Goal: Task Accomplishment & Management: Use online tool/utility

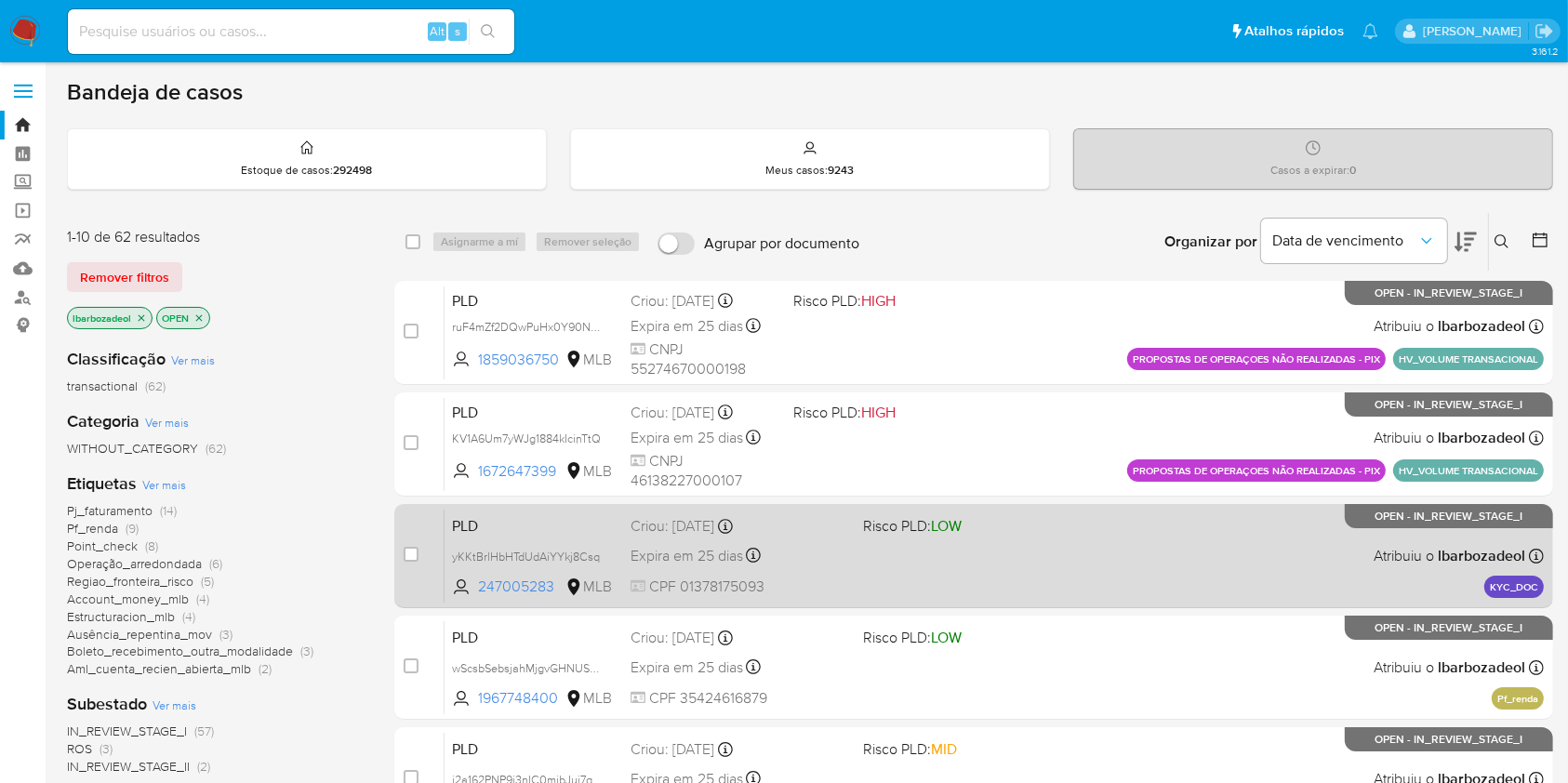
drag, startPoint x: 0, startPoint y: 0, endPoint x: 513, endPoint y: 518, distance: 729.0
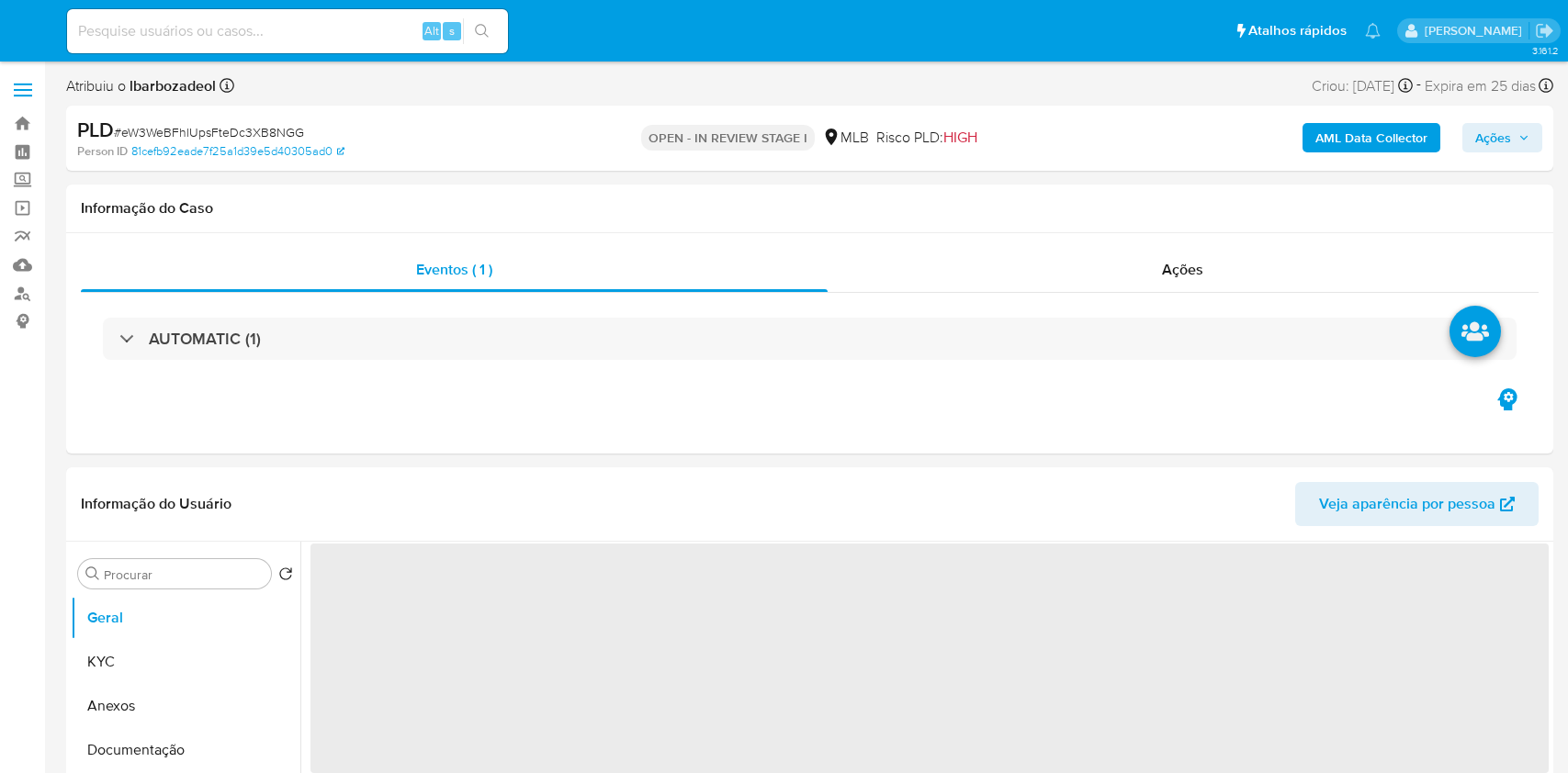
select select "10"
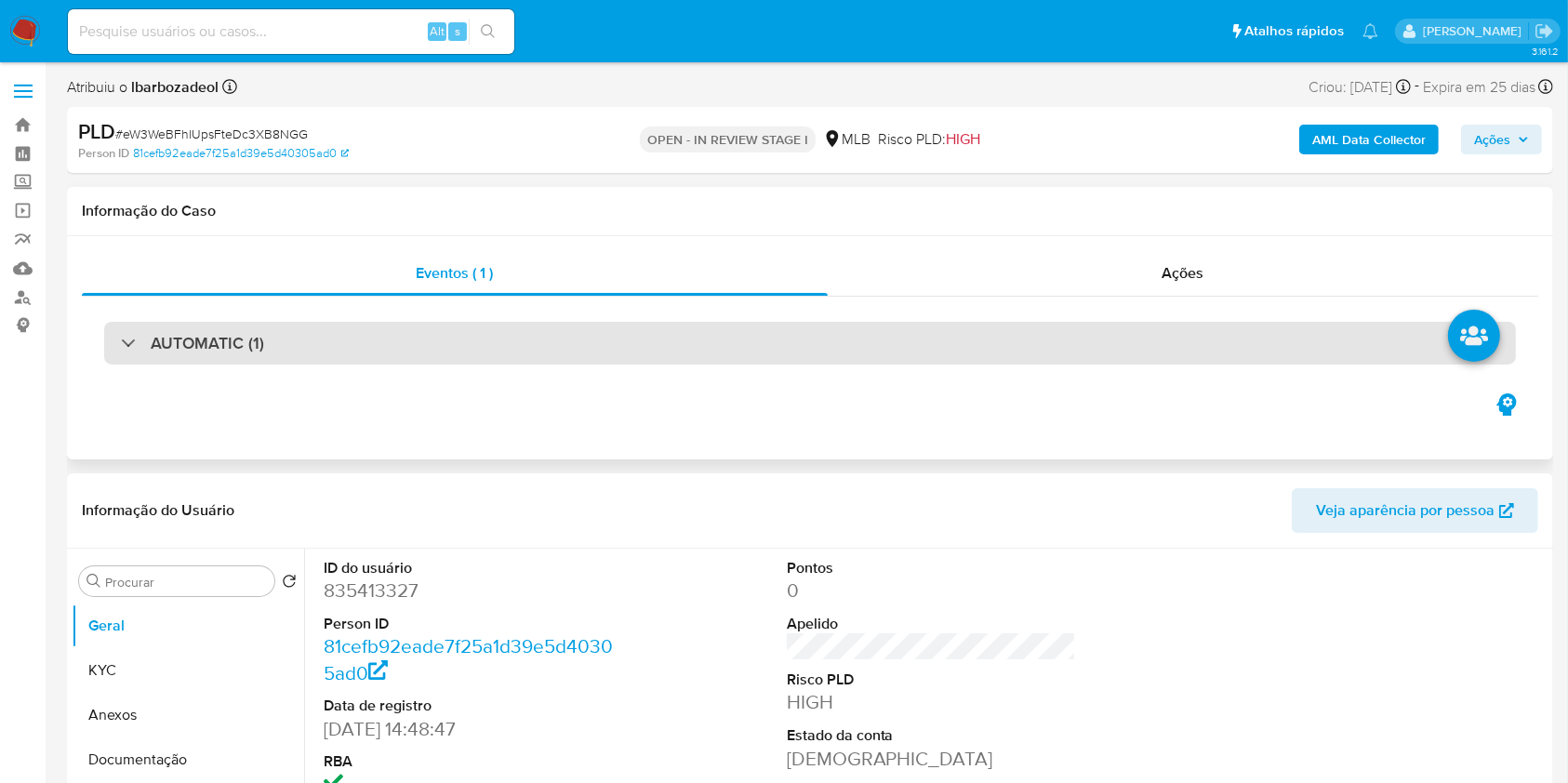
click at [923, 354] on div "AUTOMATIC (1)" at bounding box center [810, 342] width 1411 height 42
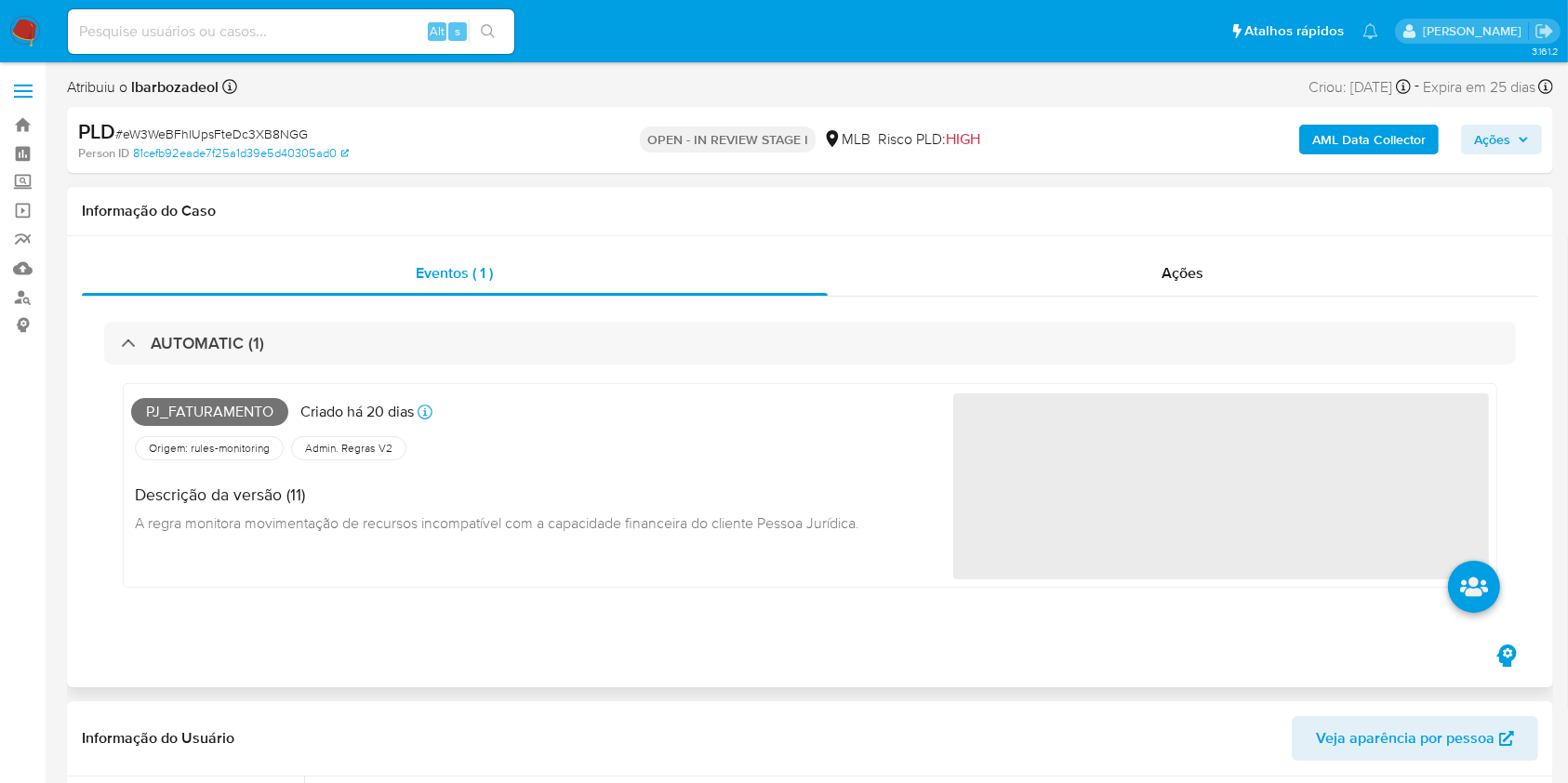
click at [231, 406] on span "Pj_faturamento" at bounding box center [209, 412] width 157 height 28
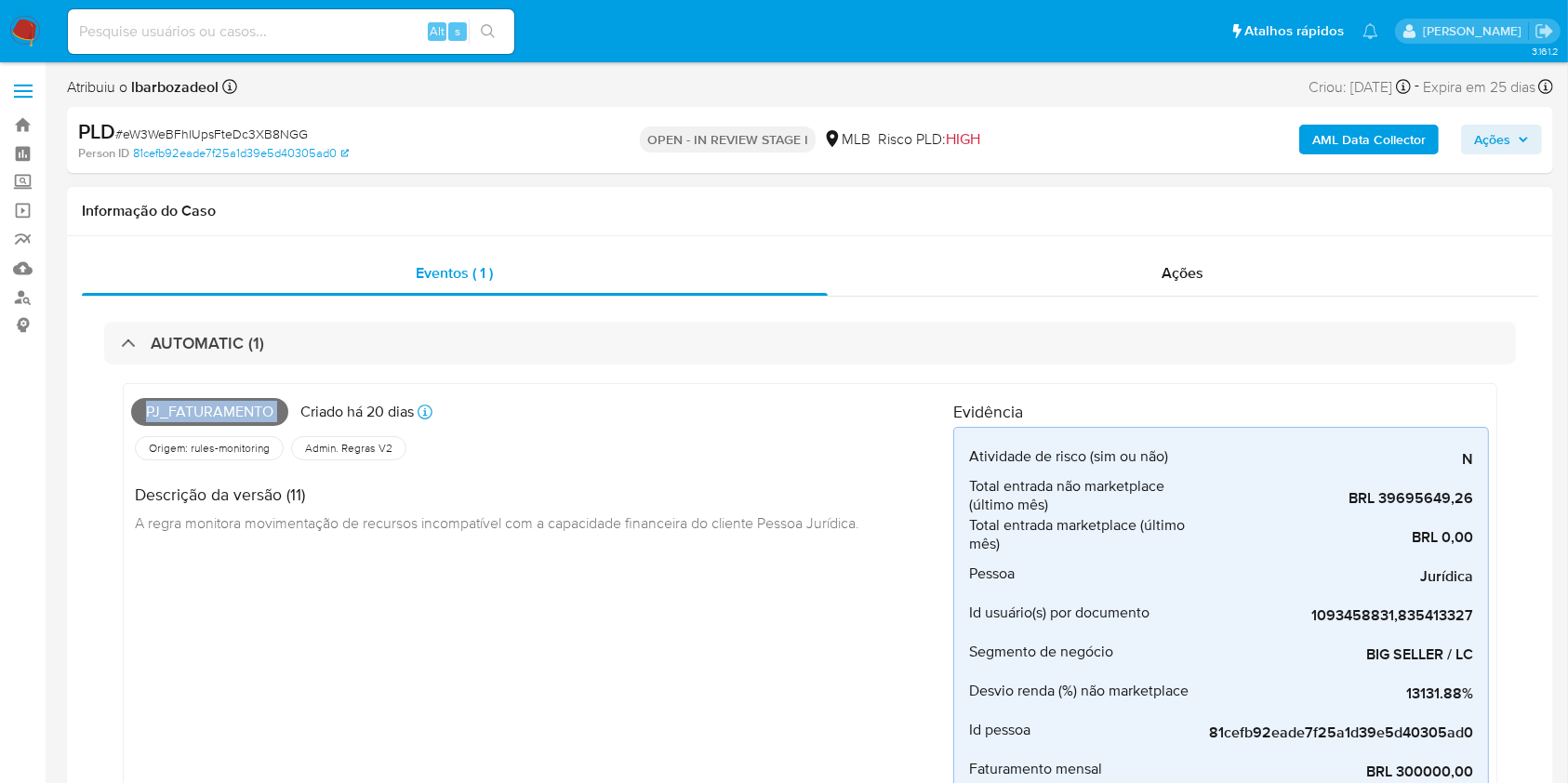
click at [231, 406] on span "Pj_faturamento" at bounding box center [209, 412] width 157 height 28
copy span "Pj_faturamento"
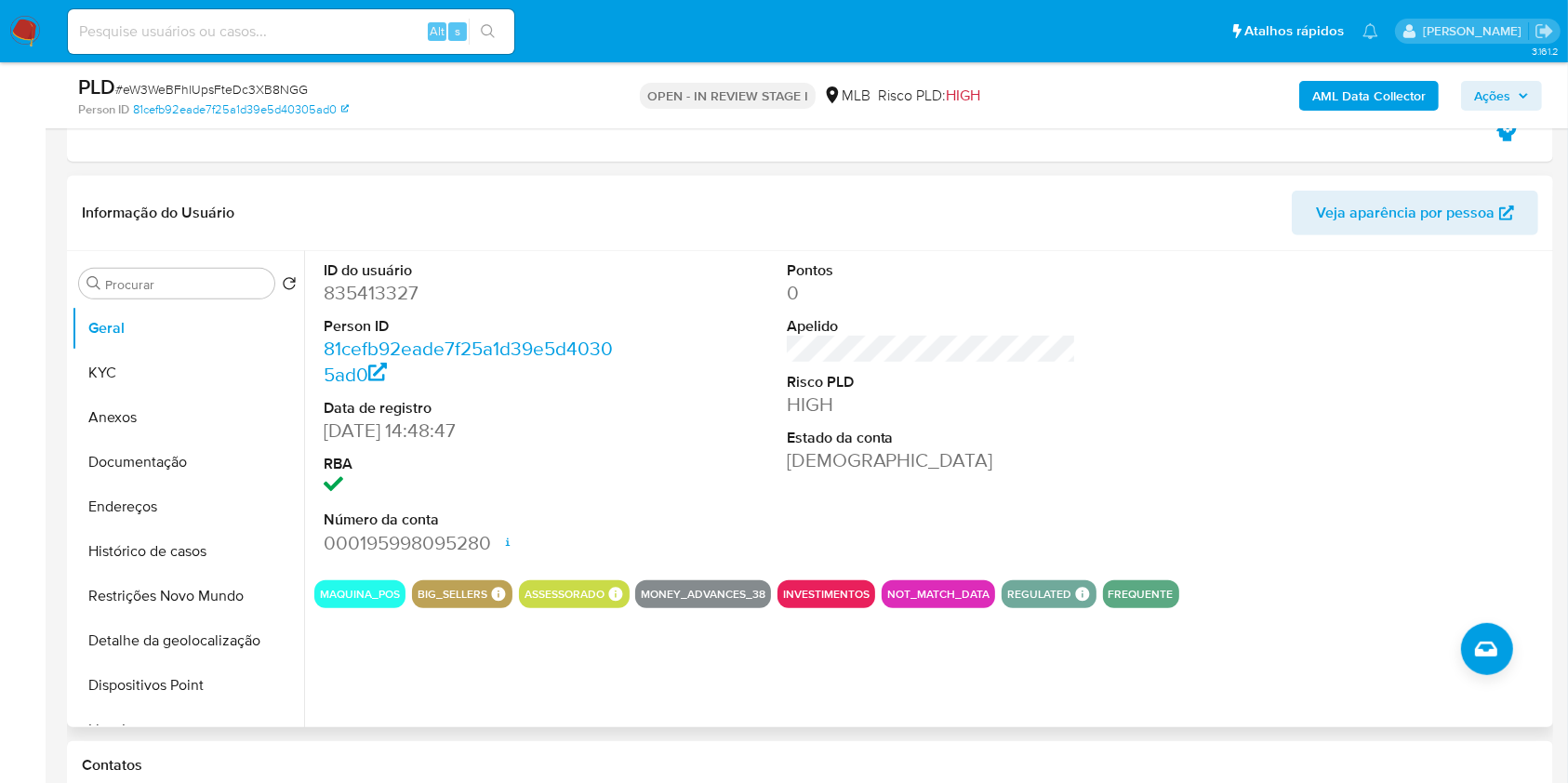
scroll to position [837, 0]
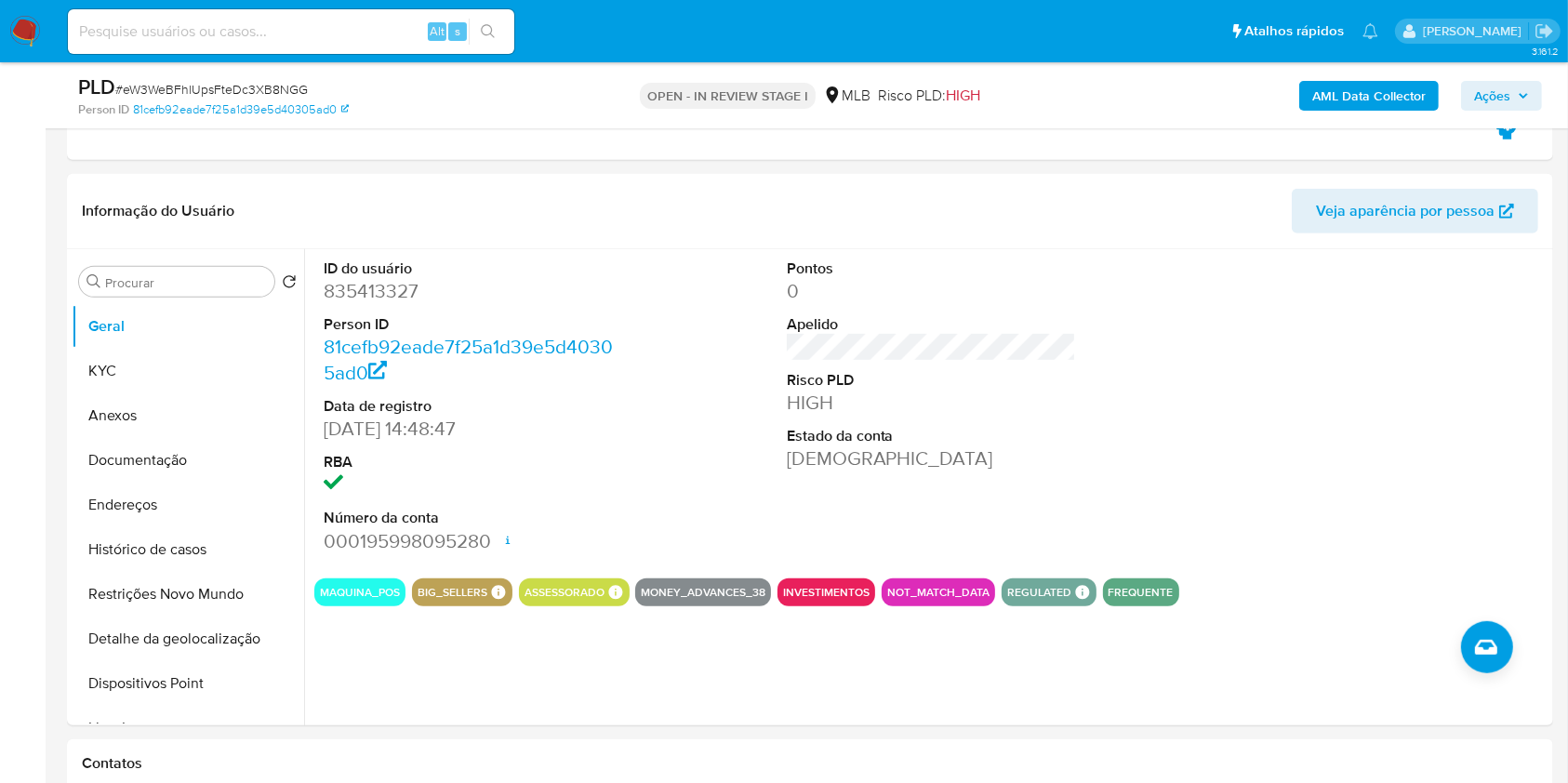
click at [1490, 83] on span "Ações" at bounding box center [1491, 96] width 36 height 30
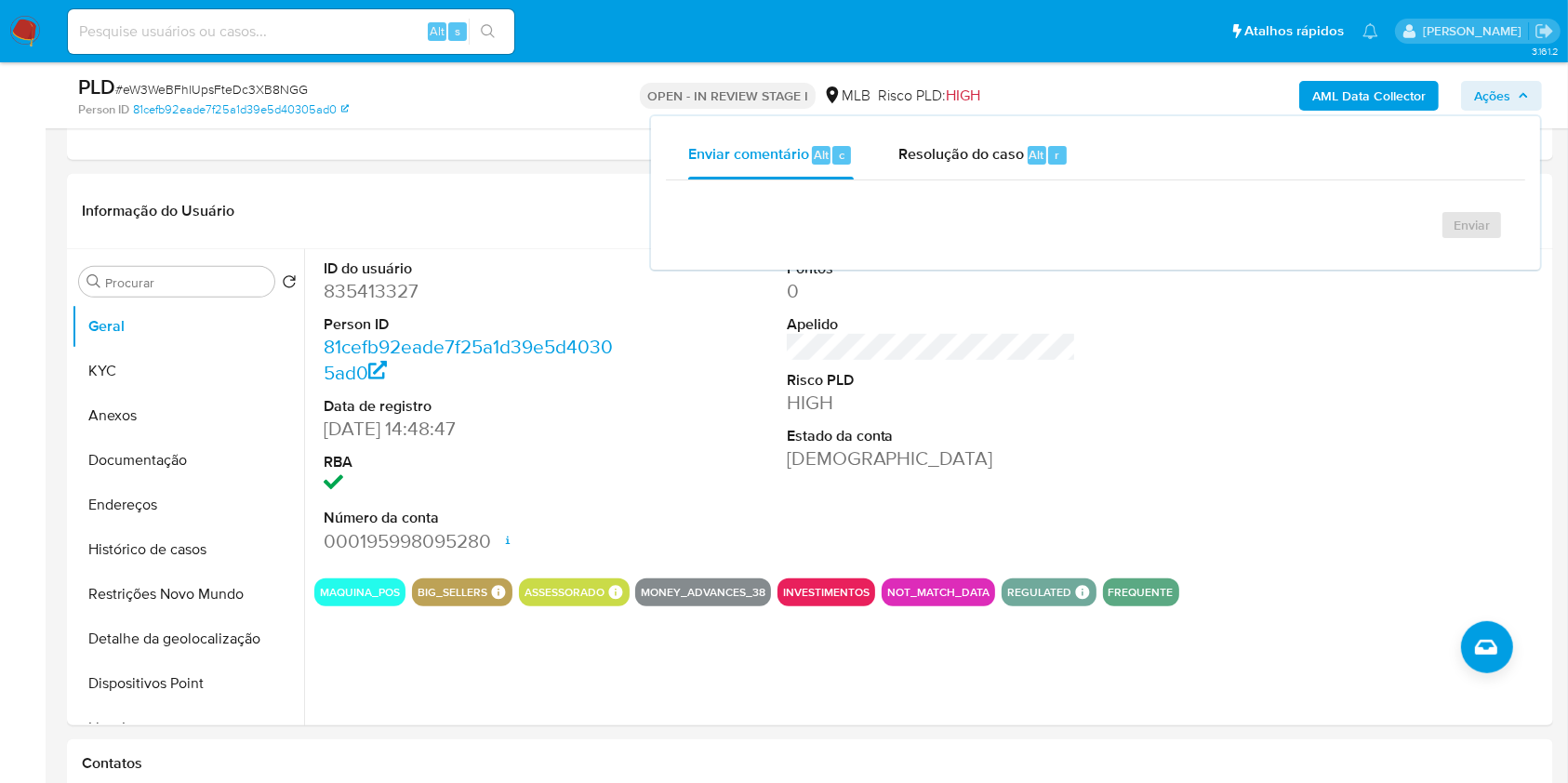
click at [1491, 91] on span "Ações" at bounding box center [1491, 96] width 36 height 30
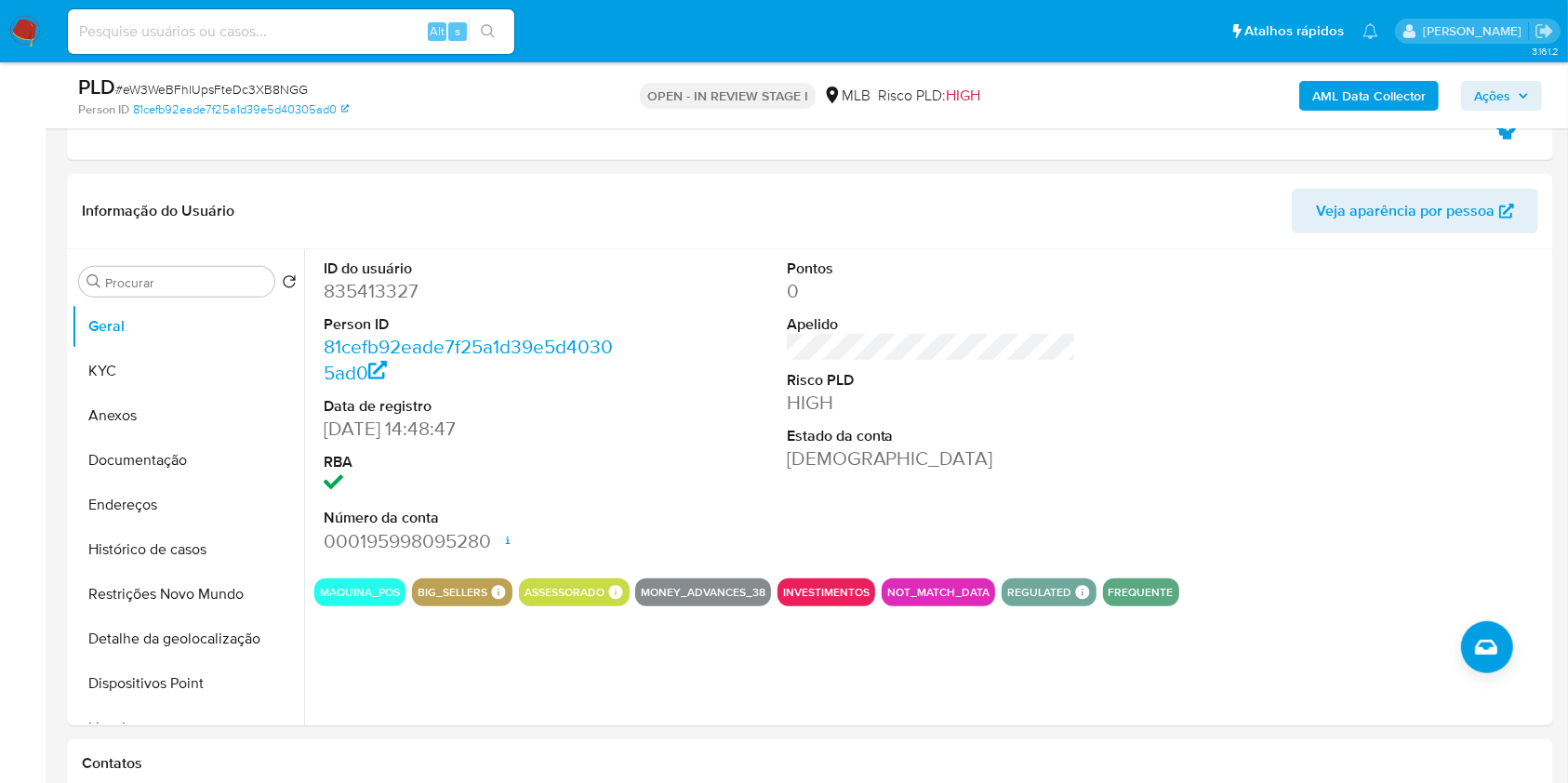
click at [1495, 78] on div "AML Data Collector Ações" at bounding box center [1301, 96] width 483 height 43
click at [1507, 91] on span "Ações" at bounding box center [1491, 96] width 36 height 30
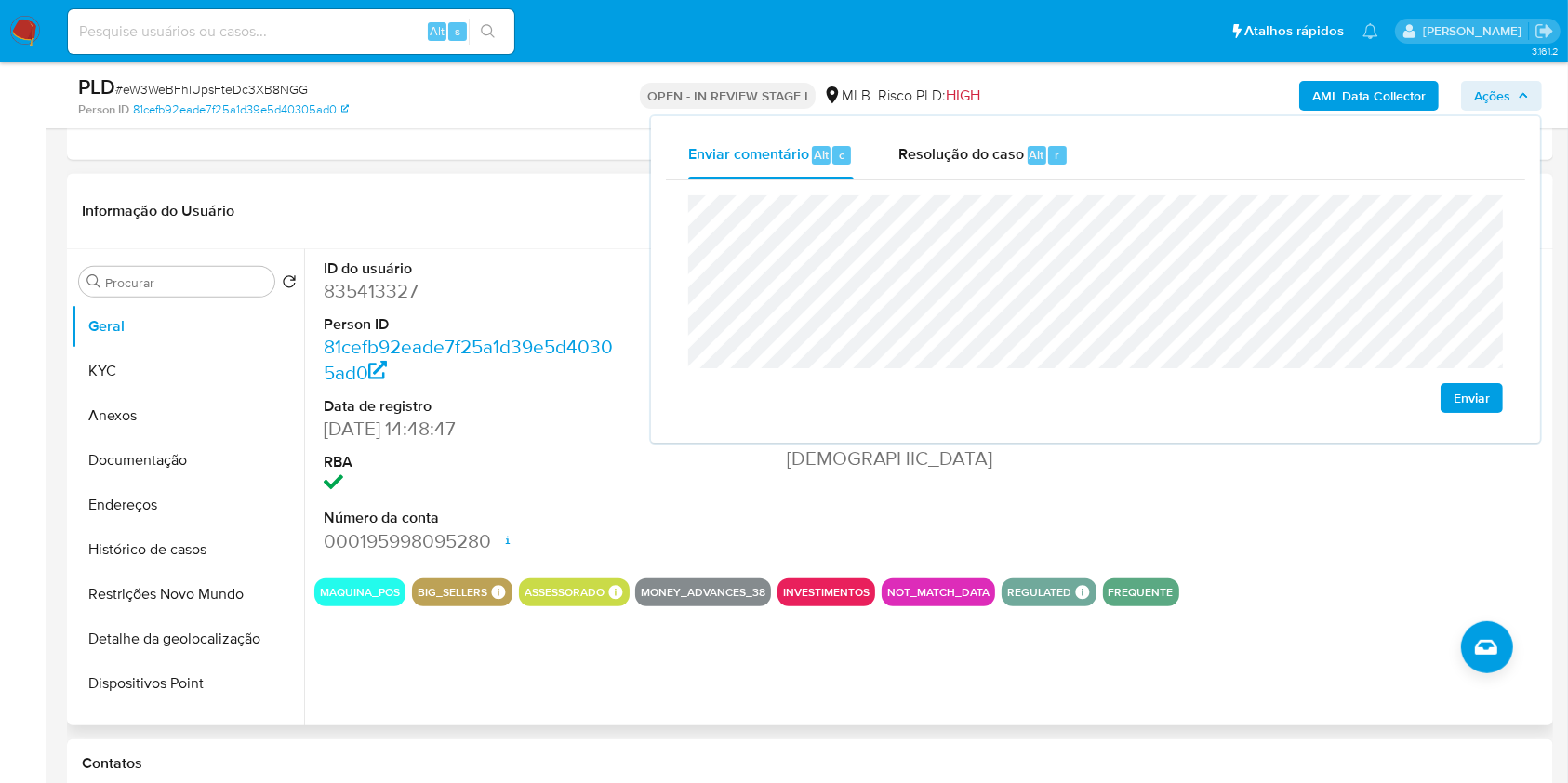
click at [549, 259] on dt "ID do usuário" at bounding box center [468, 268] width 290 height 21
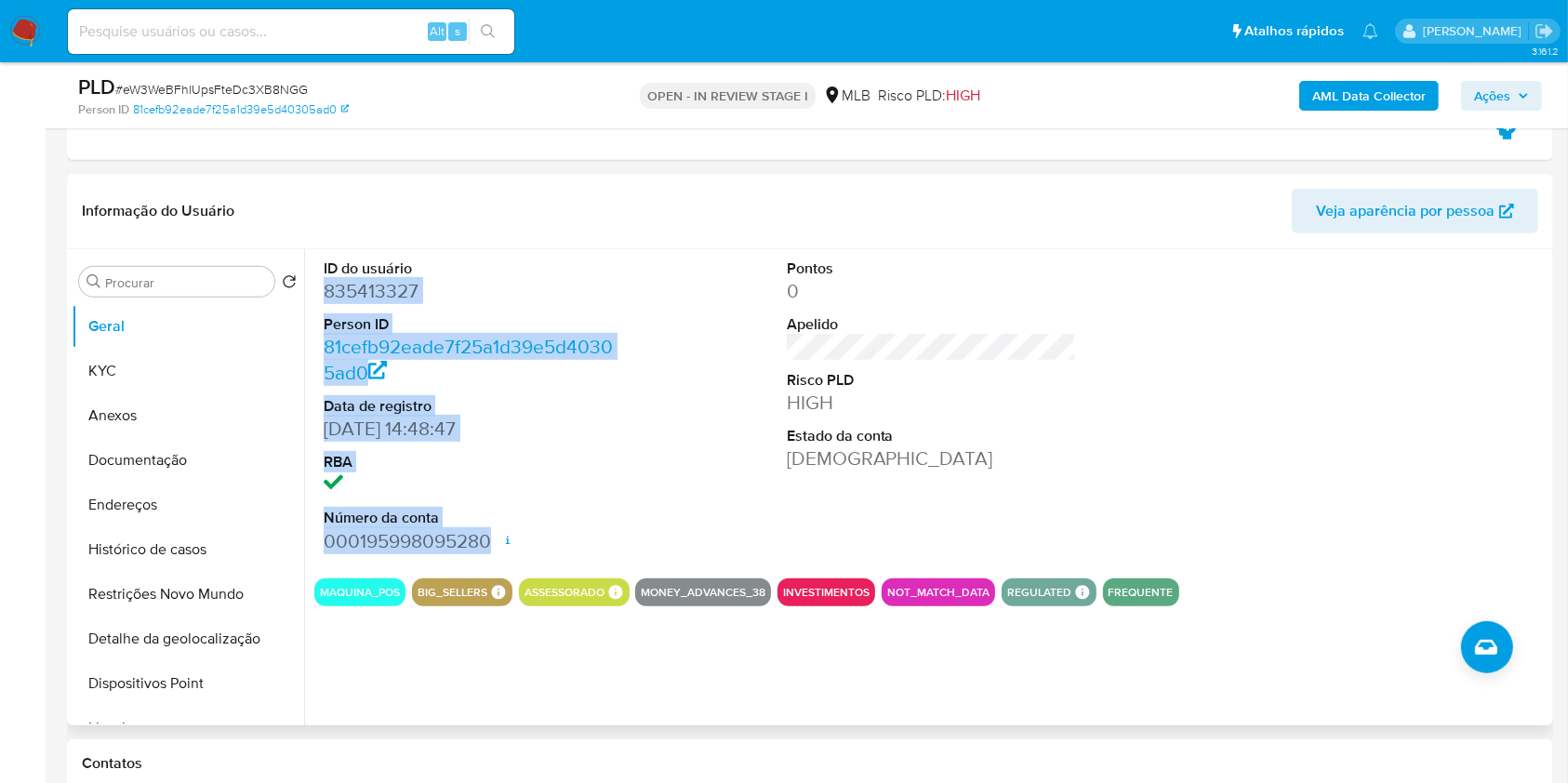
drag, startPoint x: 322, startPoint y: 295, endPoint x: 490, endPoint y: 539, distance: 296.2
click at [490, 539] on div "ID do usuário 835413327 Person ID 81cefb92eade7f25a1d39e5d40305ad0 Data de regi…" at bounding box center [926, 487] width 1244 height 476
copy dl "835413327 Person ID 81cefb92eade7f25a1d39e5d40305ad0 Data de registro 04/10/202…"
click at [1493, 93] on span "Ações" at bounding box center [1491, 96] width 36 height 30
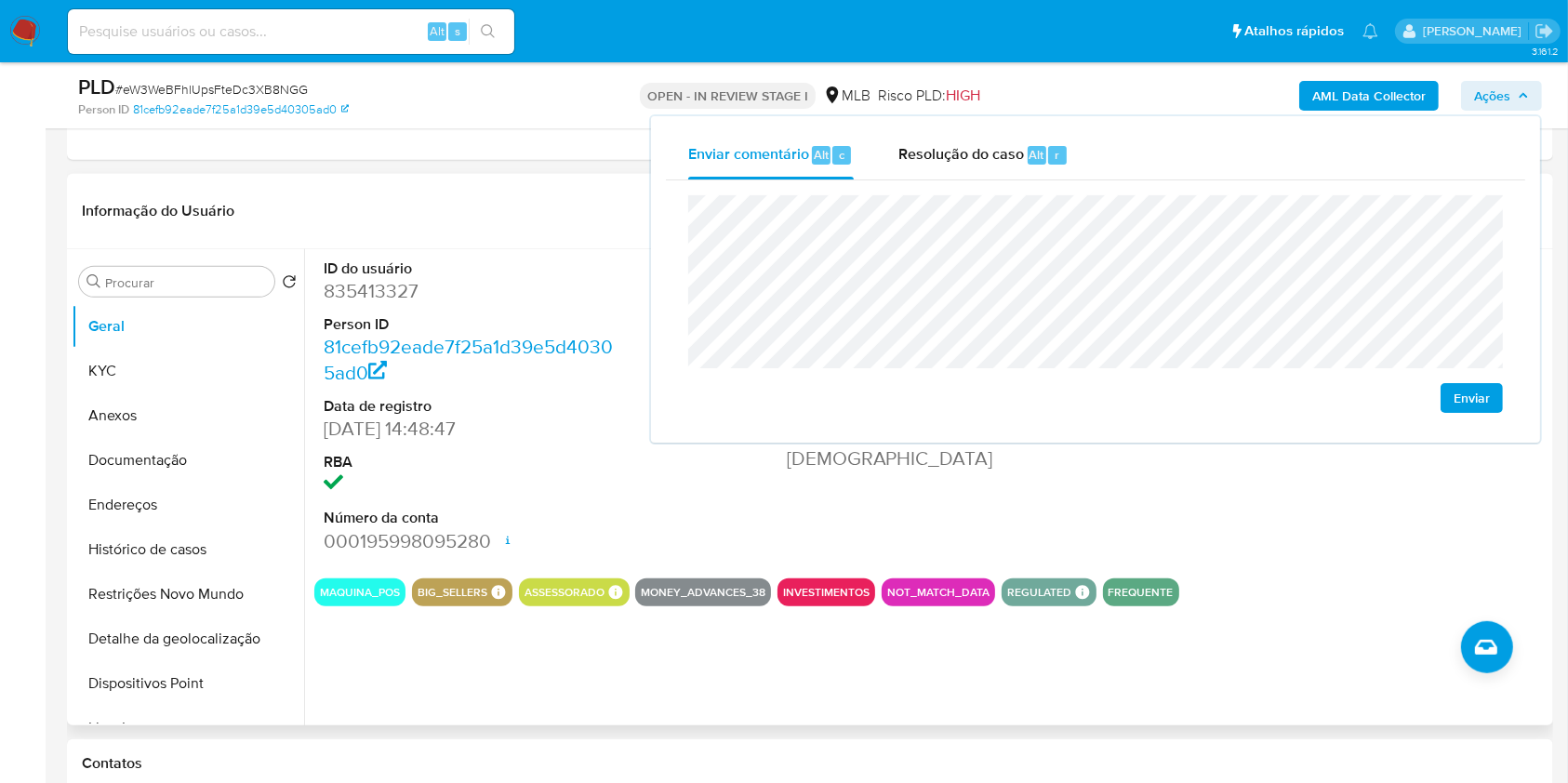
click at [408, 281] on dd "835413327" at bounding box center [468, 291] width 290 height 26
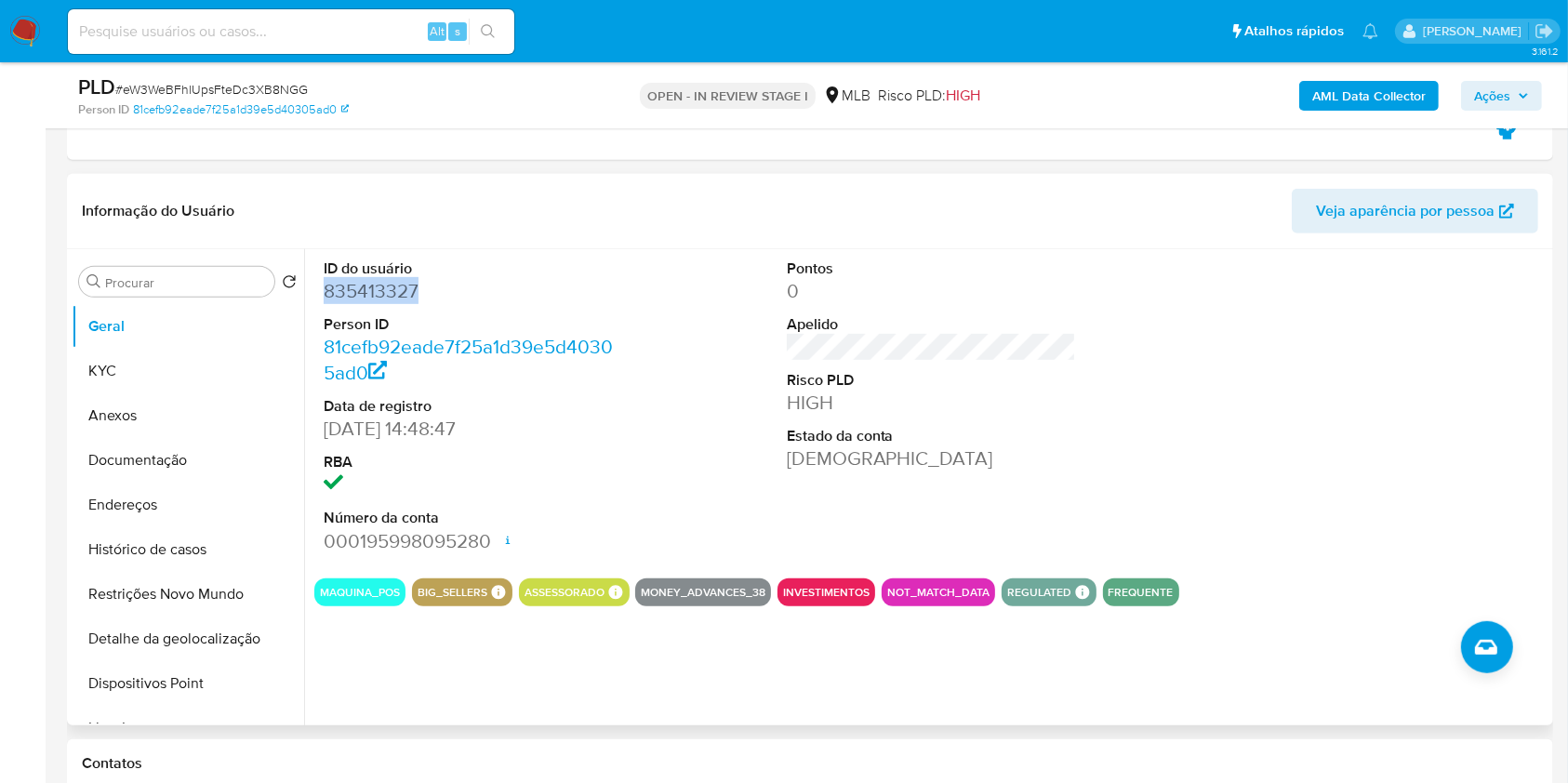
click at [408, 281] on dd "835413327" at bounding box center [468, 291] width 290 height 26
copy dd "835413327"
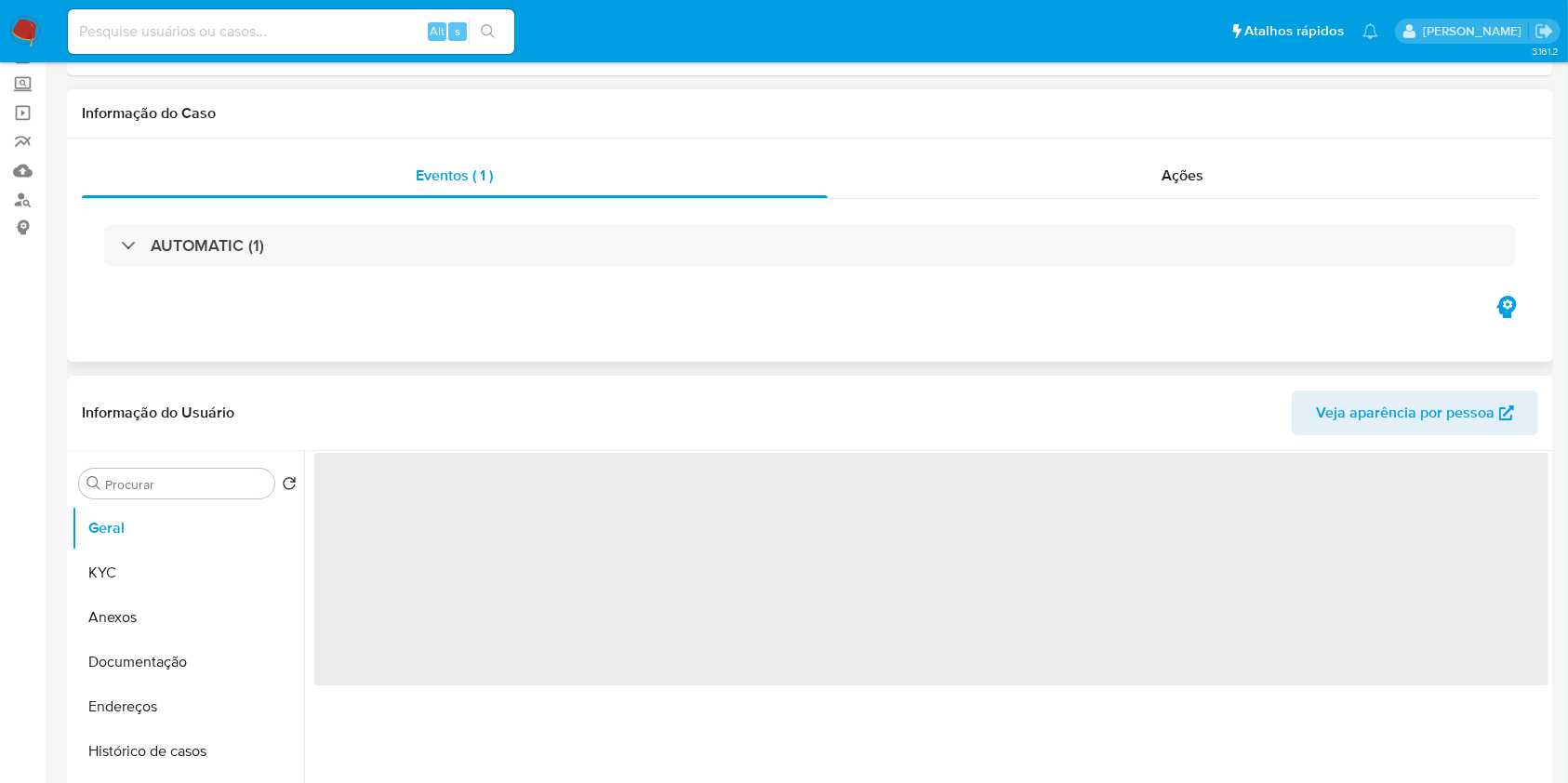
select select "10"
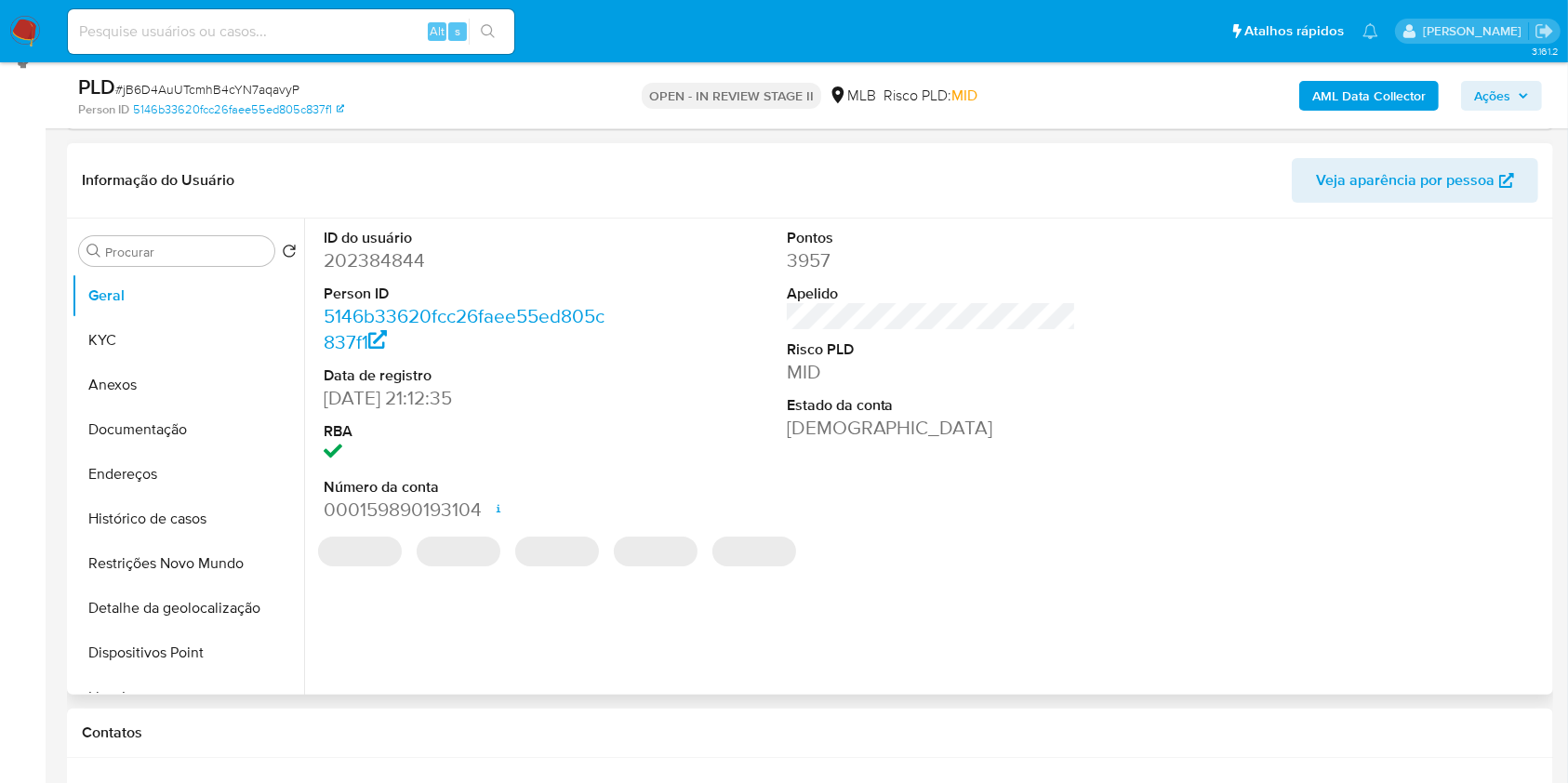
scroll to position [265, 0]
click at [397, 256] on dd "202384844" at bounding box center [468, 259] width 290 height 26
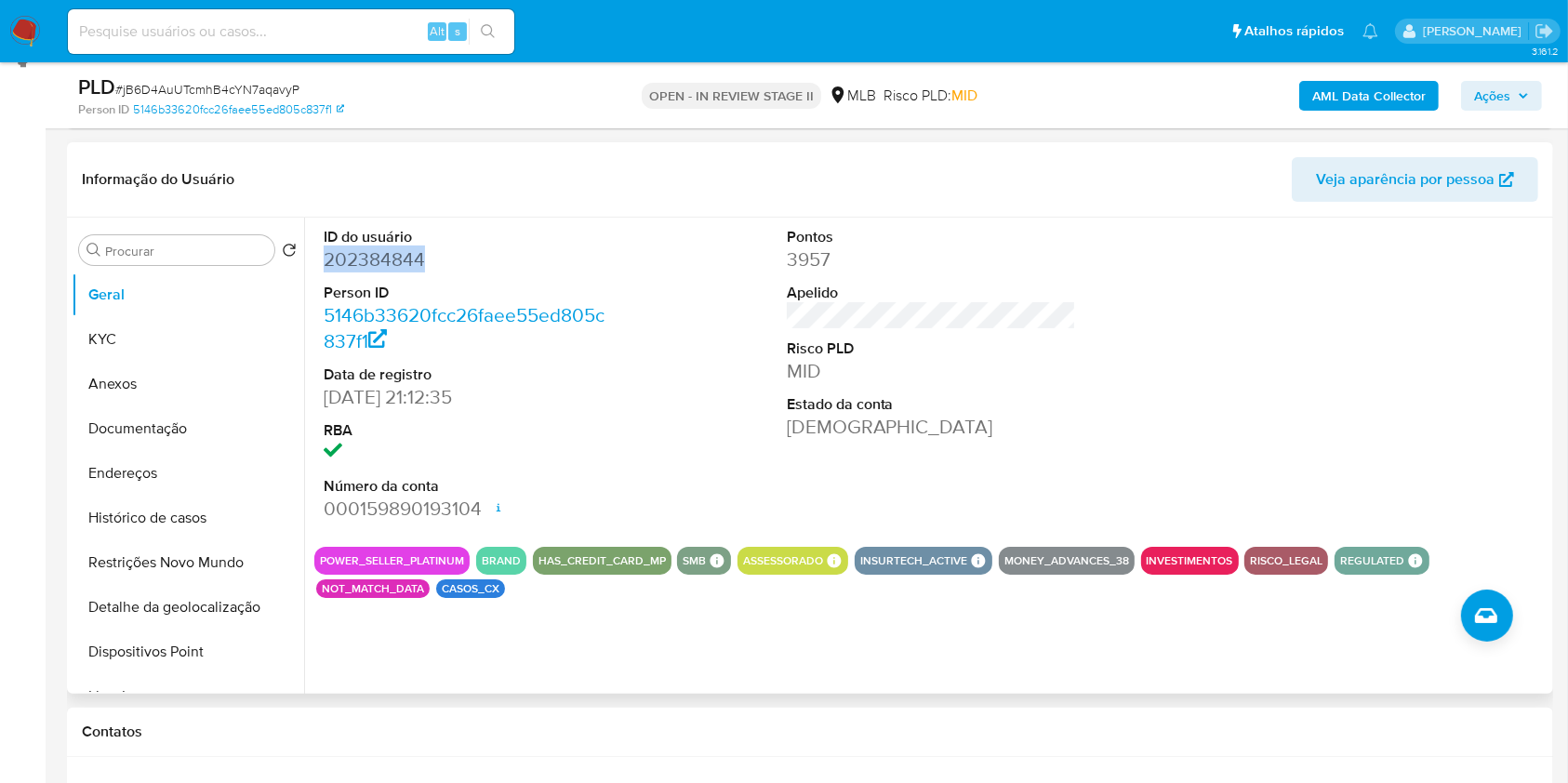
click at [397, 256] on dd "202384844" at bounding box center [468, 259] width 290 height 26
copy dd "202384844"
click at [164, 321] on button "KYC" at bounding box center [180, 339] width 218 height 44
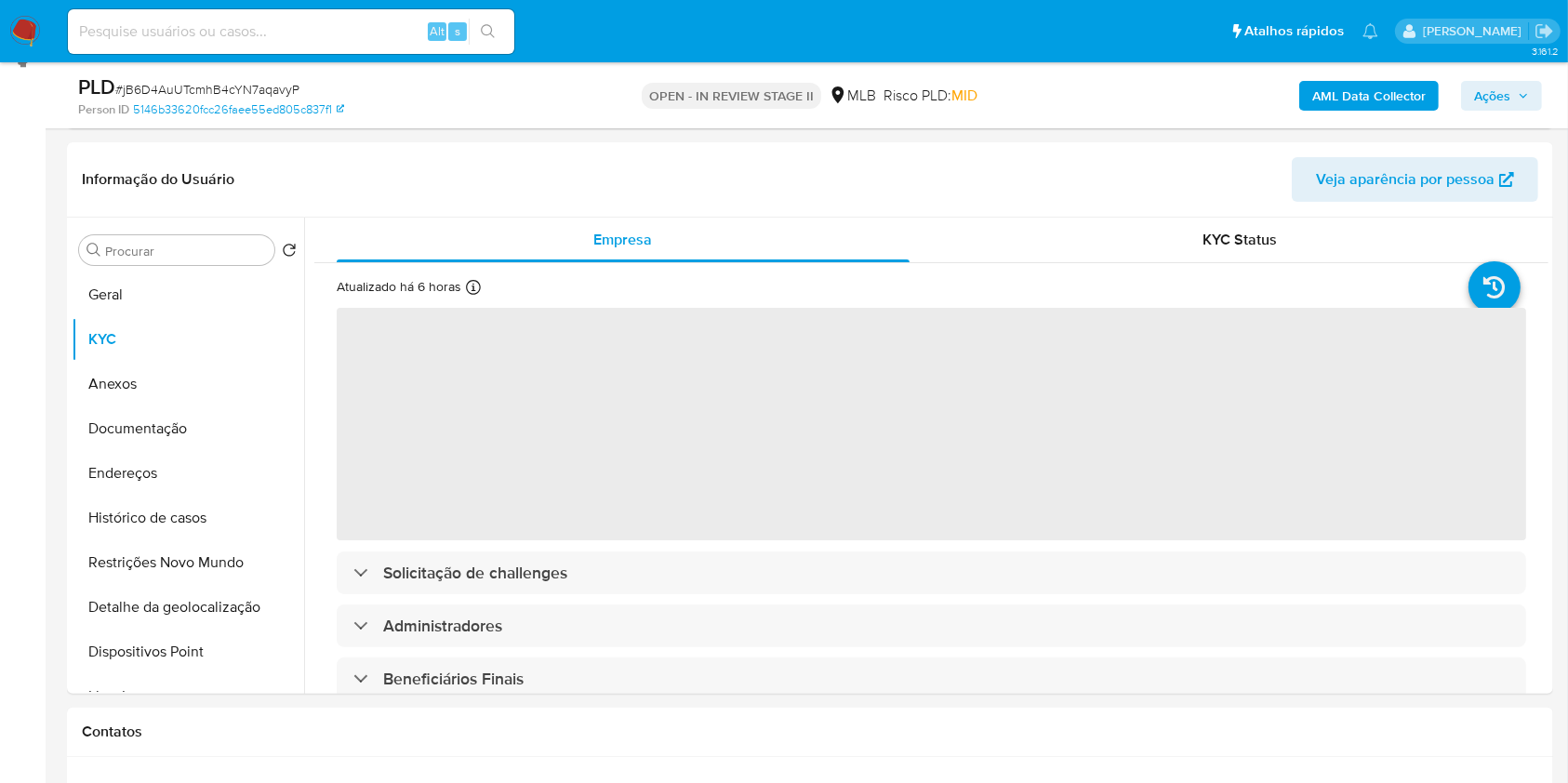
click at [1483, 94] on span "Ações" at bounding box center [1491, 96] width 36 height 30
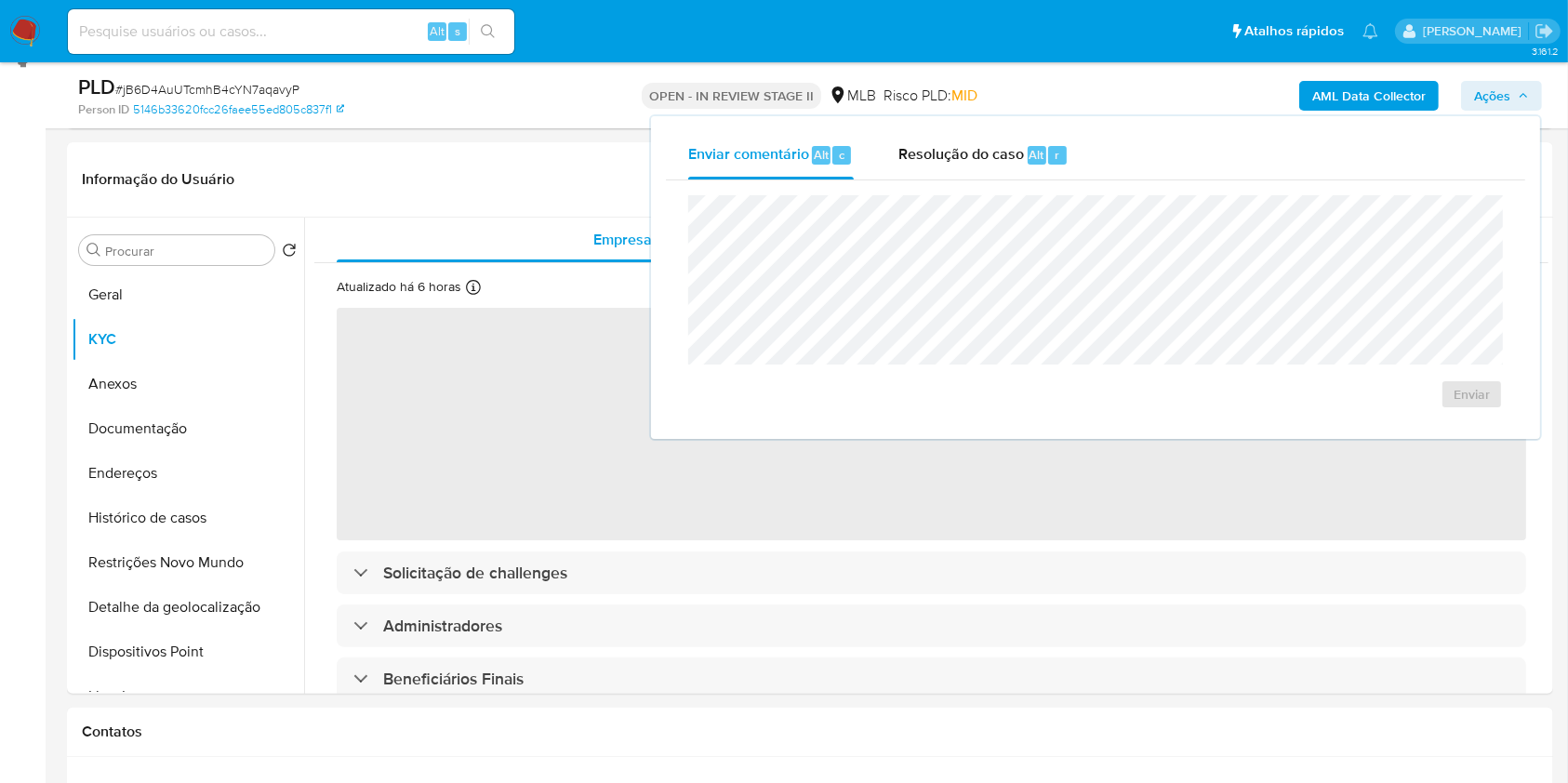
click at [1484, 93] on span "Ações" at bounding box center [1491, 96] width 36 height 30
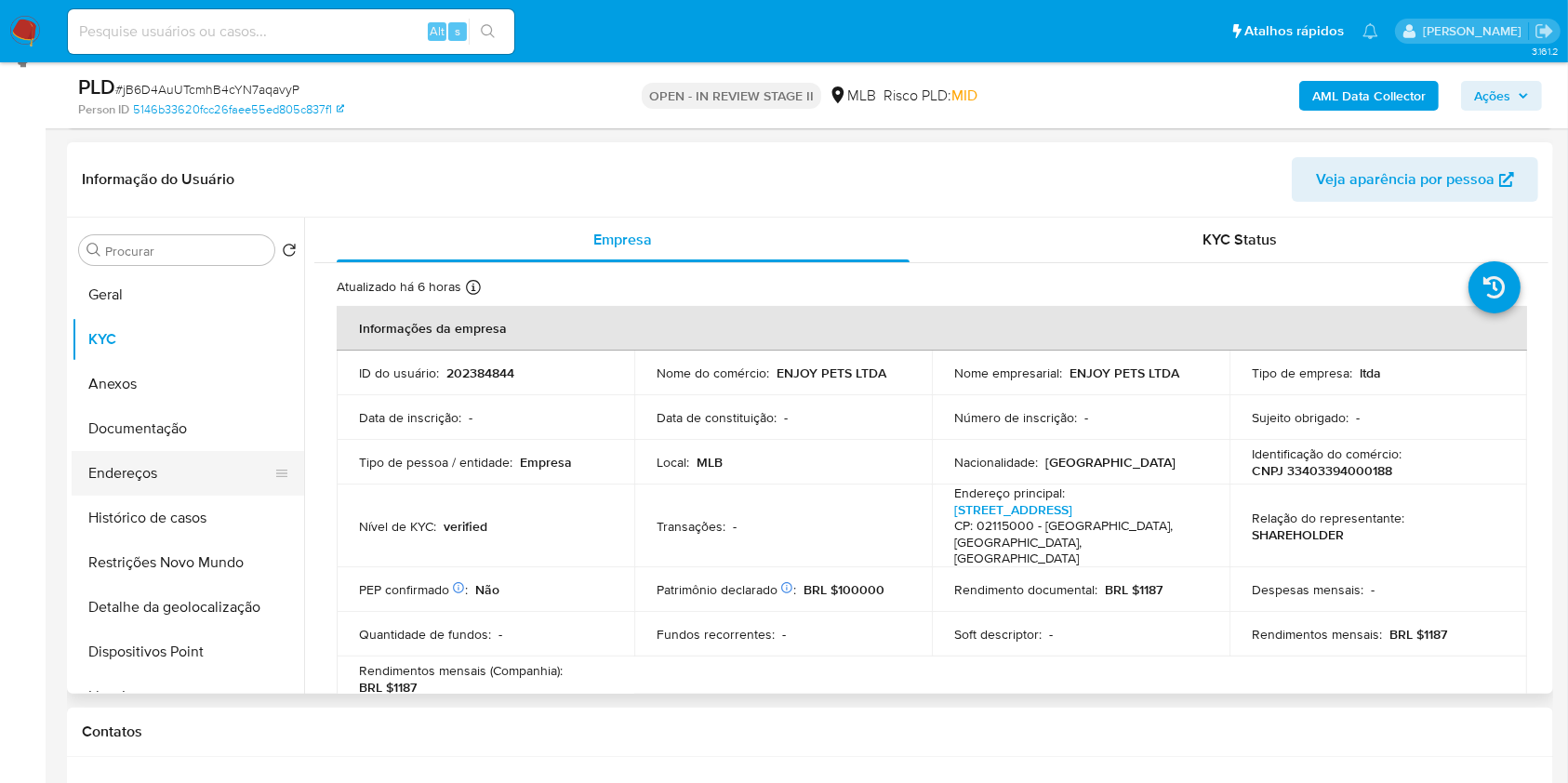
click at [153, 475] on button "Endereços" at bounding box center [180, 473] width 218 height 44
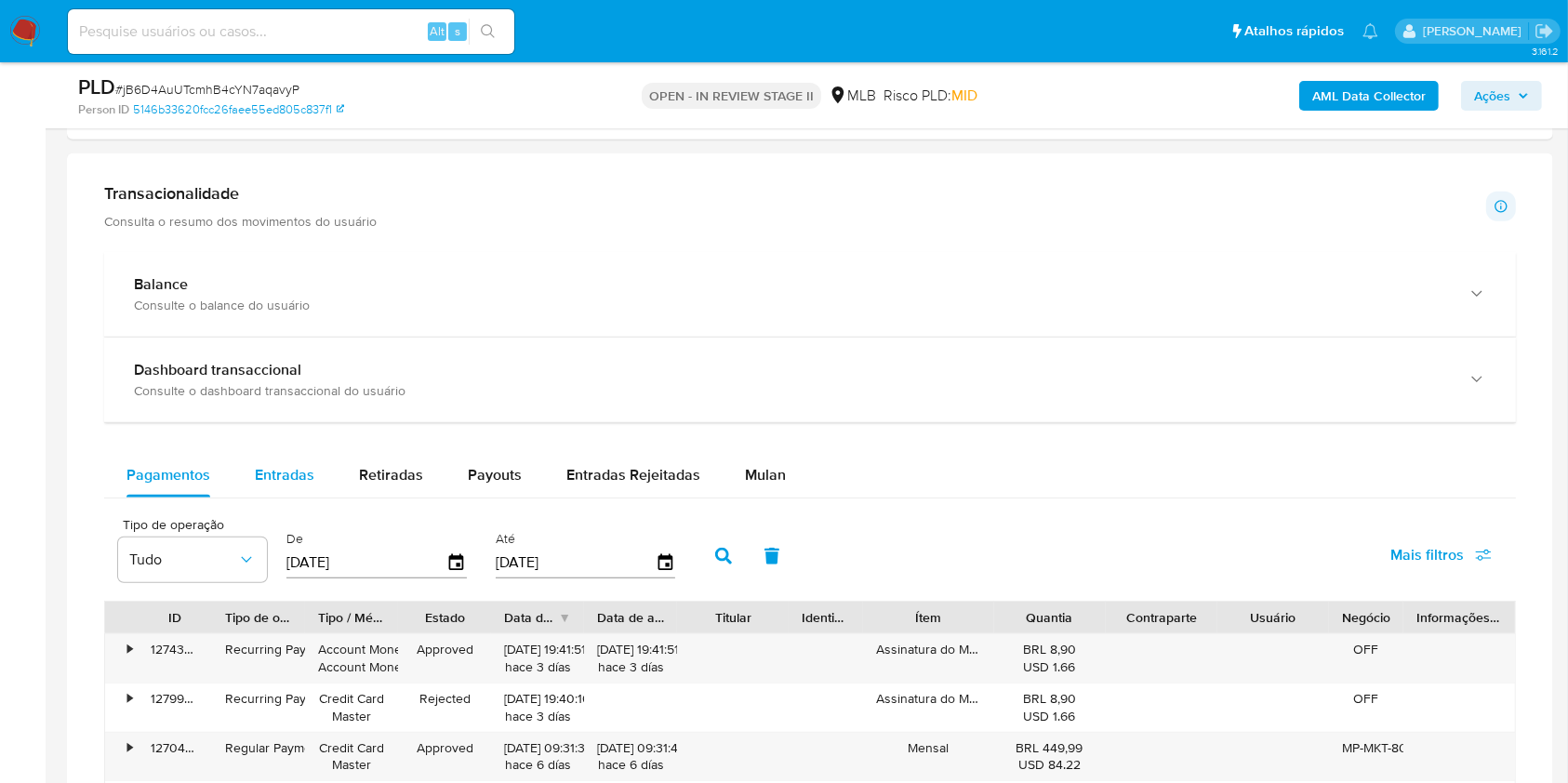
click at [278, 470] on span "Entradas" at bounding box center [285, 475] width 59 height 22
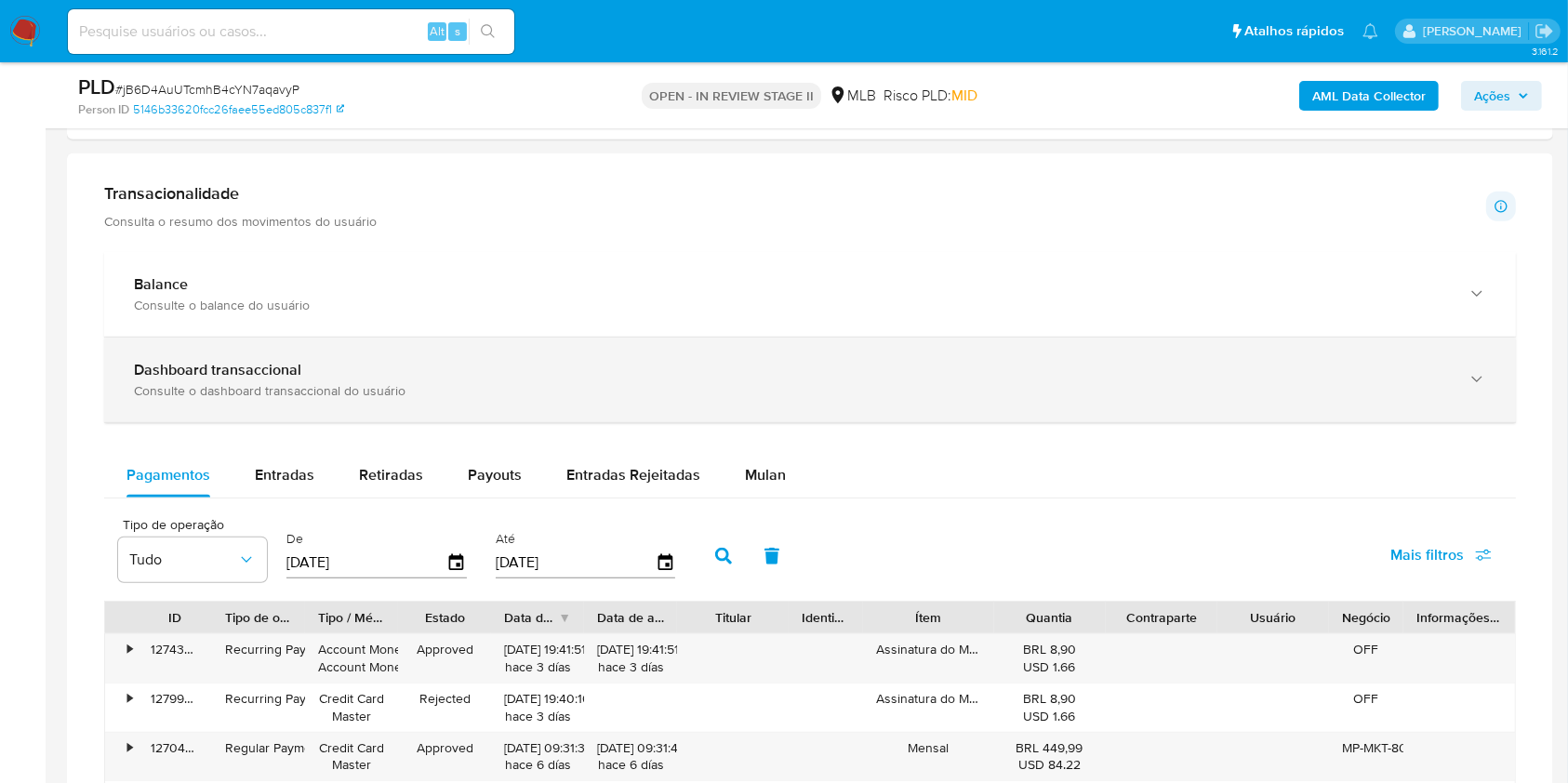
select select "10"
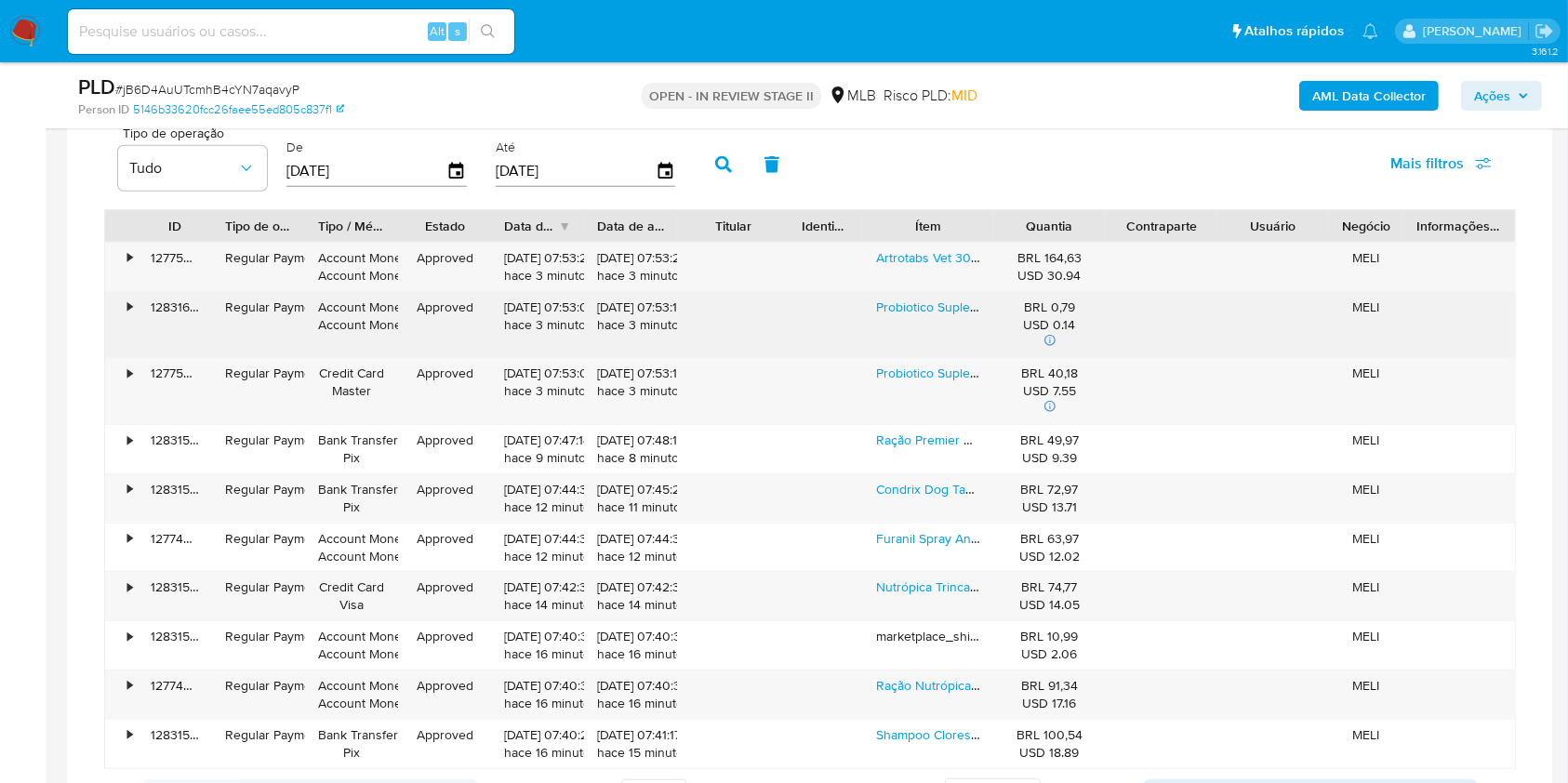
scroll to position [1673, 0]
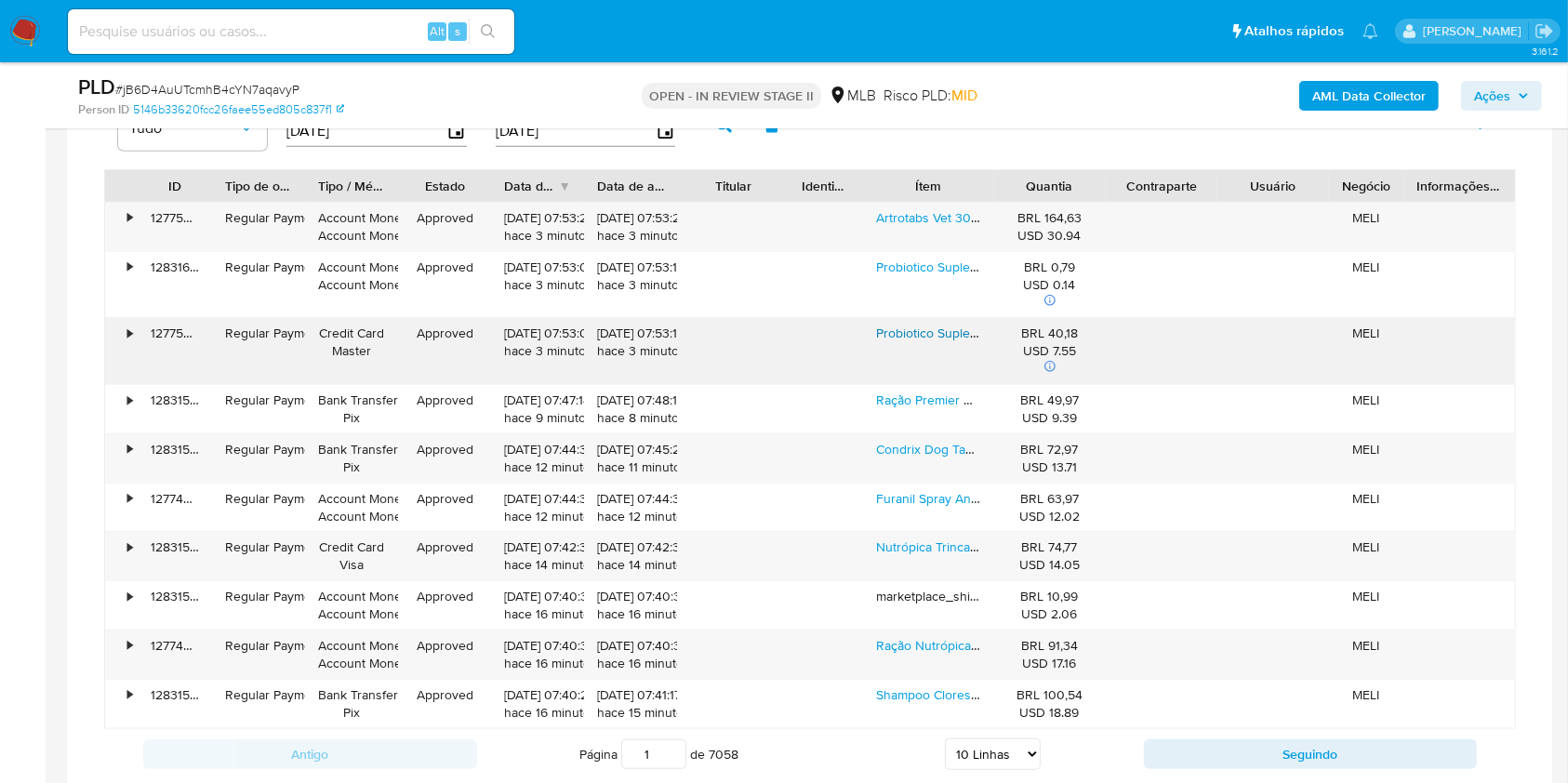
click at [918, 337] on link "Probiotico Suplemento Para Cães Nutrafases Com 20 Tabletes" at bounding box center [1056, 332] width 359 height 19
click at [923, 213] on link "Artrotabs Vet 30 Comprimidos - Avert" at bounding box center [984, 217] width 216 height 19
click at [896, 458] on link "Condrix Dog Tabs 600mg (36g) - Organnact Com 60 Comp" at bounding box center [1045, 449] width 338 height 19
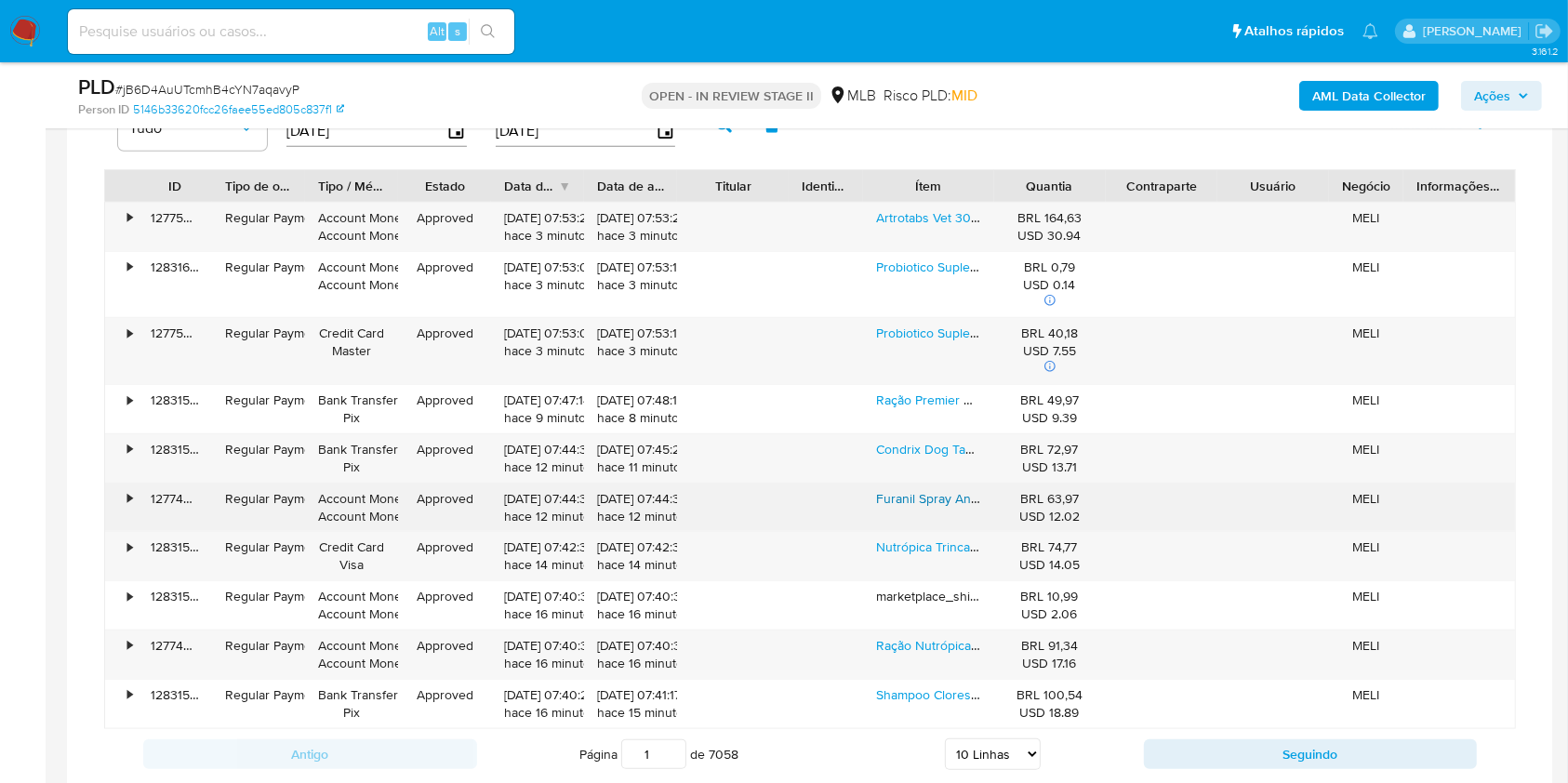
click at [903, 498] on link "Furanil Spray Antimicrobiano Vetnil 60ml" at bounding box center [992, 498] width 233 height 19
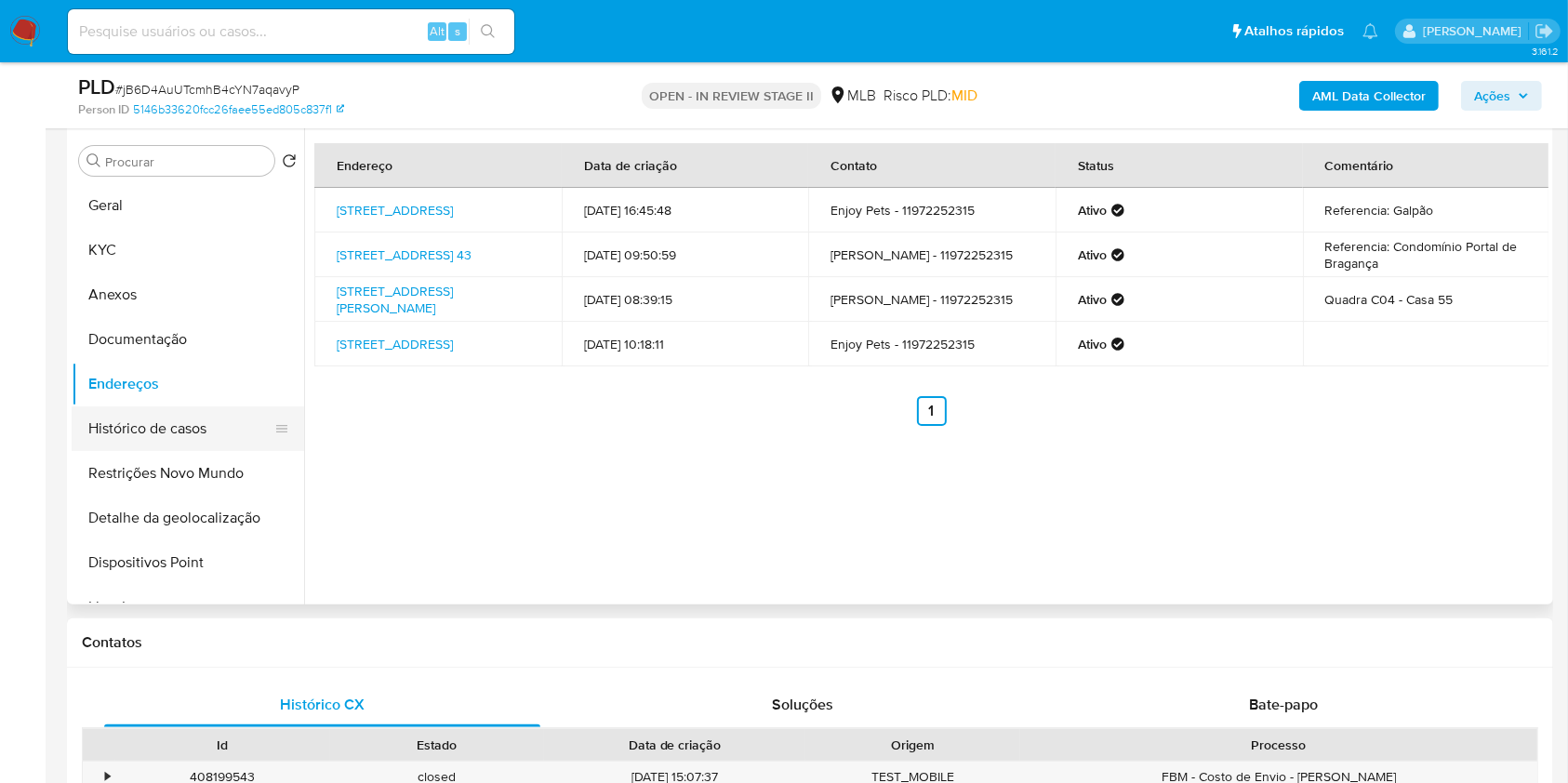
click at [260, 420] on button "Histórico de casos" at bounding box center [180, 428] width 218 height 44
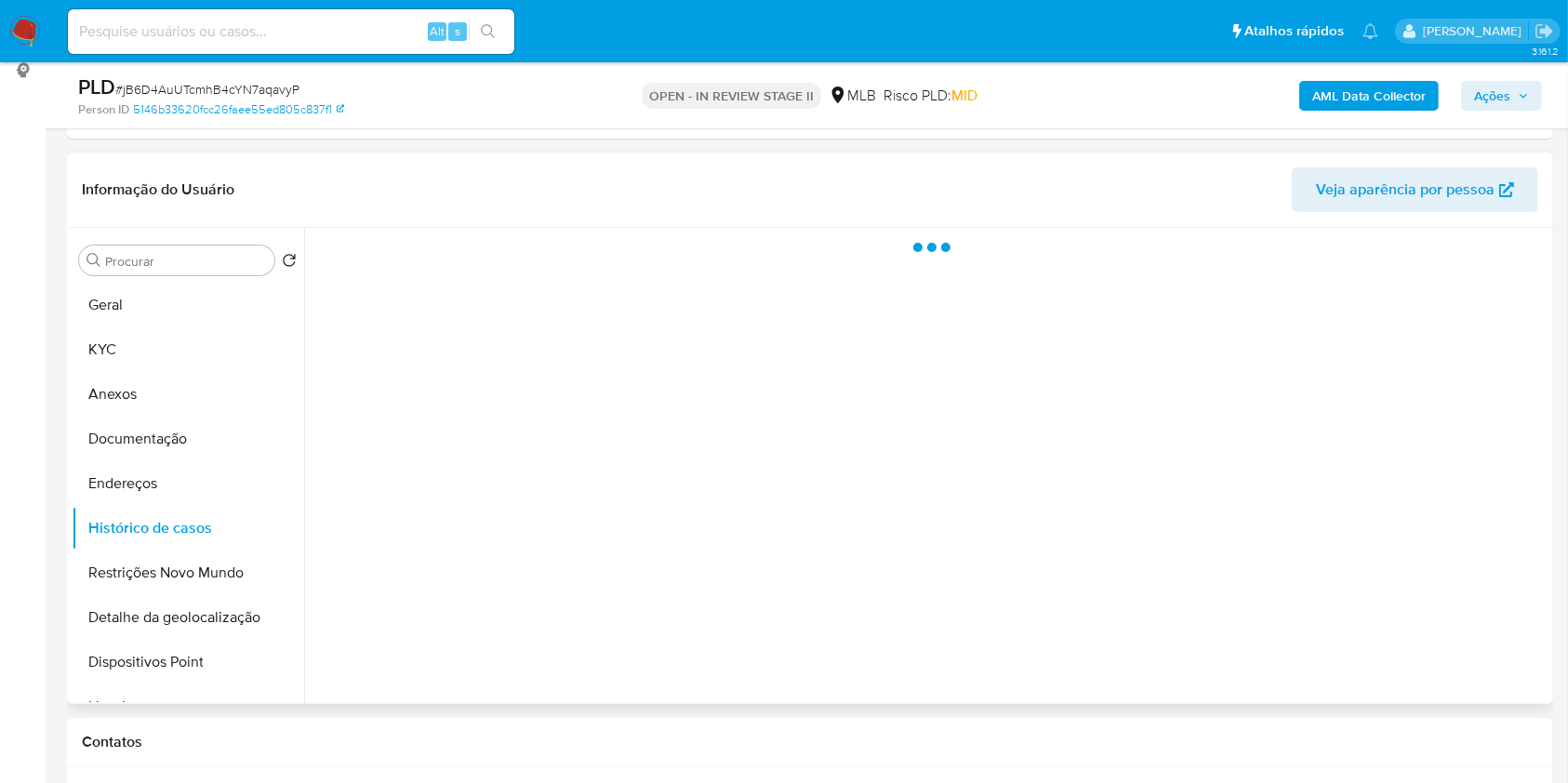
scroll to position [254, 0]
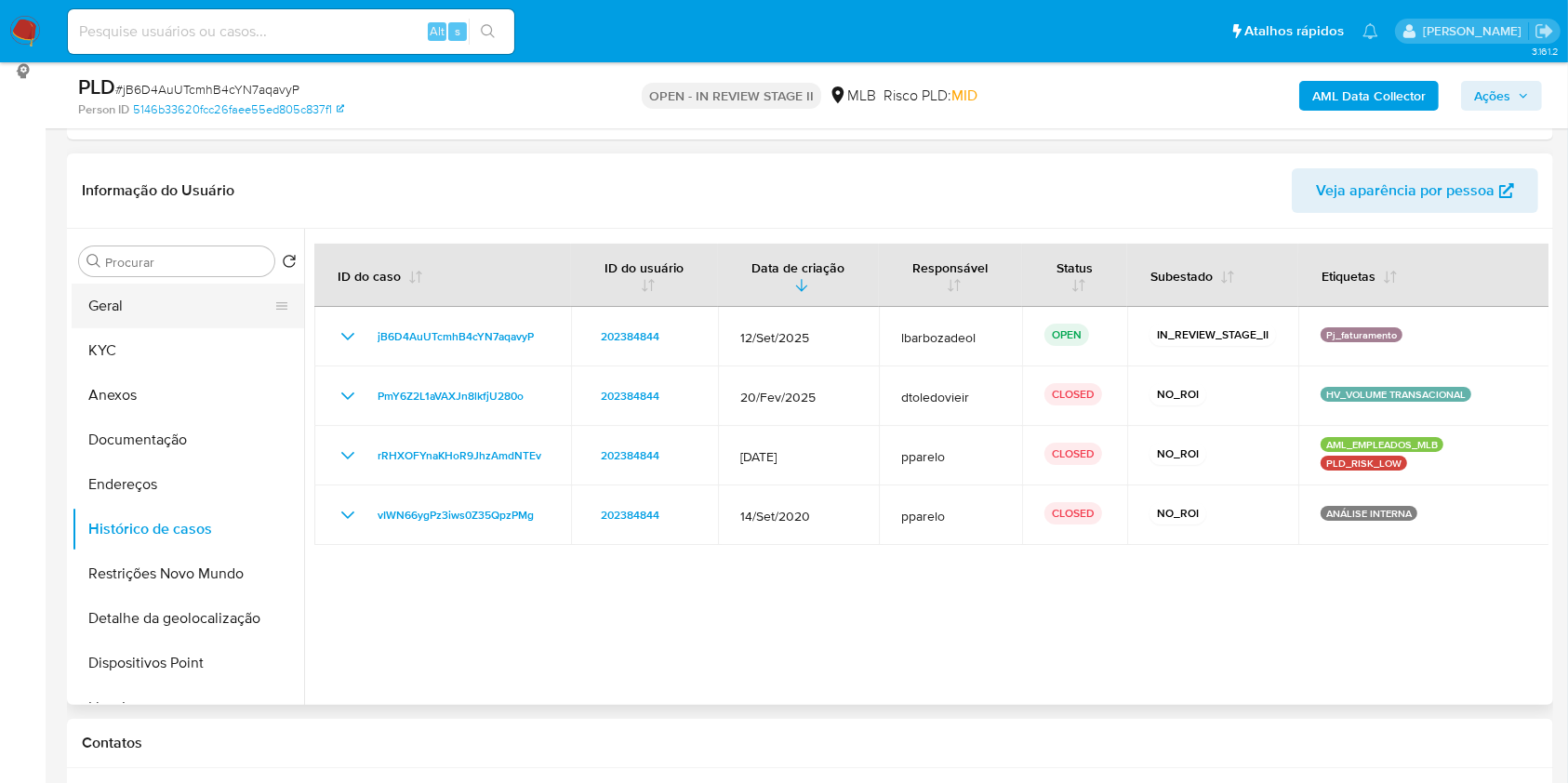
click at [226, 303] on button "Geral" at bounding box center [180, 306] width 218 height 44
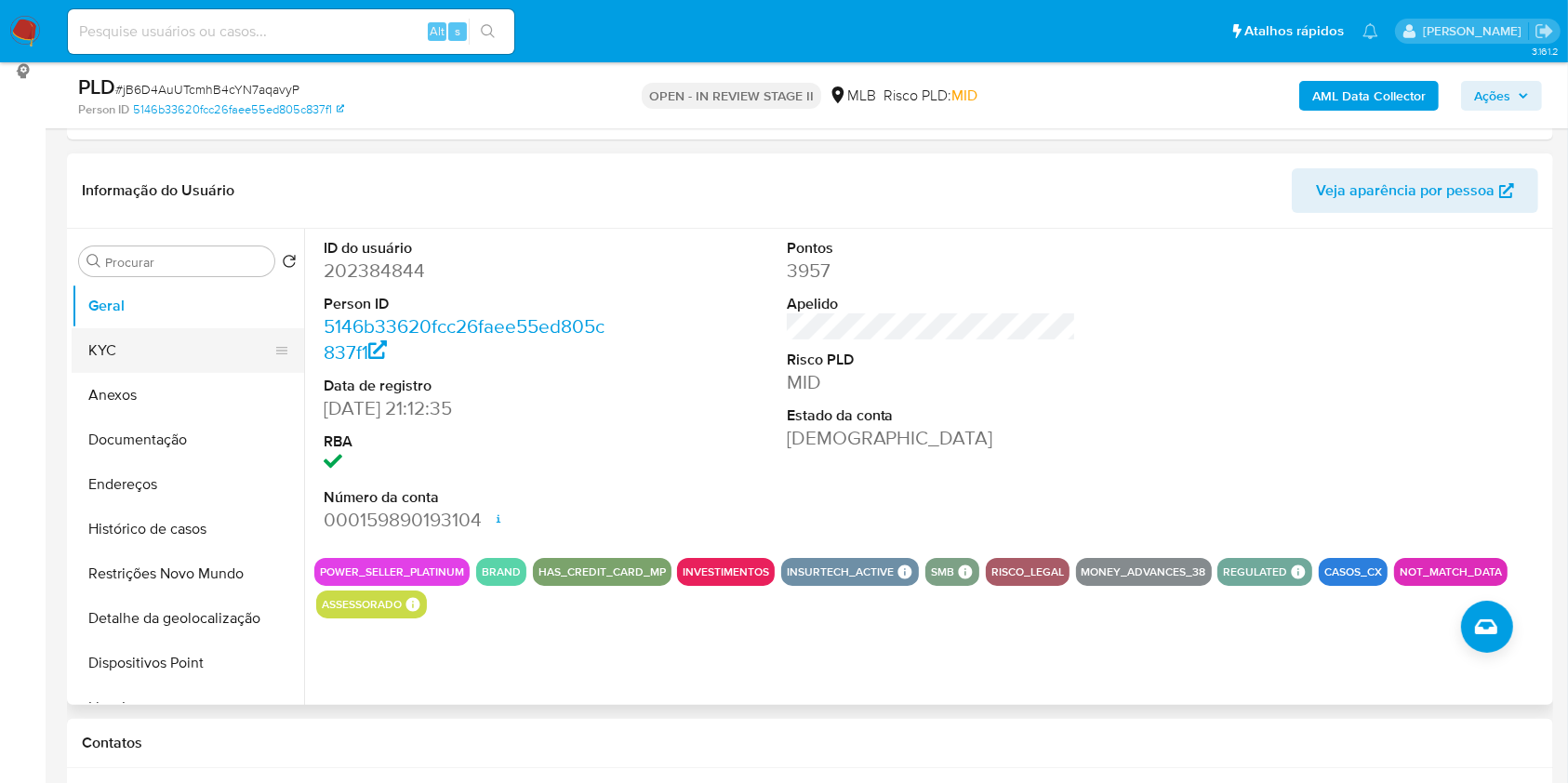
click at [170, 338] on button "KYC" at bounding box center [180, 350] width 218 height 44
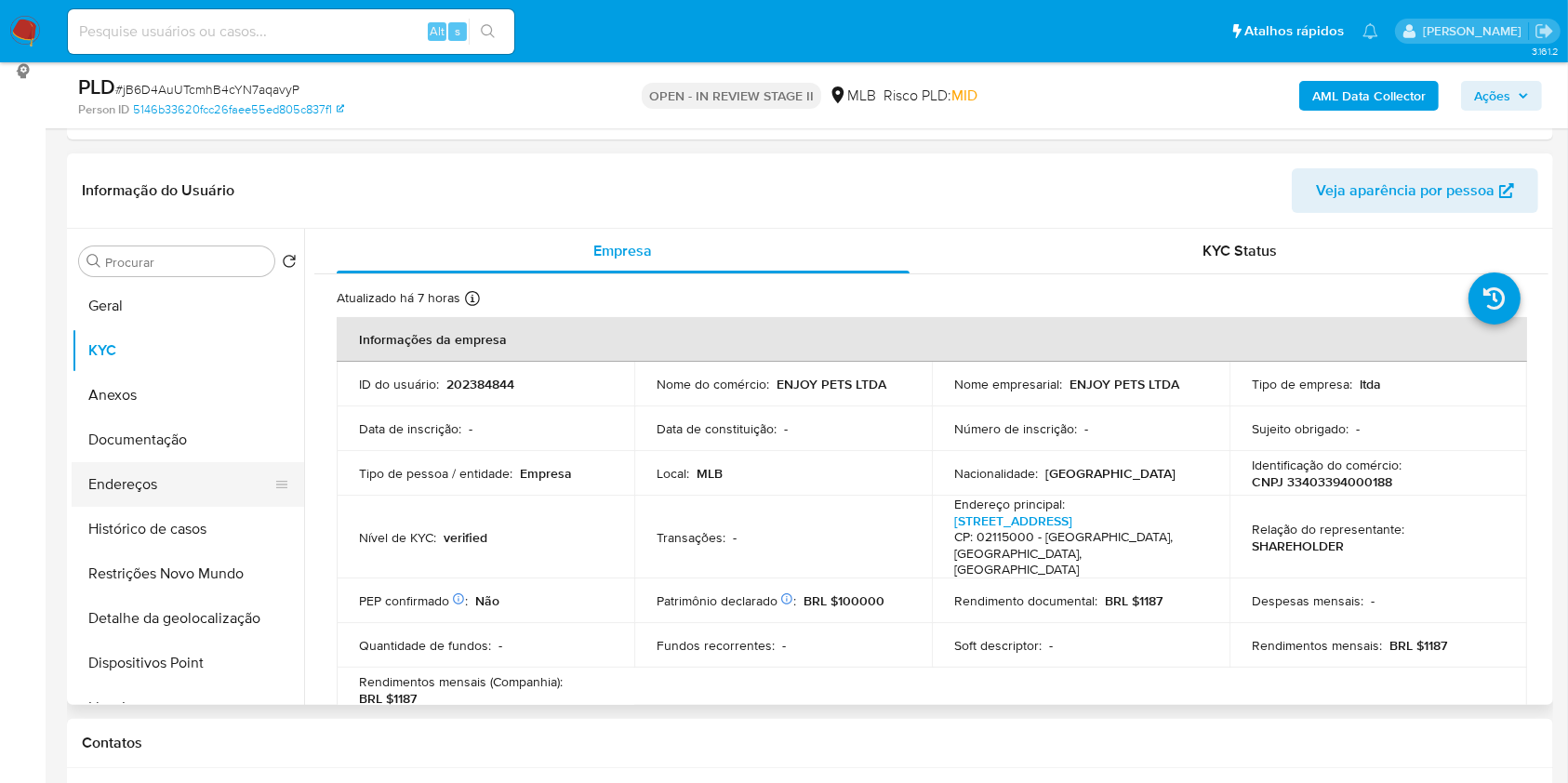
click at [186, 491] on button "Endereços" at bounding box center [180, 484] width 218 height 44
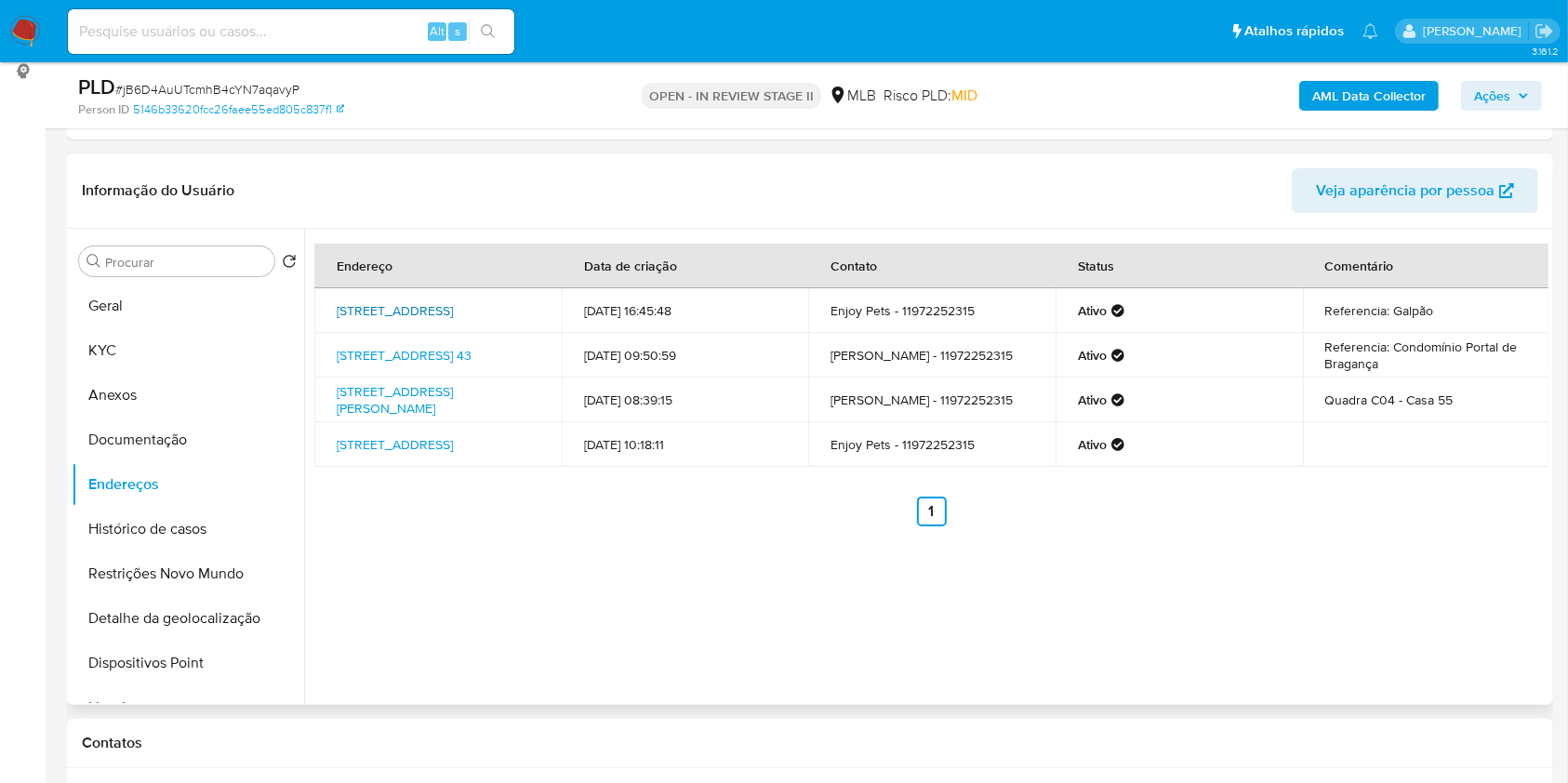
click at [408, 308] on link "Rua Amambaí 92, São Paulo, São Paulo, 02115000, Brasil 92" at bounding box center [395, 311] width 116 height 19
click at [394, 346] on link "Alameda Aveiro 43, Bragança Paulista, São Paulo, 12916371, Brasil 43" at bounding box center [404, 355] width 135 height 19
click at [383, 398] on link "Rua Cecilia Meireles 36, Atibaia, São Paulo, 12953005, Brasil 36" at bounding box center [395, 400] width 116 height 36
click at [394, 445] on link "Rua Amambaí 92, São Paulo, São Paulo, 02115000, Brasil 92" at bounding box center [395, 445] width 116 height 19
click at [222, 443] on button "Documentação" at bounding box center [180, 440] width 218 height 44
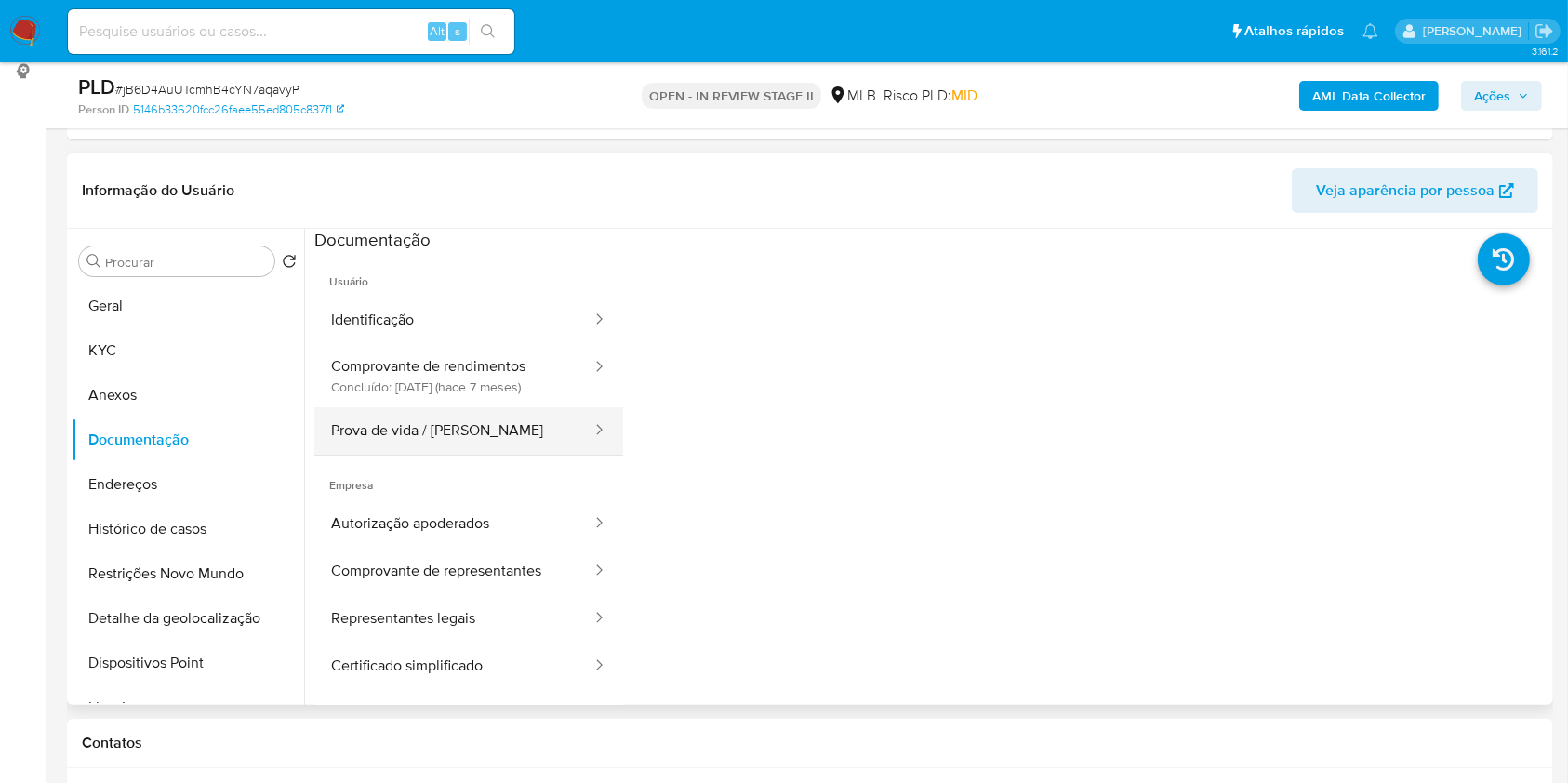
click at [458, 418] on button "Prova de vida / Selfie" at bounding box center [453, 431] width 279 height 47
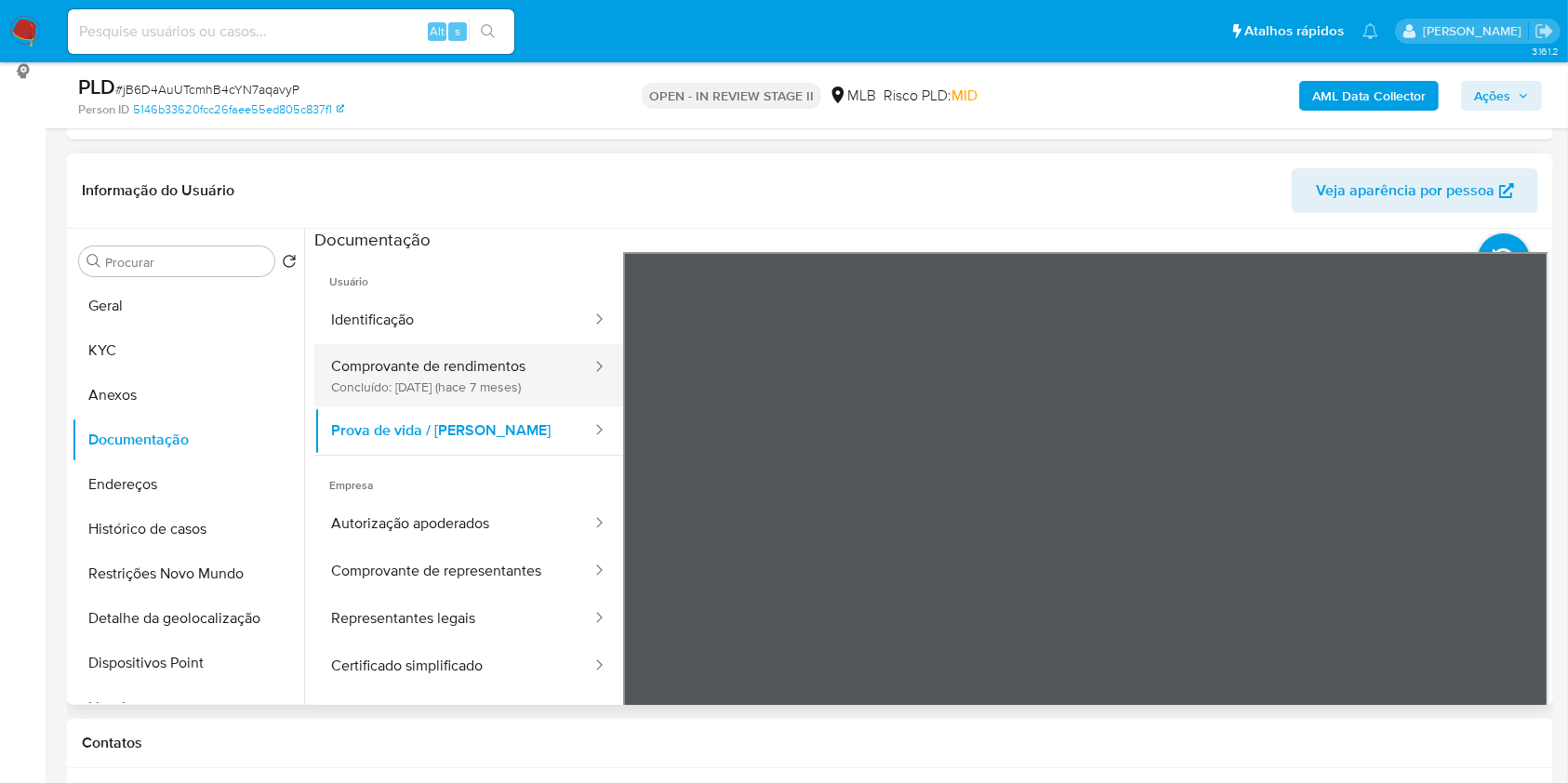
click at [448, 371] on button "Comprovante de rendimentos Concluído: 15/03/2025 (hace 7 meses)" at bounding box center [453, 376] width 279 height 63
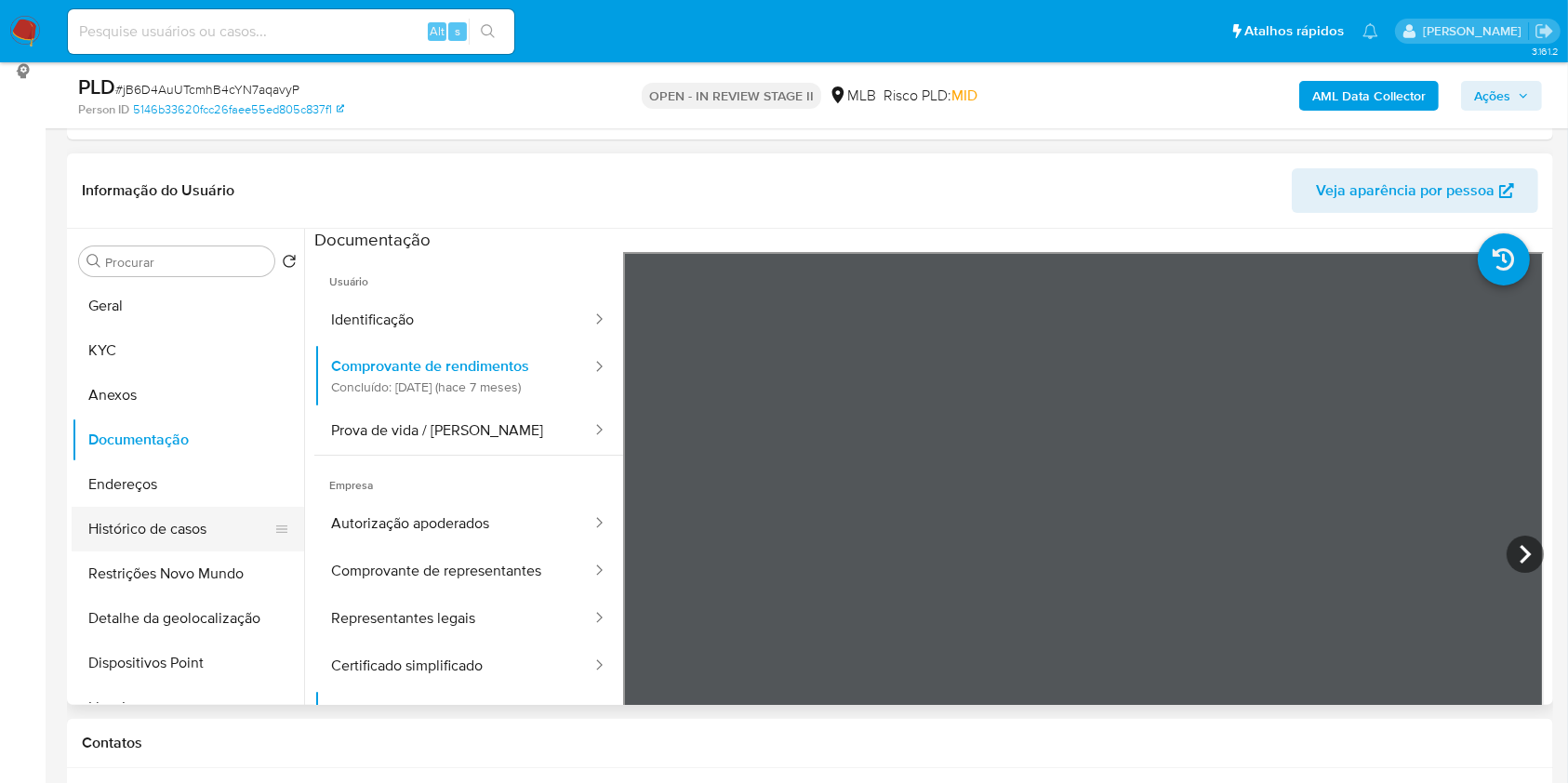
click at [201, 533] on button "Histórico de casos" at bounding box center [180, 529] width 218 height 44
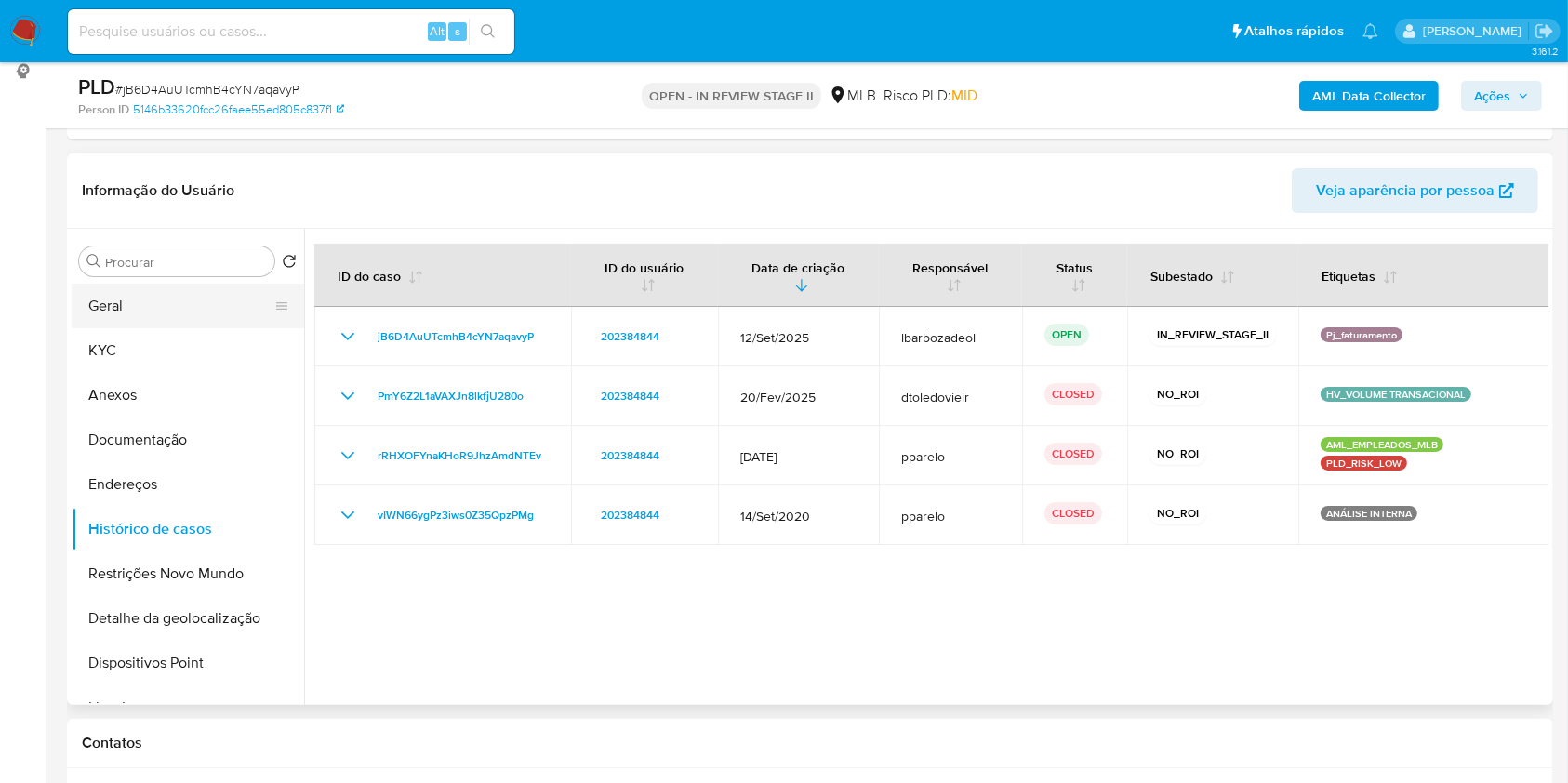
click at [191, 305] on button "Geral" at bounding box center [180, 306] width 218 height 44
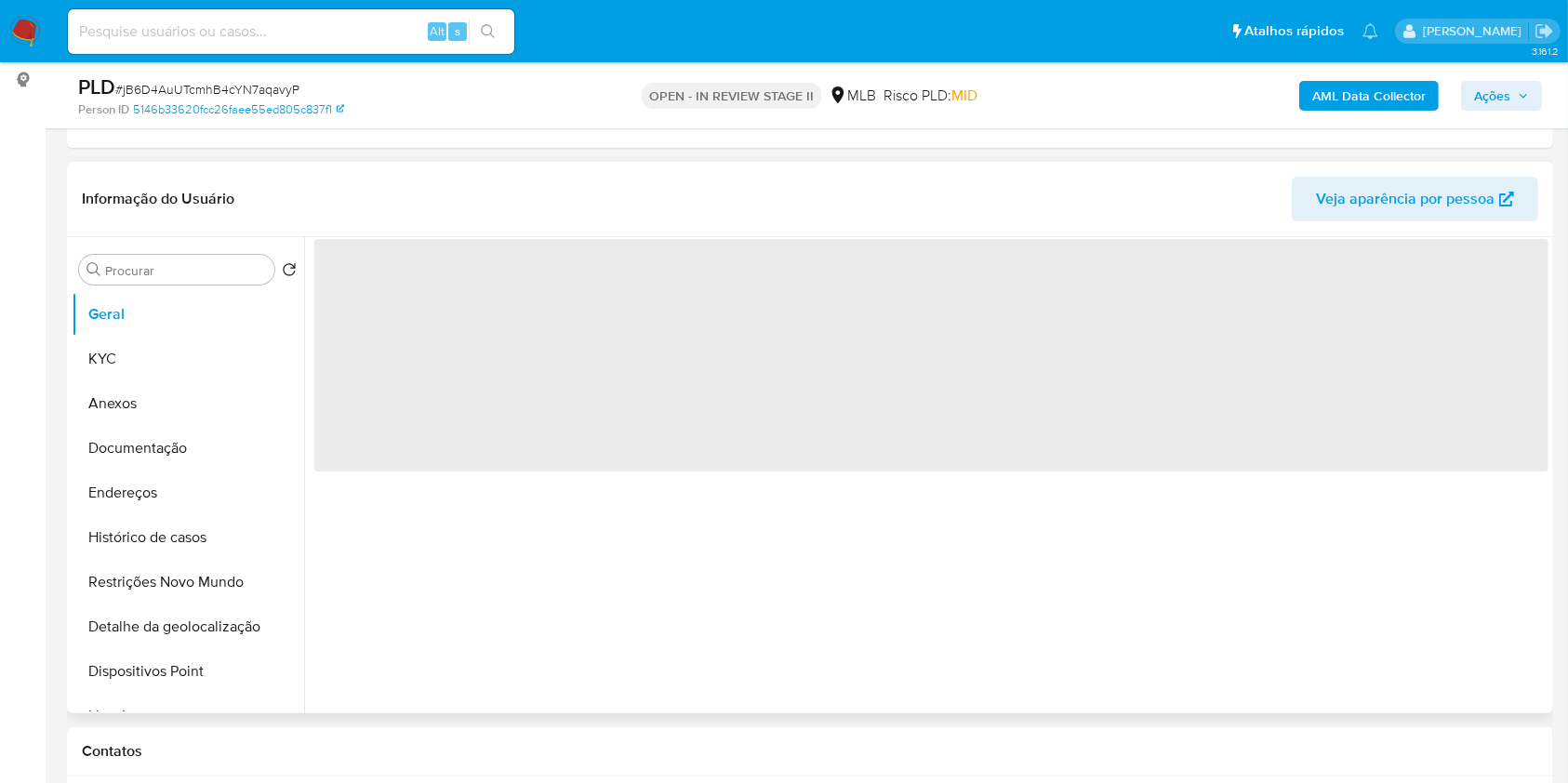
scroll to position [242, 0]
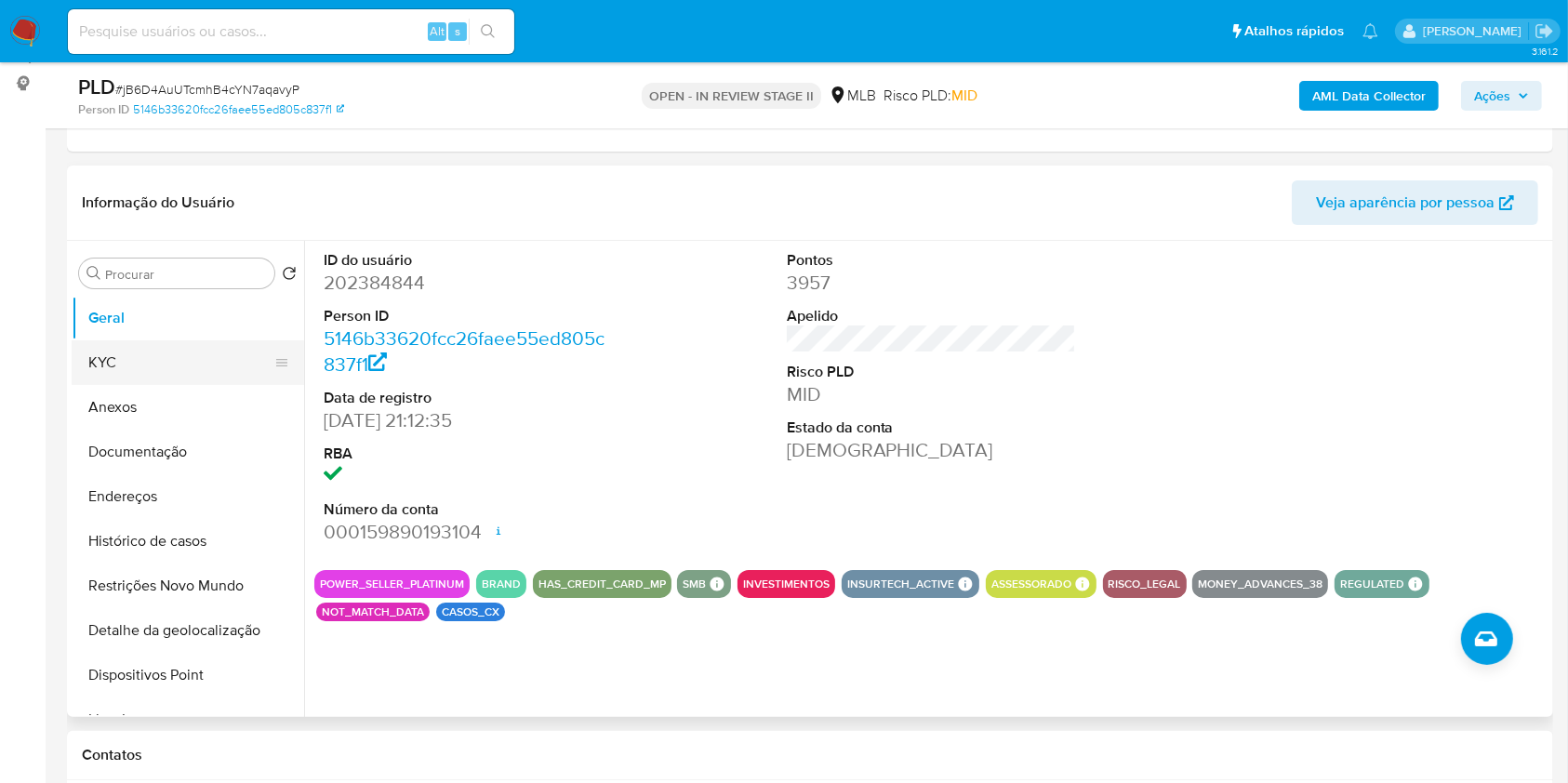
click at [135, 375] on button "KYC" at bounding box center [180, 362] width 218 height 44
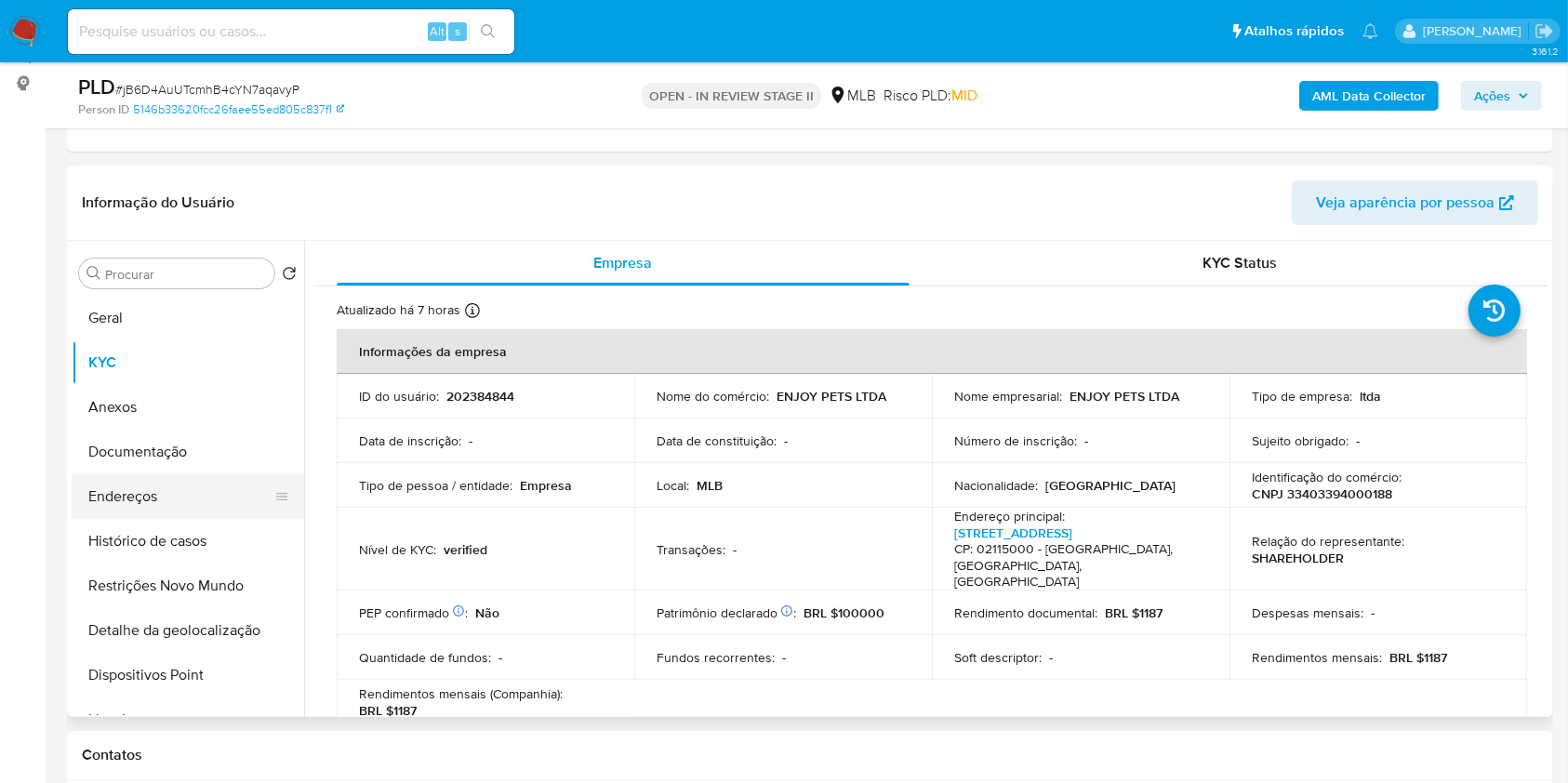
click at [178, 493] on button "Endereços" at bounding box center [180, 496] width 218 height 44
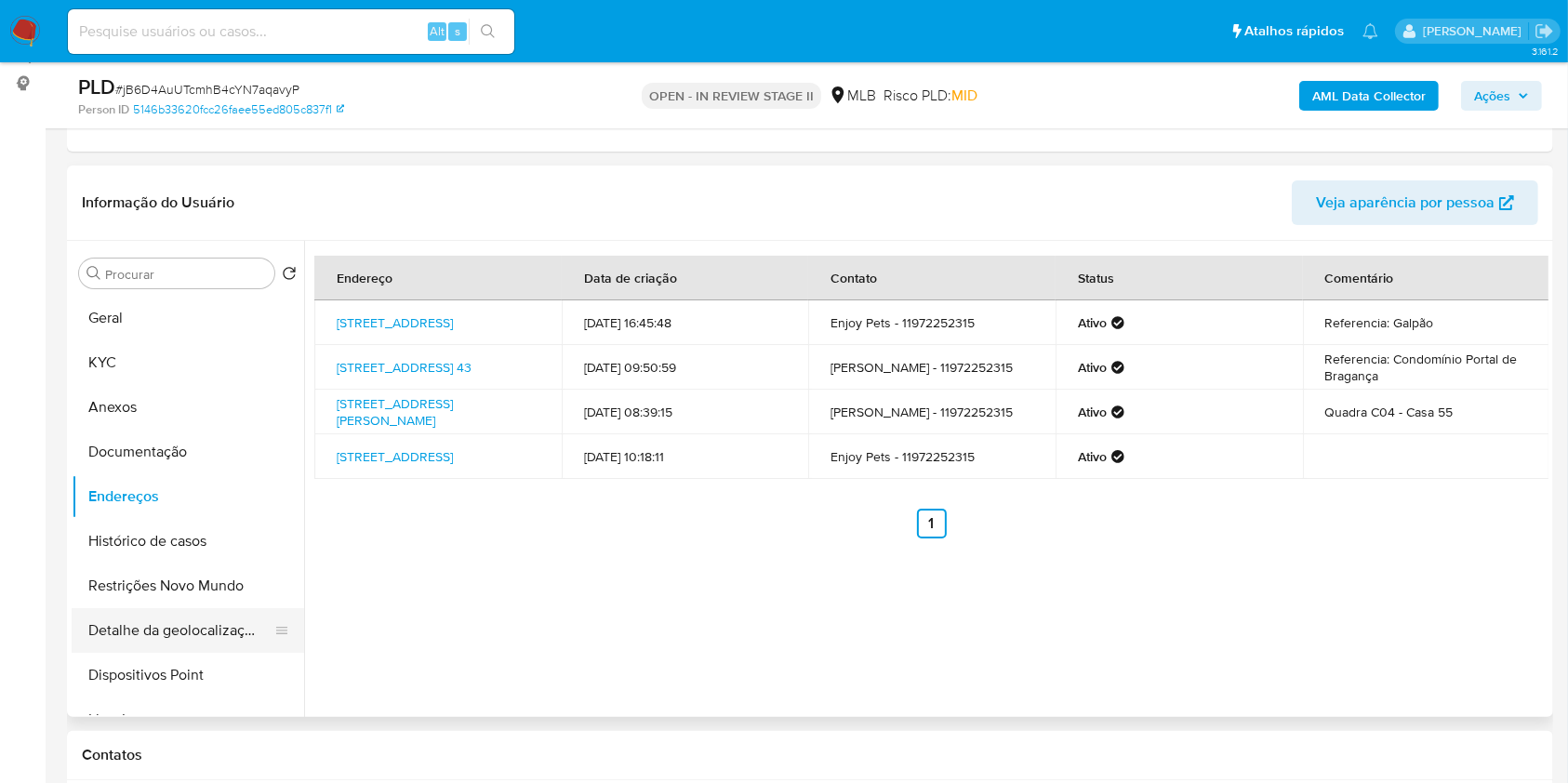
click at [153, 621] on button "Detalhe da geolocalização" at bounding box center [180, 630] width 218 height 44
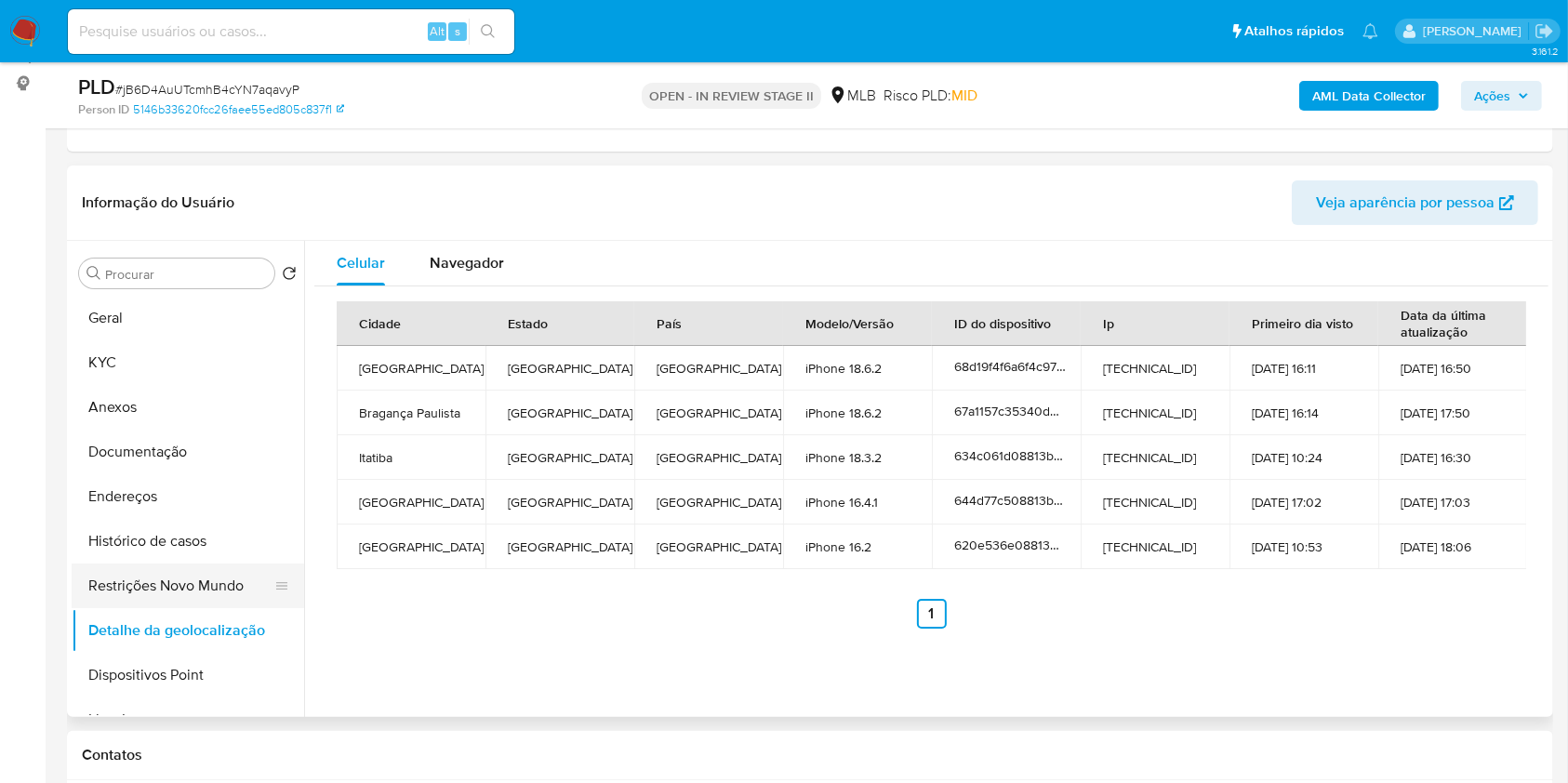
click at [216, 566] on button "Restrições Novo Mundo" at bounding box center [180, 586] width 218 height 44
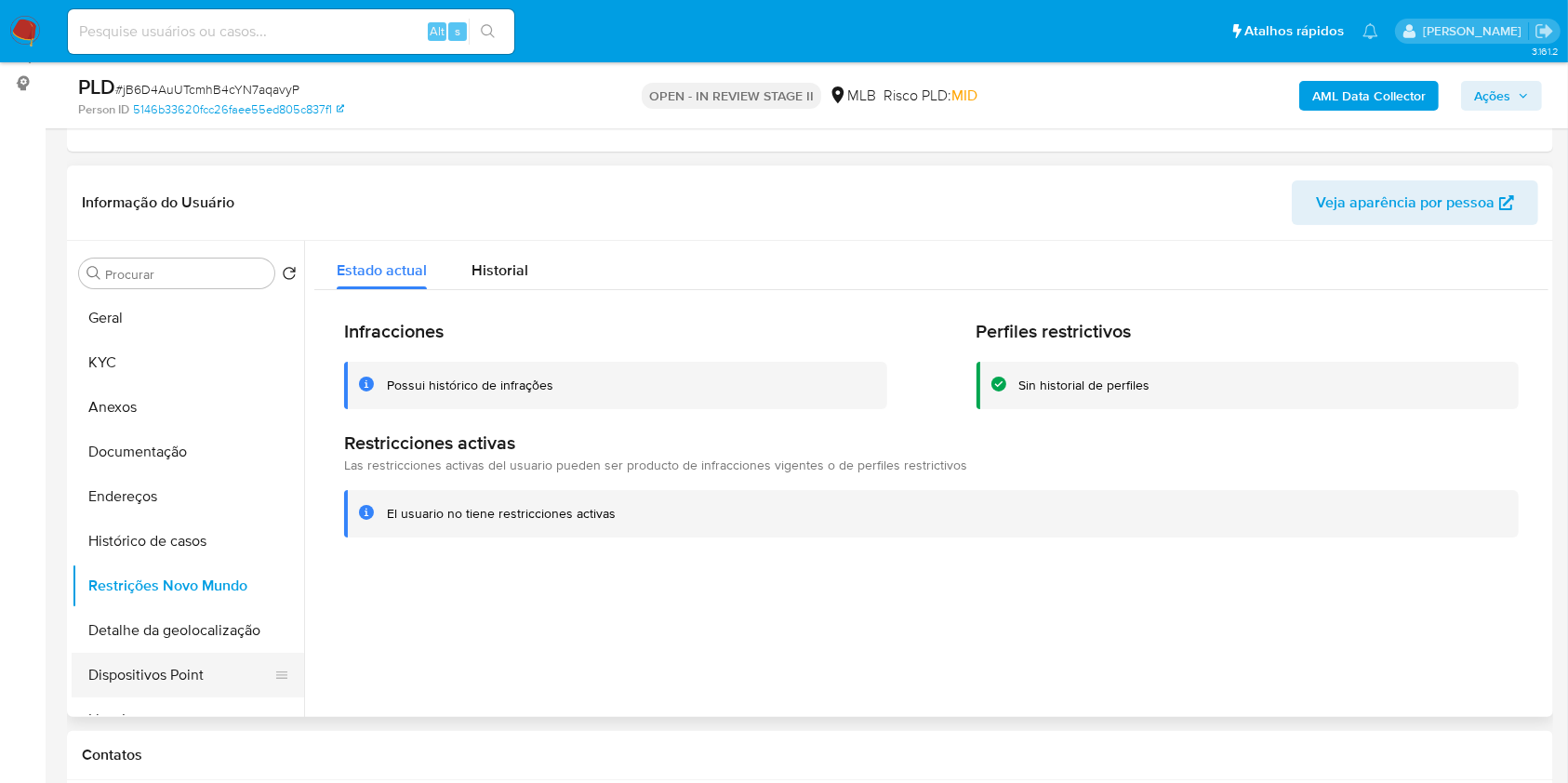
click at [218, 672] on button "Dispositivos Point" at bounding box center [180, 675] width 218 height 44
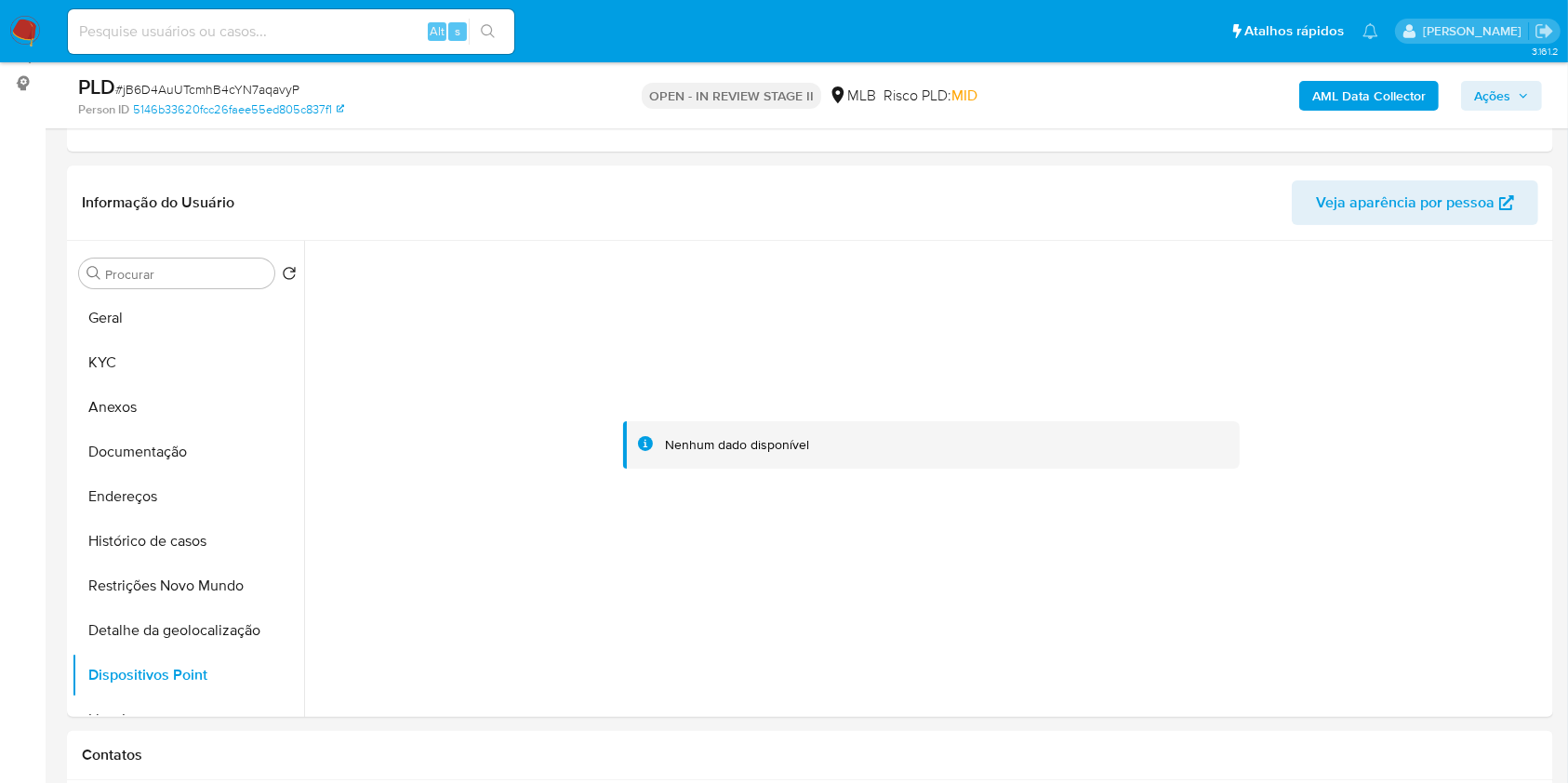
click at [1510, 83] on span "Ações" at bounding box center [1501, 96] width 55 height 26
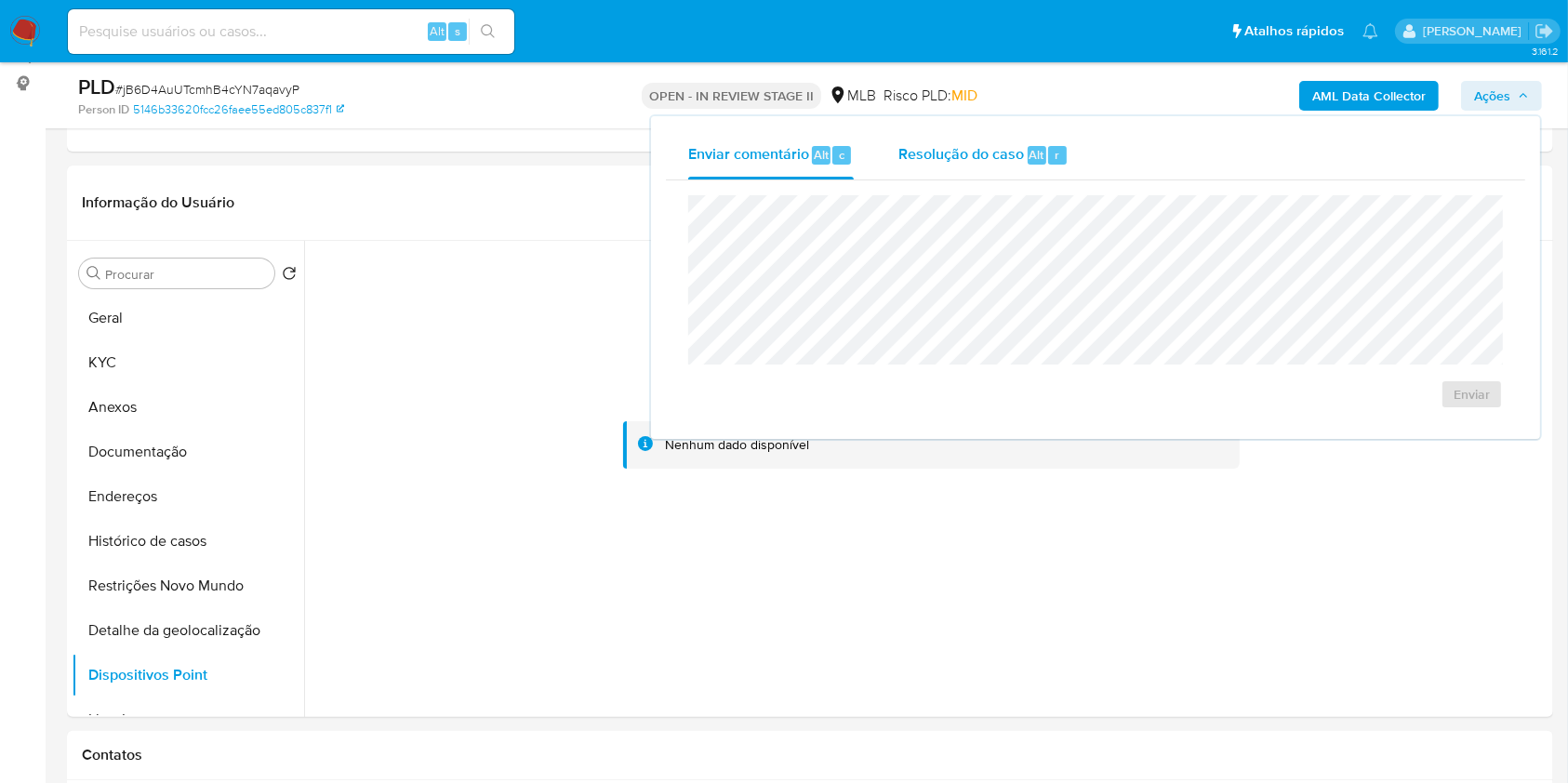
click at [1004, 157] on span "Resolução do caso" at bounding box center [960, 154] width 125 height 22
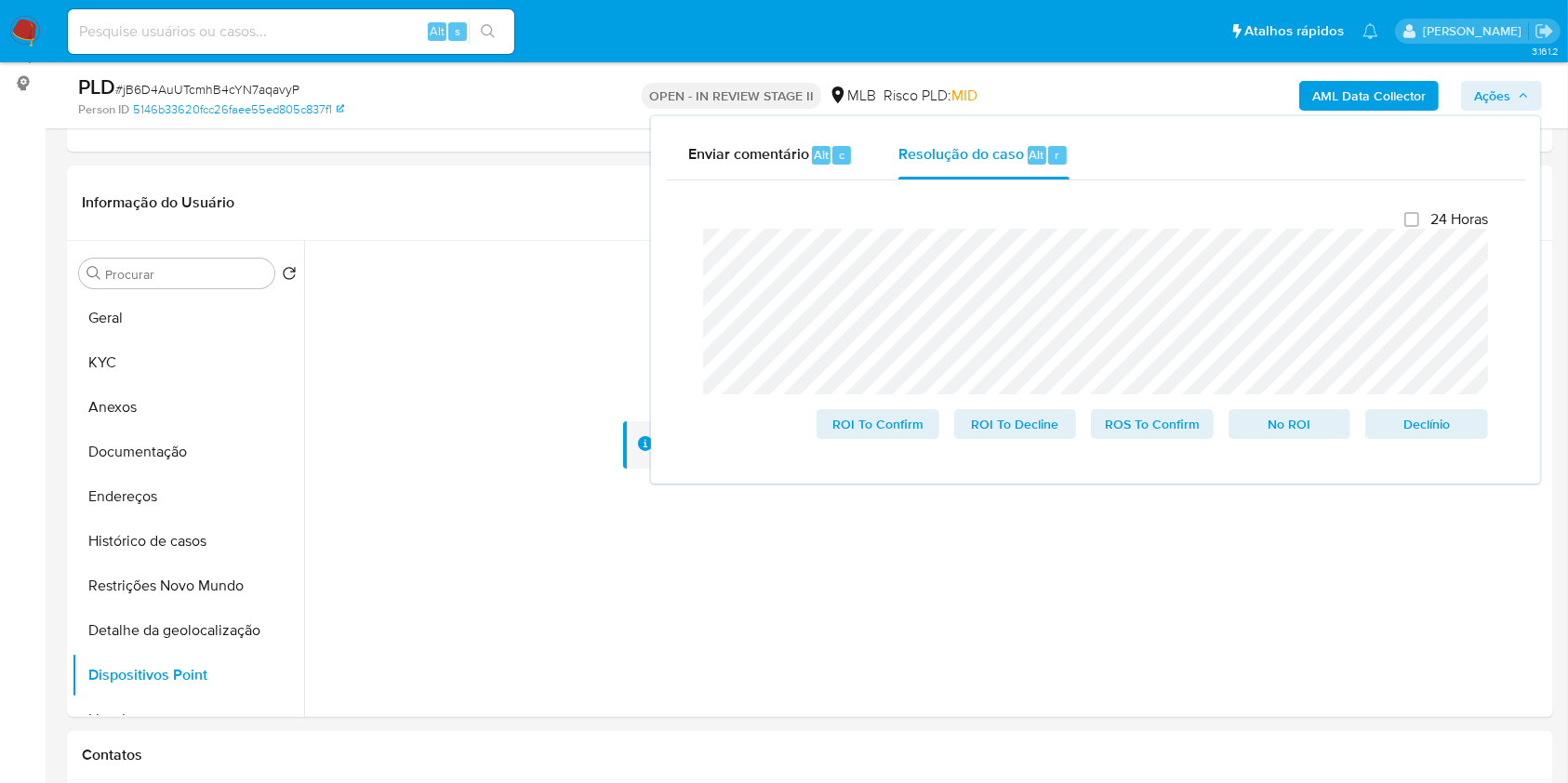
click at [1194, 99] on div "AML Data Collector Ações Enviar comentário Alt c Resolução do caso Alt r Fecham…" at bounding box center [1301, 96] width 483 height 43
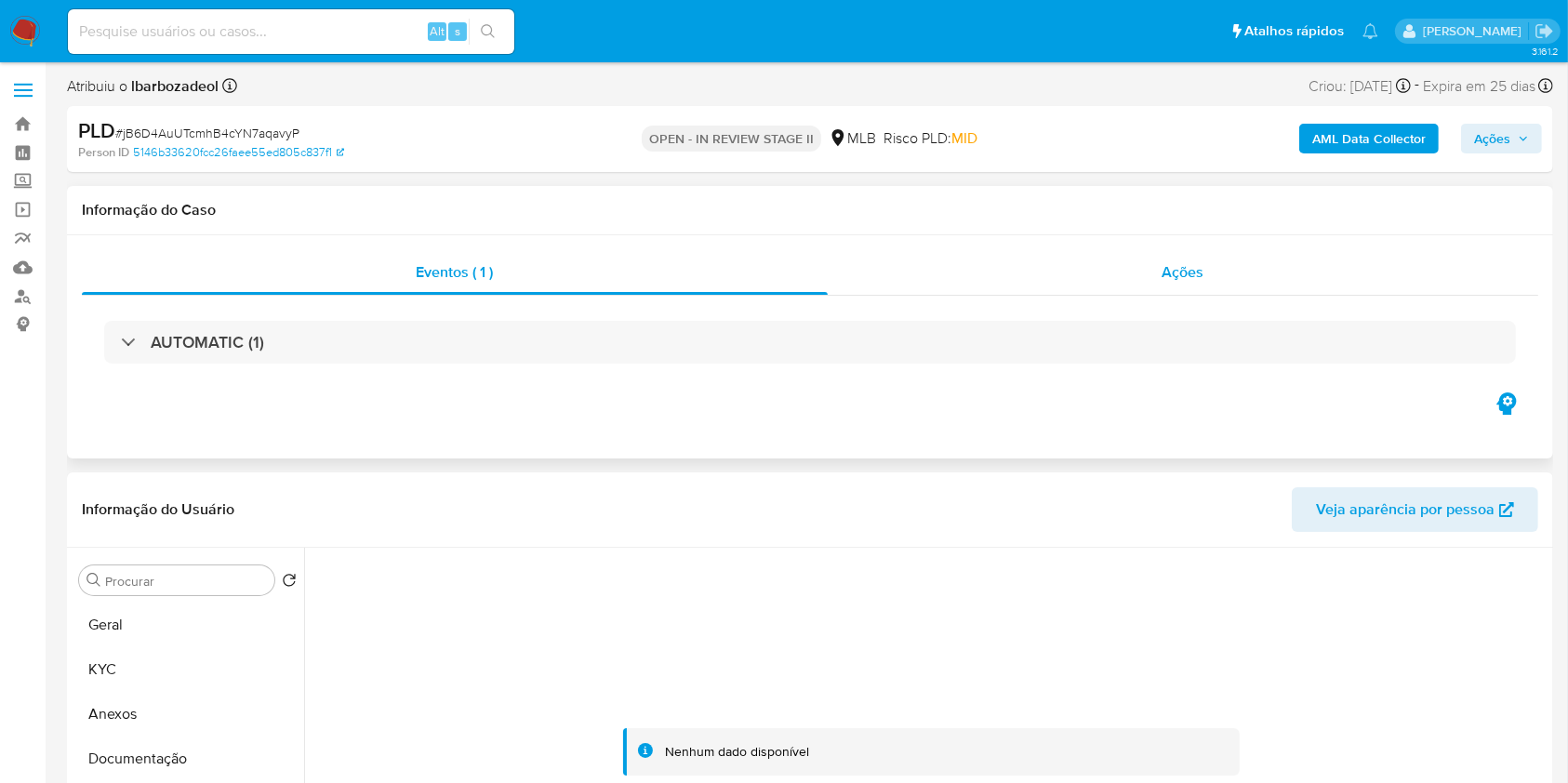
scroll to position [0, 0]
click at [954, 288] on div "Ações" at bounding box center [1183, 273] width 711 height 44
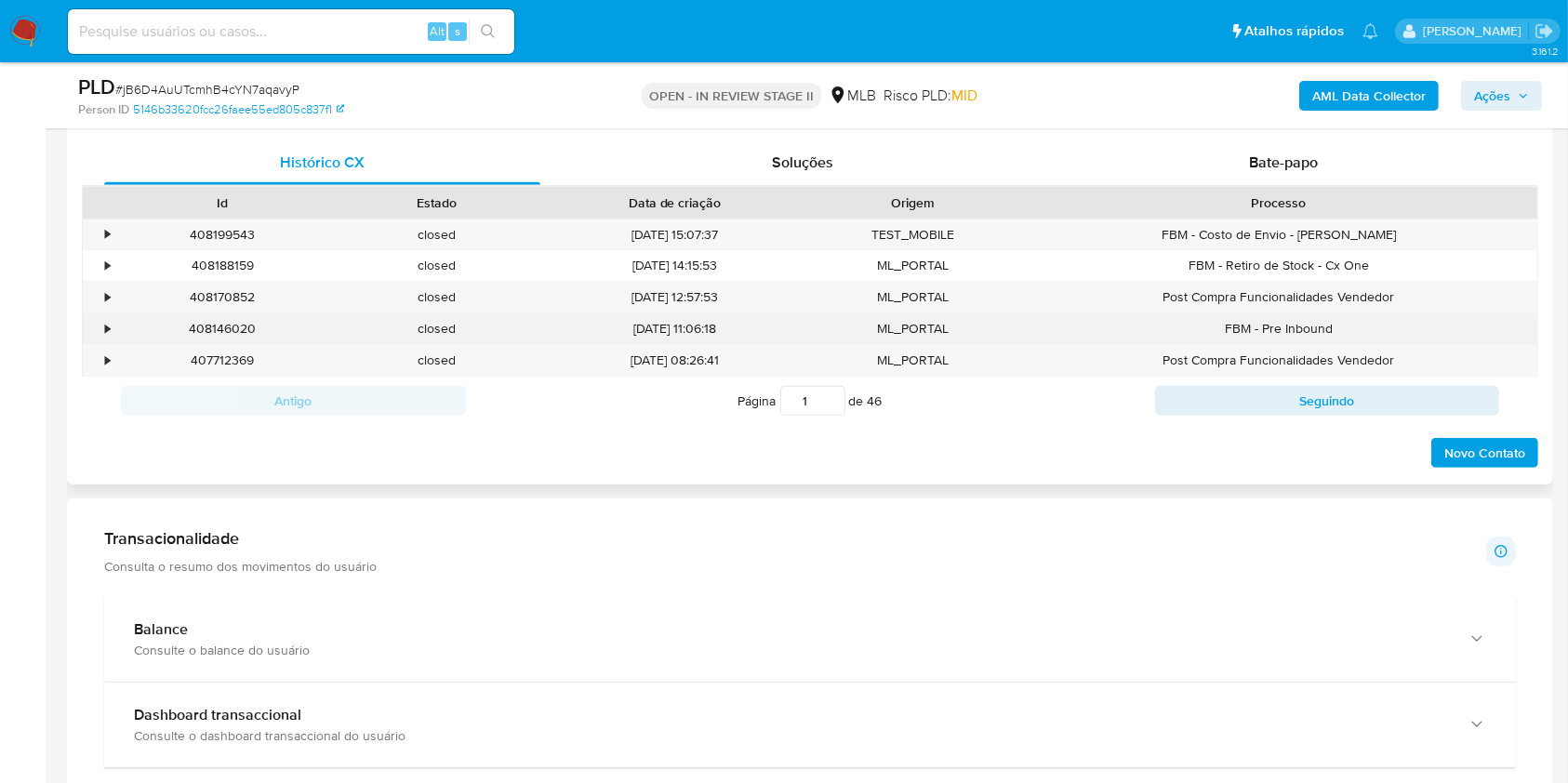
scroll to position [1032, 0]
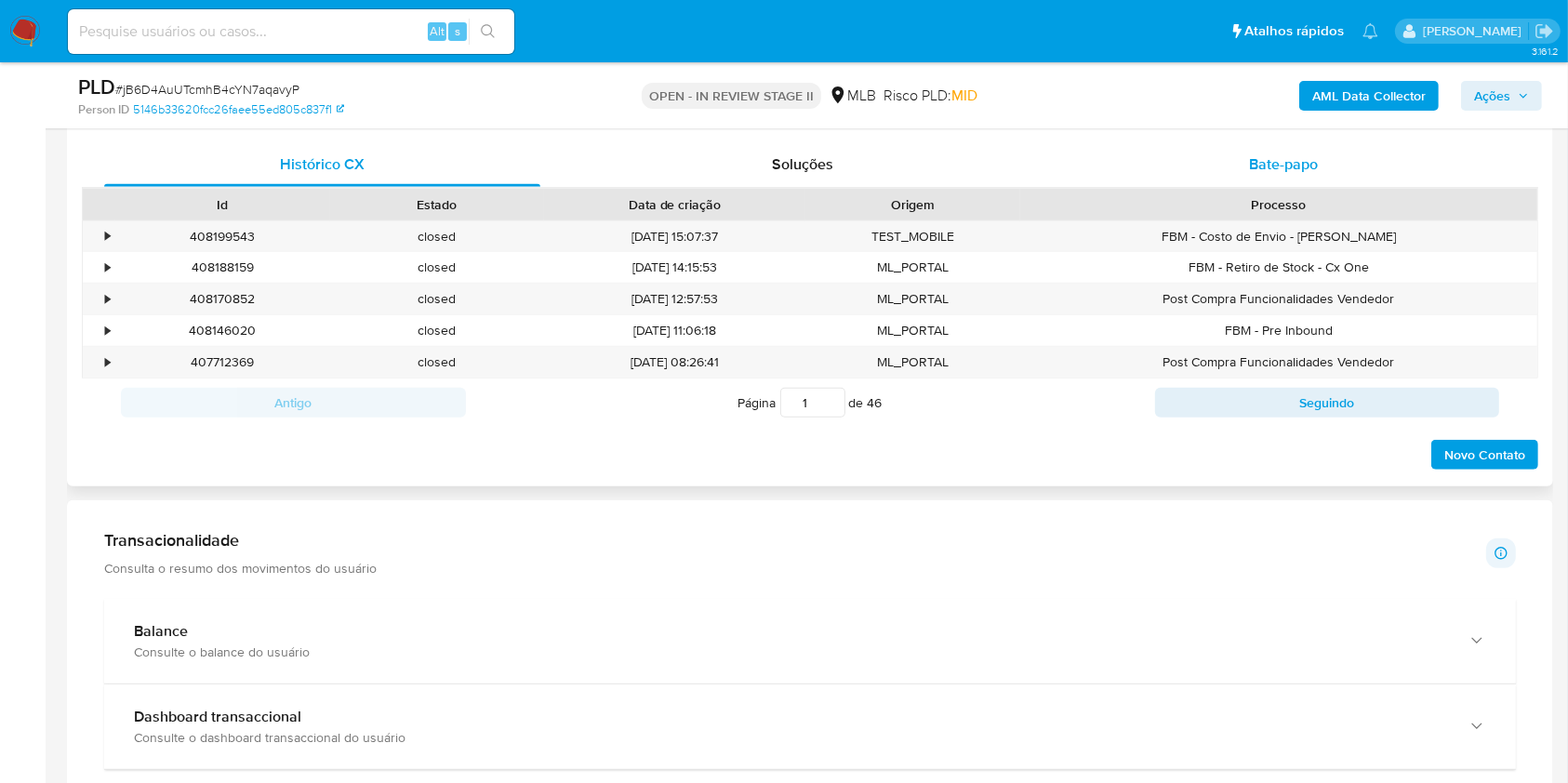
click at [1302, 174] on span "Bate-papo" at bounding box center [1283, 165] width 69 height 22
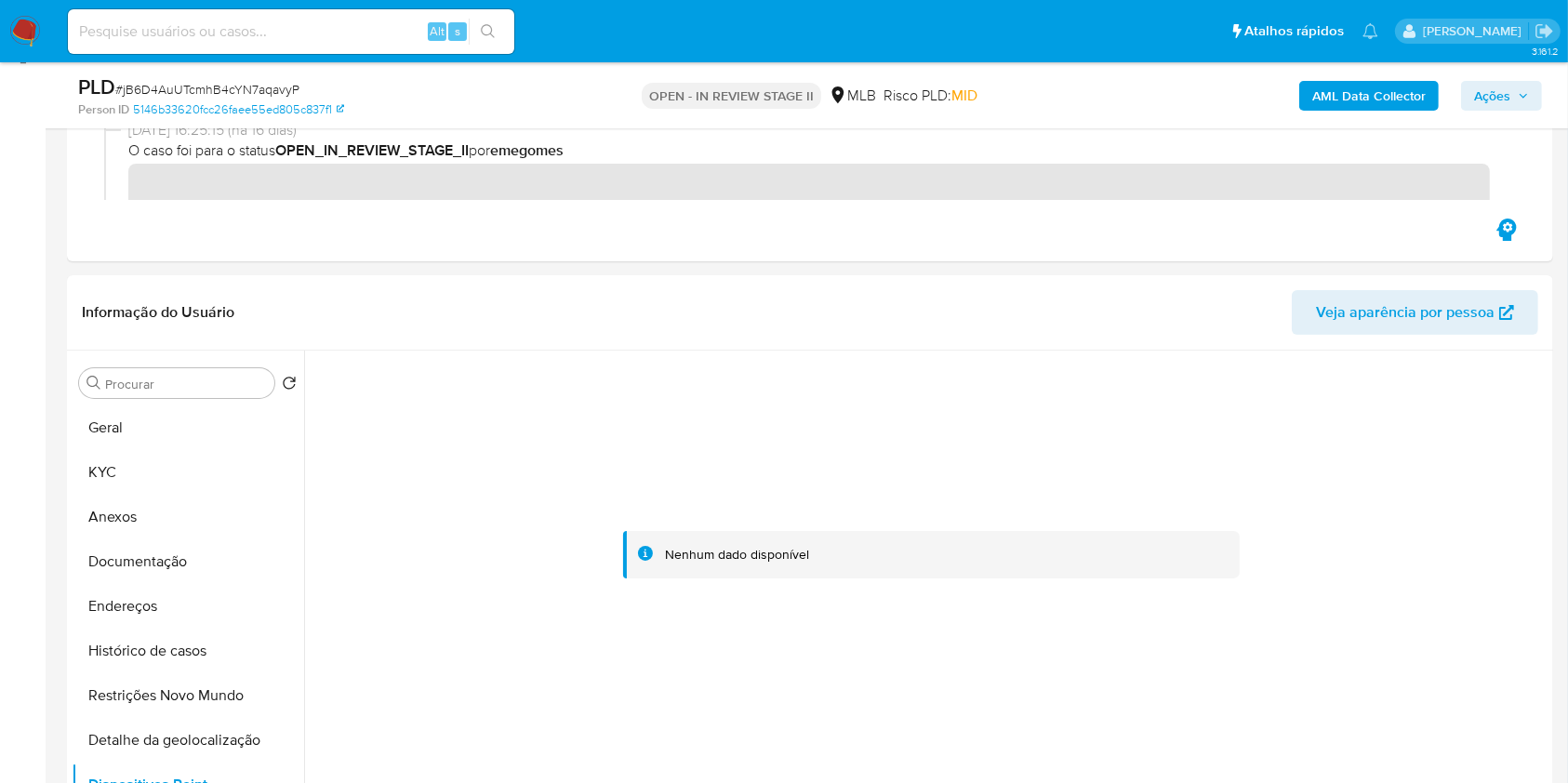
scroll to position [268, 0]
click at [1354, 105] on b "AML Data Collector" at bounding box center [1368, 96] width 113 height 30
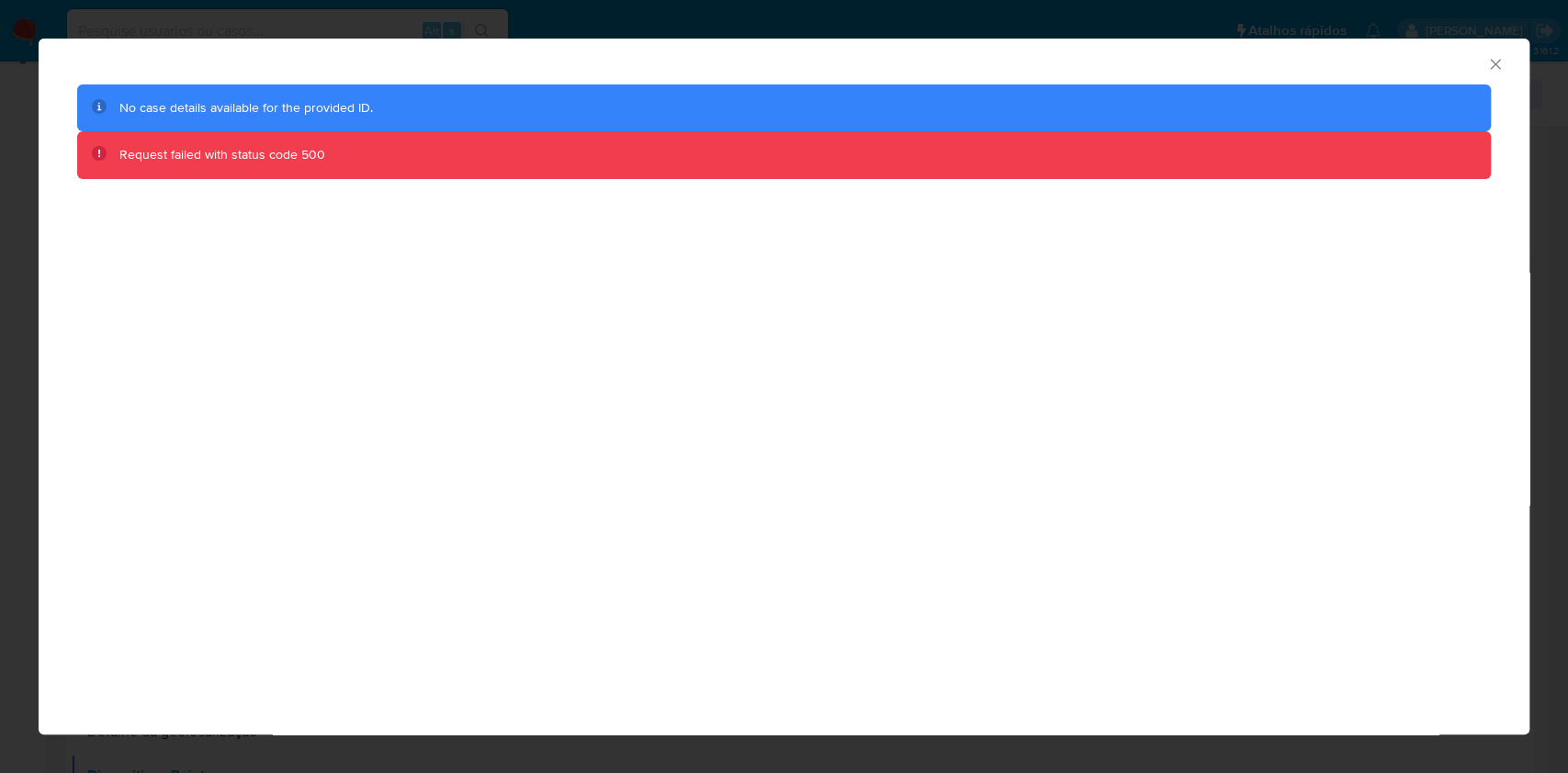
drag, startPoint x: 1491, startPoint y: 62, endPoint x: 1317, endPoint y: 395, distance: 375.7
click at [1490, 63] on icon "Fechar a janela" at bounding box center [1495, 64] width 18 height 18
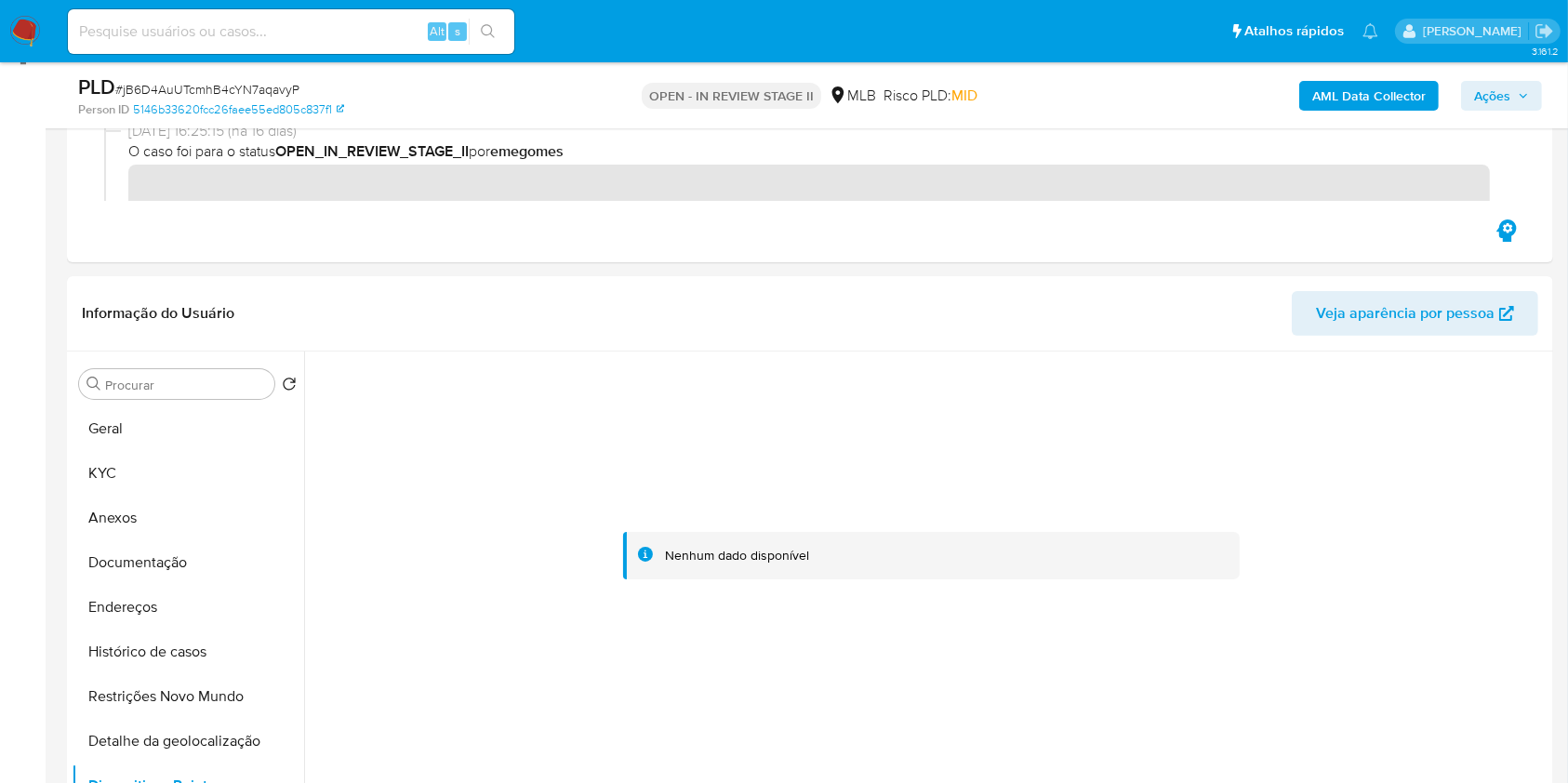
click at [1388, 81] on b "AML Data Collector" at bounding box center [1368, 96] width 113 height 30
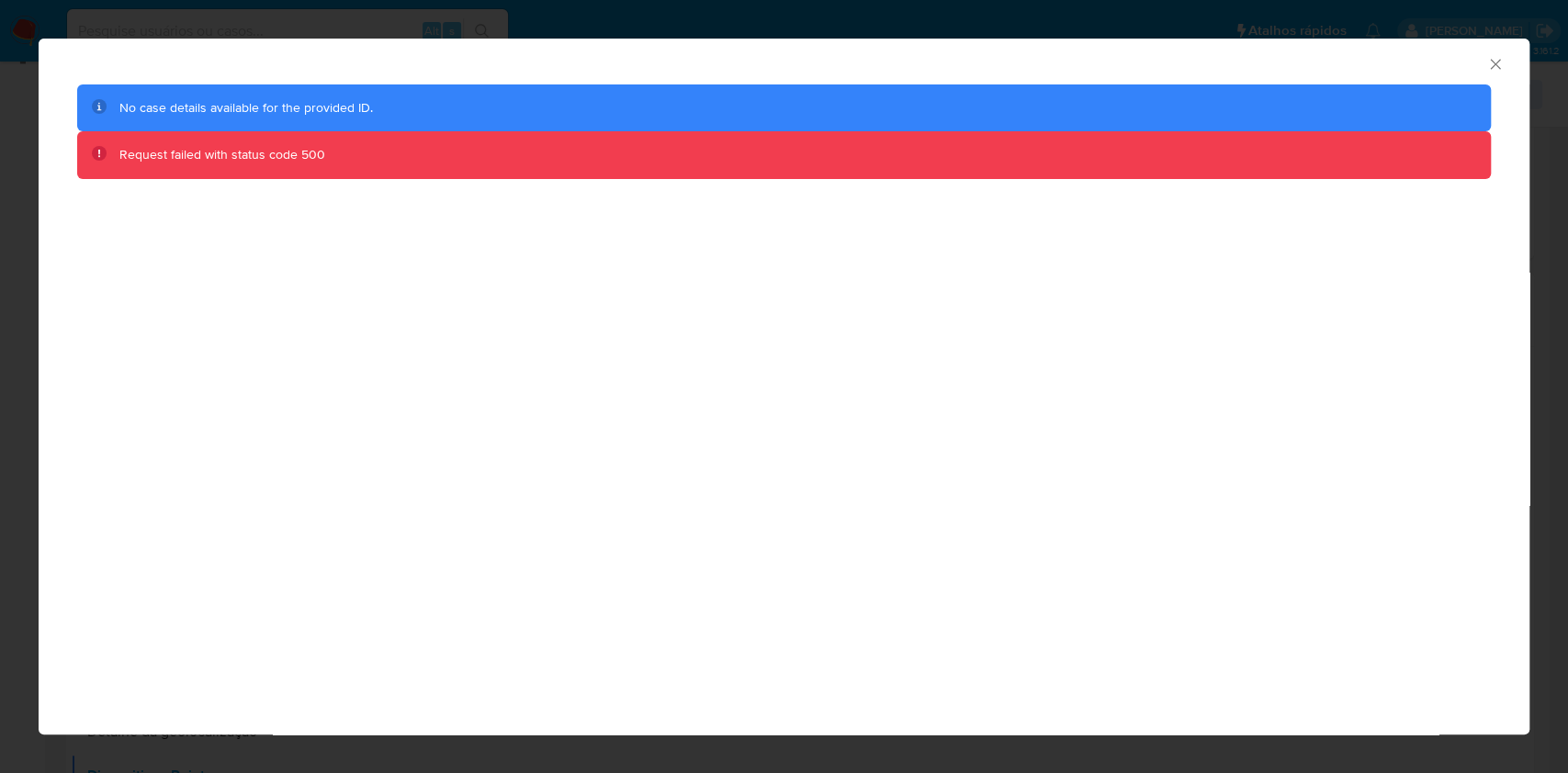
click at [1497, 64] on icon "Fechar a janela" at bounding box center [1495, 64] width 18 height 18
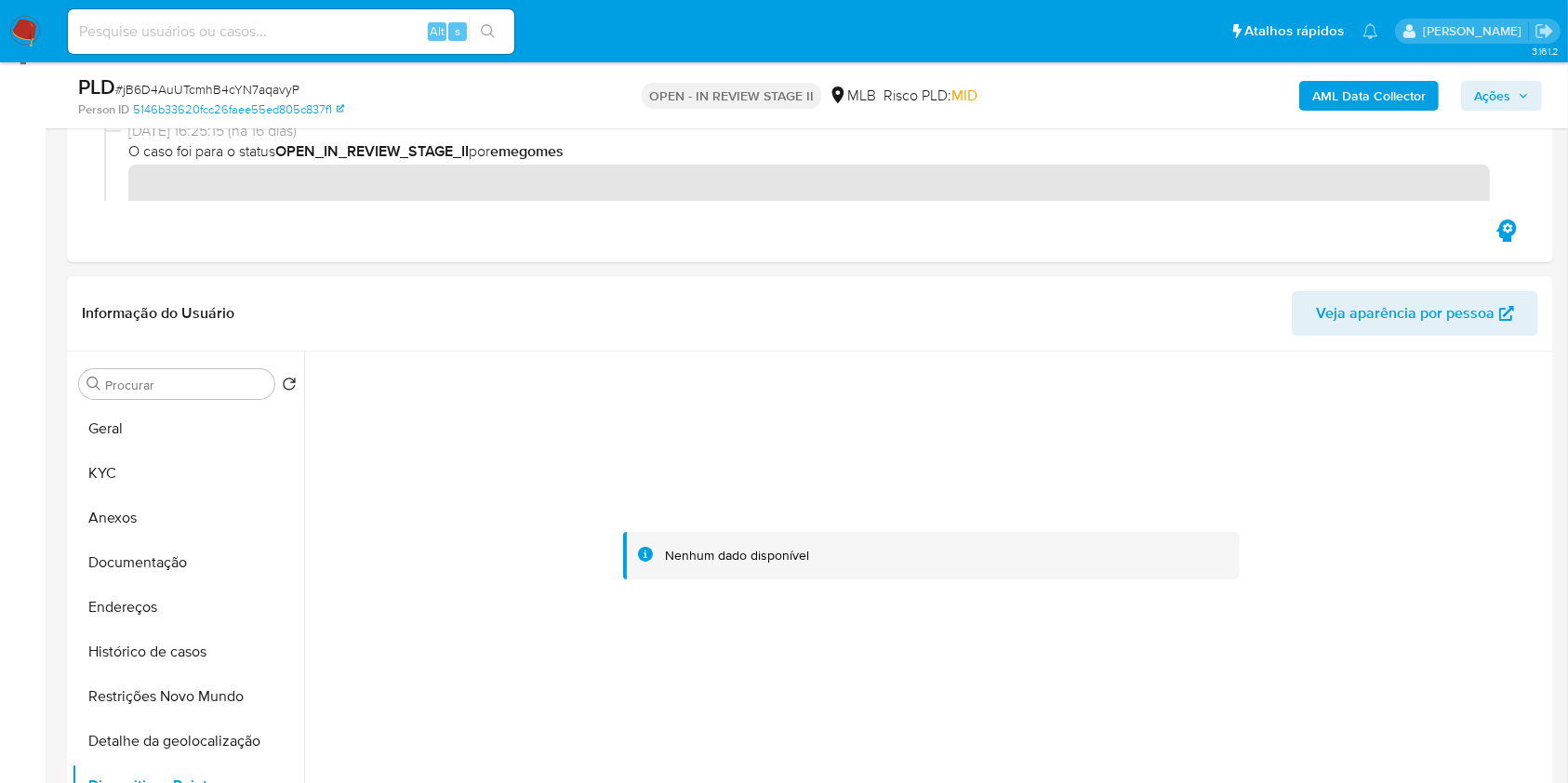
click at [1506, 93] on span "Ações" at bounding box center [1491, 96] width 36 height 30
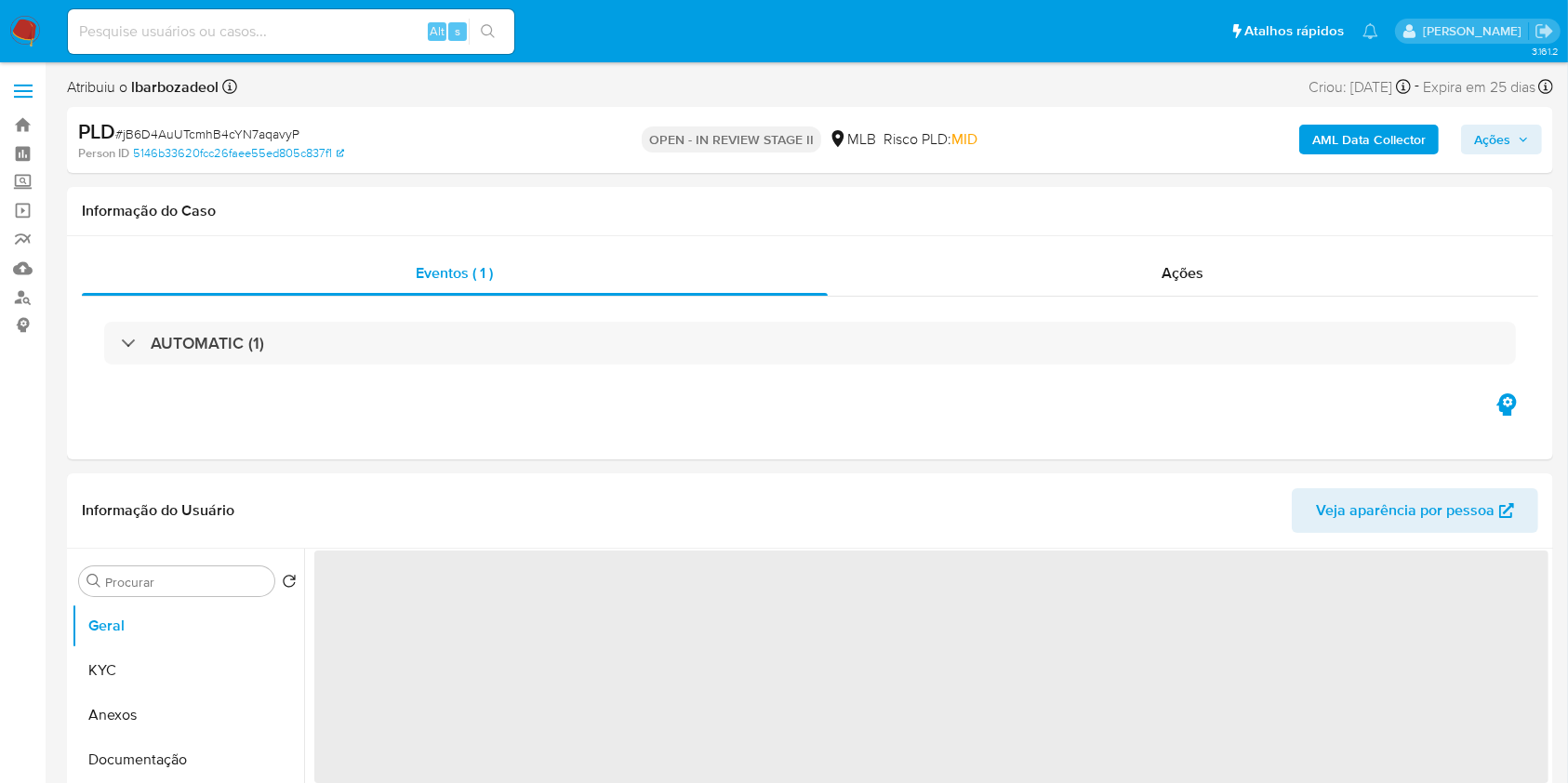
click at [1478, 135] on span "Ações" at bounding box center [1491, 139] width 36 height 30
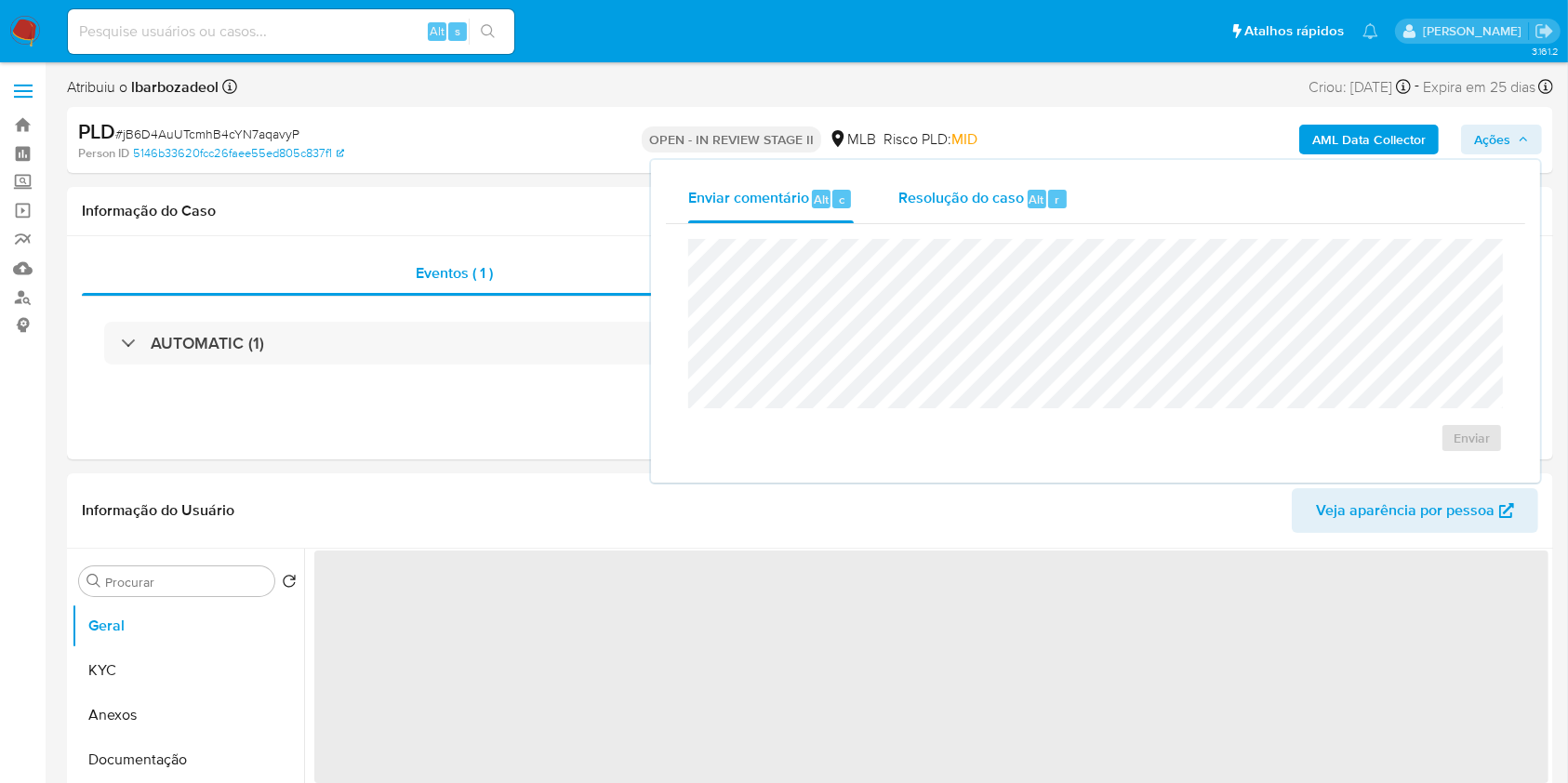
click at [1000, 214] on div "Resolução do caso Alt r" at bounding box center [983, 198] width 170 height 48
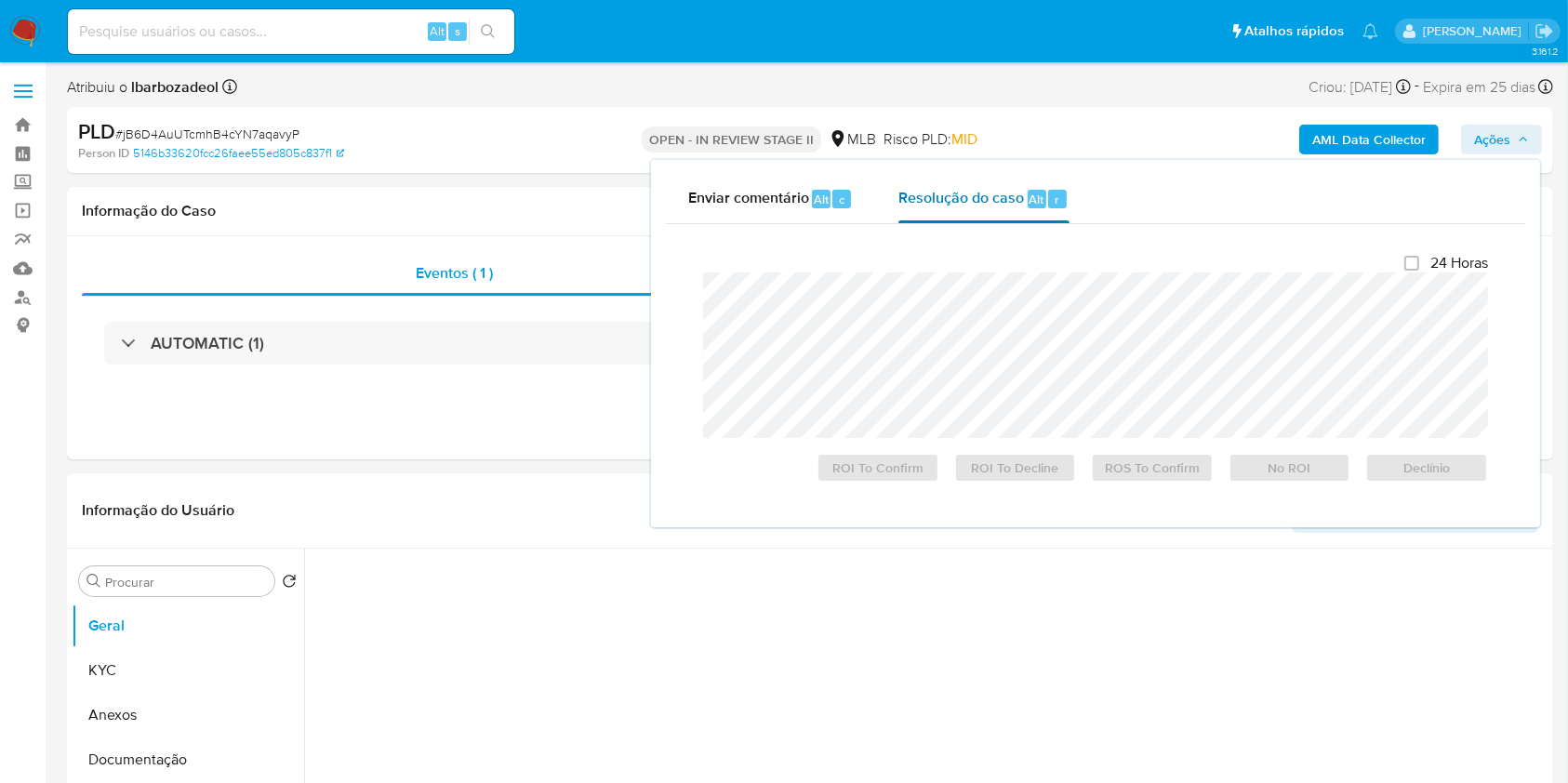
select select "10"
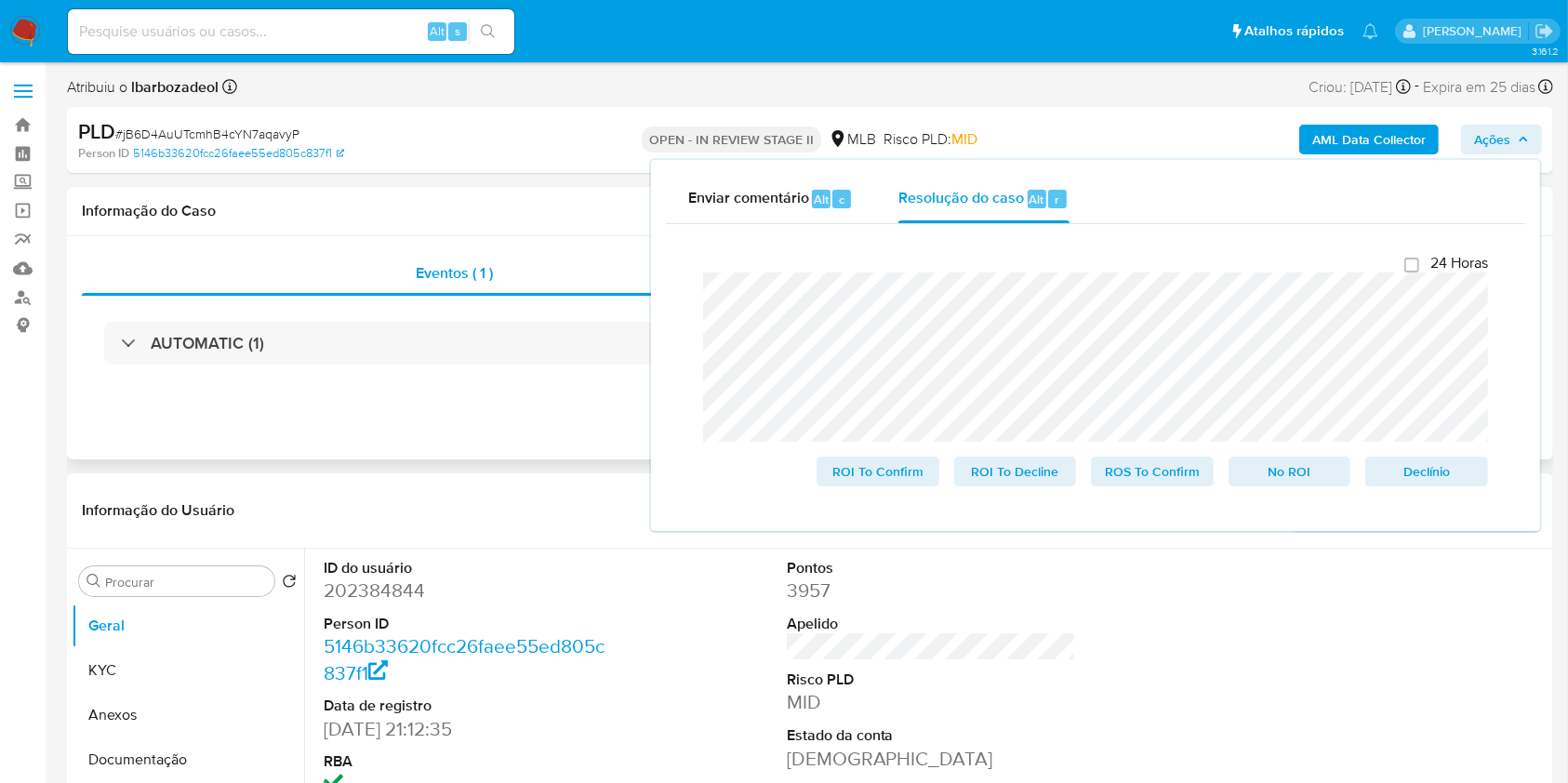
click at [551, 222] on div "Informação do Caso" at bounding box center [810, 212] width 1486 height 49
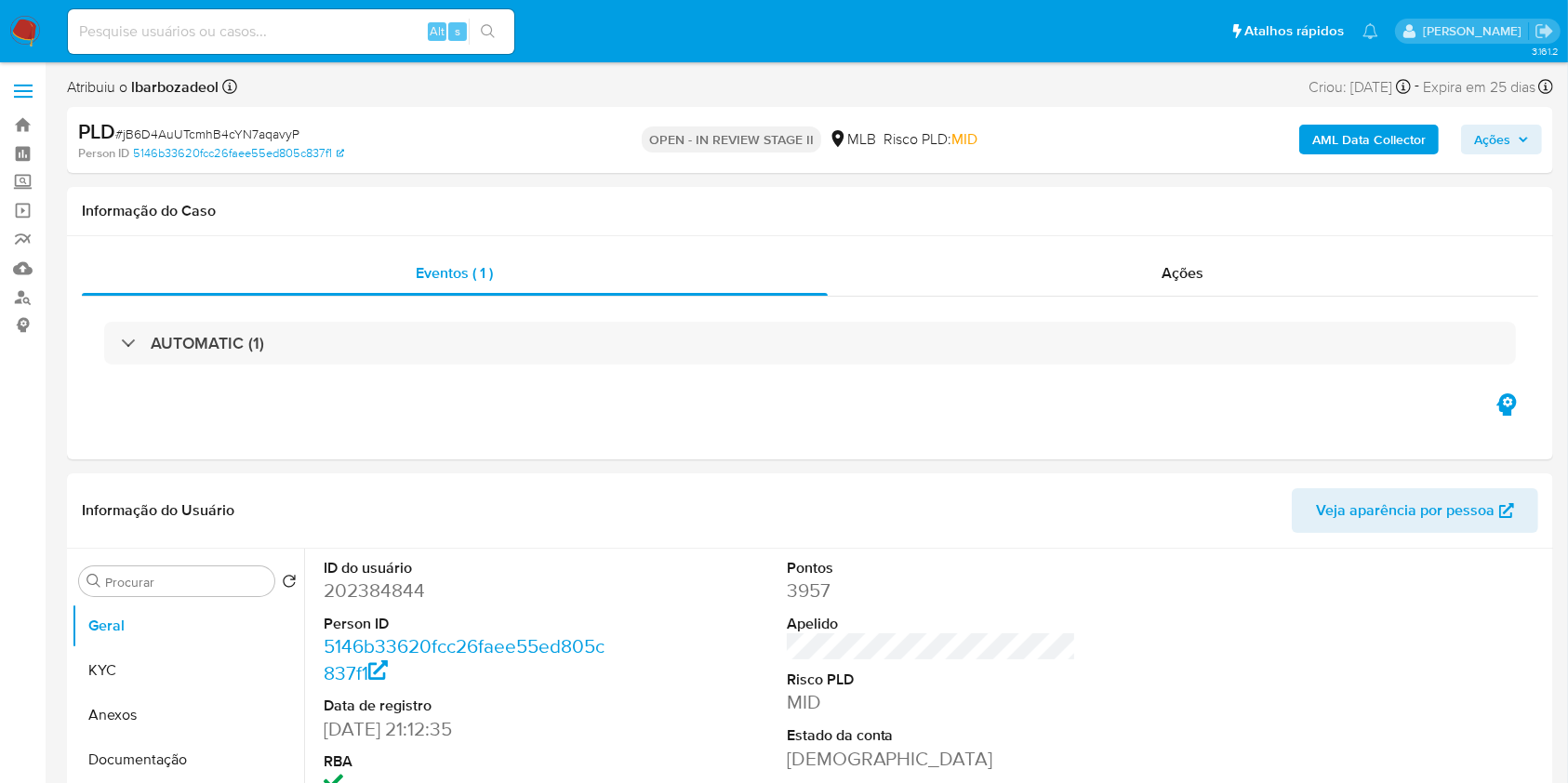
click at [1407, 150] on b "AML Data Collector" at bounding box center [1368, 139] width 113 height 30
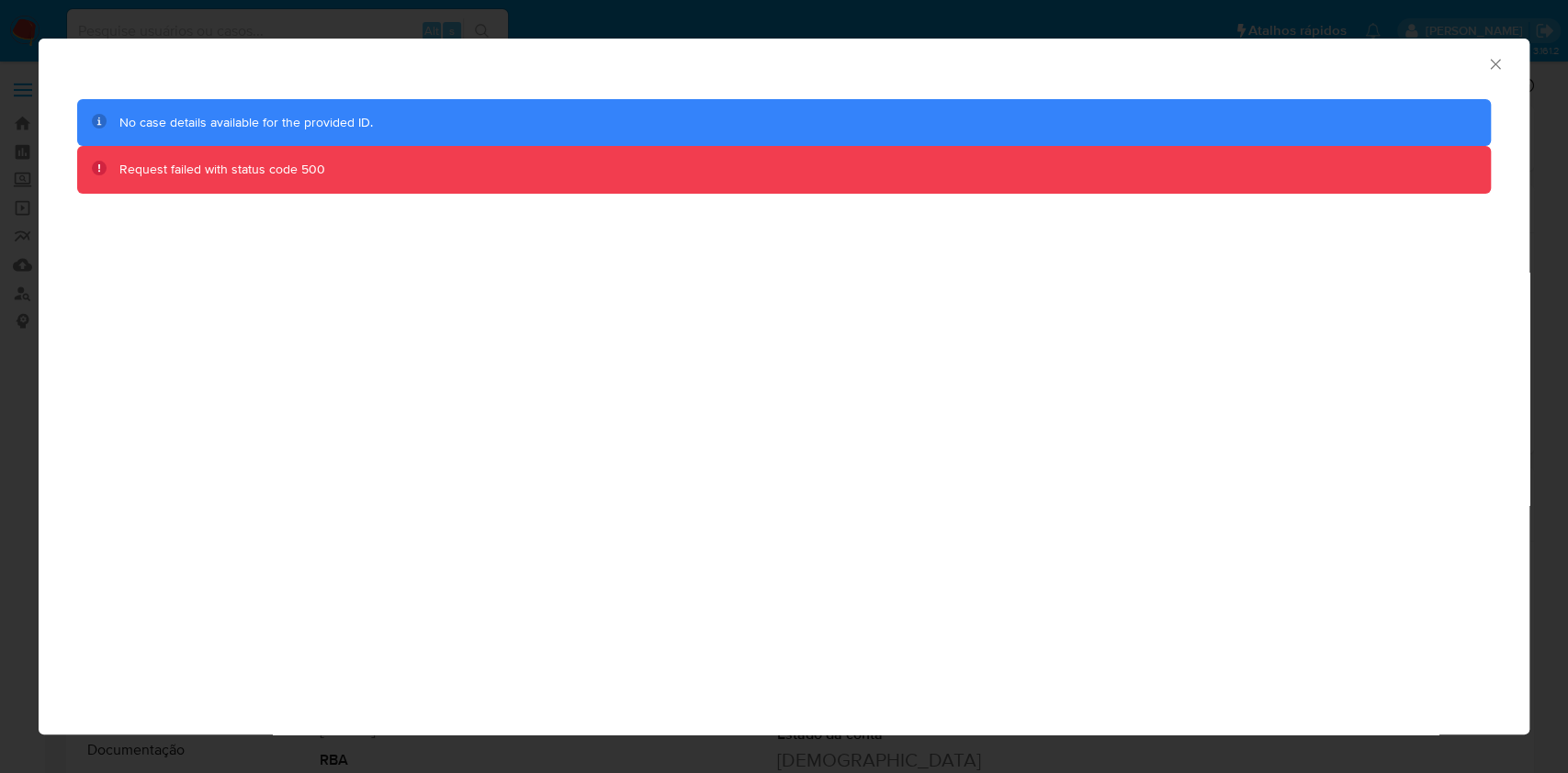
click at [1491, 73] on icon "Fechar a janela" at bounding box center [1495, 64] width 18 height 18
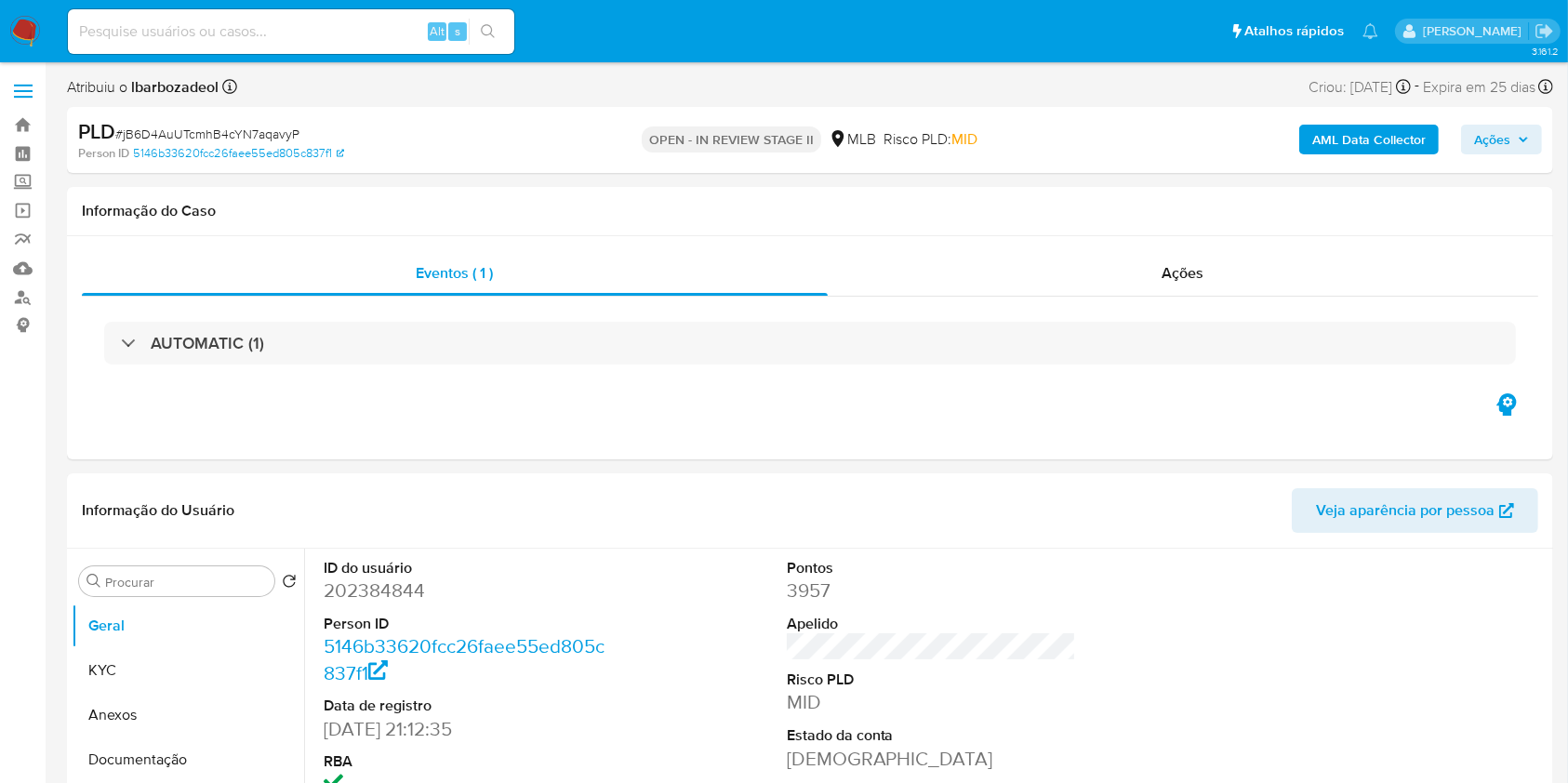
click at [1375, 131] on b "AML Data Collector" at bounding box center [1368, 139] width 113 height 30
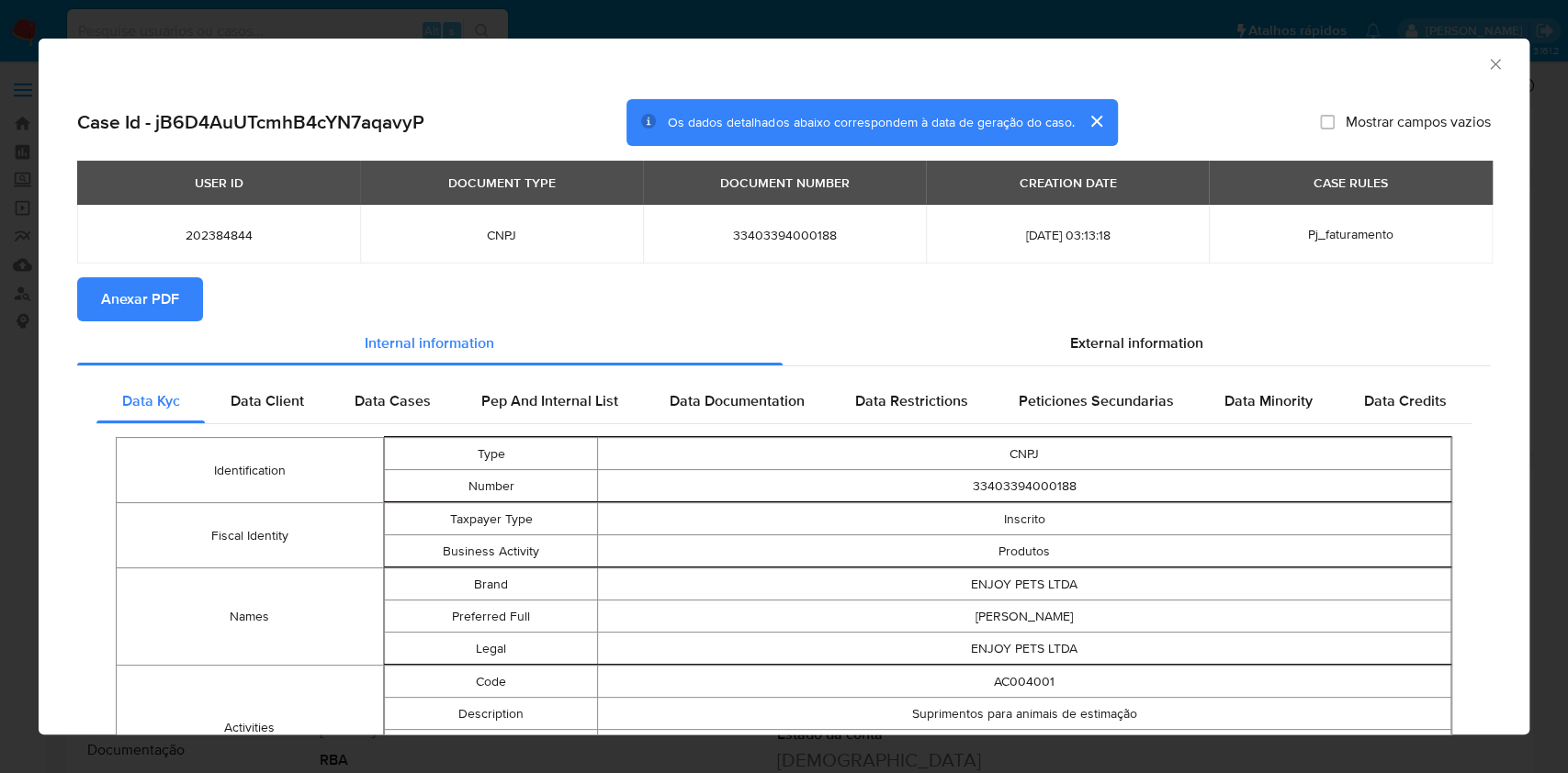
click at [166, 309] on span "Anexar PDF" at bounding box center [140, 300] width 78 height 41
click at [1486, 63] on icon "Fechar a janela" at bounding box center [1495, 64] width 18 height 18
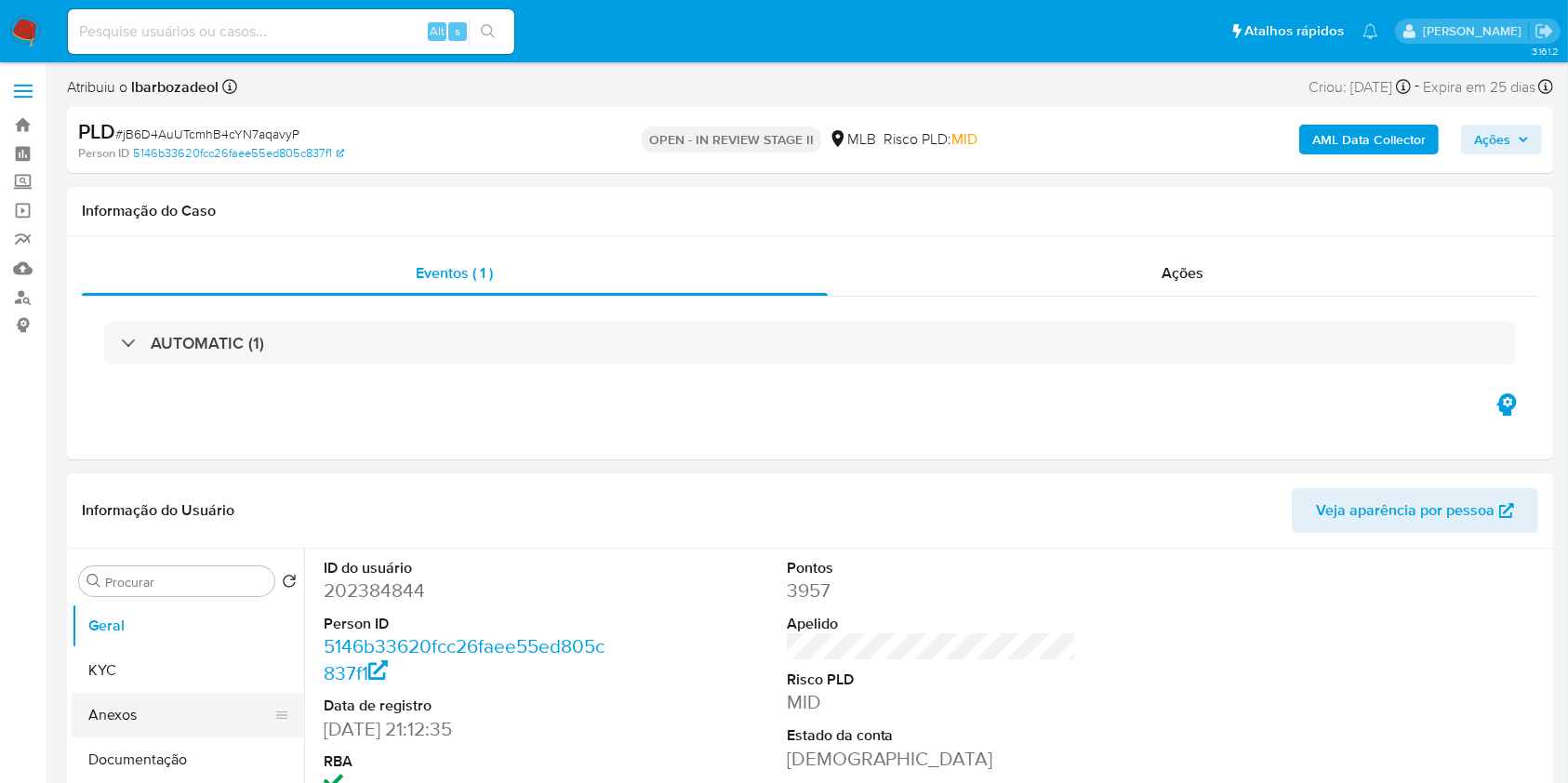
click at [176, 733] on button "Anexos" at bounding box center [180, 715] width 218 height 44
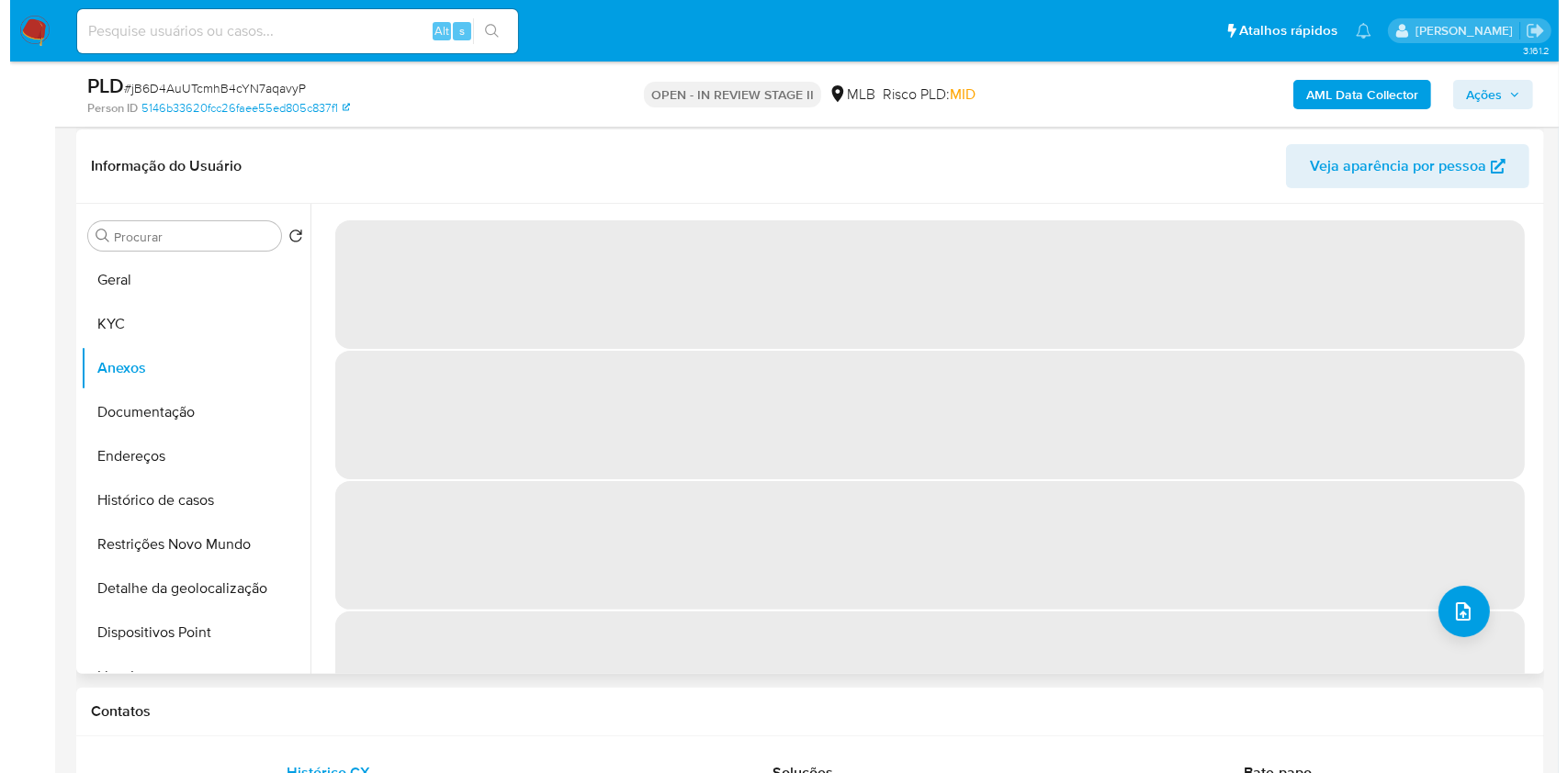
scroll to position [293, 0]
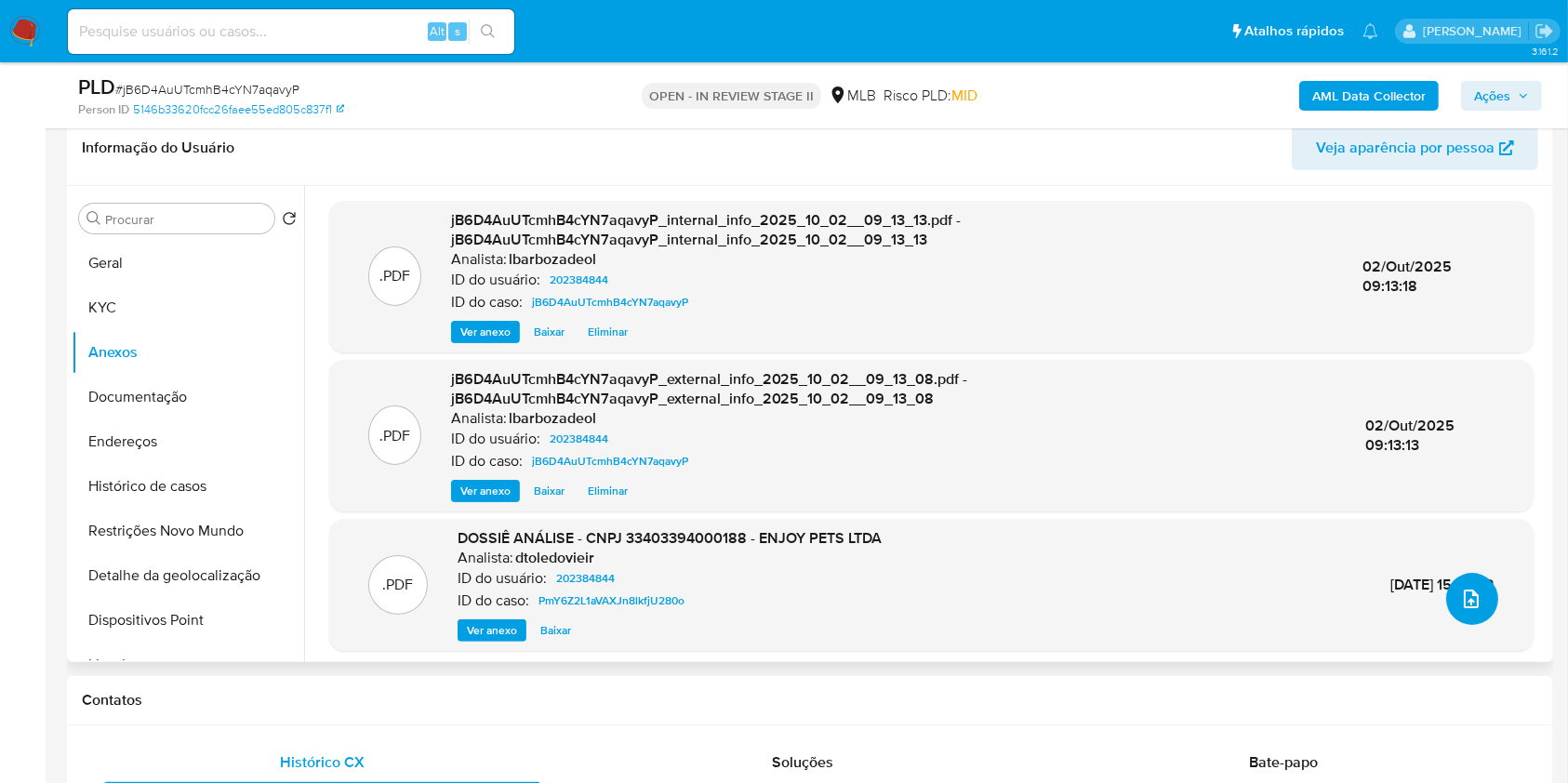
click at [1464, 604] on icon "upload-file" at bounding box center [1470, 599] width 15 height 19
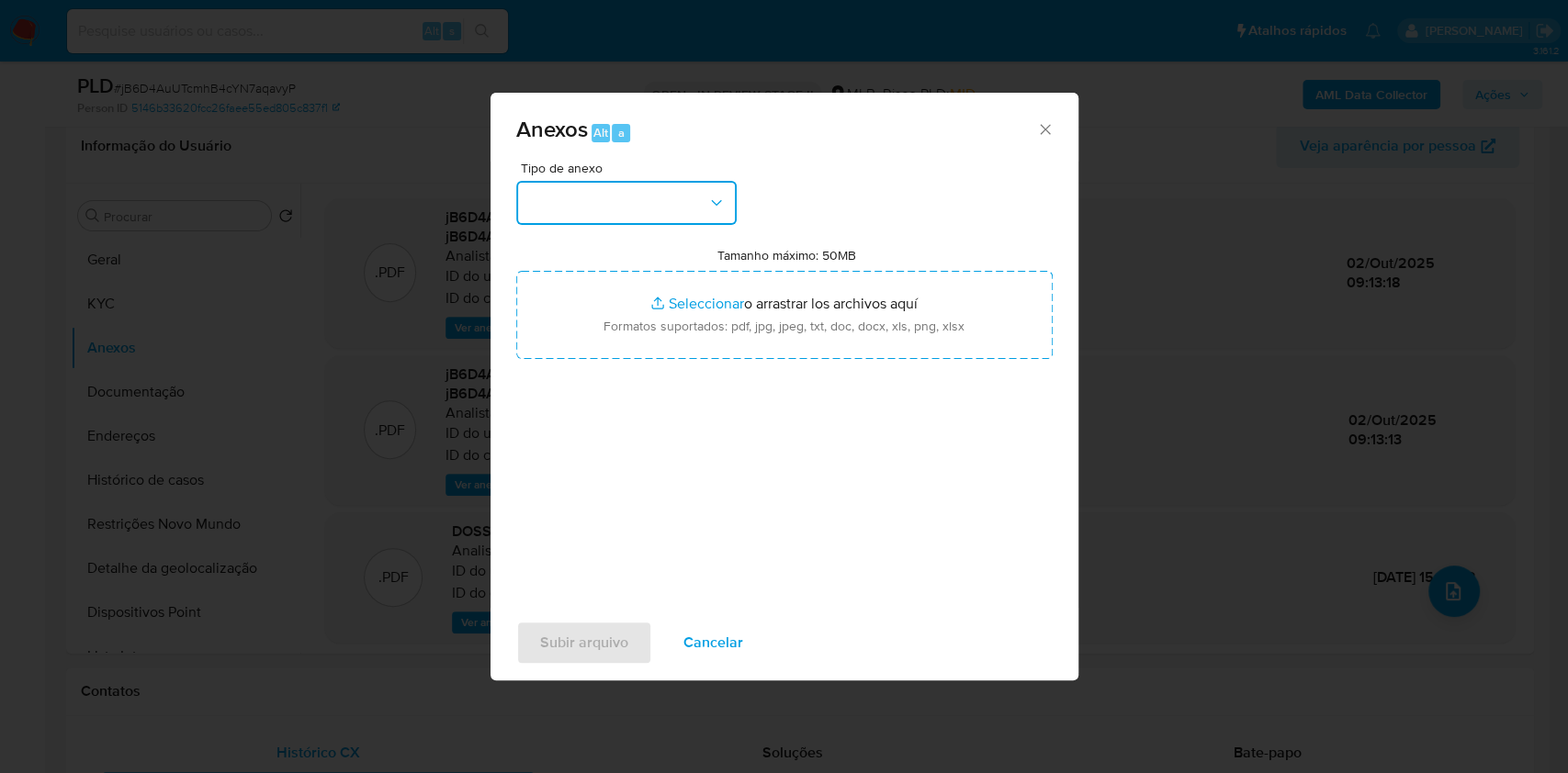
click at [582, 205] on button "button" at bounding box center [626, 202] width 220 height 44
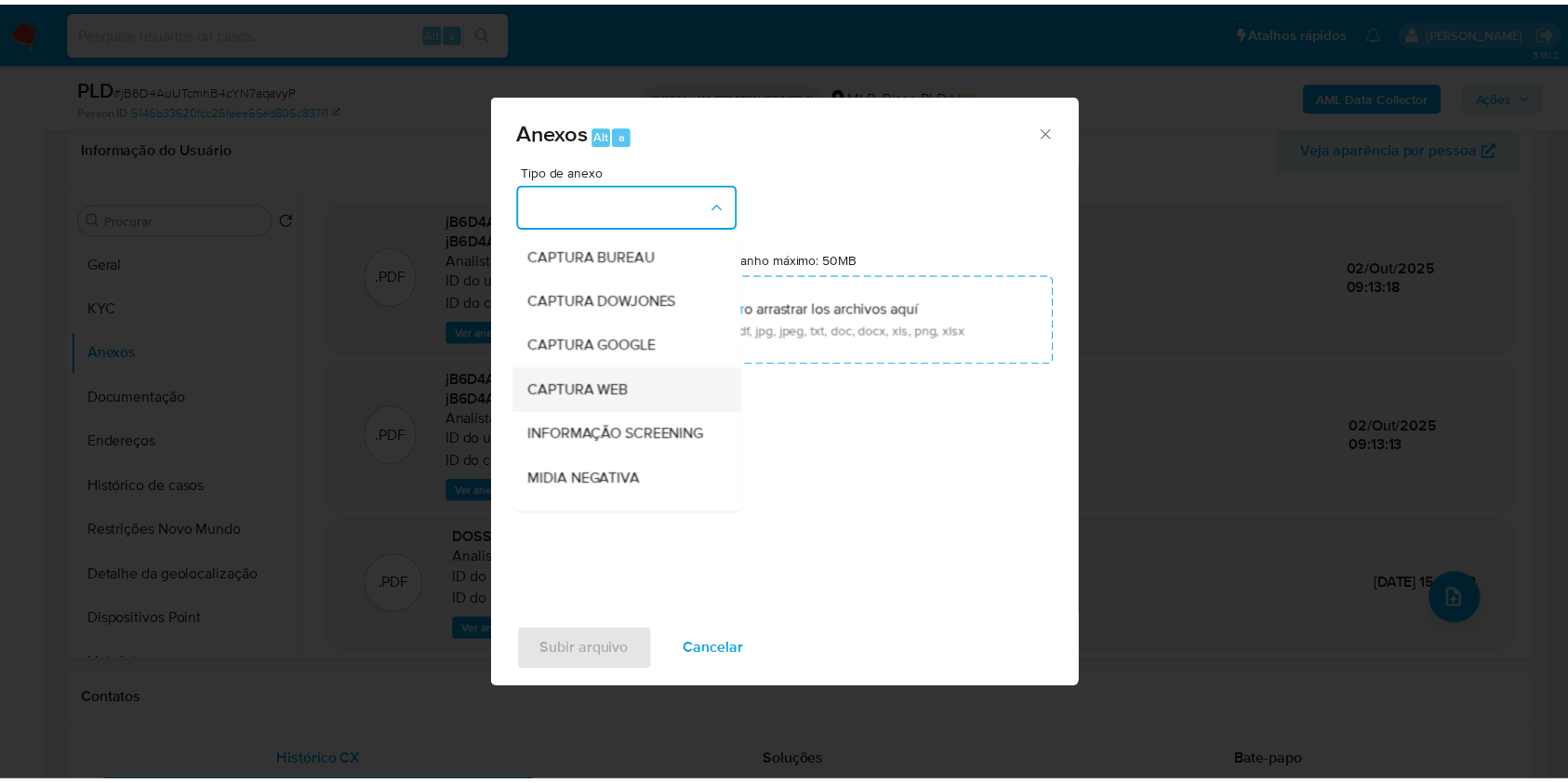
scroll to position [286, 0]
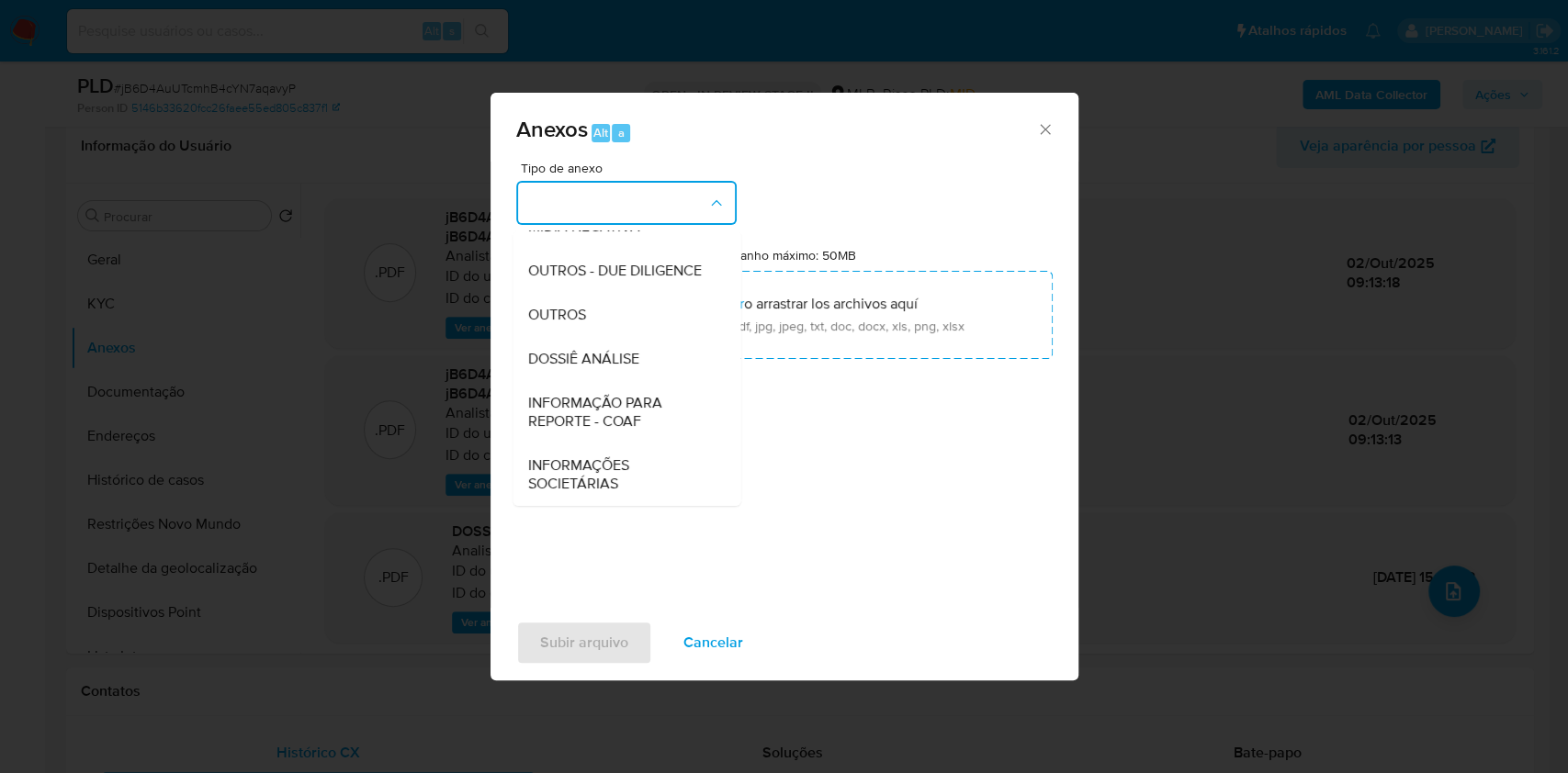
click at [652, 364] on div "DOSSIÊ ANÁLISE" at bounding box center [621, 358] width 187 height 44
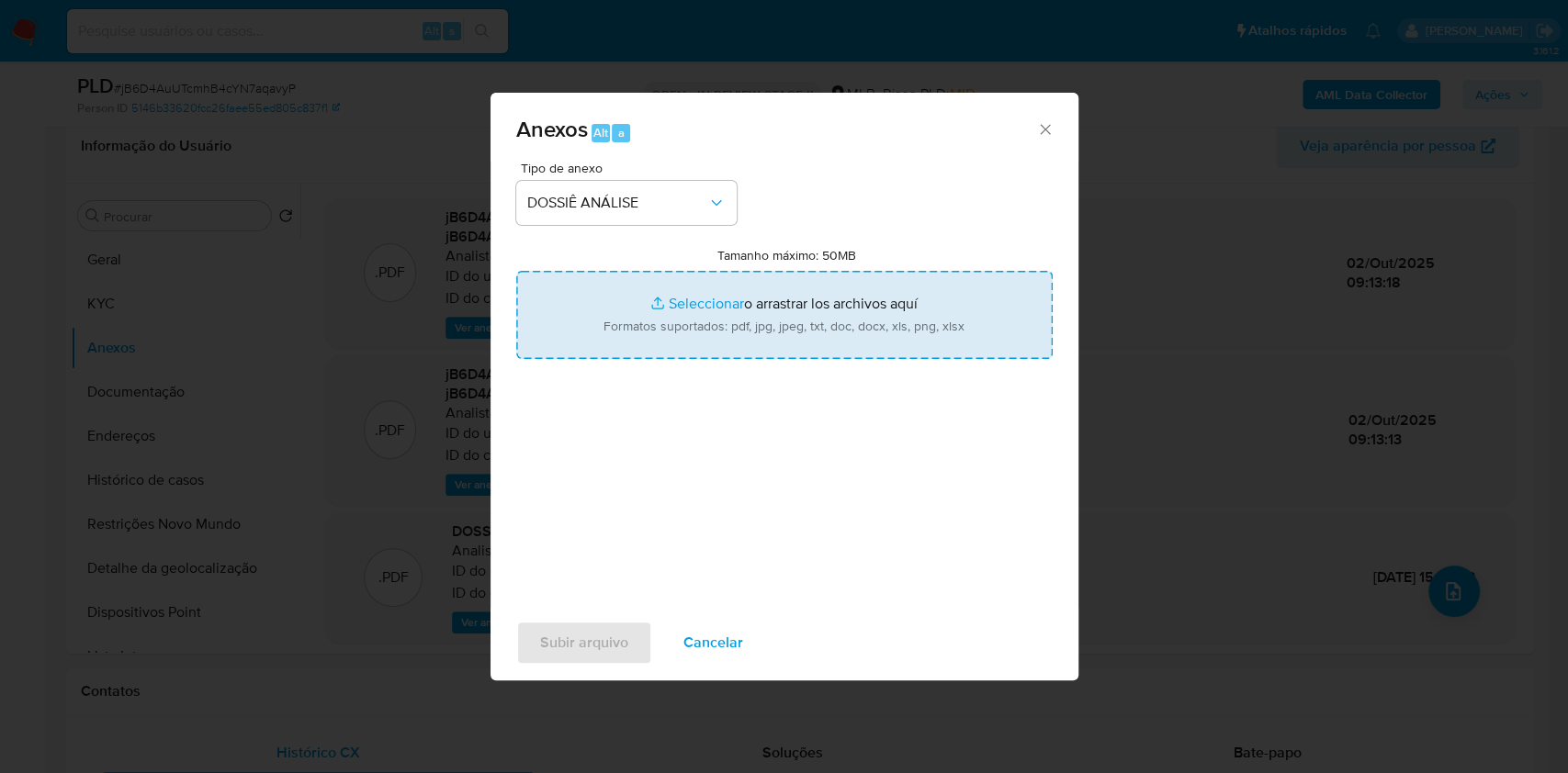
click at [678, 325] on input "Tamanho máximo: 50MB Seleccionar archivos" at bounding box center [784, 314] width 536 height 89
type input "C:\fakepath\Mulan 202384844_2025_10_01_17_06_35.xlsx"
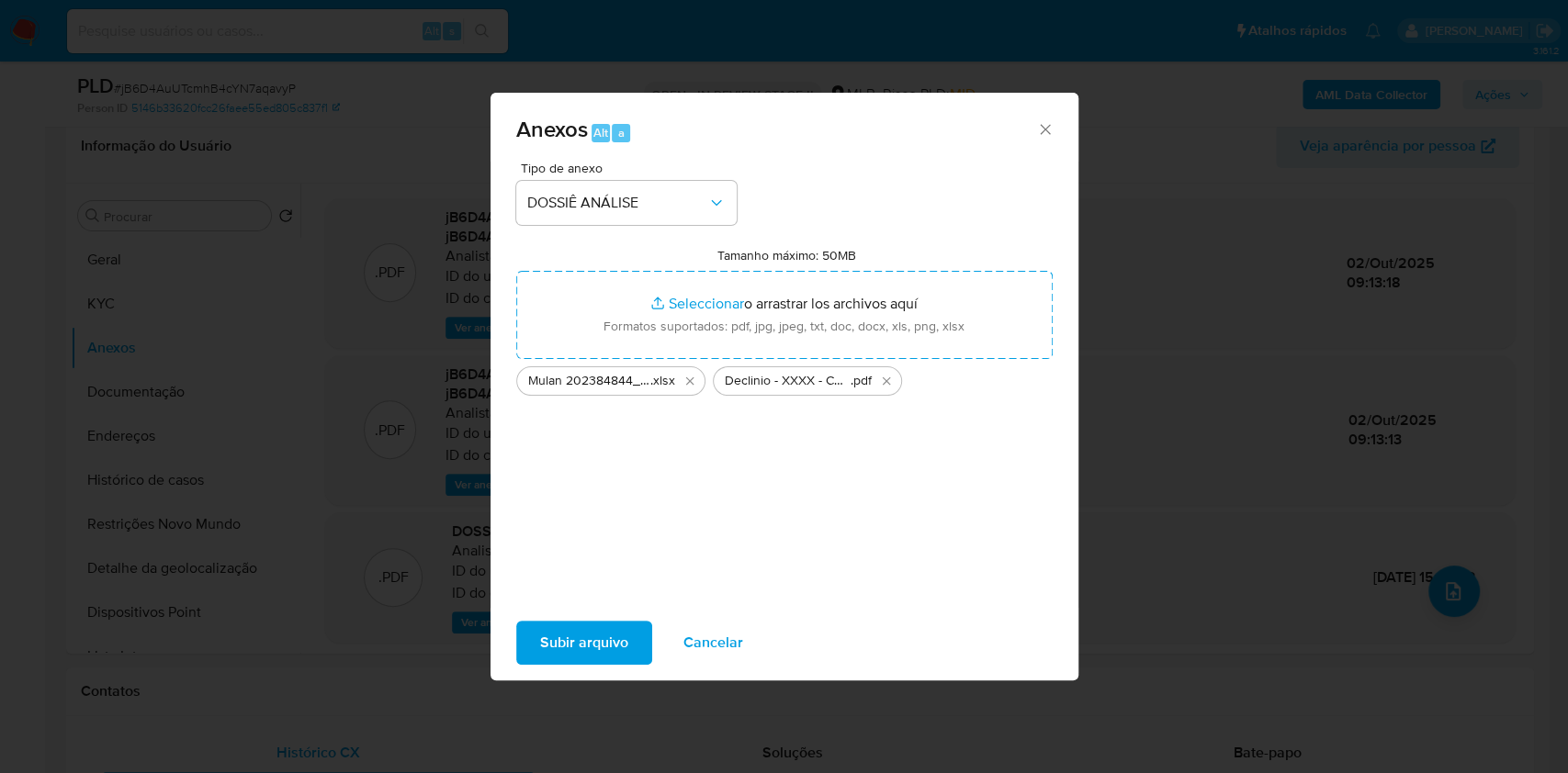
click at [590, 639] on span "Subir arquivo" at bounding box center [584, 644] width 89 height 41
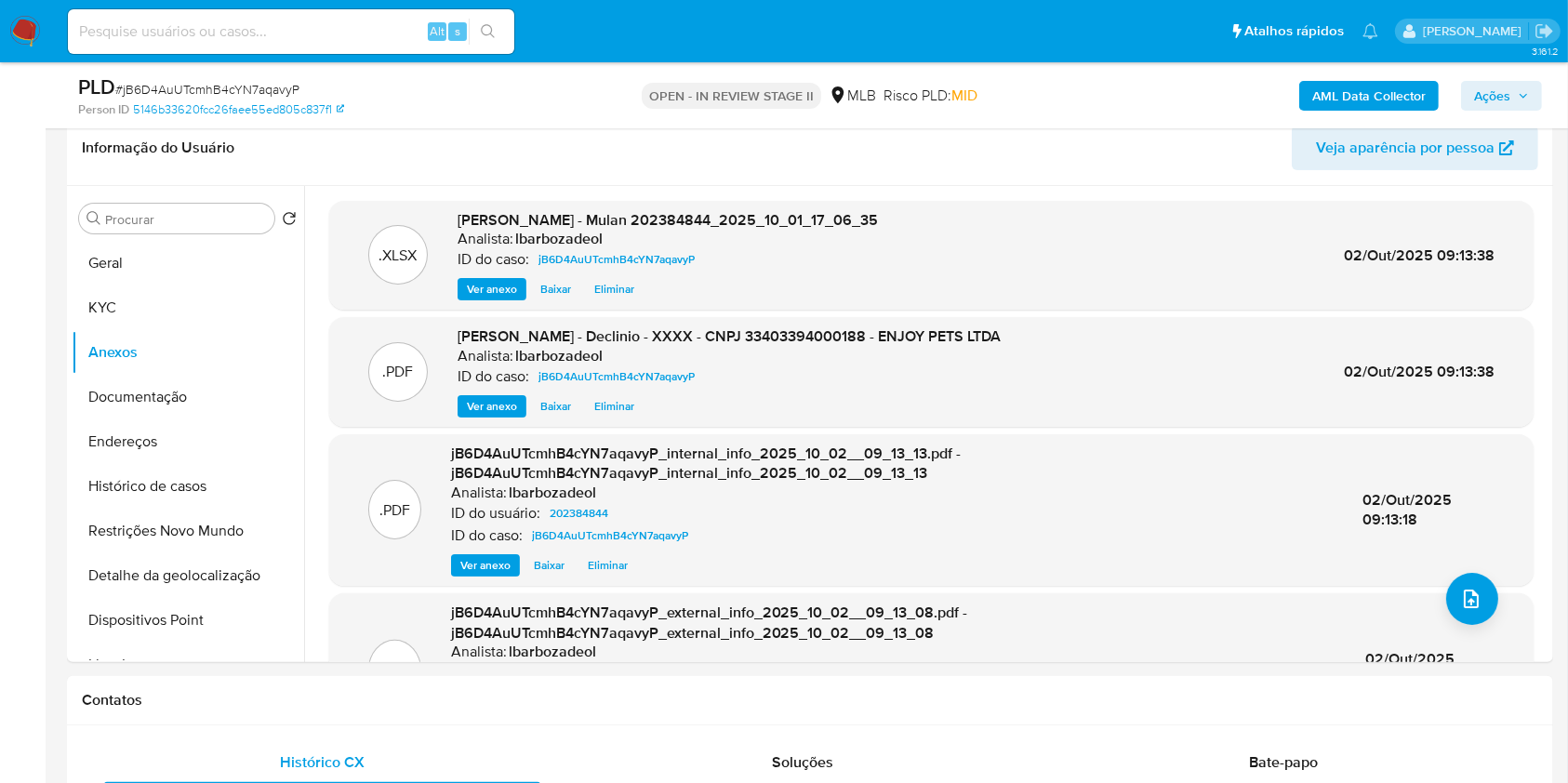
click at [1495, 82] on span "Ações" at bounding box center [1491, 96] width 36 height 30
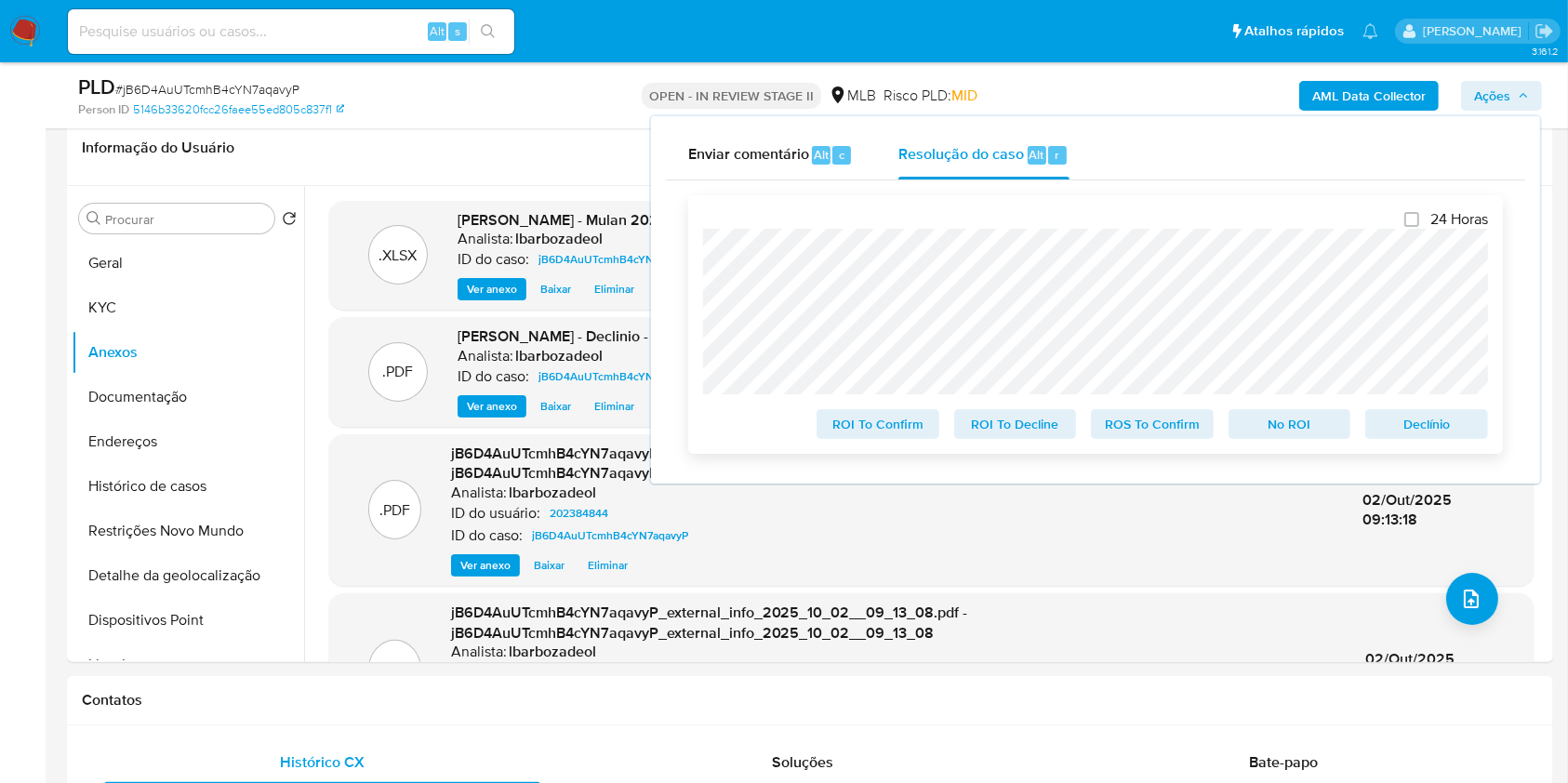
click at [1293, 421] on span "No ROI" at bounding box center [1290, 424] width 97 height 26
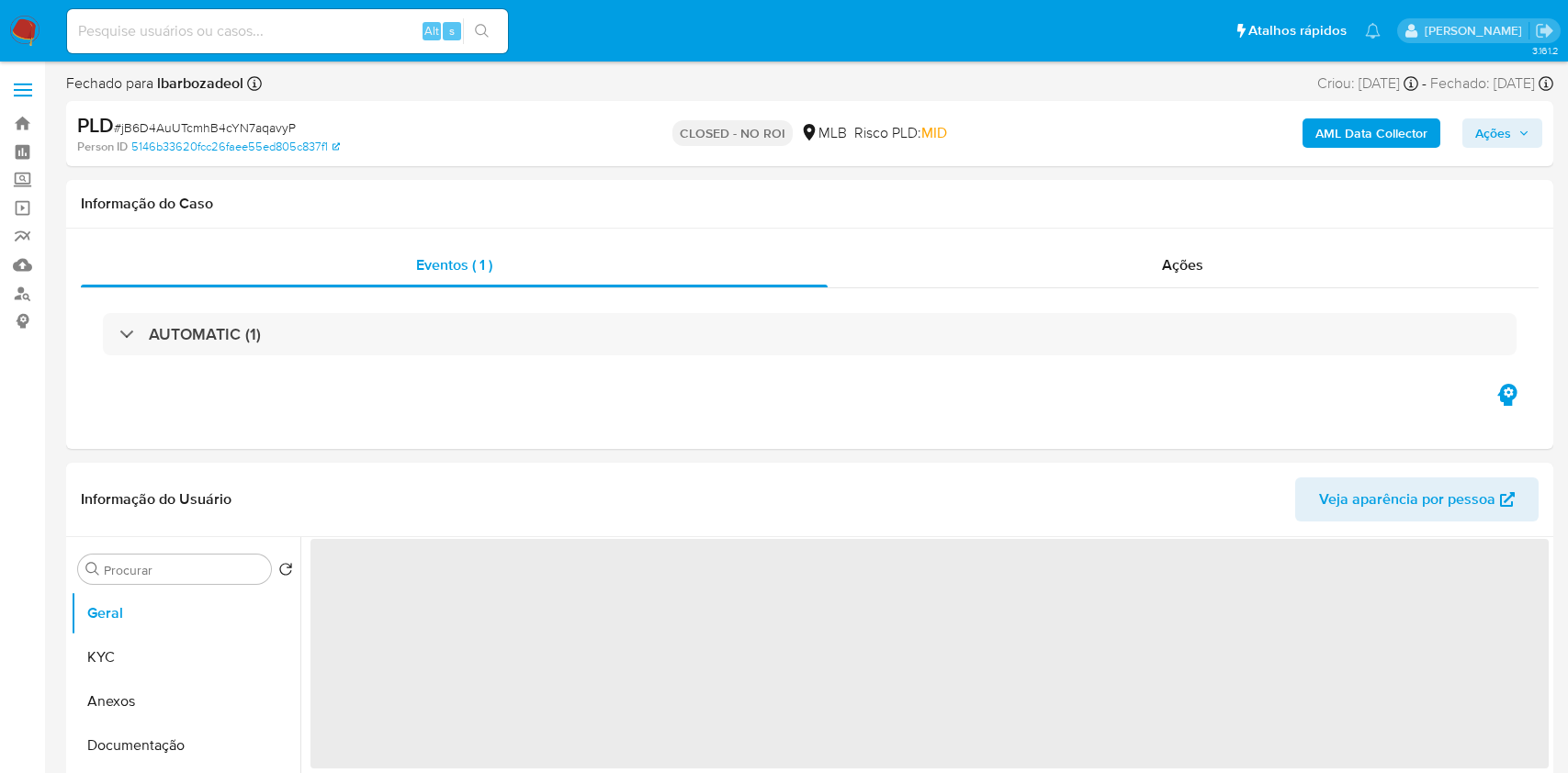
select select "10"
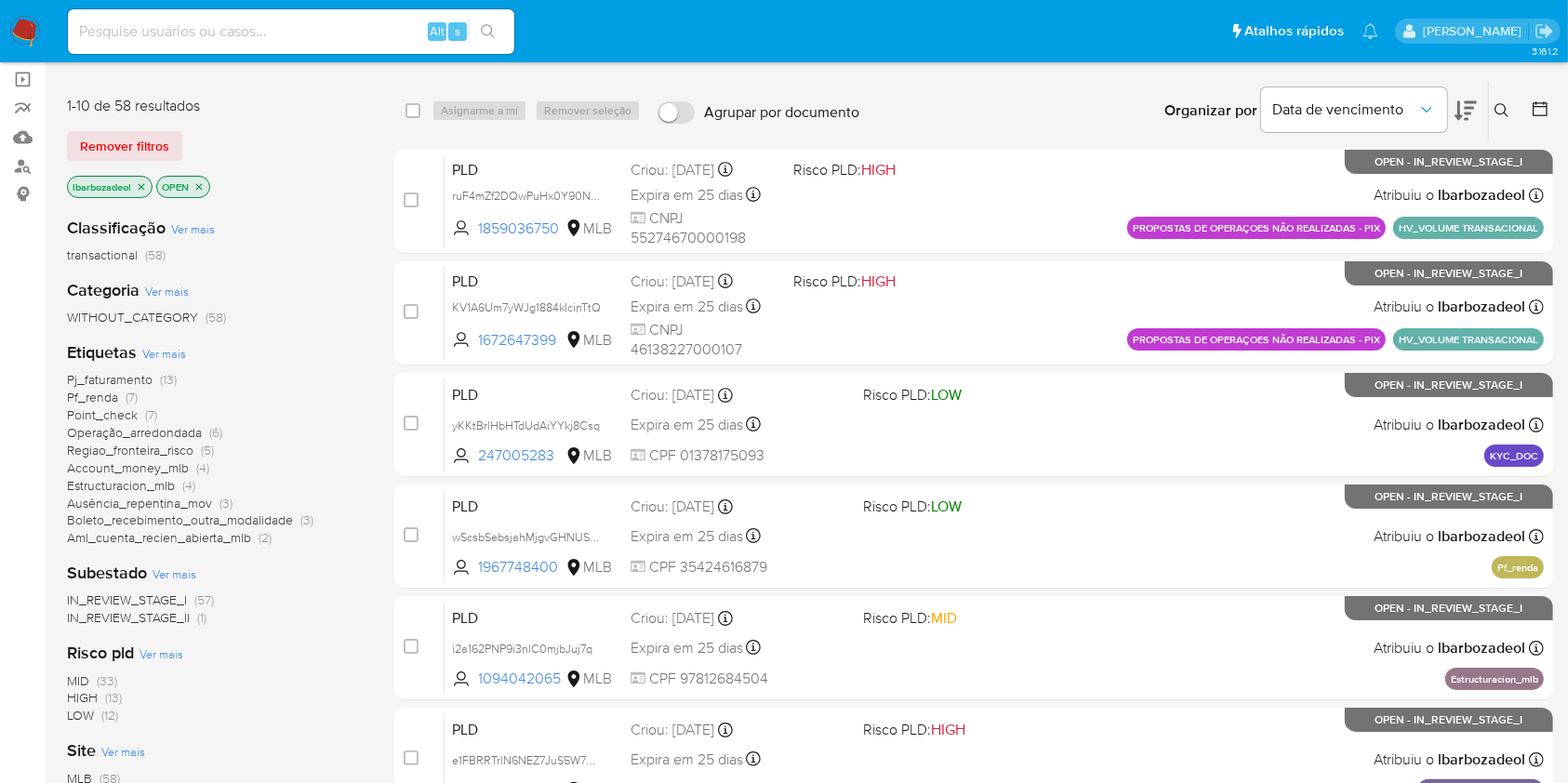
scroll to position [134, 0]
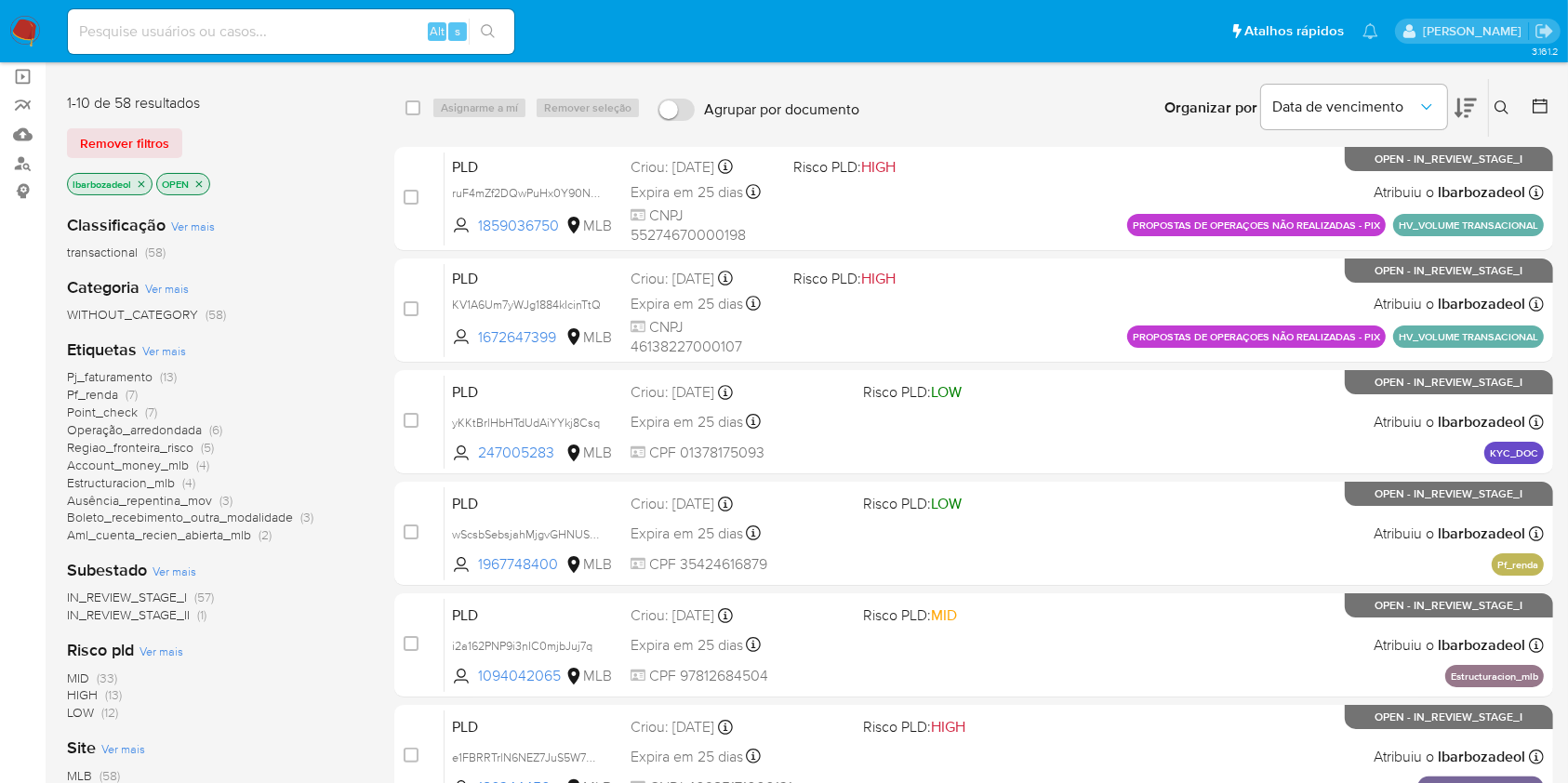
click at [123, 400] on span "Pf_renda (7)" at bounding box center [102, 395] width 71 height 18
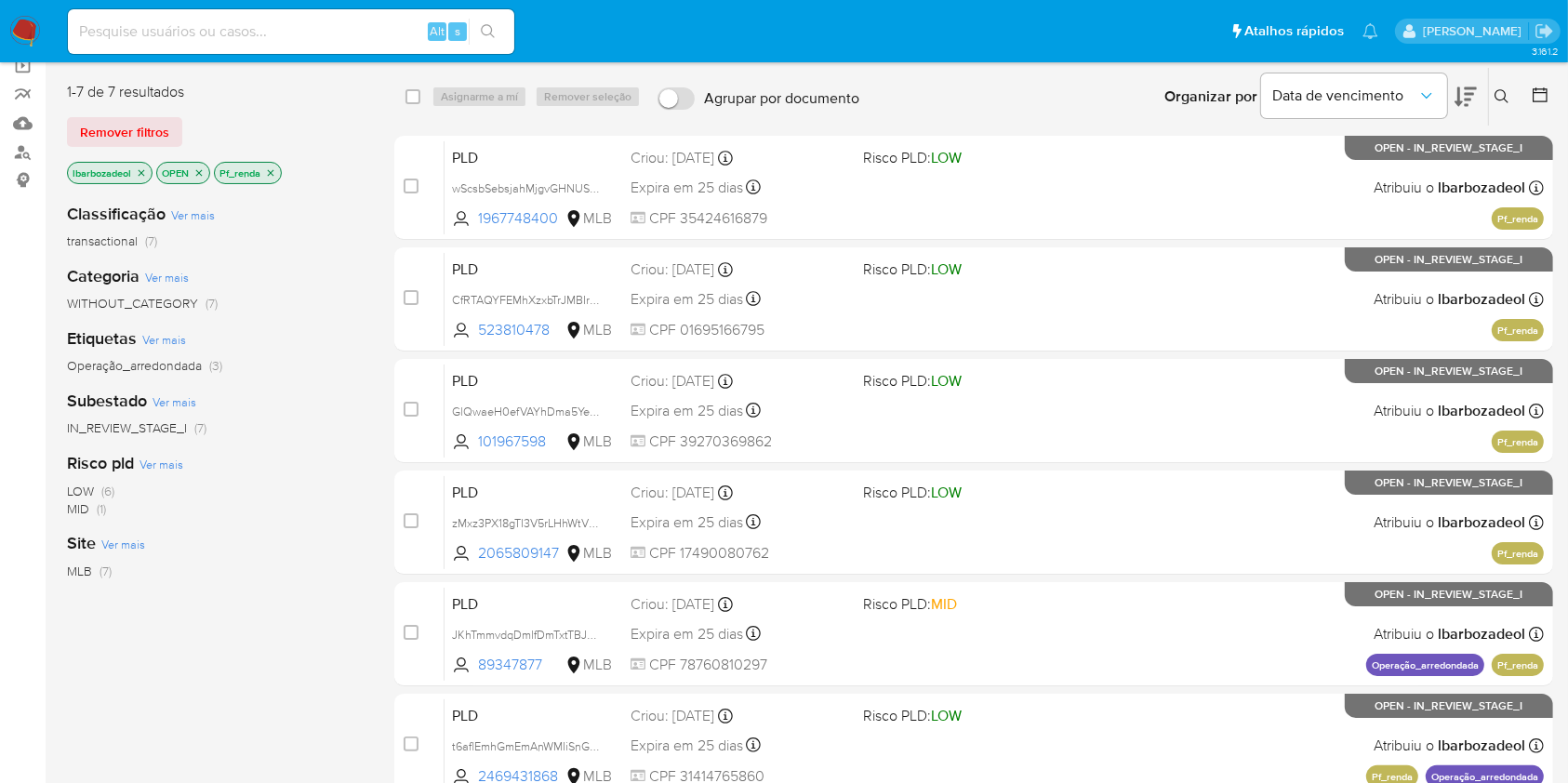
scroll to position [143, 0]
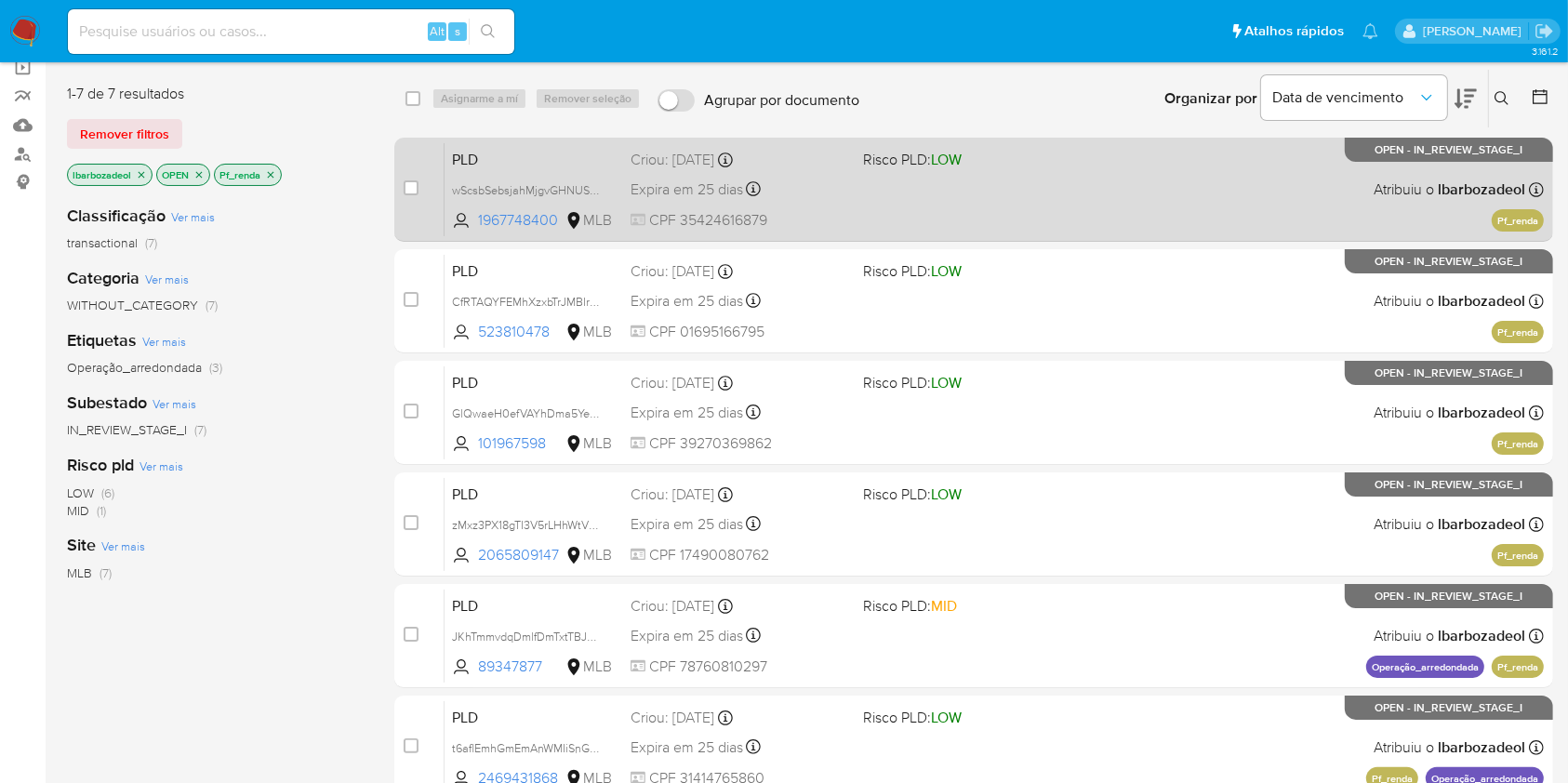
click at [1012, 153] on span "Risco PLD: LOW" at bounding box center [972, 158] width 217 height 25
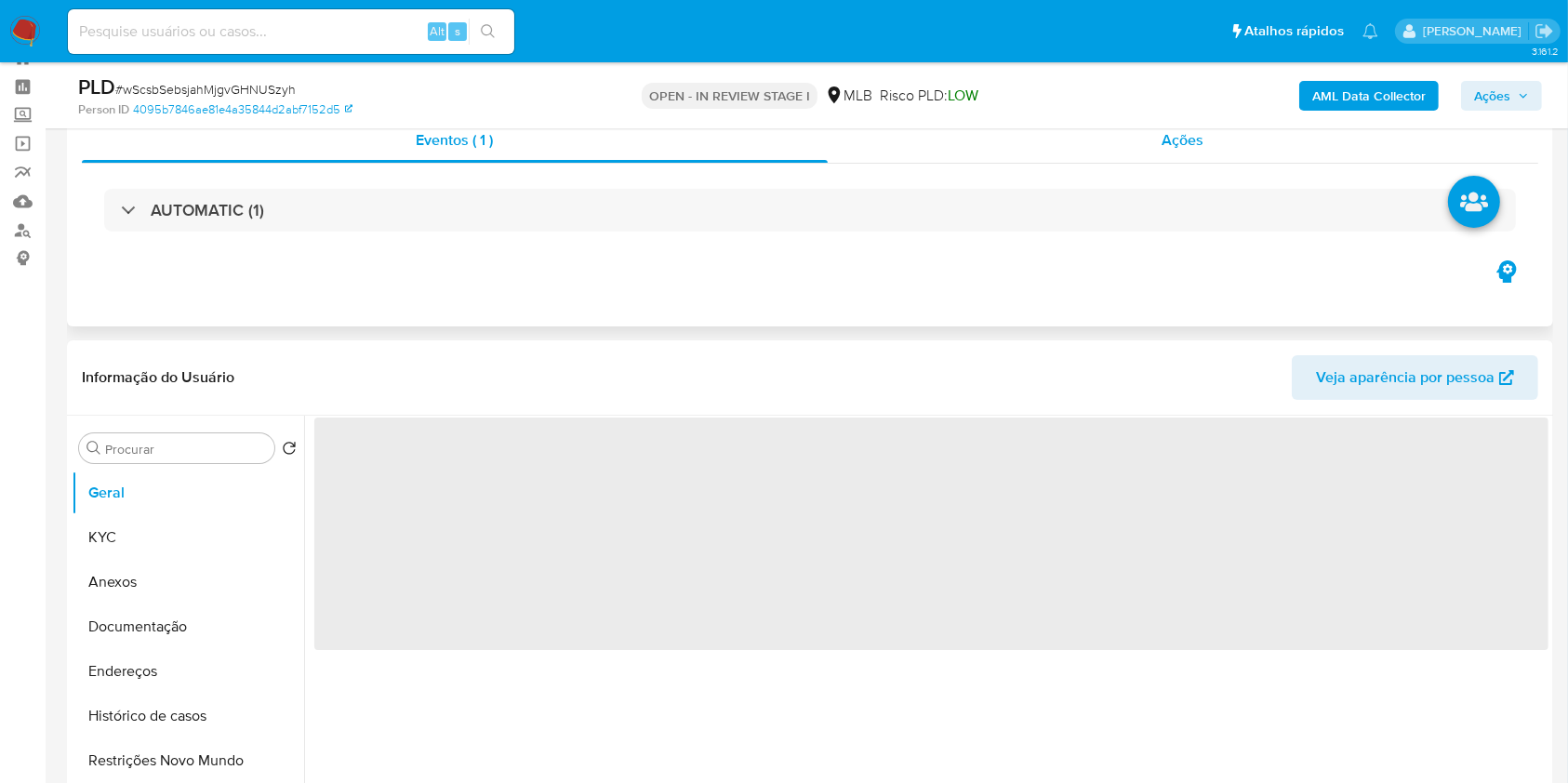
select select "10"
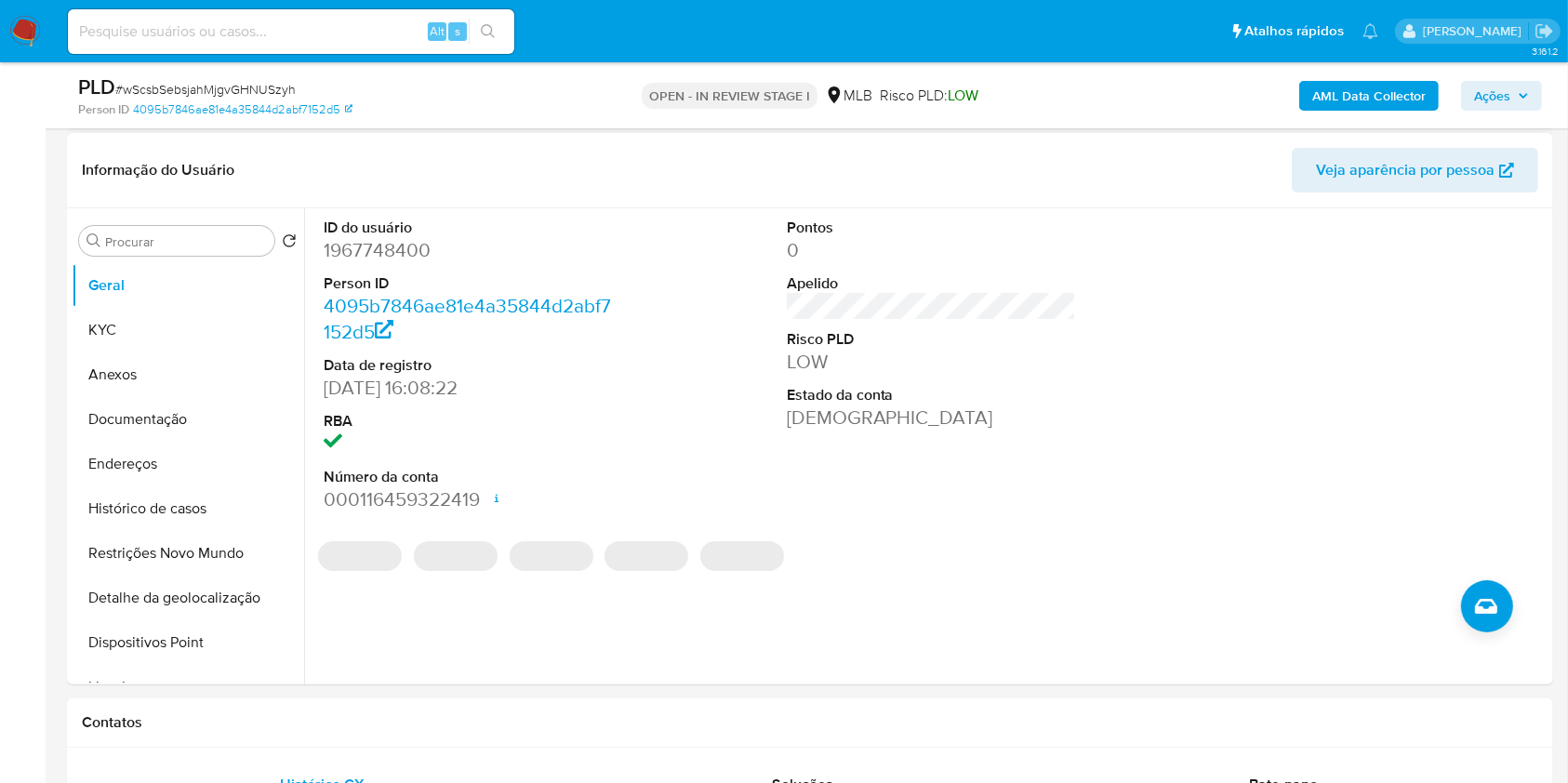
scroll to position [275, 0]
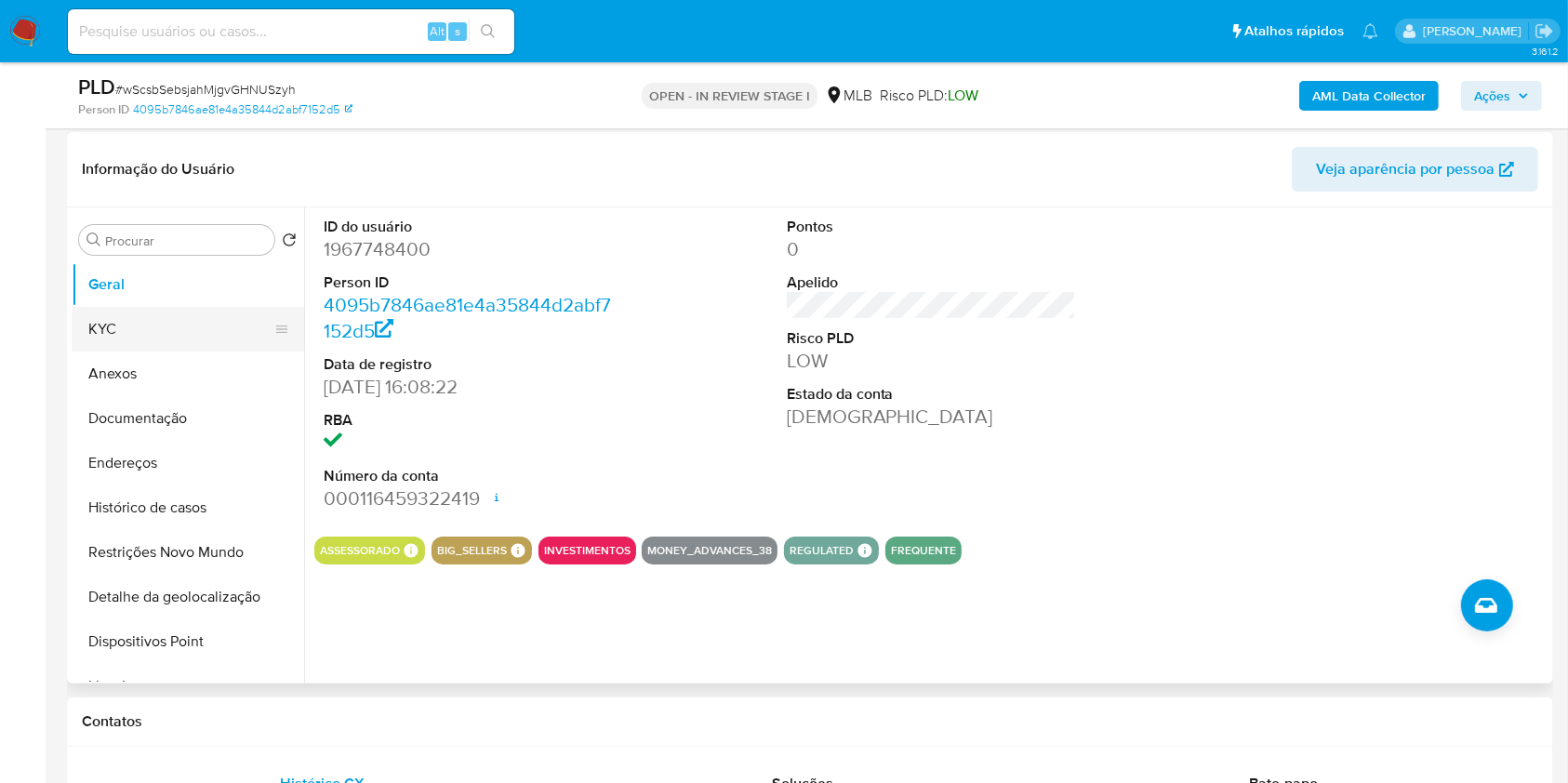
click at [126, 323] on button "KYC" at bounding box center [180, 328] width 218 height 44
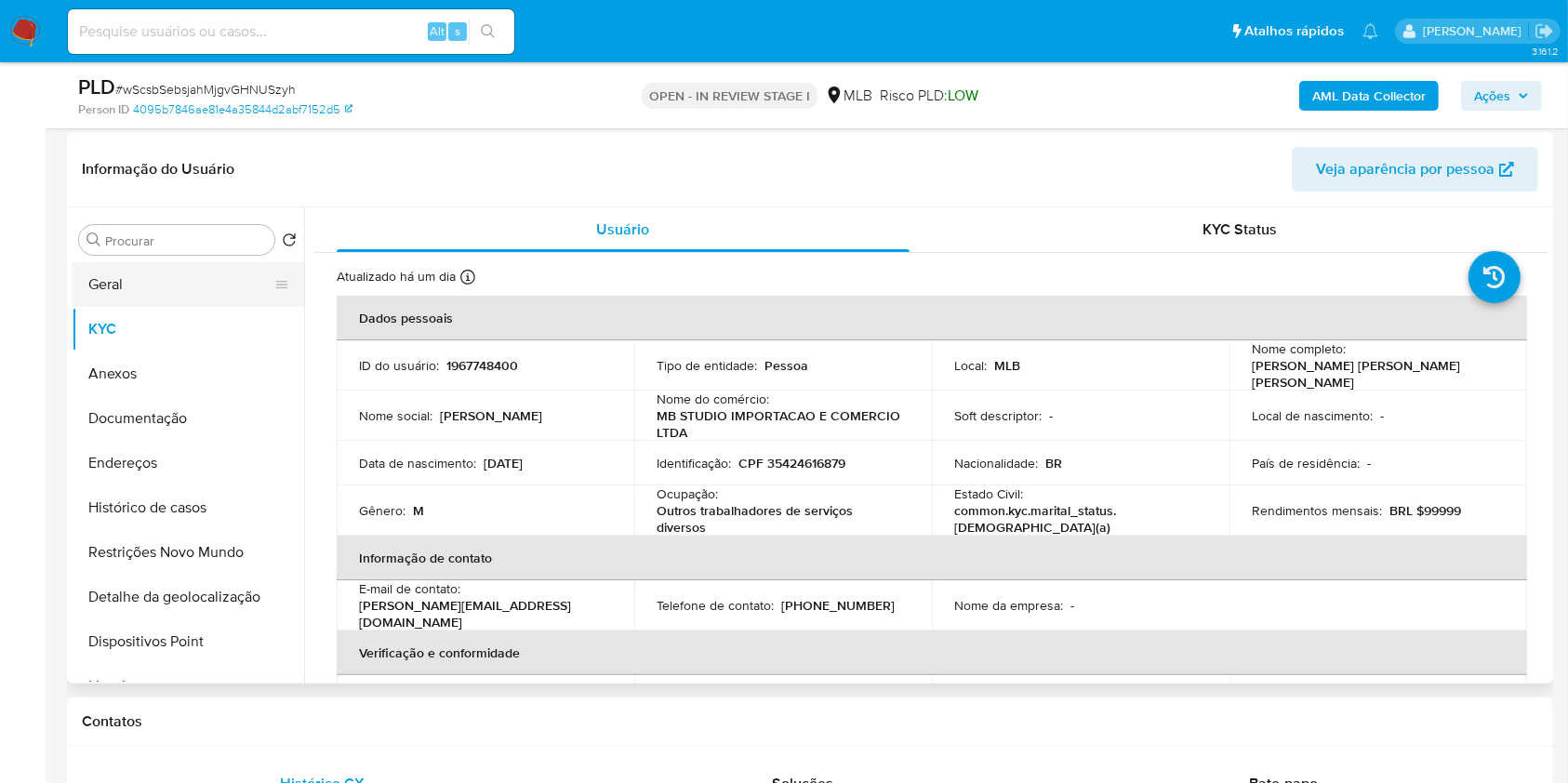
click at [181, 274] on button "Geral" at bounding box center [180, 284] width 218 height 44
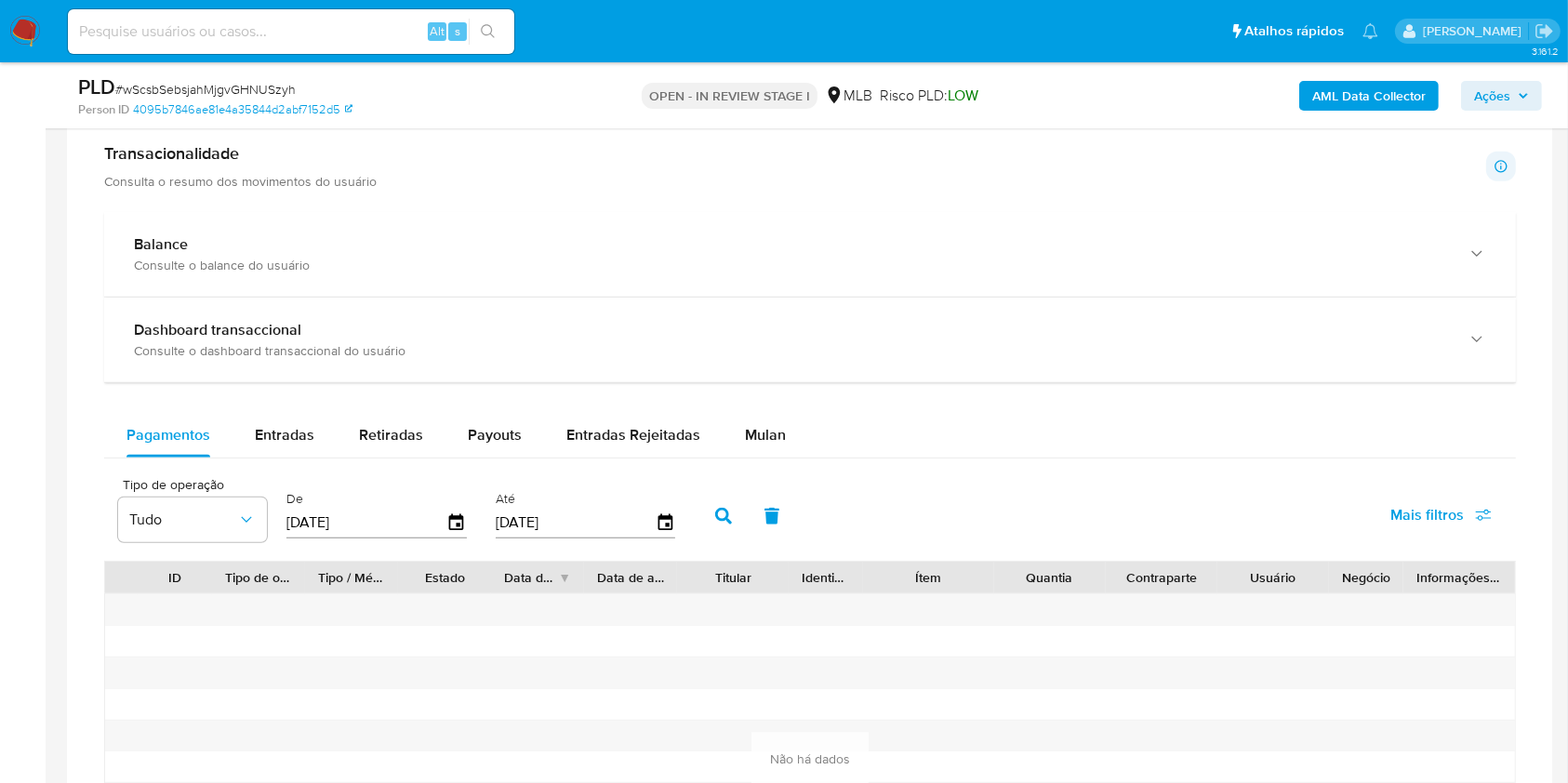
scroll to position [1284, 0]
click at [766, 422] on span "Mulan" at bounding box center [766, 433] width 41 height 22
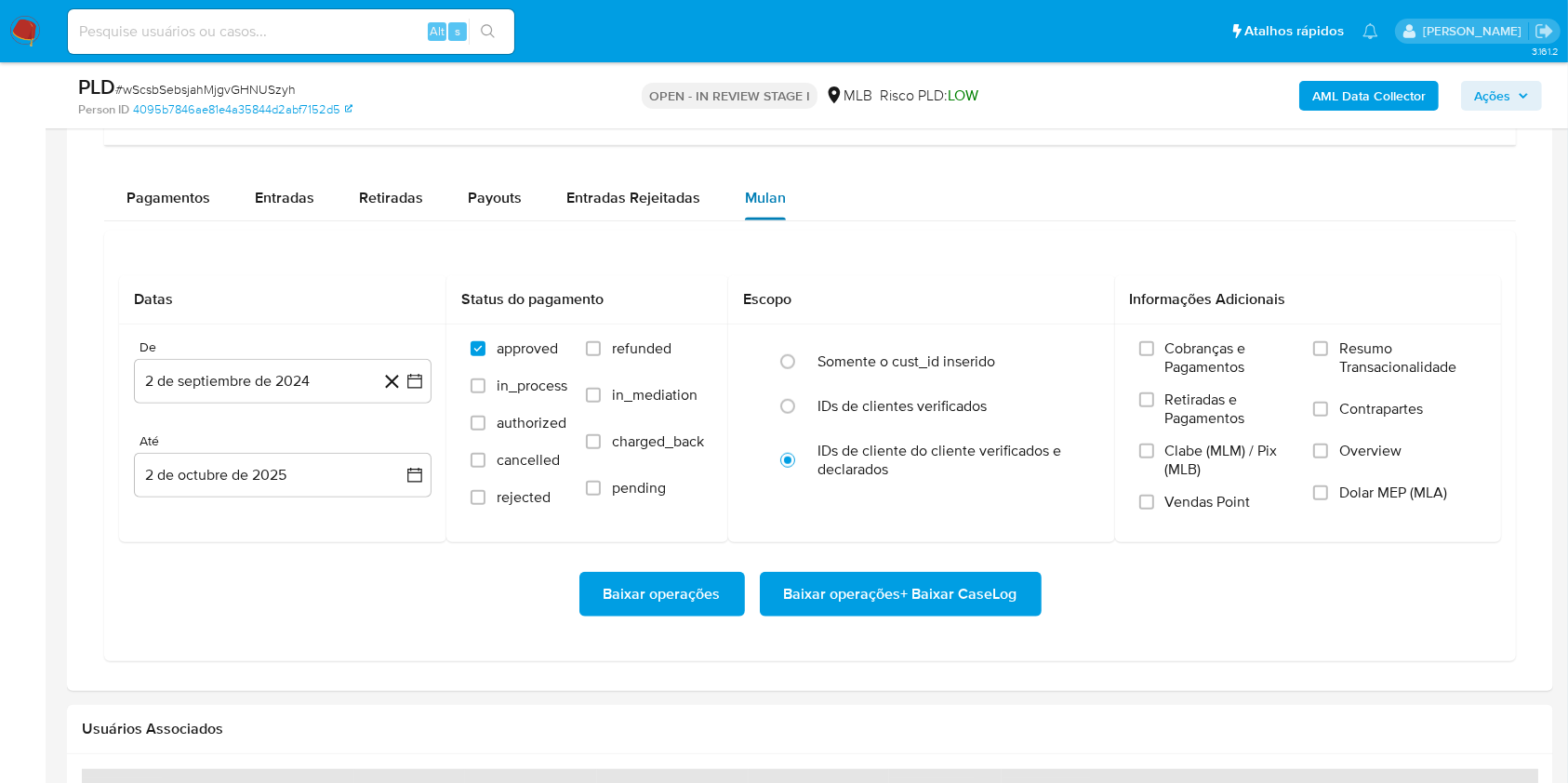
scroll to position [1523, 0]
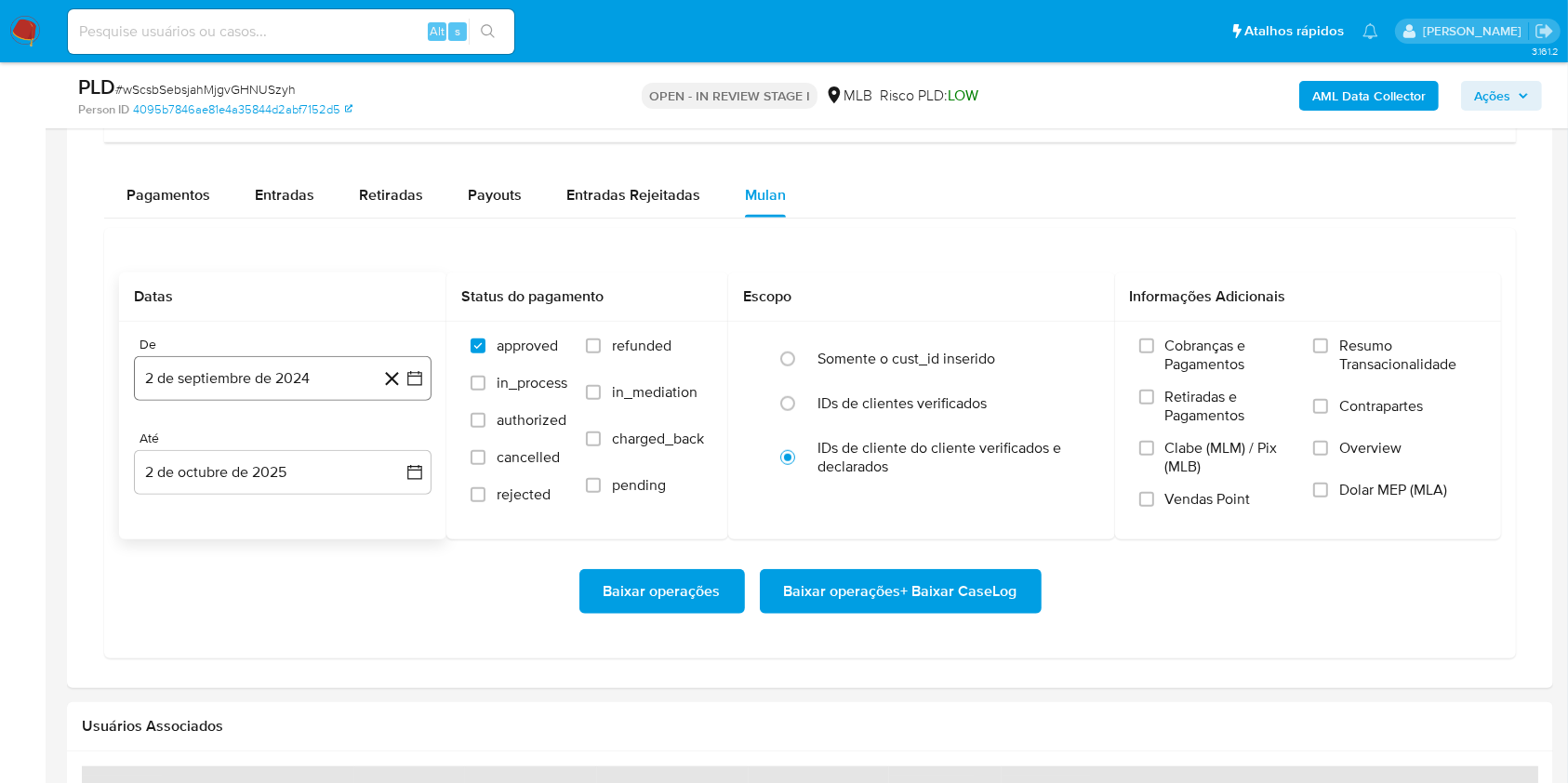
click at [335, 373] on button "2 de septiembre de 2024" at bounding box center [283, 378] width 298 height 44
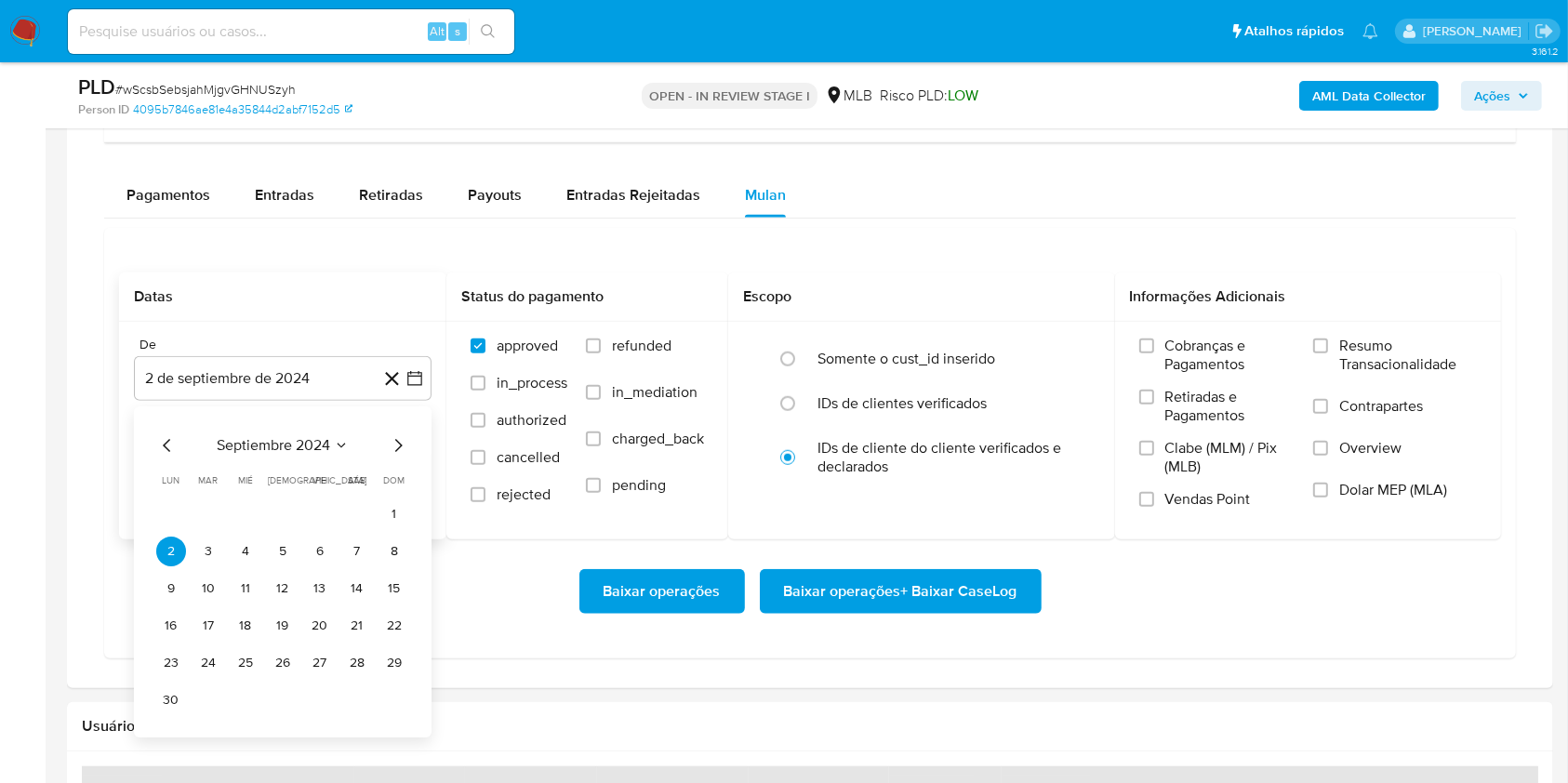
click at [294, 449] on span "septiembre 2024" at bounding box center [273, 446] width 113 height 19
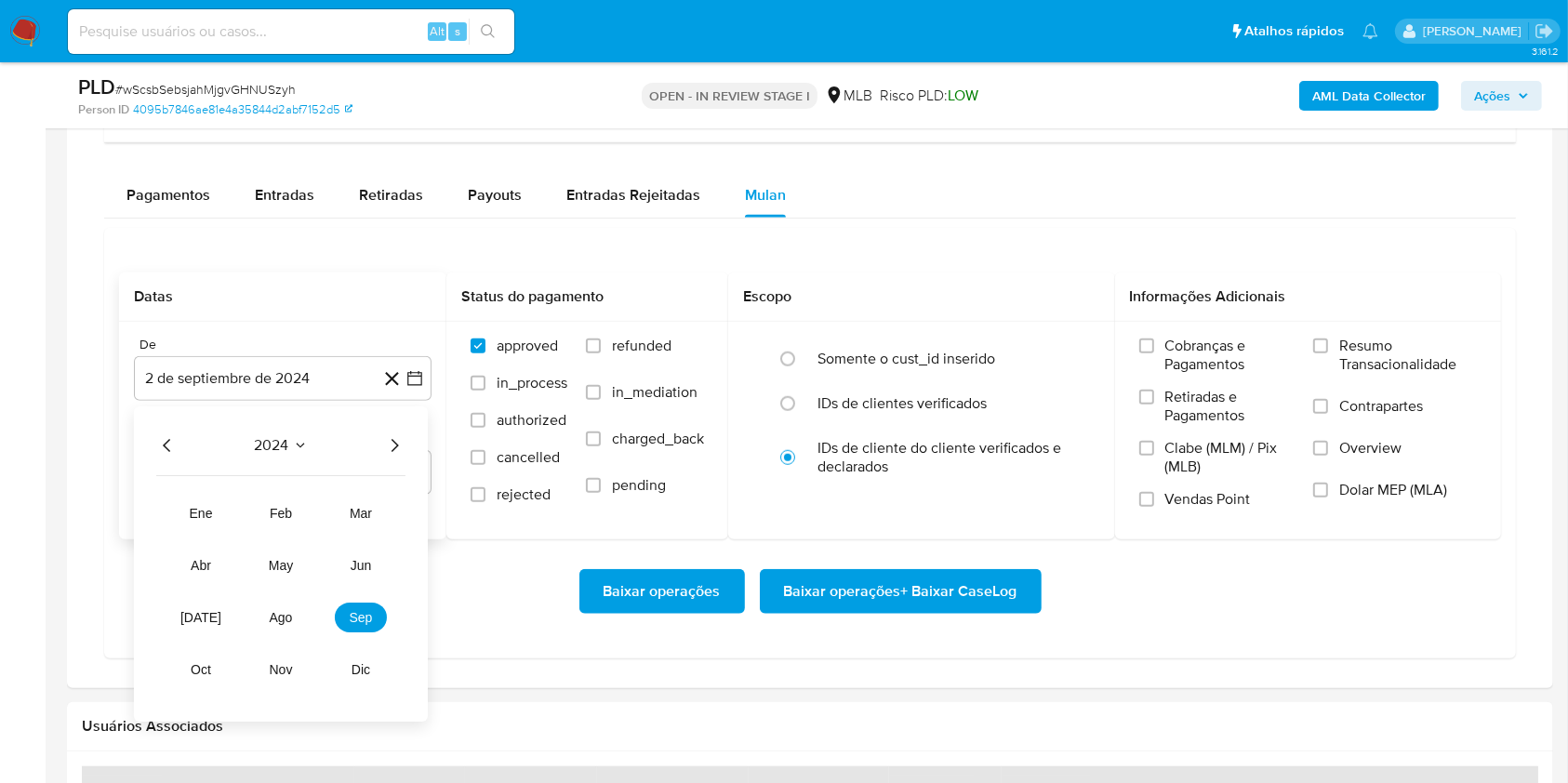
click at [387, 439] on icon "Año siguiente" at bounding box center [394, 446] width 23 height 23
click at [290, 618] on span "ago" at bounding box center [282, 617] width 24 height 15
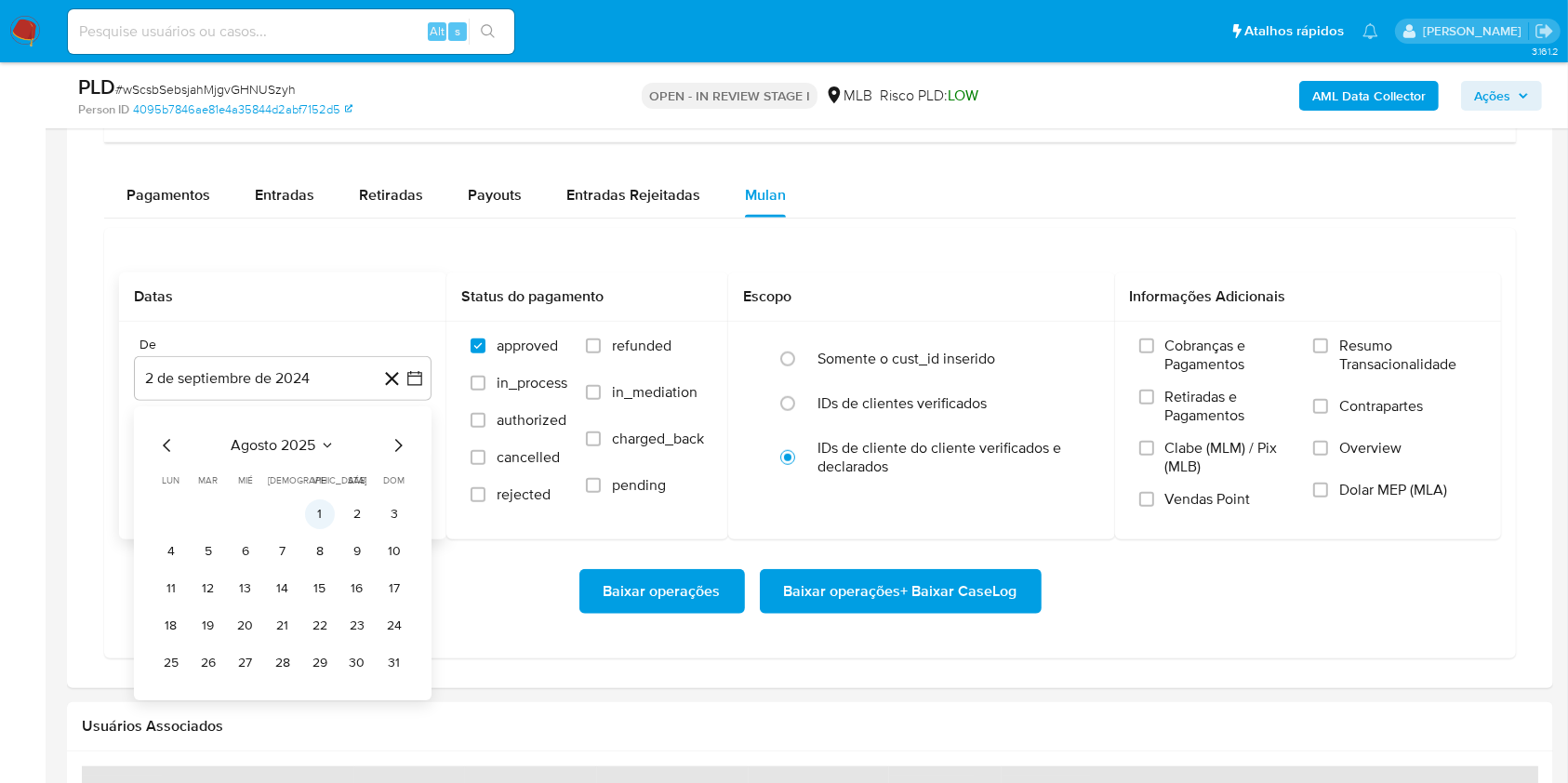
click at [312, 505] on button "1" at bounding box center [319, 515] width 30 height 30
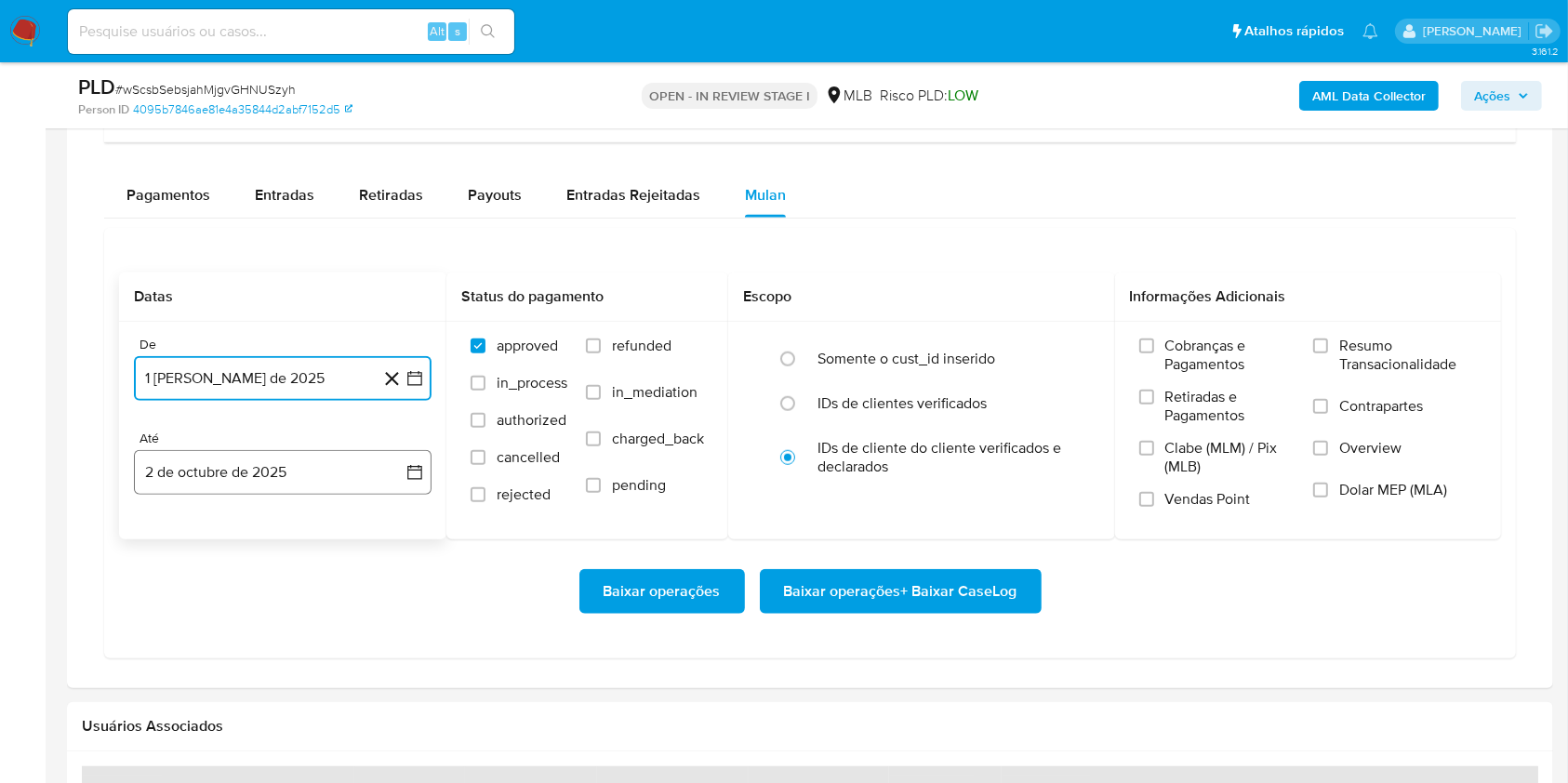
click at [320, 472] on button "2 de octubre de 2025" at bounding box center [283, 472] width 298 height 44
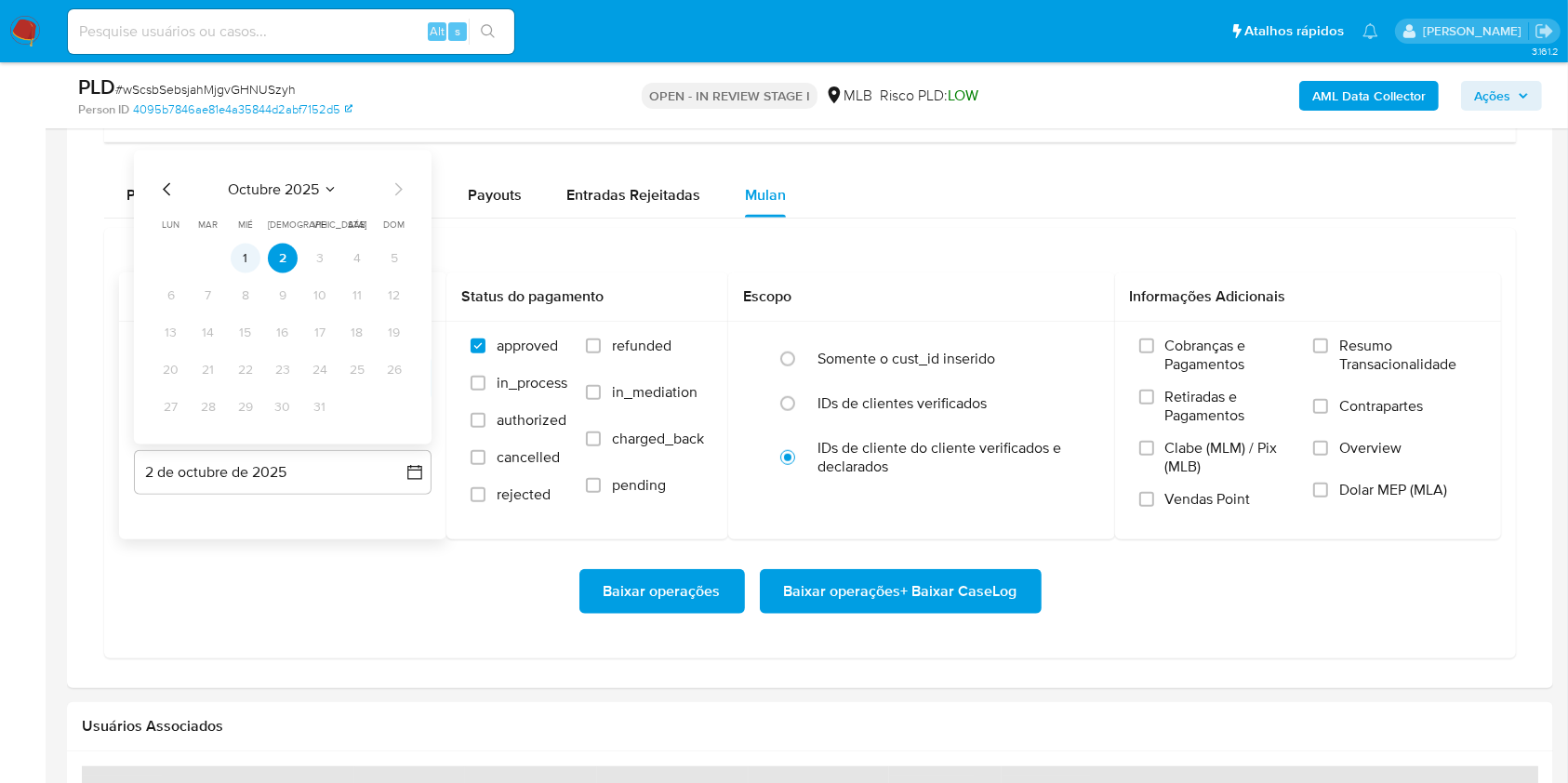
click at [241, 257] on button "1" at bounding box center [245, 258] width 30 height 30
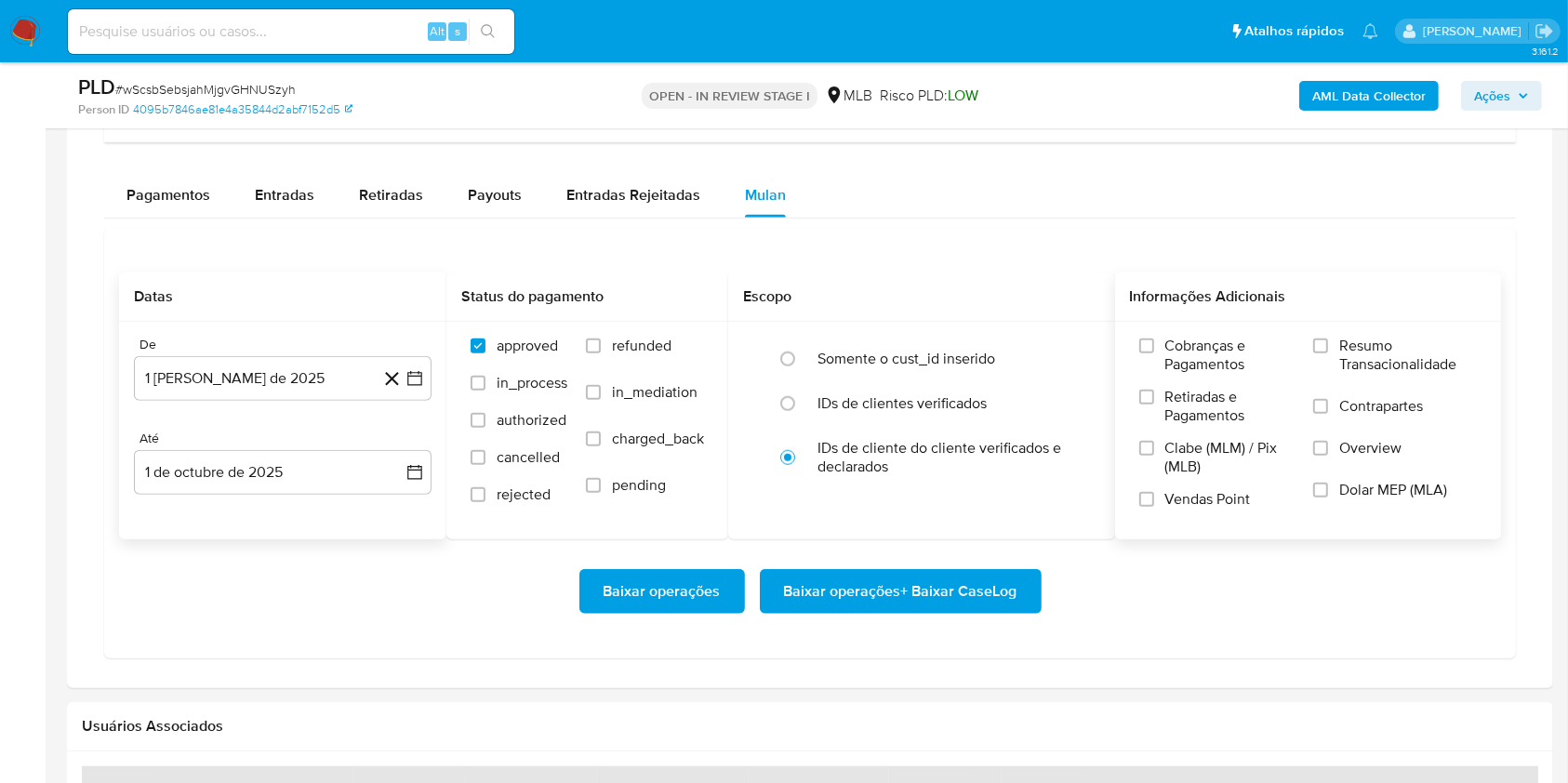
click at [1361, 348] on span "Resumo Transacionalidade" at bounding box center [1408, 356] width 138 height 37
click at [1328, 348] on input "Resumo Transacionalidade" at bounding box center [1320, 345] width 15 height 15
click at [988, 586] on span "Baixar operações + Baixar CaseLog" at bounding box center [900, 592] width 234 height 41
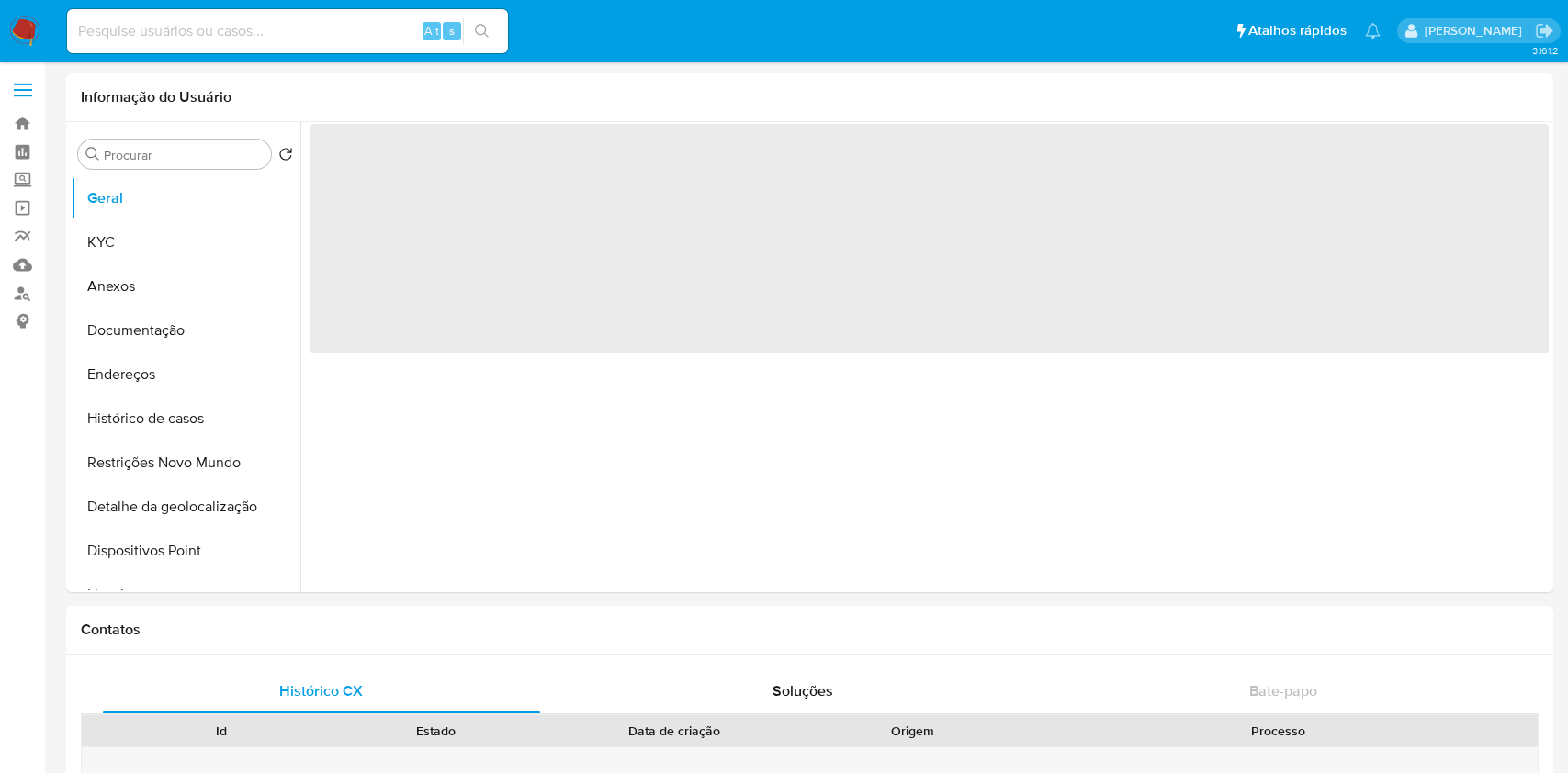
select select "10"
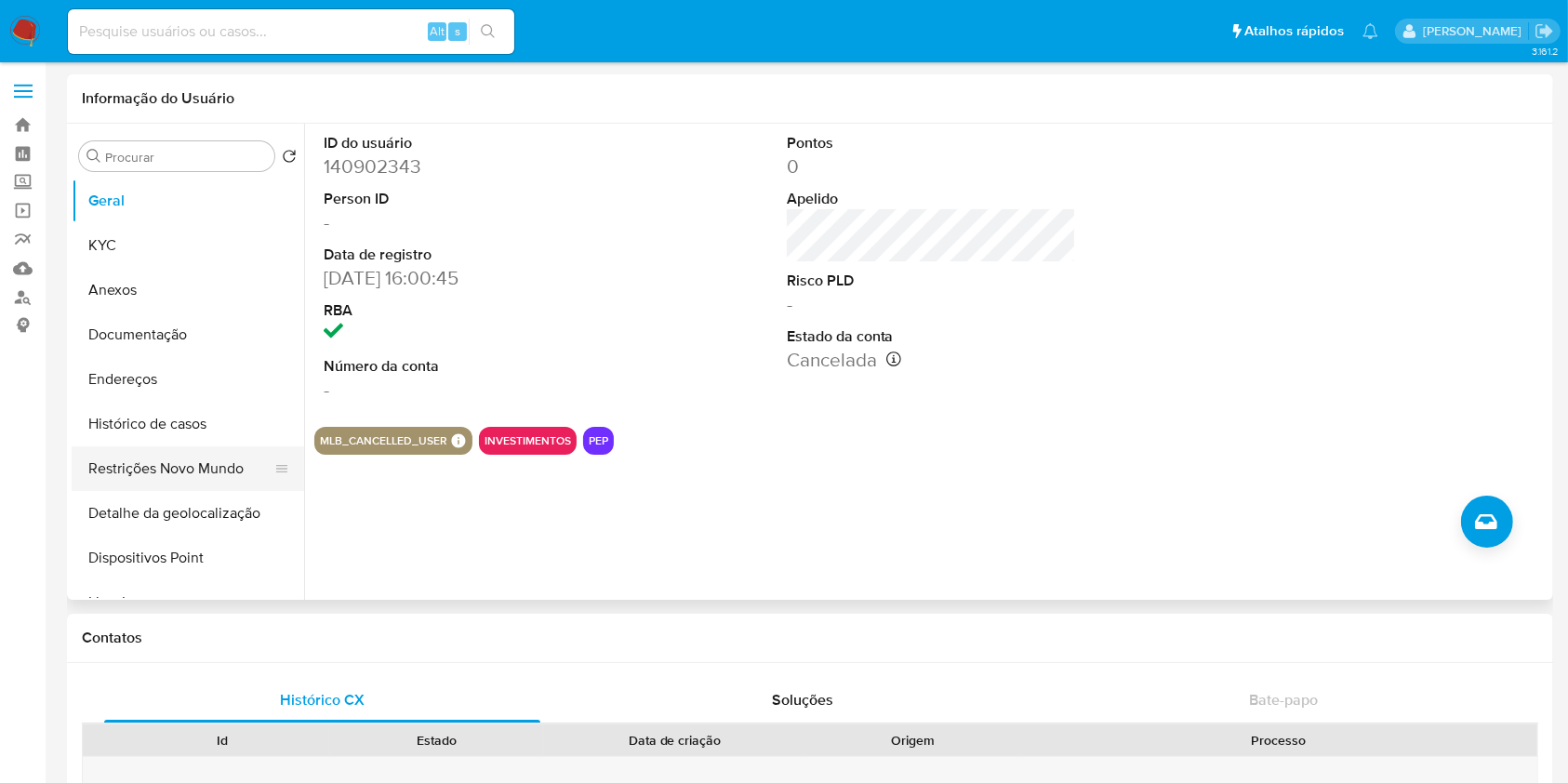
click at [176, 457] on button "Restrições Novo Mundo" at bounding box center [180, 468] width 218 height 44
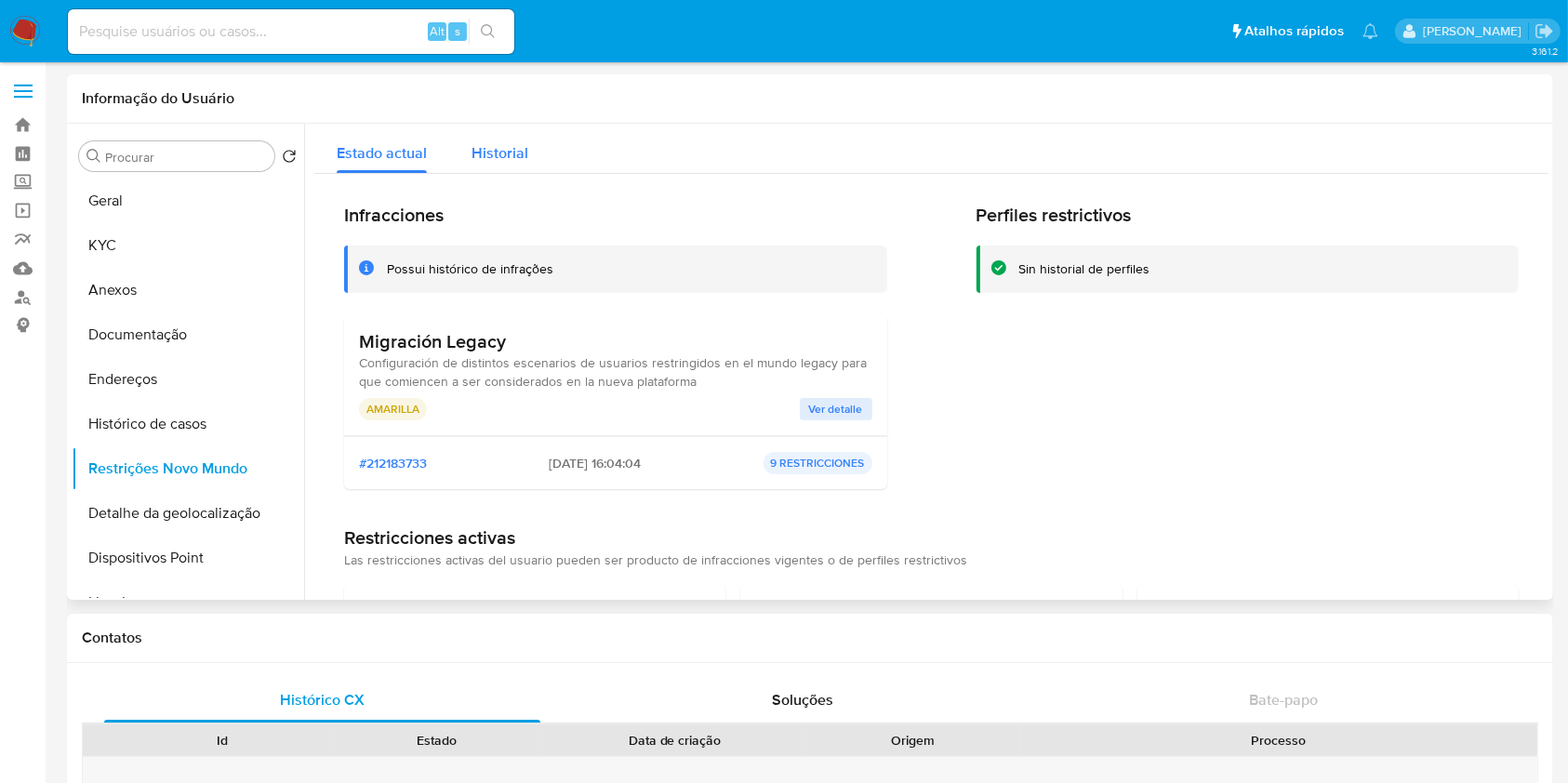
click at [478, 154] on span "Historial" at bounding box center [500, 153] width 57 height 22
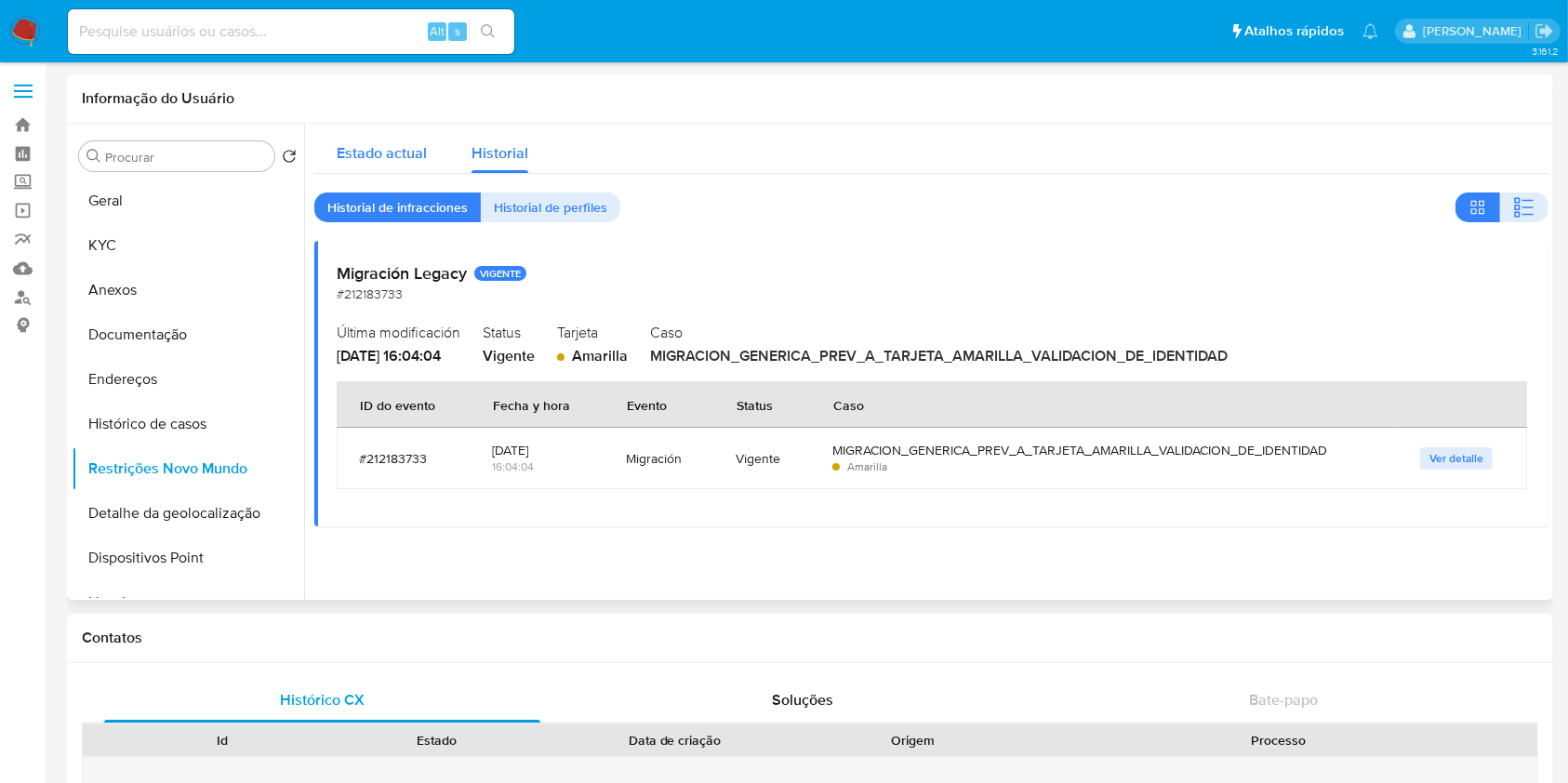
click at [383, 137] on div "Estado actual" at bounding box center [382, 148] width 91 height 49
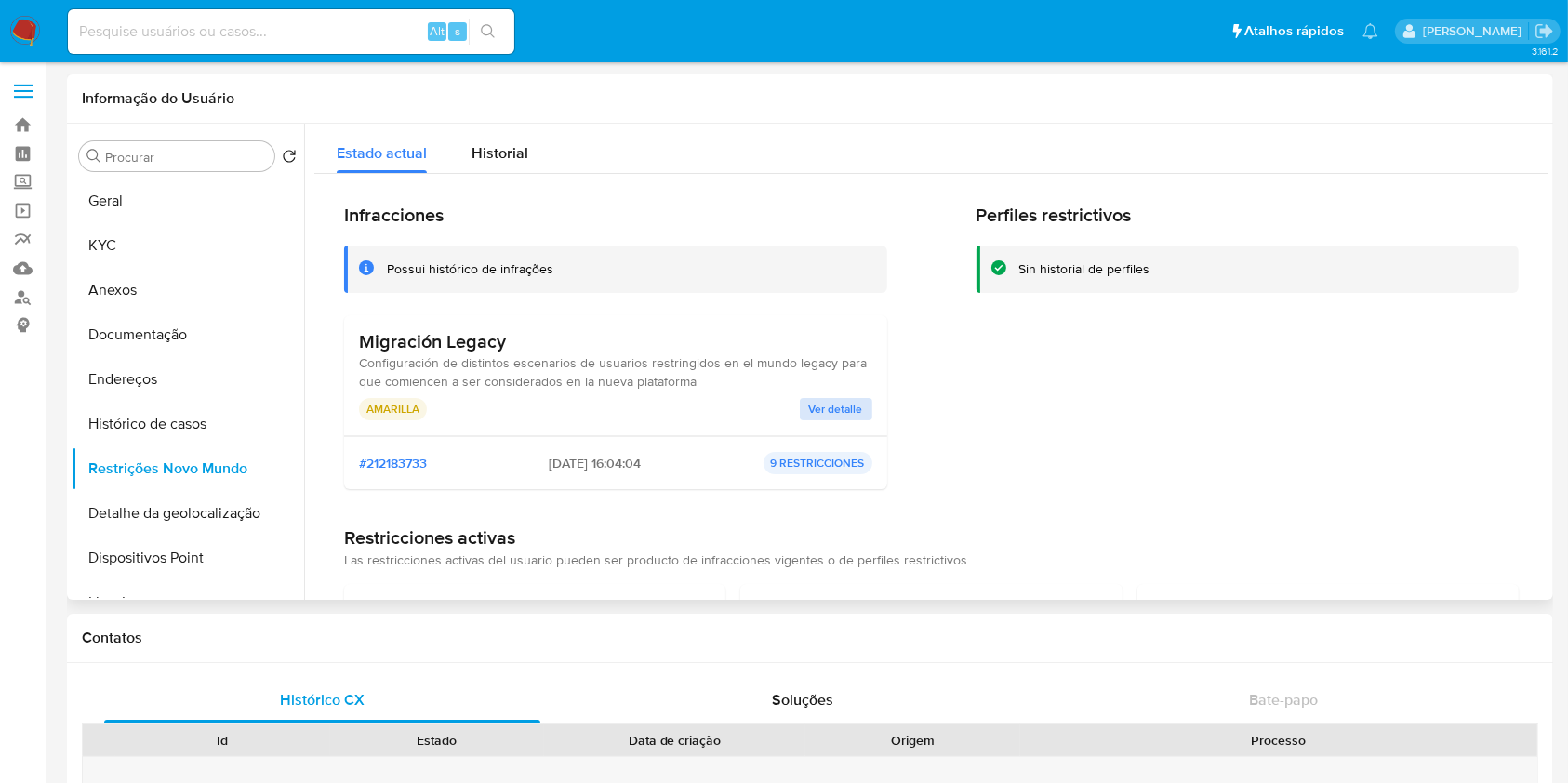
click at [841, 403] on span "Ver detalle" at bounding box center [836, 409] width 54 height 19
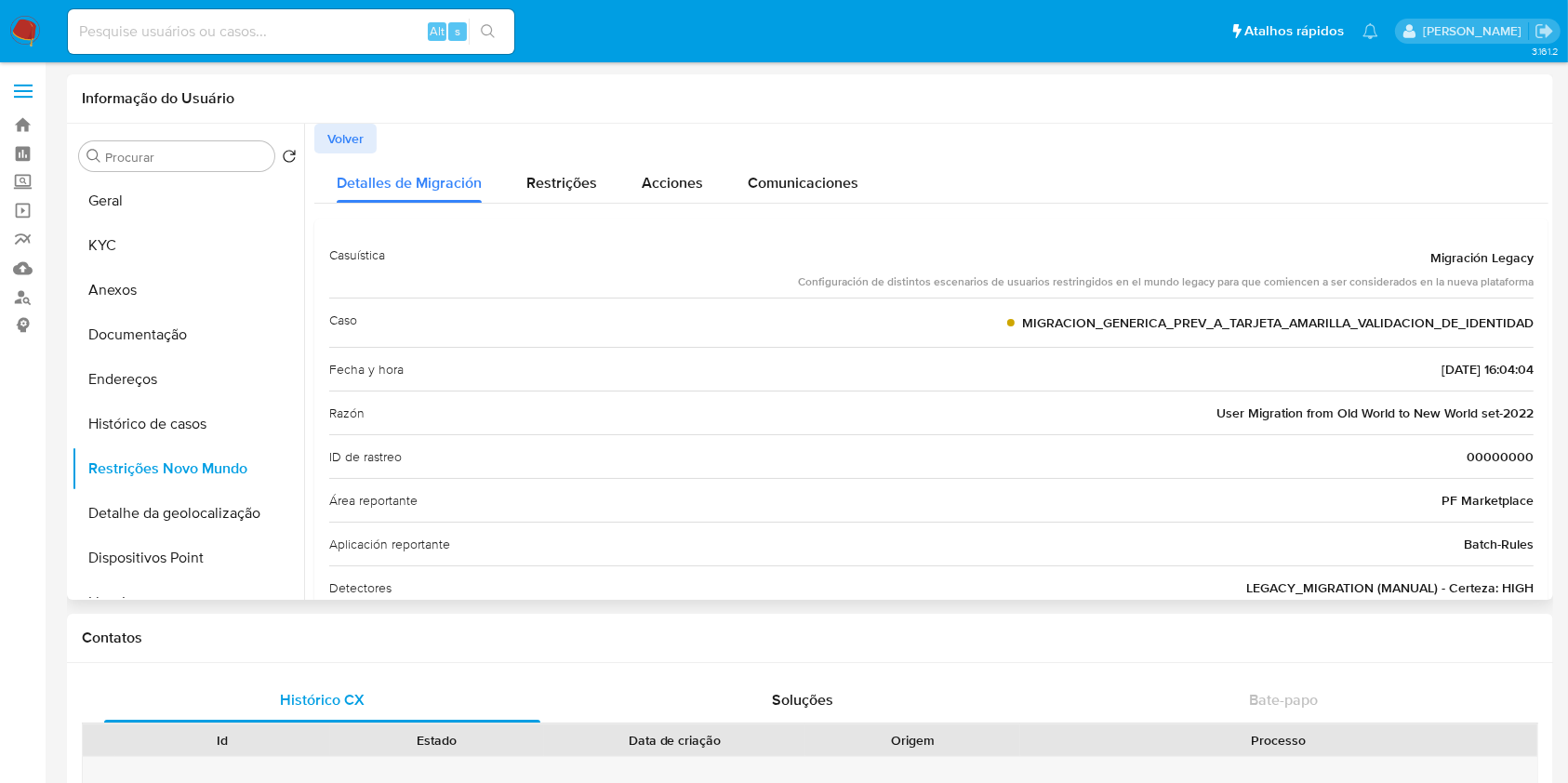
click at [1476, 142] on div "Volver" at bounding box center [931, 138] width 1234 height 30
click at [1490, 86] on div "Informação do Usuário" at bounding box center [810, 99] width 1486 height 49
click at [1085, 324] on span "MIGRACION_GENERICA_PREV_A_TARJETA_AMARILLA_VALIDACION_DE_IDENTIDAD" at bounding box center [1277, 322] width 511 height 19
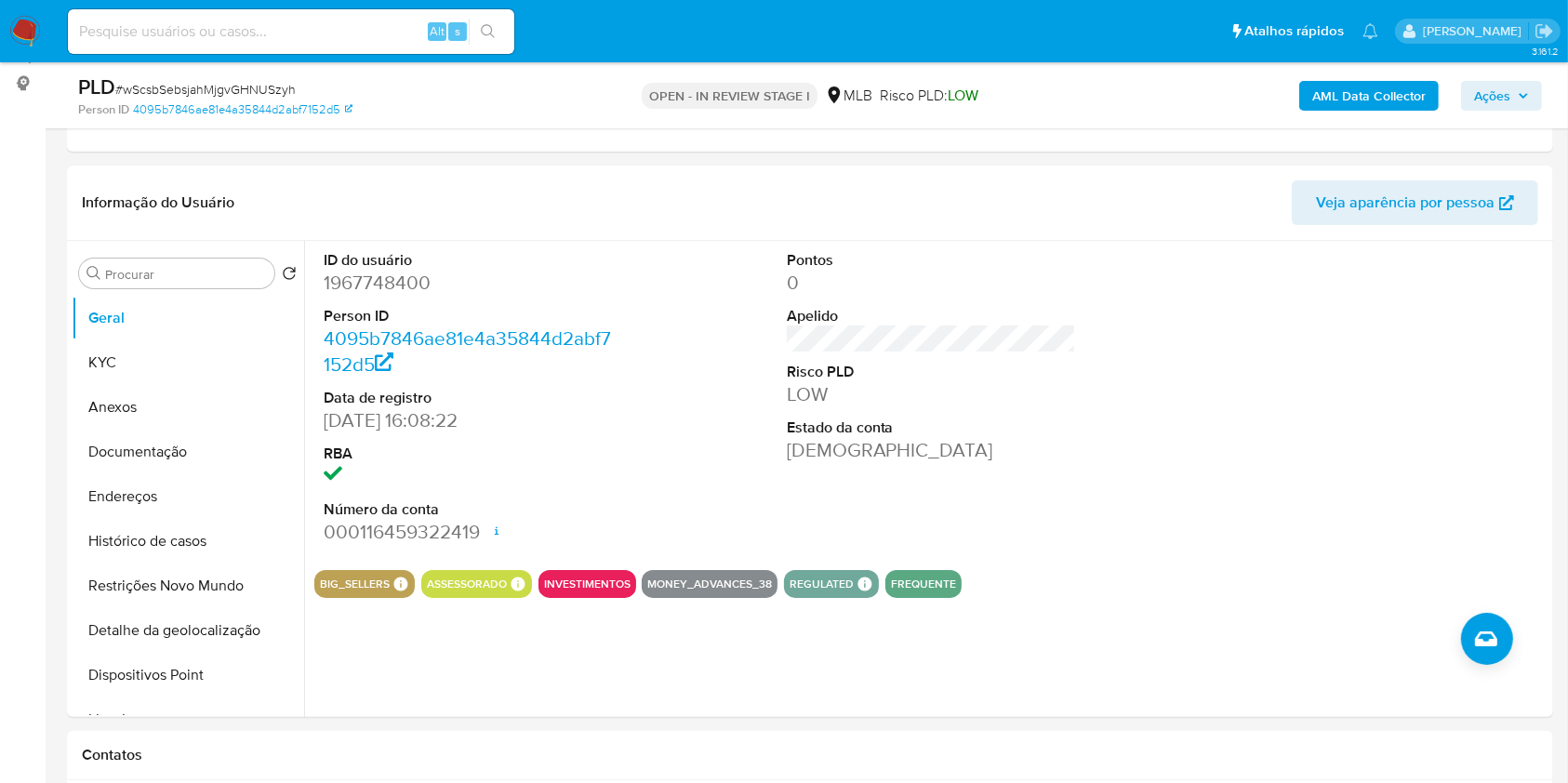
scroll to position [255, 0]
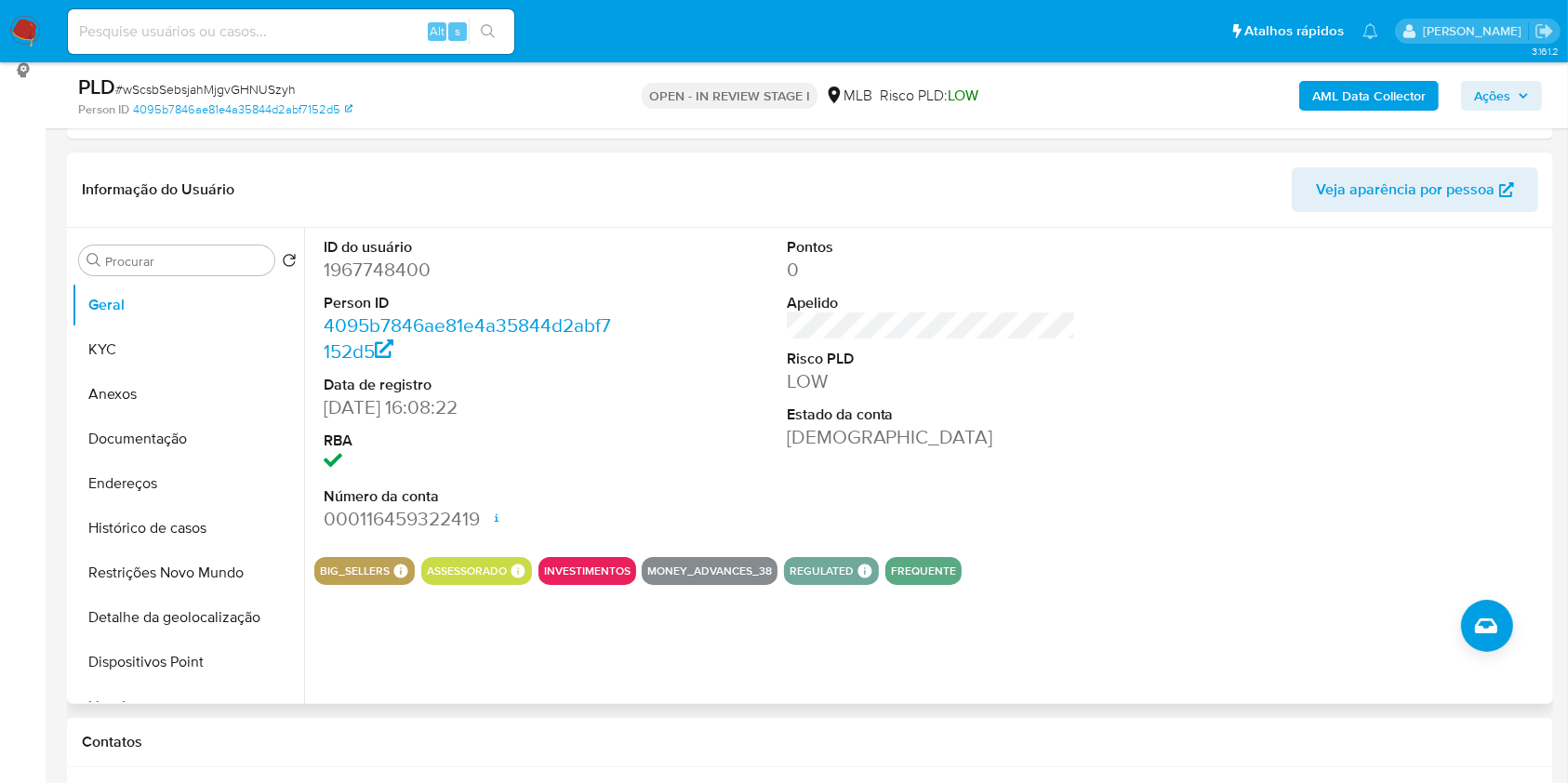
click at [1548, 435] on div "Procurar Retornar ao pedido padrão [PERSON_NAME] Anexos Documentação Endereços …" at bounding box center [810, 465] width 1486 height 476
click at [217, 356] on button "KYC" at bounding box center [180, 349] width 218 height 44
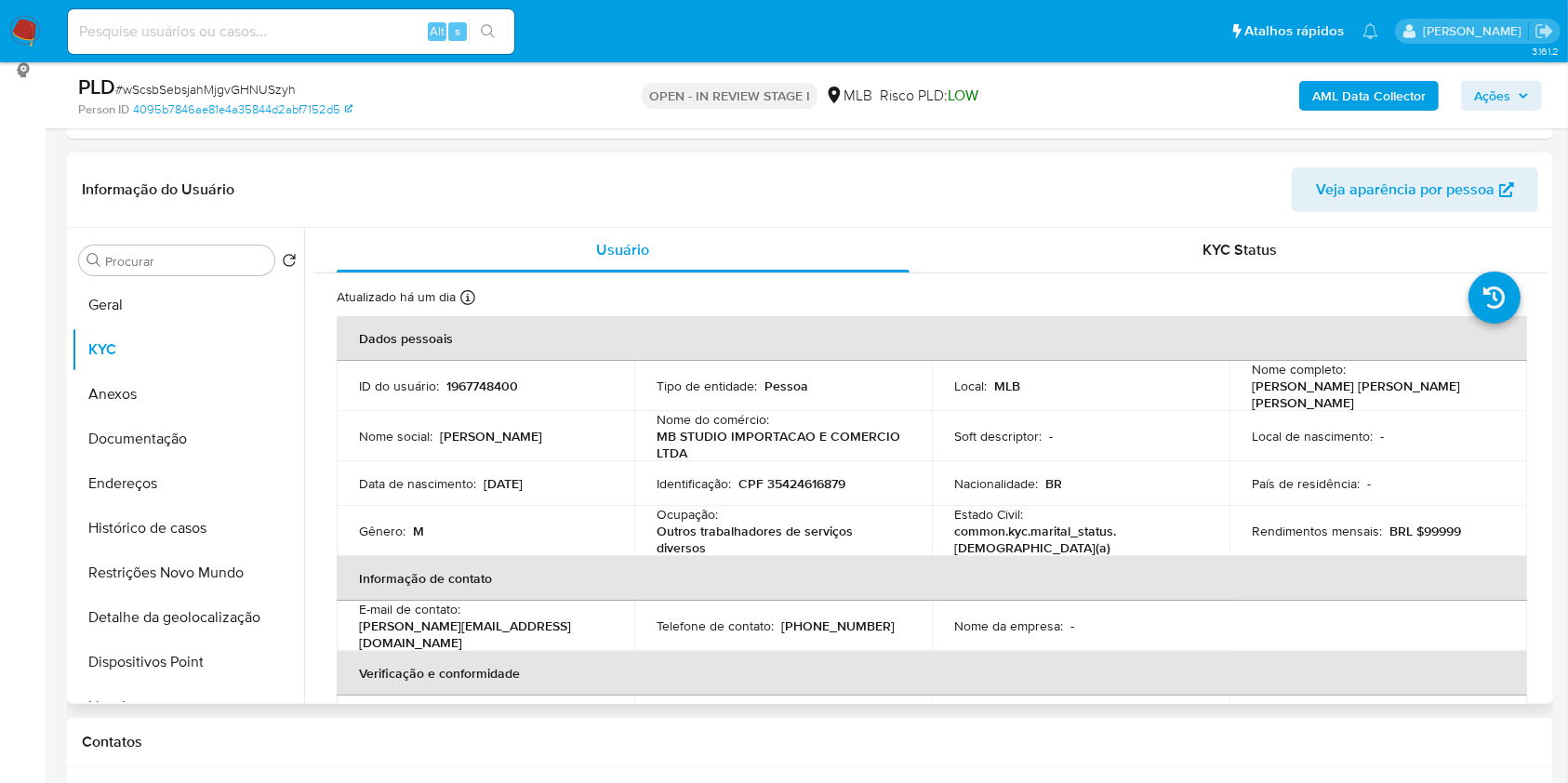
click at [841, 478] on p "CPF 35424616879" at bounding box center [791, 483] width 107 height 17
copy p "35424616879"
click at [1539, 107] on button "Ações" at bounding box center [1501, 96] width 81 height 30
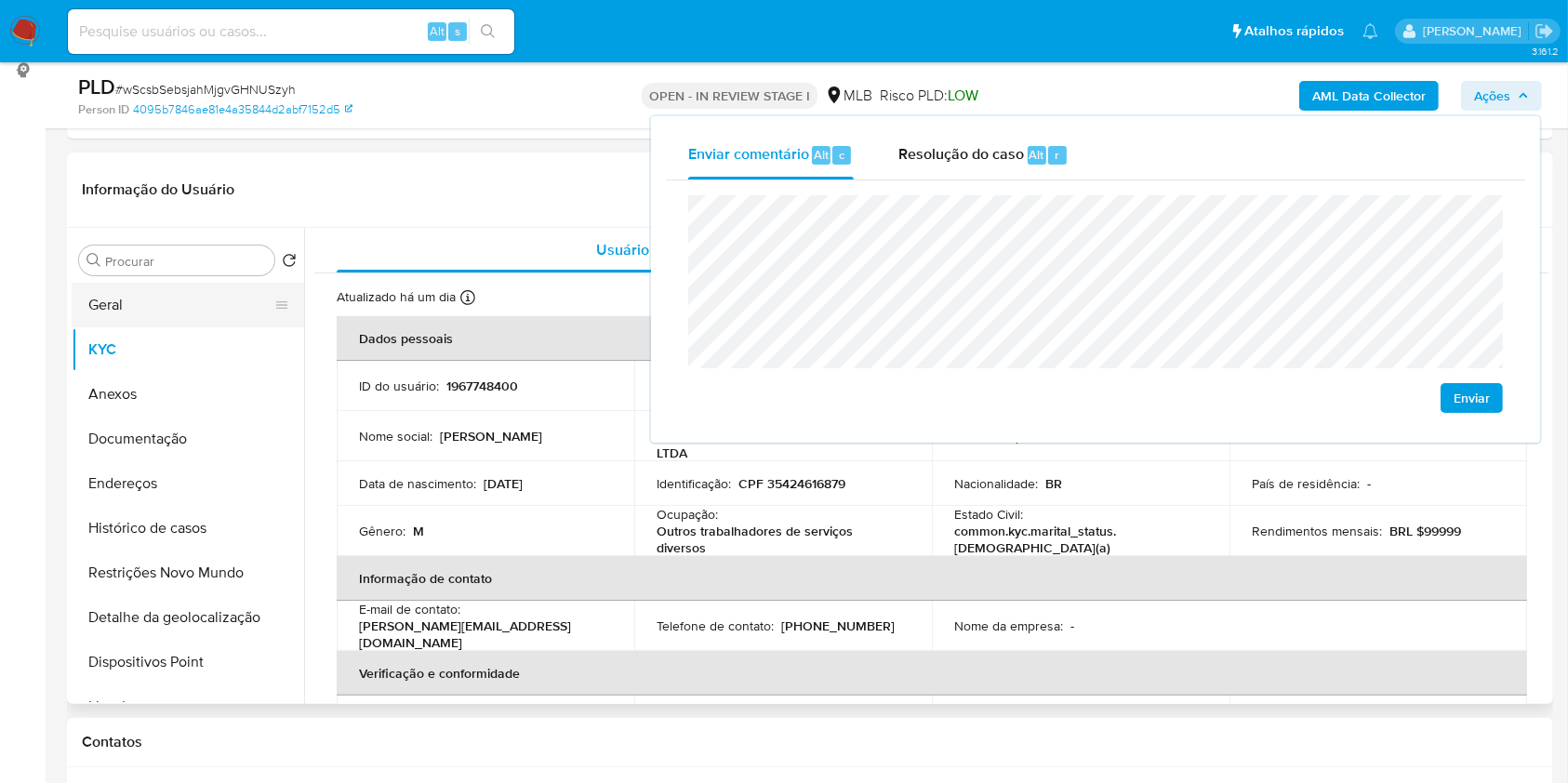
click at [157, 312] on button "Geral" at bounding box center [180, 305] width 218 height 44
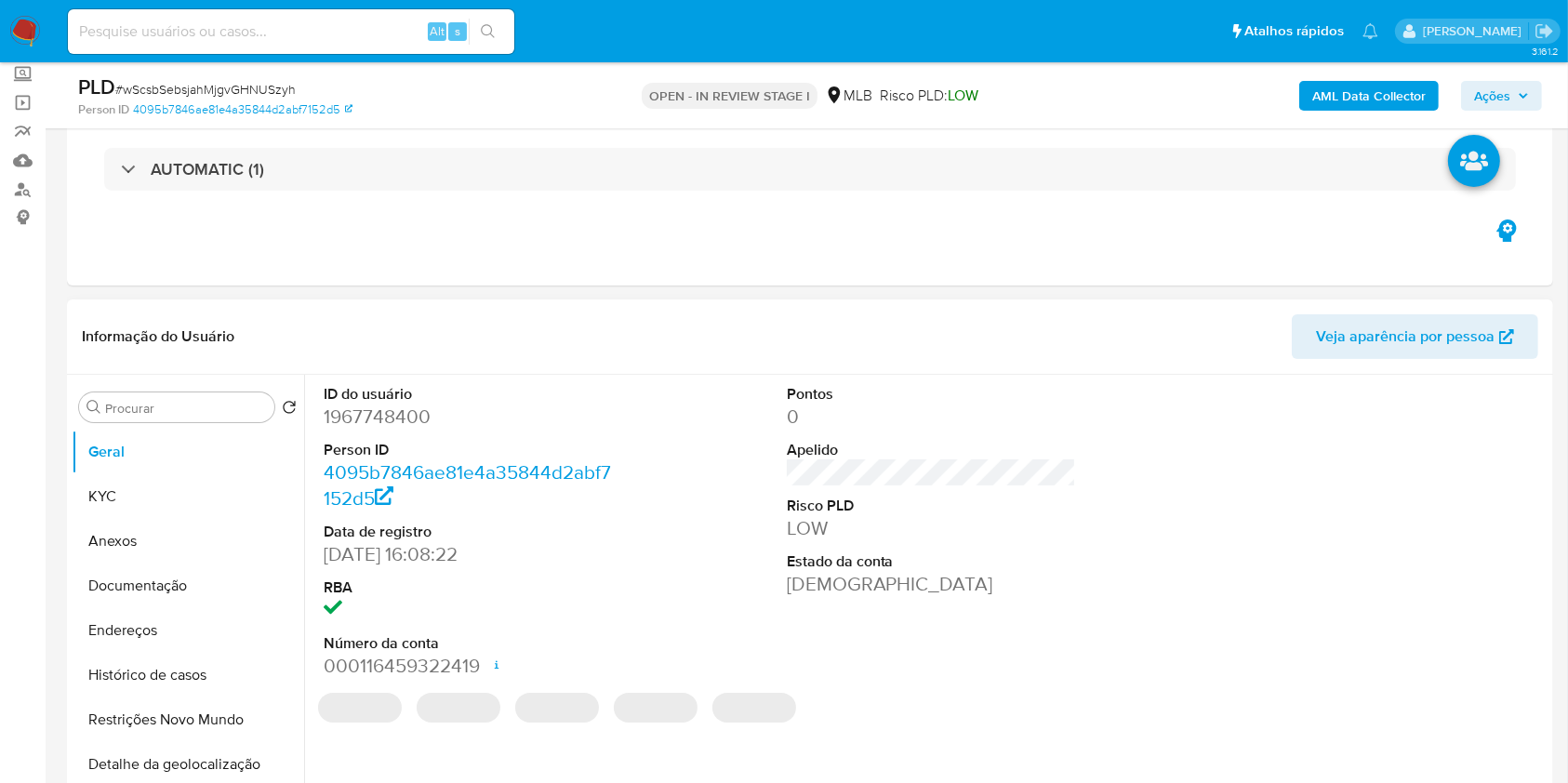
scroll to position [107, 0]
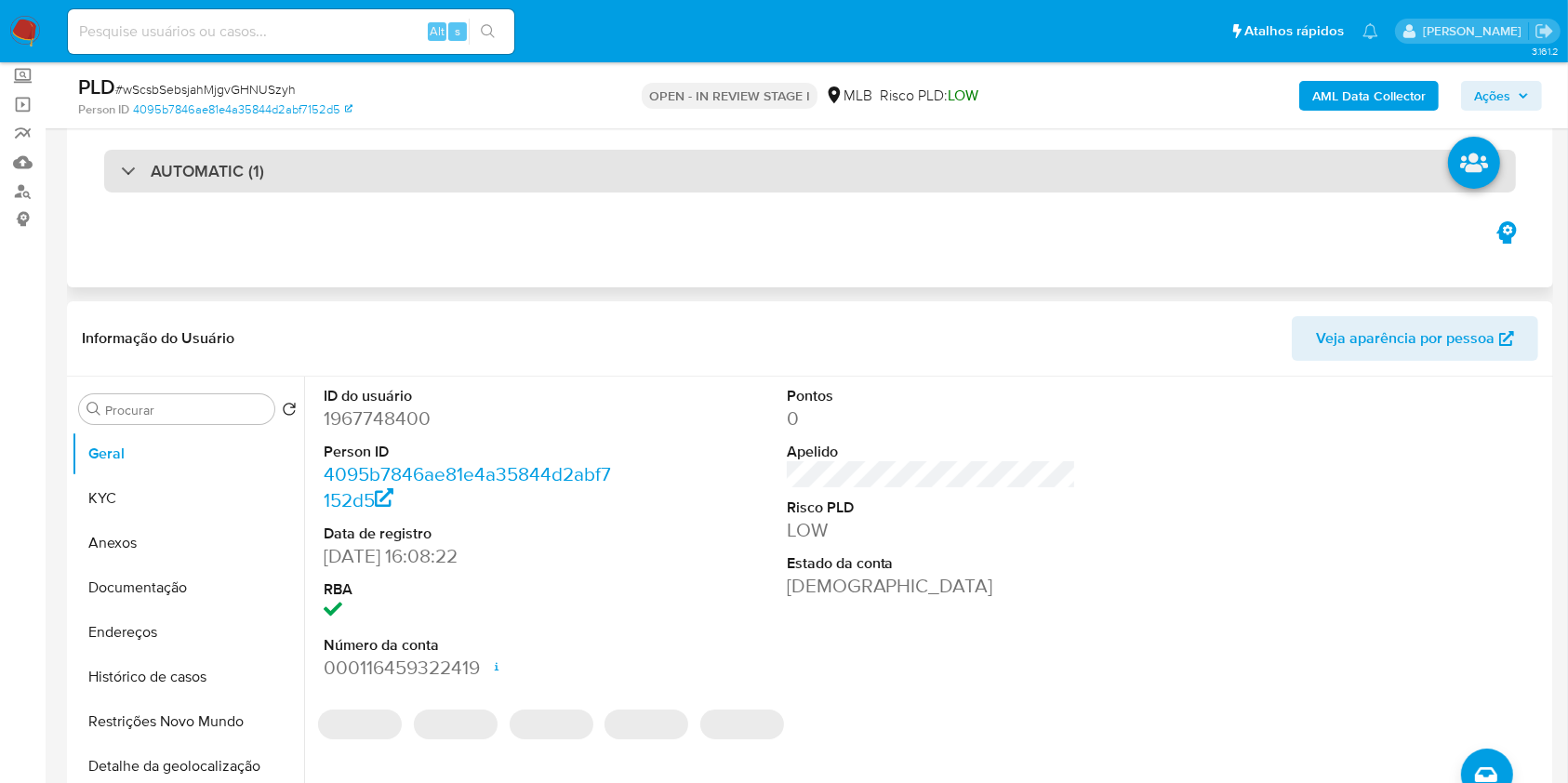
click at [431, 165] on div "AUTOMATIC (1)" at bounding box center [810, 171] width 1411 height 42
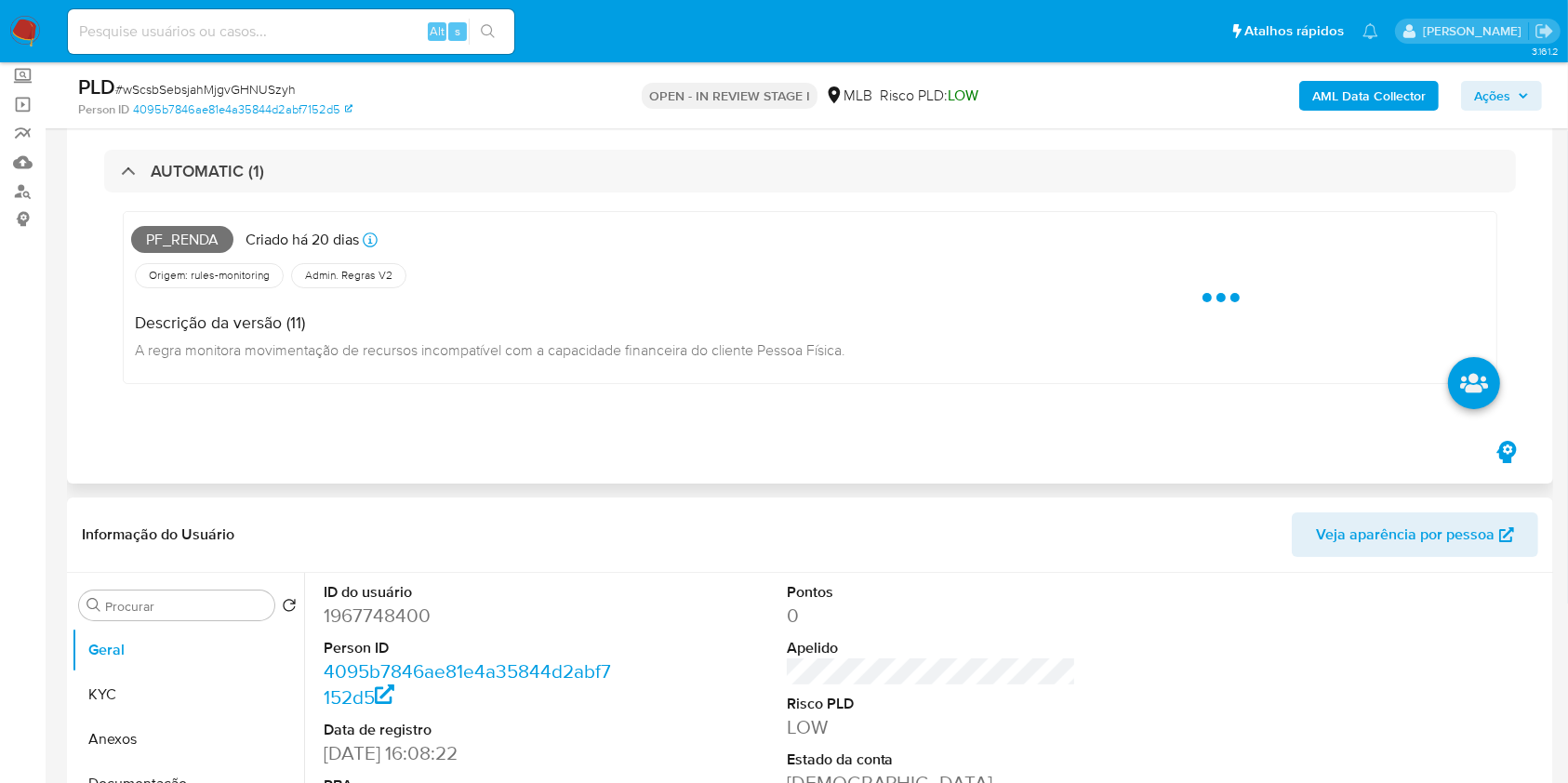
click at [202, 240] on span "Pf_renda" at bounding box center [182, 240] width 102 height 28
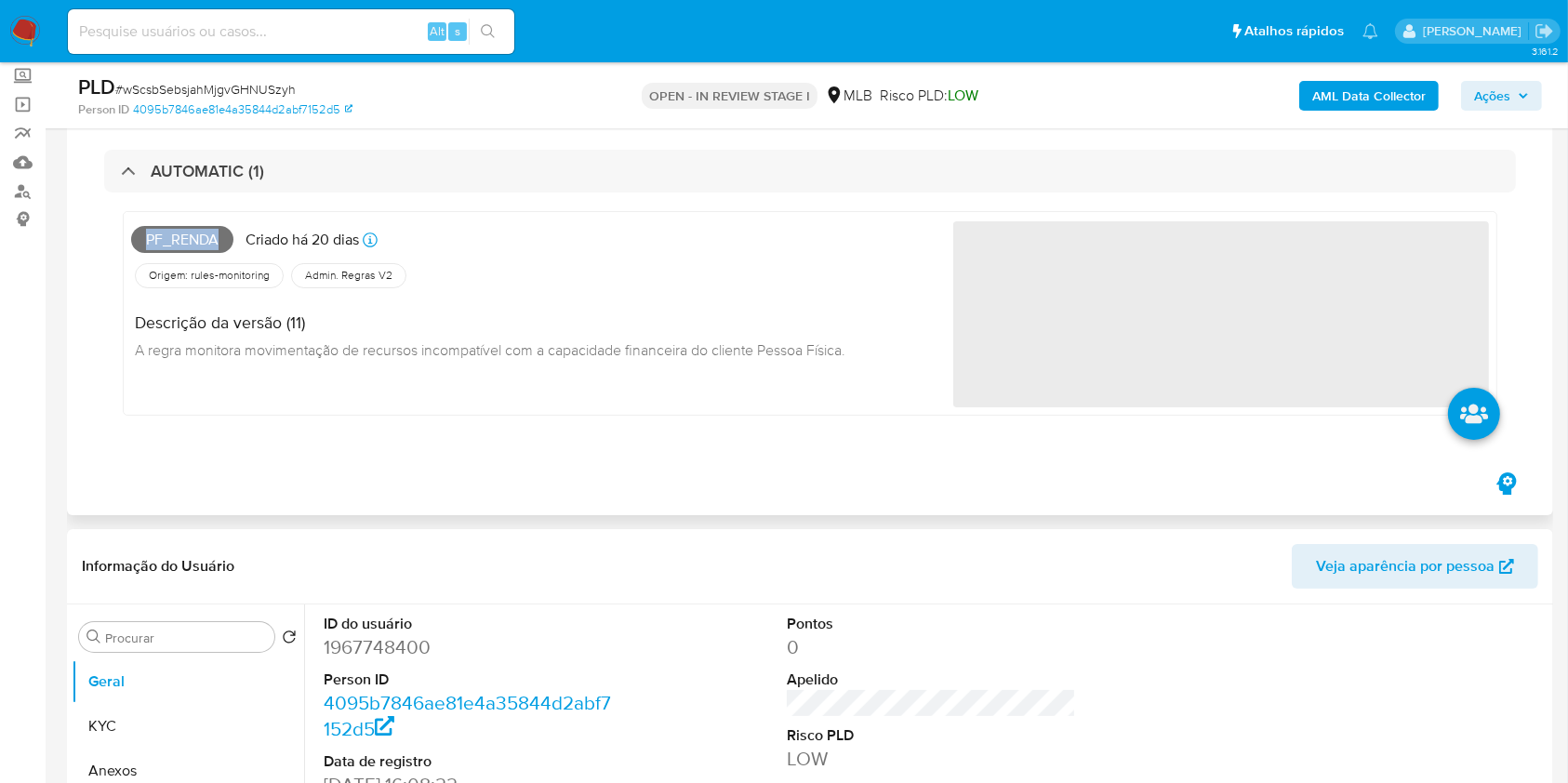
click at [202, 240] on span "Pf_renda" at bounding box center [182, 240] width 102 height 28
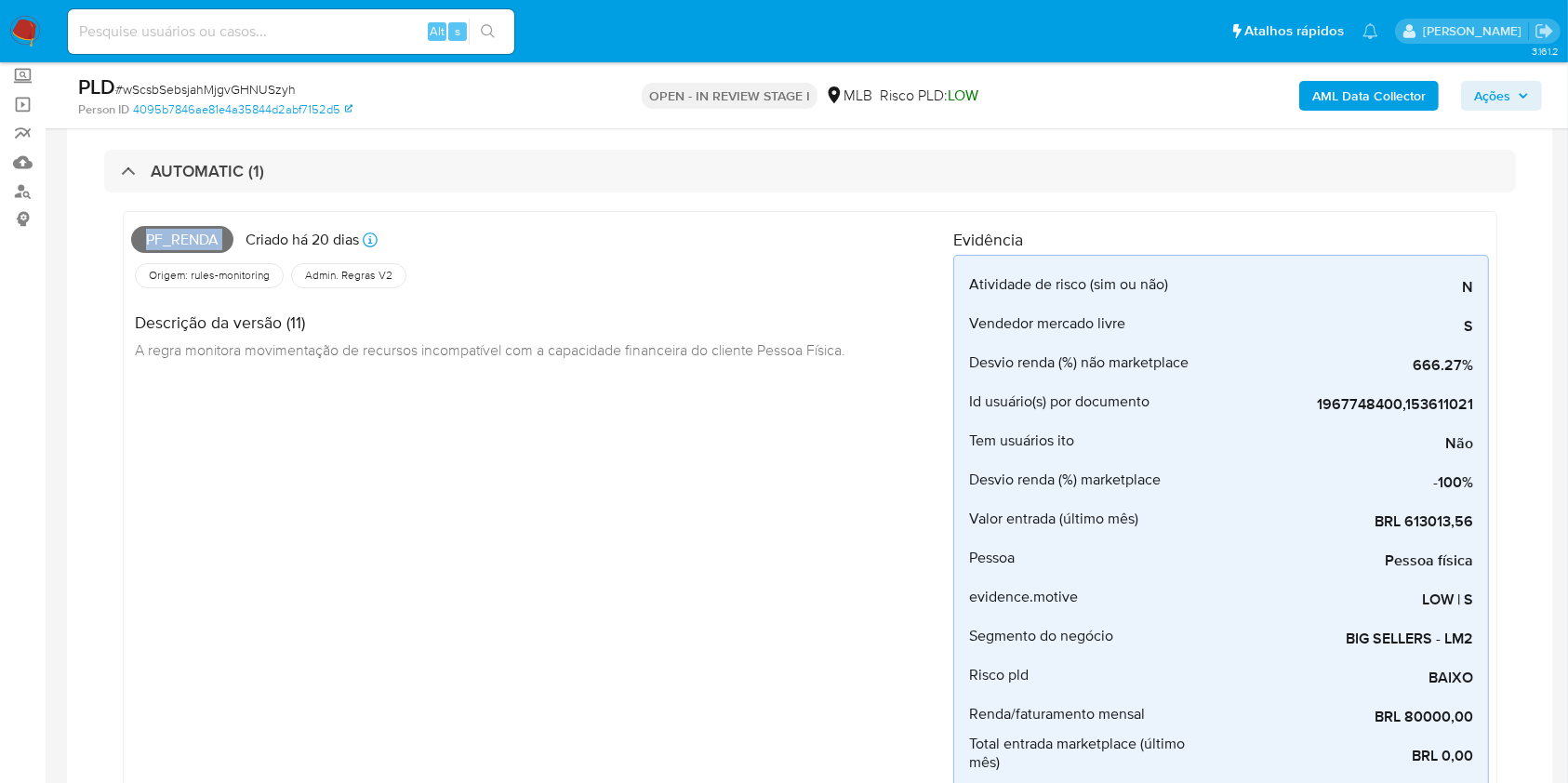
click at [202, 240] on span "Pf_renda" at bounding box center [182, 240] width 102 height 28
copy span "Pf_renda"
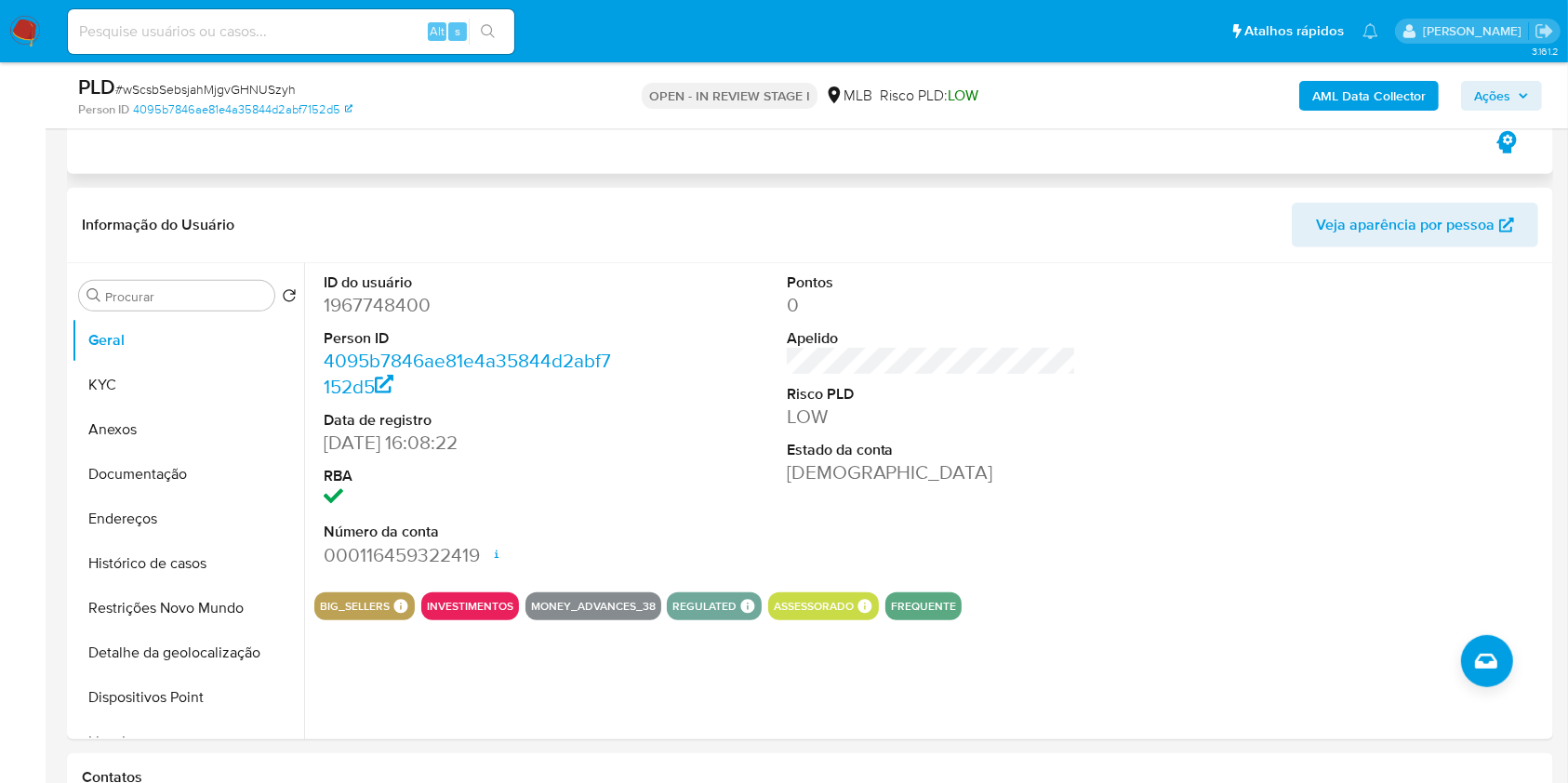
scroll to position [923, 0]
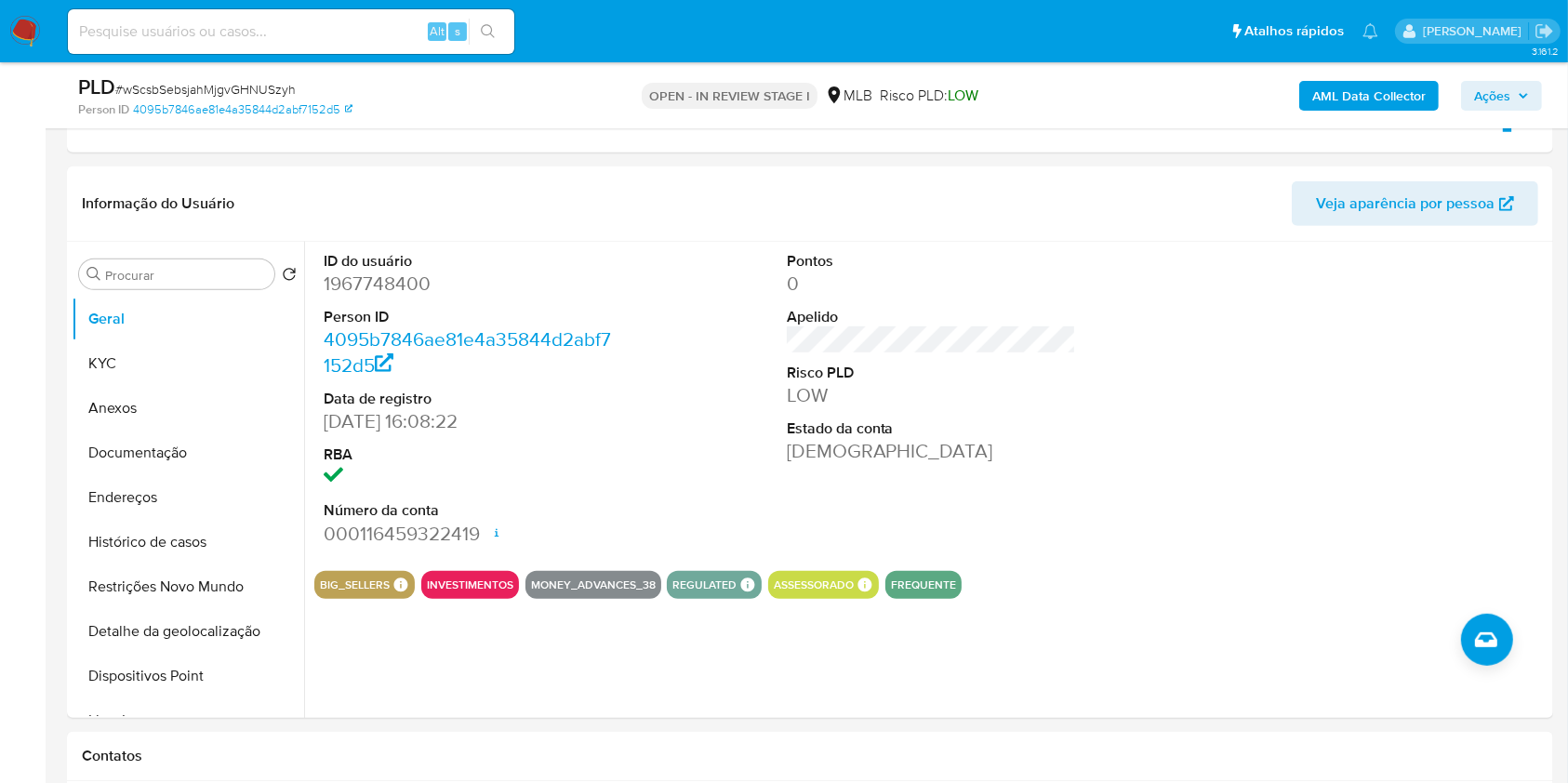
click at [1518, 97] on icon "button" at bounding box center [1523, 96] width 11 height 11
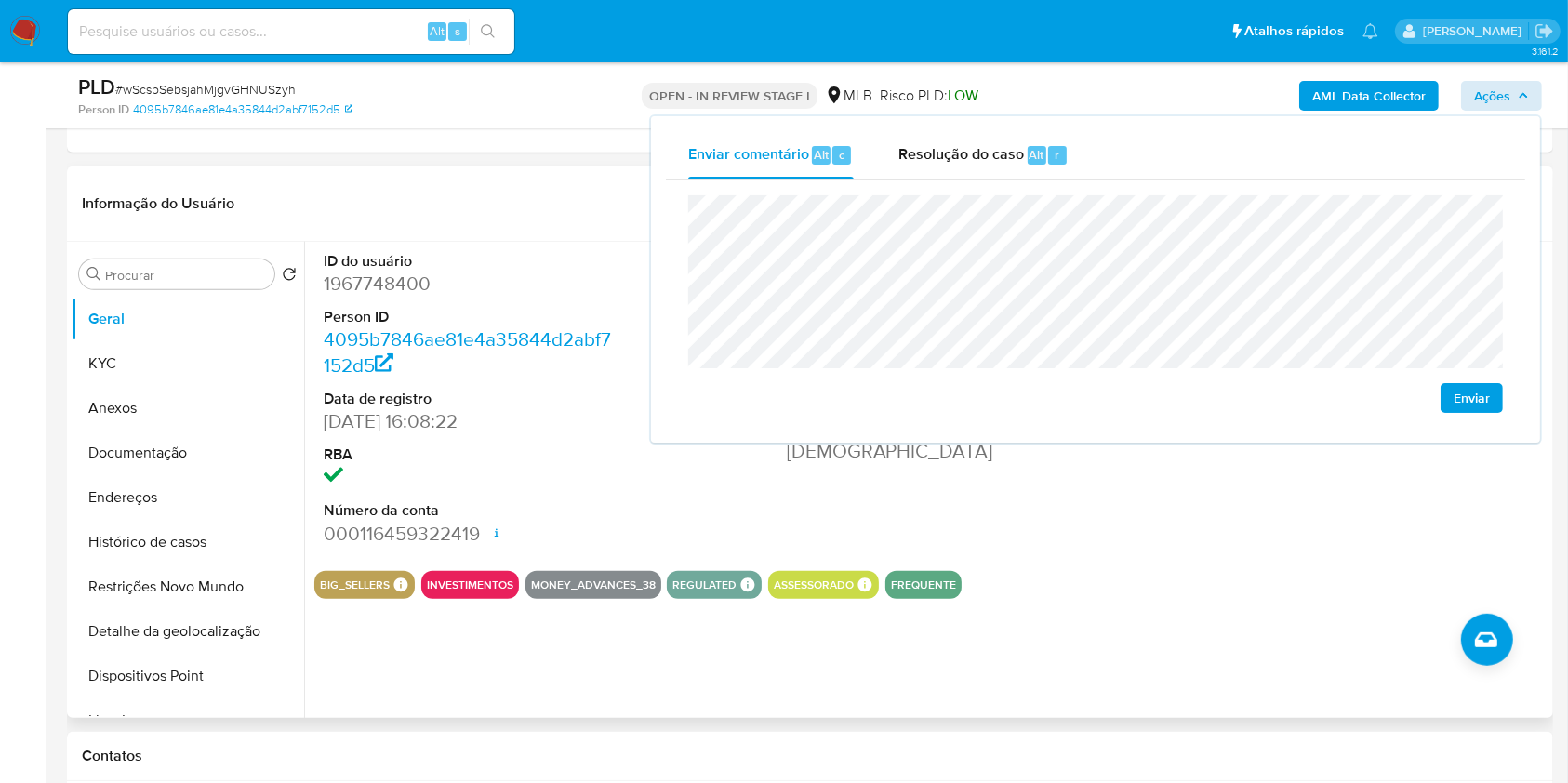
click at [401, 197] on header "Informação do Usuário Veja aparência por pessoa" at bounding box center [810, 203] width 1457 height 44
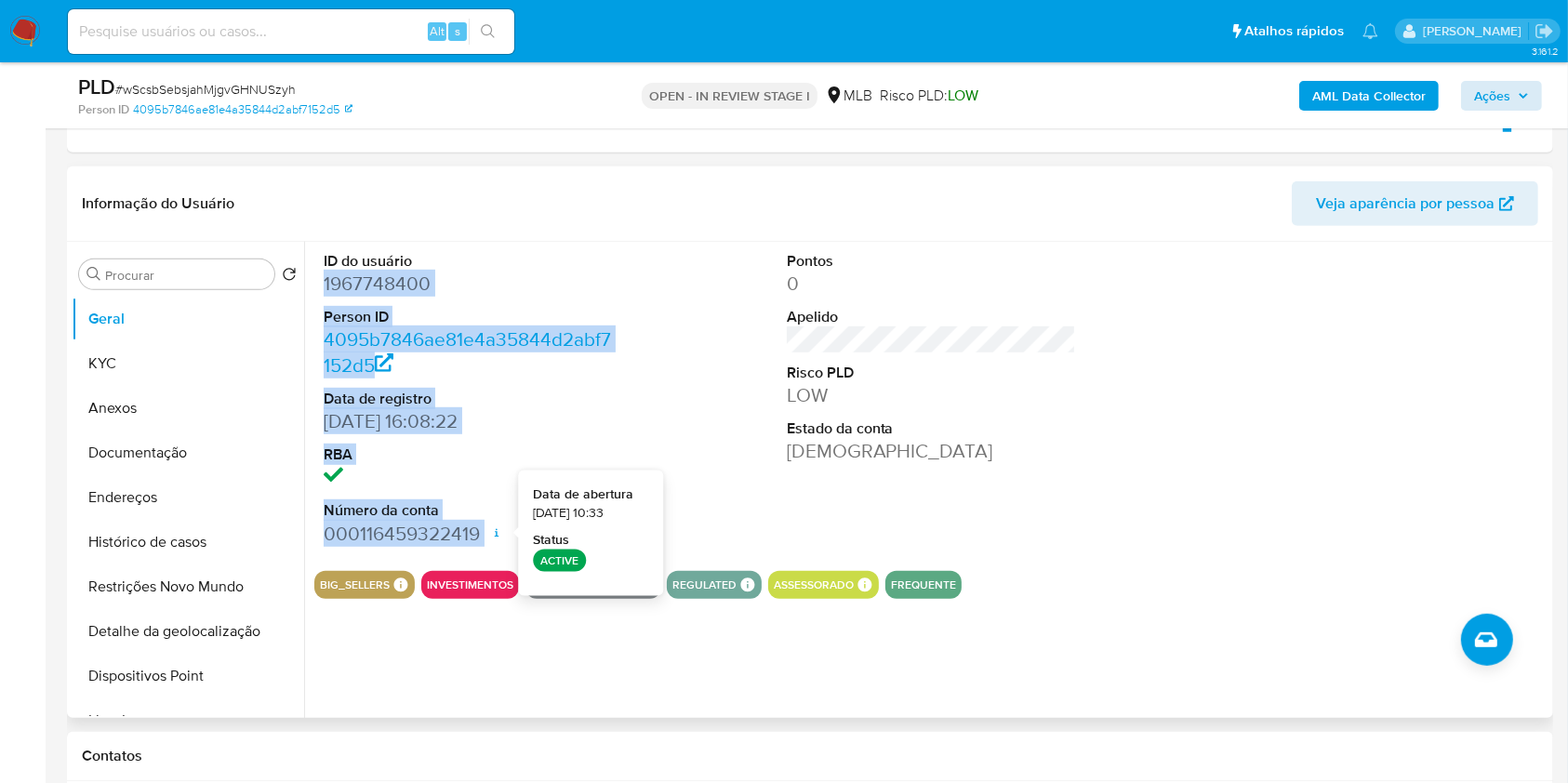
drag, startPoint x: 320, startPoint y: 289, endPoint x: 490, endPoint y: 533, distance: 297.4
click at [490, 533] on div "ID do usuário 1967748400 Person ID 4095b7846ae81e4a35844d2abf7152d5 Data de reg…" at bounding box center [468, 398] width 308 height 315
copy dl "1967748400 Person ID 4095b7846ae81e4a35844d2abf7152d5 Data de registro 28/08/20…"
click at [1499, 90] on span "Ações" at bounding box center [1491, 96] width 36 height 30
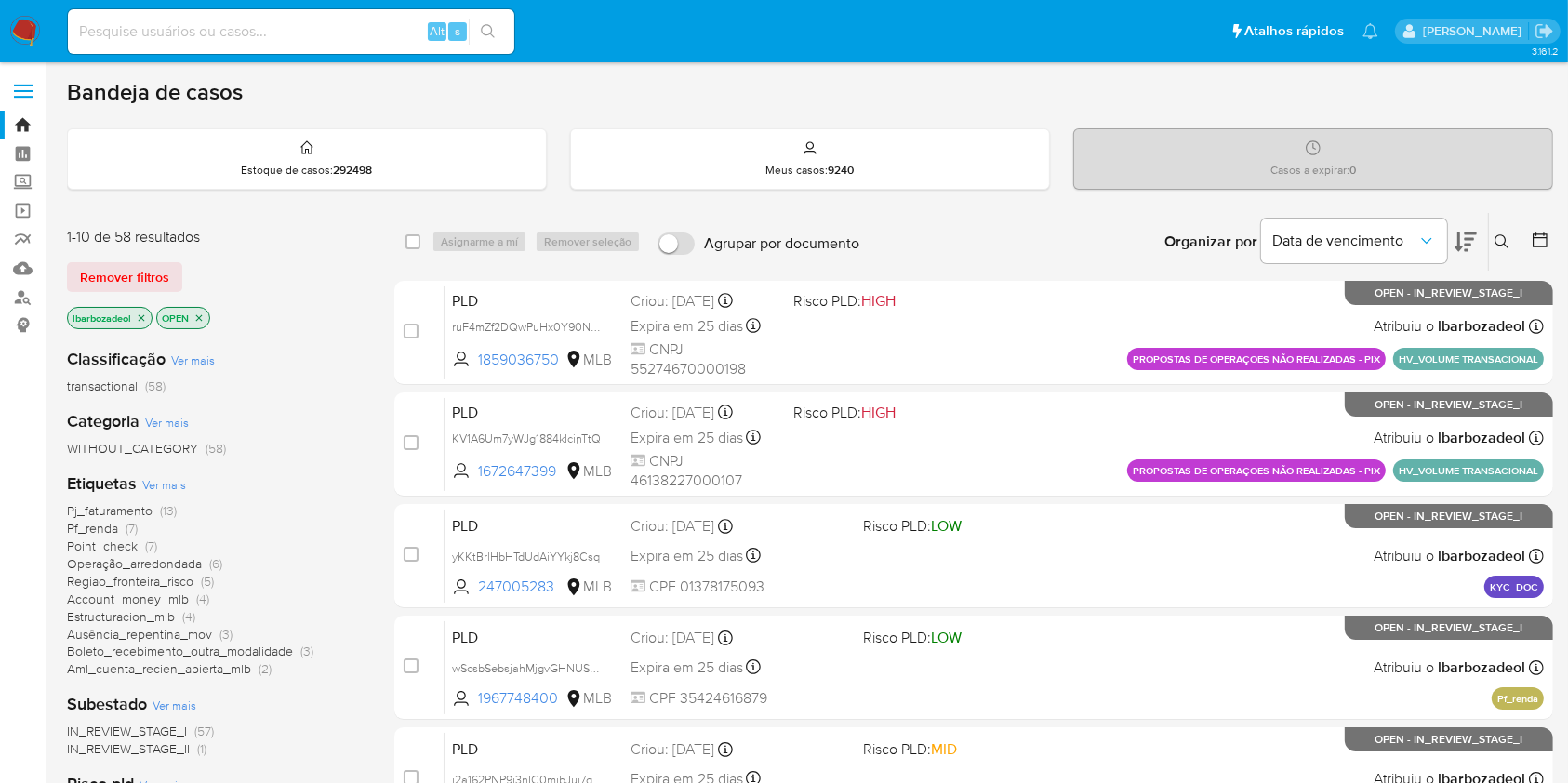
click at [134, 523] on span "(7)" at bounding box center [131, 528] width 12 height 19
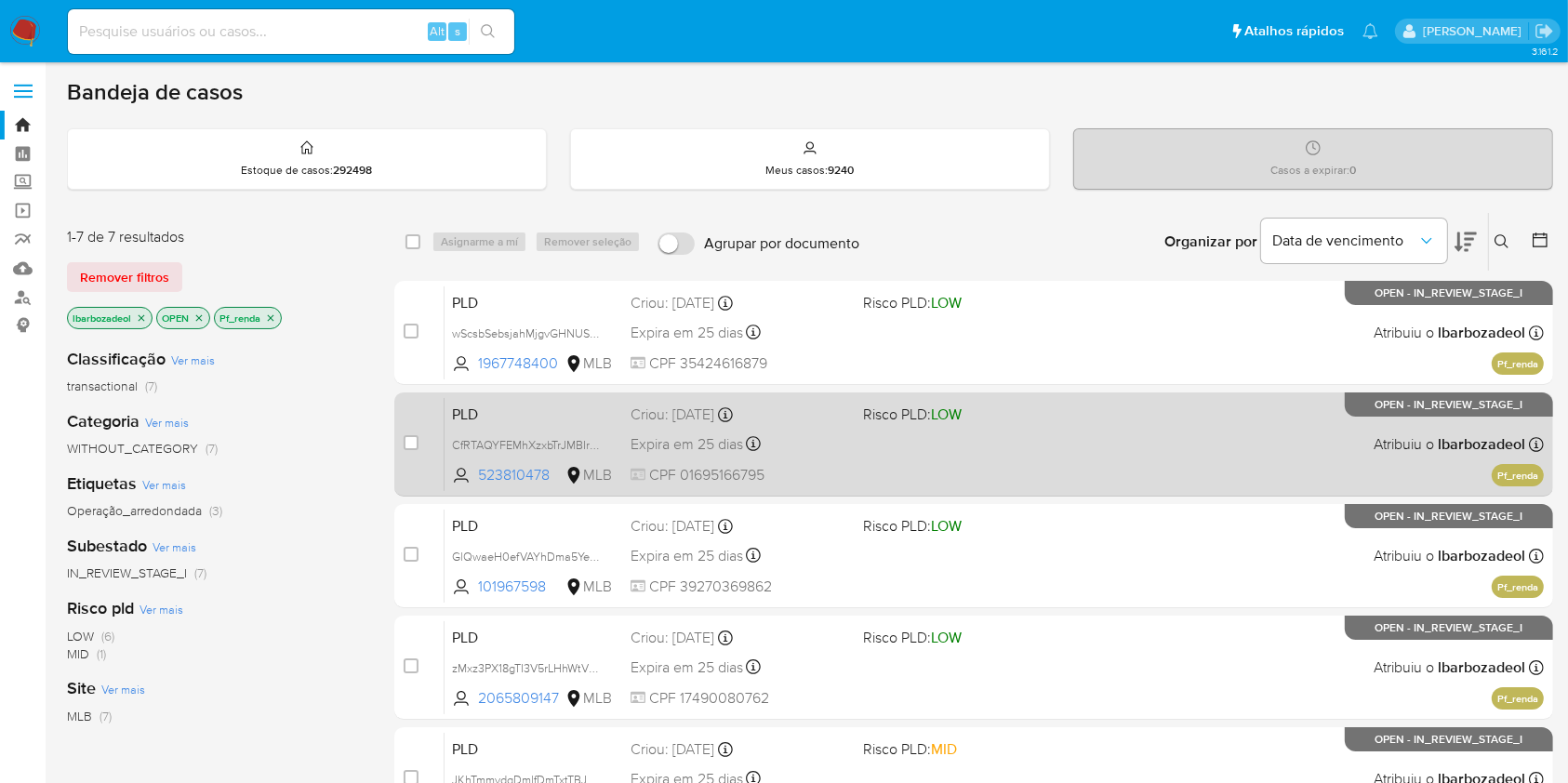
click at [994, 436] on div "PLD CfRTAQYFEMhXzxbTrJMBIr3u 523810478 MLB Risco PLD: LOW Criou: [DATE] Criou: …" at bounding box center [993, 444] width 1099 height 94
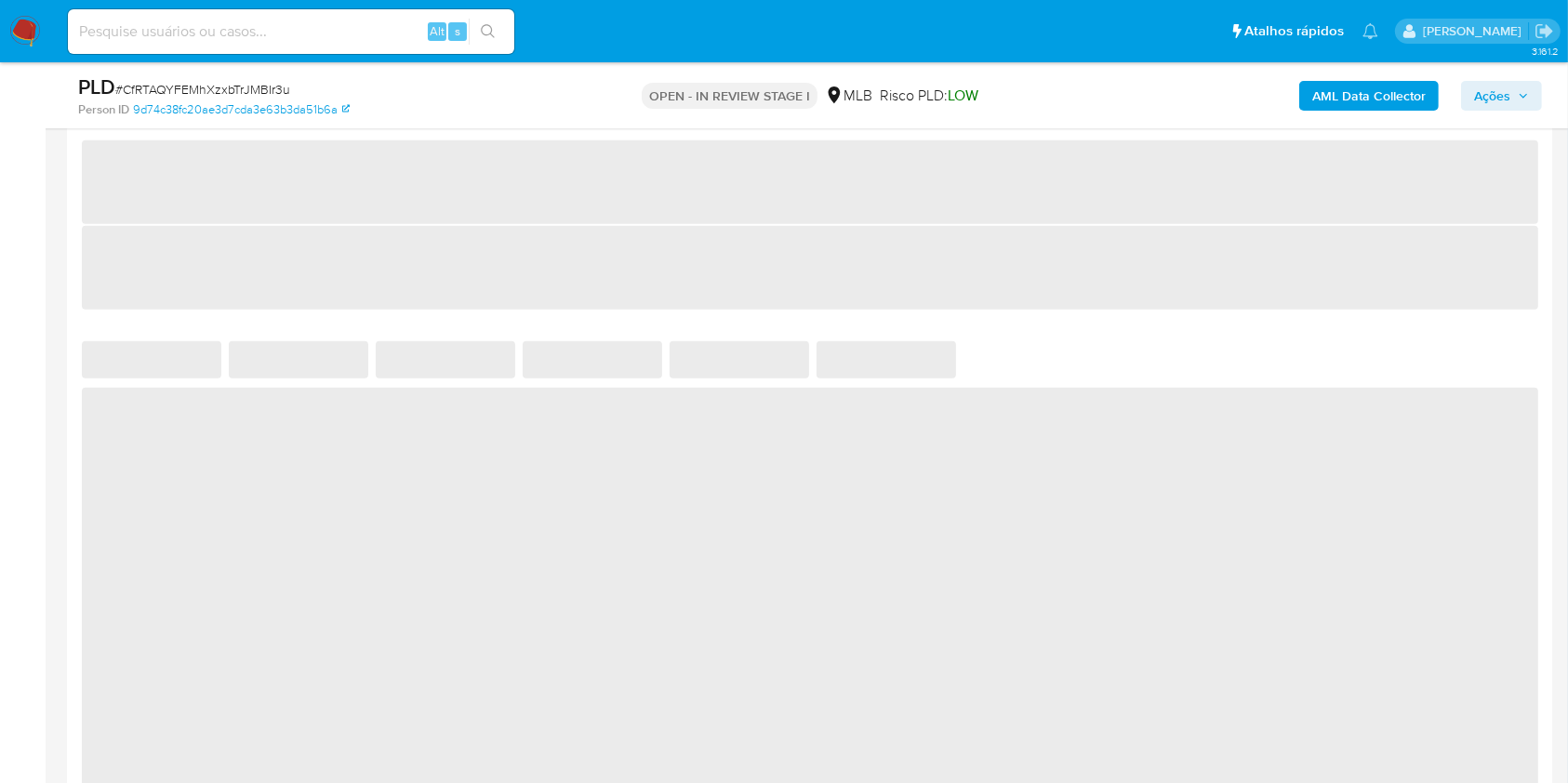
select select "10"
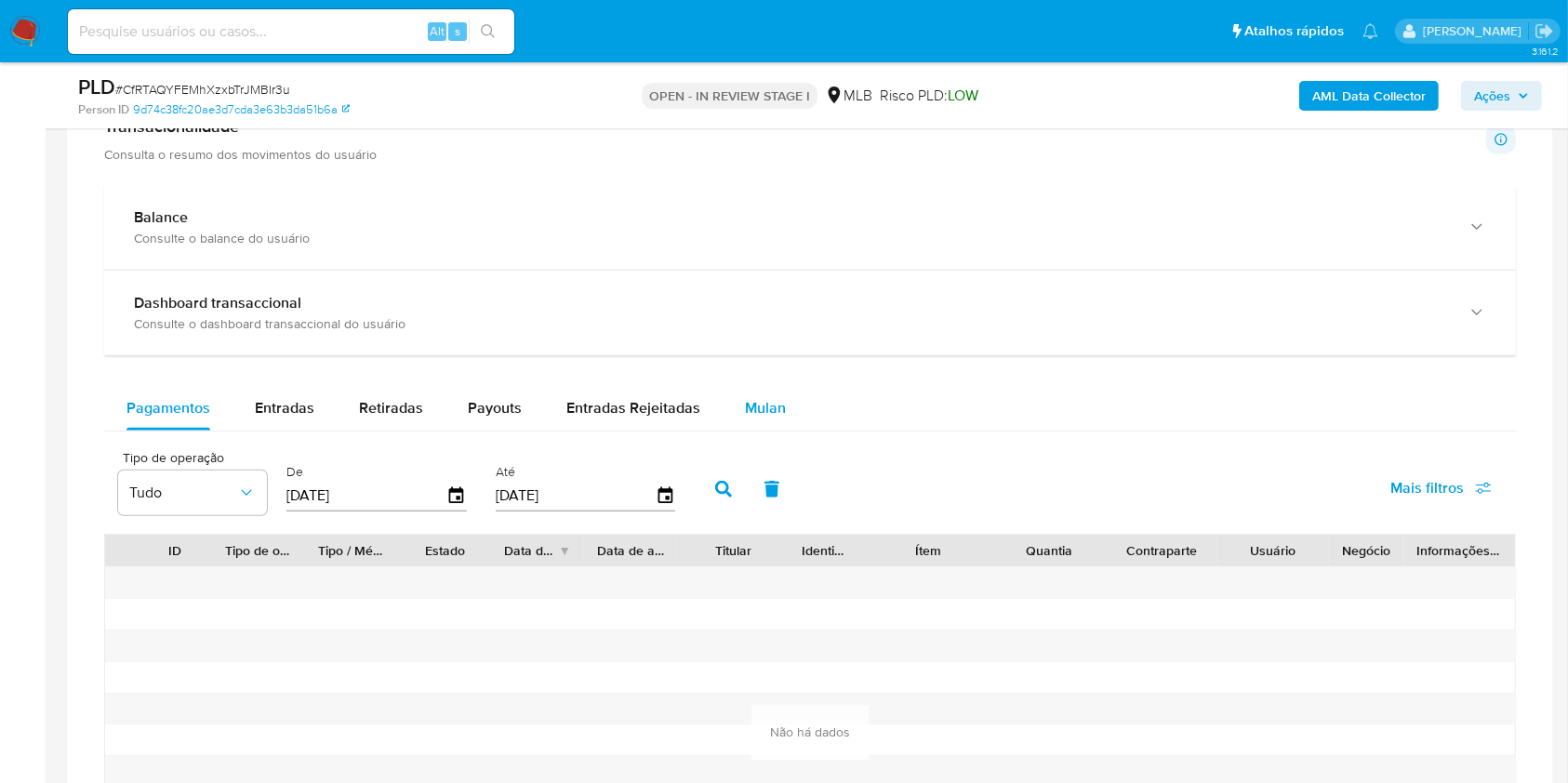
click at [739, 433] on div "Pagamentos Entradas Retiradas Payouts Entradas Rejeitadas Mulan Tipo de operaçã…" at bounding box center [810, 660] width 1411 height 547
click at [750, 420] on div "Mulan" at bounding box center [766, 408] width 41 height 44
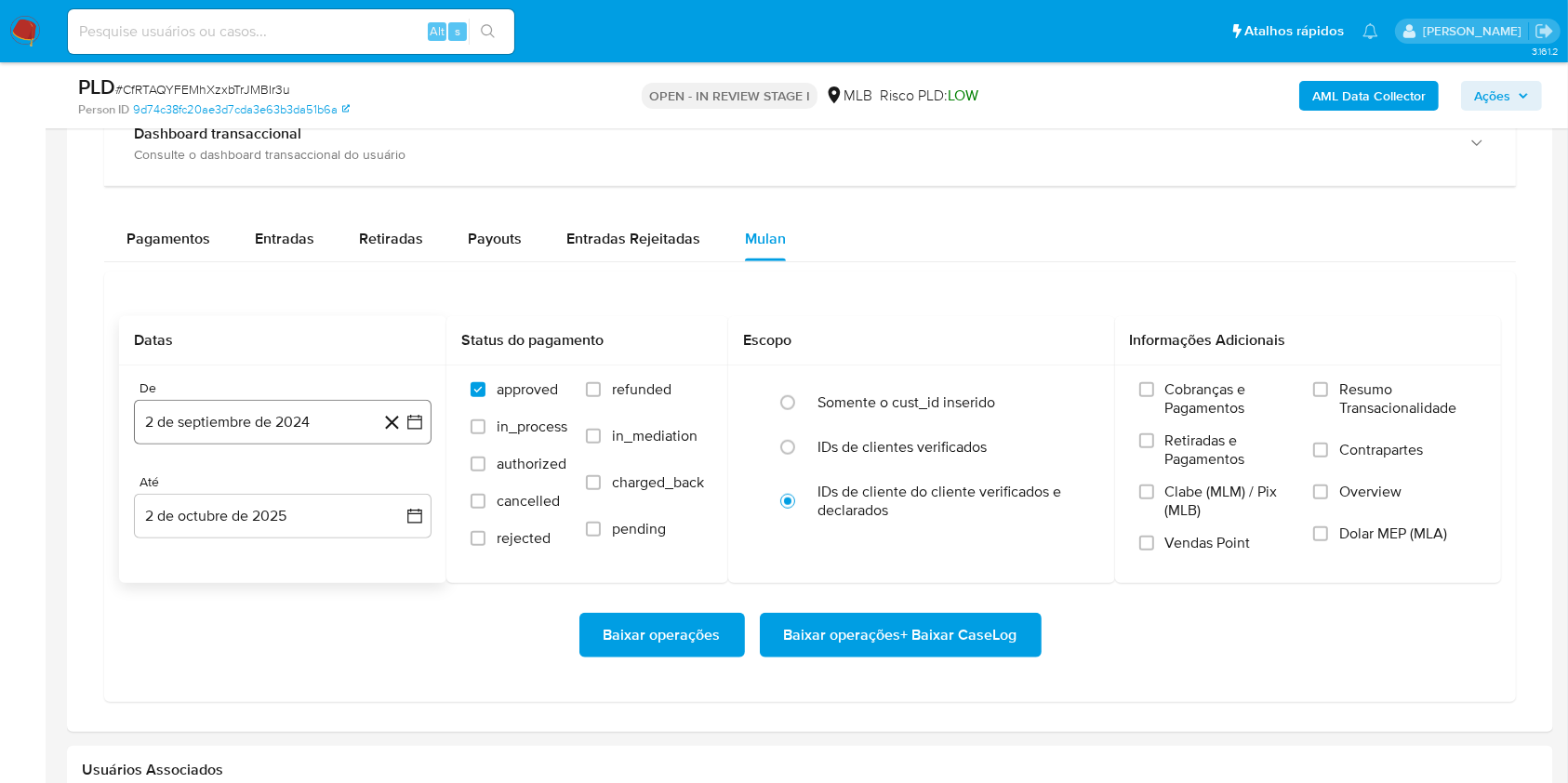
scroll to position [1480, 0]
click at [288, 413] on button "2 de septiembre de 2024" at bounding box center [283, 420] width 298 height 44
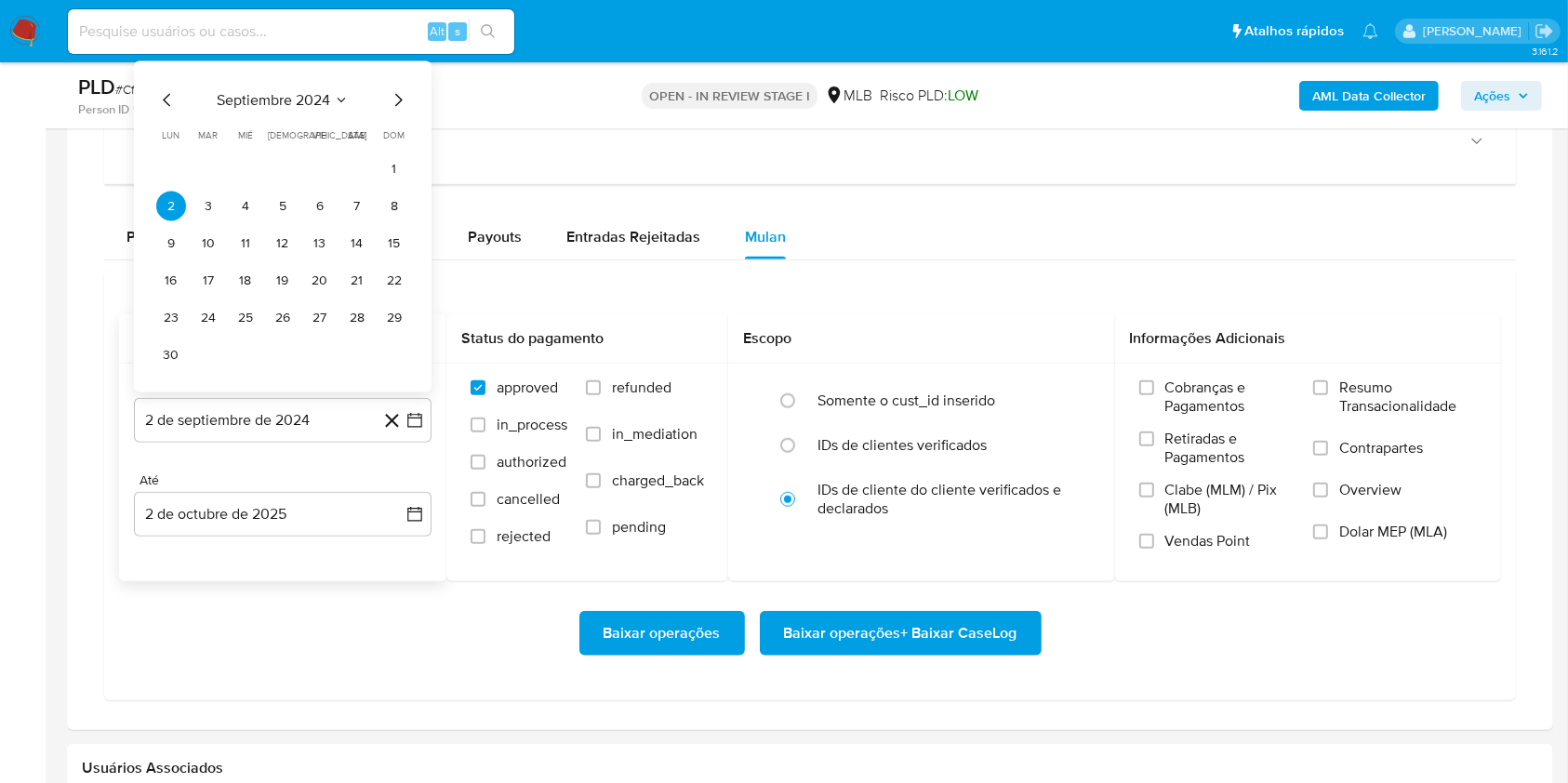
click at [263, 105] on span "septiembre 2024" at bounding box center [273, 100] width 113 height 19
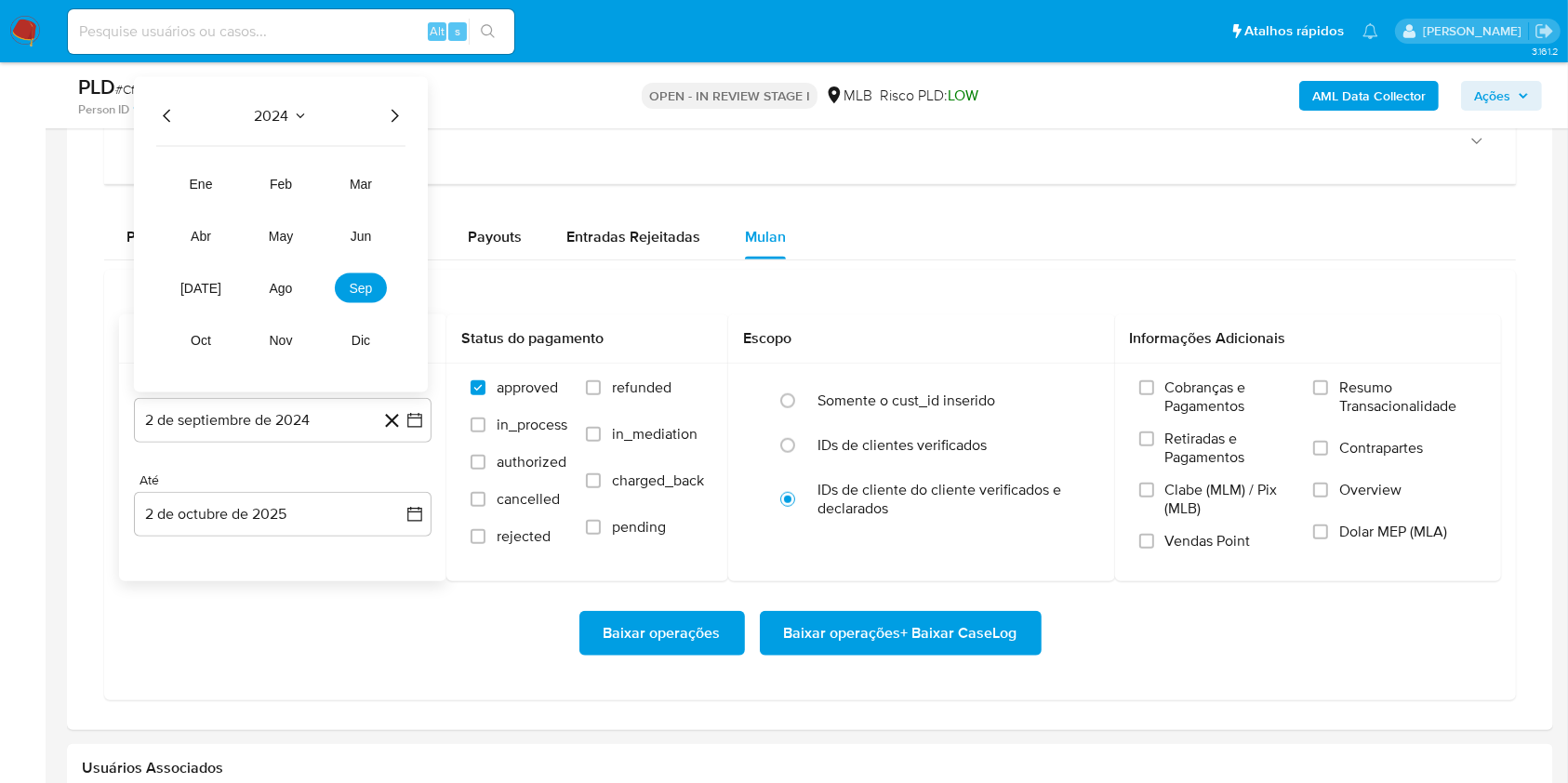
click at [394, 107] on icon "Año siguiente" at bounding box center [394, 116] width 23 height 23
click at [298, 277] on button "ago" at bounding box center [281, 288] width 52 height 30
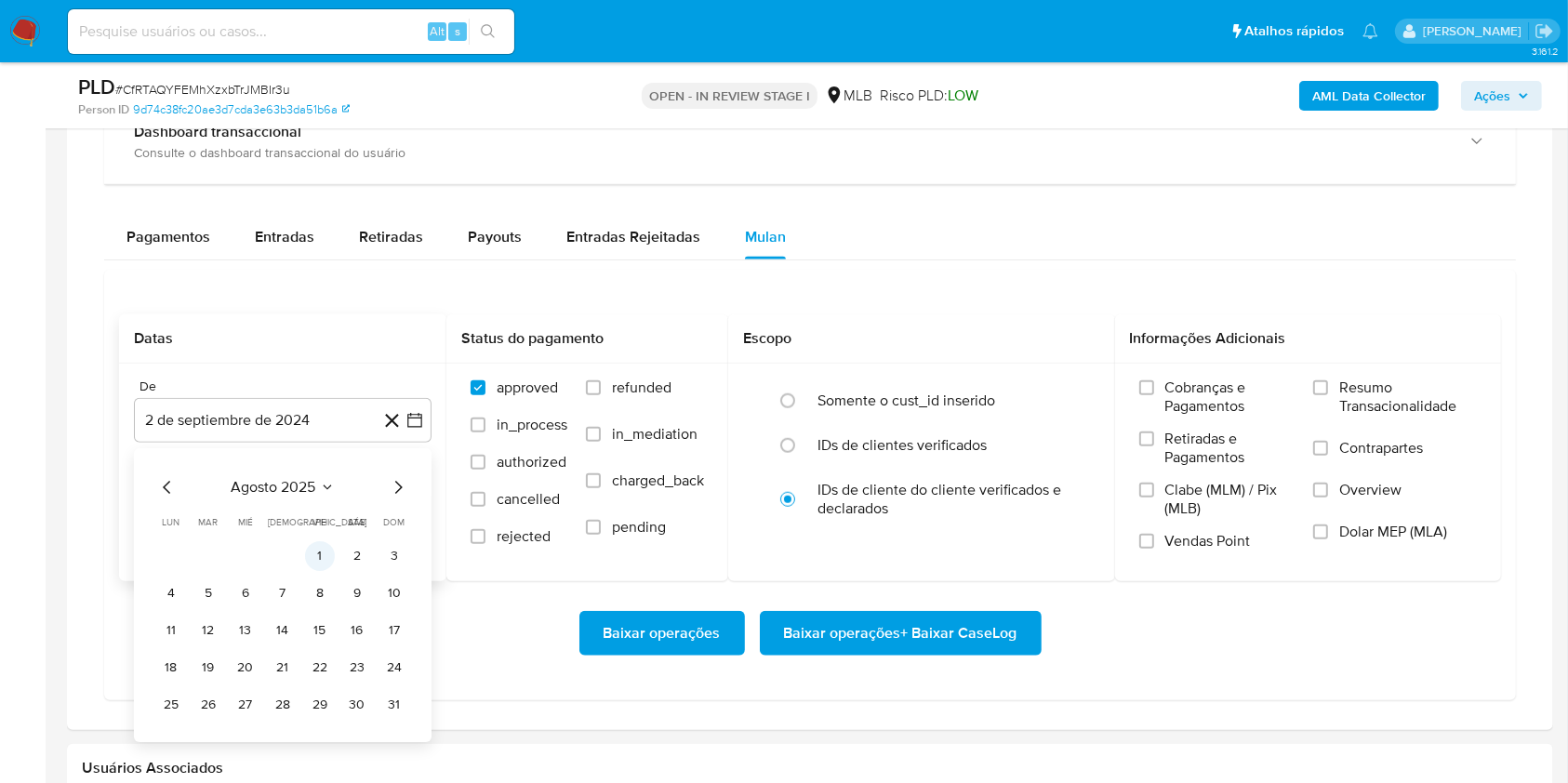
click at [311, 549] on button "1" at bounding box center [319, 556] width 30 height 30
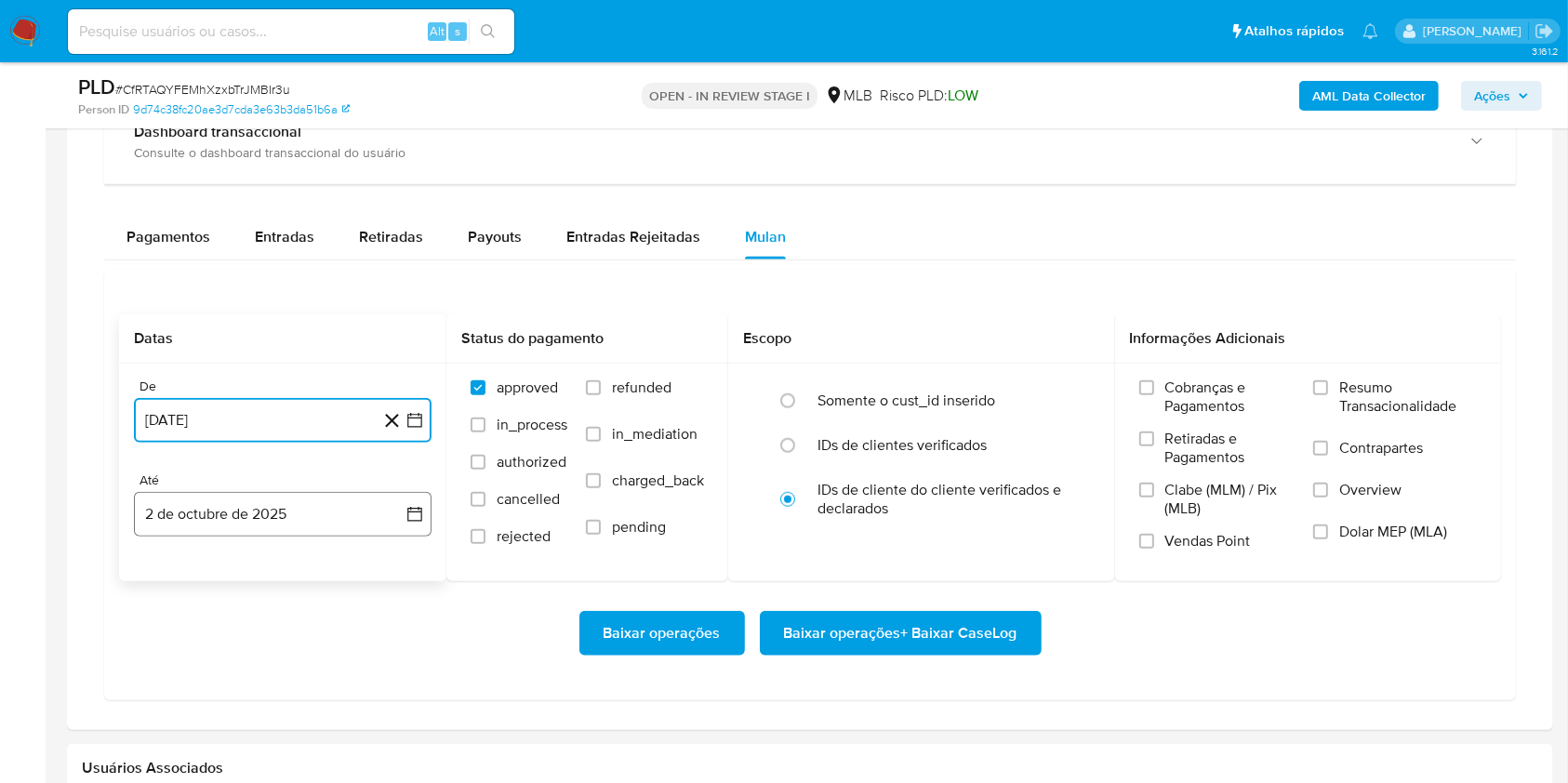
click at [295, 499] on button "2 de octubre de 2025" at bounding box center [283, 514] width 298 height 44
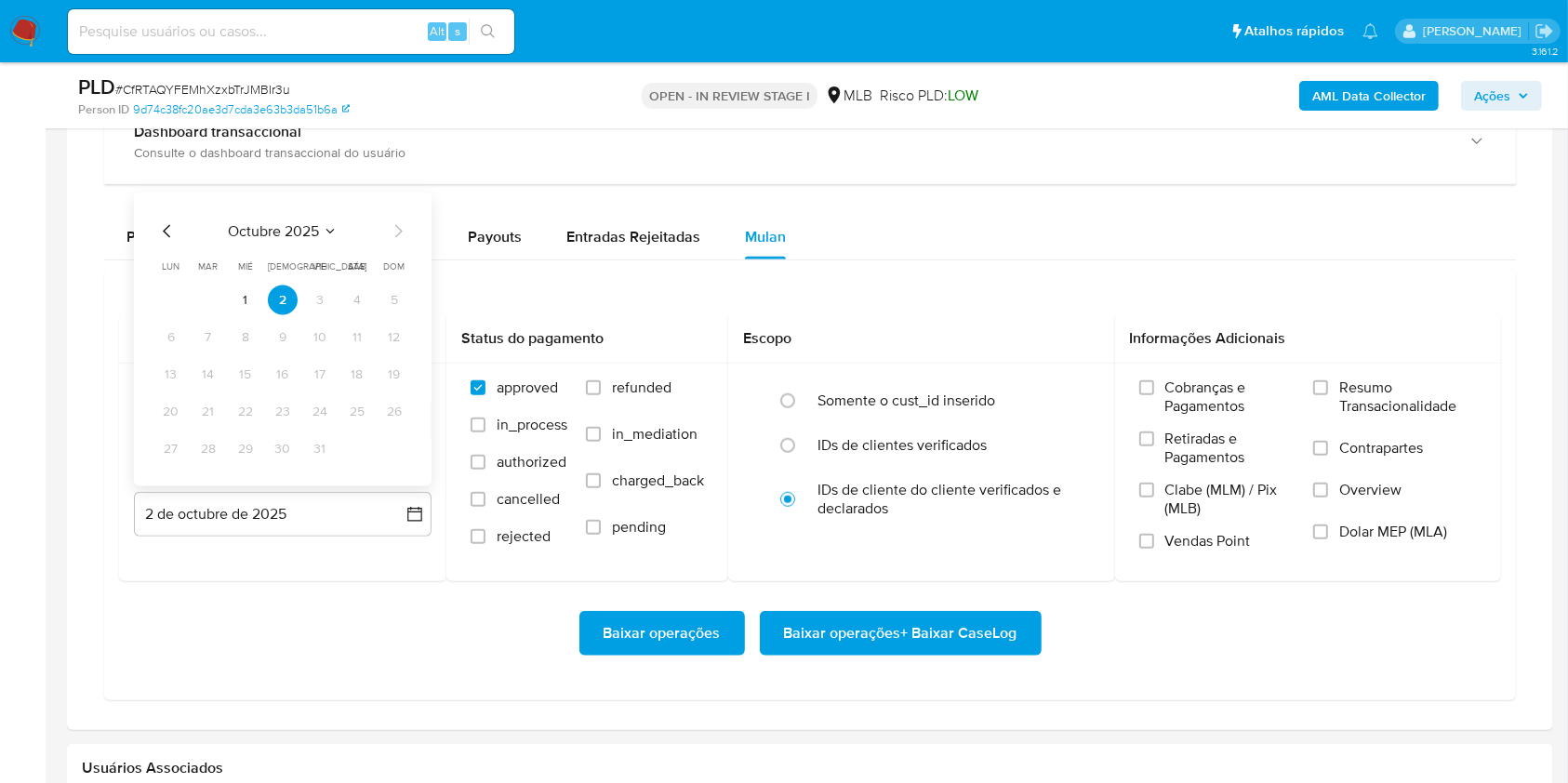
click at [257, 303] on button "1" at bounding box center [245, 301] width 30 height 30
click at [1340, 388] on span "Resumo Transacionalidade" at bounding box center [1408, 397] width 138 height 37
click at [1328, 388] on input "Resumo Transacionalidade" at bounding box center [1320, 388] width 15 height 15
click at [999, 634] on span "Baixar operações + Baixar CaseLog" at bounding box center [900, 634] width 234 height 41
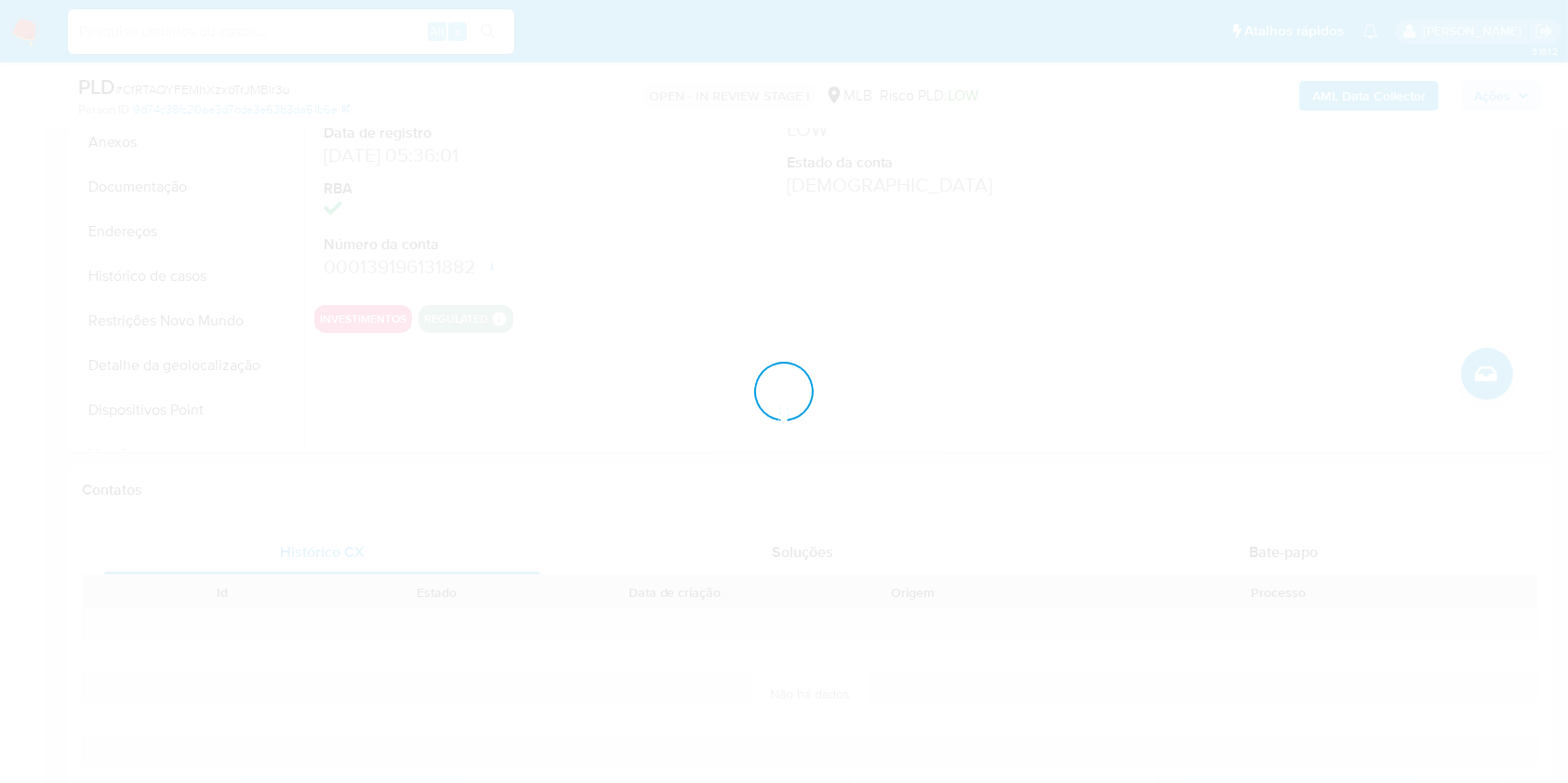
scroll to position [0, 0]
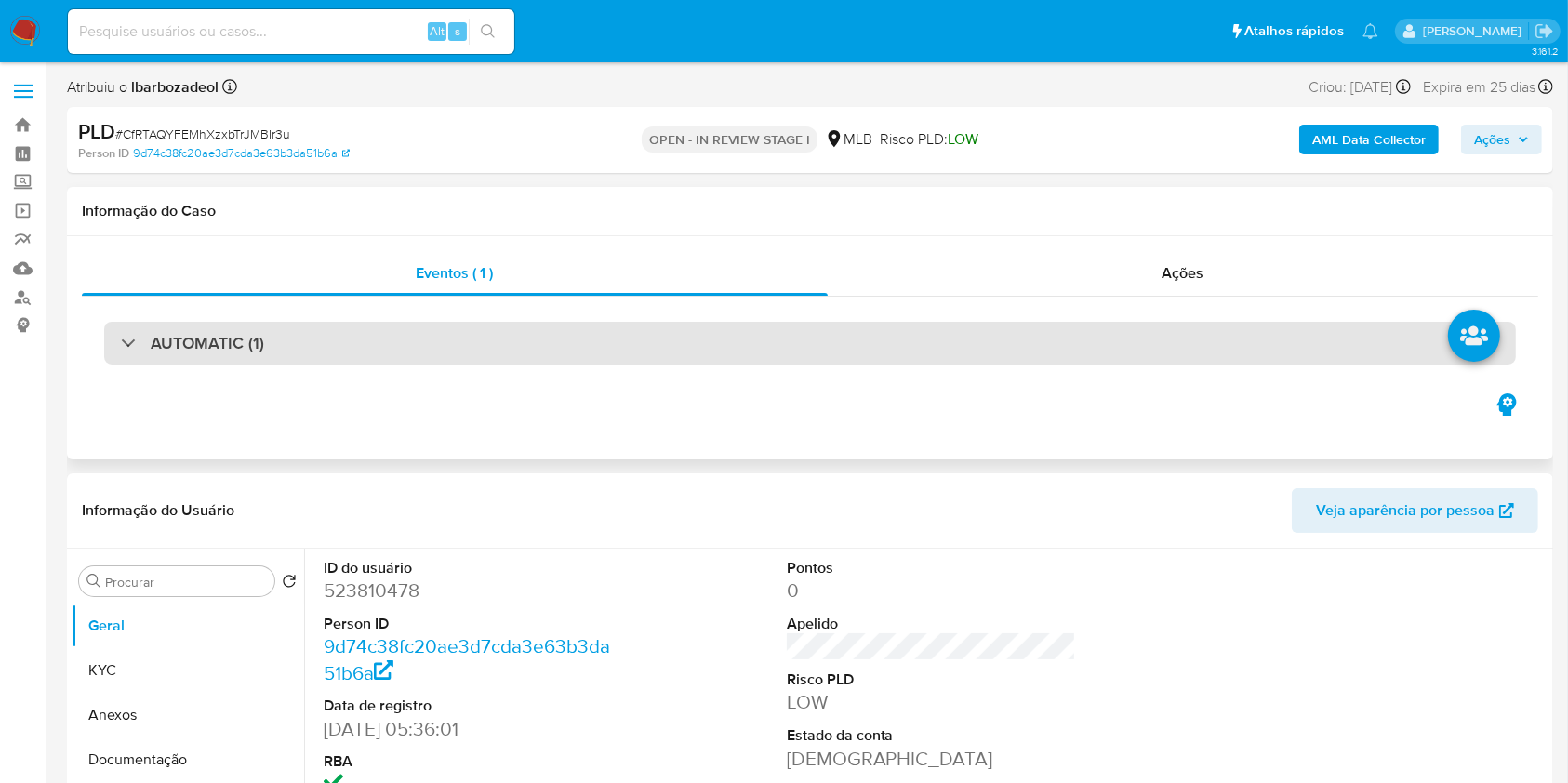
click at [900, 338] on div "AUTOMATIC (1)" at bounding box center [810, 342] width 1411 height 42
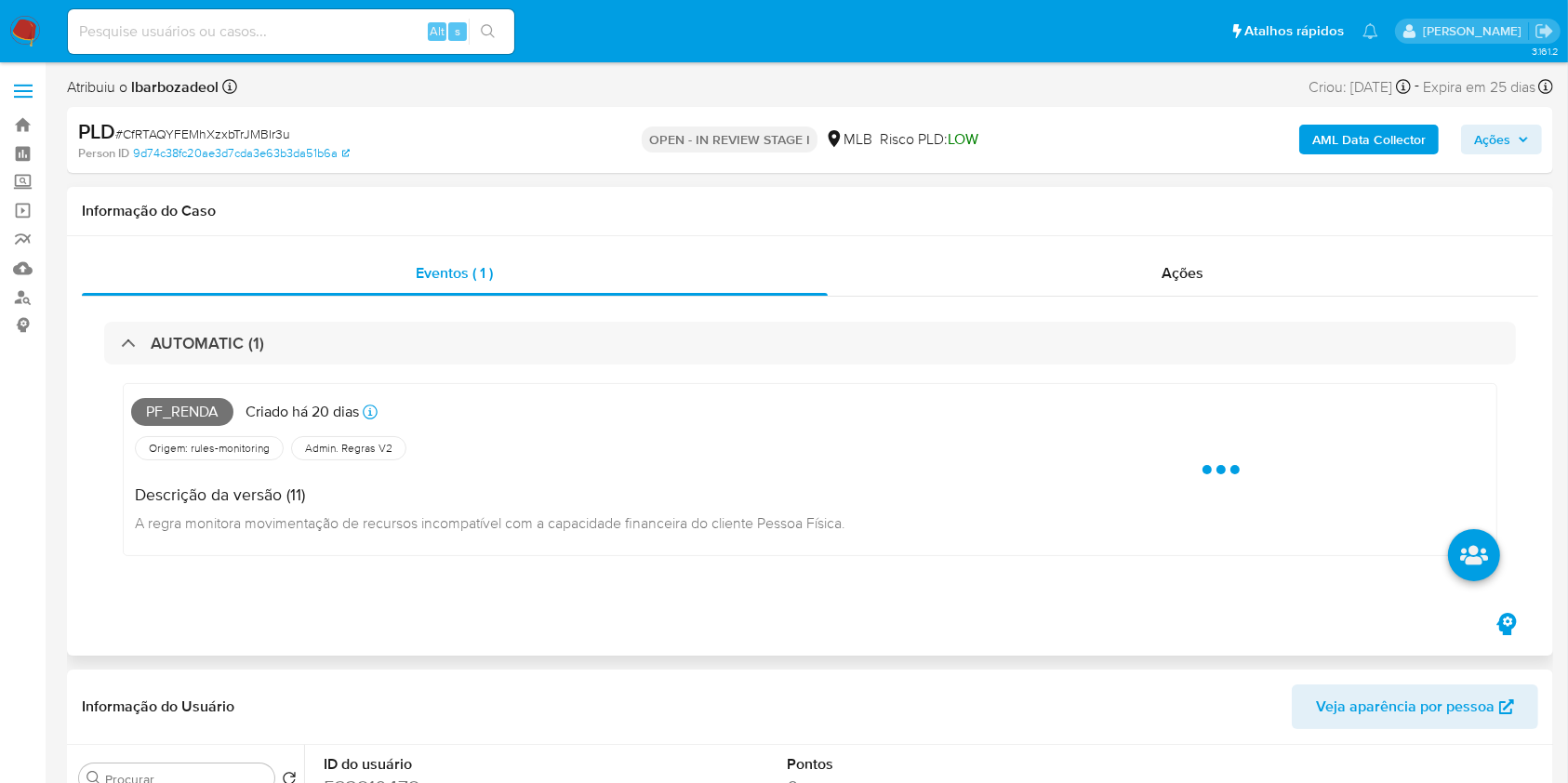
click at [176, 403] on span "Pf_renda" at bounding box center [182, 412] width 102 height 28
drag, startPoint x: 176, startPoint y: 403, endPoint x: 365, endPoint y: 379, distance: 190.5
click at [176, 404] on span "Pf_renda" at bounding box center [182, 412] width 102 height 28
copy span "Pf_renda"
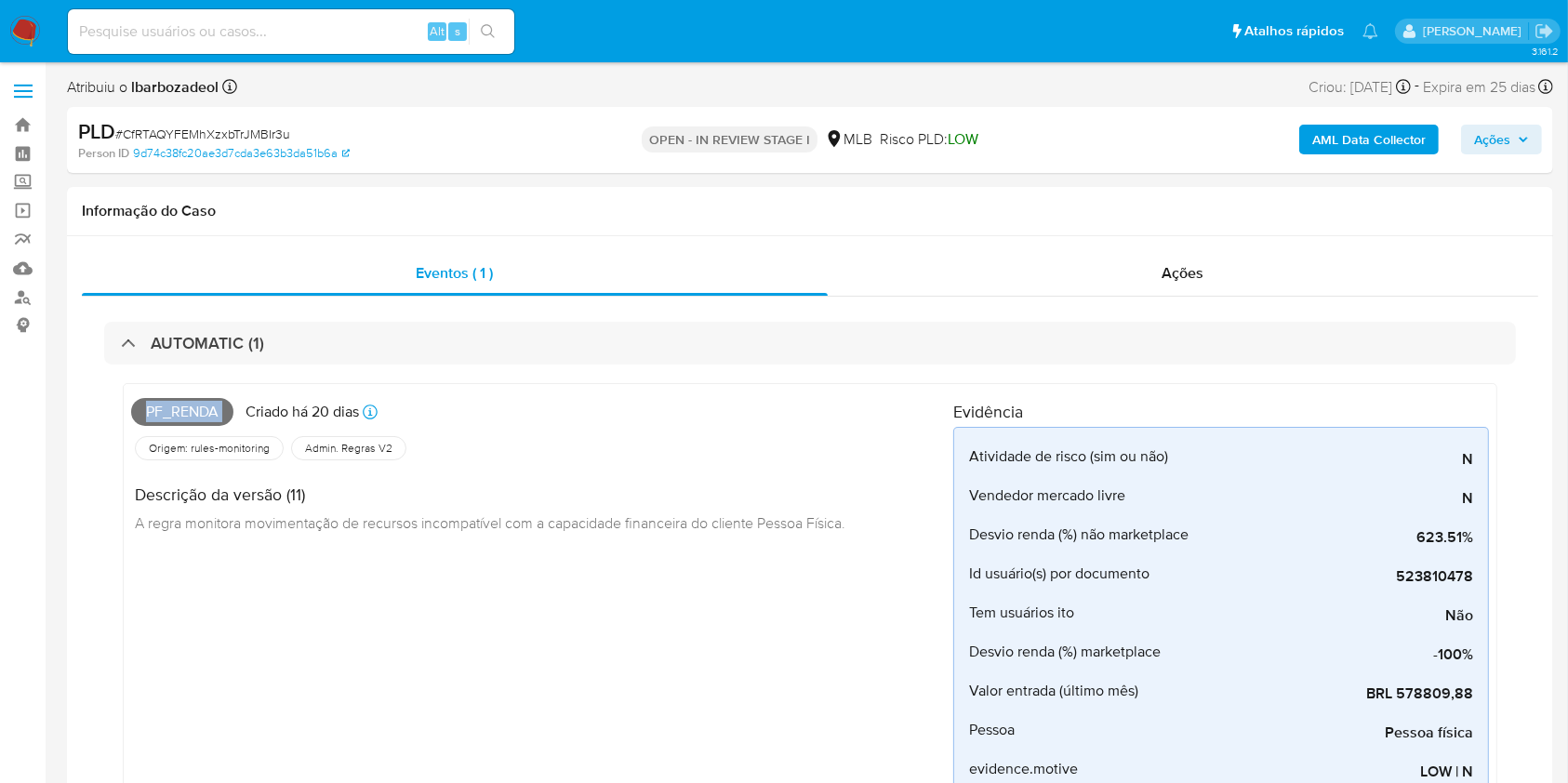
click at [1509, 138] on span "Ações" at bounding box center [1491, 139] width 36 height 30
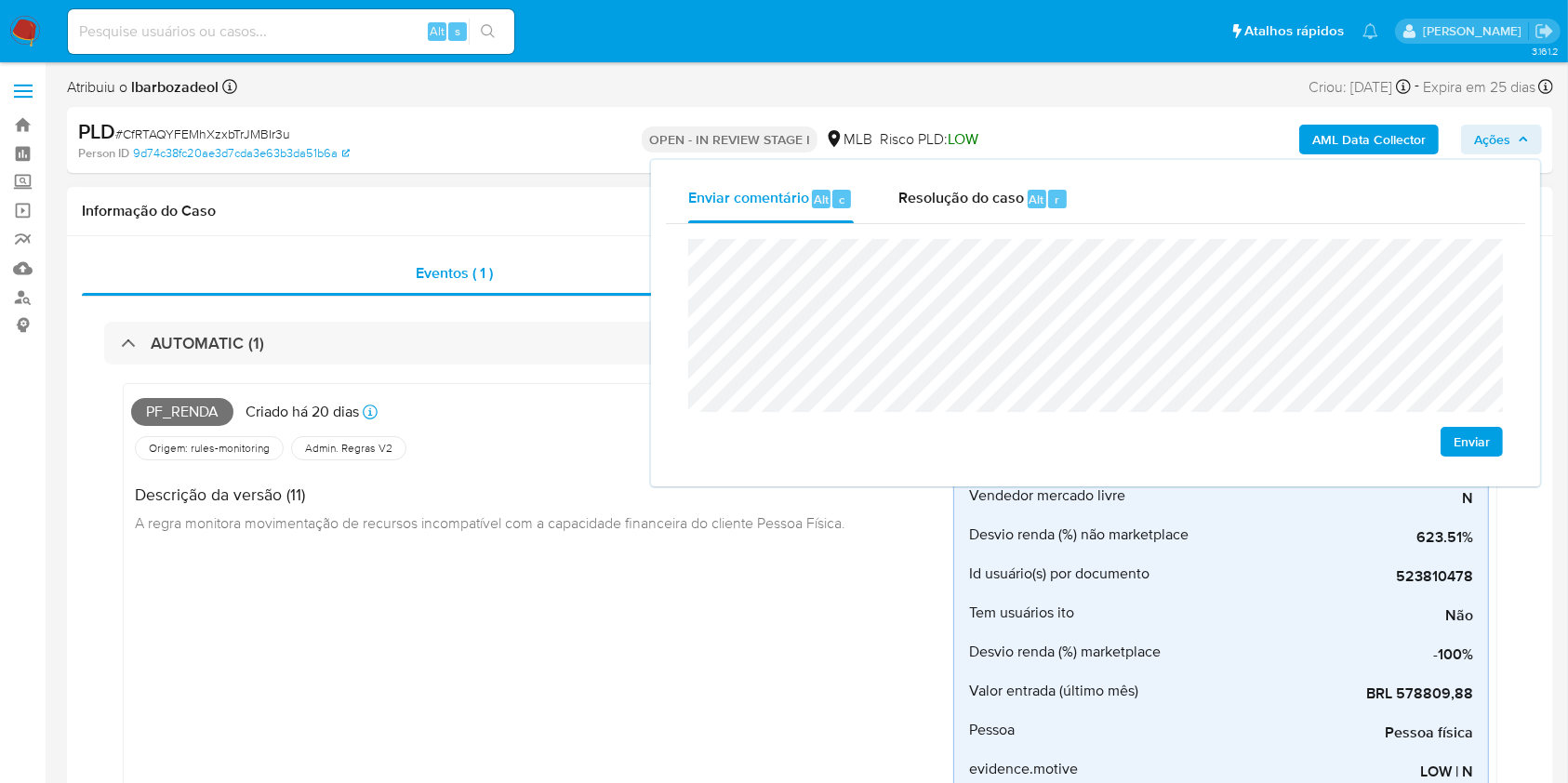
click at [619, 501] on h4 "Descrição da versão (11)" at bounding box center [490, 495] width 711 height 21
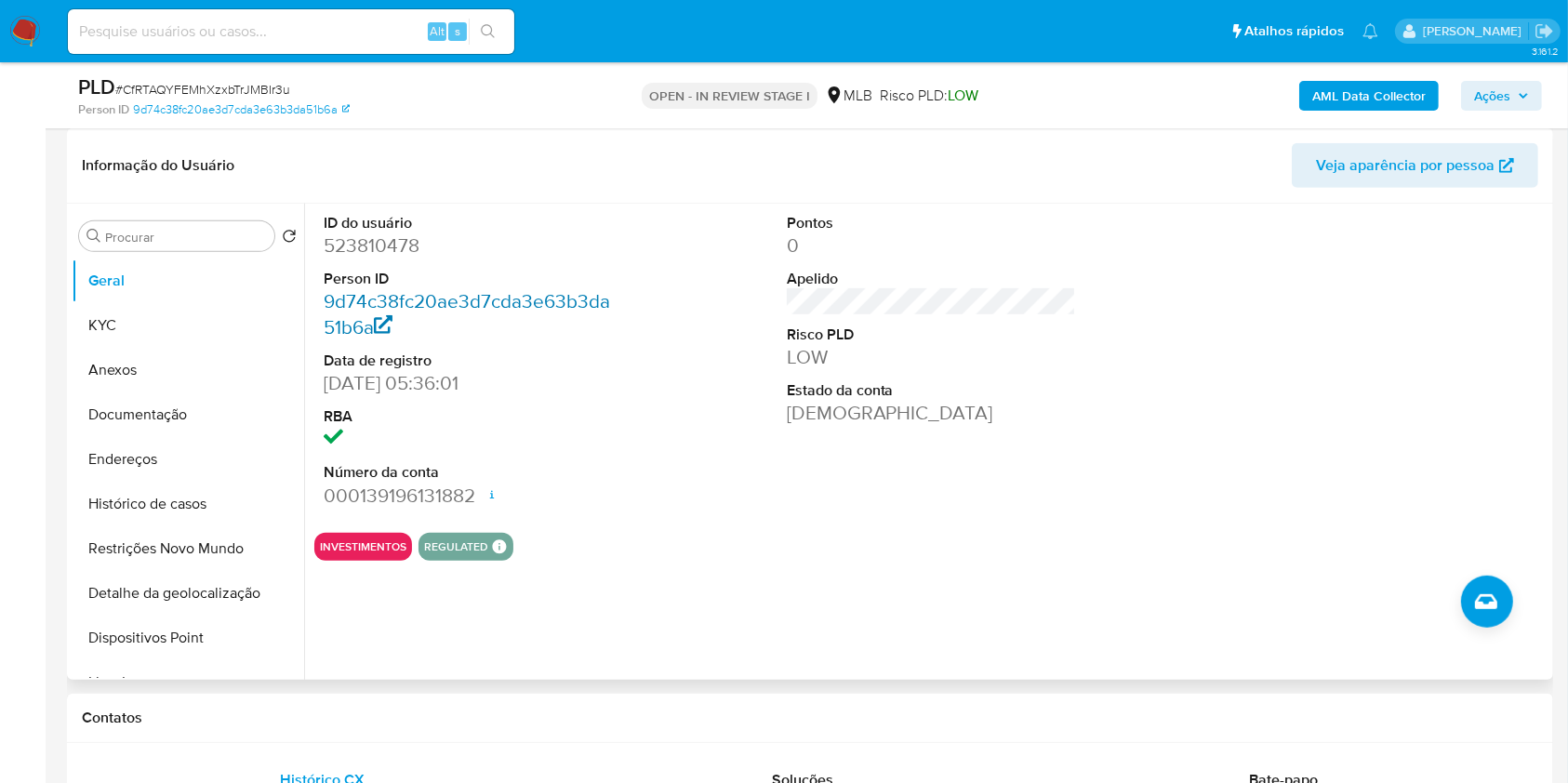
scroll to position [962, 0]
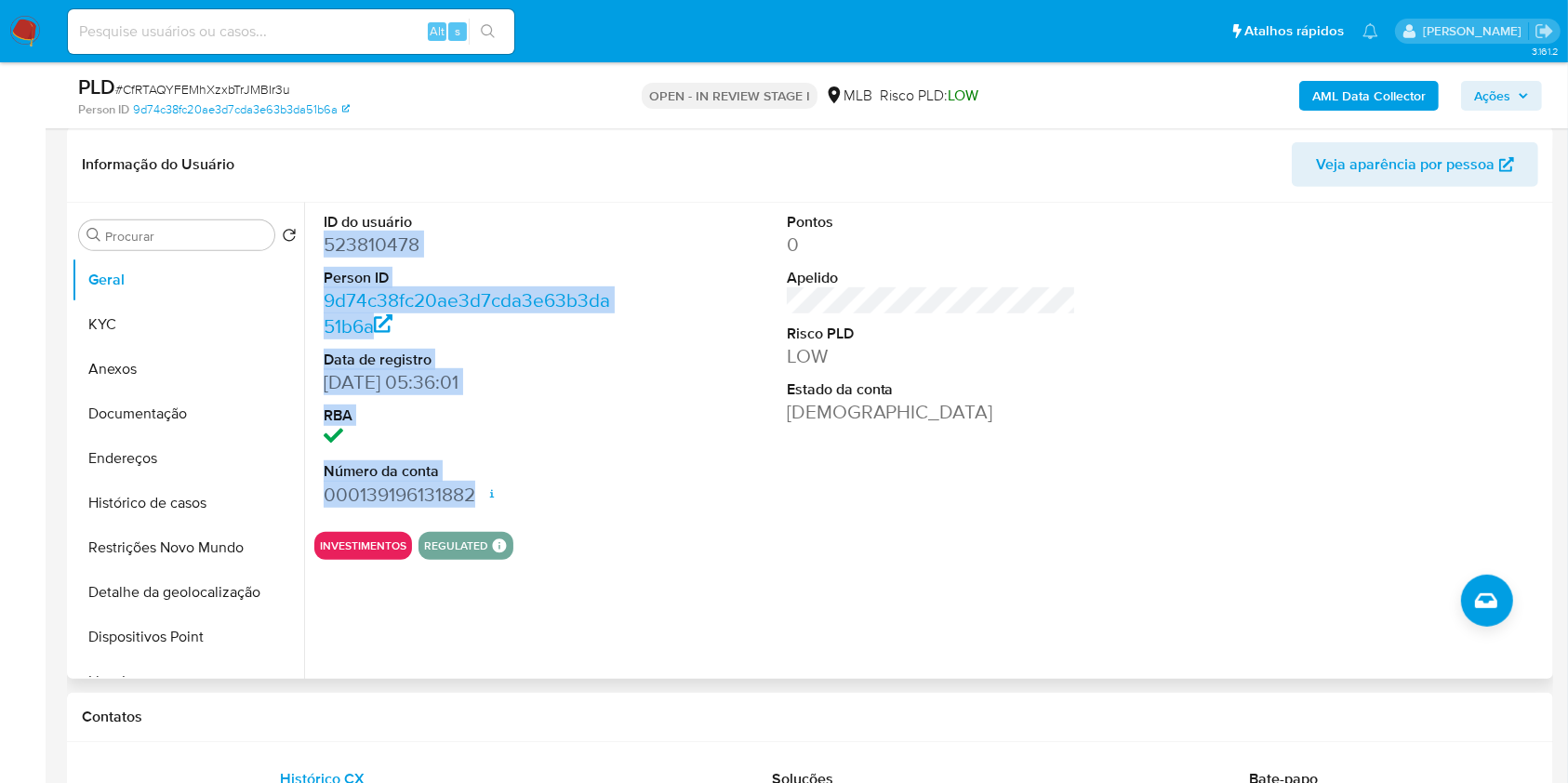
drag, startPoint x: 327, startPoint y: 243, endPoint x: 482, endPoint y: 499, distance: 299.3
click at [482, 499] on dl "ID do usuário 523810478 Person ID 9d74c38fc20ae3d7cda3e63b3da51b6a Data de regi…" at bounding box center [468, 360] width 290 height 296
copy dl "523810478 Person ID 9d74c38fc20ae3d7cda3e63b3da51b6a Data de registro 03/12/202…"
click at [1465, 99] on button "Ações" at bounding box center [1501, 96] width 81 height 30
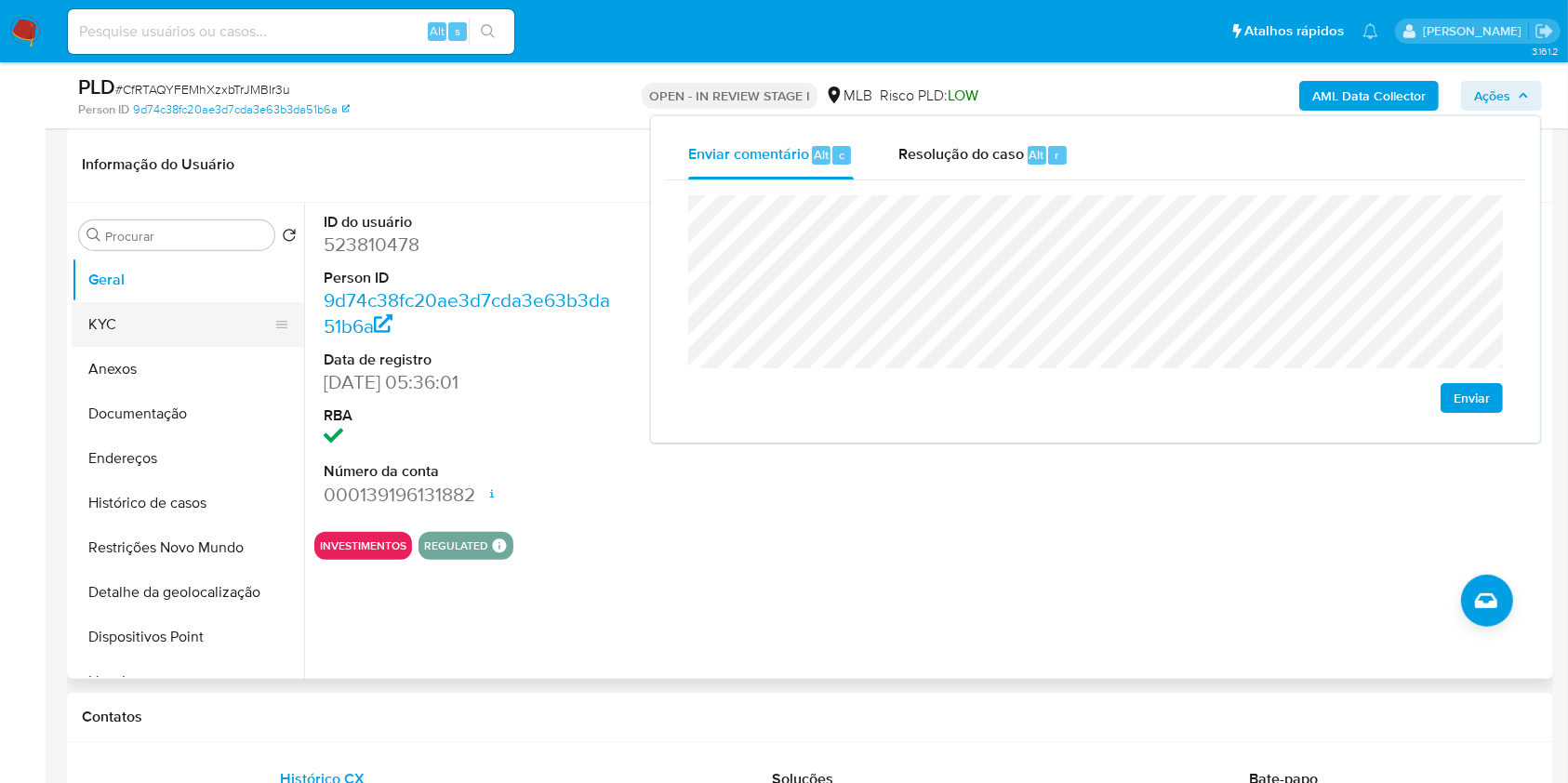
click at [140, 321] on button "KYC" at bounding box center [180, 324] width 218 height 44
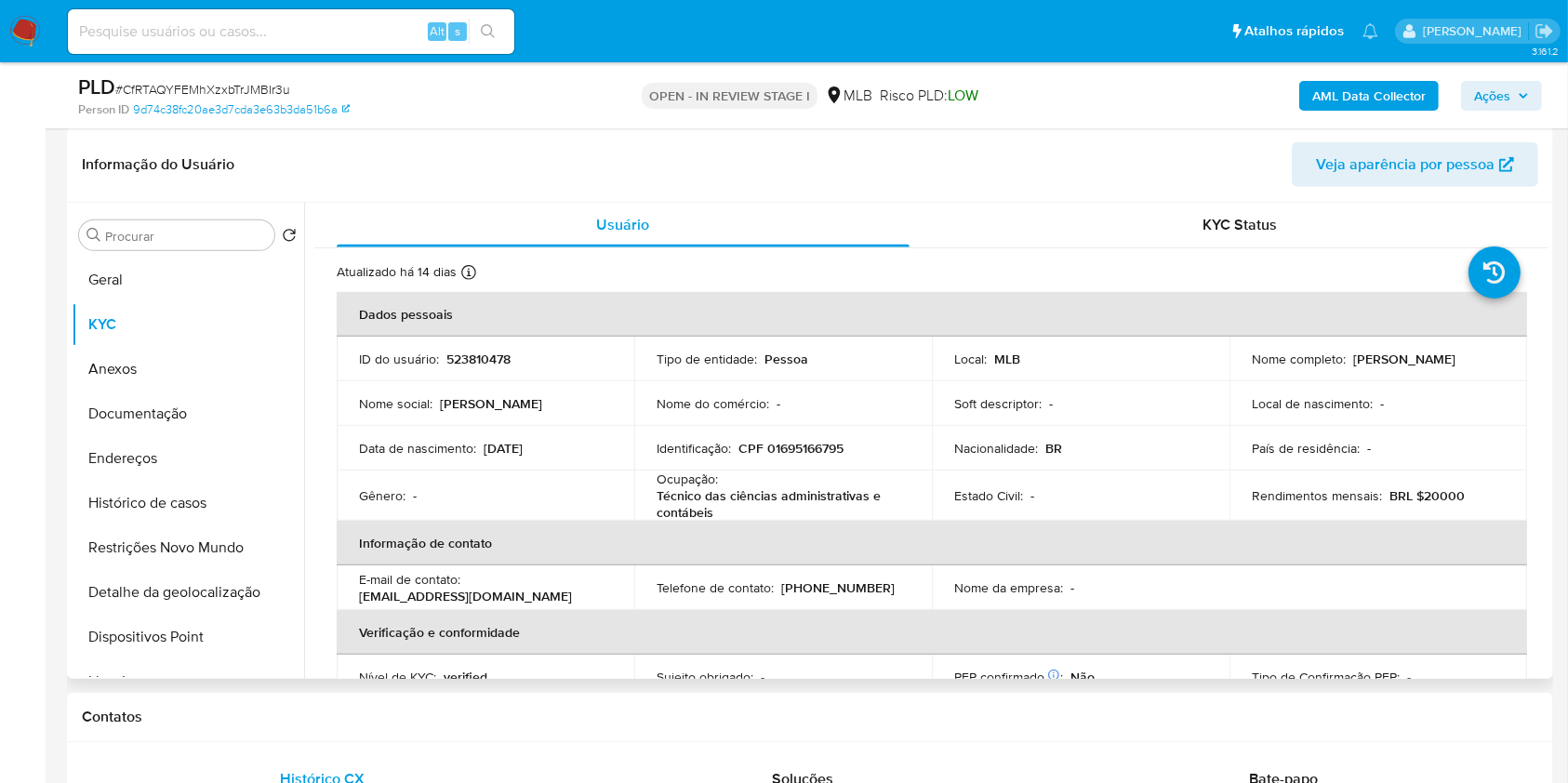
click at [821, 451] on p "CPF 01695166795" at bounding box center [790, 448] width 105 height 17
copy p "01695166795"
click at [1525, 97] on icon "button" at bounding box center [1523, 96] width 11 height 11
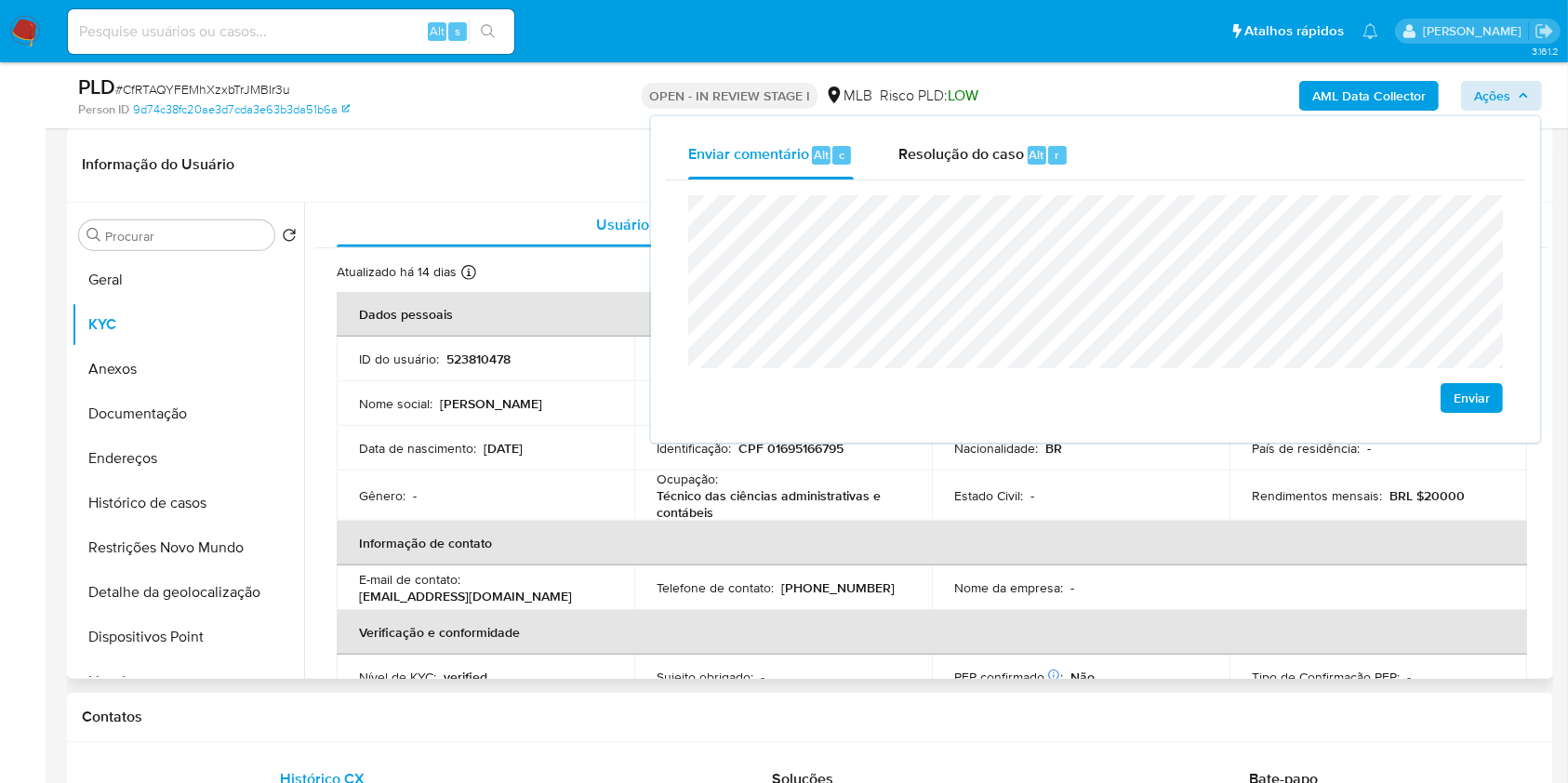
click at [486, 464] on td "Data de nascimento : 11/10/1970" at bounding box center [486, 448] width 298 height 44
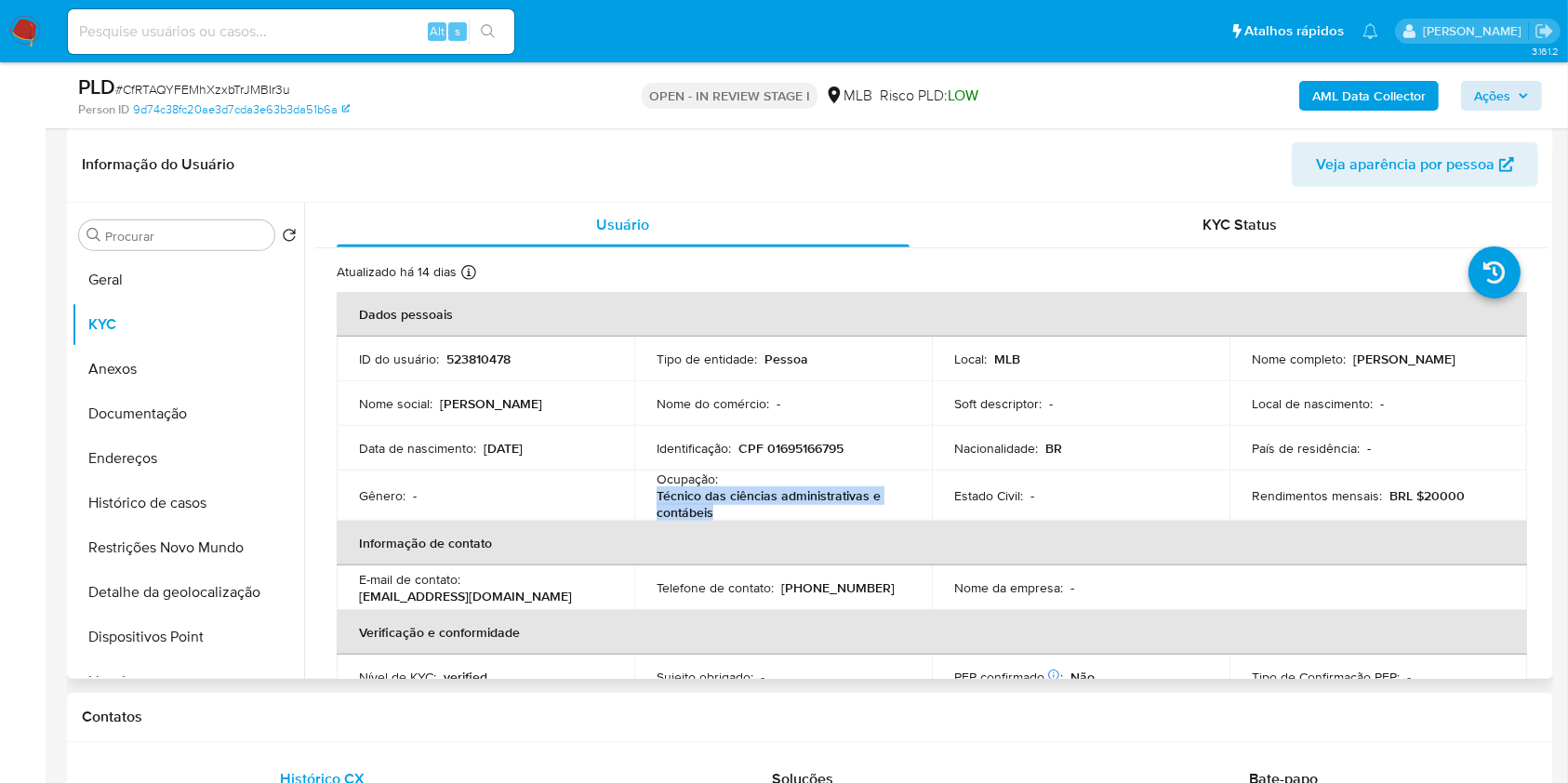
drag, startPoint x: 654, startPoint y: 494, endPoint x: 723, endPoint y: 510, distance: 70.8
click at [723, 510] on p "Técnico das ciências administrativas e contábeis" at bounding box center [779, 504] width 245 height 34
copy p "Técnico das ciências administrativas e contábeis"
click at [1498, 89] on span "Ações" at bounding box center [1491, 96] width 36 height 30
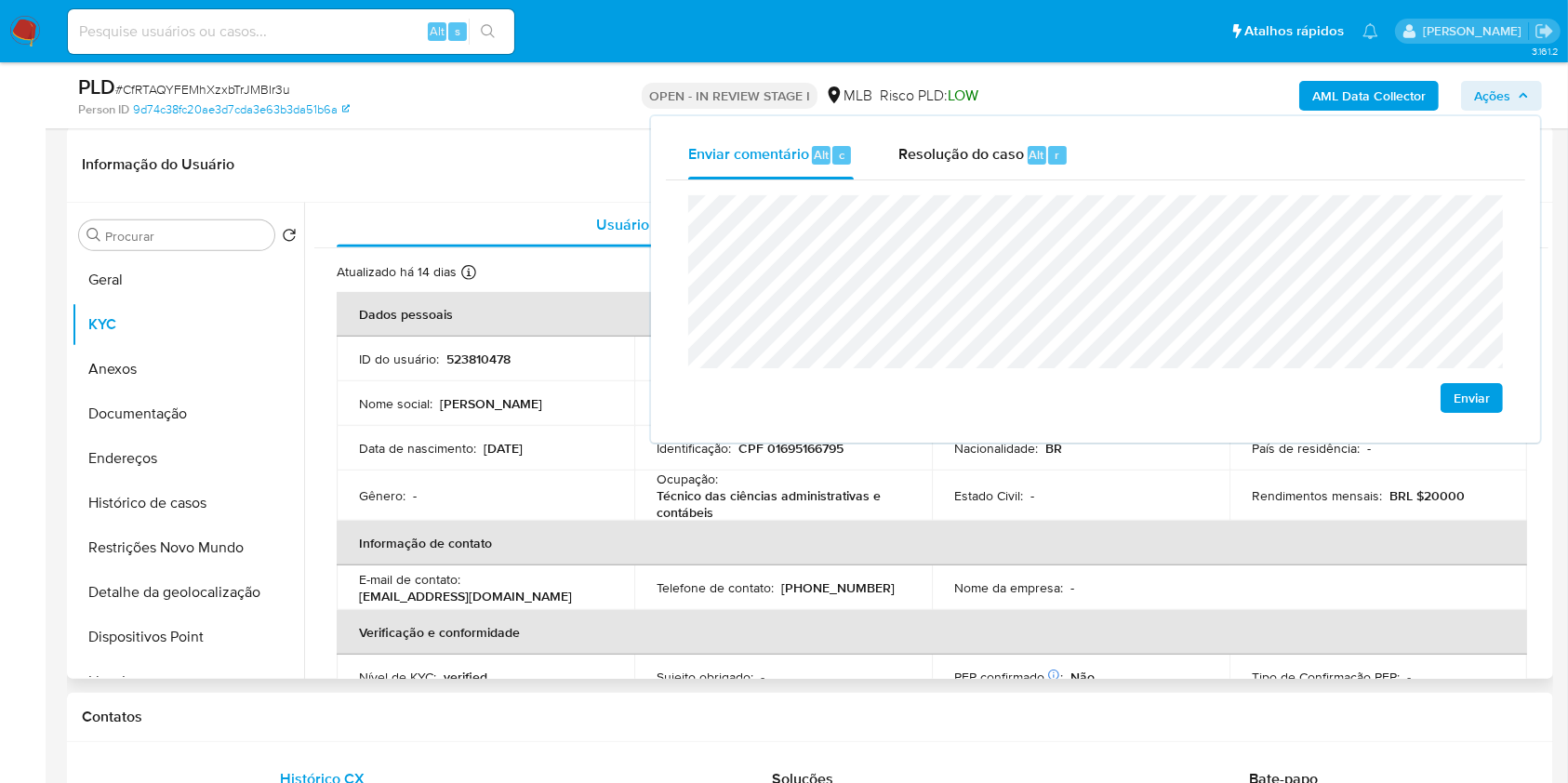
click at [587, 421] on td "Nome social : Claudia Regina" at bounding box center [486, 403] width 298 height 44
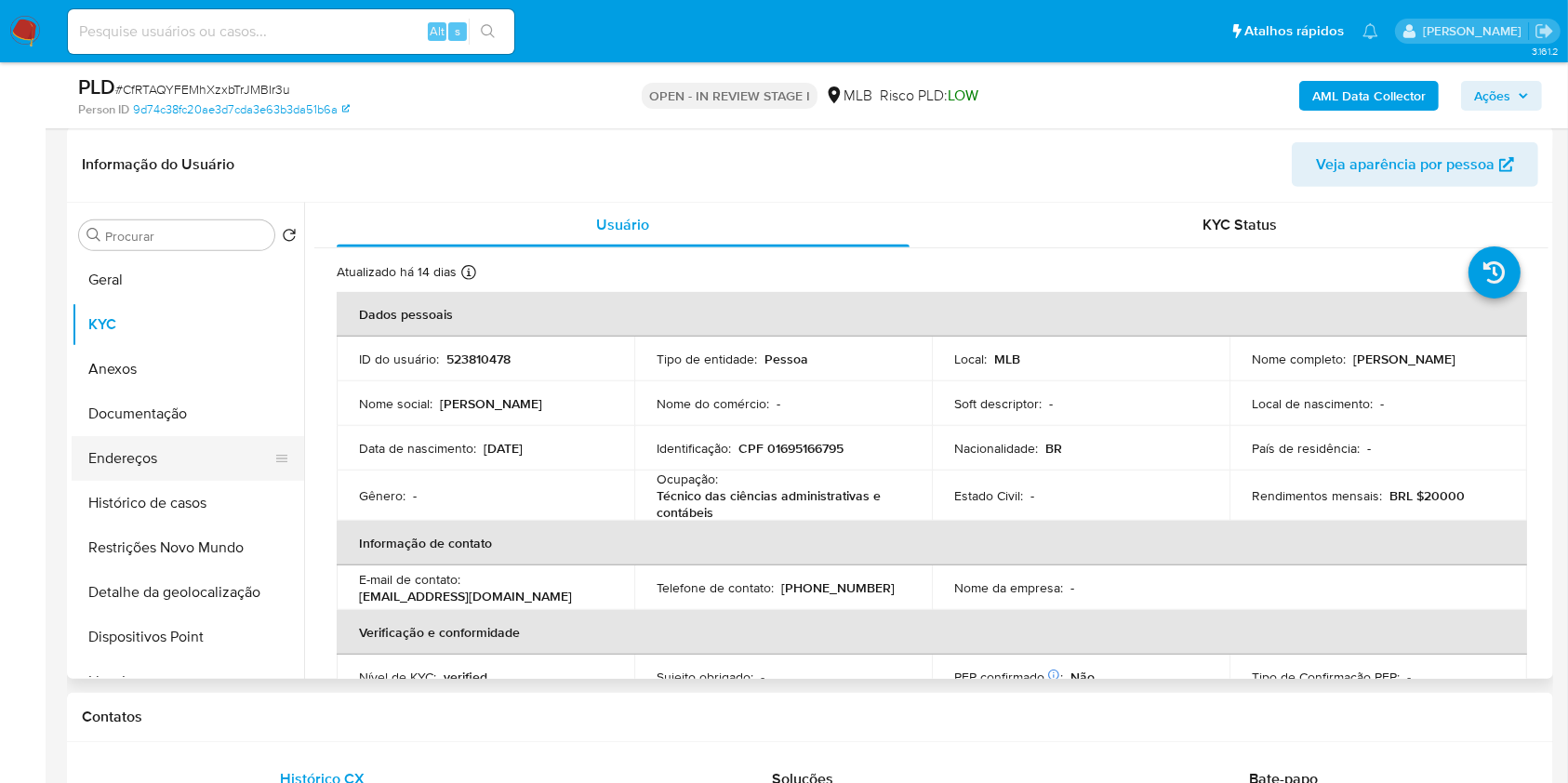
click at [179, 466] on button "Endereços" at bounding box center [180, 459] width 218 height 44
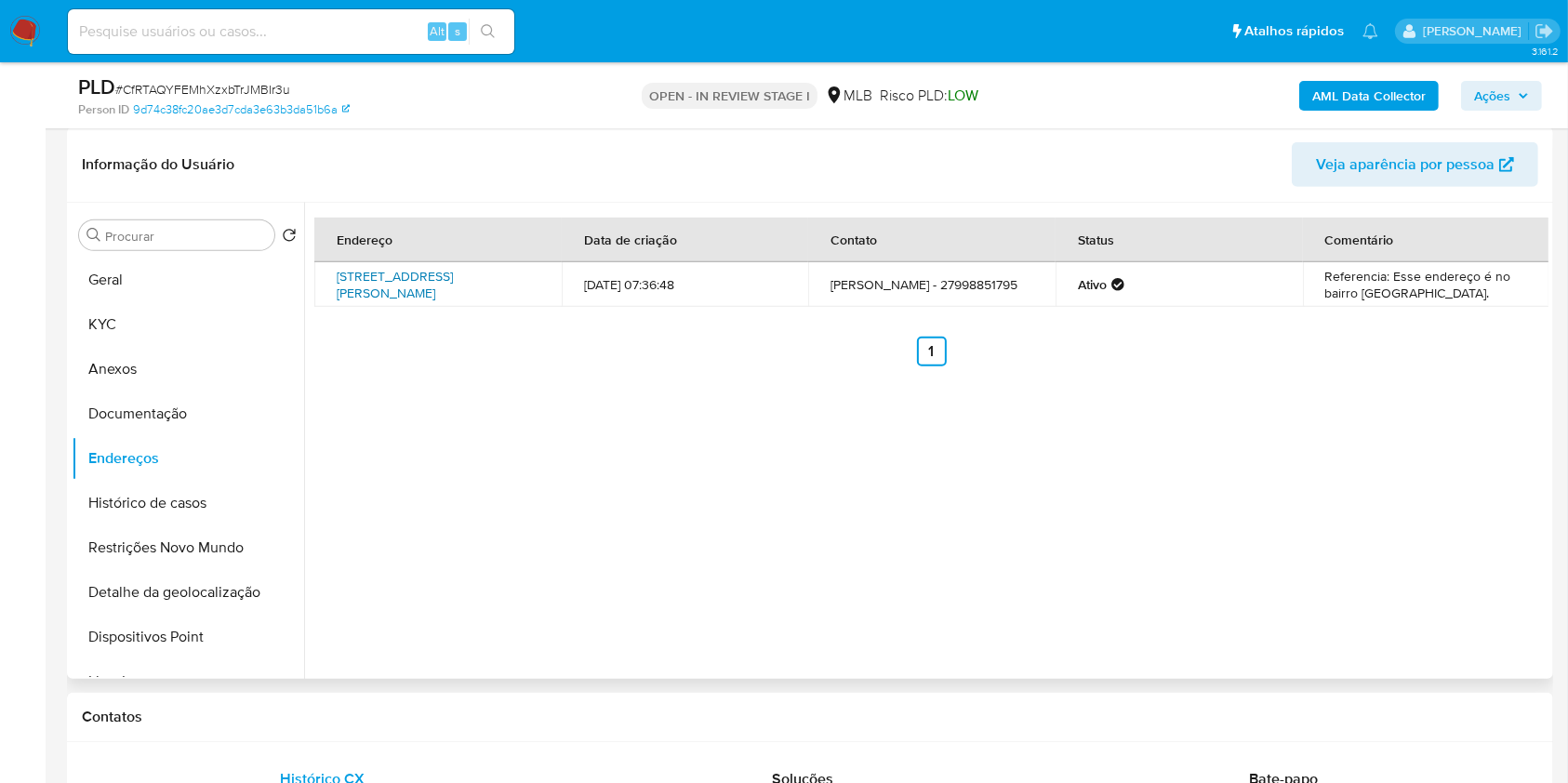
click at [444, 289] on link "Avenida Anisio Kock Da Cunha 187, Conceição Da Barra, Espírito Santo, 29960000,…" at bounding box center [395, 285] width 116 height 36
click at [231, 406] on button "Documentação" at bounding box center [180, 413] width 218 height 44
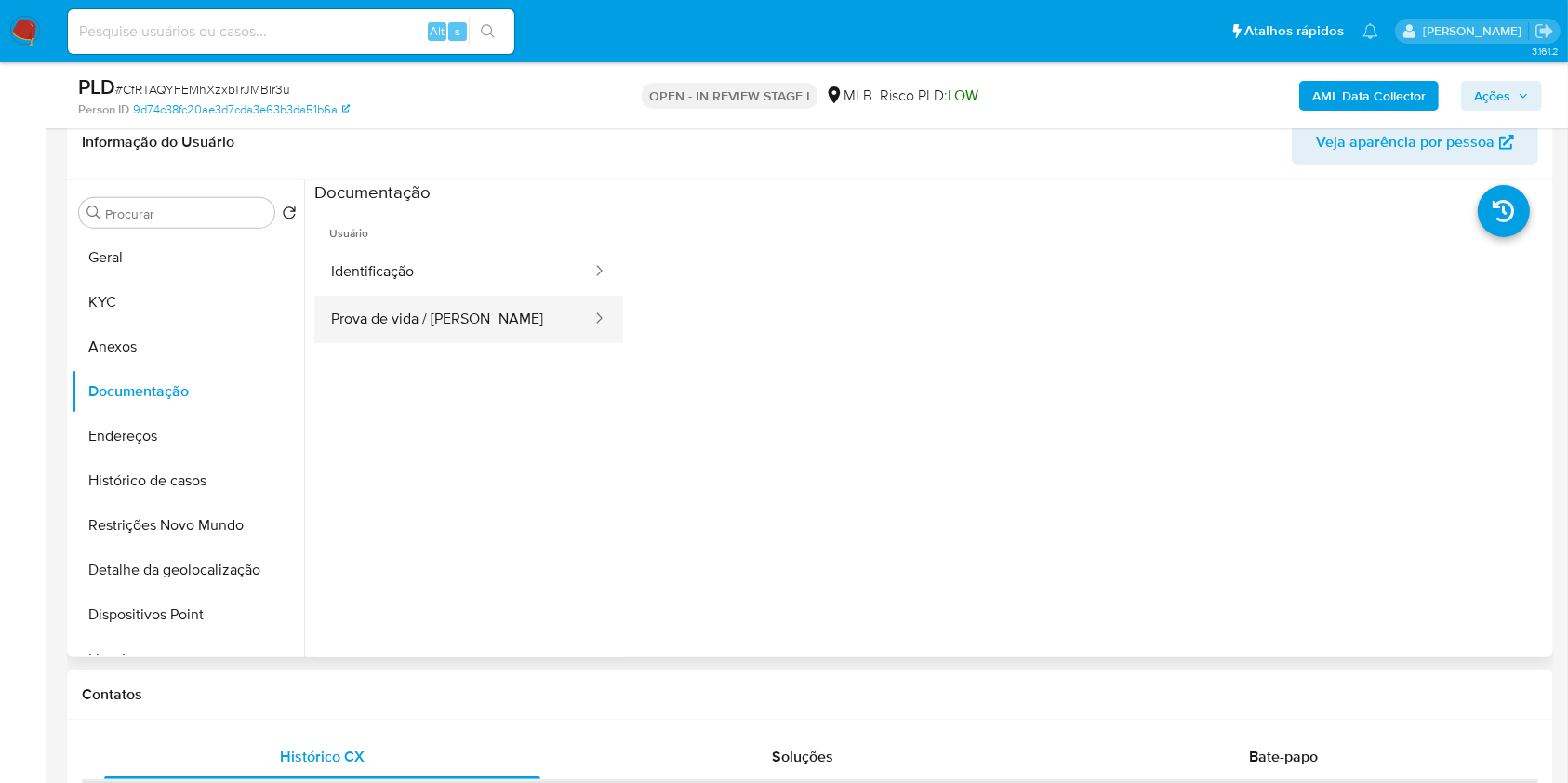
click at [489, 304] on button "Prova de vida / Selfie" at bounding box center [453, 320] width 279 height 47
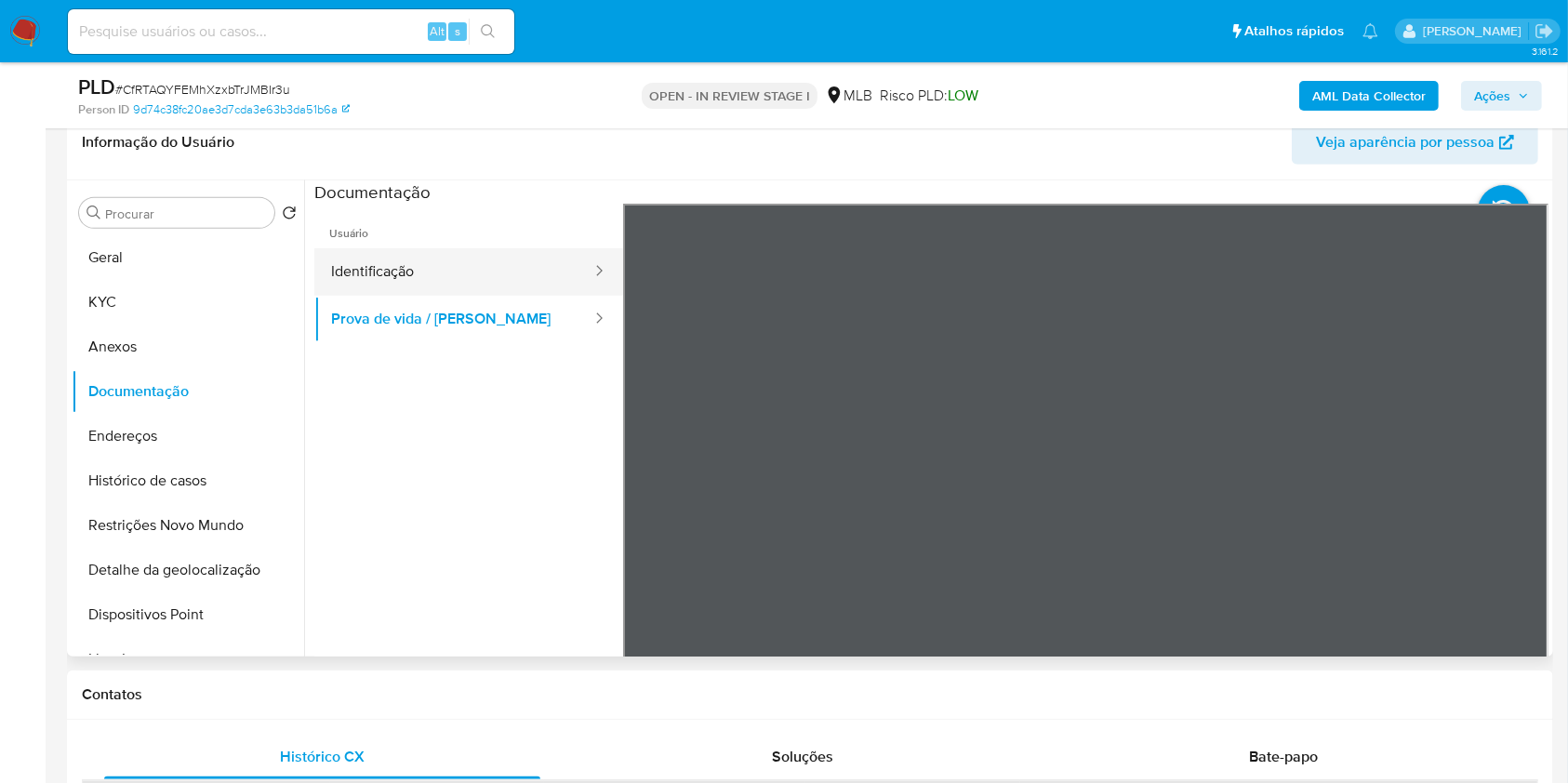
drag, startPoint x: 335, startPoint y: 235, endPoint x: 373, endPoint y: 287, distance: 64.4
click at [335, 236] on span "Usuário" at bounding box center [468, 226] width 308 height 44
click at [375, 272] on button "Identificação" at bounding box center [453, 272] width 279 height 47
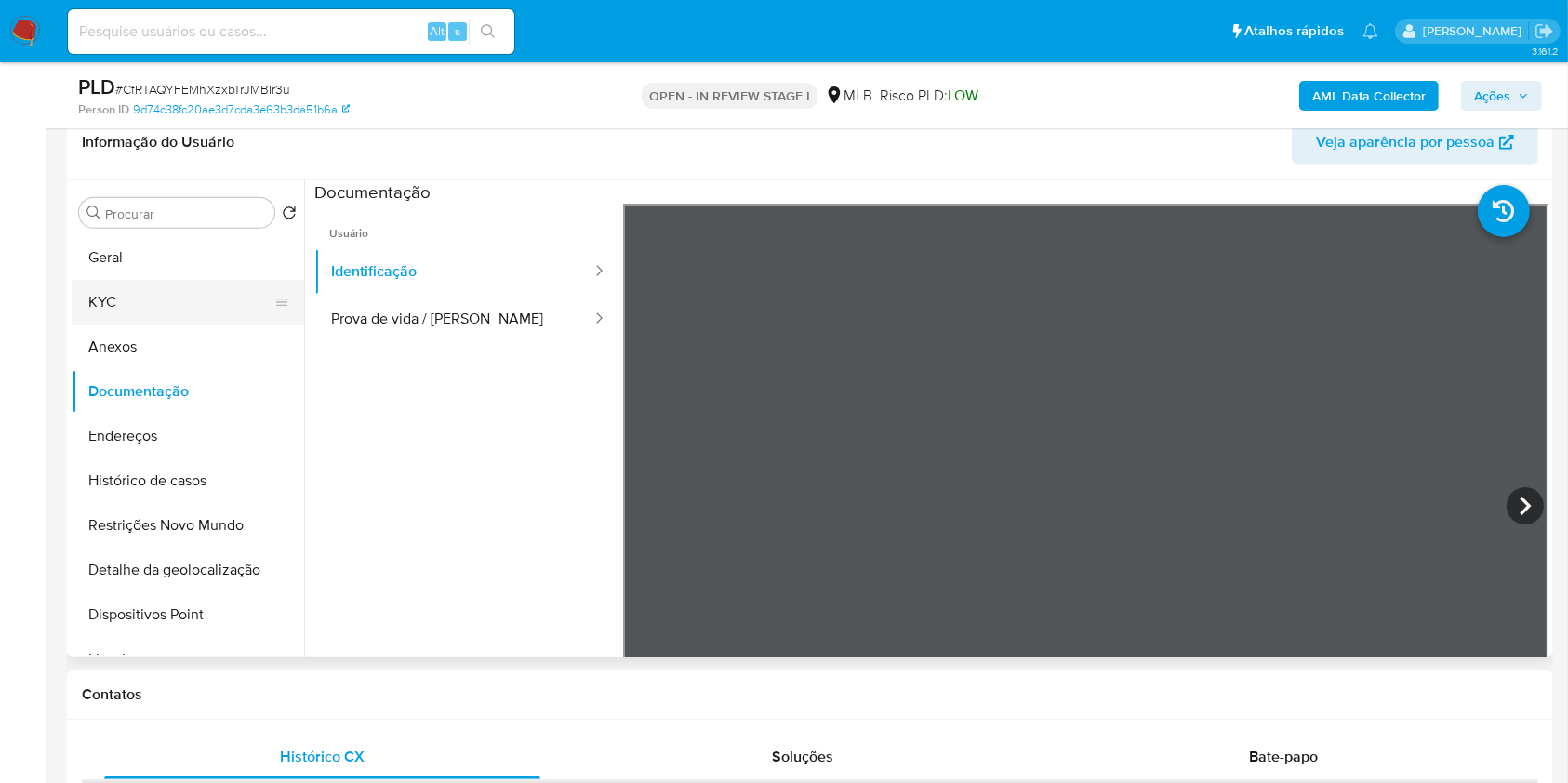
click at [196, 289] on button "KYC" at bounding box center [180, 302] width 218 height 44
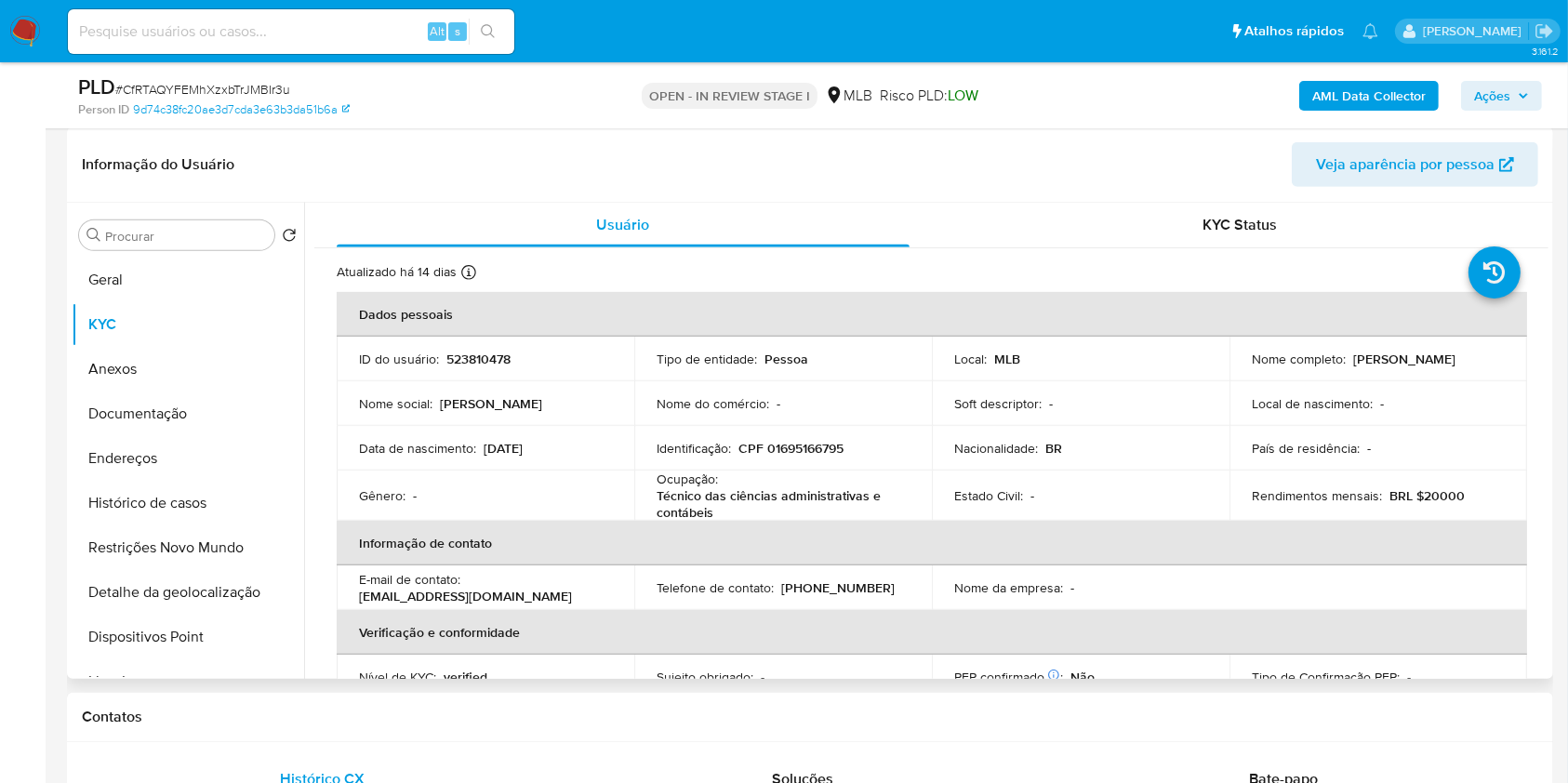
scroll to position [797, 0]
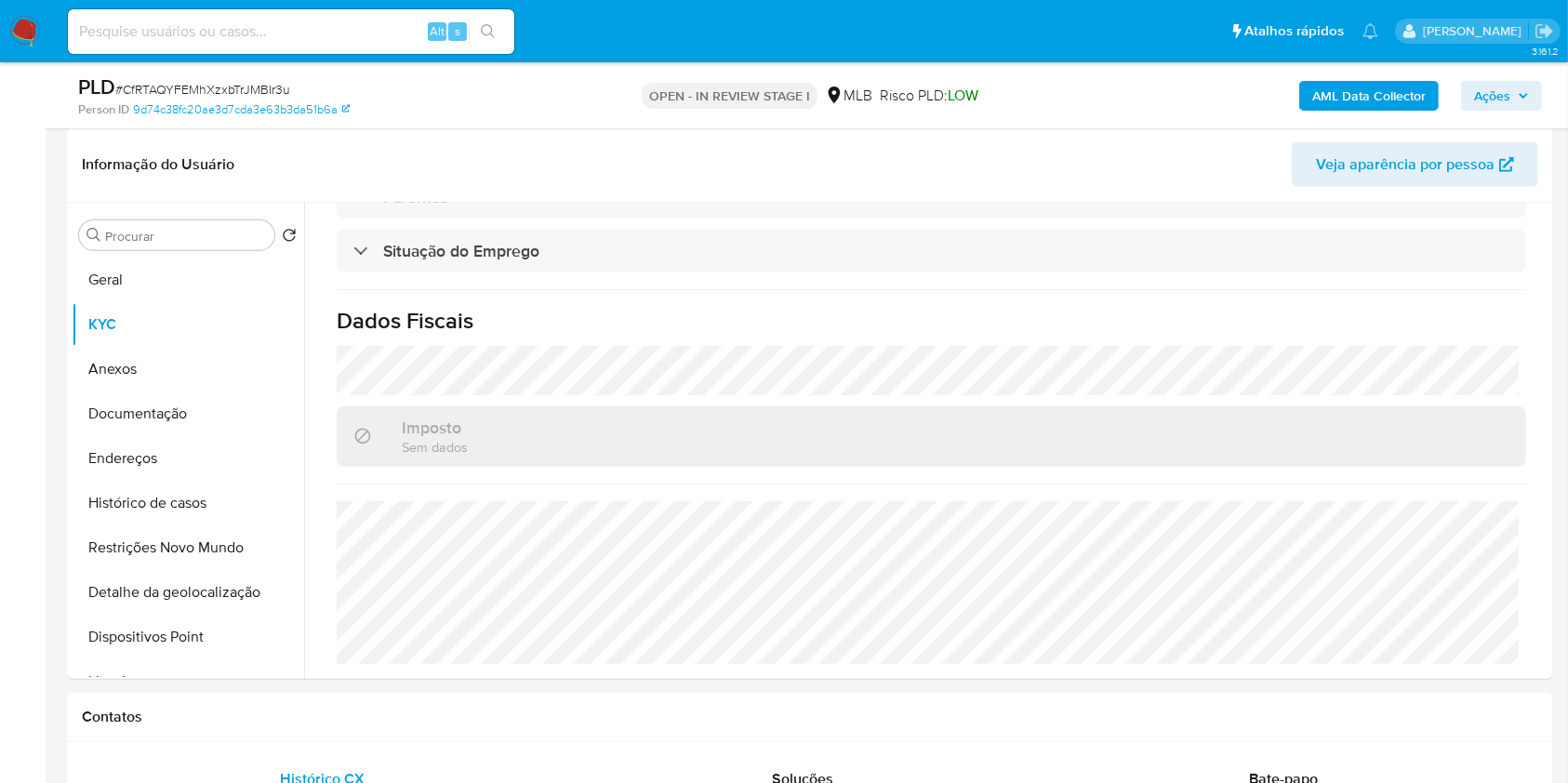
click at [1510, 106] on span "Ações" at bounding box center [1501, 96] width 55 height 26
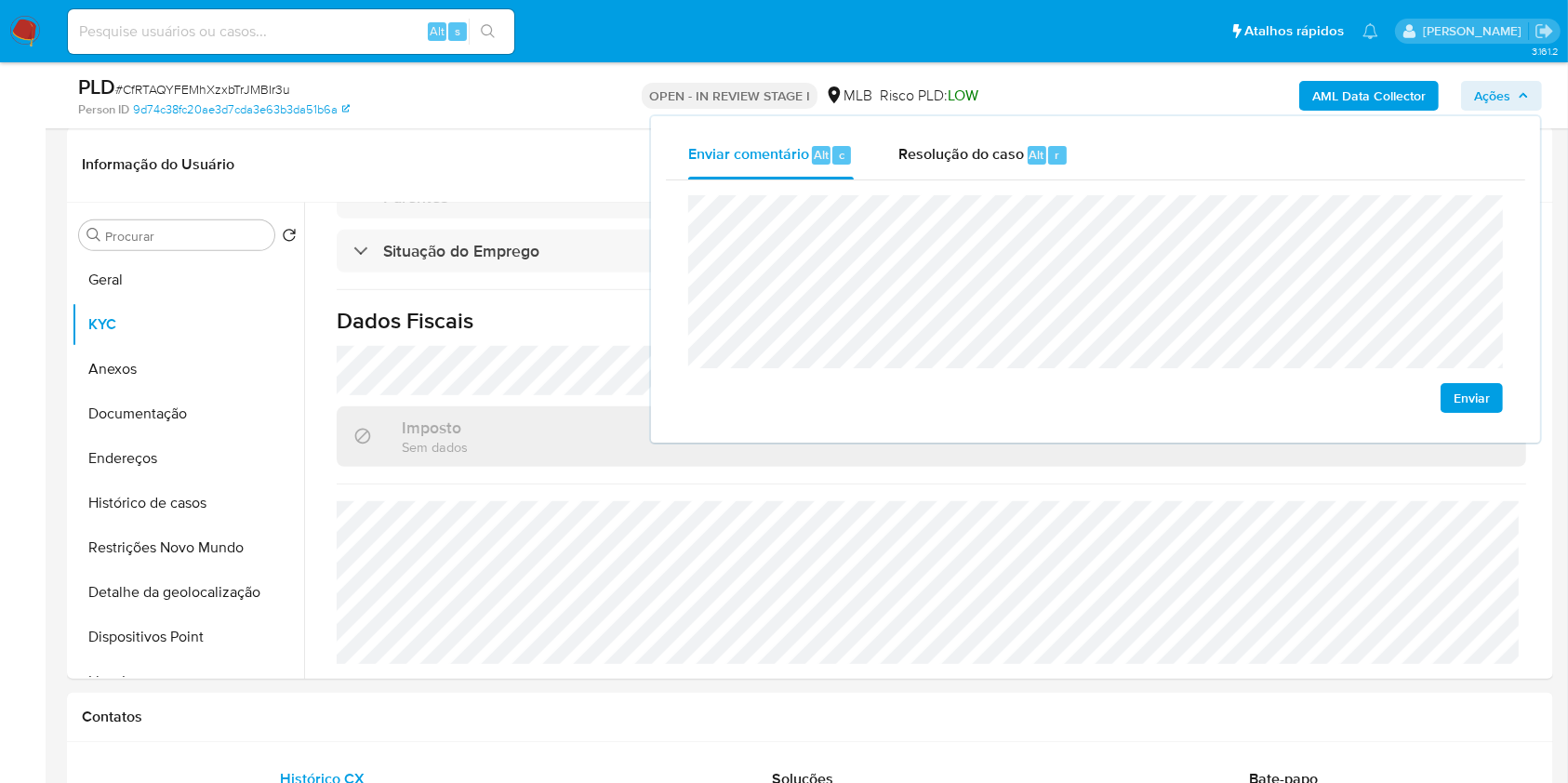
click at [1510, 106] on span "Ações" at bounding box center [1501, 96] width 55 height 26
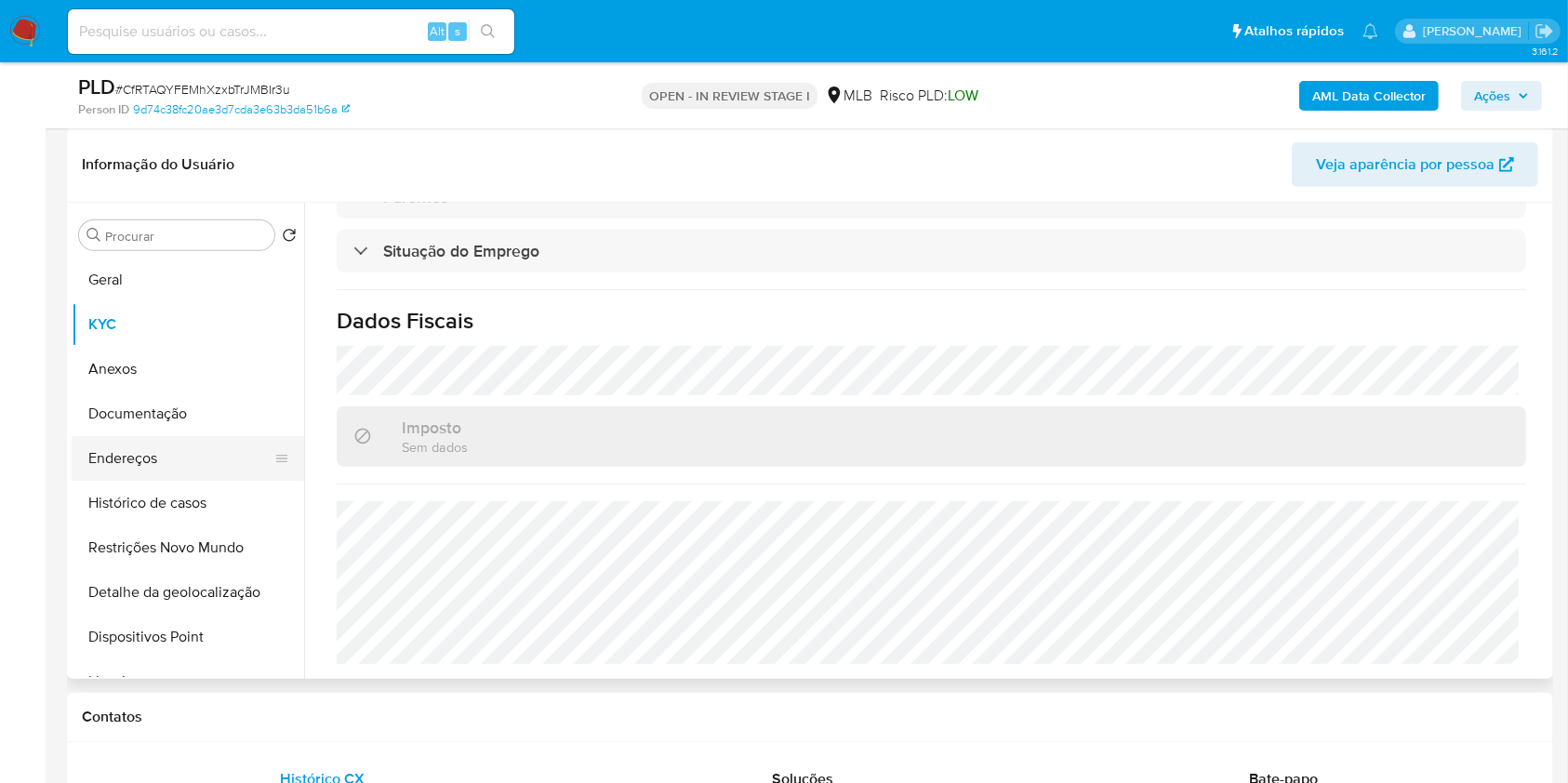
click at [181, 465] on button "Endereços" at bounding box center [180, 459] width 218 height 44
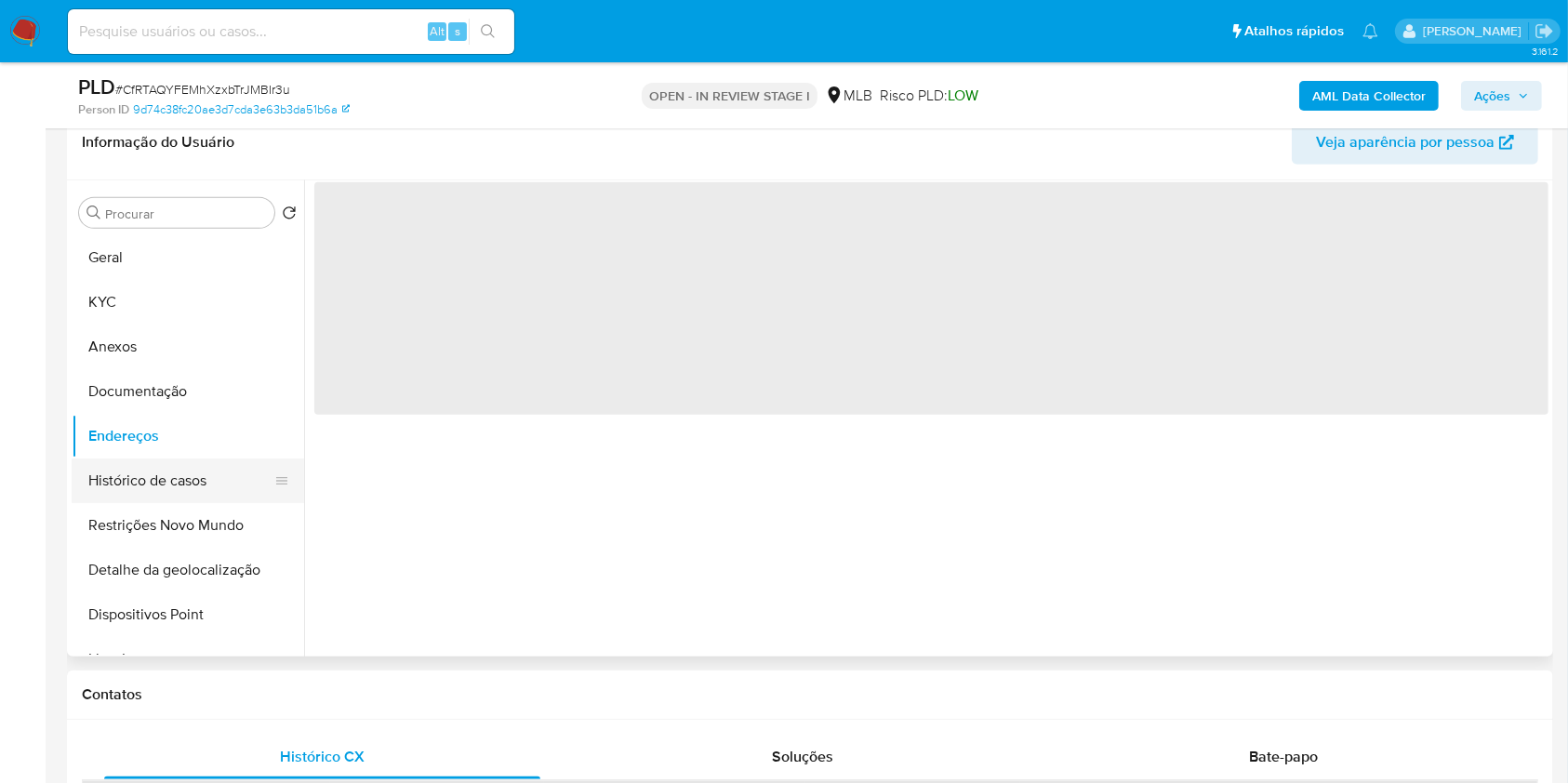
scroll to position [0, 0]
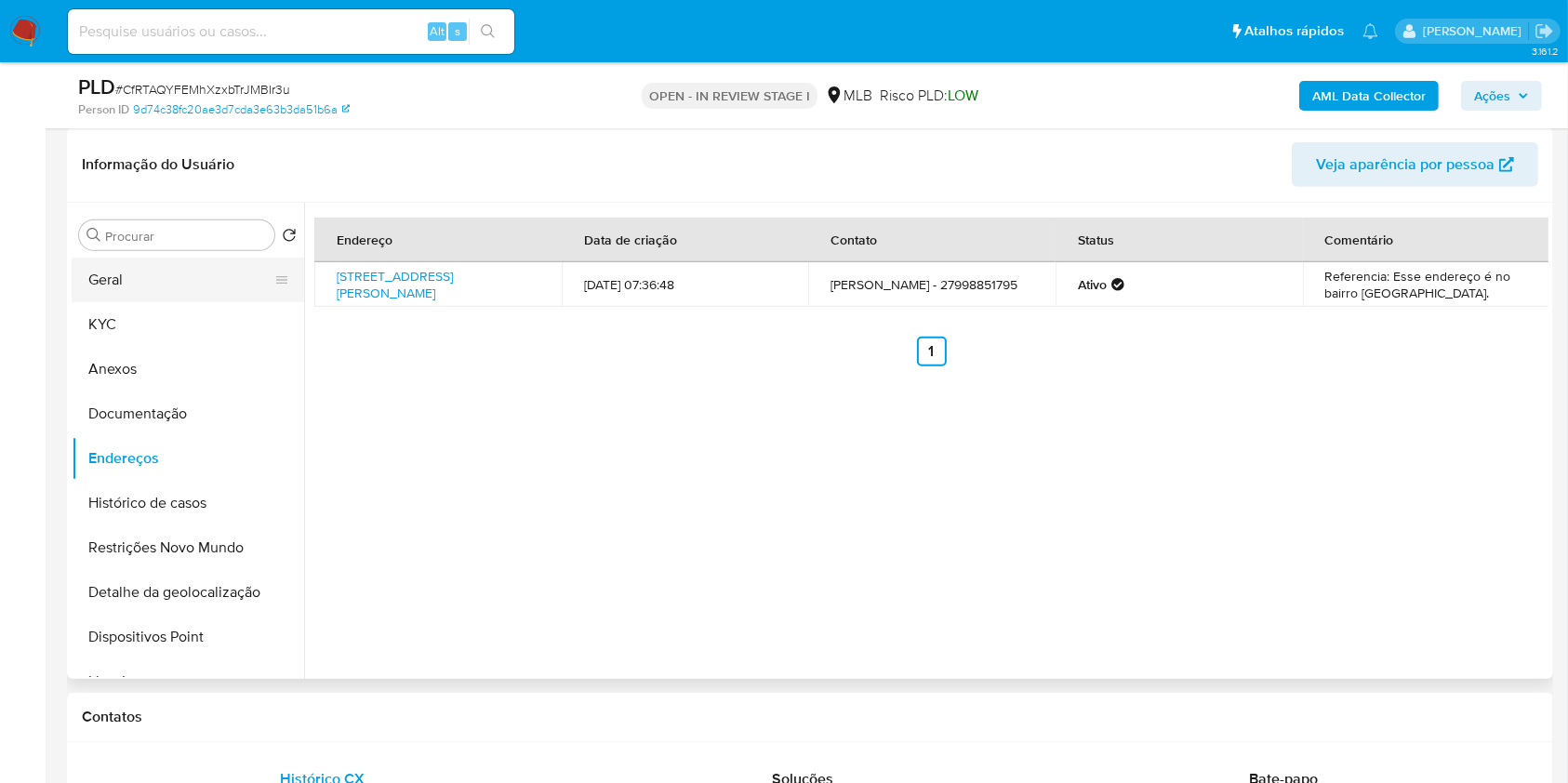
click at [175, 272] on button "Geral" at bounding box center [180, 279] width 218 height 44
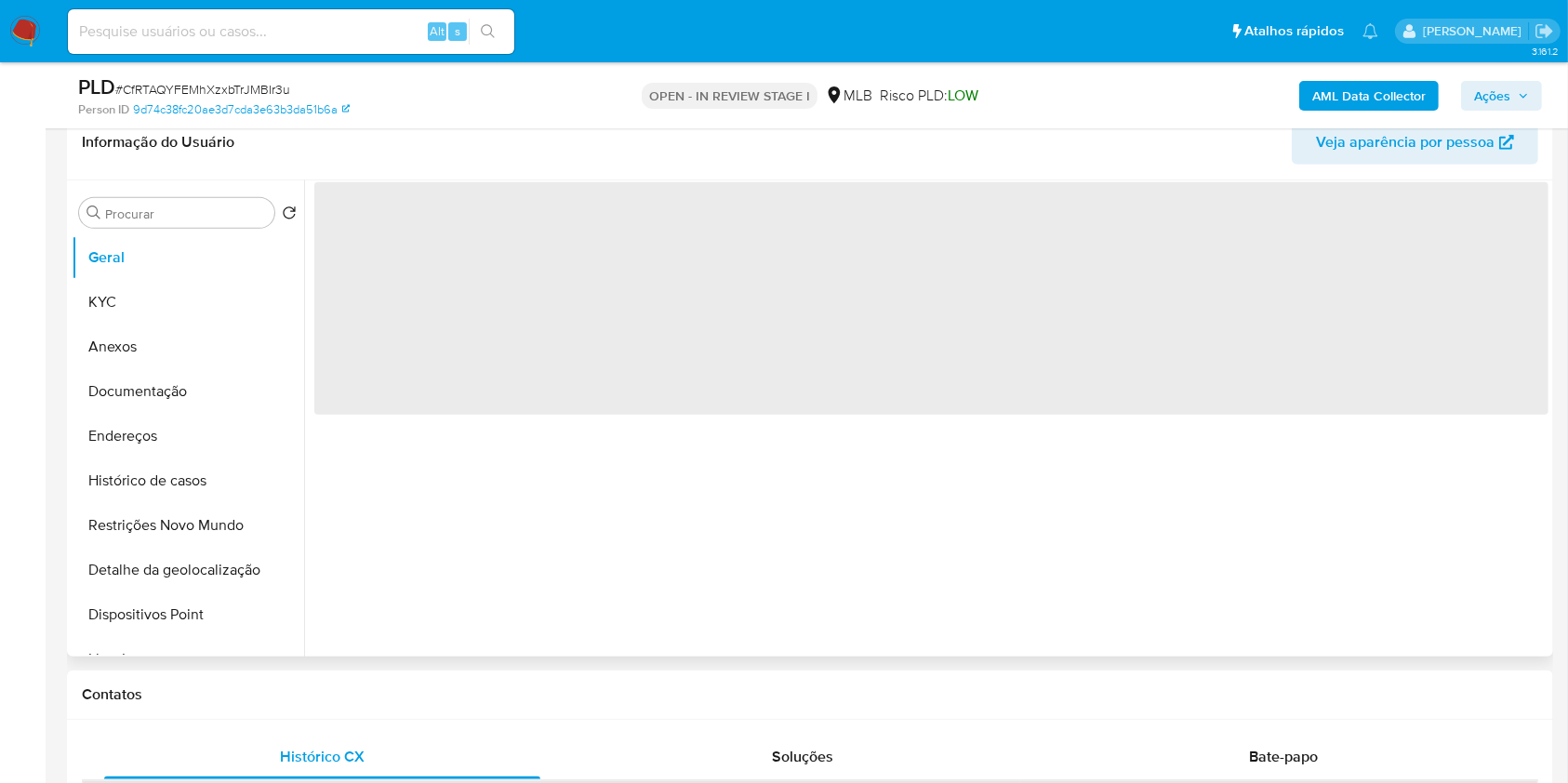
click at [731, 390] on span "‌" at bounding box center [931, 299] width 1234 height 233
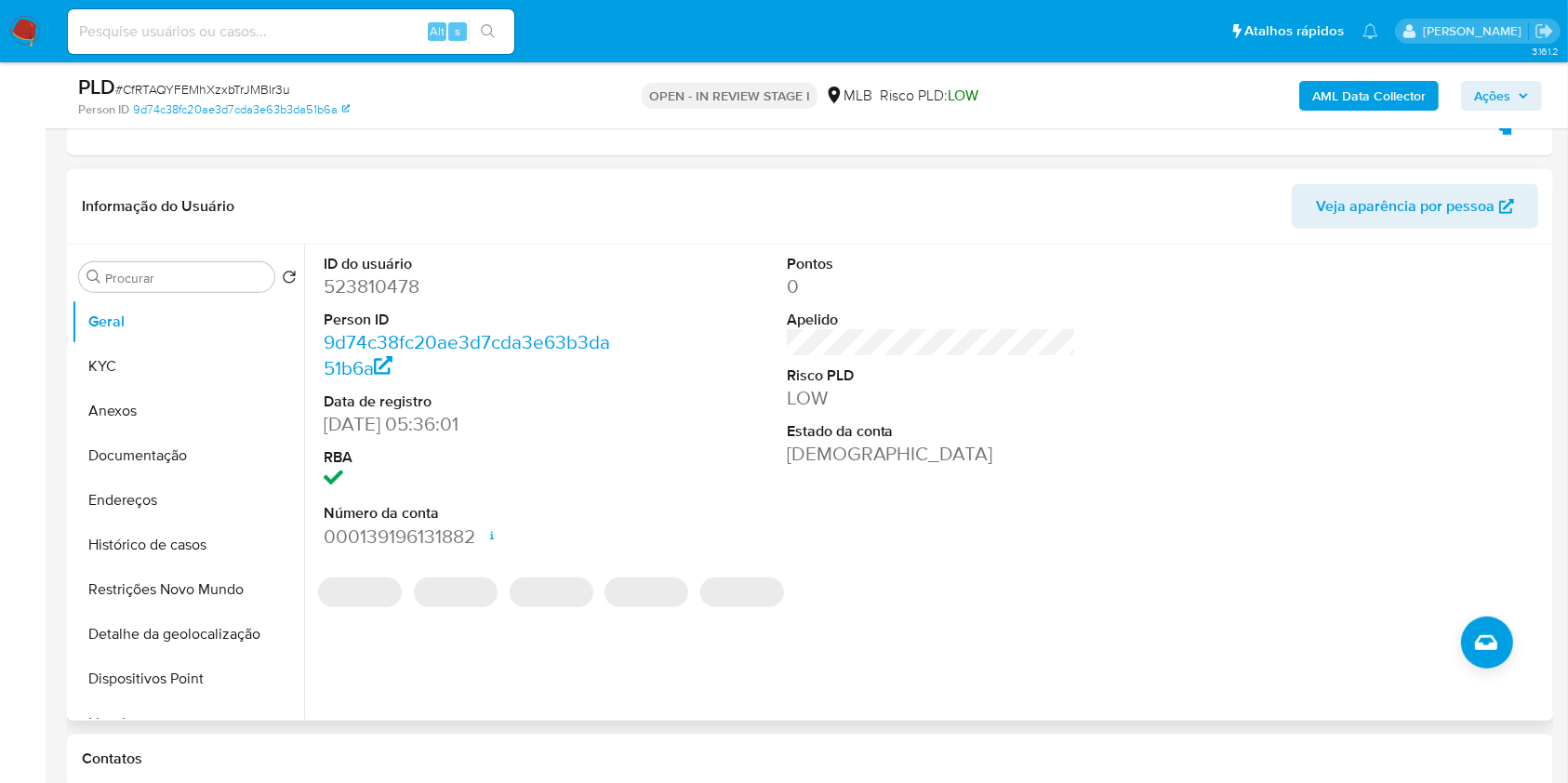
scroll to position [975, 0]
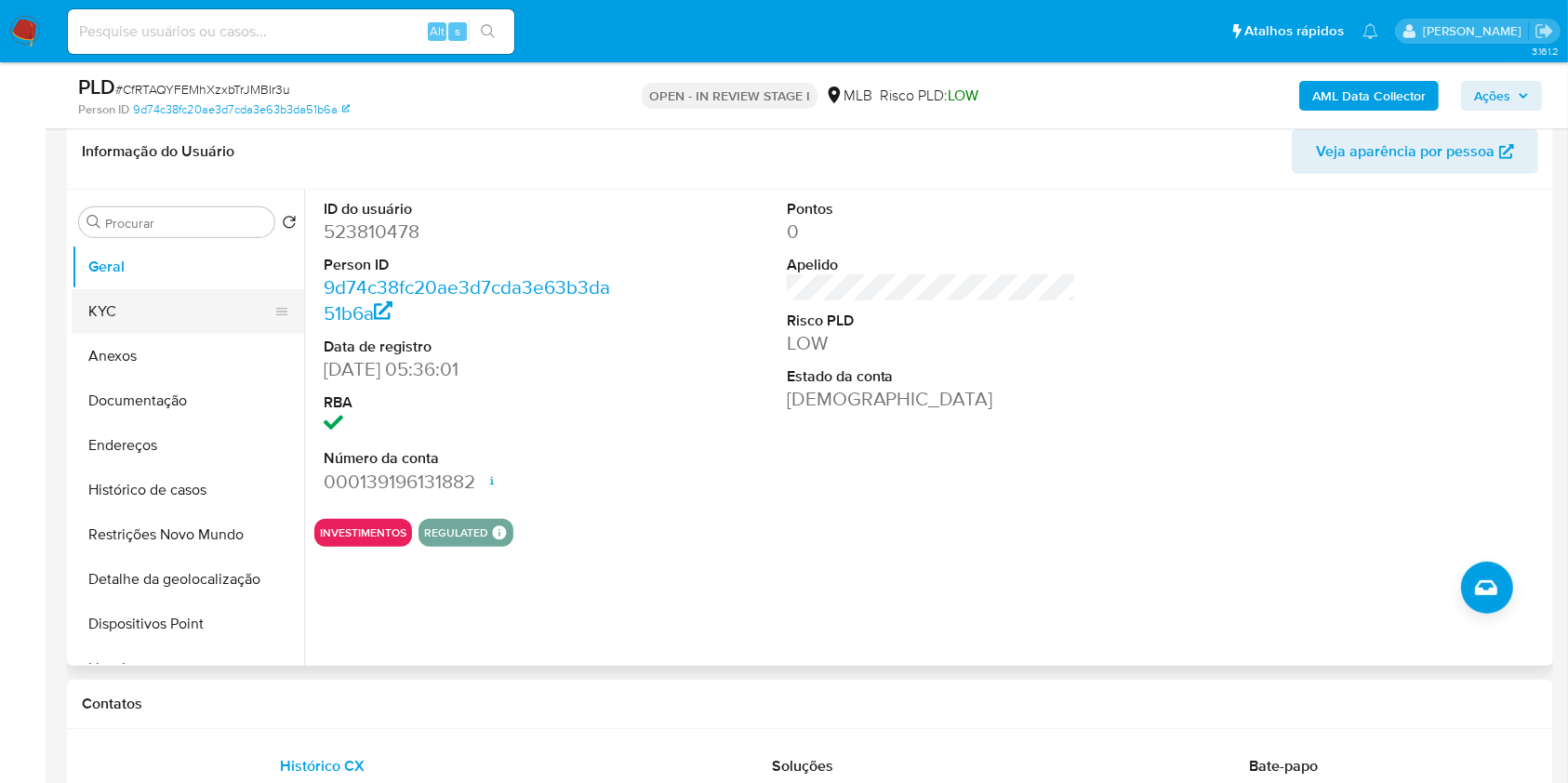
click at [191, 308] on button "KYC" at bounding box center [180, 311] width 218 height 44
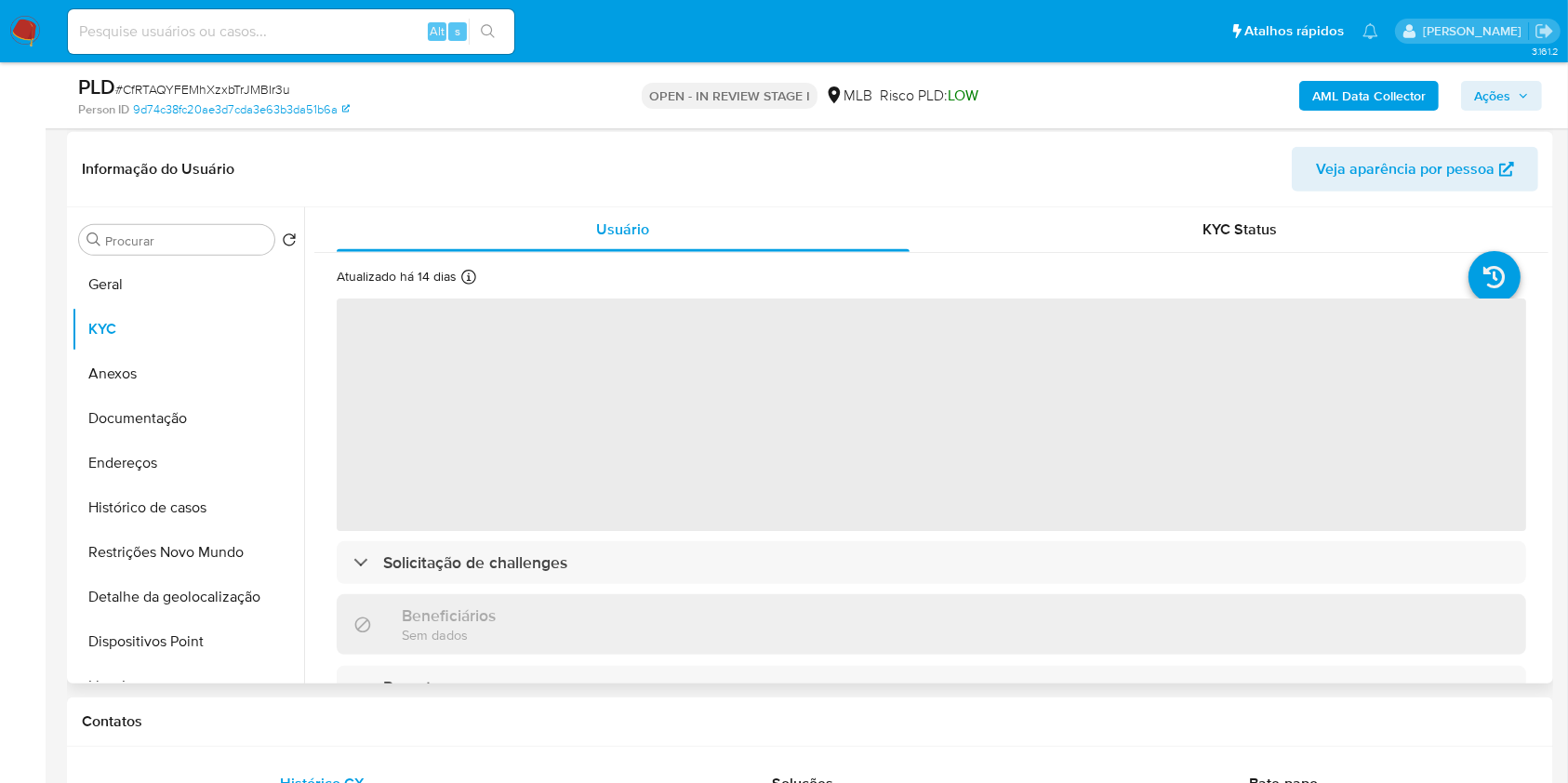
scroll to position [932, 0]
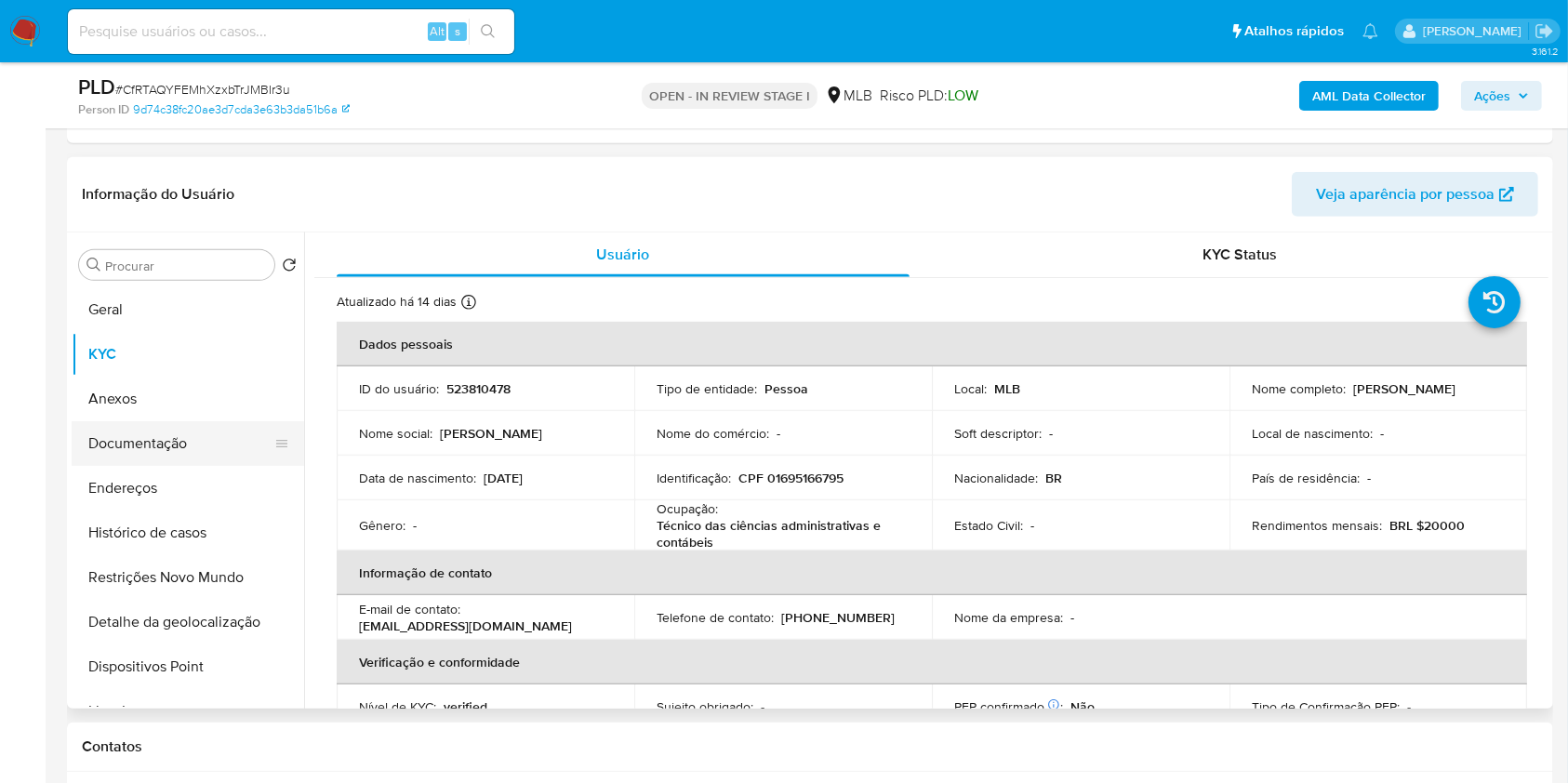
click at [221, 444] on button "Documentação" at bounding box center [180, 443] width 218 height 44
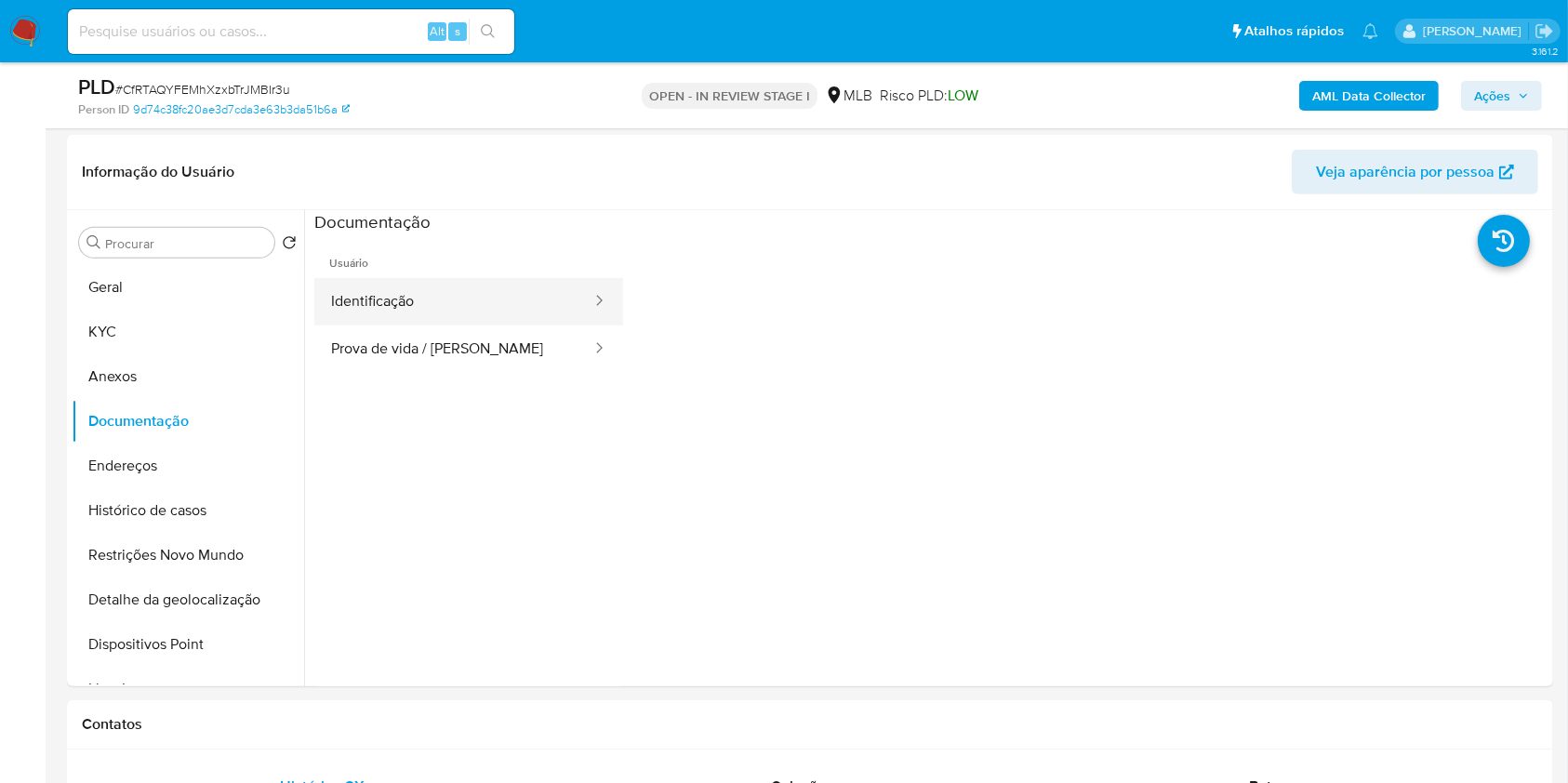
click at [467, 310] on button "Identificação" at bounding box center [453, 302] width 279 height 47
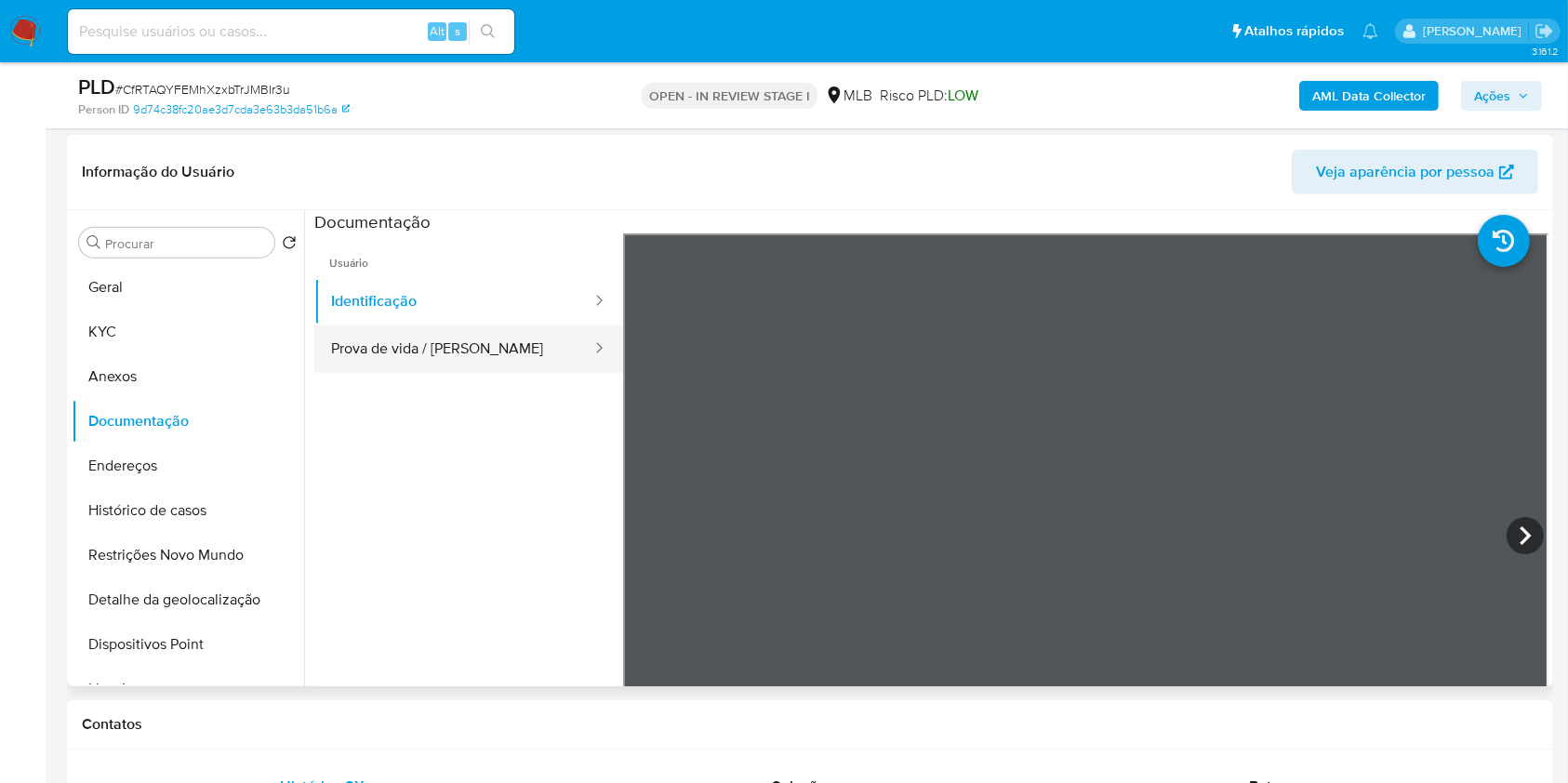
click at [460, 336] on button "Prova de vida / [PERSON_NAME]" at bounding box center [453, 349] width 279 height 47
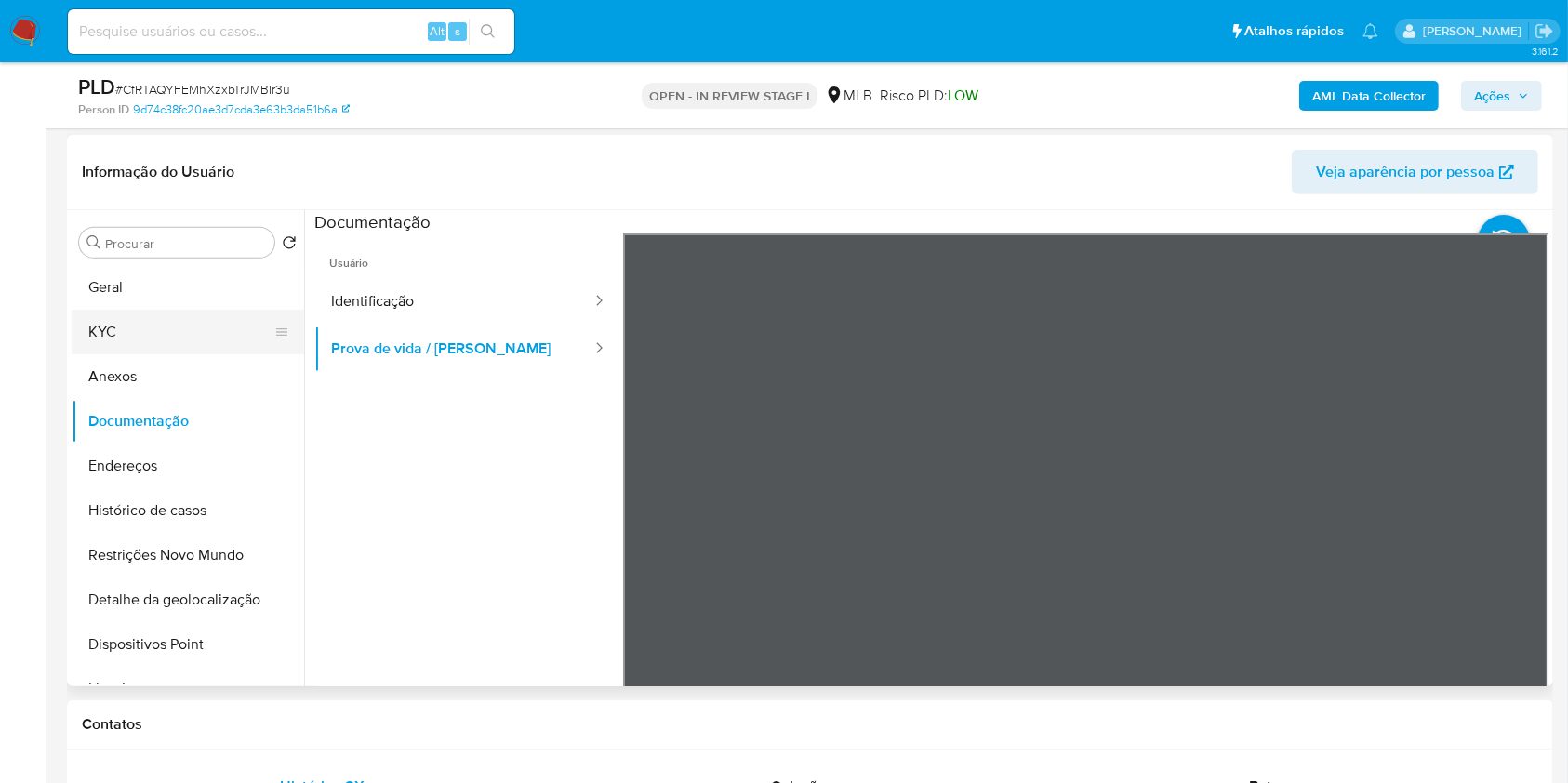
click at [183, 323] on button "KYC" at bounding box center [180, 331] width 218 height 44
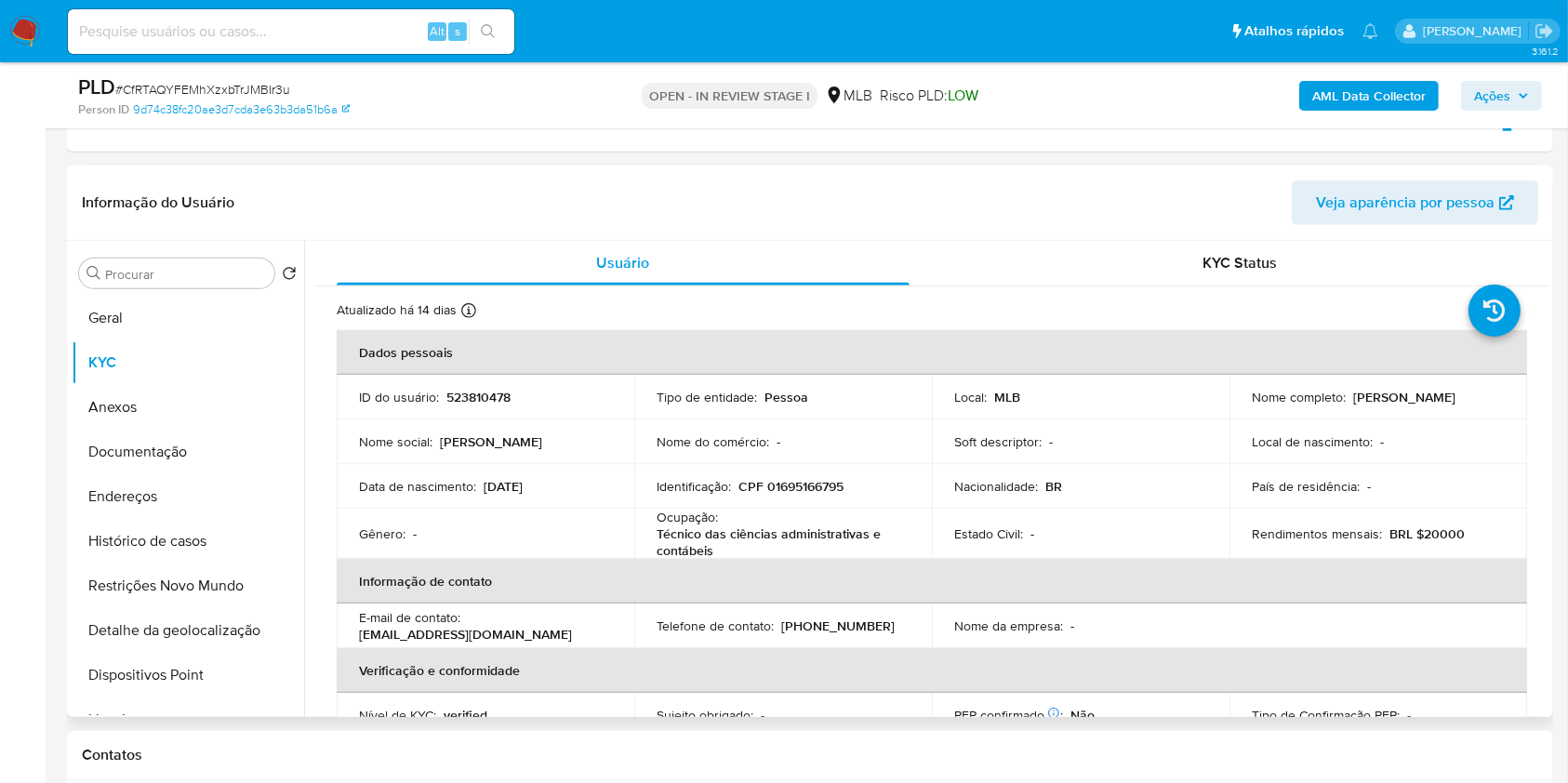
scroll to position [923, 0]
click at [237, 543] on button "Histórico de casos" at bounding box center [188, 541] width 233 height 44
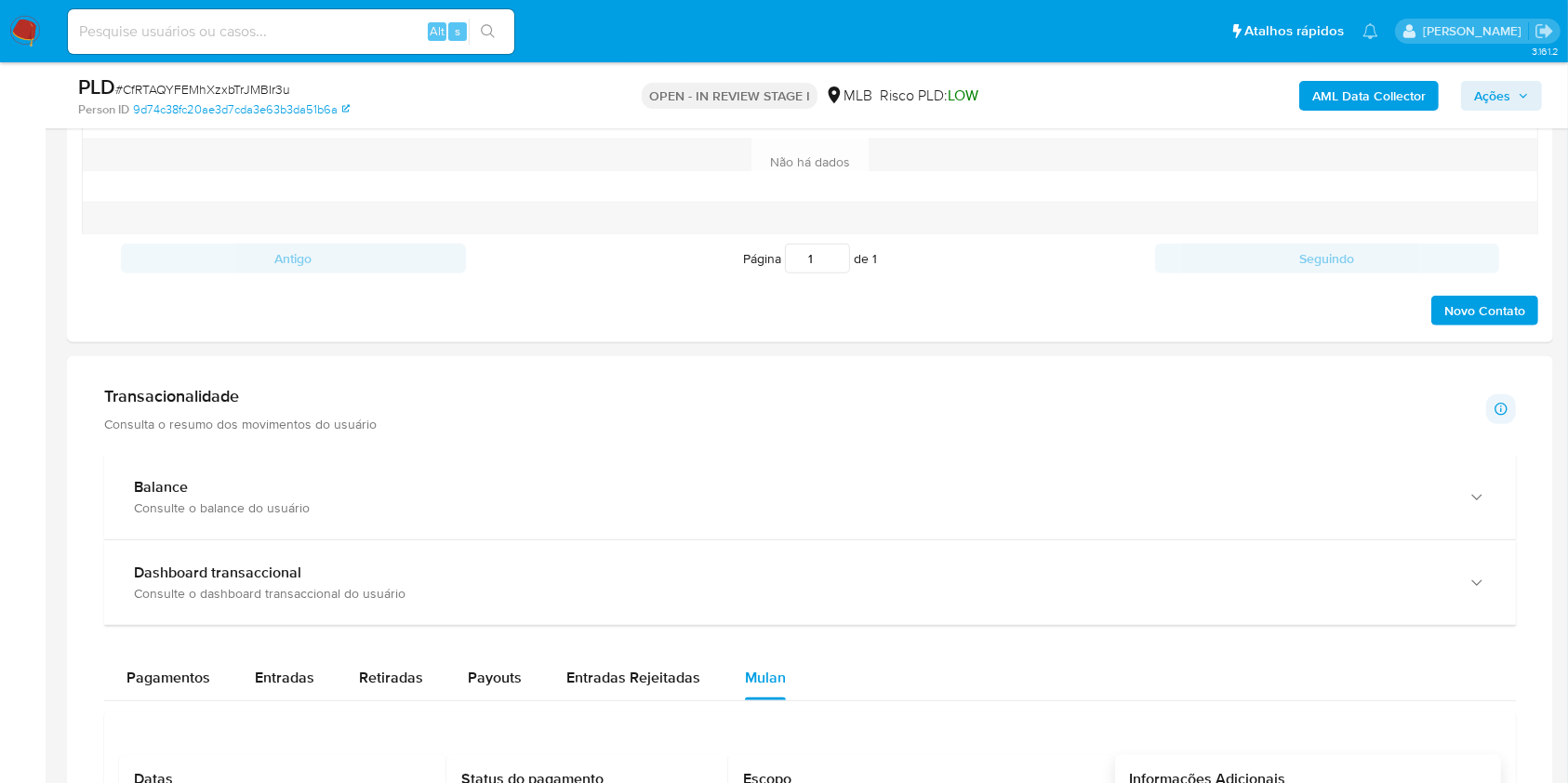
scroll to position [1708, 0]
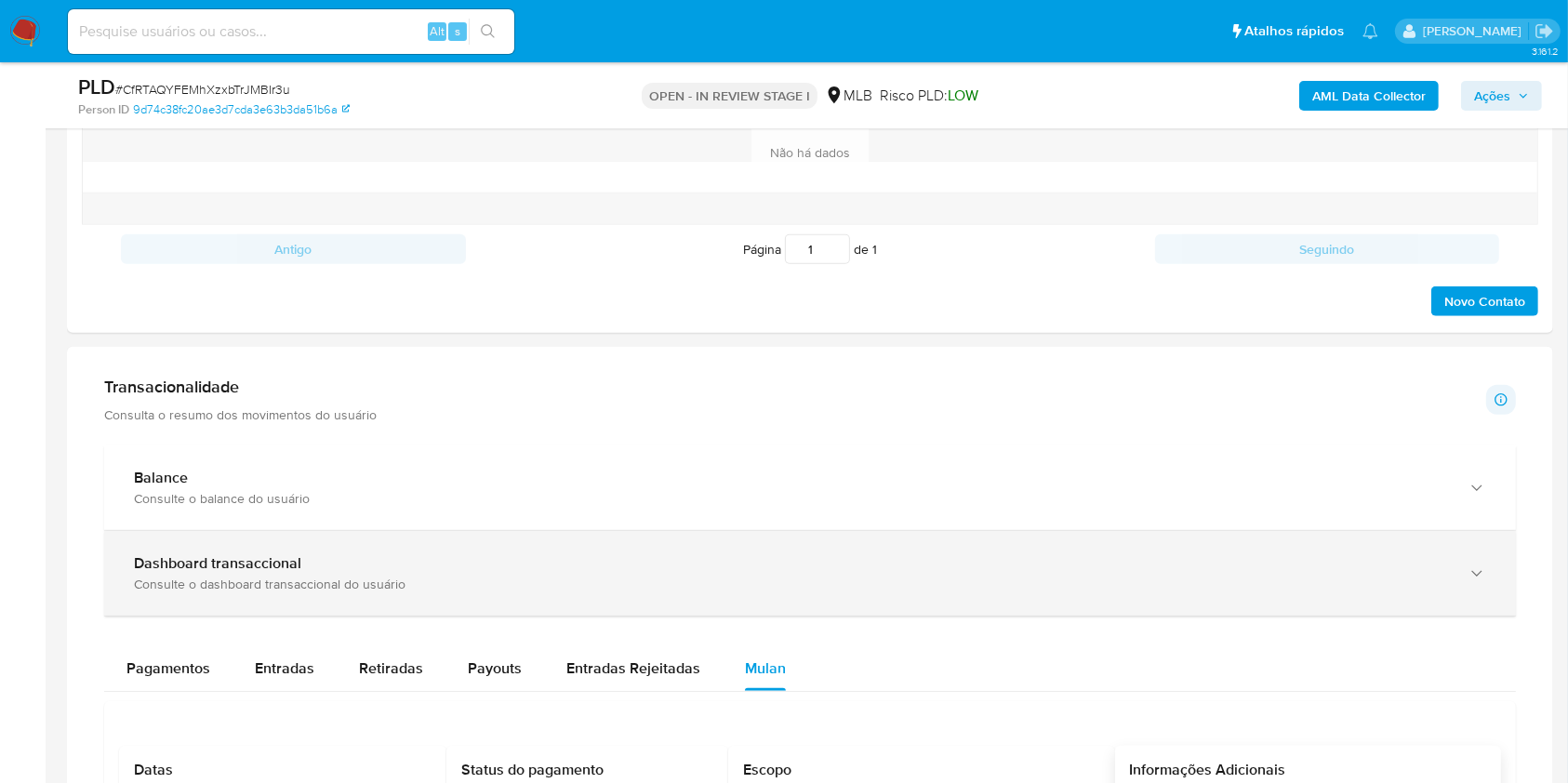
click at [1428, 564] on div "Dashboard transaccional" at bounding box center [791, 563] width 1315 height 19
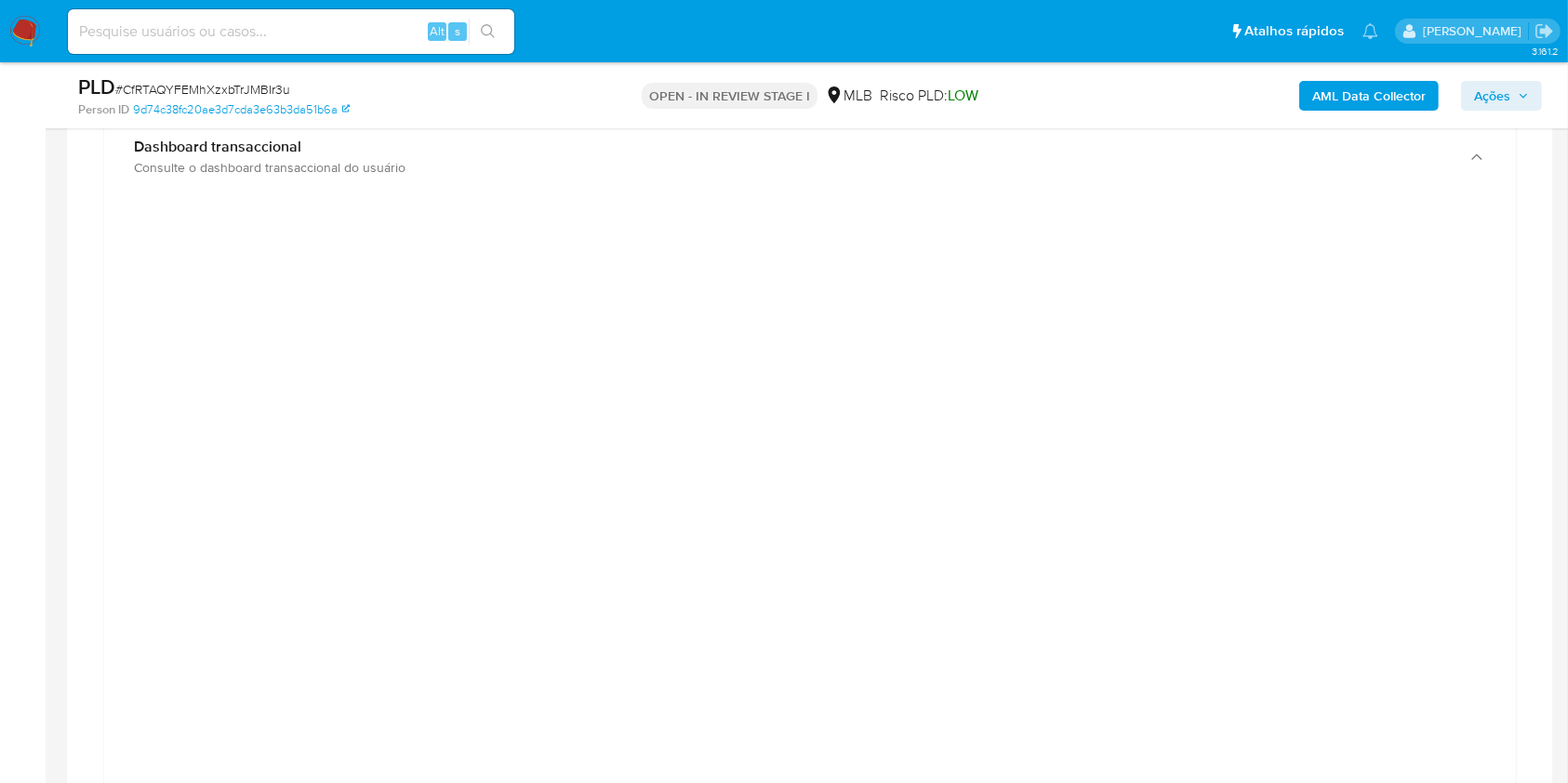
scroll to position [2136, 0]
drag, startPoint x: 1567, startPoint y: 412, endPoint x: 1574, endPoint y: 381, distance: 31.8
click at [1568, 381] on html "Pausado Ver notificaciones Alt s Atalhos rápidos Presiona las siguientes teclas…" at bounding box center [784, 202] width 1568 height 4677
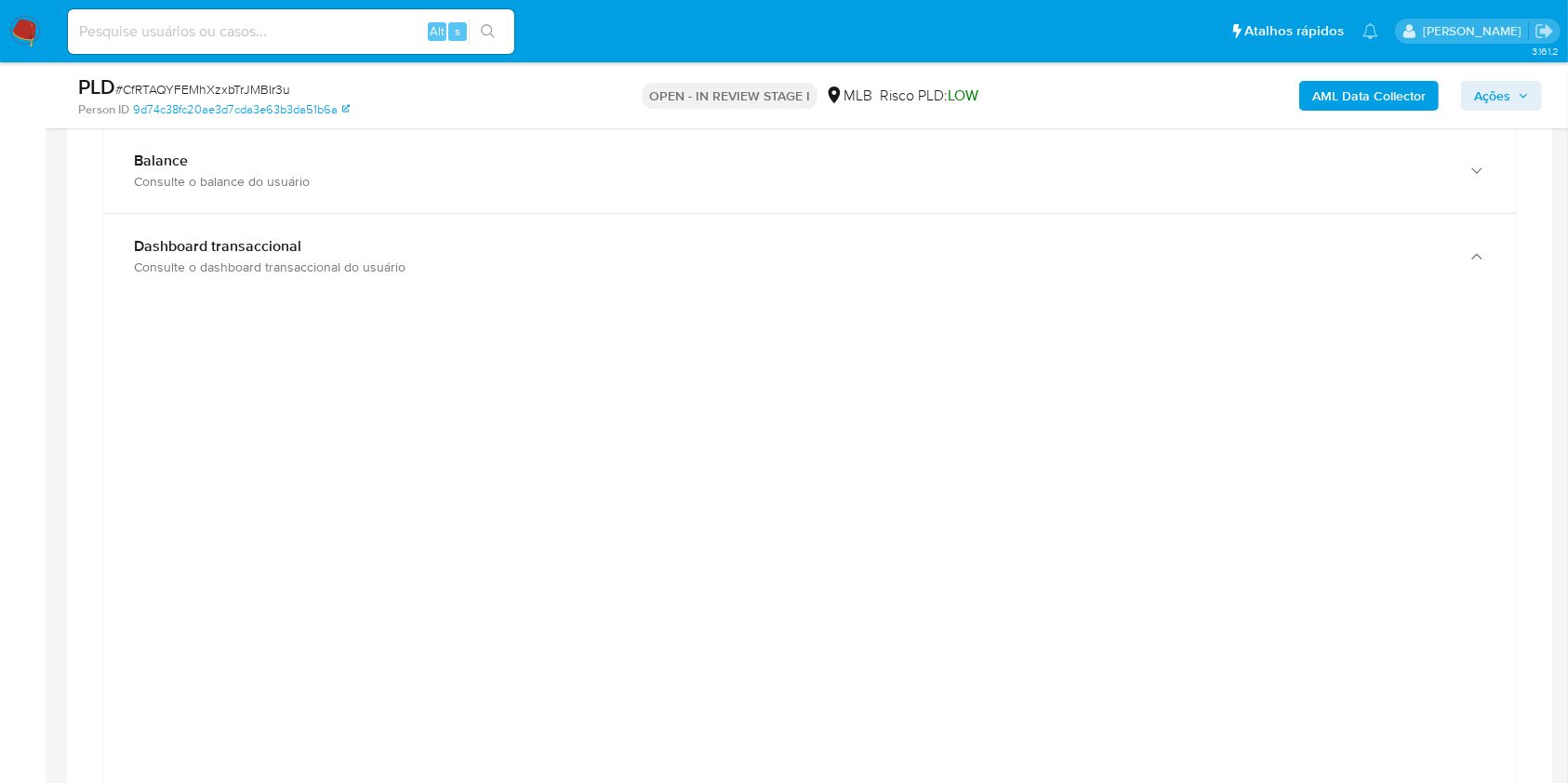
scroll to position [1942, 0]
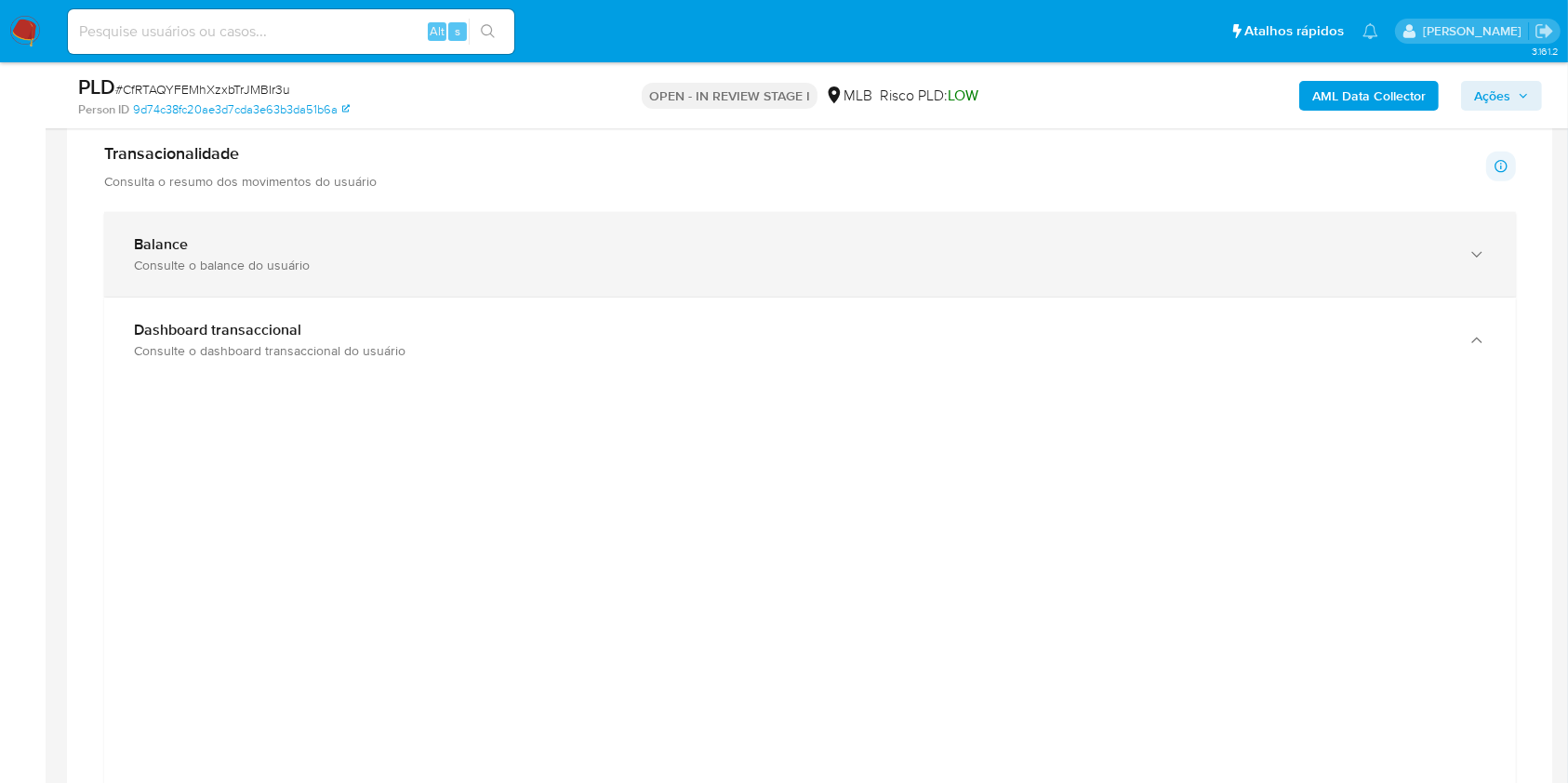
click at [1204, 237] on div "Balance" at bounding box center [791, 245] width 1315 height 19
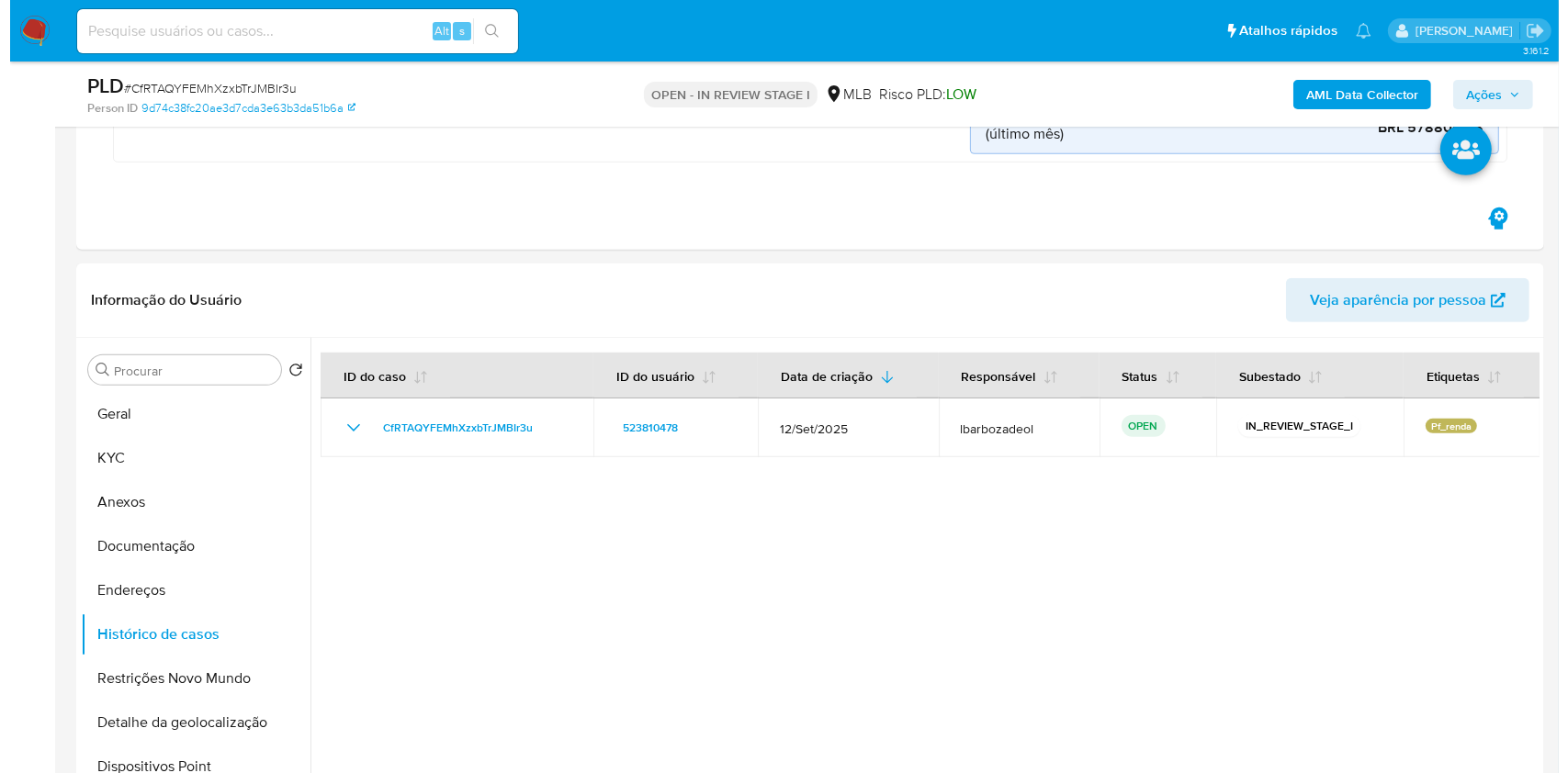
scroll to position [900, 0]
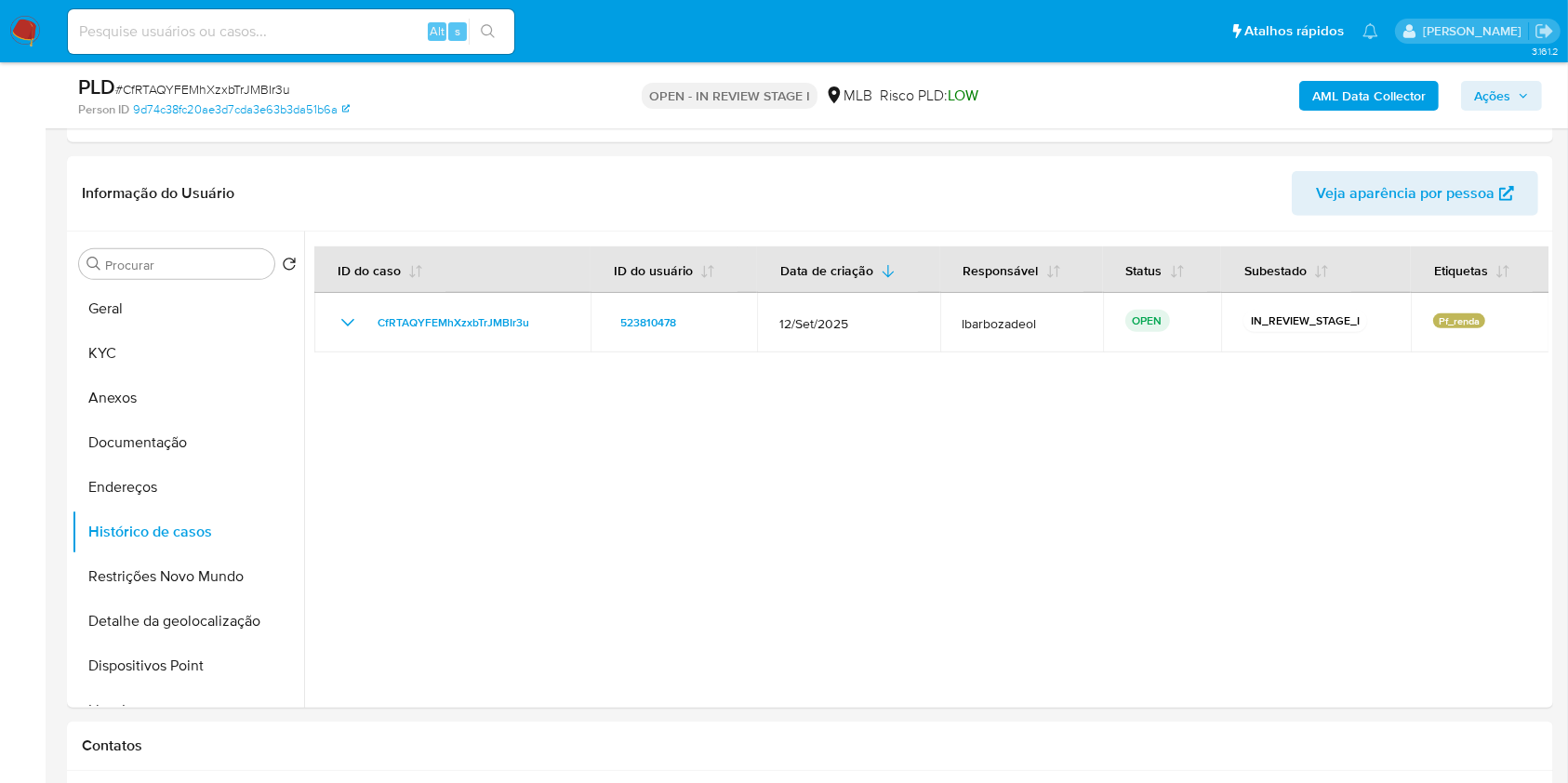
click at [1316, 100] on b "AML Data Collector" at bounding box center [1368, 96] width 113 height 30
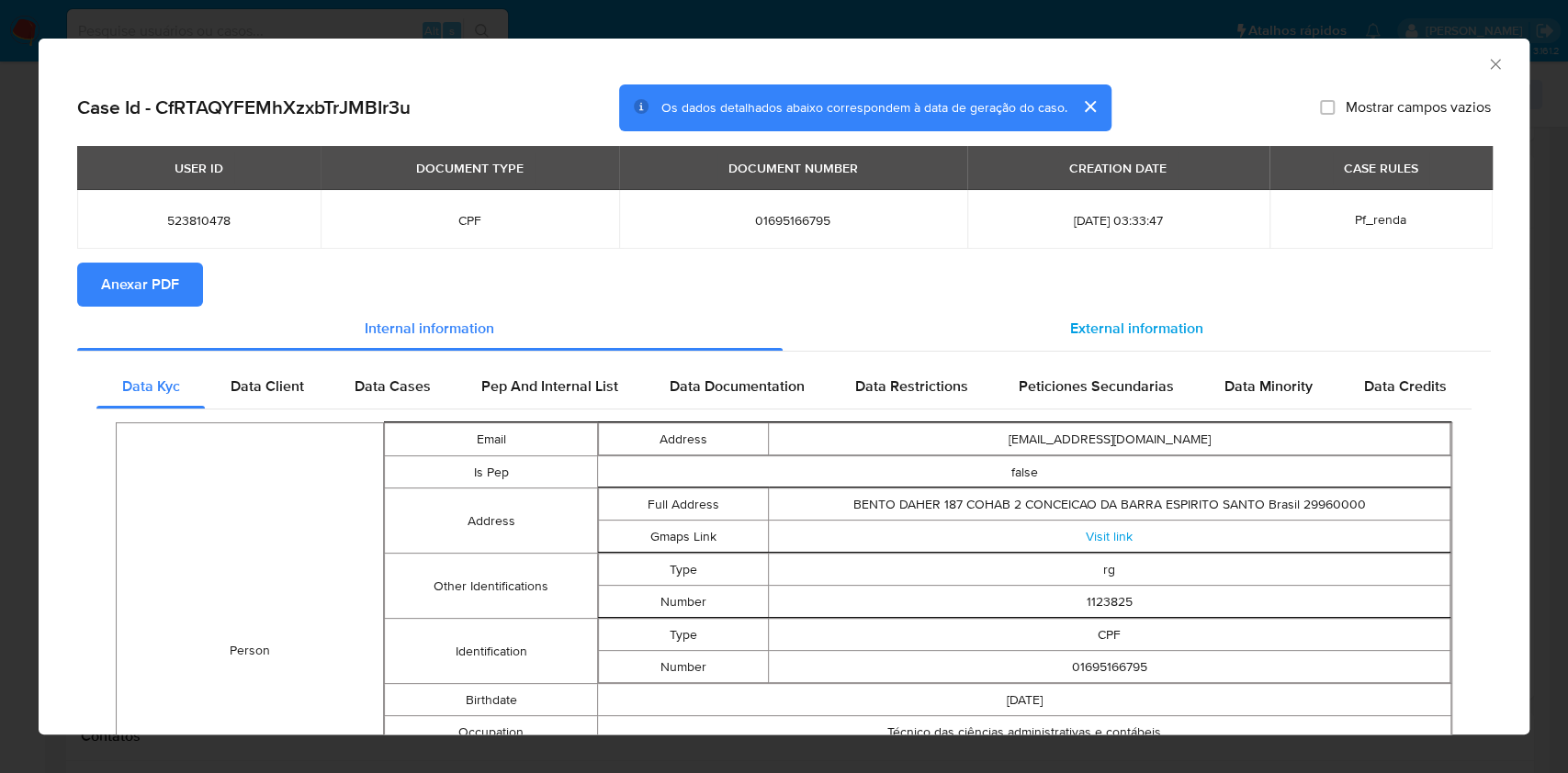
click at [1012, 339] on div "External information" at bounding box center [1137, 328] width 709 height 44
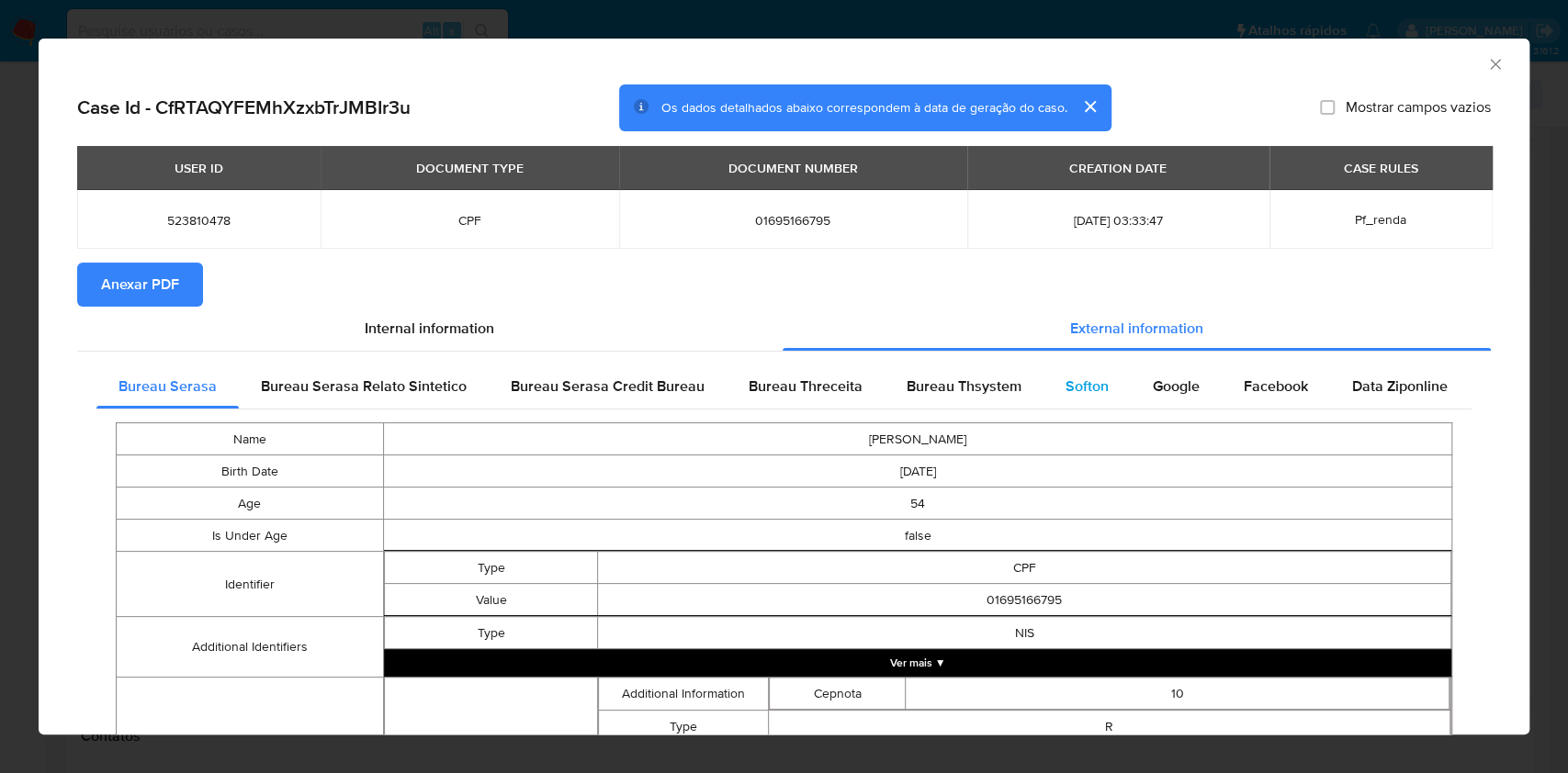
click at [1102, 405] on div "Softon" at bounding box center [1087, 386] width 88 height 44
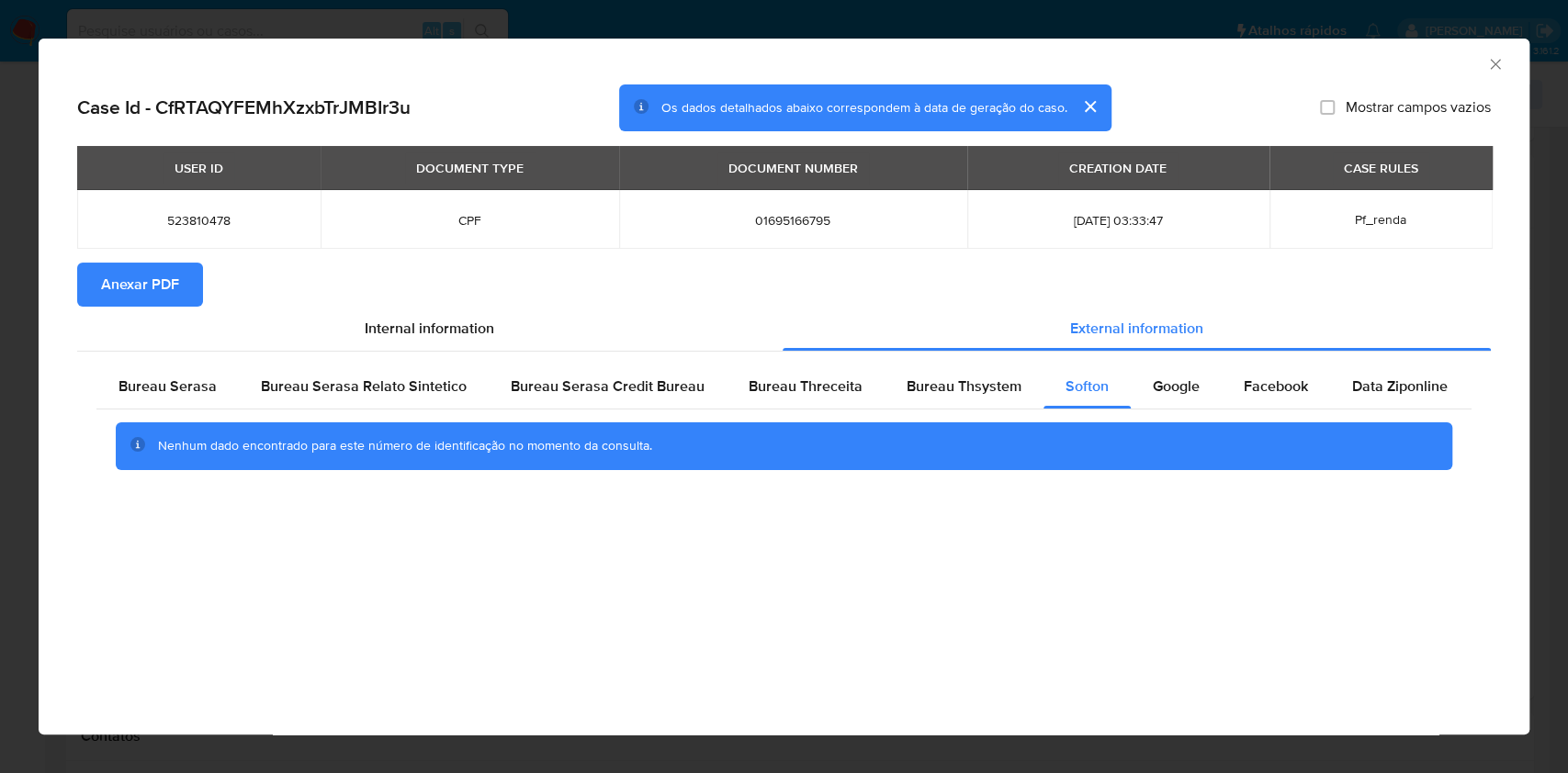
click at [1490, 67] on icon "Fechar a janela" at bounding box center [1494, 63] width 10 height 10
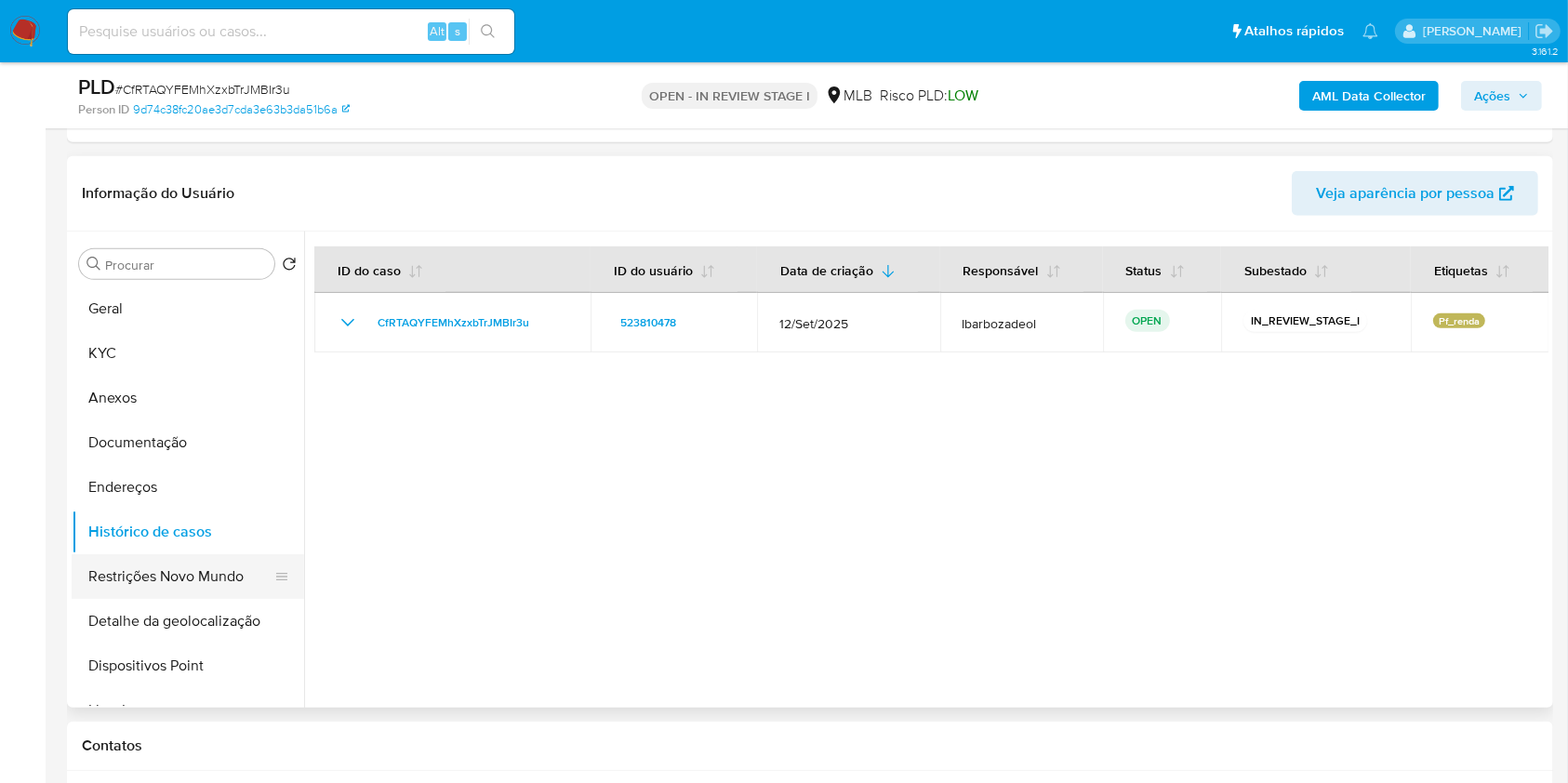
click at [239, 576] on button "Restrições Novo Mundo" at bounding box center [180, 576] width 218 height 44
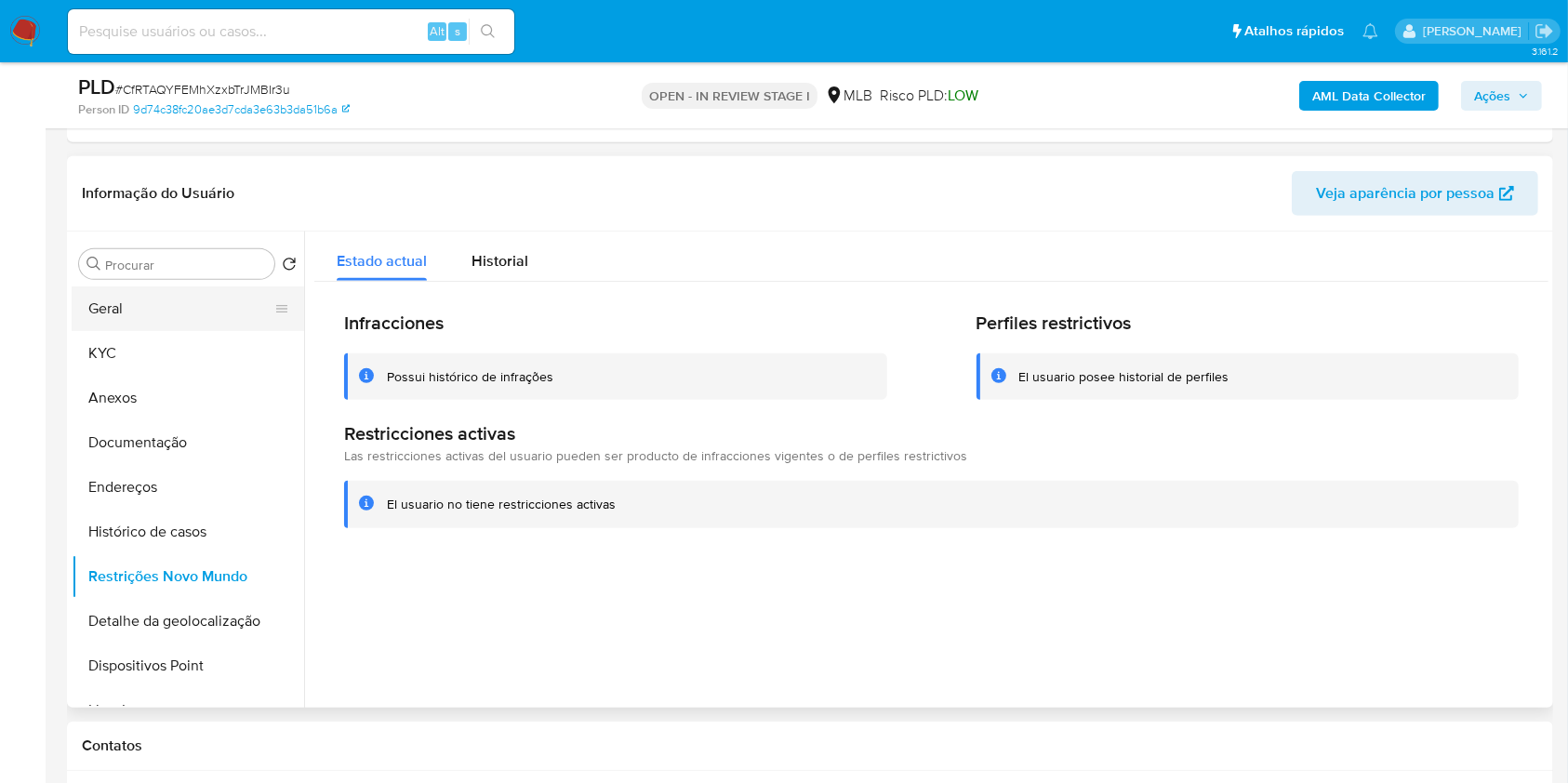
click at [170, 311] on button "Geral" at bounding box center [180, 309] width 218 height 44
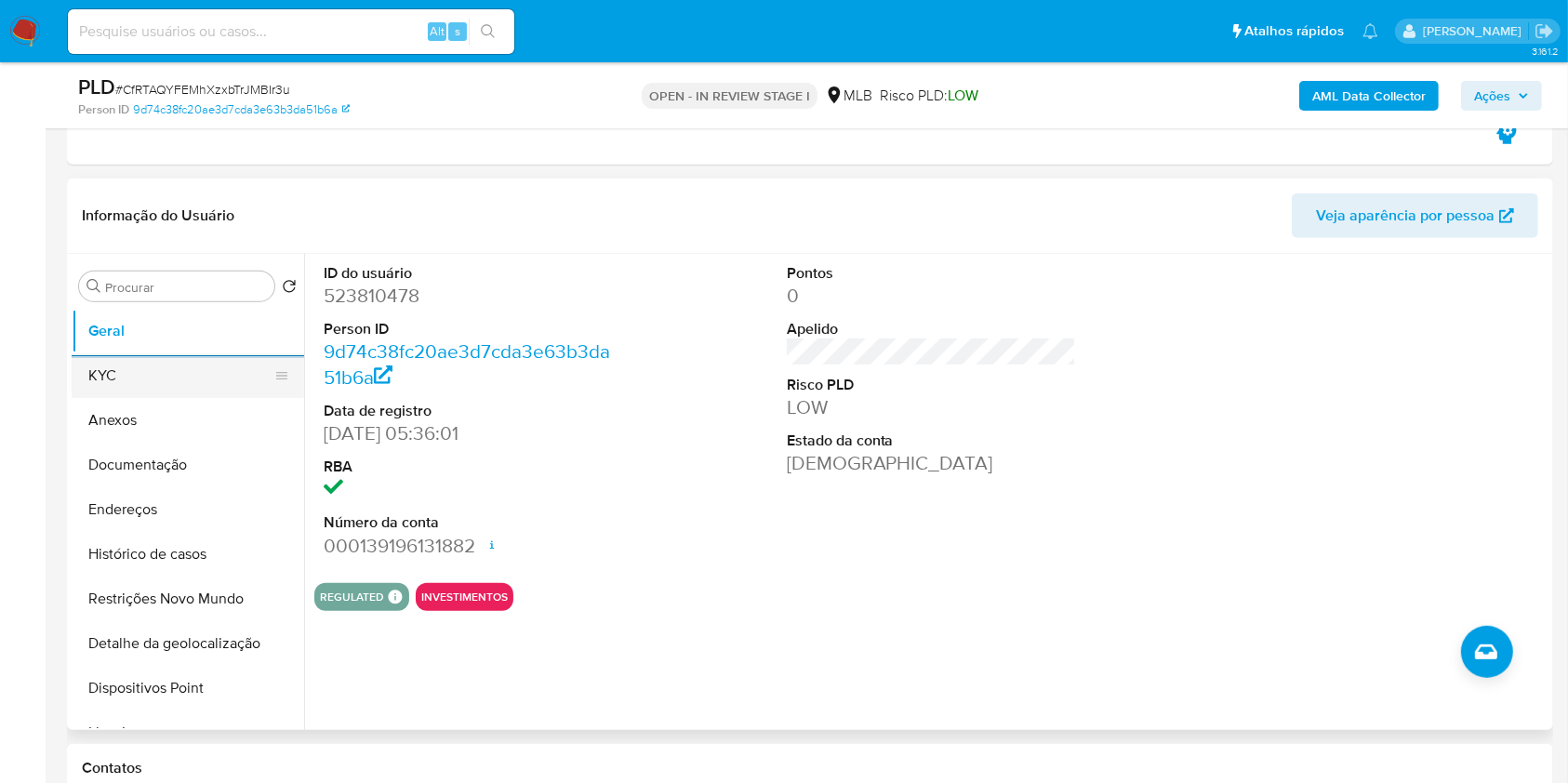
click at [183, 369] on button "KYC" at bounding box center [180, 376] width 218 height 44
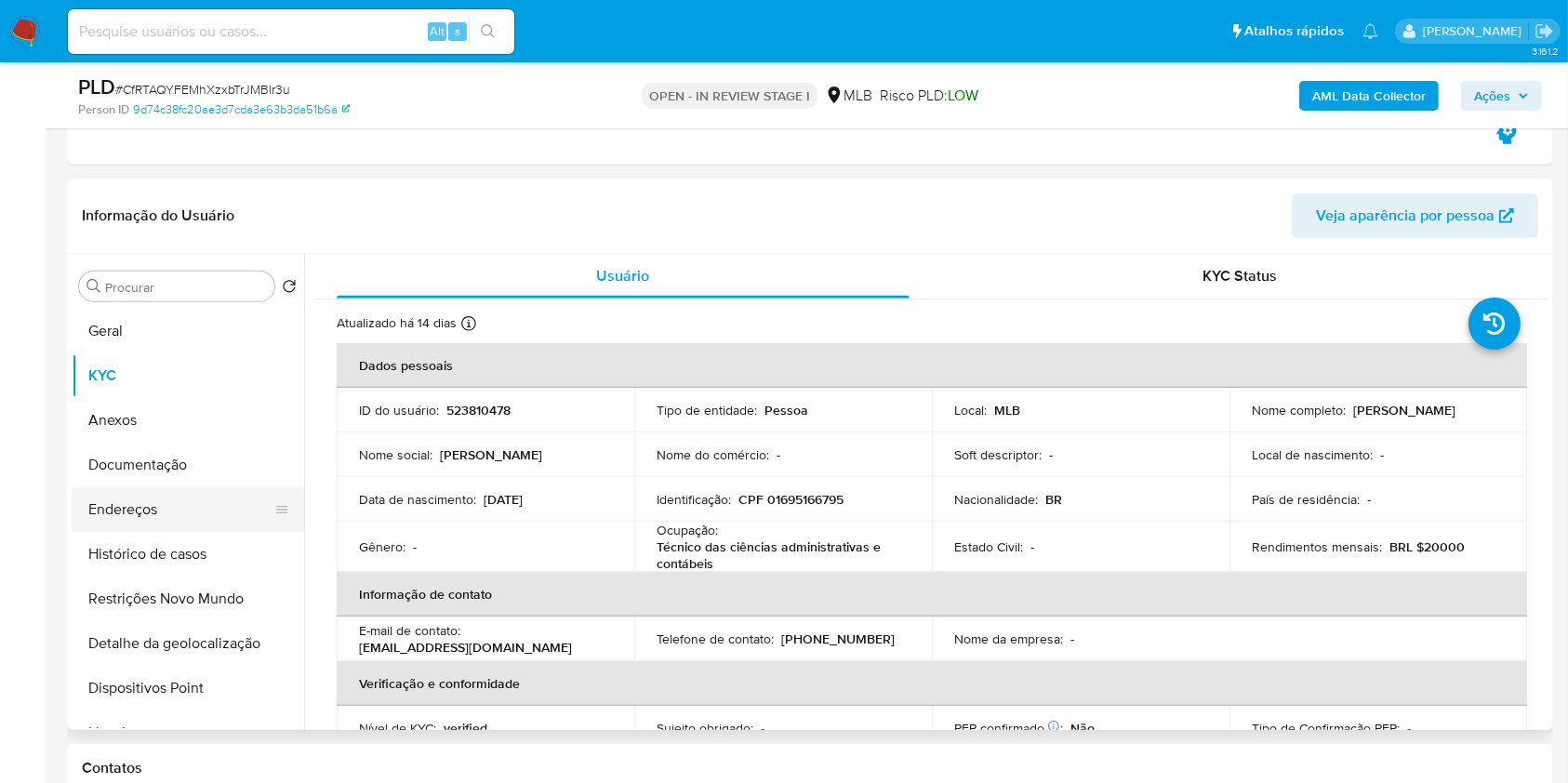
click at [187, 503] on button "Endereços" at bounding box center [180, 509] width 218 height 44
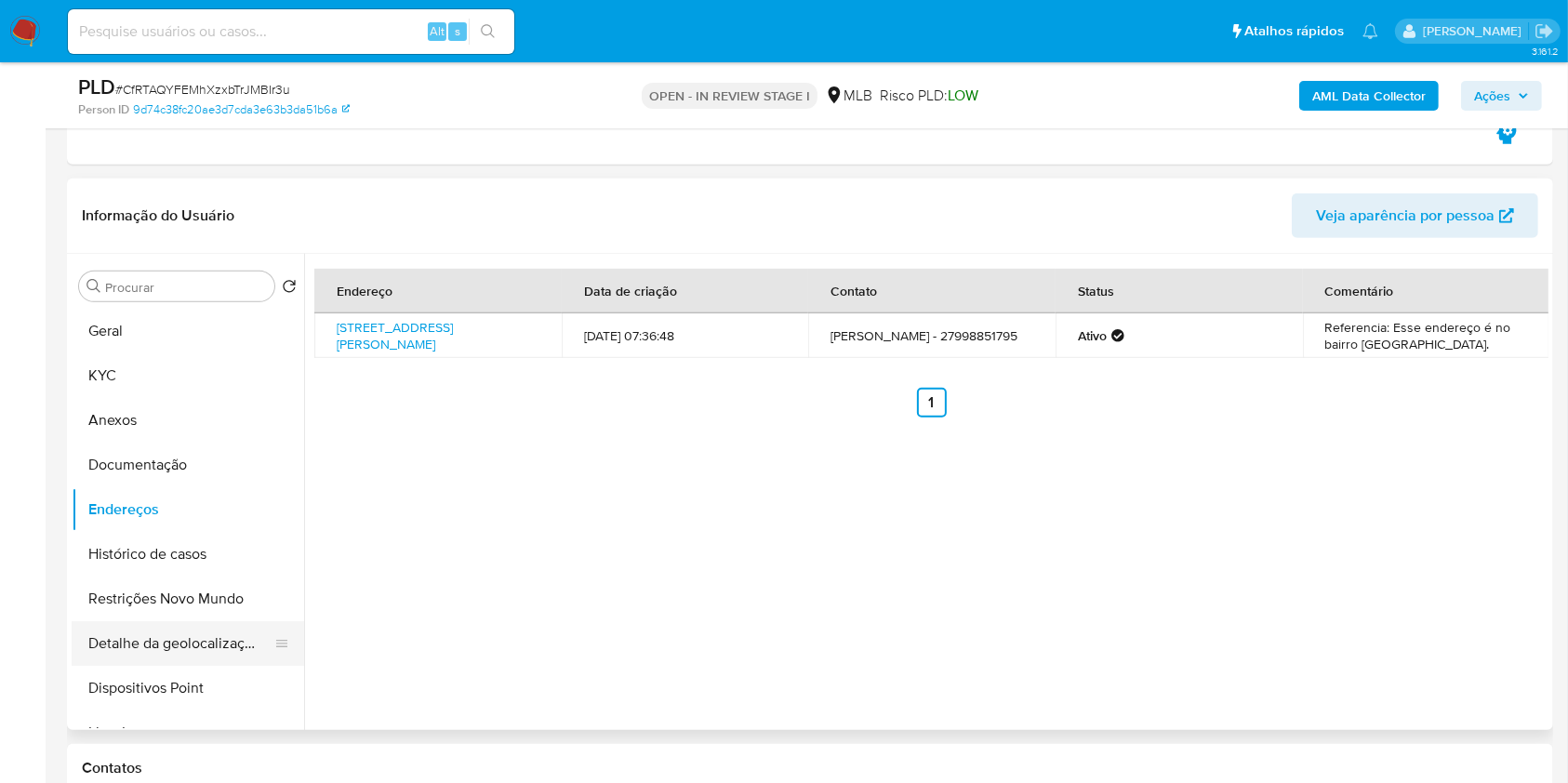
click at [196, 627] on button "Detalhe da geolocalização" at bounding box center [180, 643] width 218 height 44
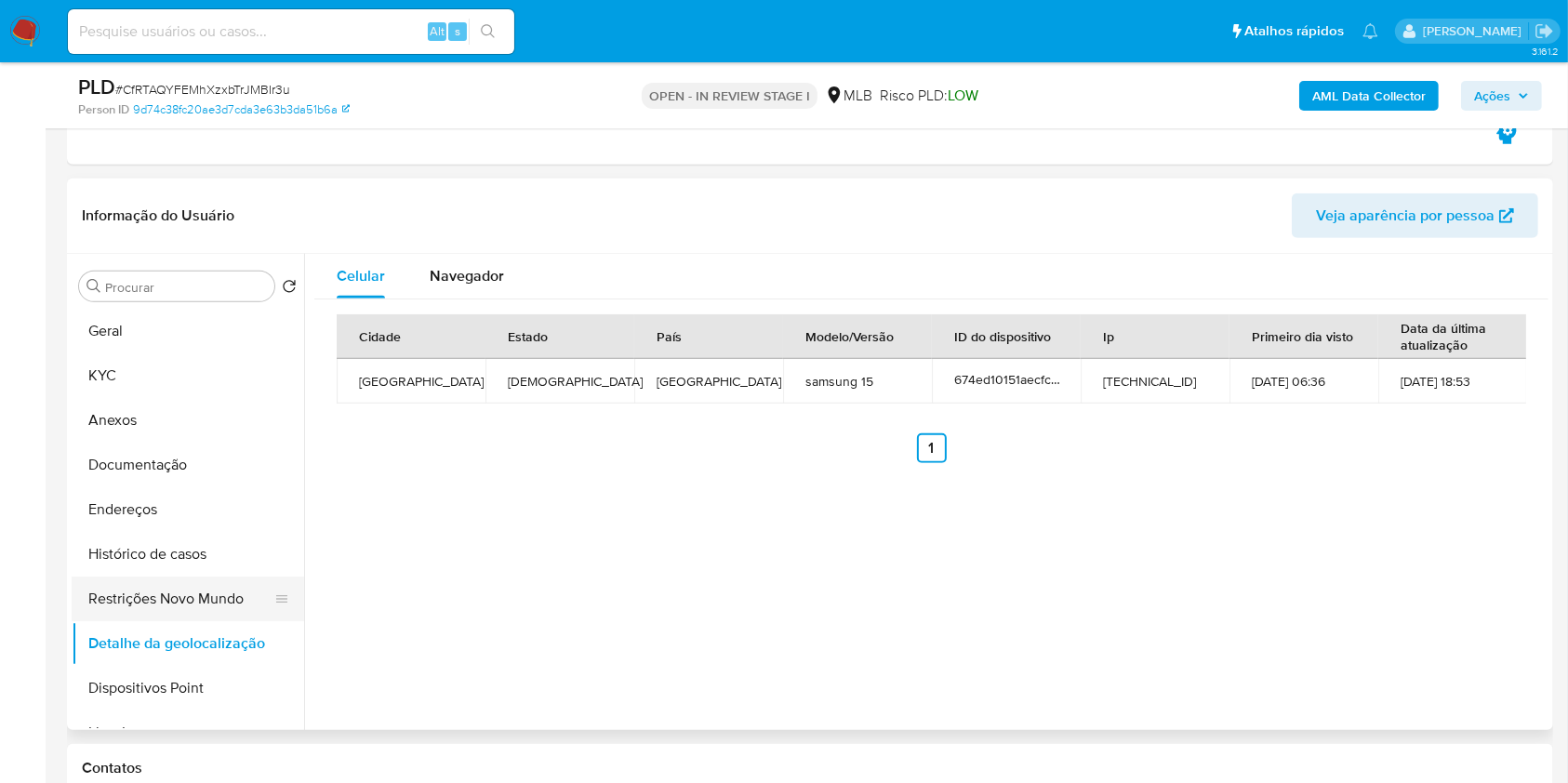
click at [178, 585] on button "Restrições Novo Mundo" at bounding box center [180, 599] width 218 height 44
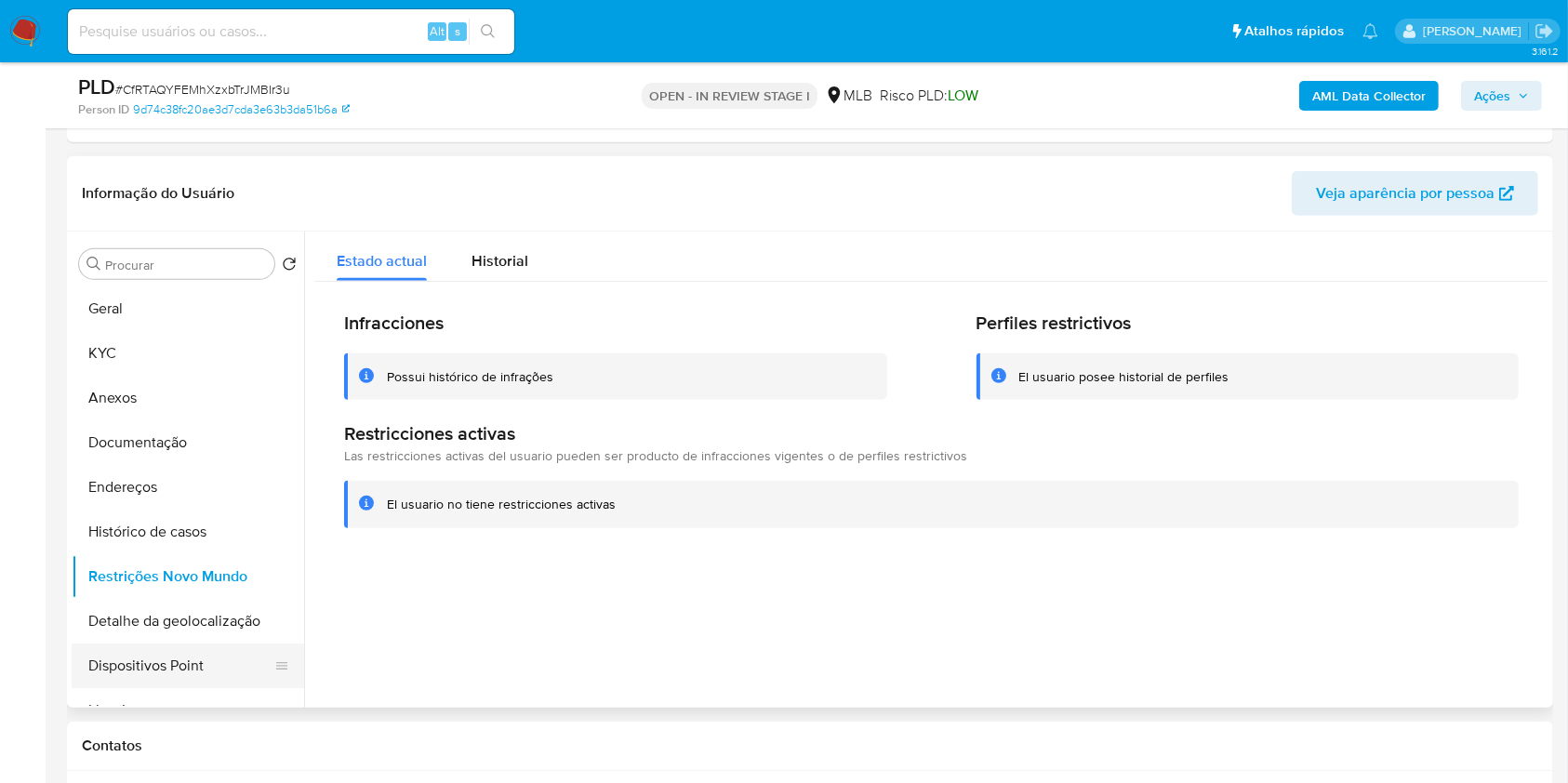
click at [212, 673] on button "Dispositivos Point" at bounding box center [180, 666] width 218 height 44
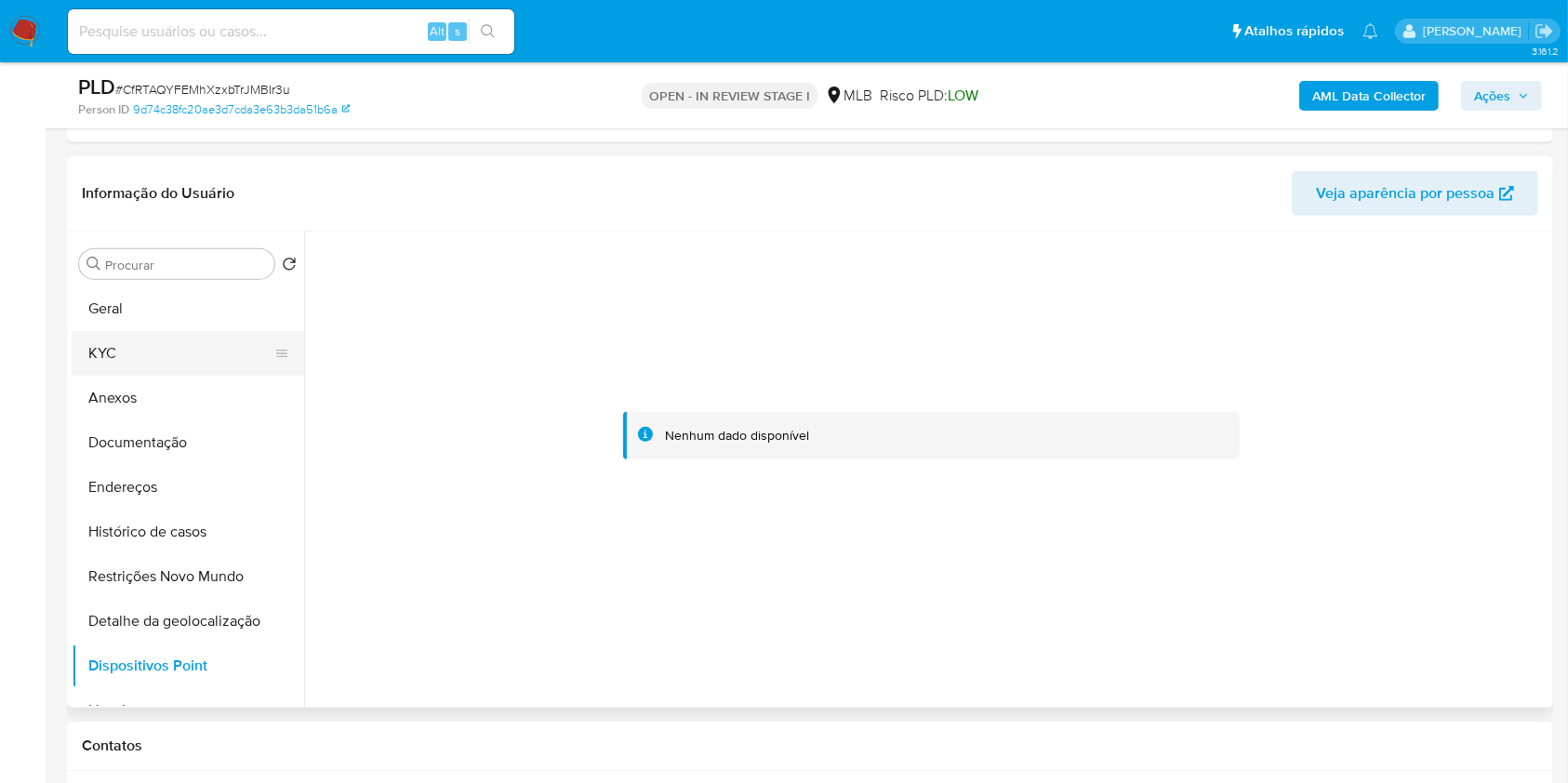
click at [192, 331] on button "KYC" at bounding box center [180, 353] width 218 height 44
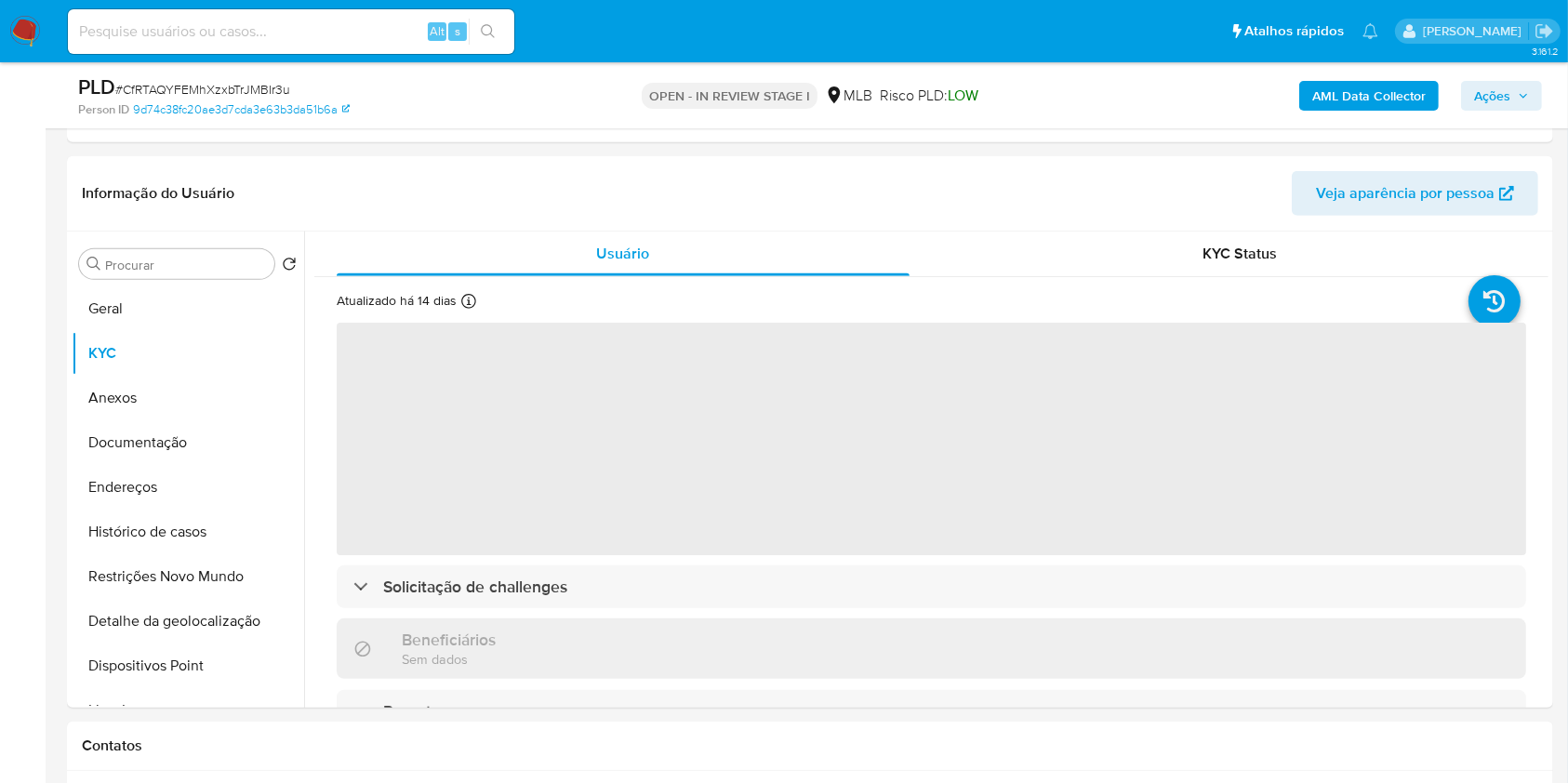
click at [1504, 96] on span "Ações" at bounding box center [1491, 96] width 36 height 30
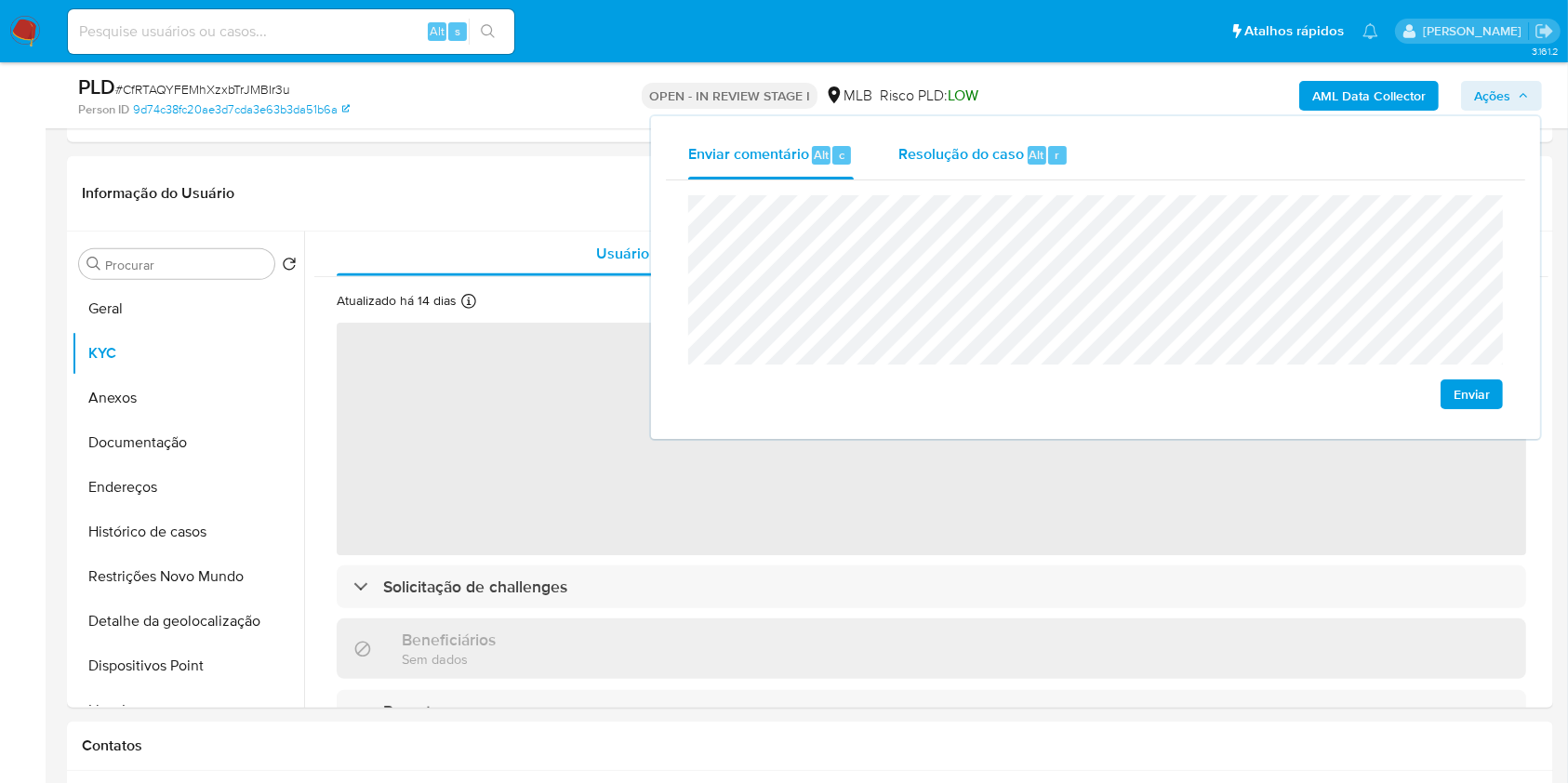
click at [995, 158] on span "Resolução do caso" at bounding box center [960, 154] width 125 height 22
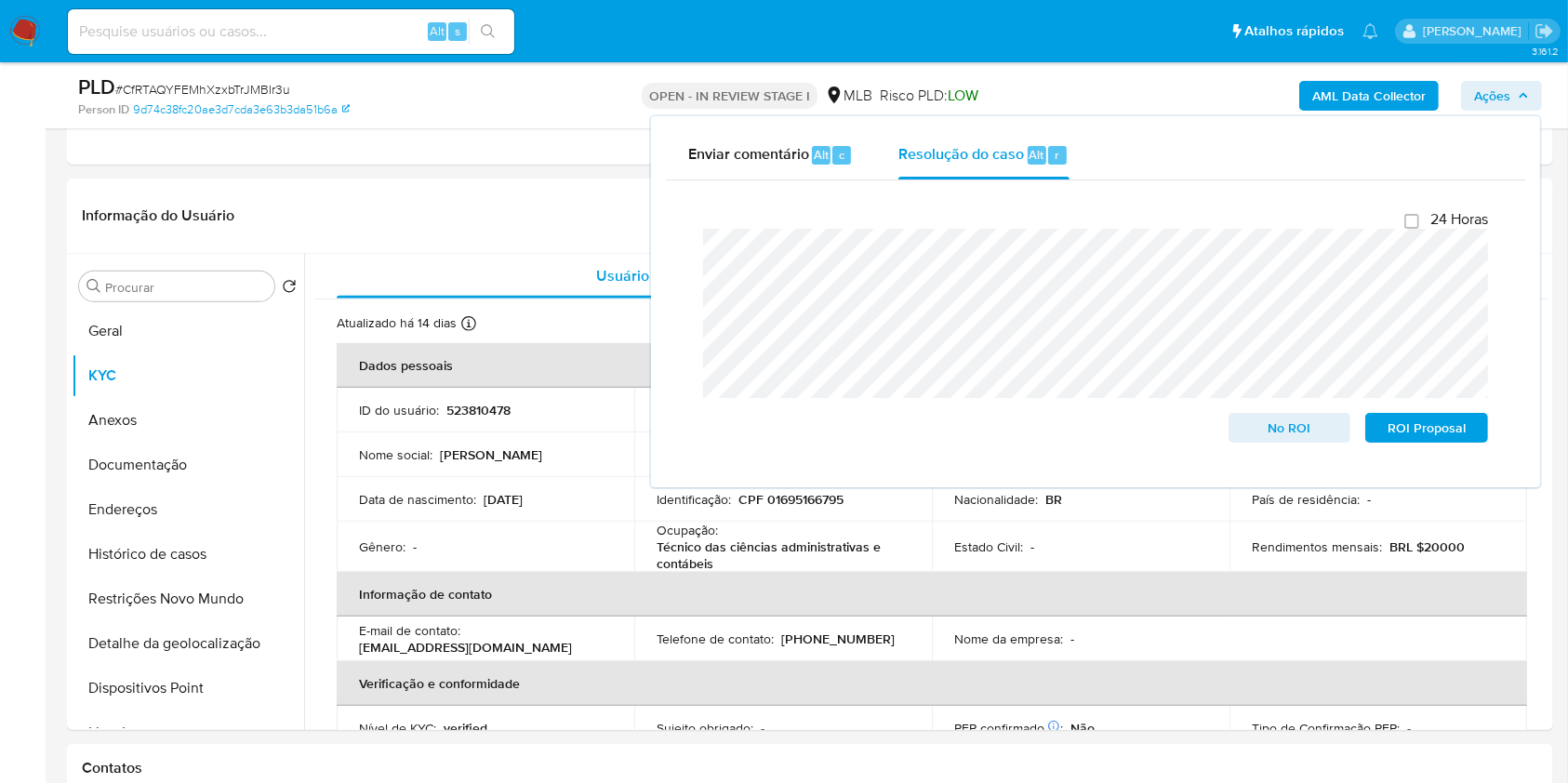
click at [1119, 87] on div "AML Data Collector Ações Enviar comentário Alt c Resolução do caso Alt r Fecham…" at bounding box center [1301, 96] width 483 height 43
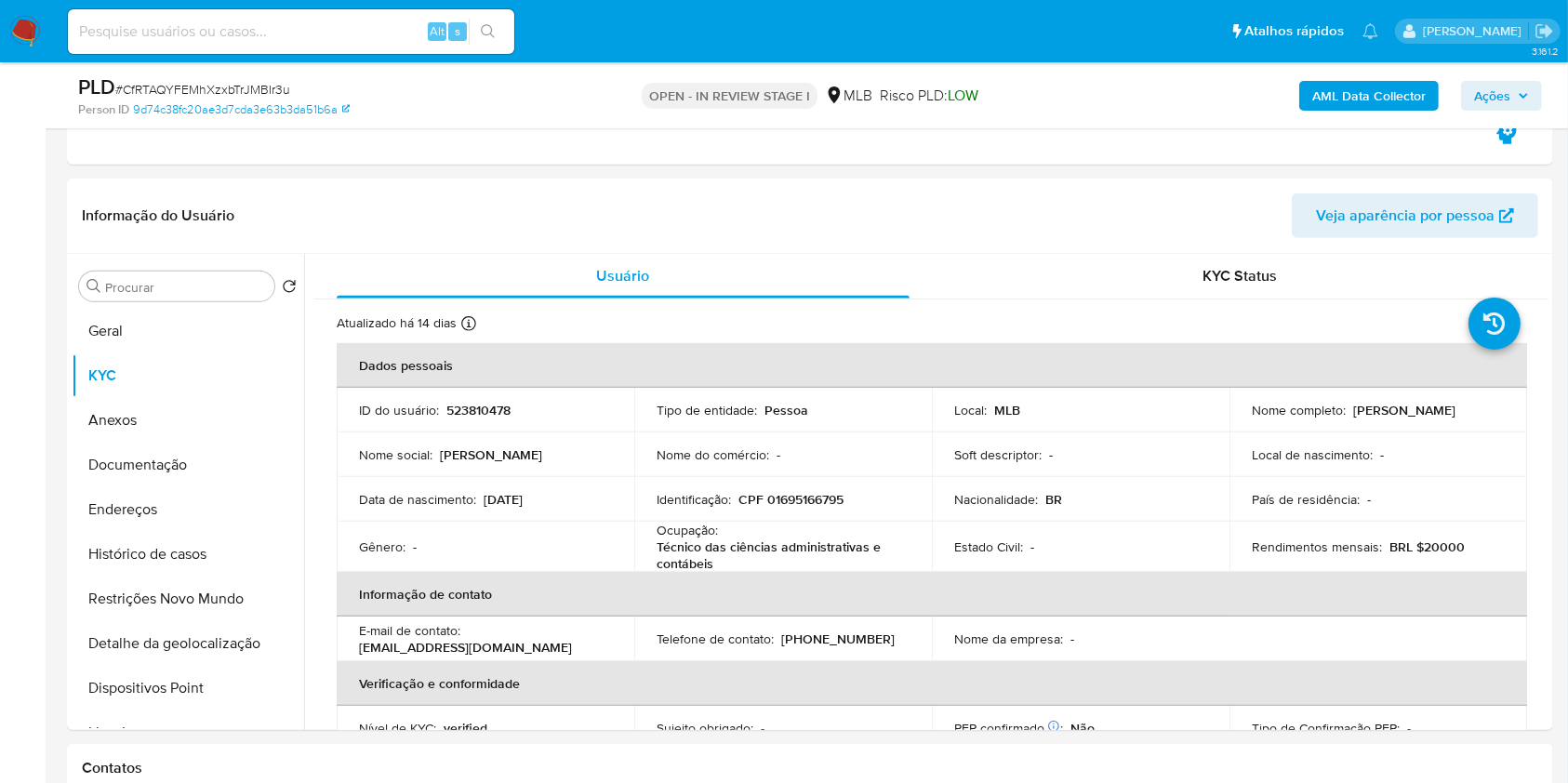
click at [1364, 107] on b "AML Data Collector" at bounding box center [1368, 96] width 113 height 30
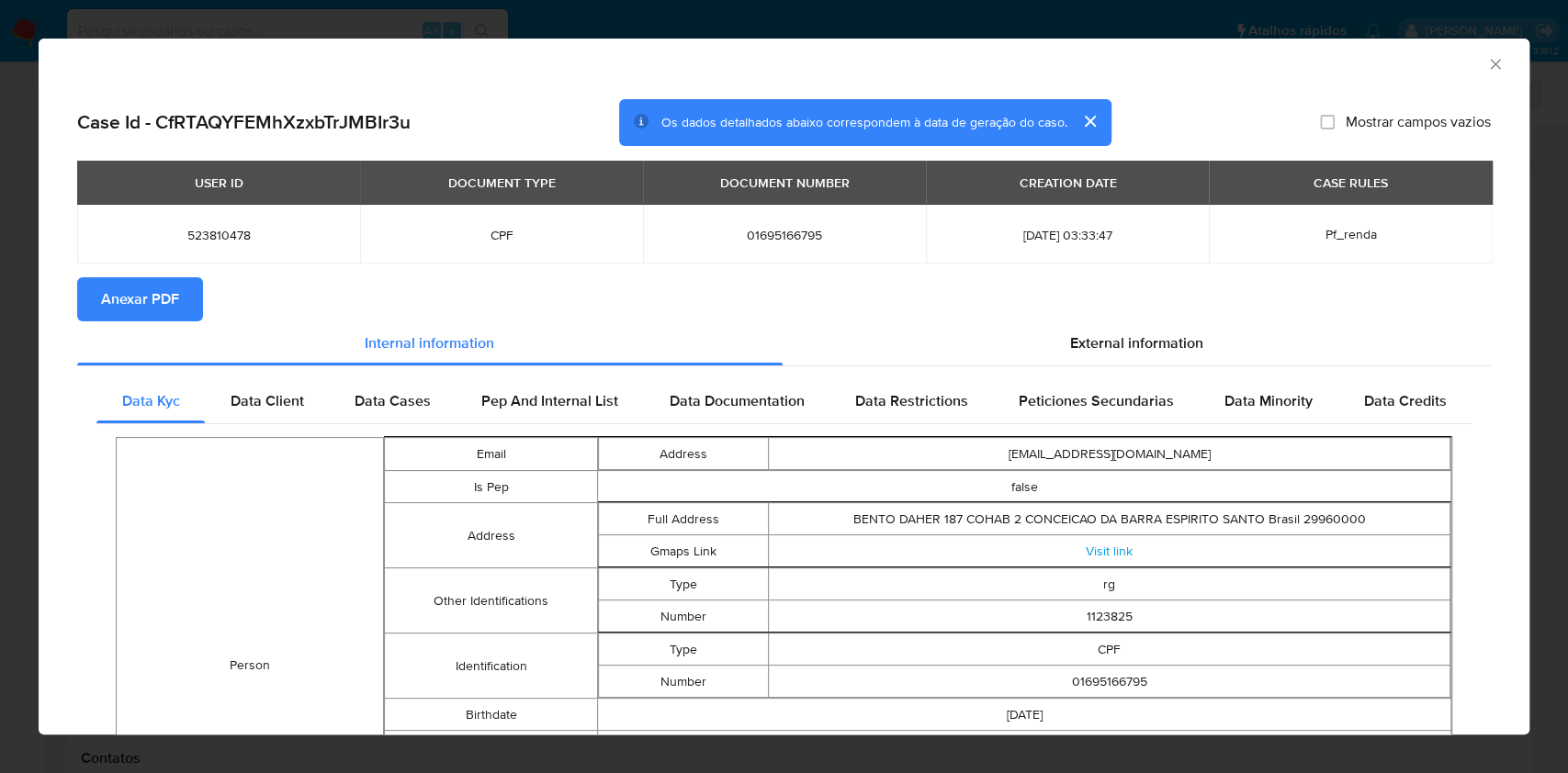
click at [176, 295] on span "Anexar PDF" at bounding box center [140, 300] width 78 height 41
click at [1486, 58] on icon "Fechar a janela" at bounding box center [1495, 64] width 18 height 18
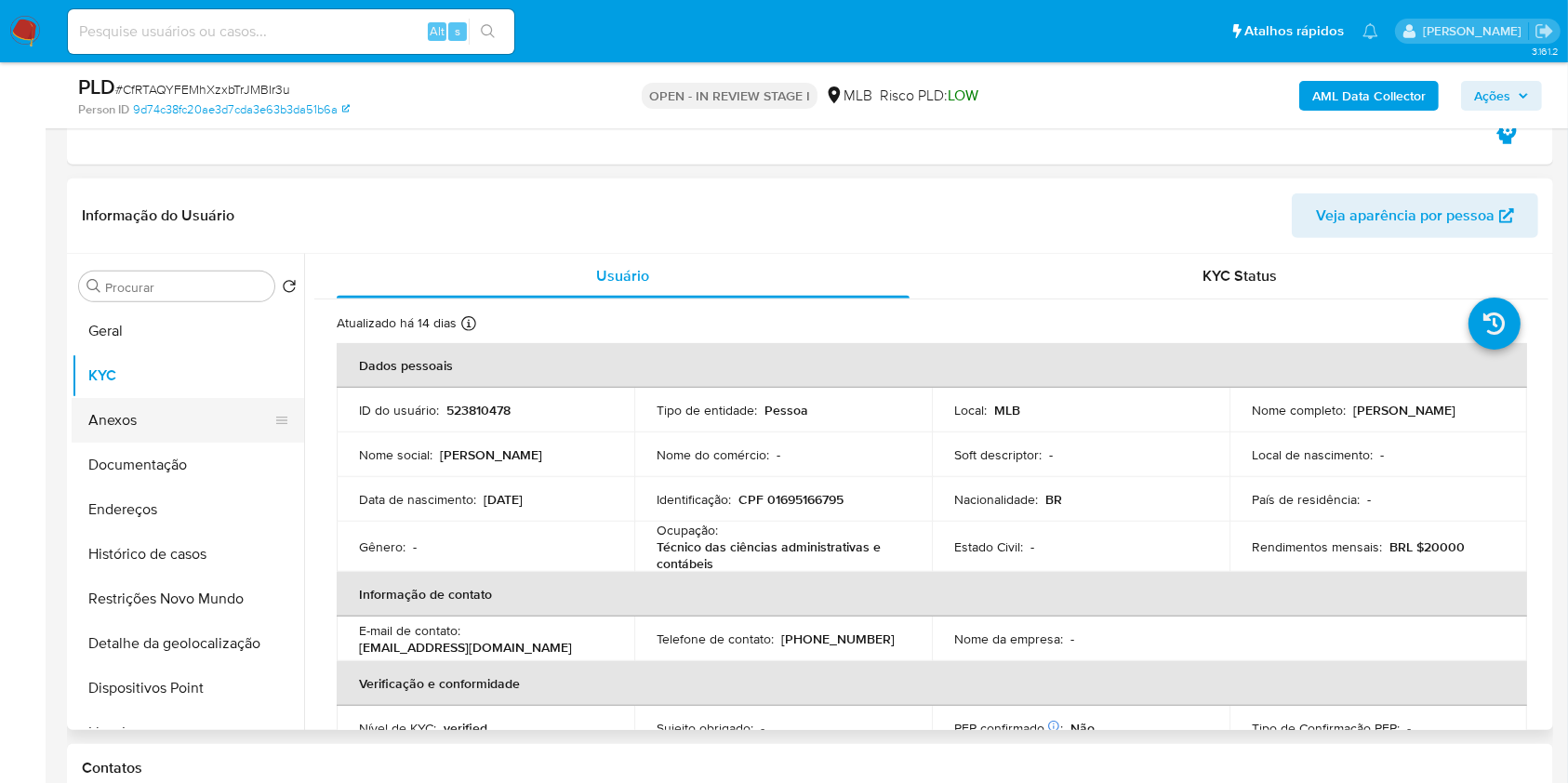
click at [201, 417] on button "Anexos" at bounding box center [180, 420] width 218 height 44
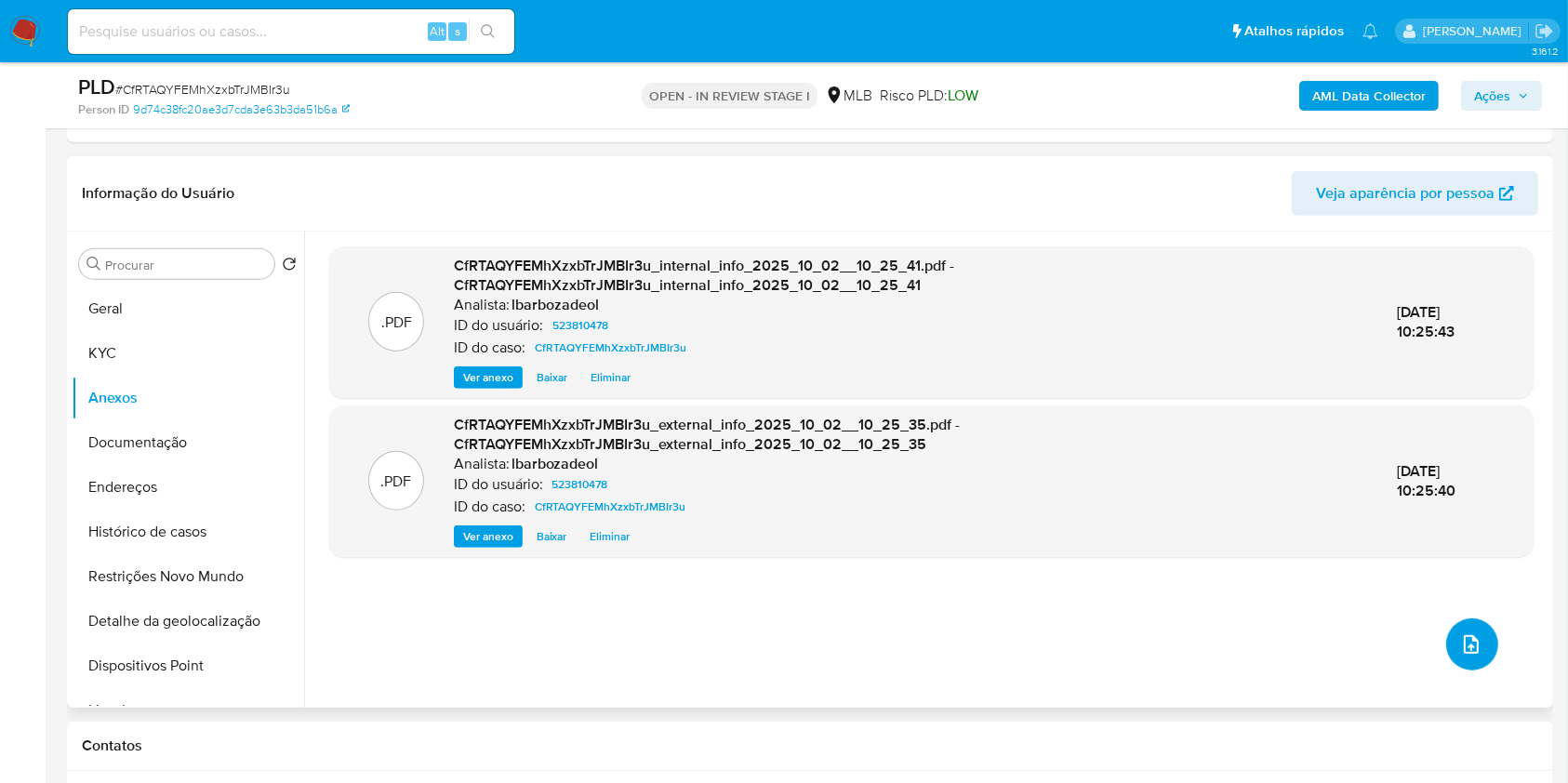
click at [1475, 642] on button "upload-file" at bounding box center [1471, 644] width 52 height 52
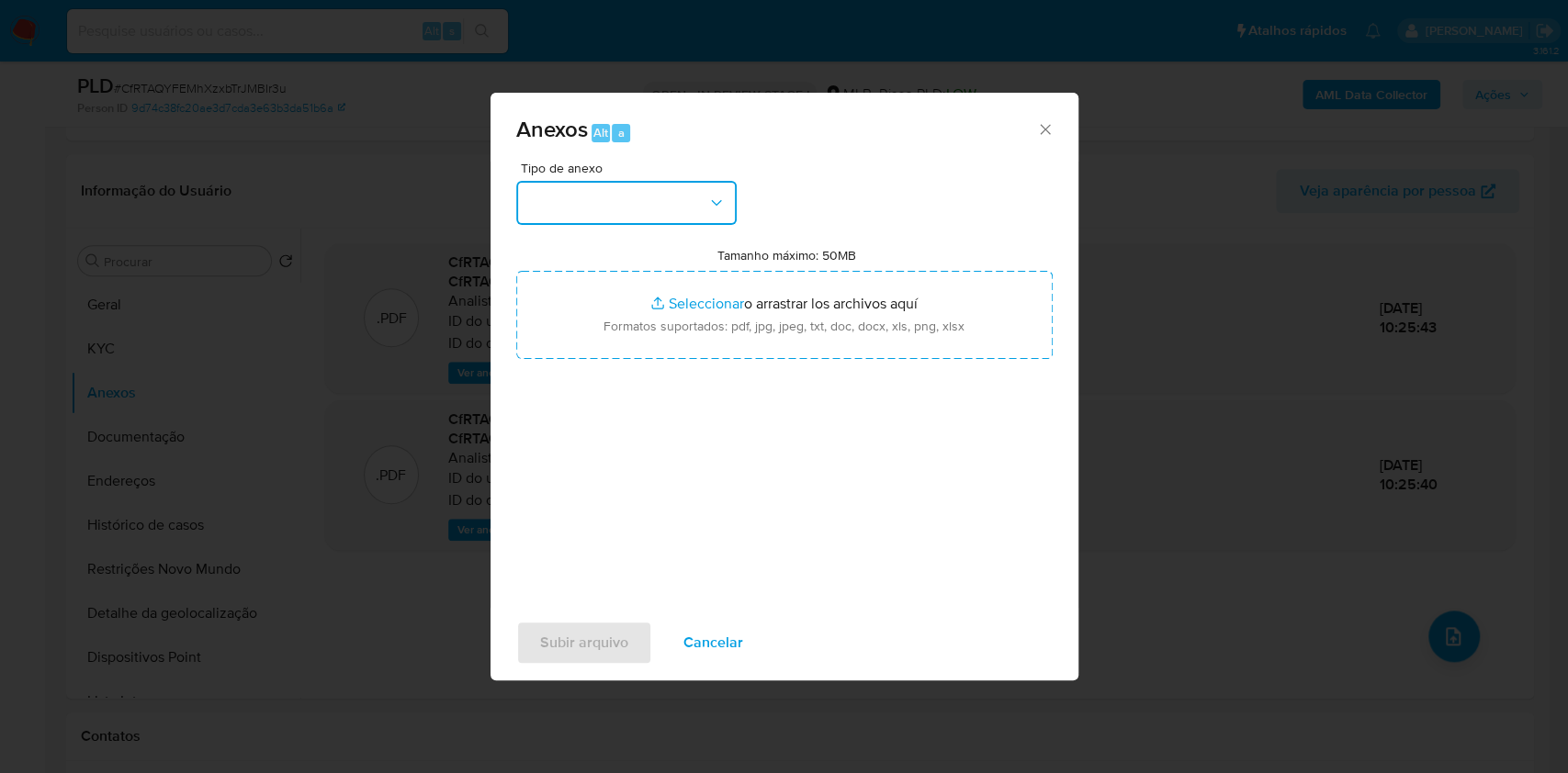
click at [679, 202] on button "button" at bounding box center [626, 202] width 220 height 44
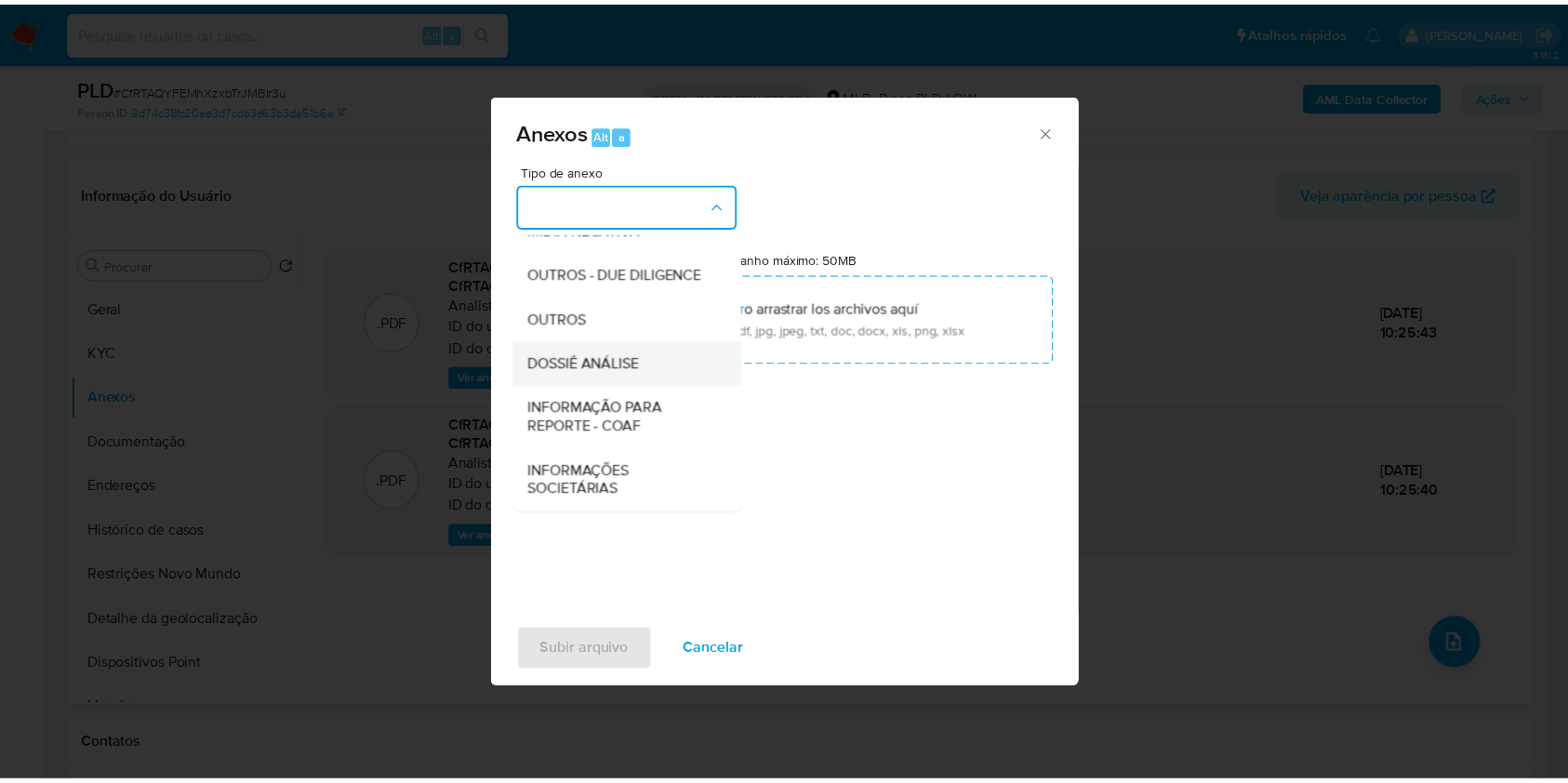
scroll to position [283, 0]
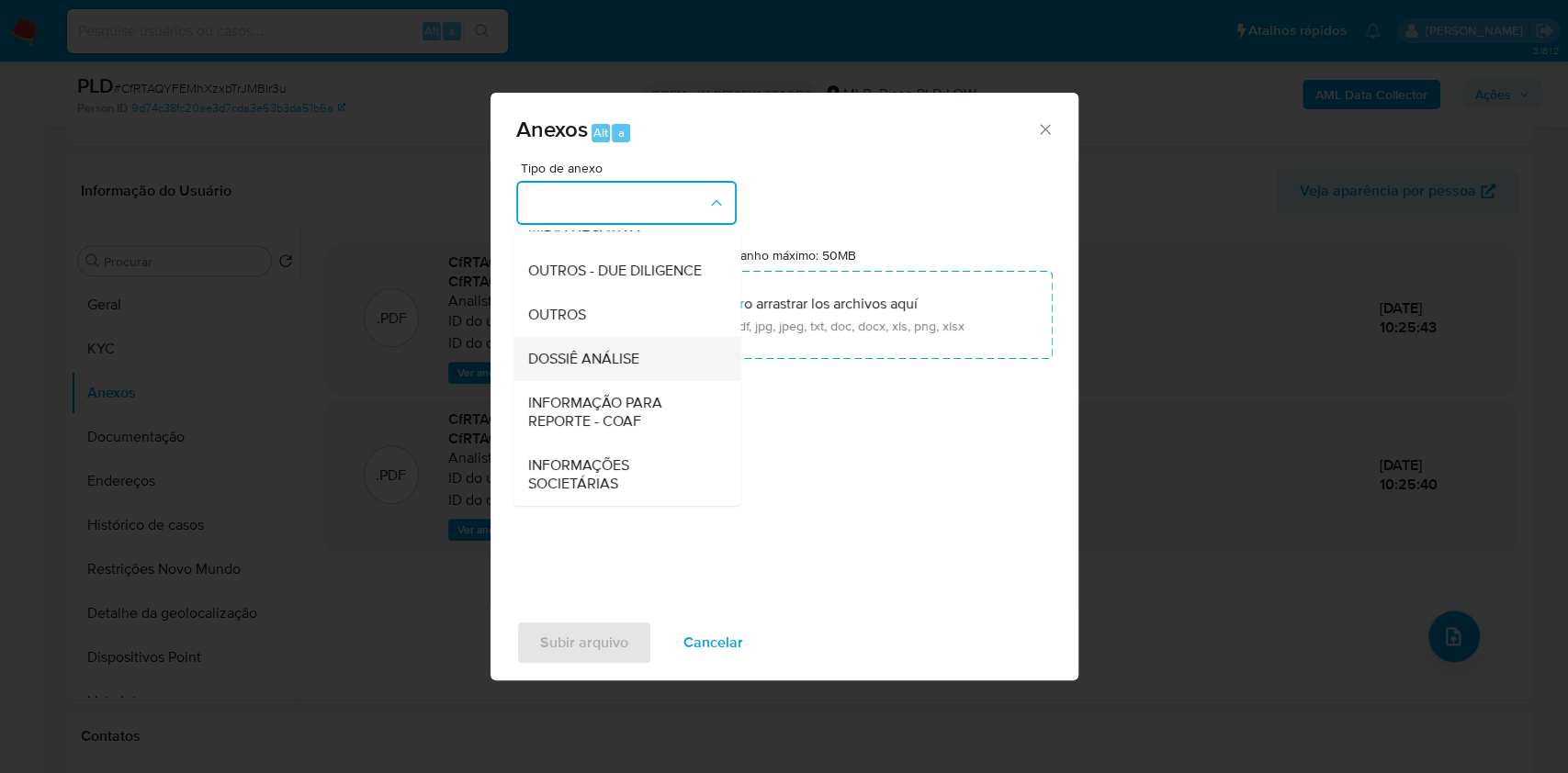
click at [659, 361] on div "DOSSIÊ ANÁLISE" at bounding box center [621, 358] width 187 height 44
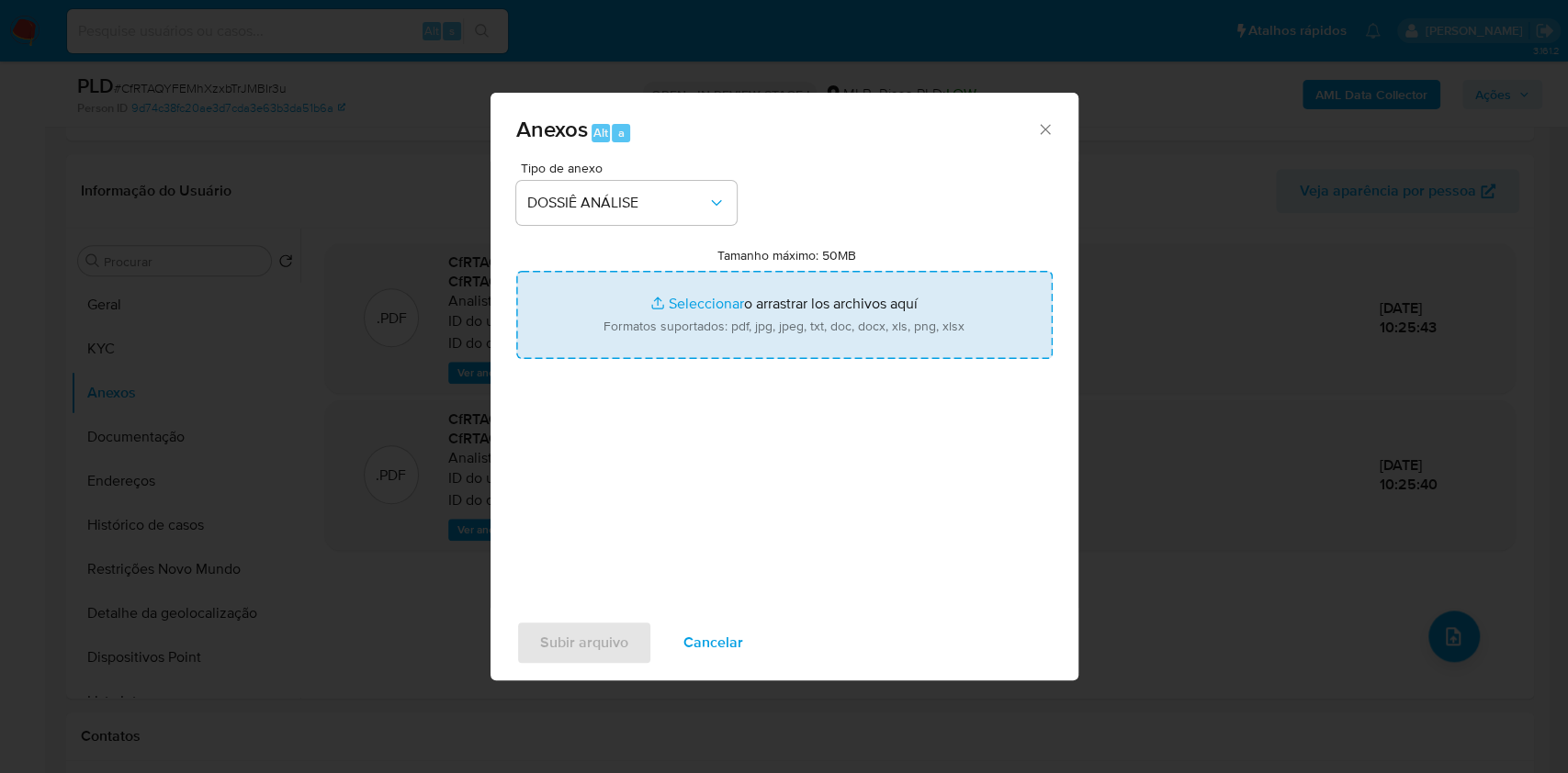
click at [662, 314] on input "Tamanho máximo: 50MB Seleccionar archivos" at bounding box center [784, 314] width 536 height 89
type input "C:\fakepath\Declinio - XXXX - CPF 01695166795 - CLAUDIA REGINA VIEIRA DA CUNHA.…"
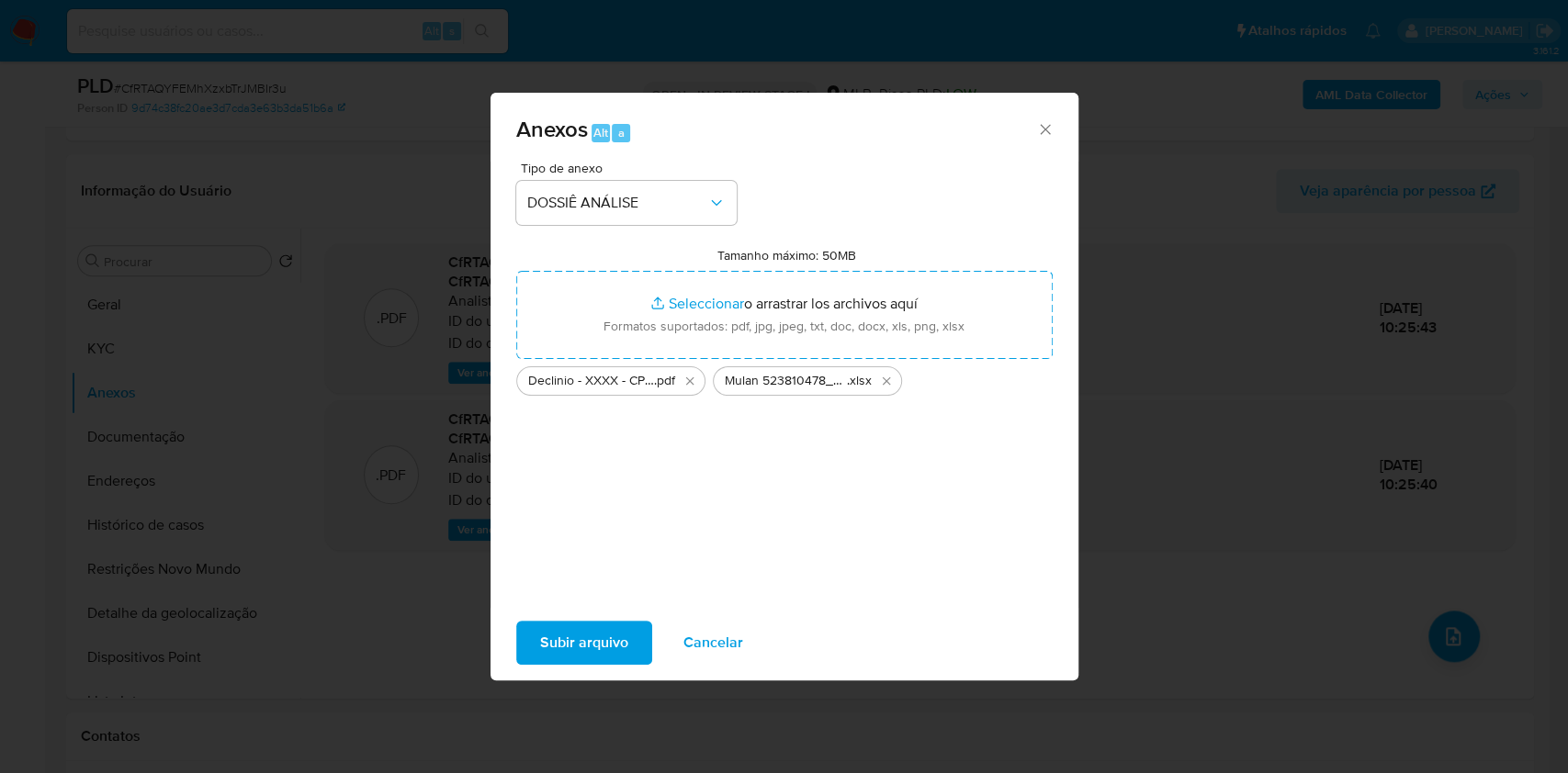
click at [593, 636] on span "Subir arquivo" at bounding box center [584, 644] width 89 height 41
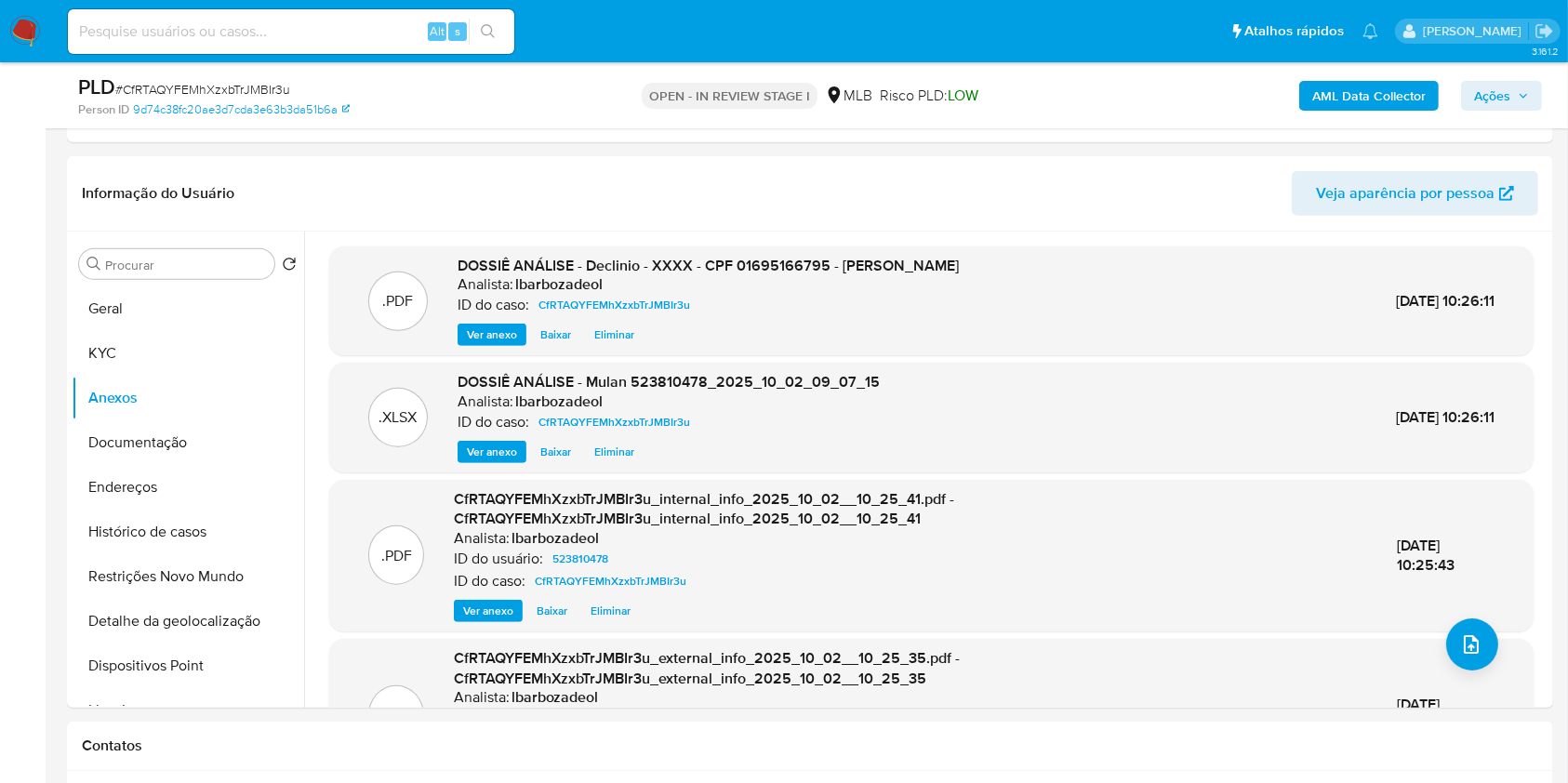
click at [1495, 105] on span "Ações" at bounding box center [1491, 96] width 36 height 30
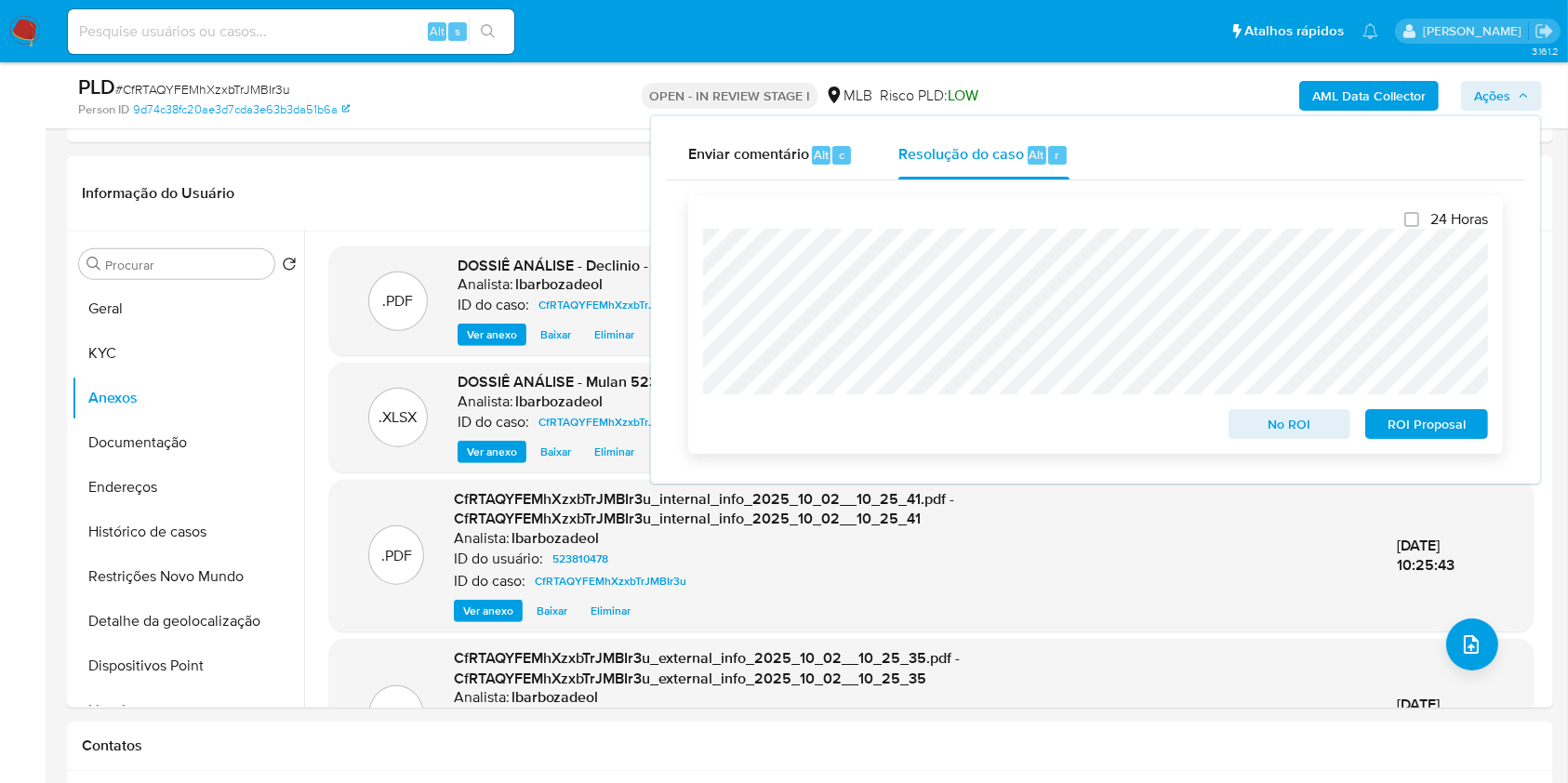
click at [1259, 436] on span "No ROI" at bounding box center [1290, 424] width 97 height 26
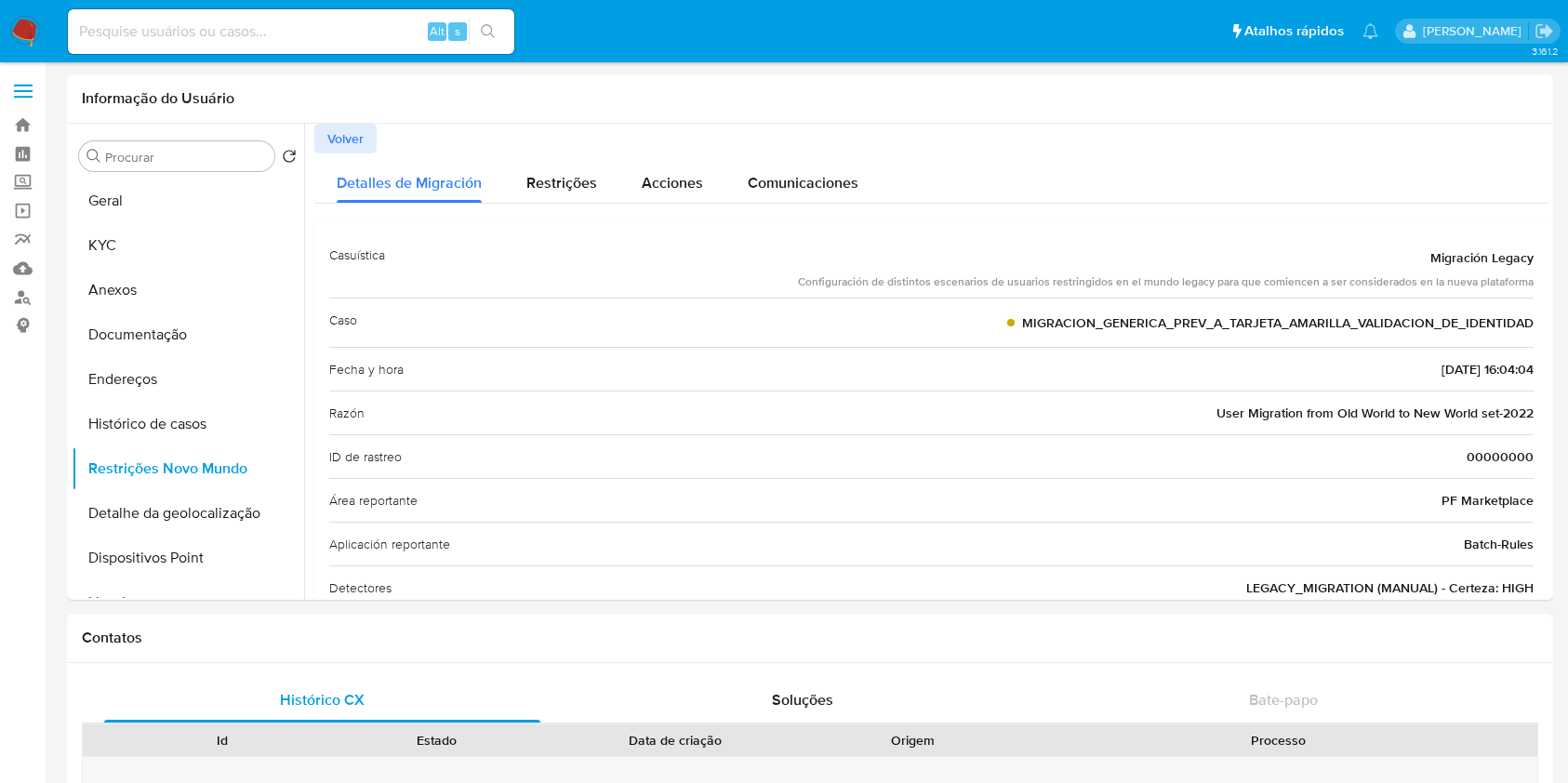
select select "10"
click at [131, 194] on button "Geral" at bounding box center [180, 200] width 218 height 44
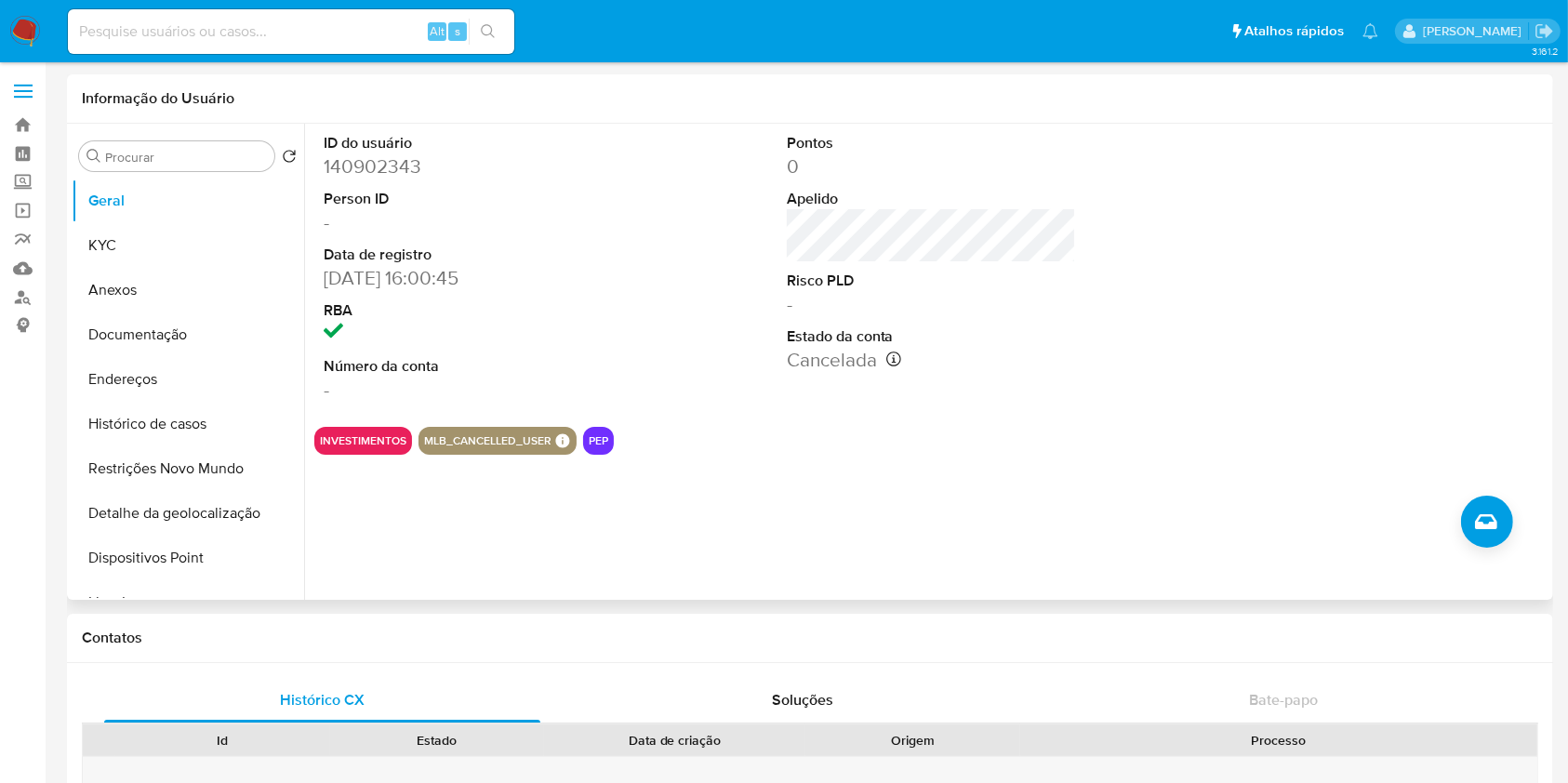
drag, startPoint x: 1552, startPoint y: 362, endPoint x: 1496, endPoint y: 362, distance: 56.0
click at [1552, 362] on div "Procurar Retornar ao pedido padrão Geral KYC Anexos Documentação Endereços Hist…" at bounding box center [810, 361] width 1486 height 476
click at [1482, 309] on div at bounding box center [1394, 267] width 308 height 288
click at [181, 345] on button "Documentação" at bounding box center [180, 334] width 218 height 44
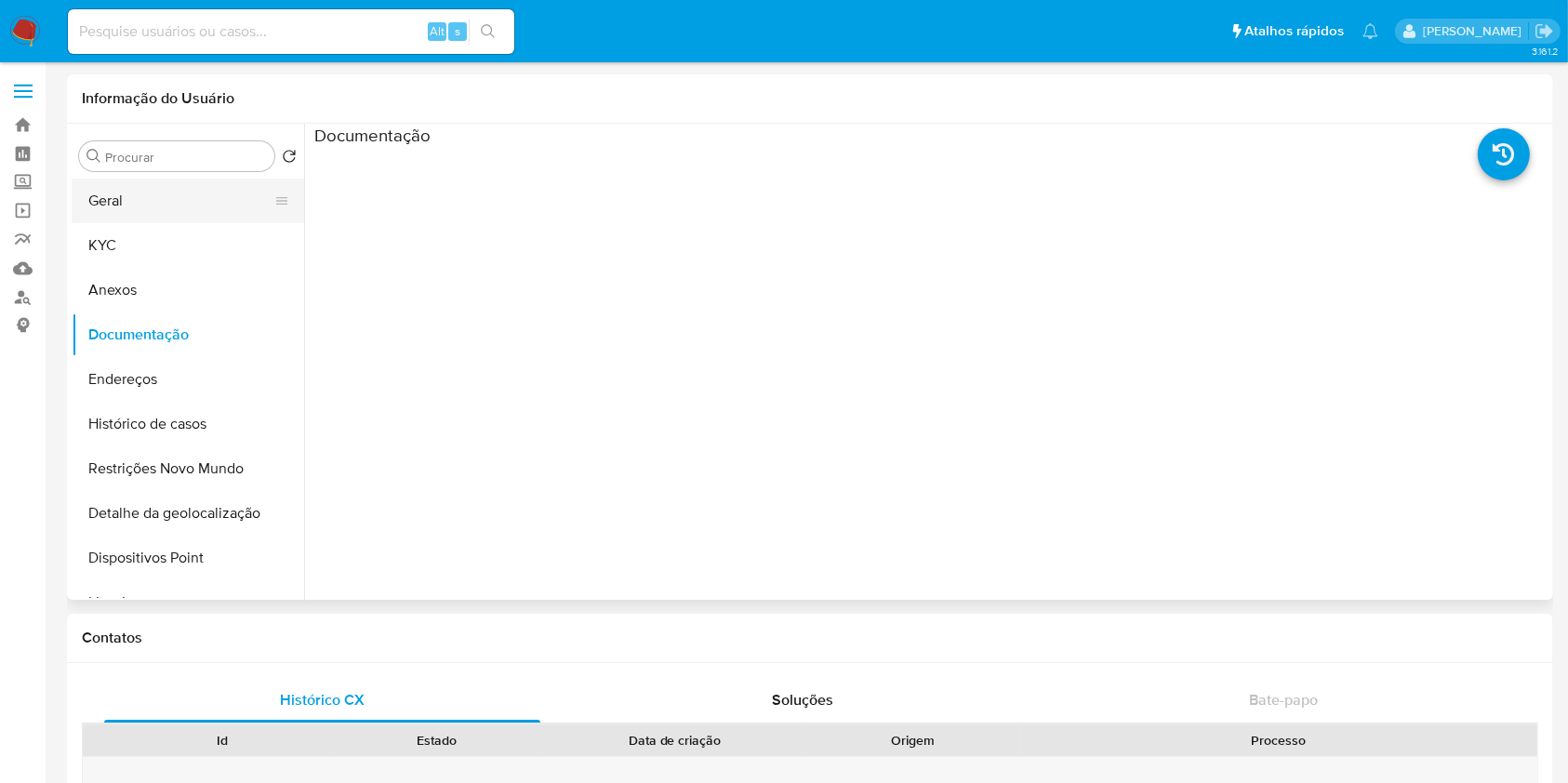
click at [180, 217] on button "Geral" at bounding box center [180, 200] width 218 height 44
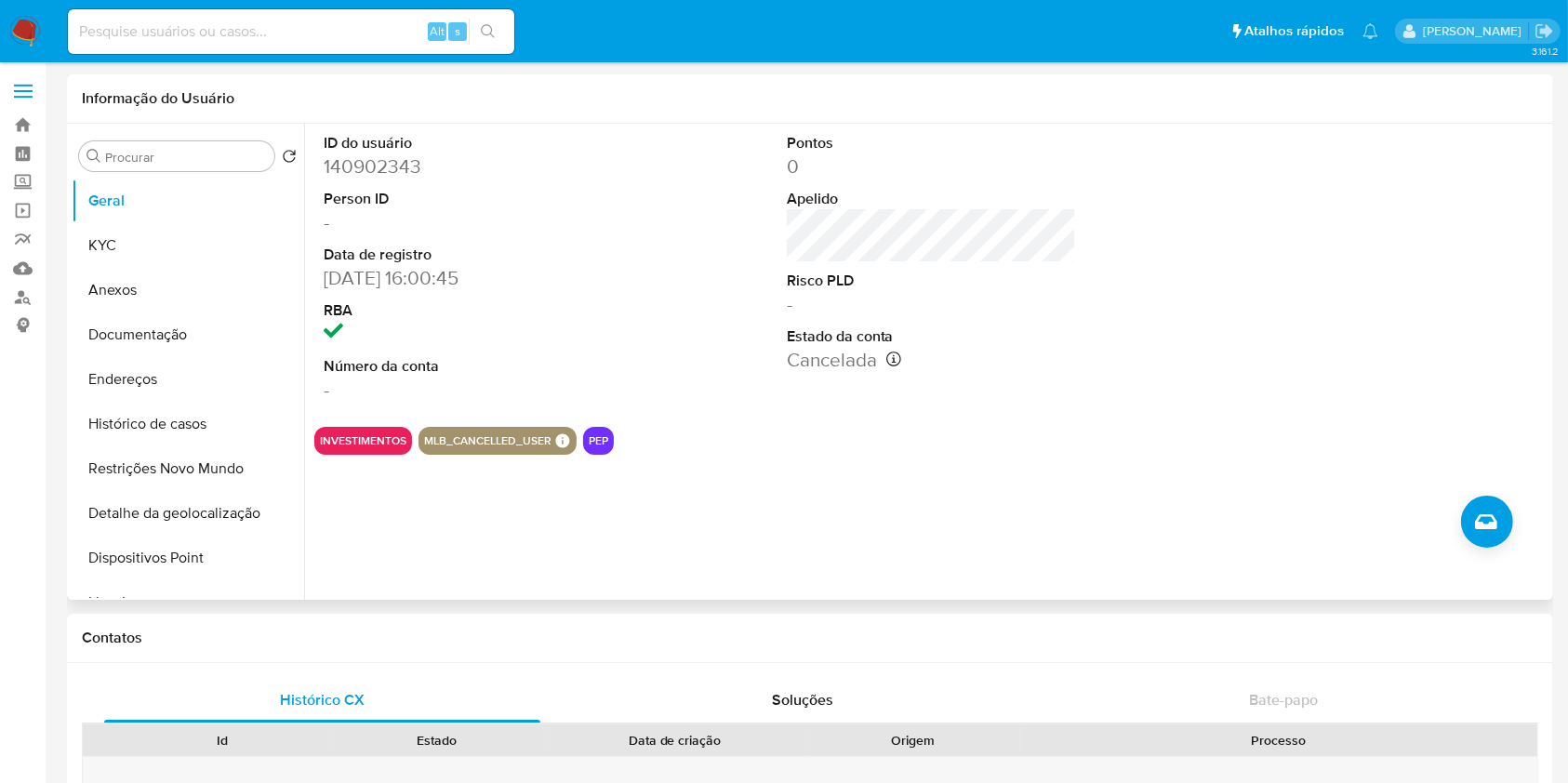
click at [809, 358] on dd "Cancelada Data de cancelamento: 03/12/2024 21:44:17" at bounding box center [931, 360] width 290 height 26
copy dd "Cancelada"
click at [1497, 291] on div at bounding box center [1394, 267] width 308 height 288
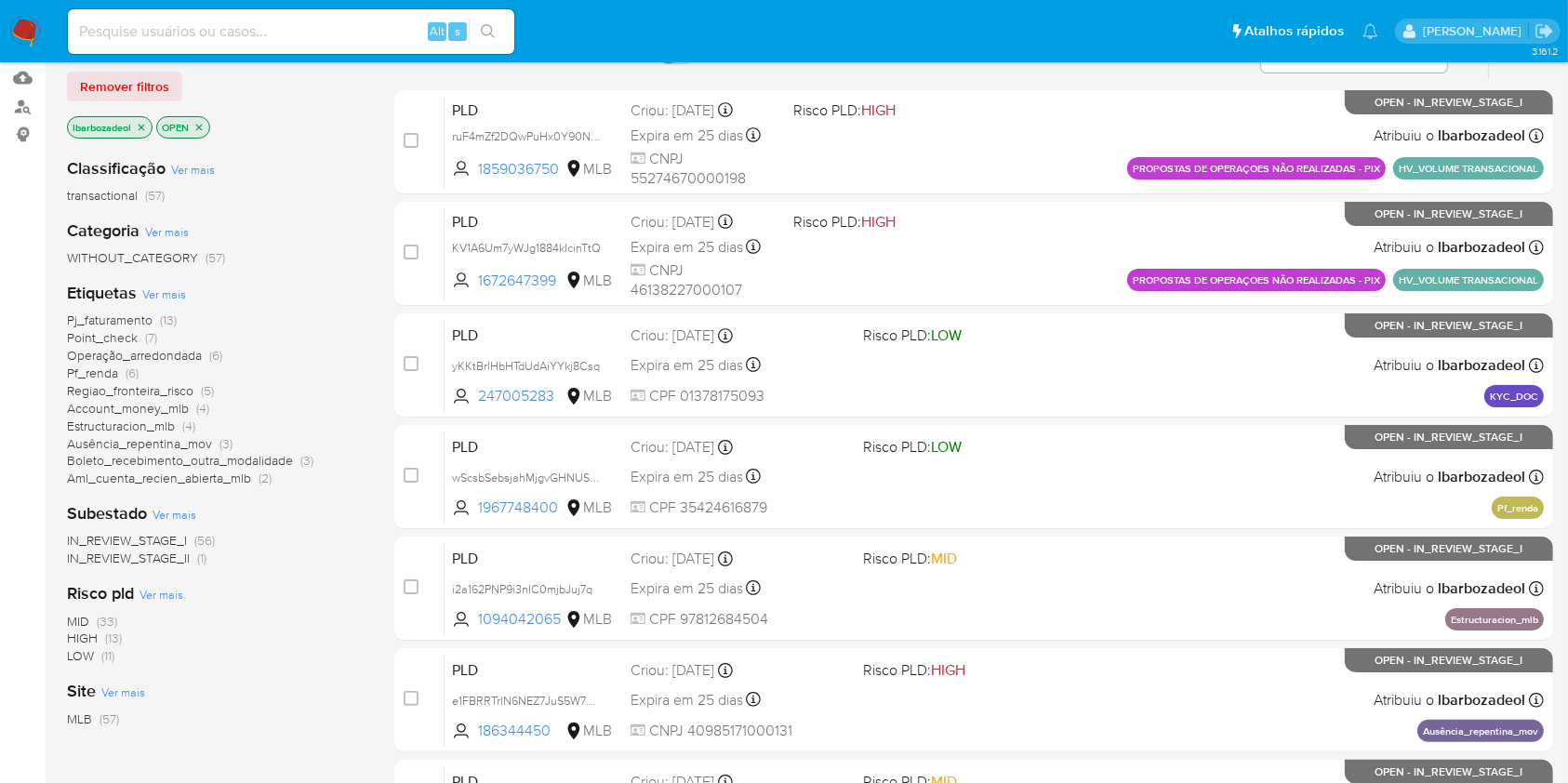
scroll to position [192, 0]
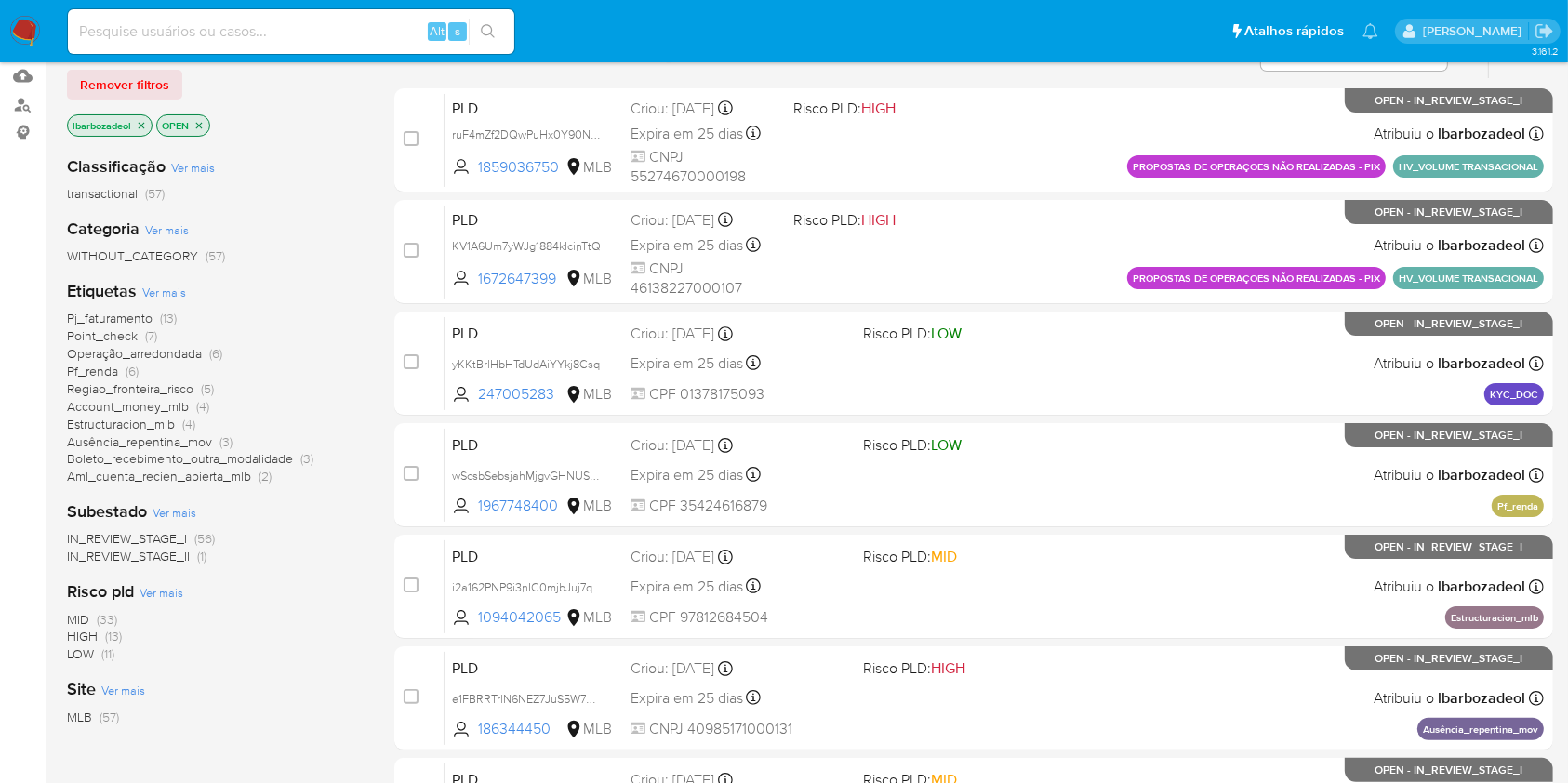
click at [162, 317] on span "(13)" at bounding box center [168, 318] width 17 height 19
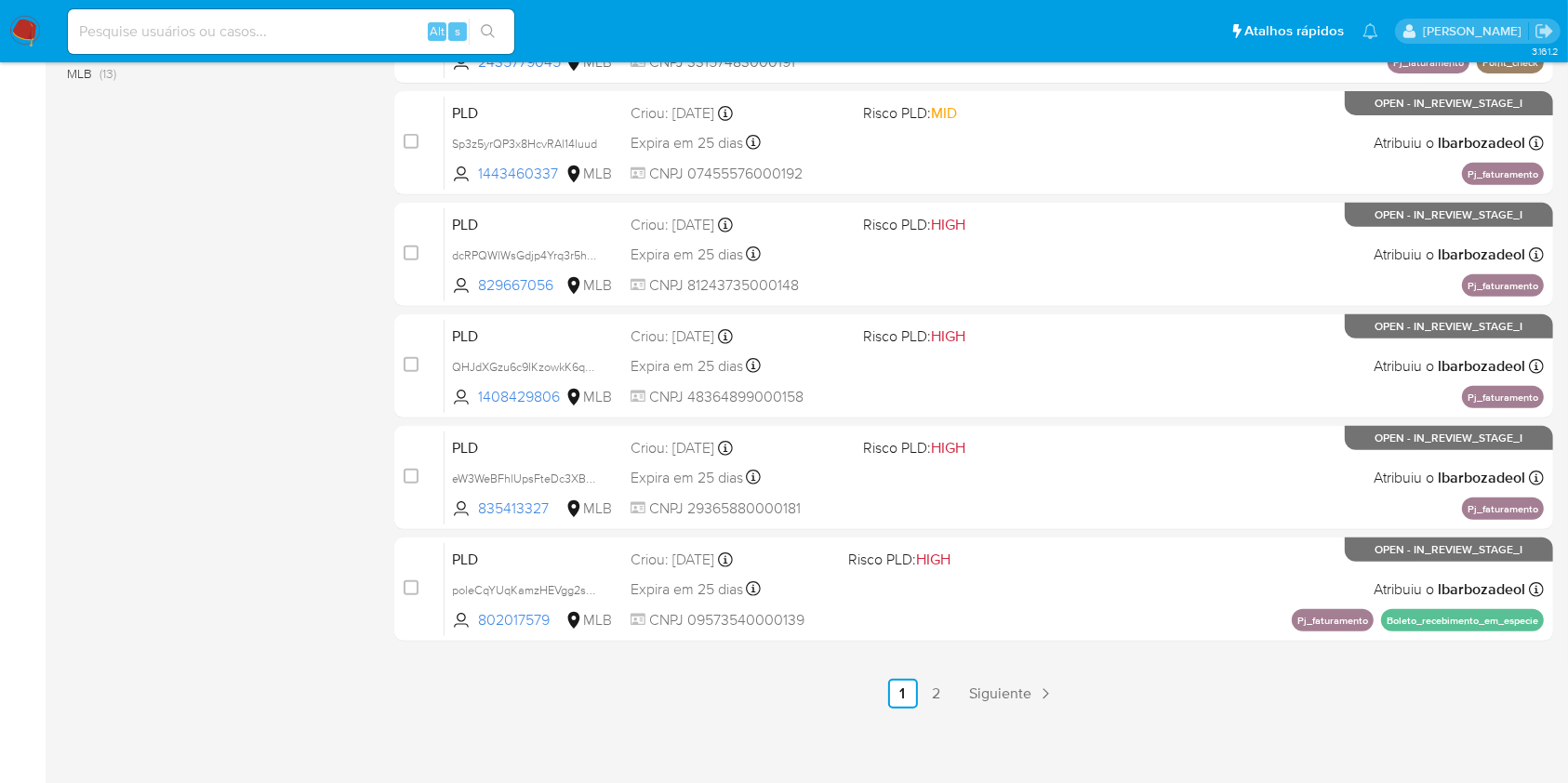
scroll to position [751, 0]
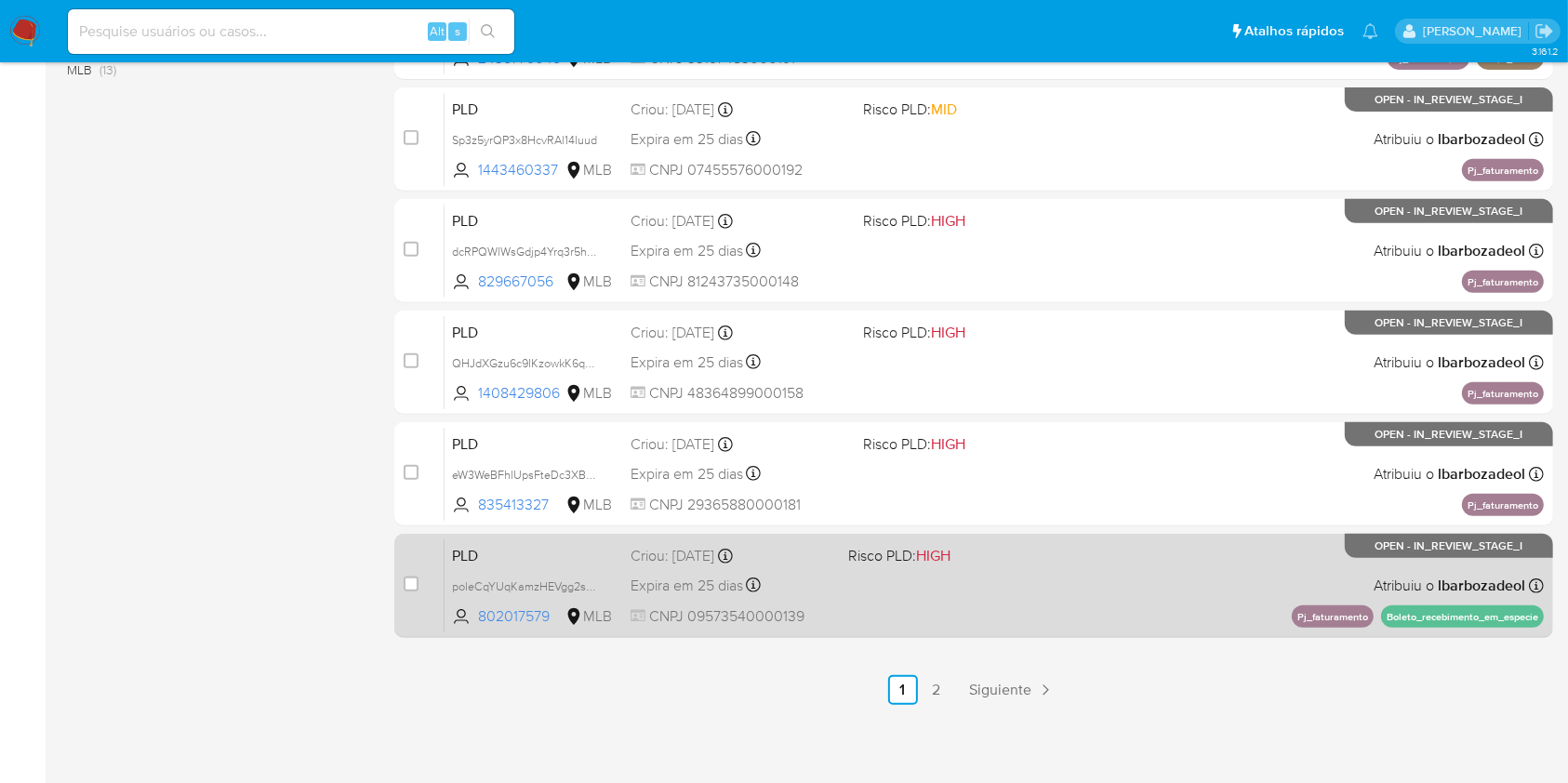
click at [994, 612] on div "PLD poleCqYUqKamzHEVgg2seBMv 802017579 MLB Risco PLD: HIGH Criou: [DATE] Criou:…" at bounding box center [993, 585] width 1099 height 94
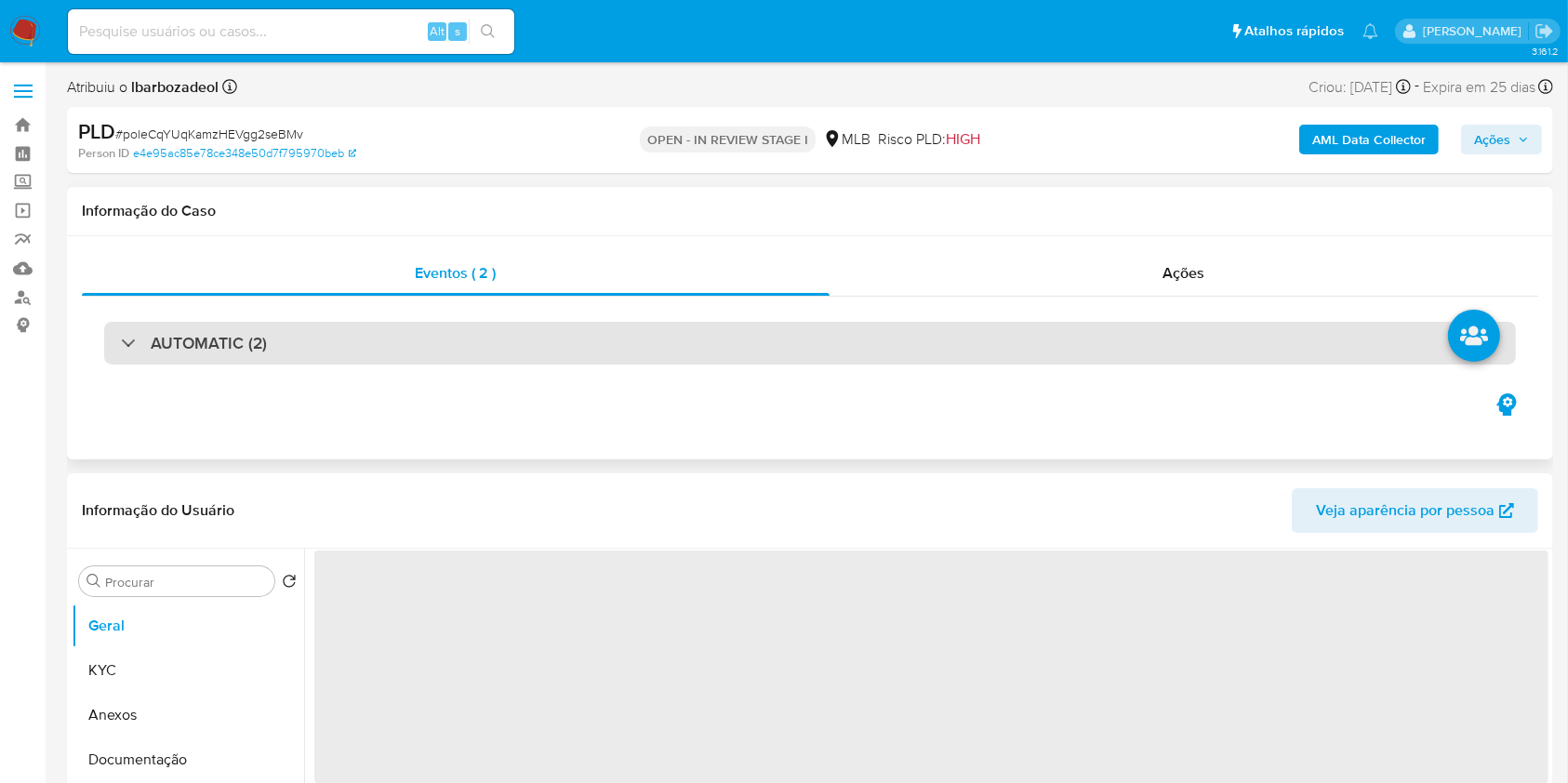
click at [773, 352] on div "AUTOMATIC (2)" at bounding box center [810, 342] width 1411 height 42
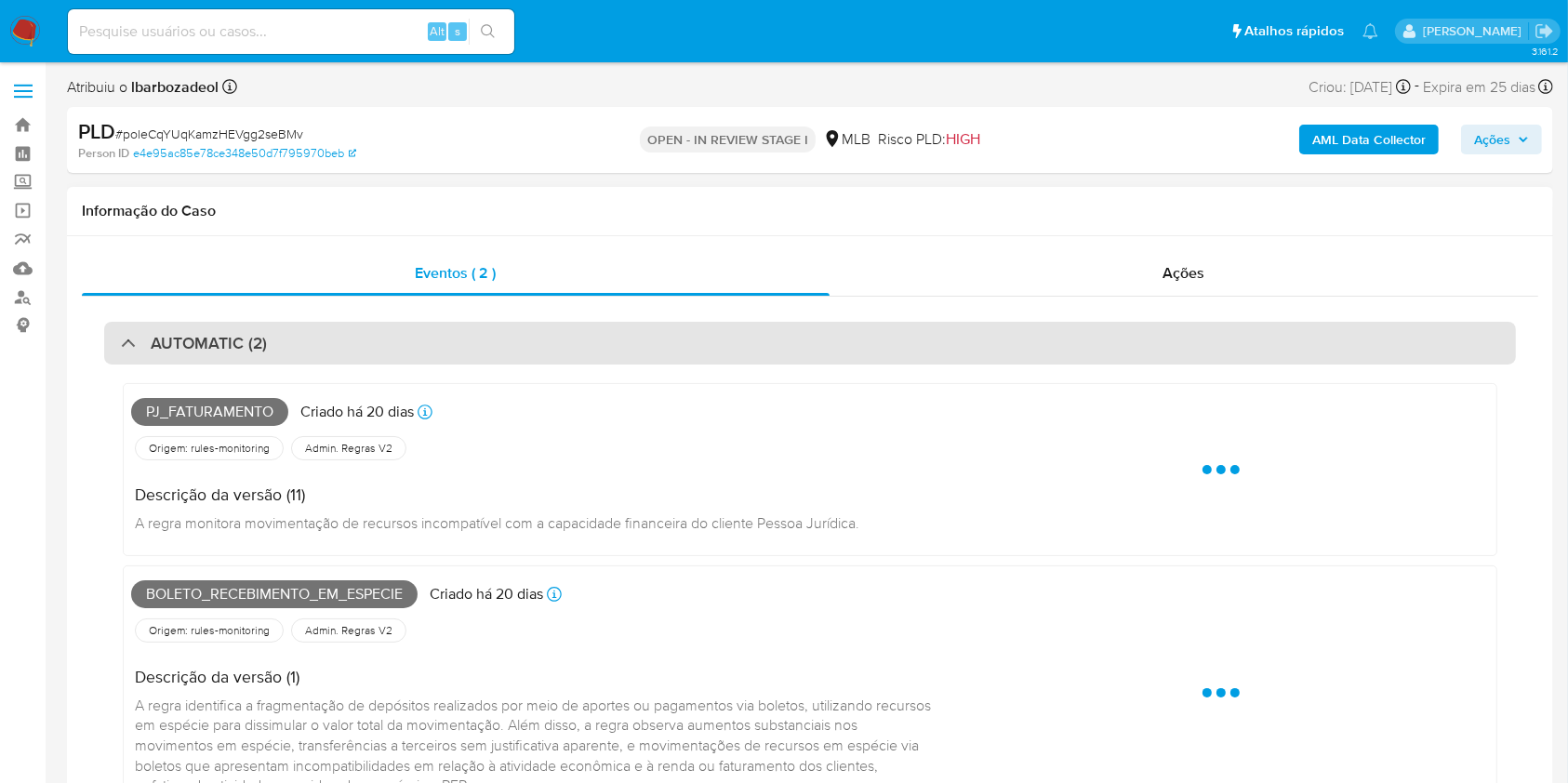
click at [773, 352] on div "AUTOMATIC (2)" at bounding box center [810, 342] width 1411 height 42
select select "10"
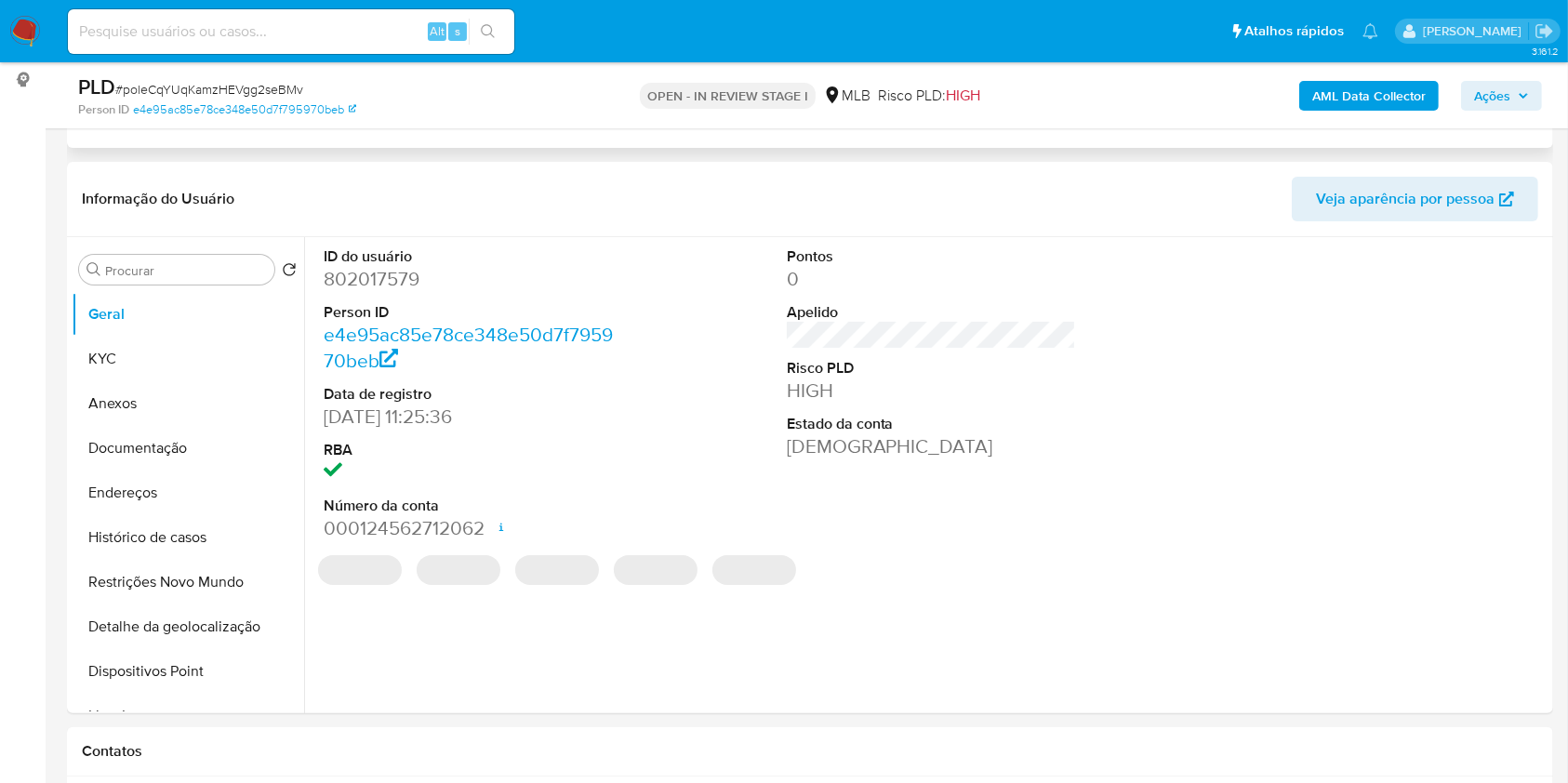
scroll to position [247, 0]
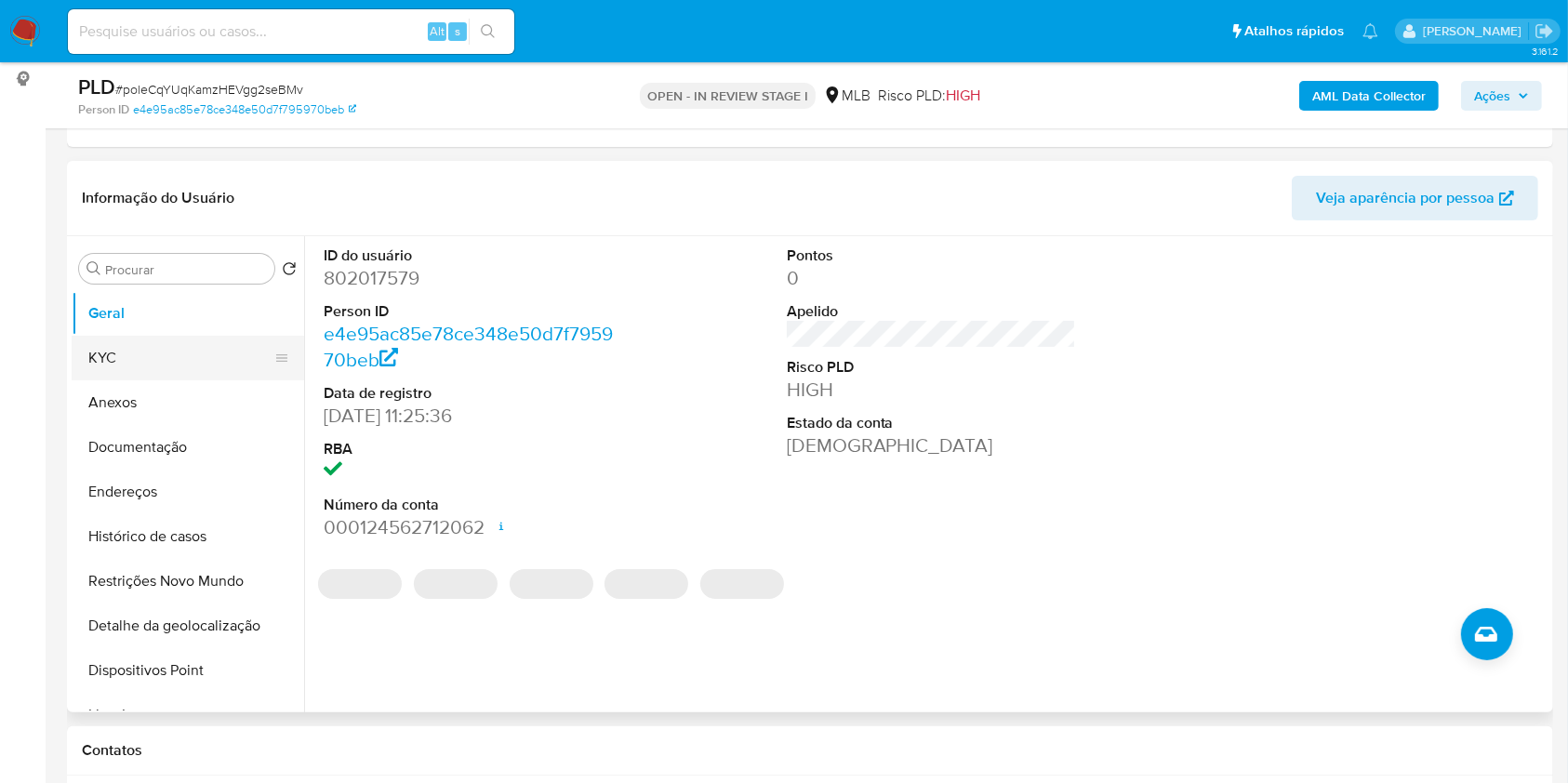
click at [181, 345] on button "KYC" at bounding box center [180, 358] width 218 height 44
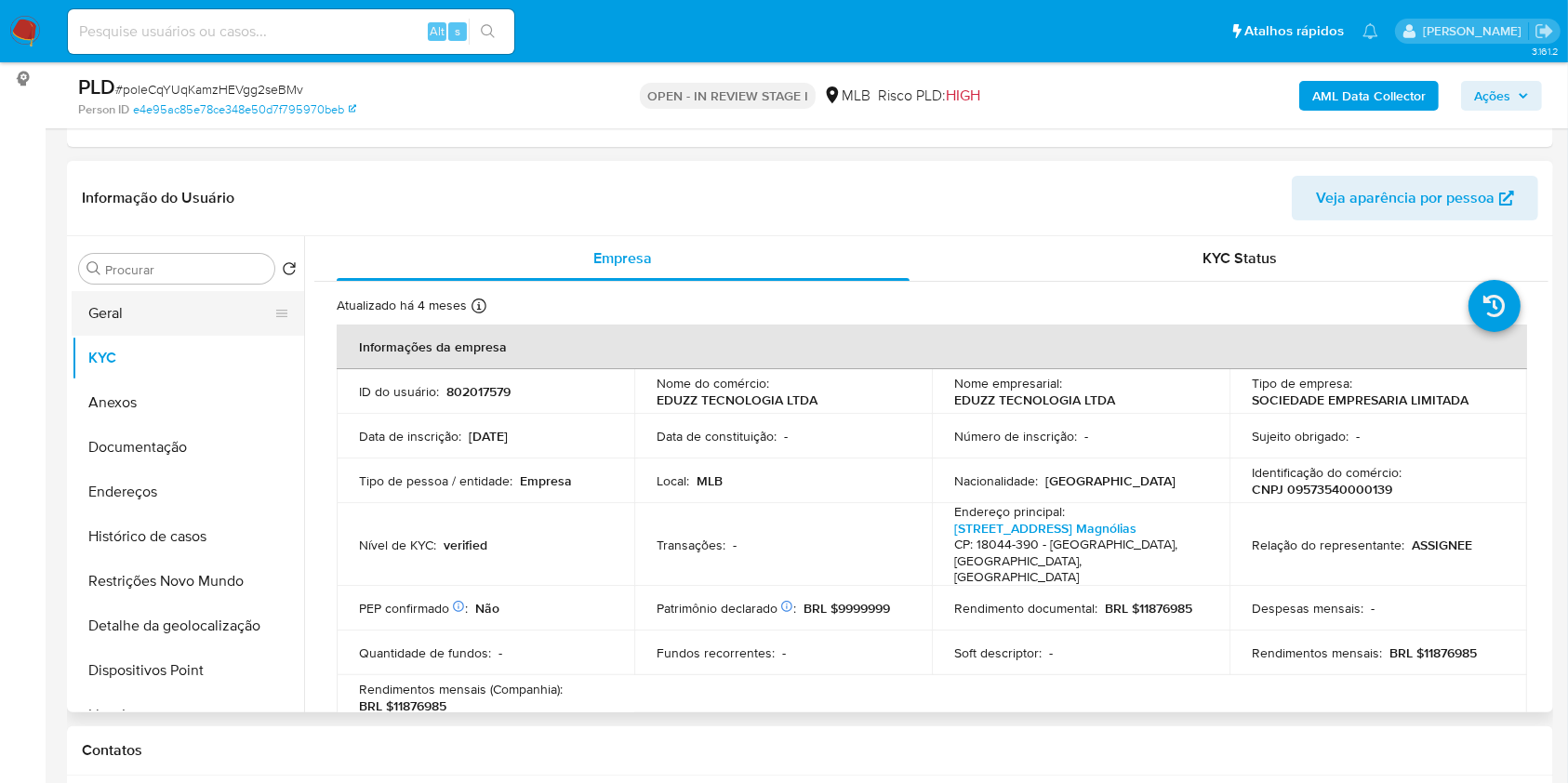
click at [173, 308] on button "Geral" at bounding box center [180, 313] width 218 height 44
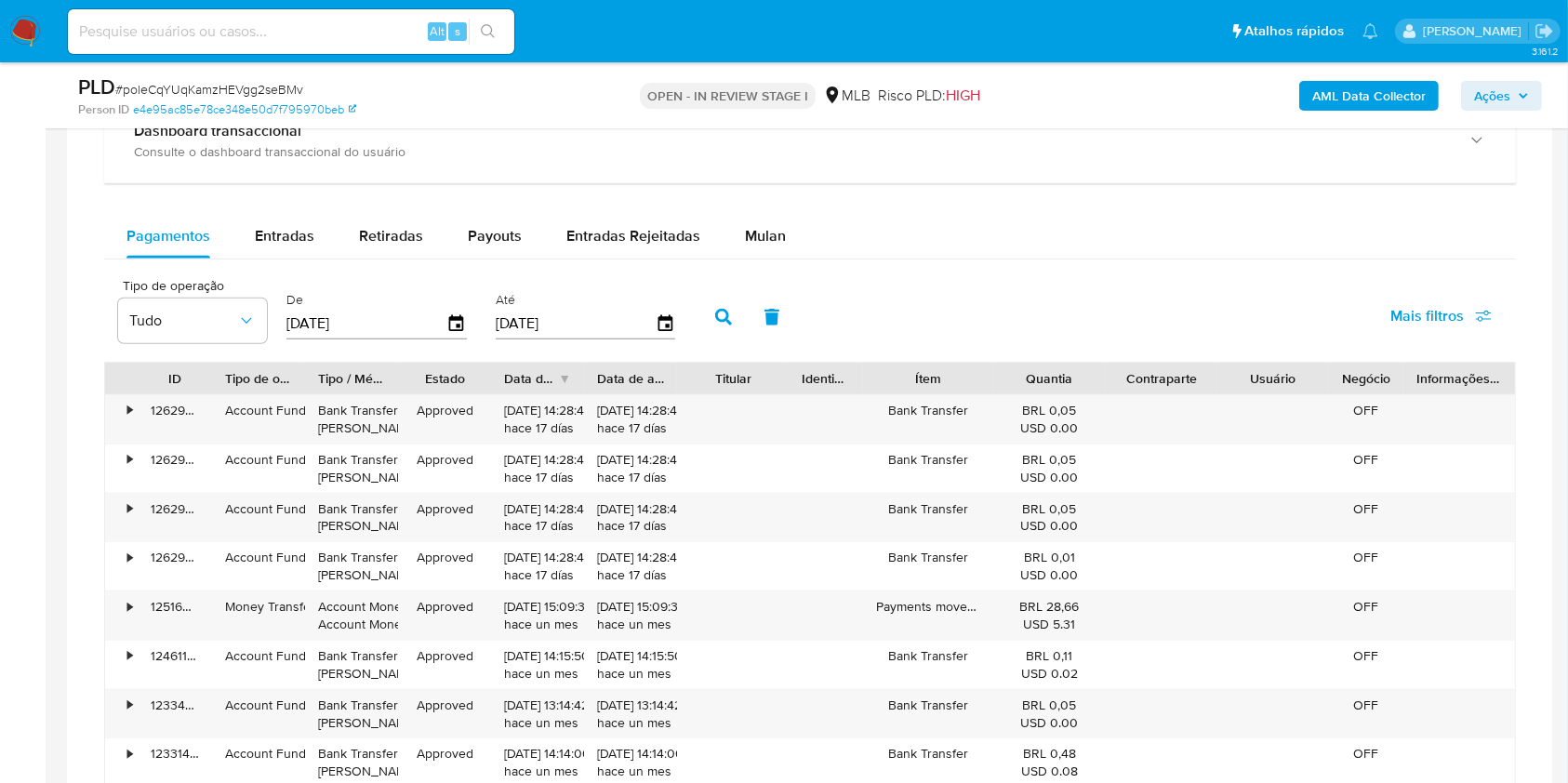
scroll to position [1482, 0]
click at [745, 243] on span "Mulan" at bounding box center [766, 235] width 41 height 22
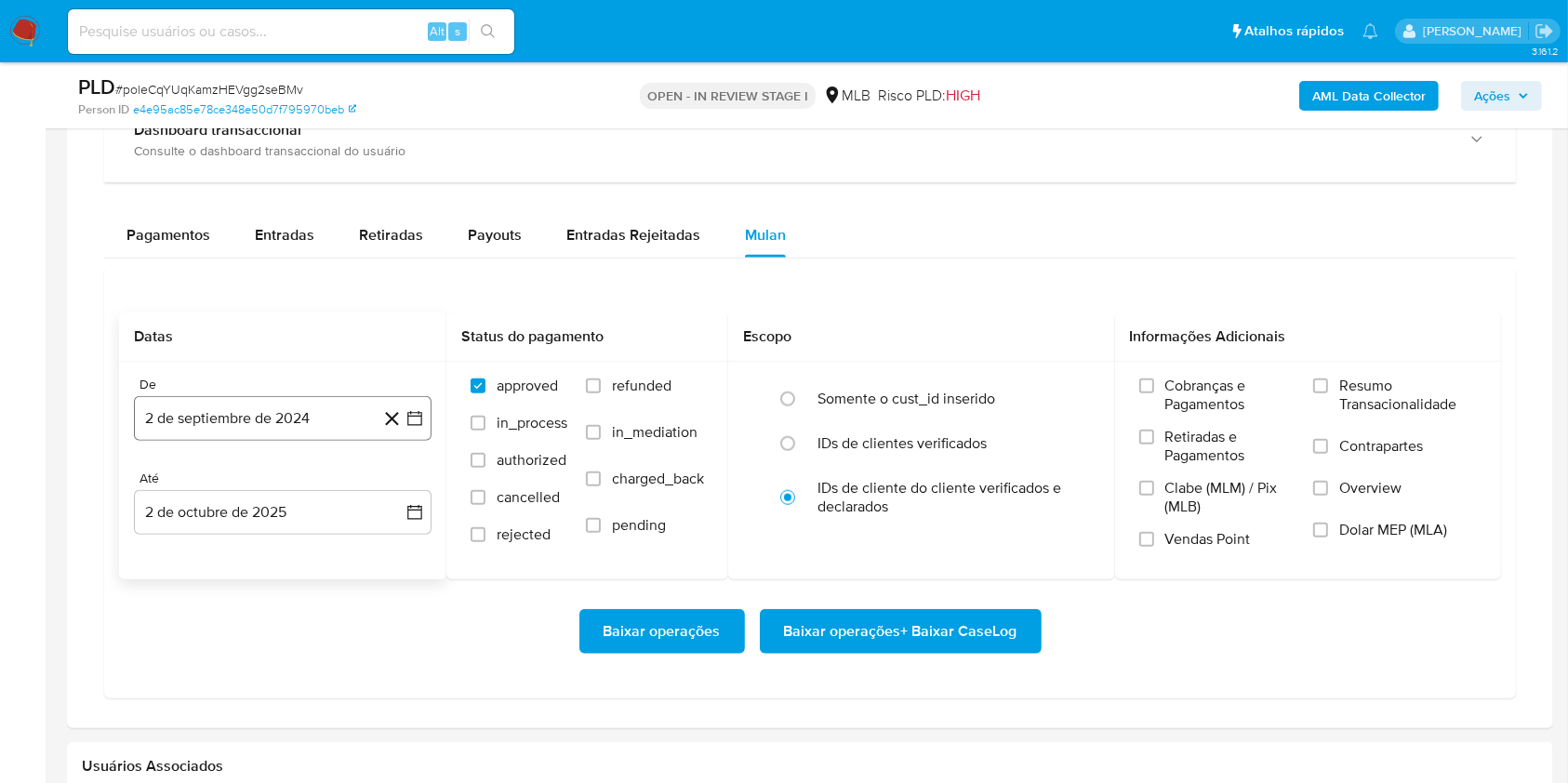
click at [259, 402] on button "2 de septiembre de 2024" at bounding box center [283, 418] width 298 height 44
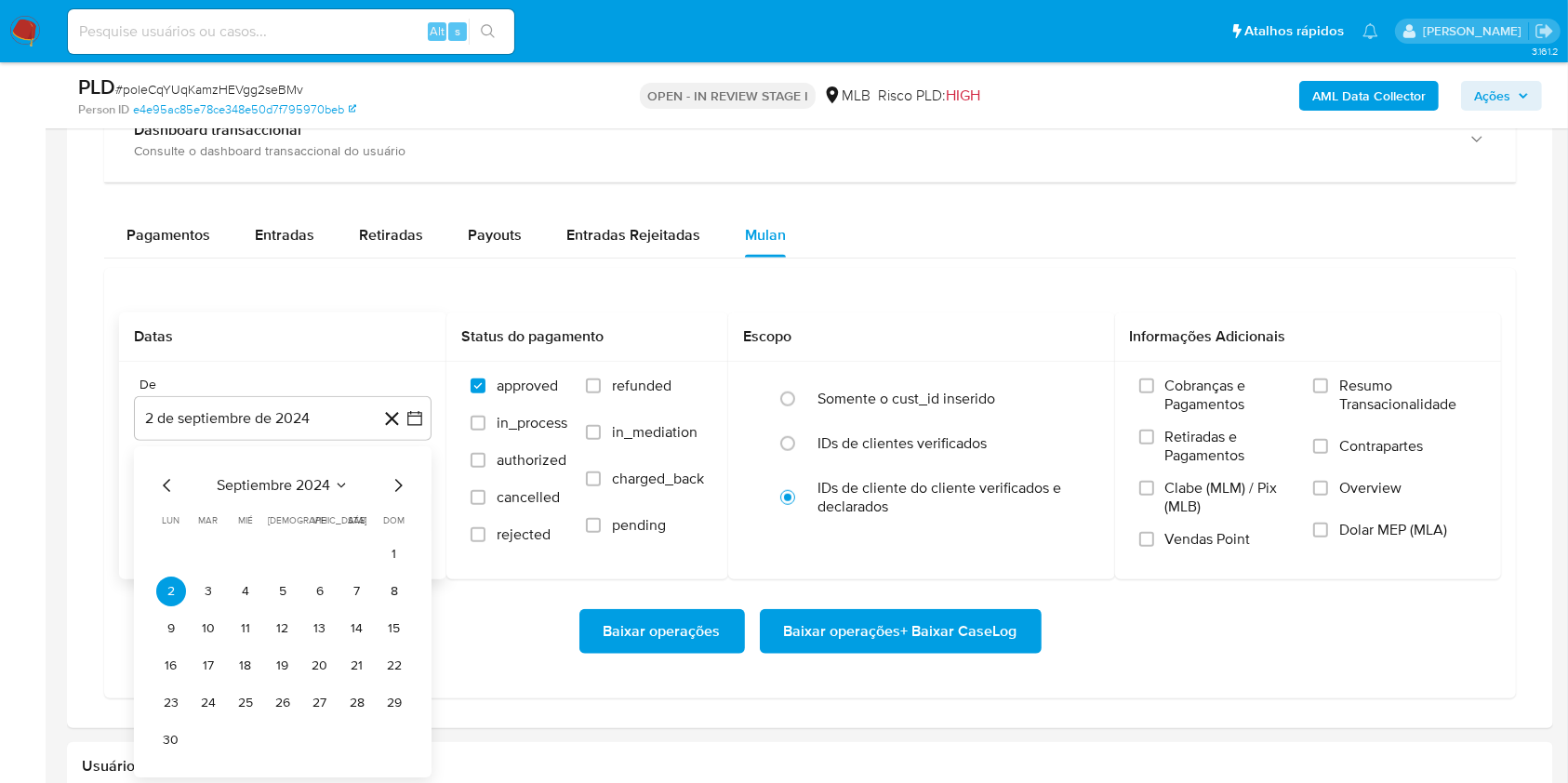
click at [267, 468] on div "septiembre 2024 septiembre 2024 lun lunes mar martes mié miércoles jue jueves v…" at bounding box center [283, 612] width 298 height 331
click at [276, 480] on span "septiembre 2024" at bounding box center [273, 485] width 113 height 19
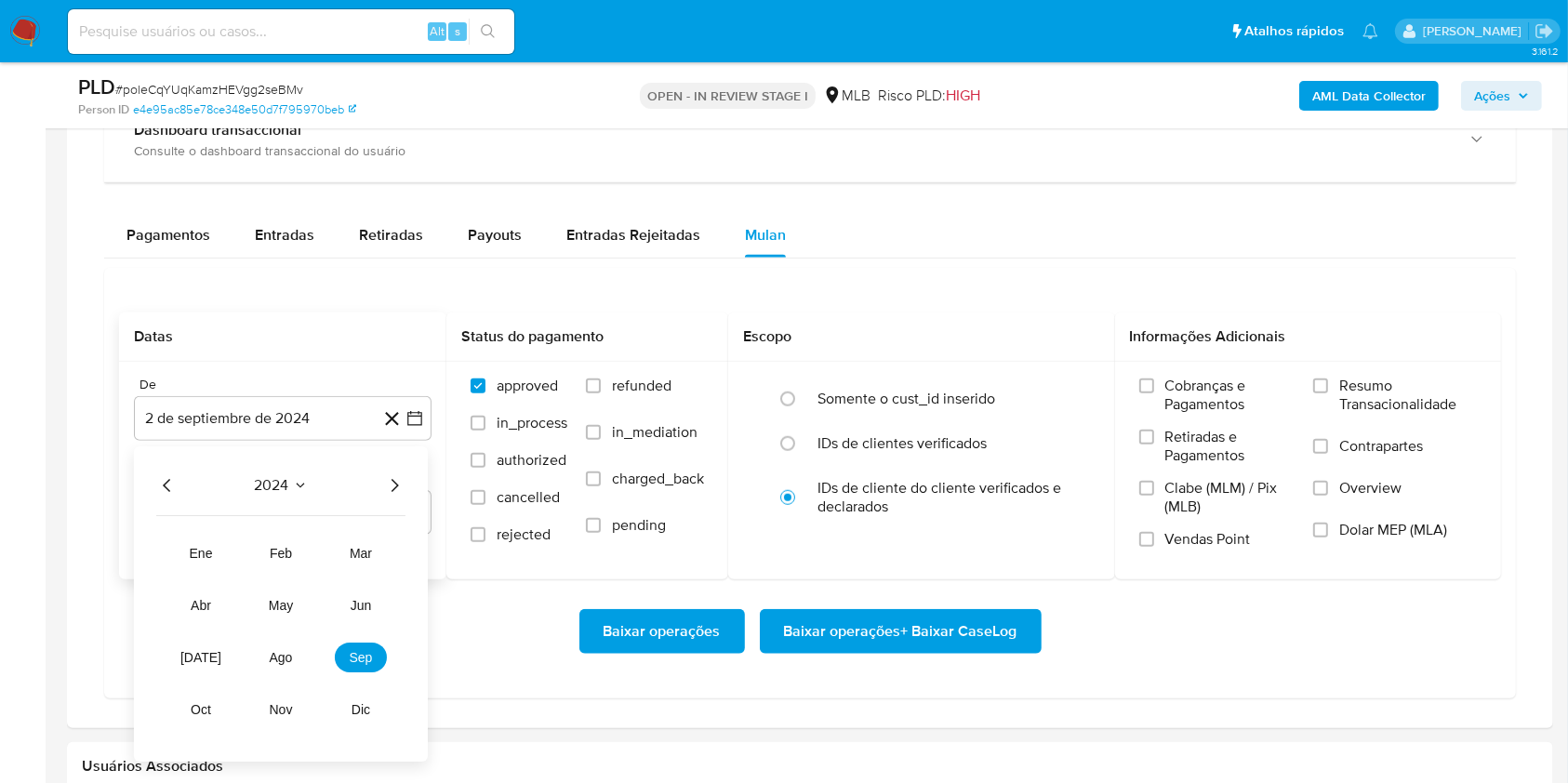
click at [391, 485] on icon "Año siguiente" at bounding box center [394, 485] width 23 height 23
click at [277, 659] on span "ago" at bounding box center [282, 658] width 24 height 15
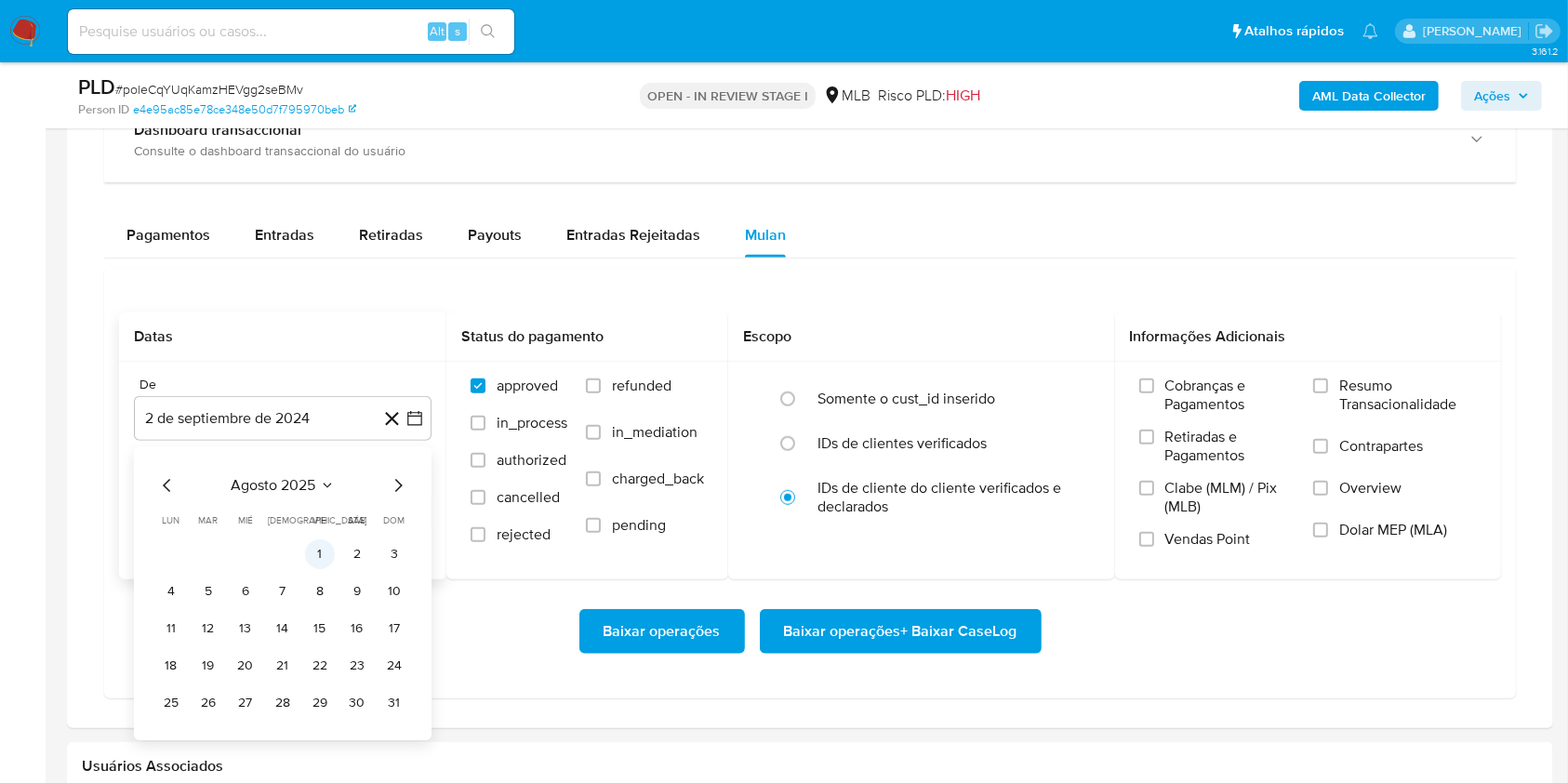
click at [316, 550] on button "1" at bounding box center [319, 554] width 30 height 30
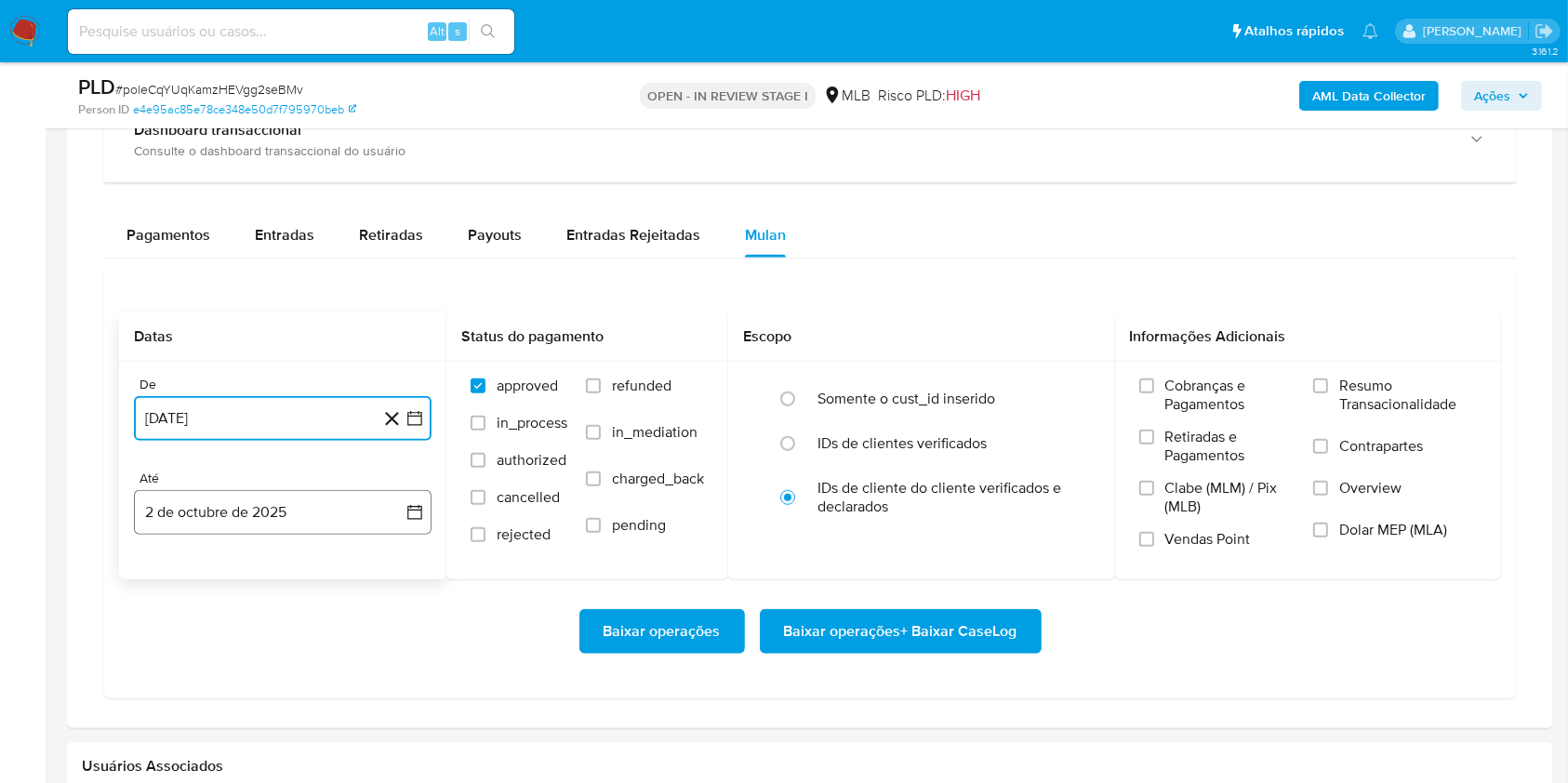
click at [310, 520] on button "2 de octubre de 2025" at bounding box center [283, 512] width 298 height 44
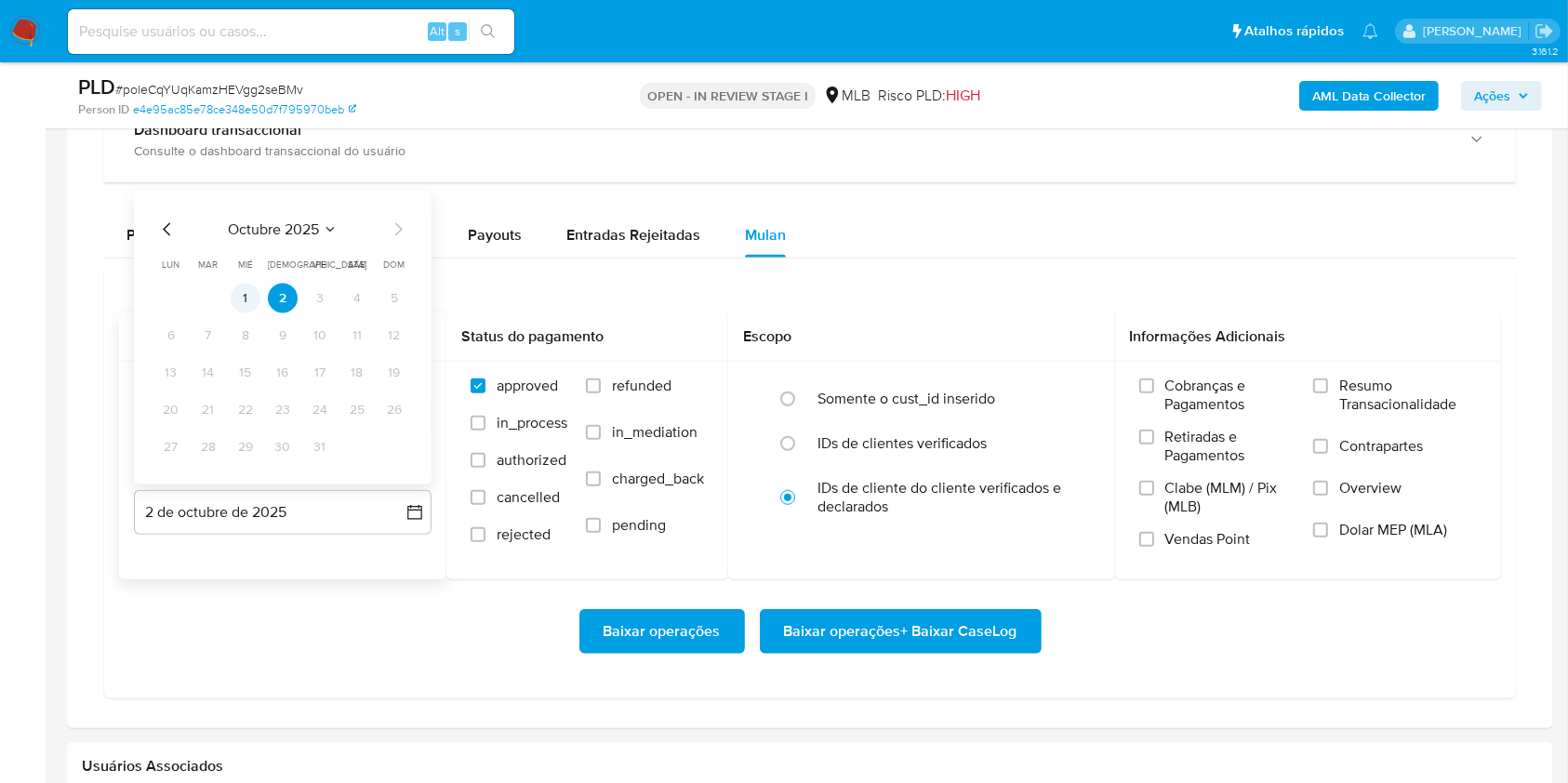
click at [244, 292] on button "1" at bounding box center [245, 299] width 30 height 30
click at [1331, 392] on label "Resumo Transacionalidade" at bounding box center [1395, 406] width 164 height 60
click at [1328, 392] on input "Resumo Transacionalidade" at bounding box center [1320, 386] width 15 height 15
click at [925, 638] on span "Baixar operações + Baixar CaseLog" at bounding box center [900, 632] width 234 height 41
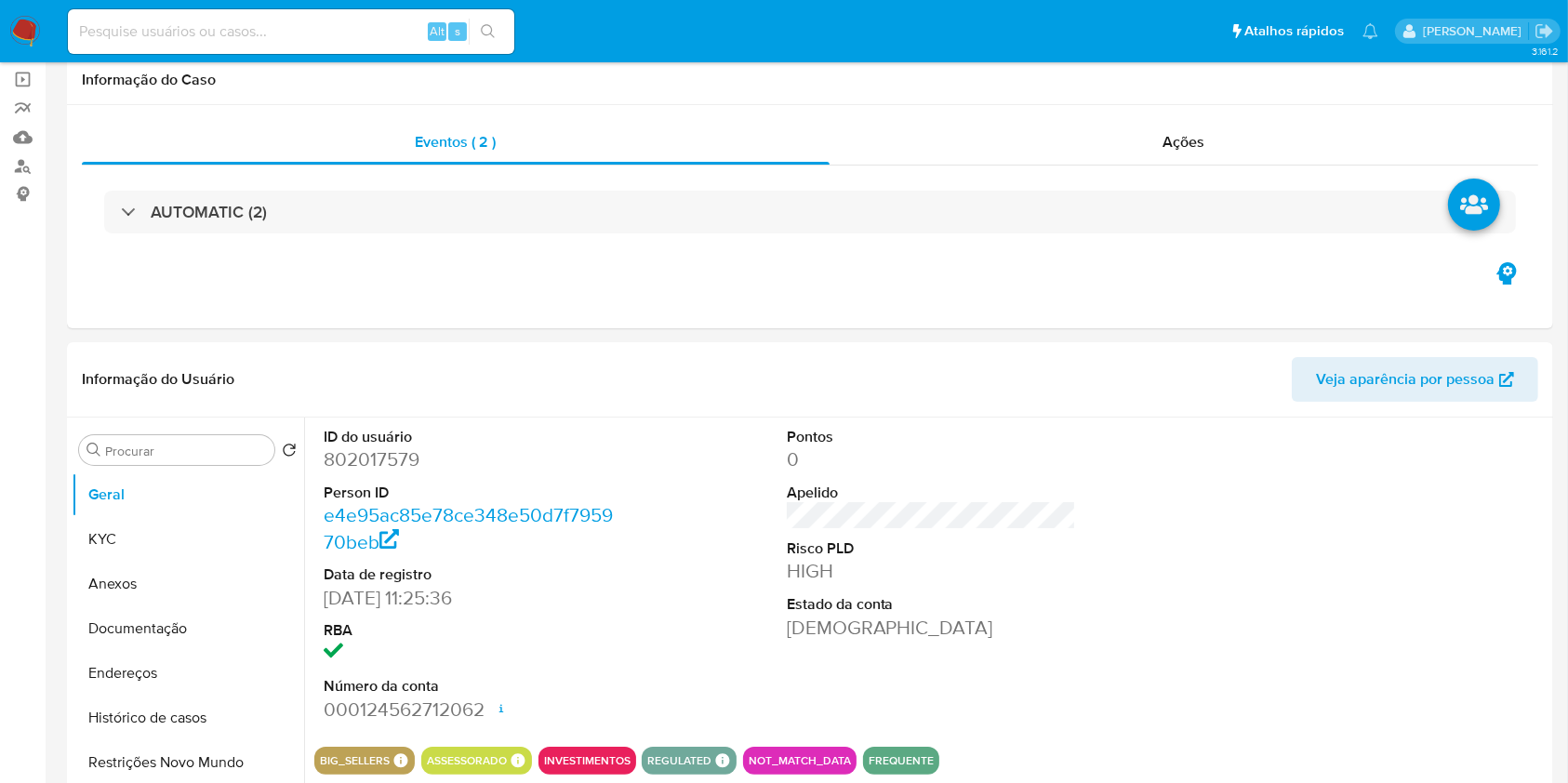
scroll to position [0, 0]
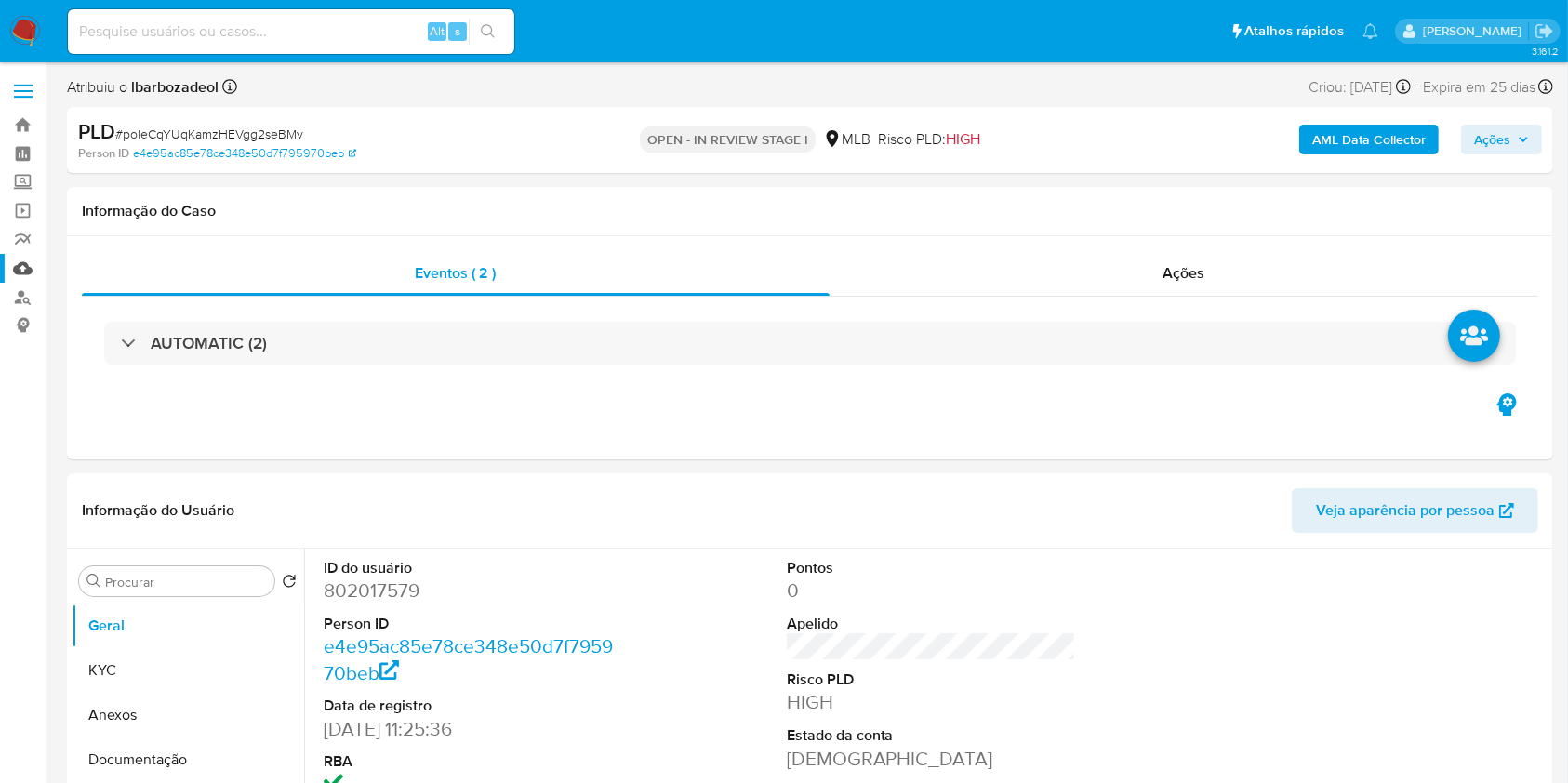
click at [22, 260] on link "Mulan" at bounding box center [110, 268] width 222 height 29
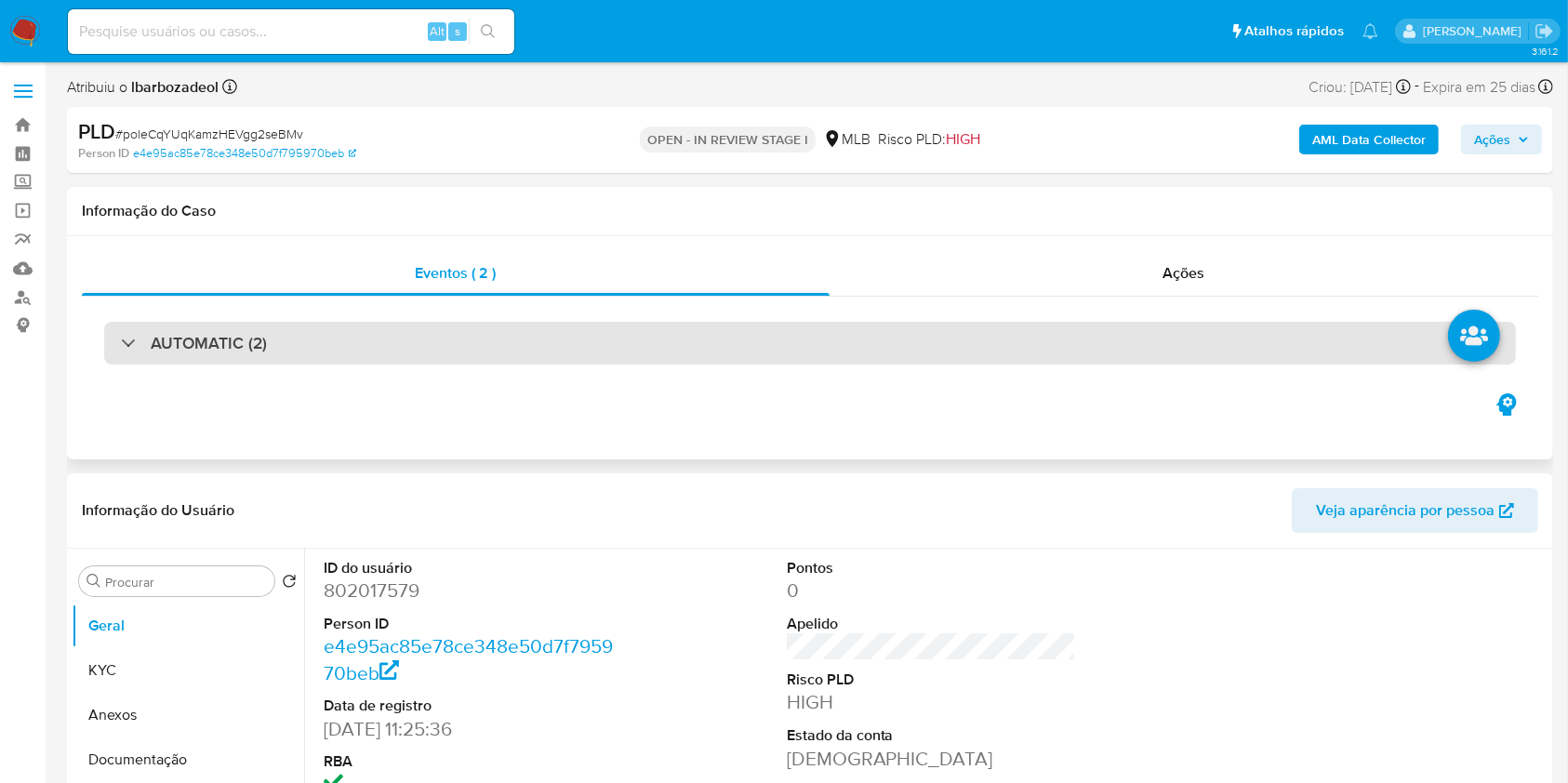
click at [608, 327] on div "AUTOMATIC (2)" at bounding box center [810, 342] width 1411 height 42
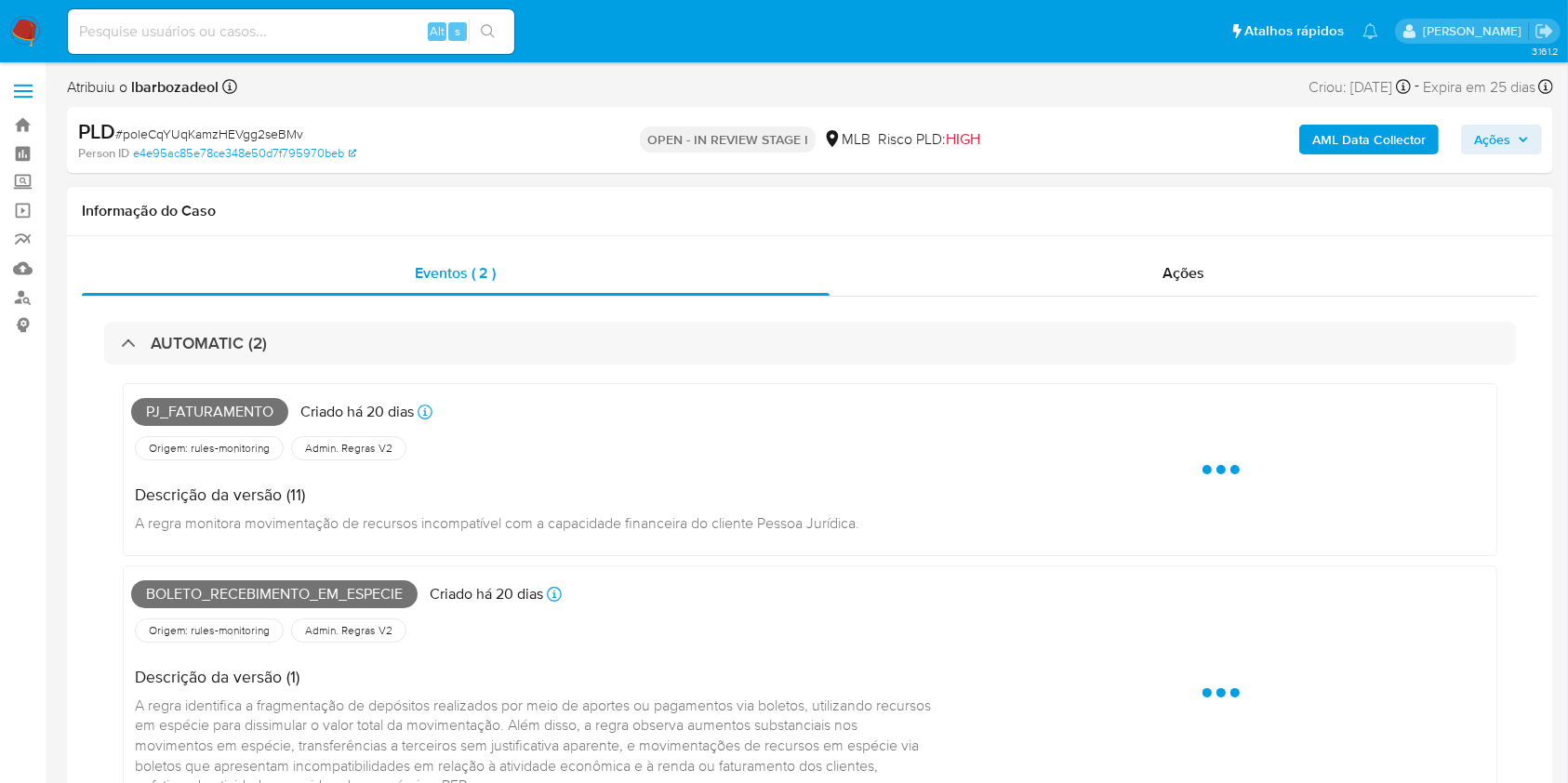
click at [250, 404] on span "Pj_faturamento" at bounding box center [209, 412] width 157 height 28
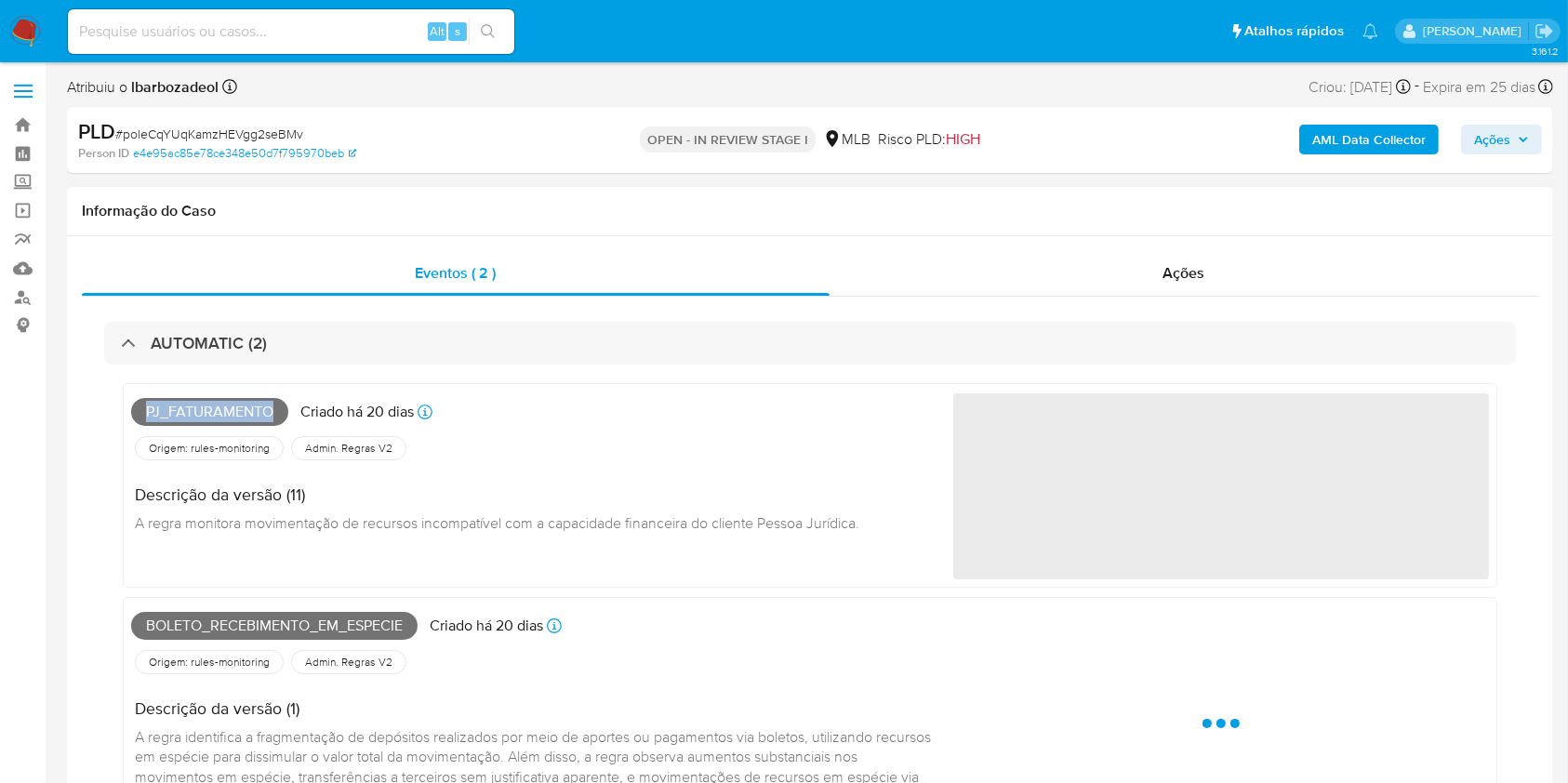
click at [250, 404] on span "Pj_faturamento" at bounding box center [209, 412] width 157 height 28
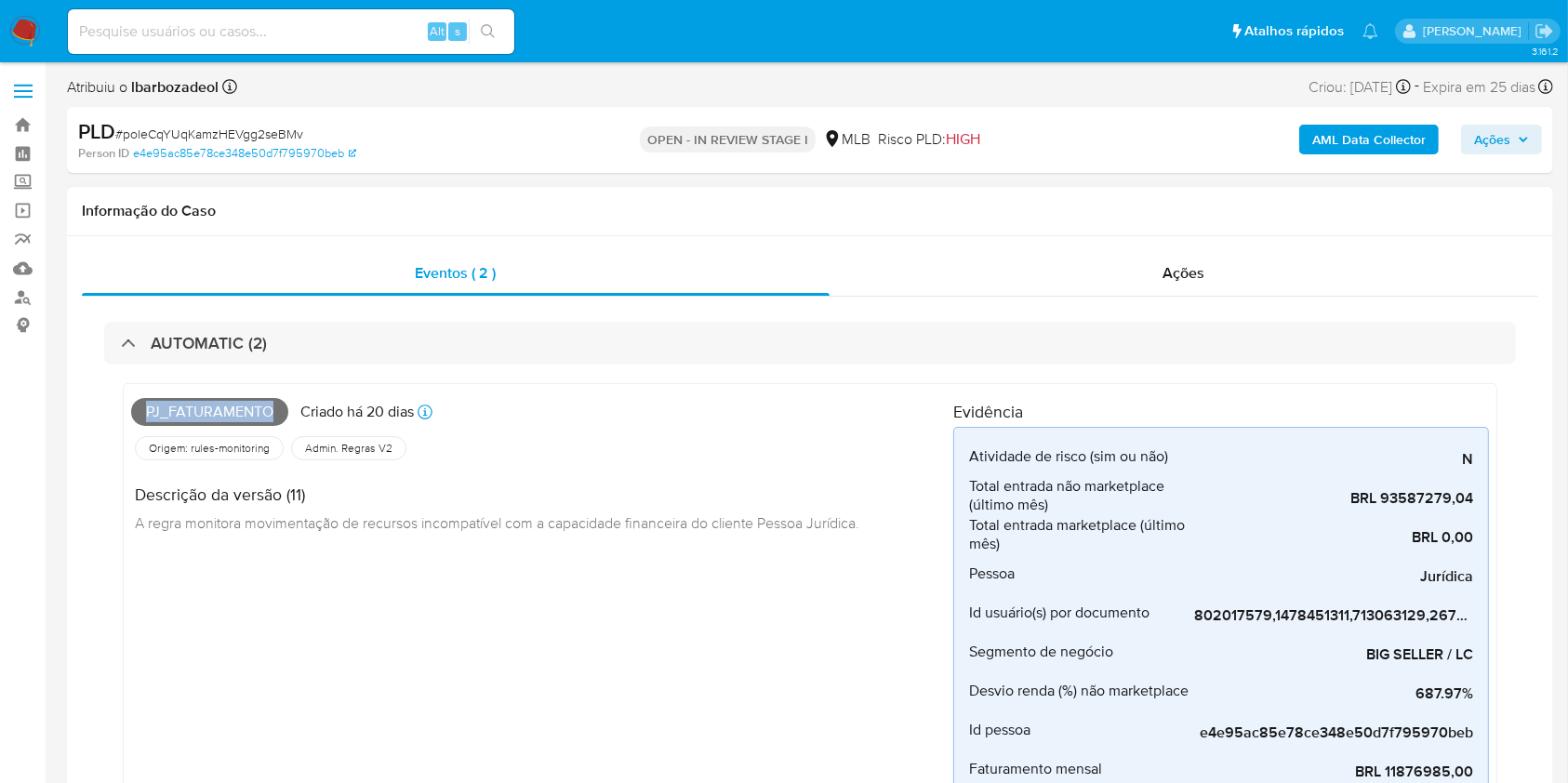
copy span "Pj_faturamento"
click at [1498, 128] on span "Ações" at bounding box center [1491, 139] width 36 height 30
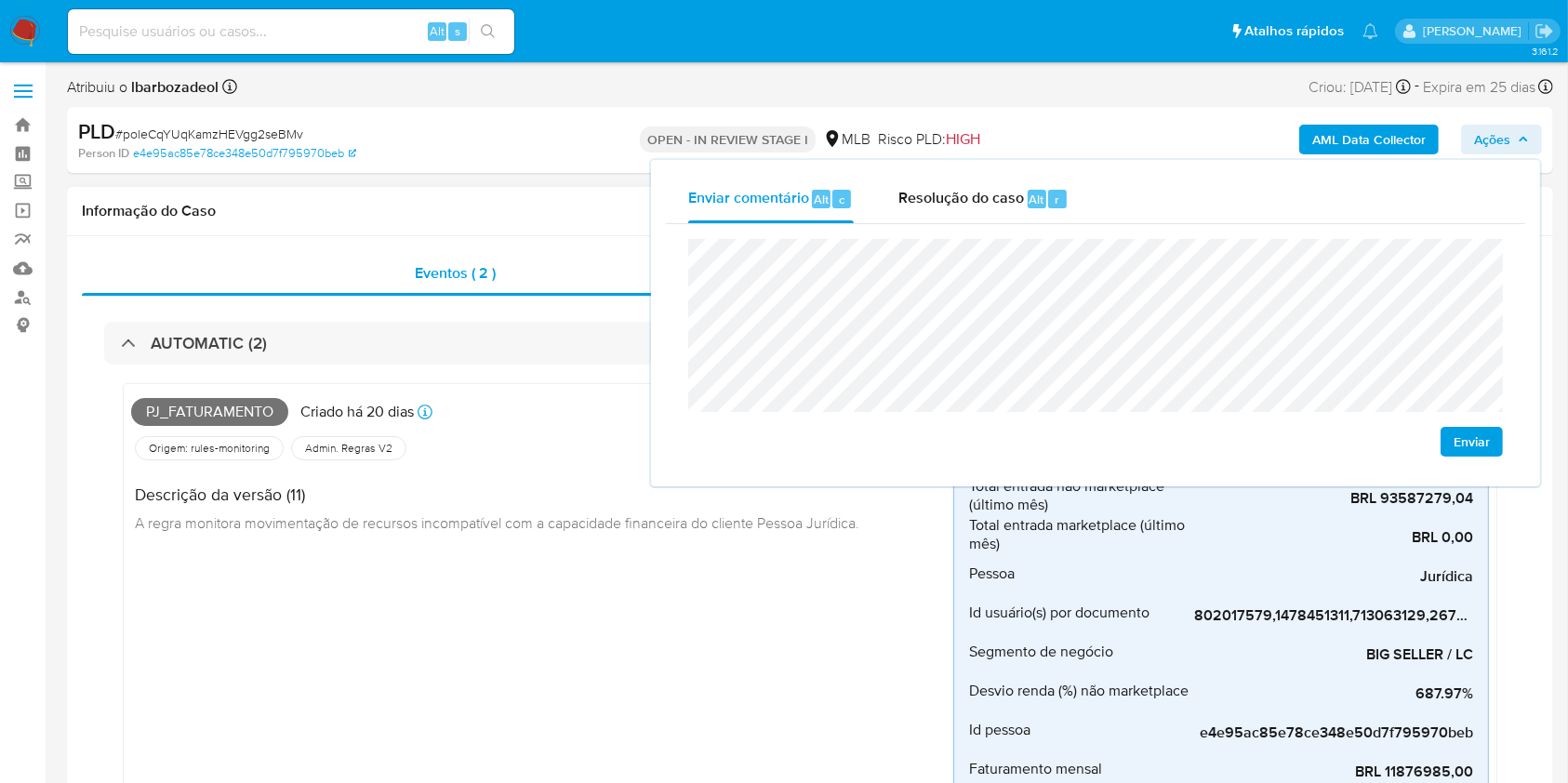
click at [455, 524] on span "A regra monitora movimentação de recursos incompatível com a capacidade finance…" at bounding box center [497, 523] width 724 height 21
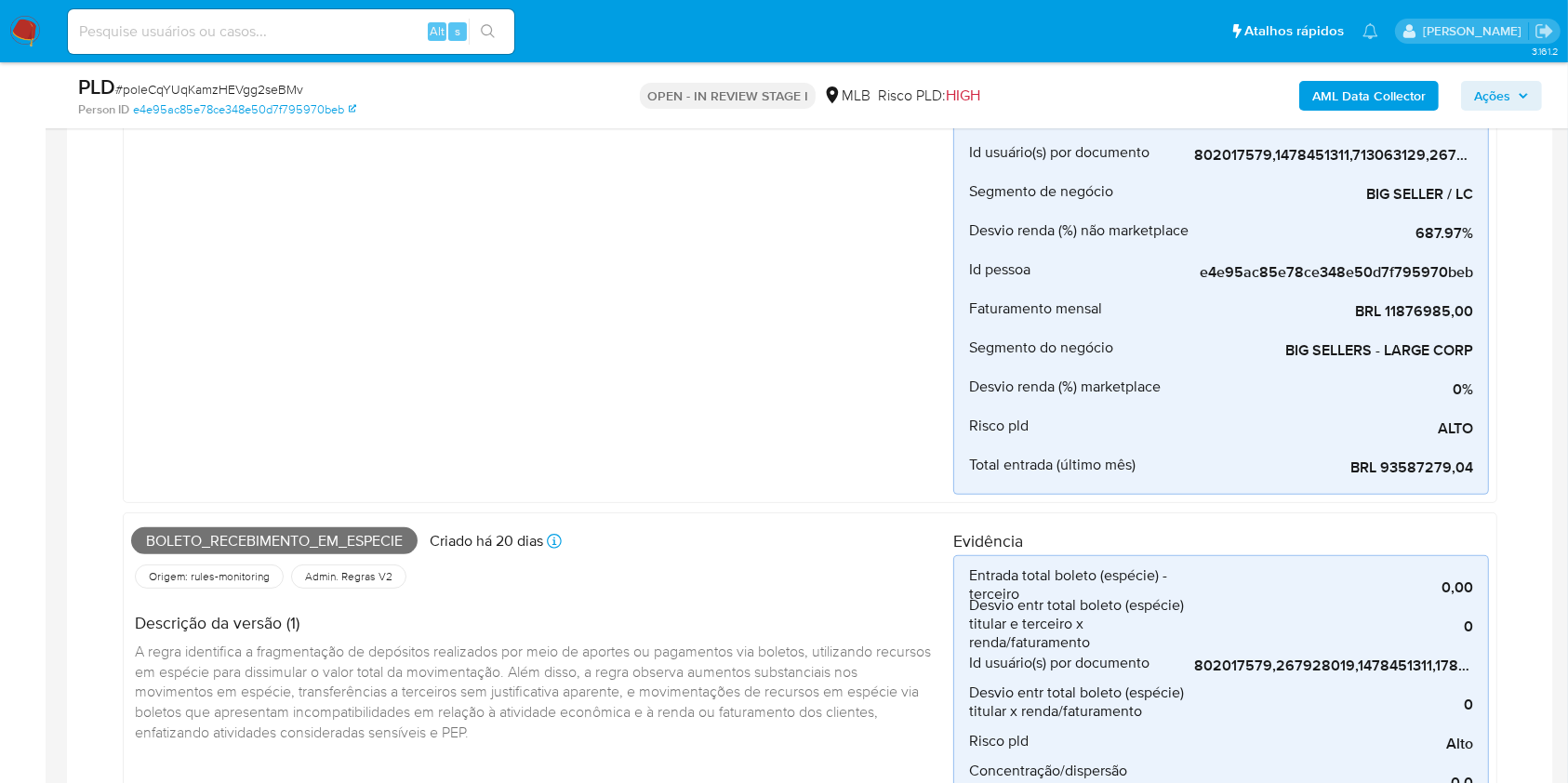
scroll to position [403, 0]
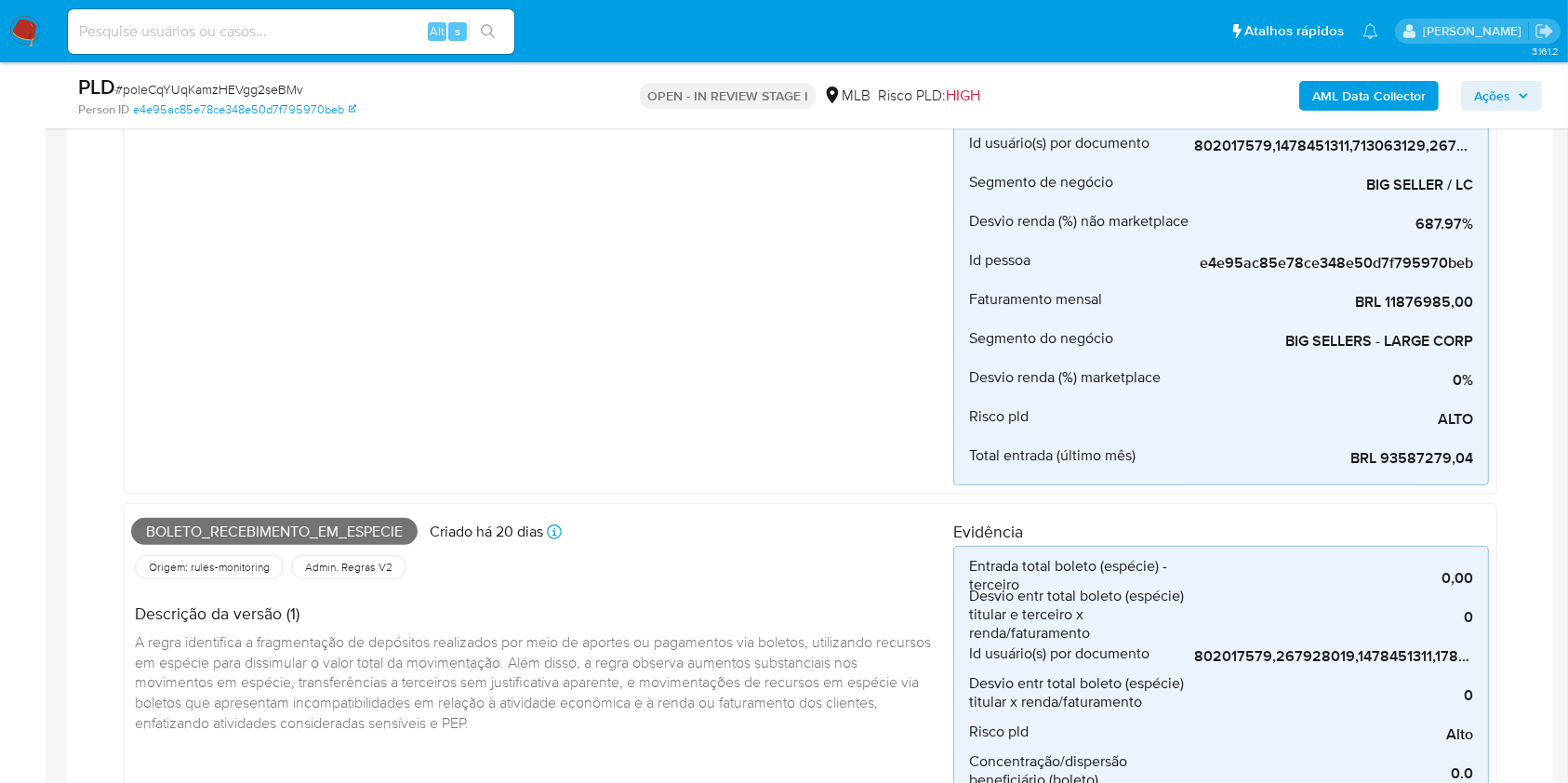
click at [208, 522] on span "Boleto_recebimento_em_especie" at bounding box center [274, 533] width 287 height 28
copy span "Boleto_recebimento_em_especie"
click at [1474, 99] on span "Ações" at bounding box center [1491, 96] width 36 height 30
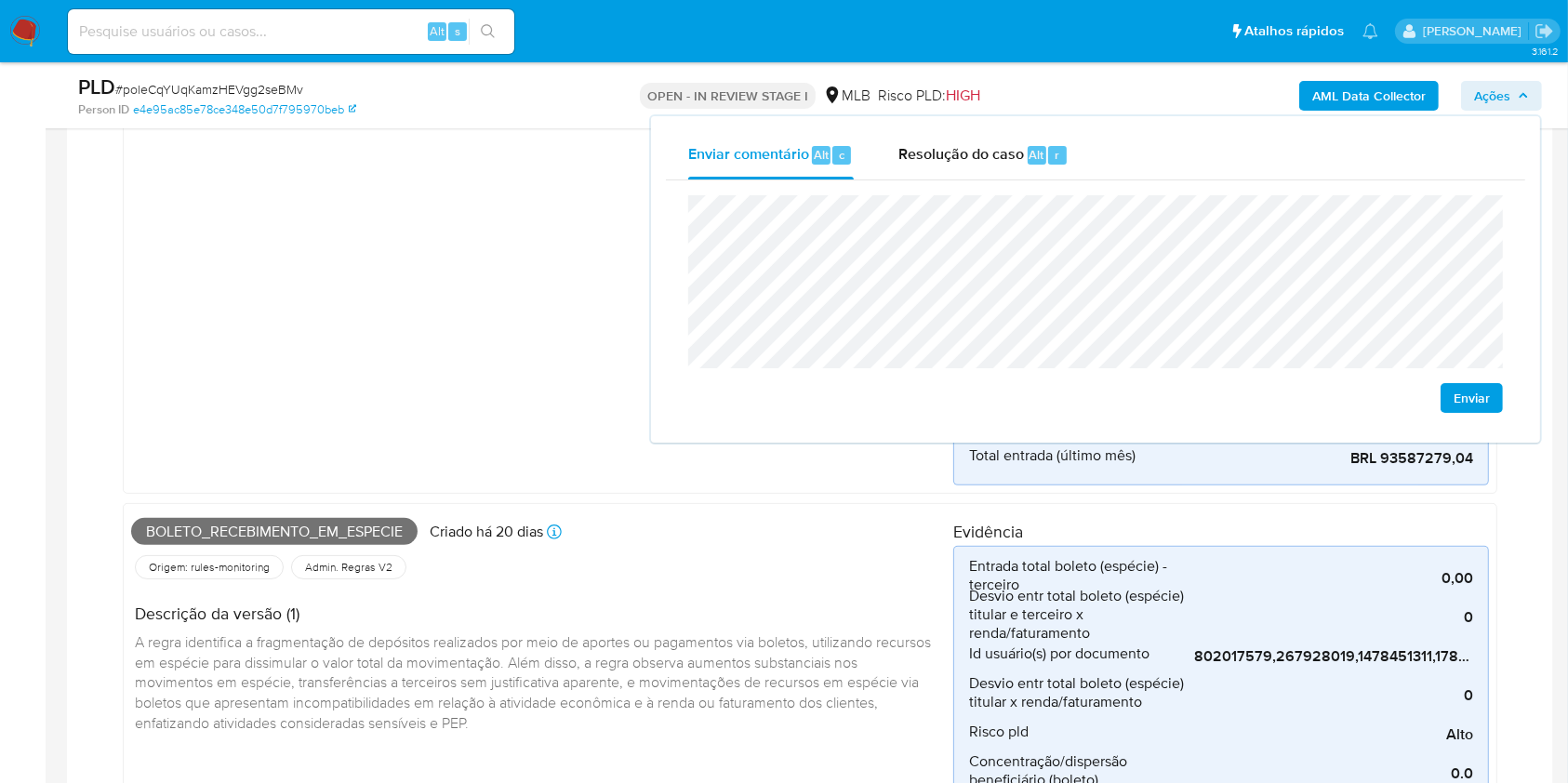
click at [464, 331] on div "Pj_faturamento Criado há 20 dias Criado: 12/09/2025 00:19:30 Origem: rules-moni…" at bounding box center [542, 204] width 822 height 564
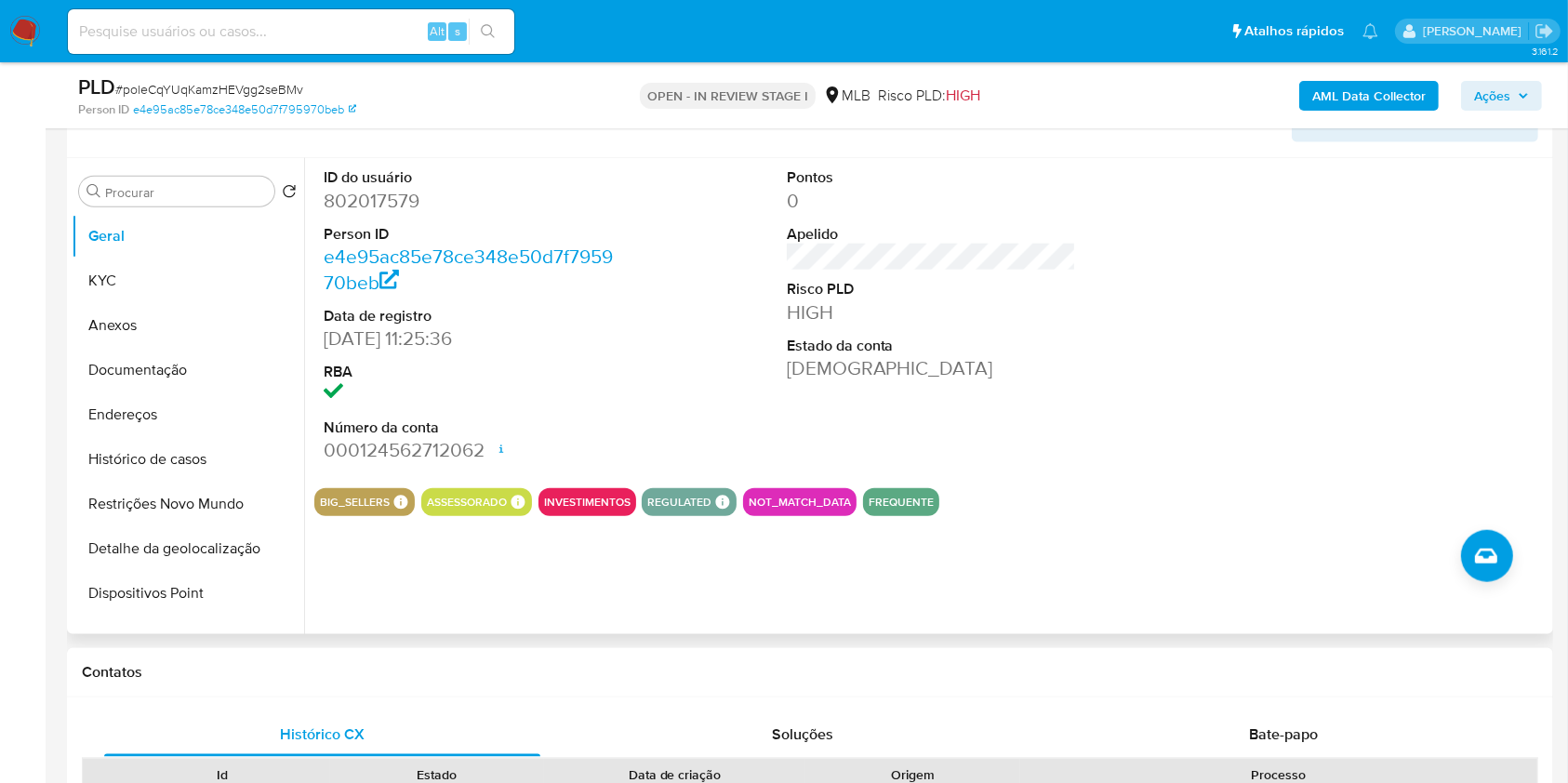
scroll to position [2027, 0]
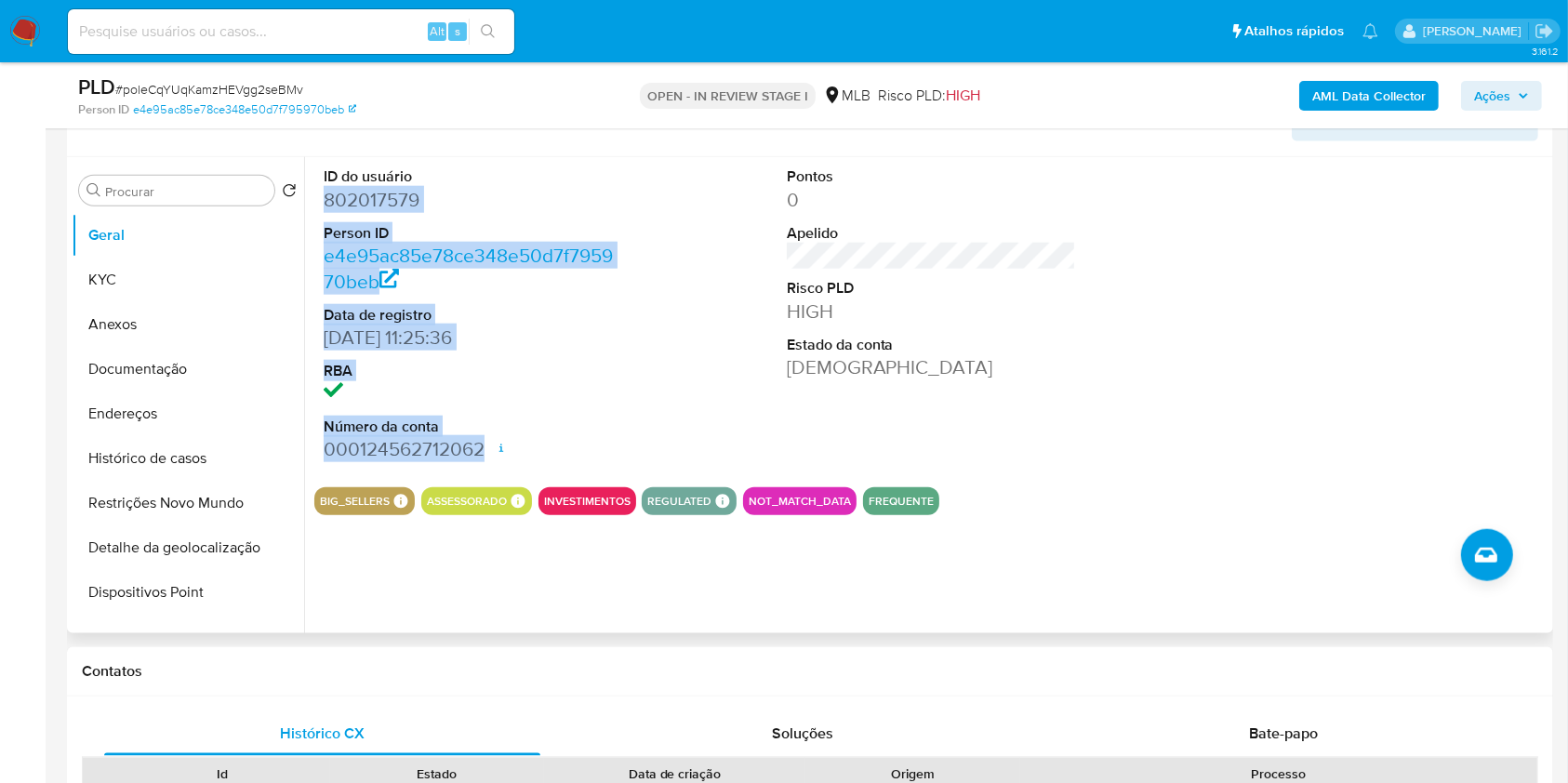
drag, startPoint x: 335, startPoint y: 198, endPoint x: 491, endPoint y: 441, distance: 288.8
click at [491, 441] on div "ID do usuário 802017579 Person ID e4e95ac85e78ce348e50d7f795970beb Data de regi…" at bounding box center [468, 314] width 308 height 315
copy dl "802017579 Person ID e4e95ac85e78ce348e50d7f795970beb Data de registro 04/08/202…"
click at [610, 135] on header "Informação do Usuário Veja aparência por pessoa" at bounding box center [810, 118] width 1457 height 44
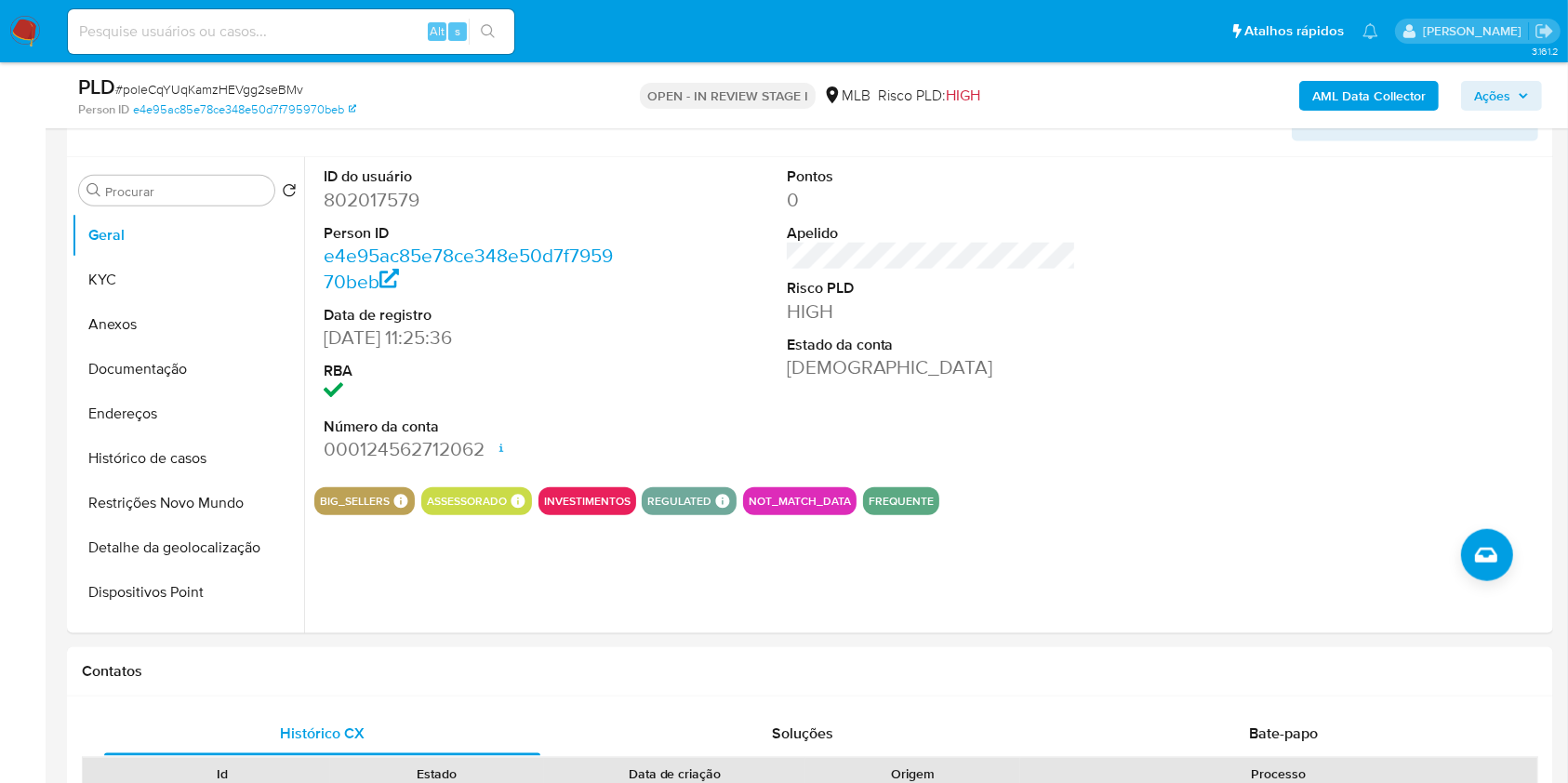
click at [1481, 107] on span "Ações" at bounding box center [1491, 96] width 36 height 30
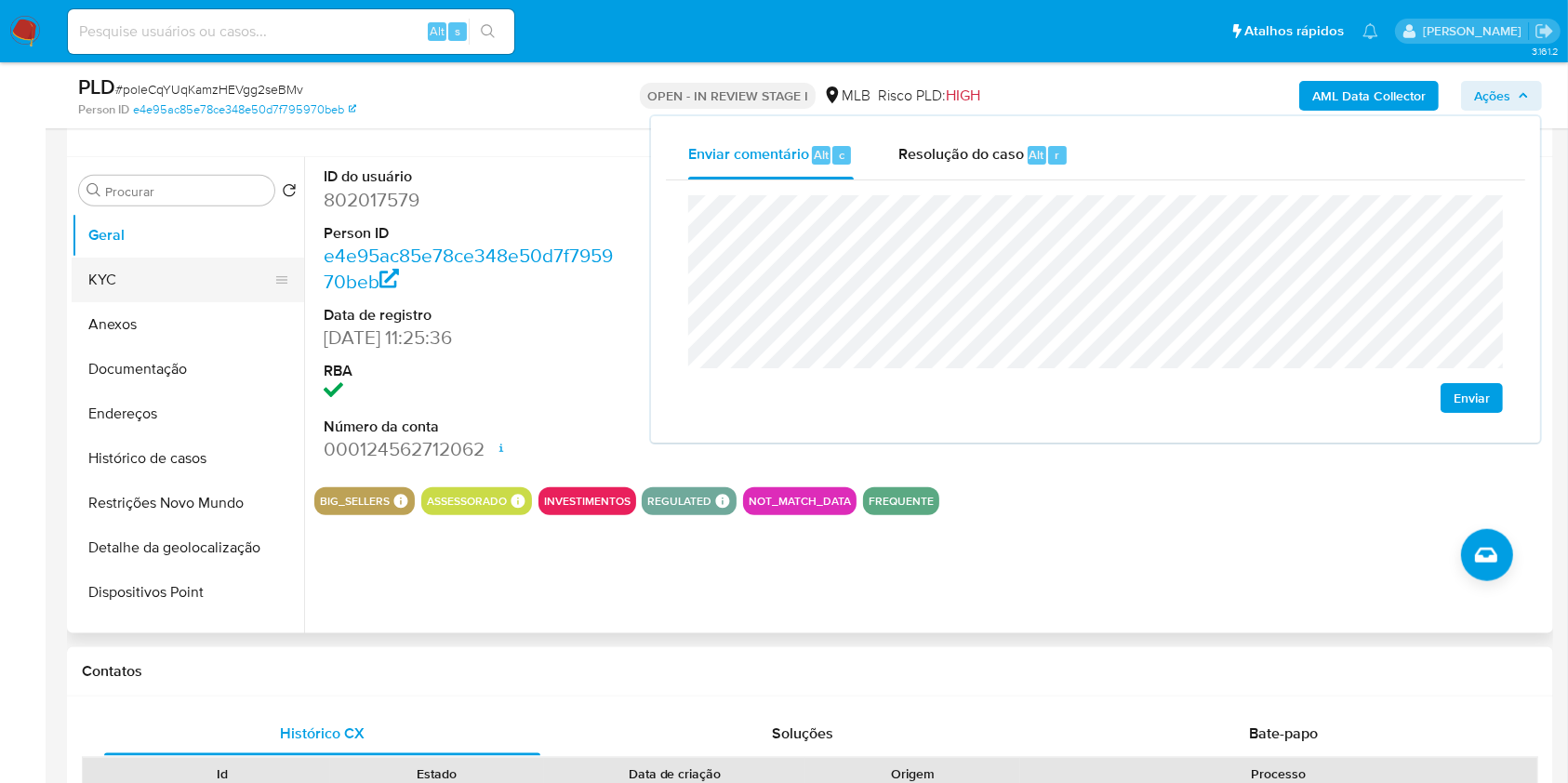
click at [205, 270] on button "KYC" at bounding box center [180, 279] width 218 height 44
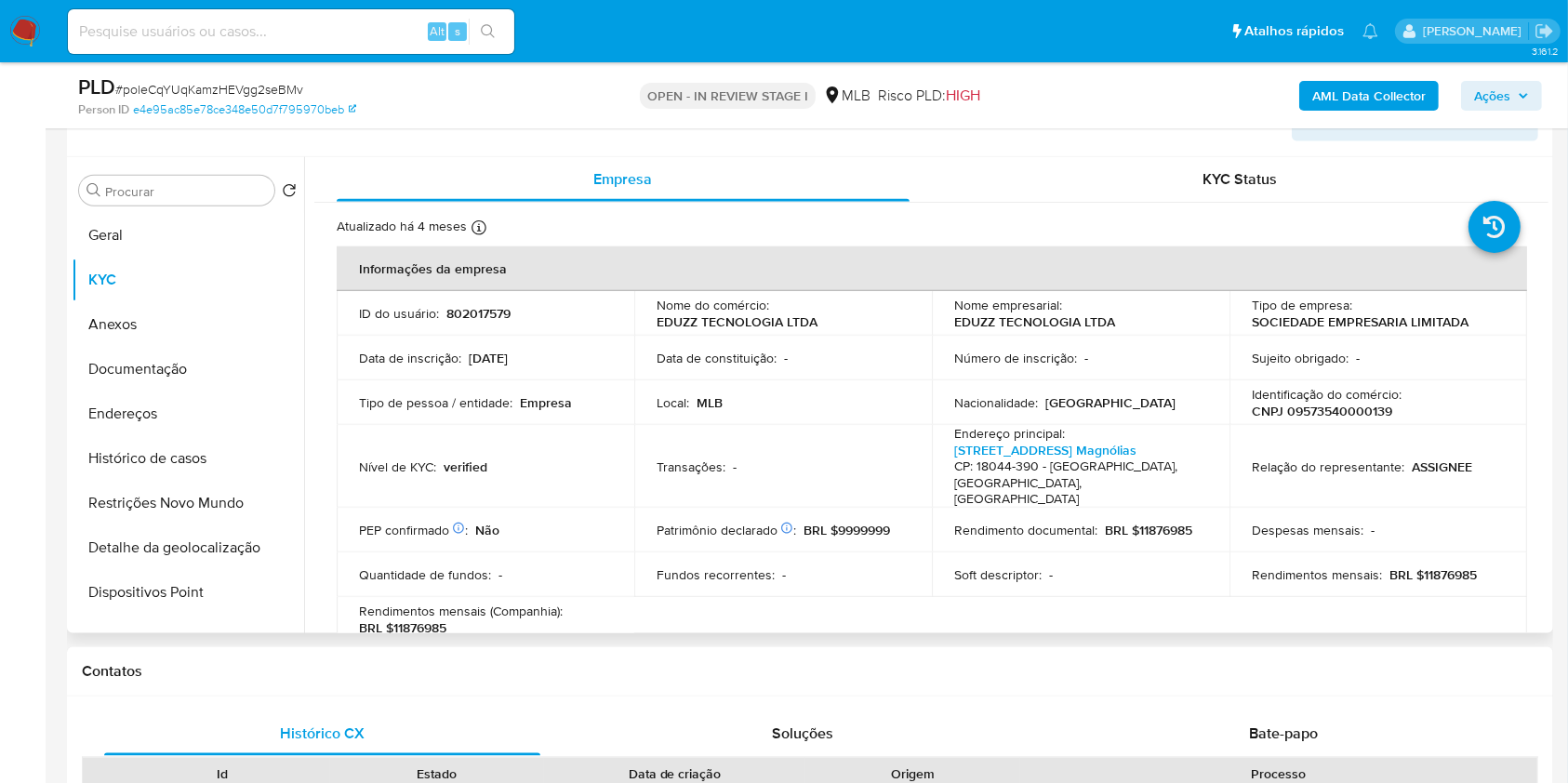
click at [1308, 407] on p "CNPJ 09573540000139" at bounding box center [1322, 411] width 140 height 17
copy p "09573540000139"
click at [1521, 106] on span "Ações" at bounding box center [1501, 96] width 55 height 26
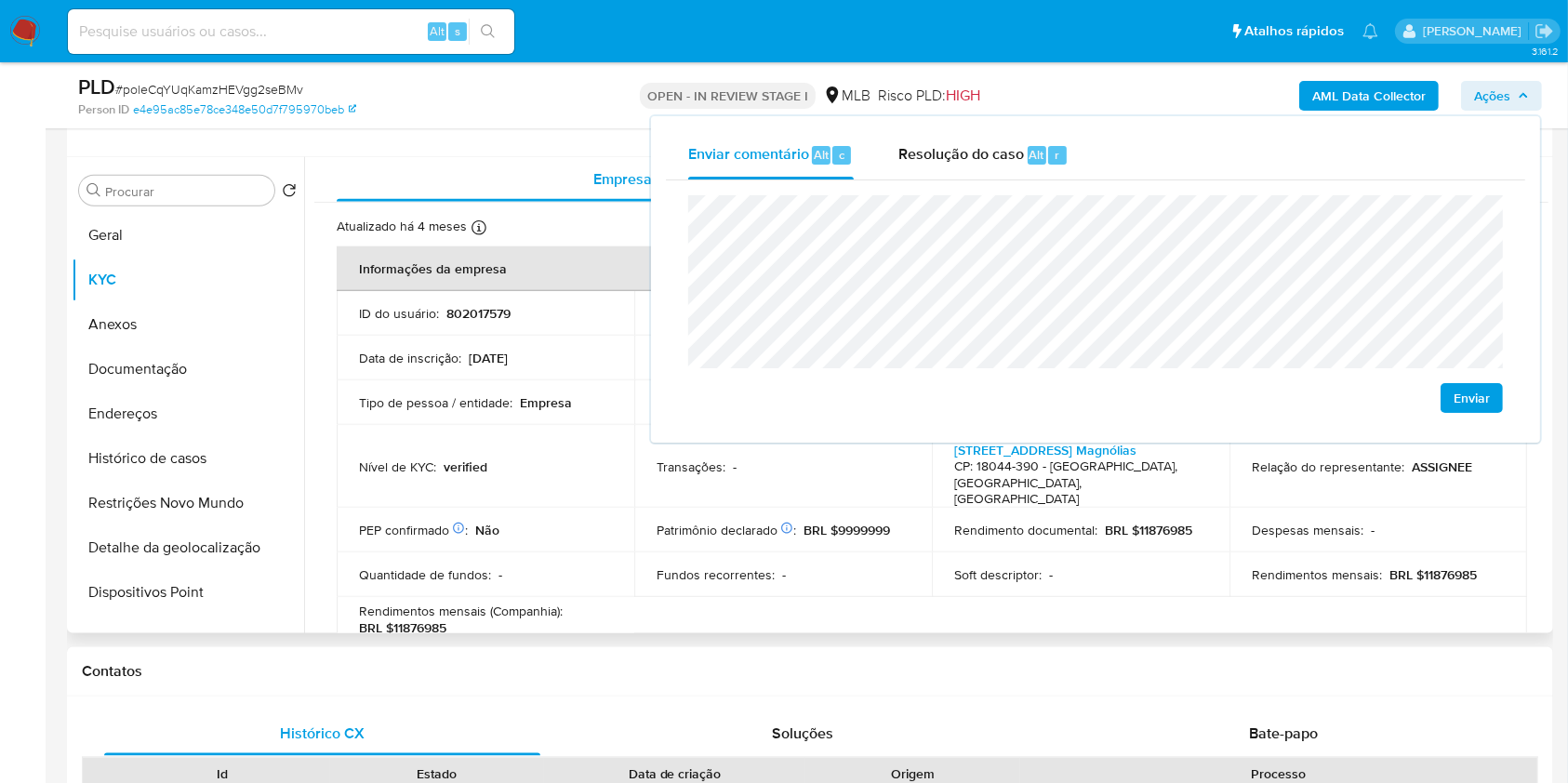
click at [643, 425] on td "Transações : -" at bounding box center [783, 466] width 298 height 83
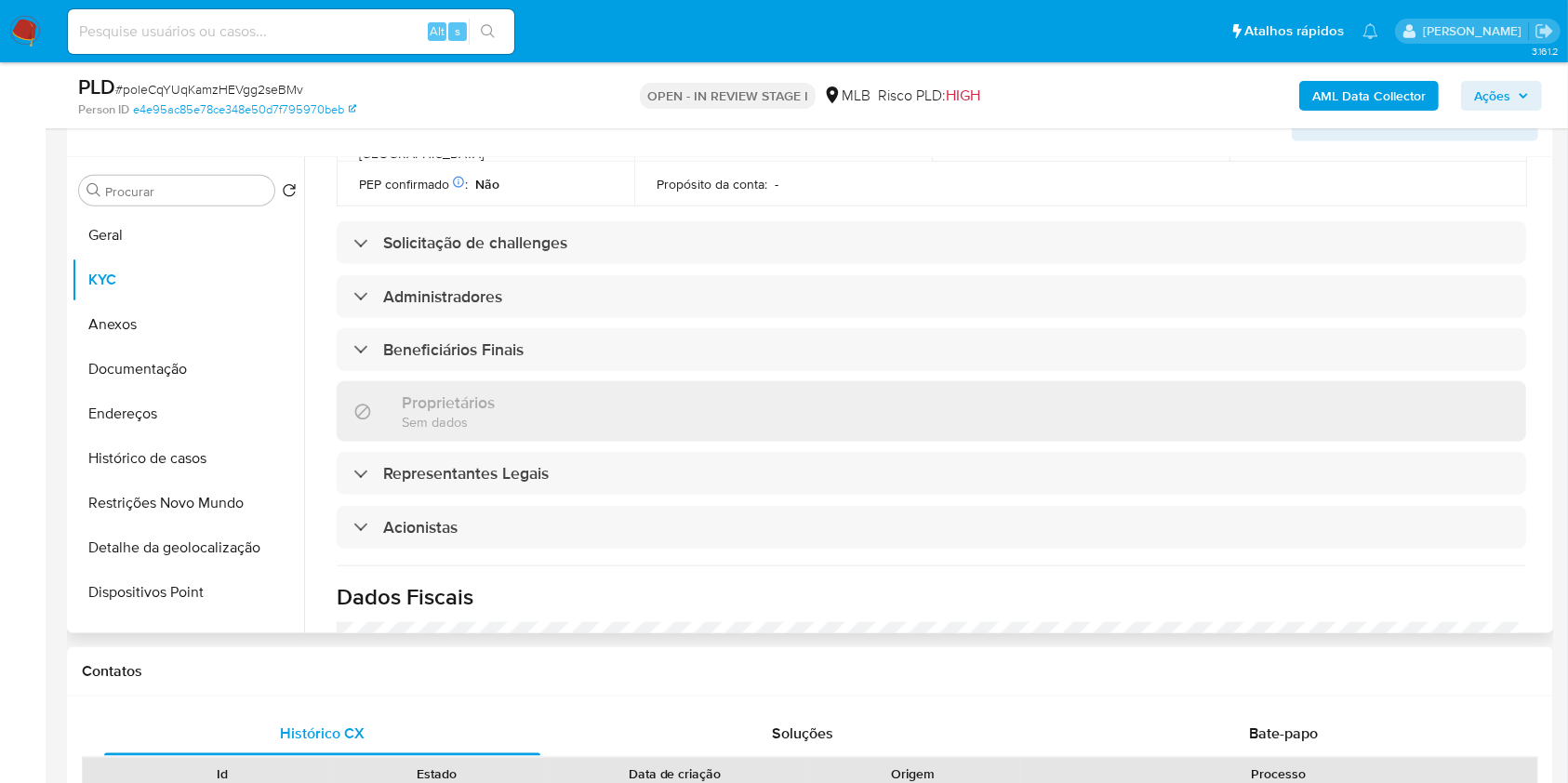
scroll to position [753, 0]
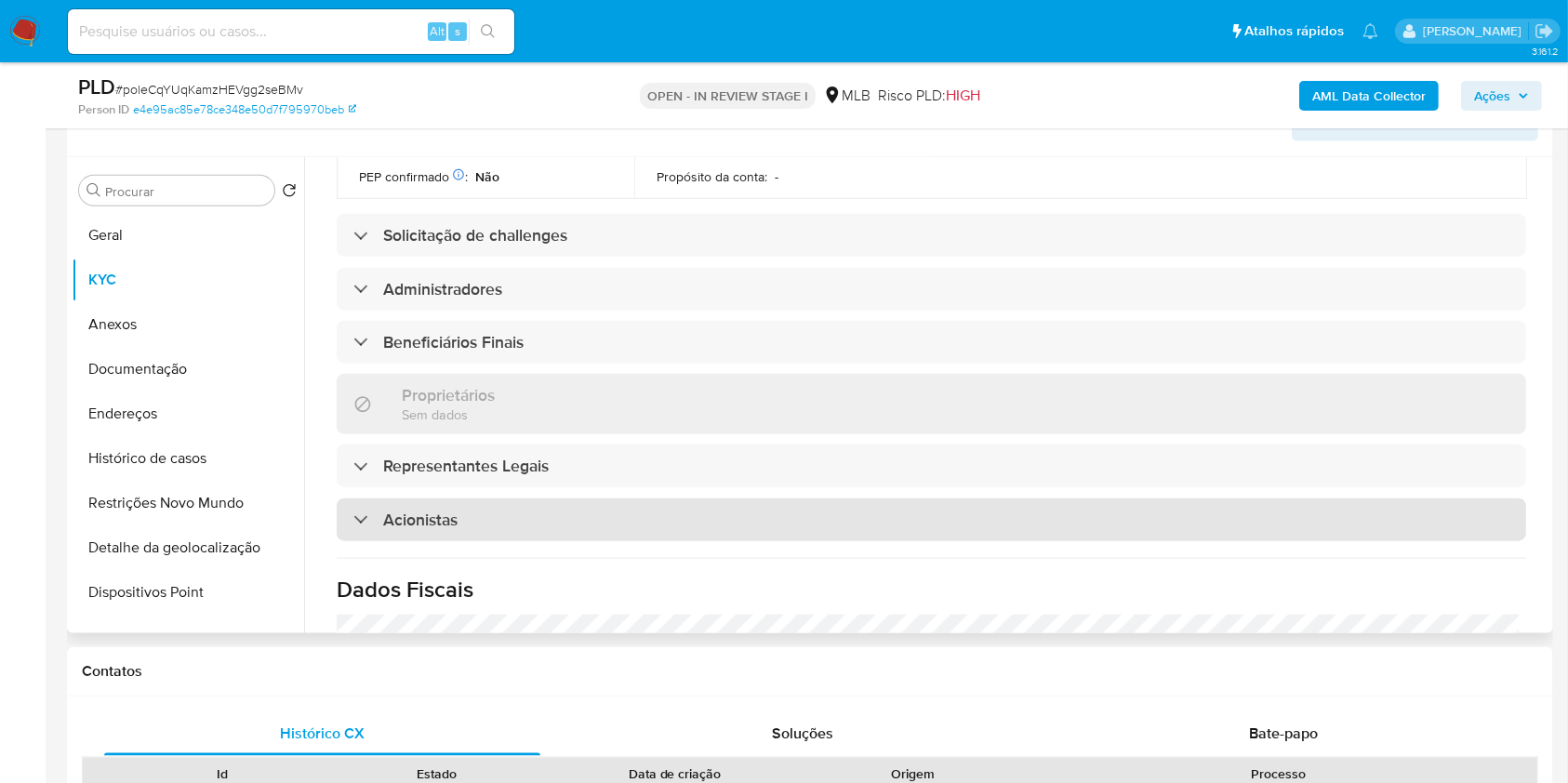
click at [631, 519] on div "Acionistas" at bounding box center [931, 520] width 1190 height 42
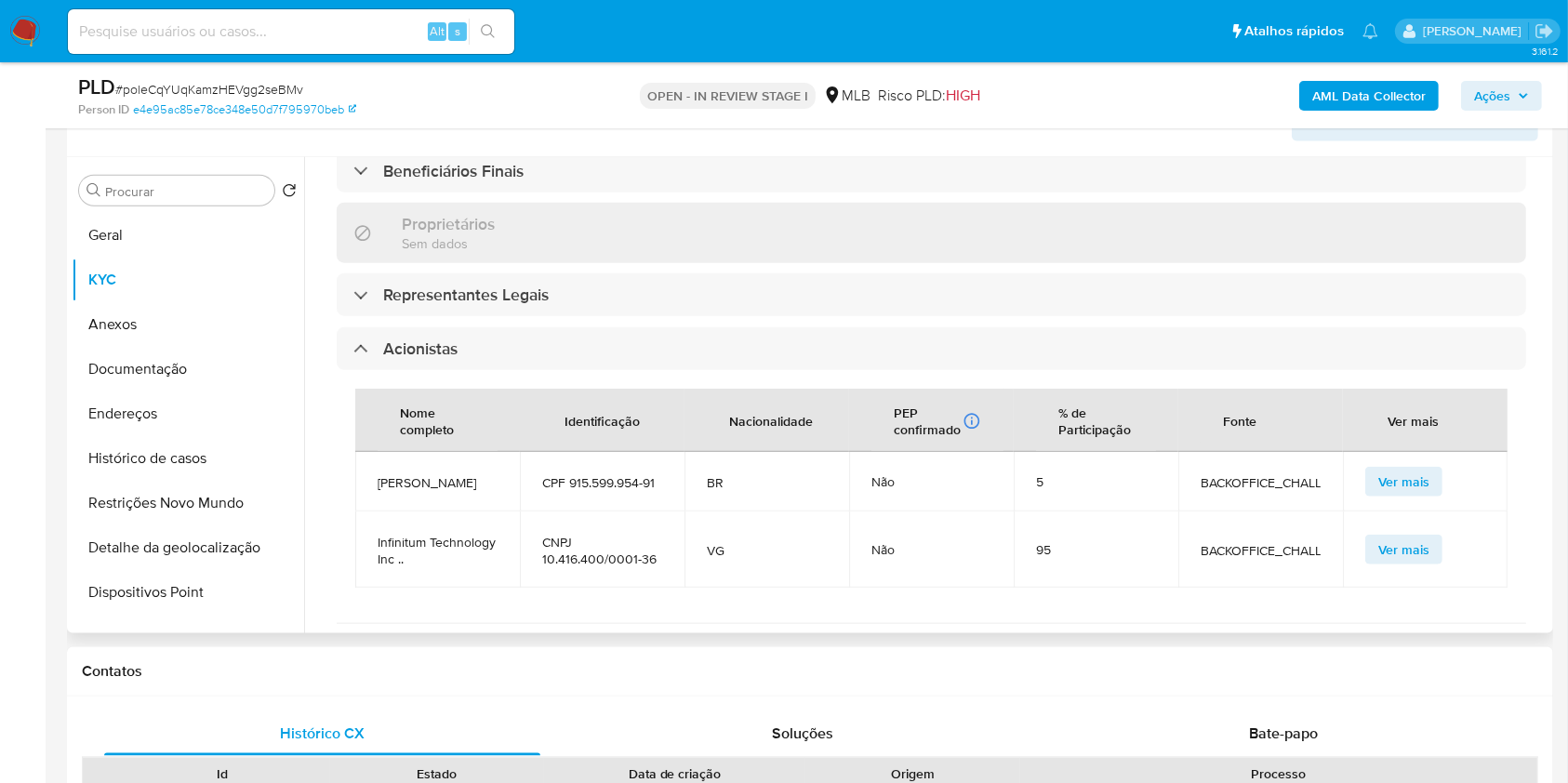
scroll to position [980, 0]
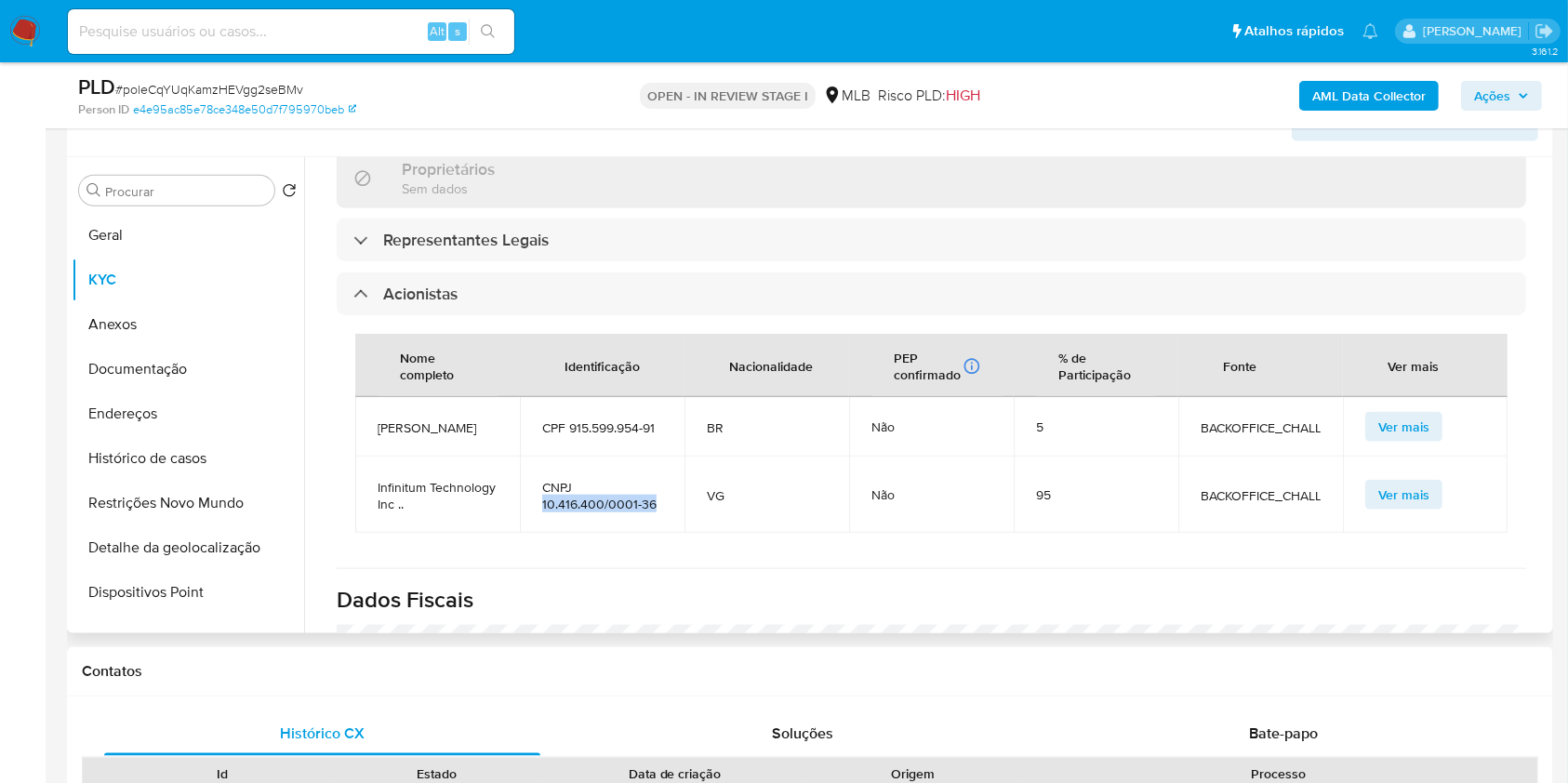
drag, startPoint x: 659, startPoint y: 519, endPoint x: 601, endPoint y: 504, distance: 59.9
click at [601, 504] on span "CNPJ 10.416.400/0001-36" at bounding box center [602, 496] width 120 height 34
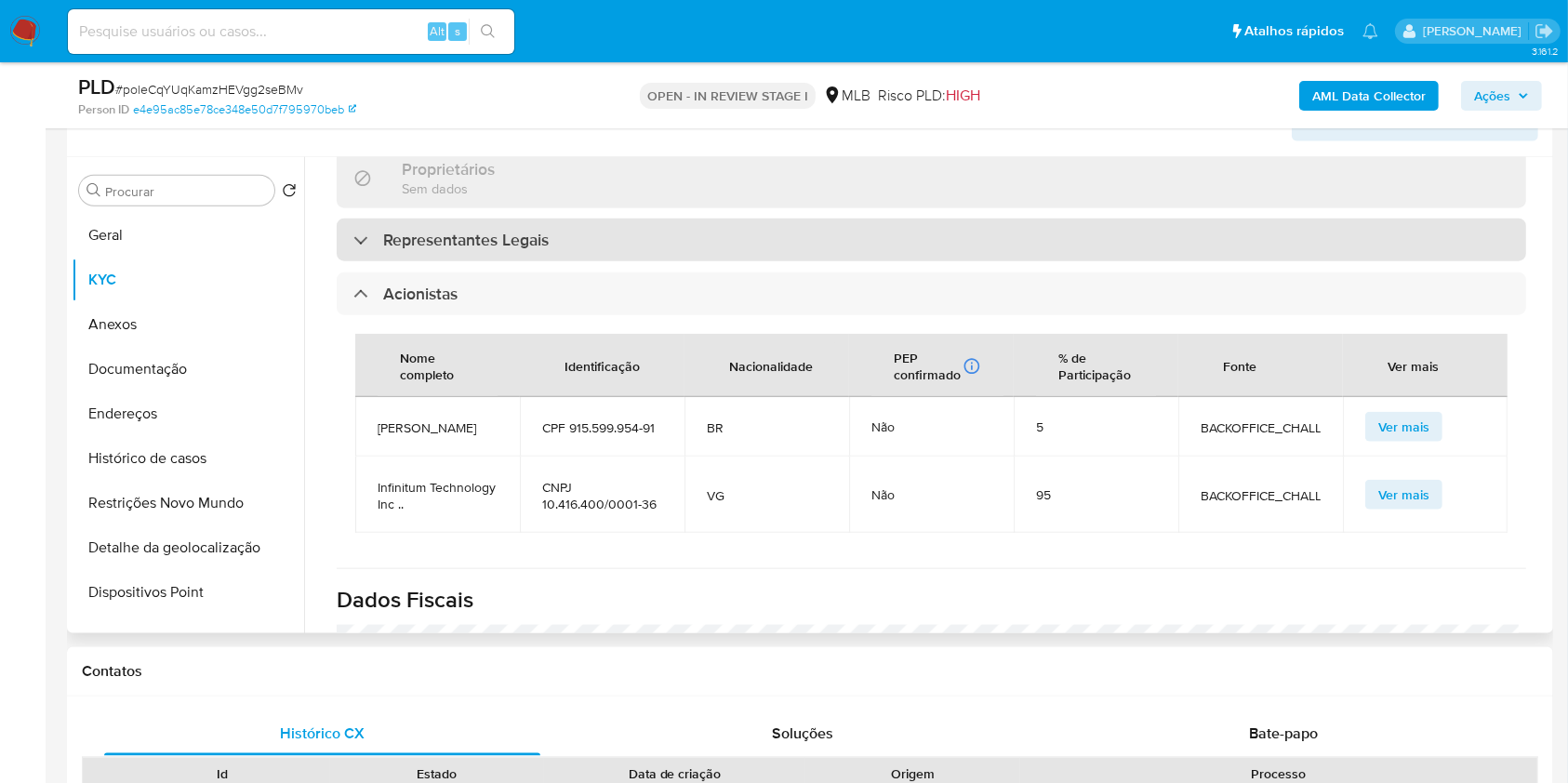
click at [576, 238] on div "Representantes Legais" at bounding box center [931, 240] width 1190 height 42
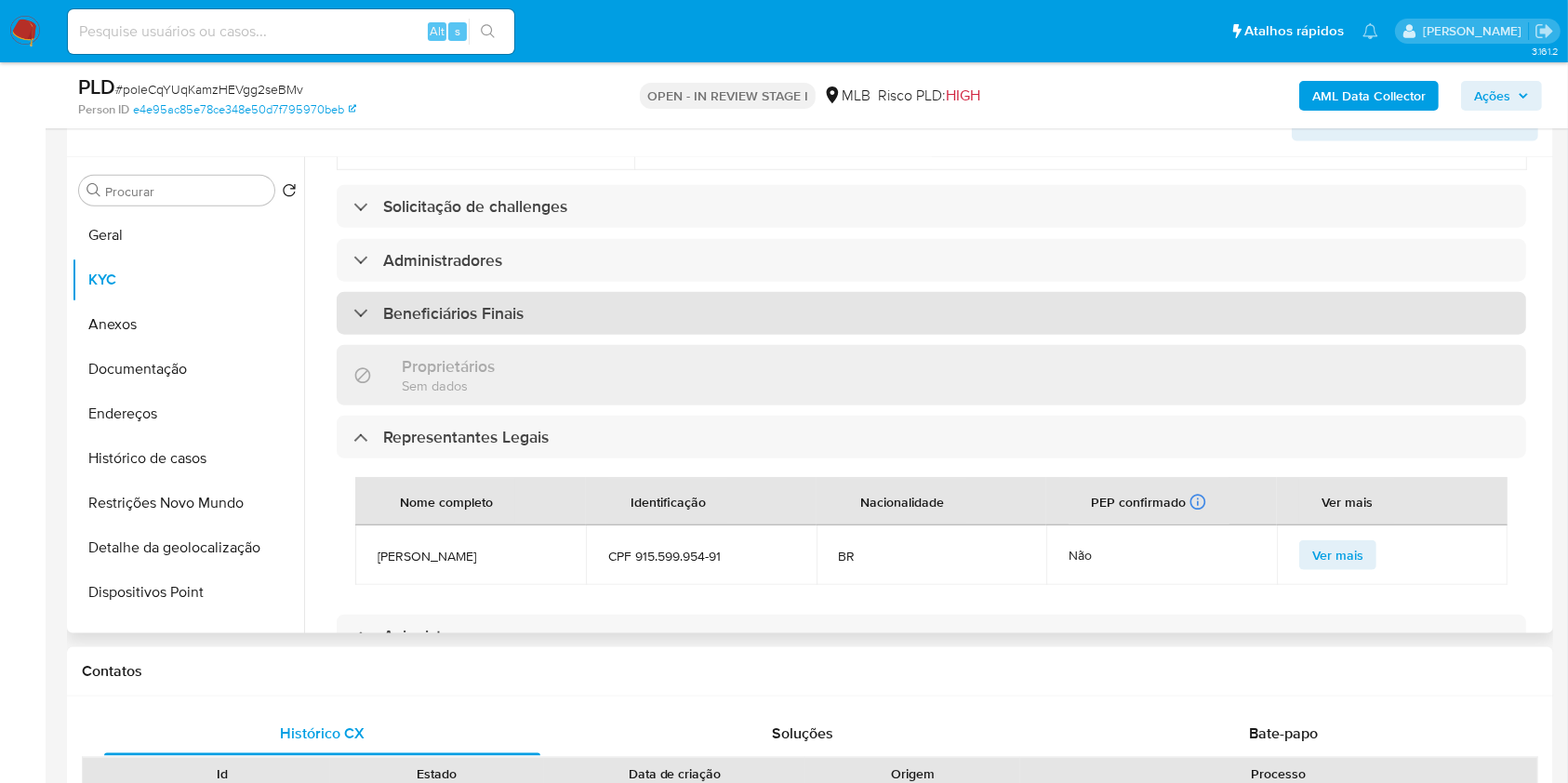
scroll to position [774, 0]
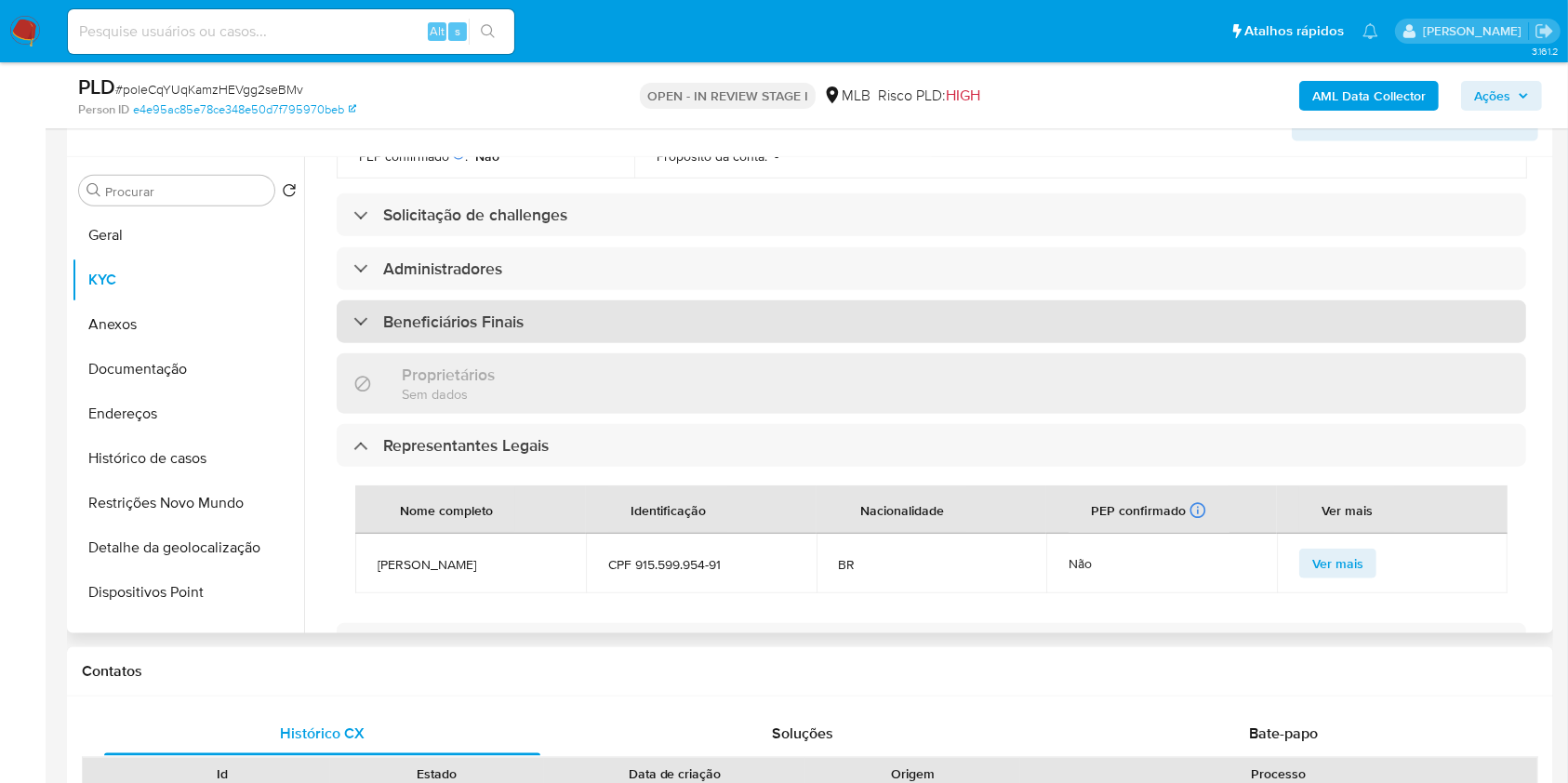
drag, startPoint x: 680, startPoint y: 294, endPoint x: 676, endPoint y: 310, distance: 16.5
click at [680, 296] on div "Informações da empresa ID do usuário : 802017579 Nome do comércio : EDUZZ TECNO…" at bounding box center [931, 415] width 1190 height 1886
click at [674, 311] on div "Beneficiários Finais" at bounding box center [931, 321] width 1190 height 42
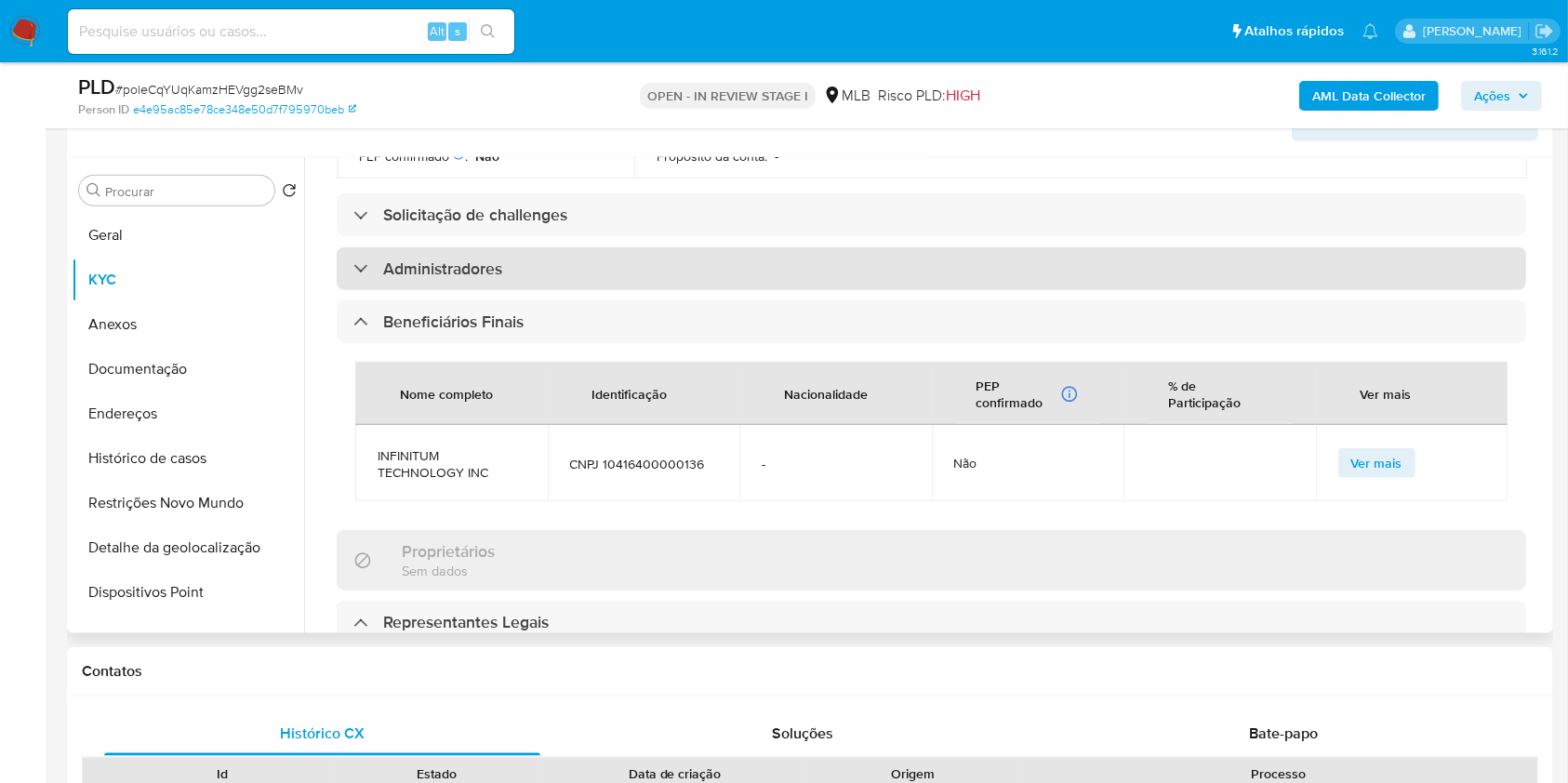
click at [652, 255] on div "Administradores" at bounding box center [931, 268] width 1190 height 42
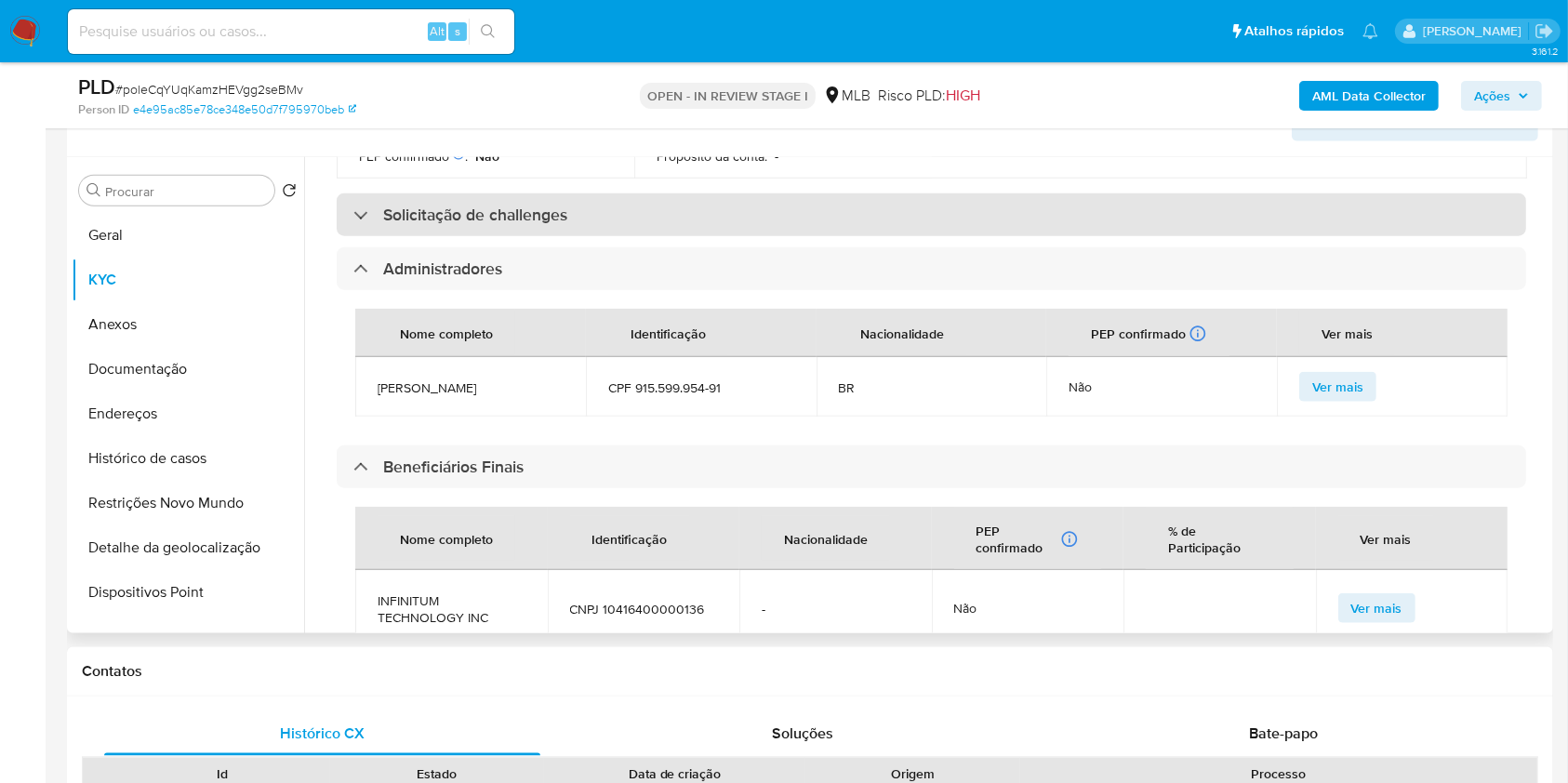
click at [663, 210] on div "Solicitação de challenges" at bounding box center [931, 214] width 1190 height 42
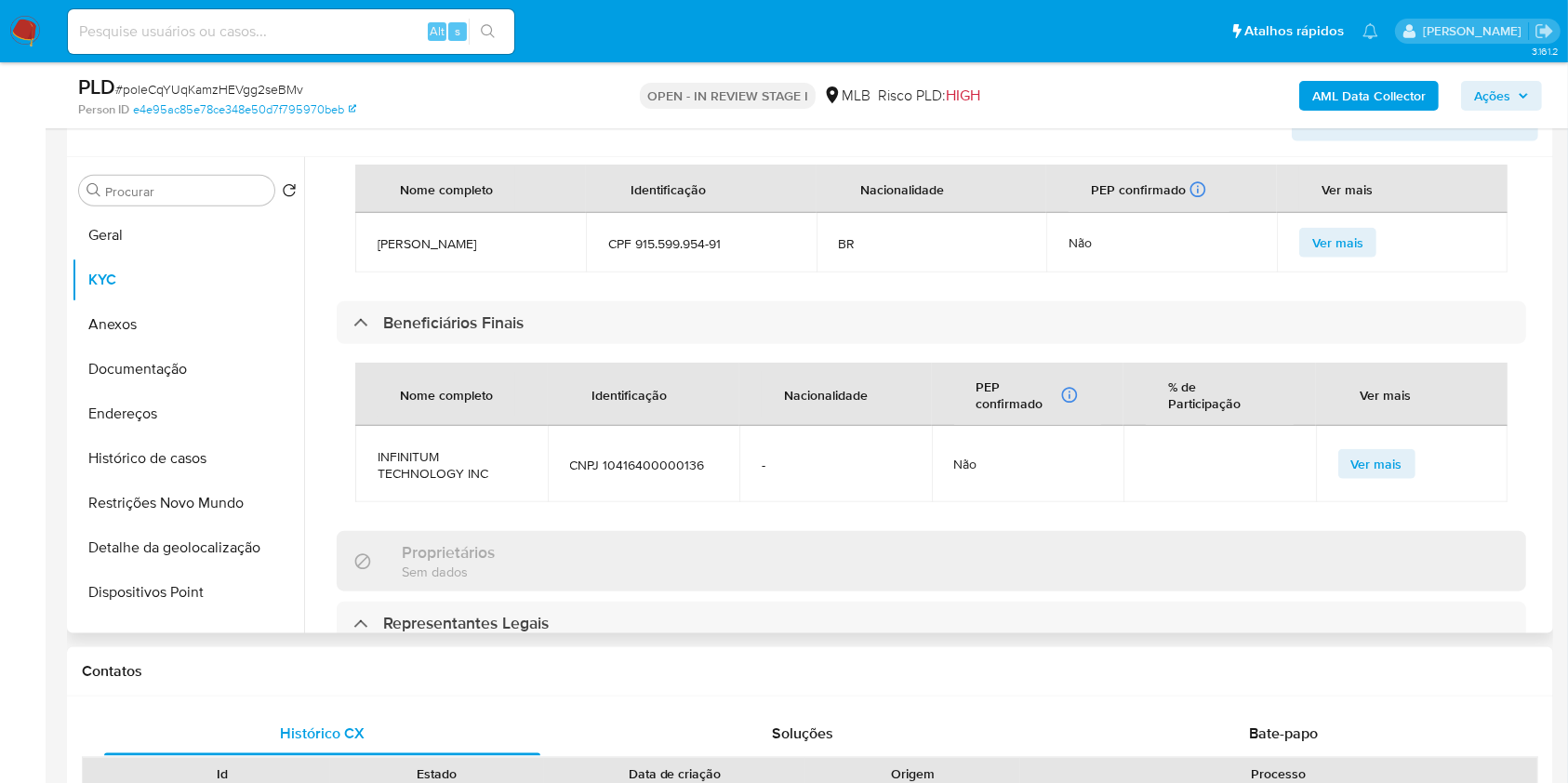
scroll to position [1066, 0]
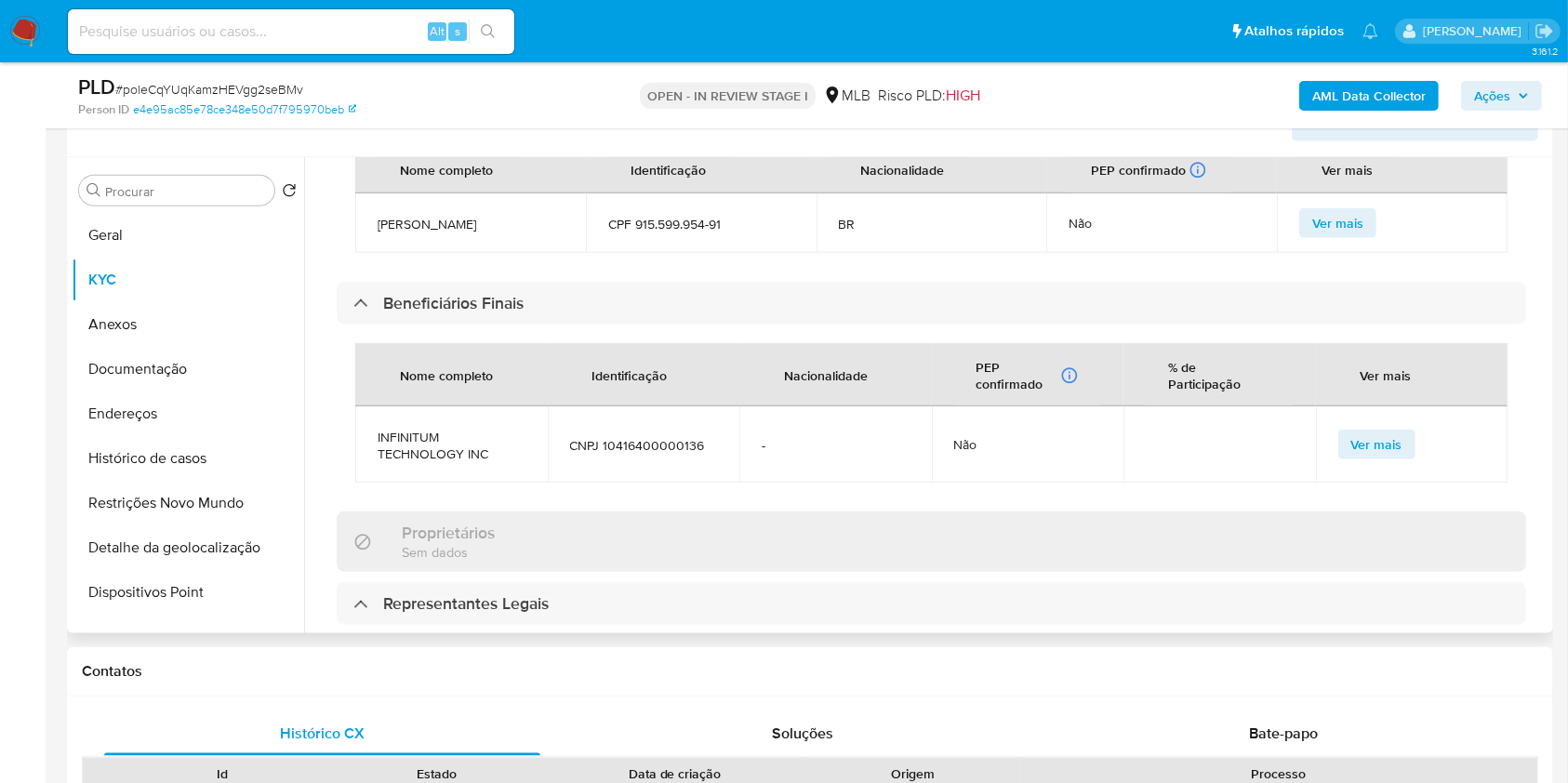
click at [667, 454] on span "CNPJ 10416400000136" at bounding box center [644, 445] width 148 height 17
copy span "10416400000136"
click at [1505, 91] on span "Ações" at bounding box center [1491, 96] width 36 height 30
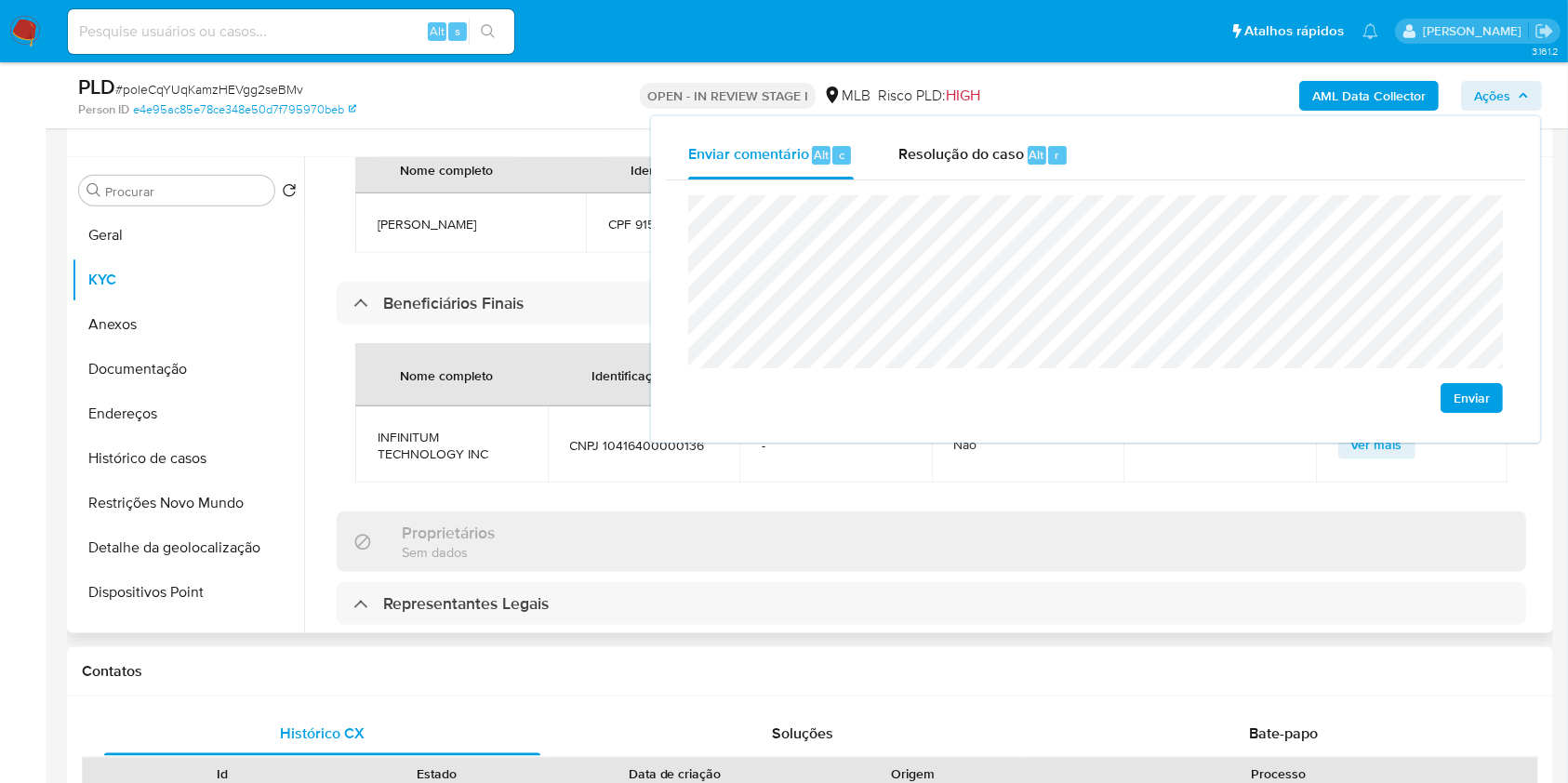
click at [589, 253] on td "CPF 915.599.954-91" at bounding box center [701, 223] width 231 height 59
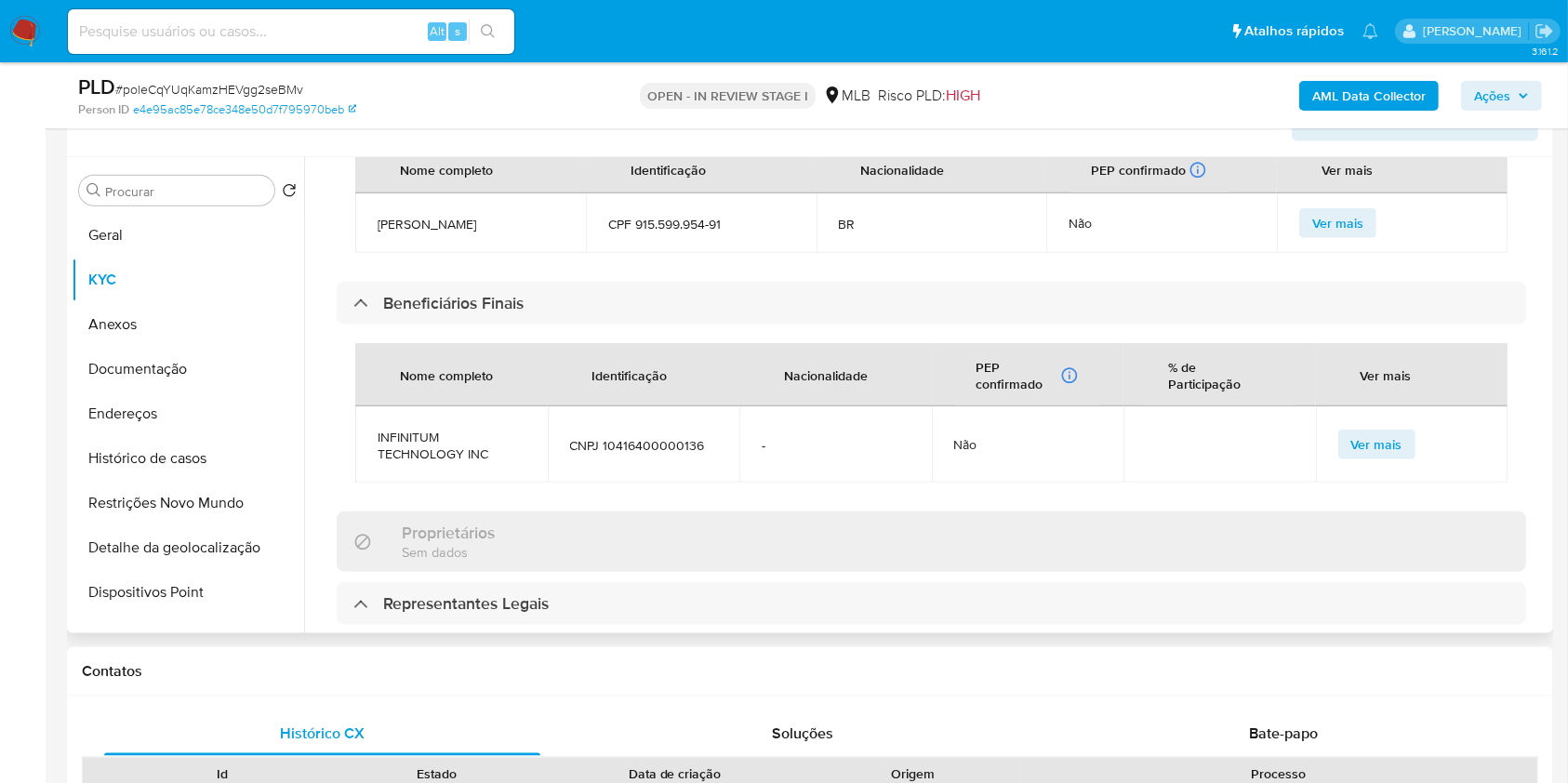
click at [683, 239] on td "CPF 915.599.954-91" at bounding box center [701, 223] width 231 height 59
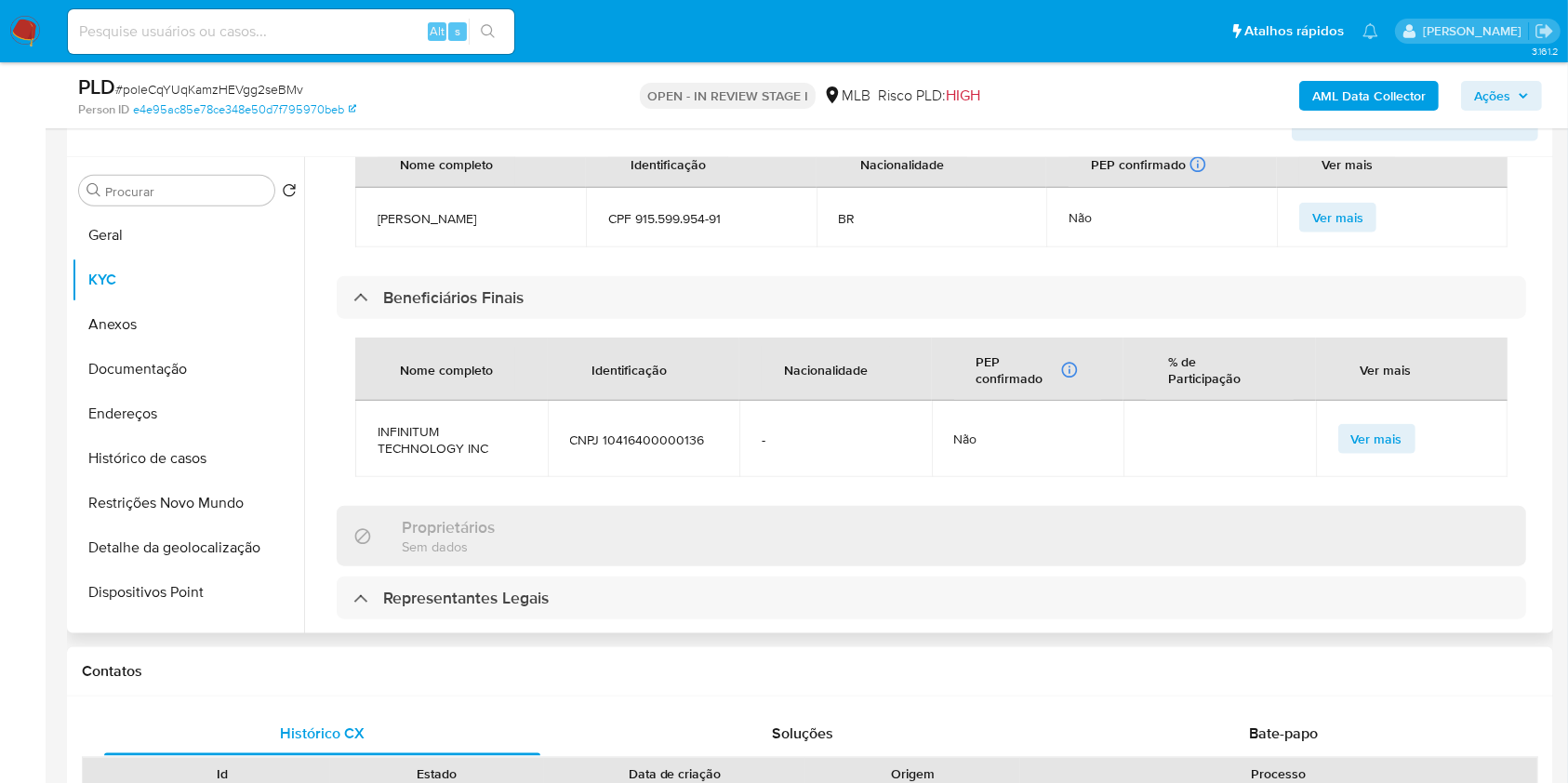
scroll to position [1071, 0]
drag, startPoint x: 634, startPoint y: 249, endPoint x: 753, endPoint y: 243, distance: 119.2
click at [749, 228] on span "CPF 915.599.954-91" at bounding box center [701, 219] width 186 height 17
copy span "915.599.954-91"
click at [1480, 107] on span "Ações" at bounding box center [1491, 96] width 36 height 30
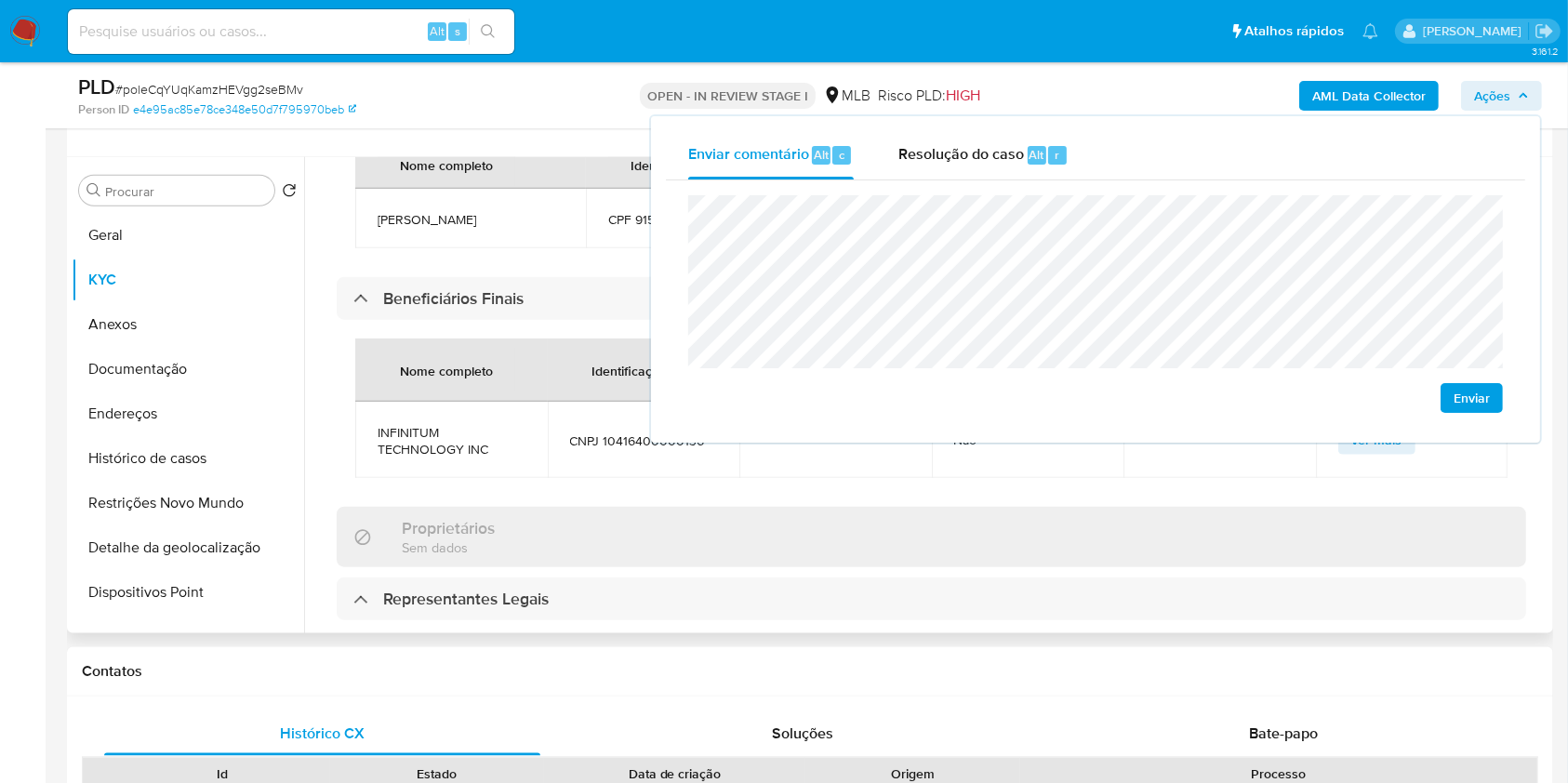
click at [1067, 478] on td "Não" at bounding box center [1027, 440] width 192 height 76
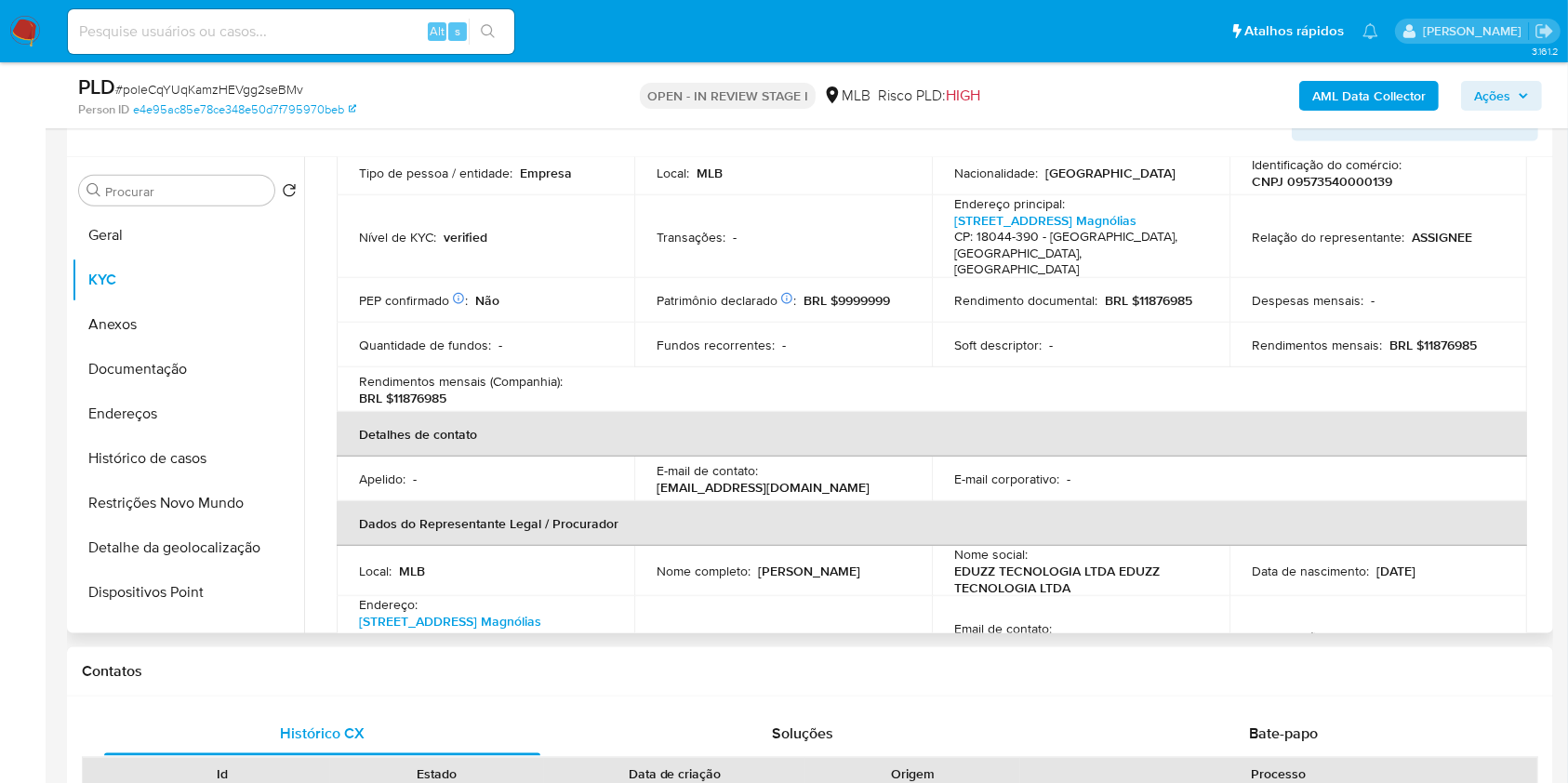
scroll to position [225, 0]
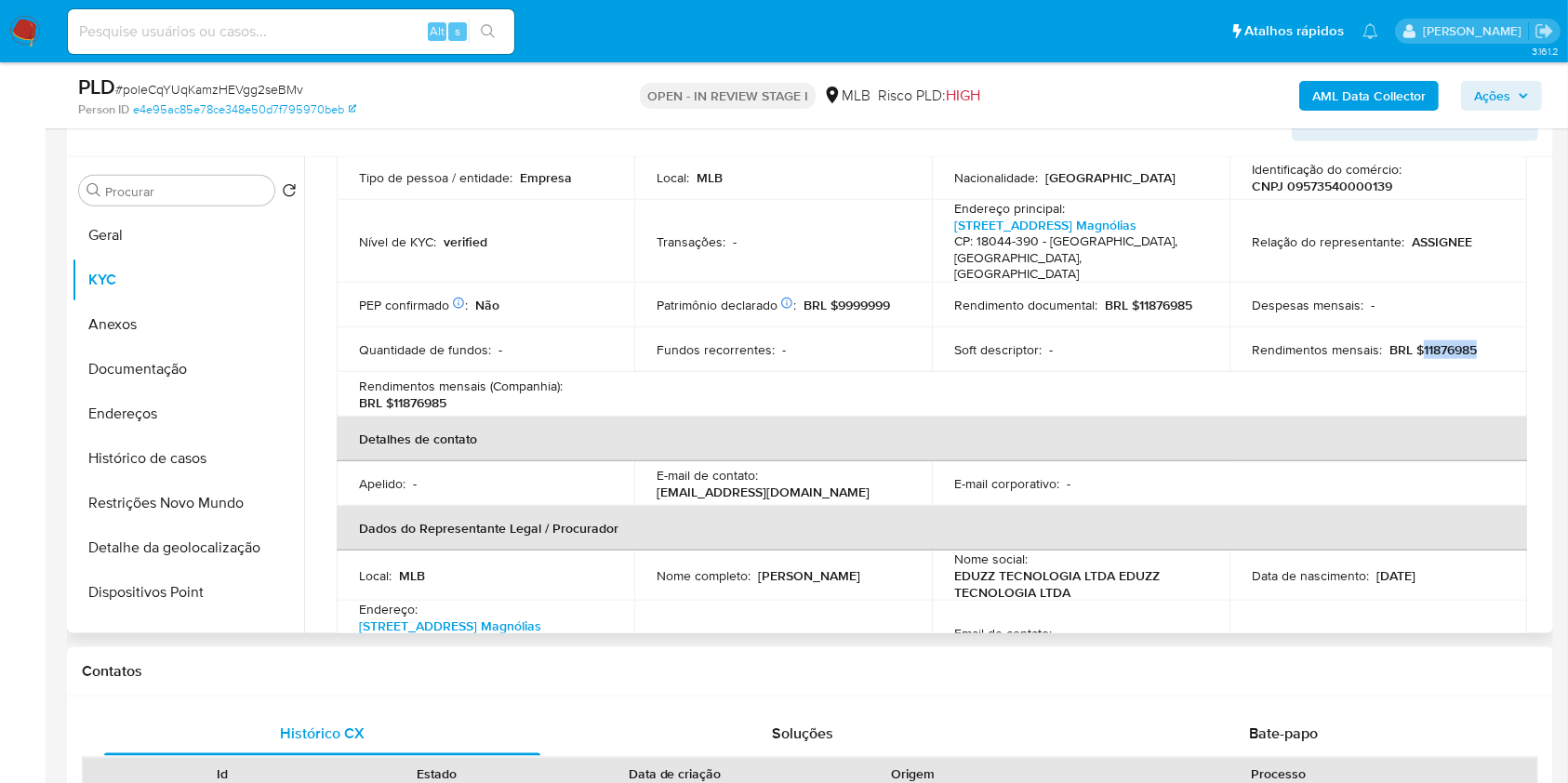
drag, startPoint x: 1412, startPoint y: 353, endPoint x: 1490, endPoint y: 346, distance: 78.3
click at [1490, 346] on div "Rendimentos mensais : BRL $11876985" at bounding box center [1378, 349] width 253 height 17
copy p "11876985"
click at [1532, 91] on button "Ações" at bounding box center [1501, 96] width 81 height 30
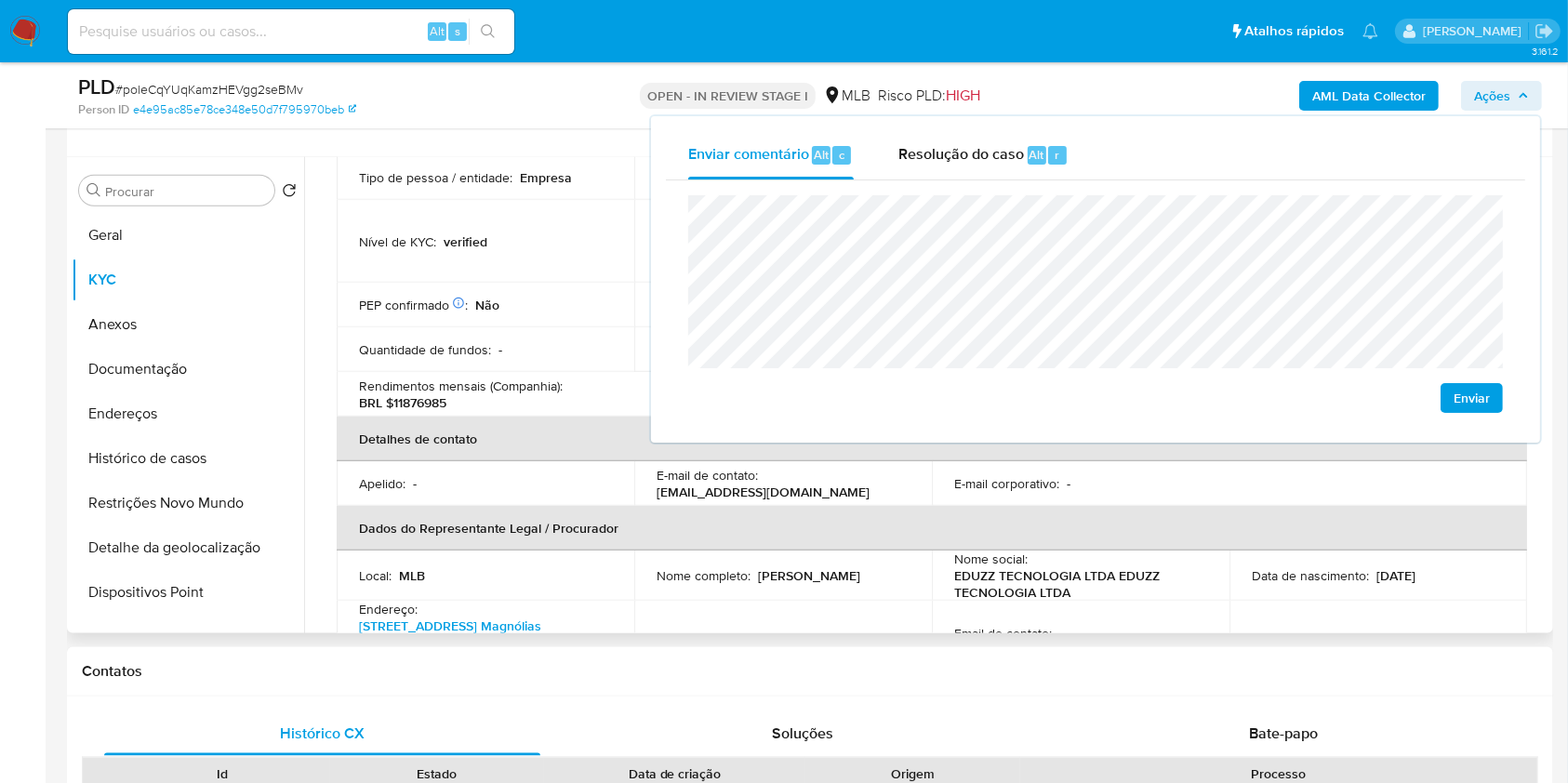
click at [859, 533] on th "Dados do Representante Legal / Procurador" at bounding box center [932, 528] width 1191 height 44
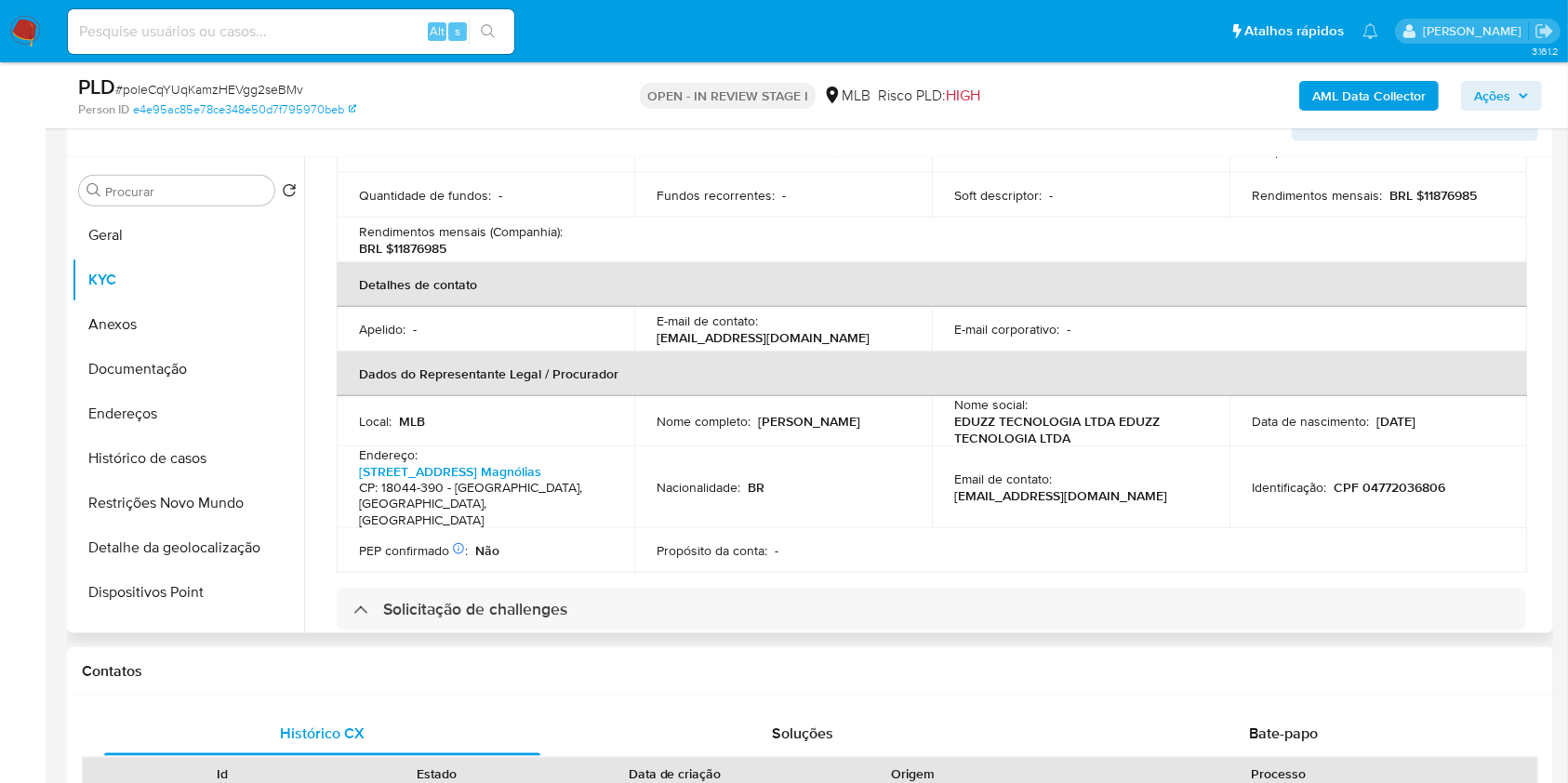
scroll to position [385, 0]
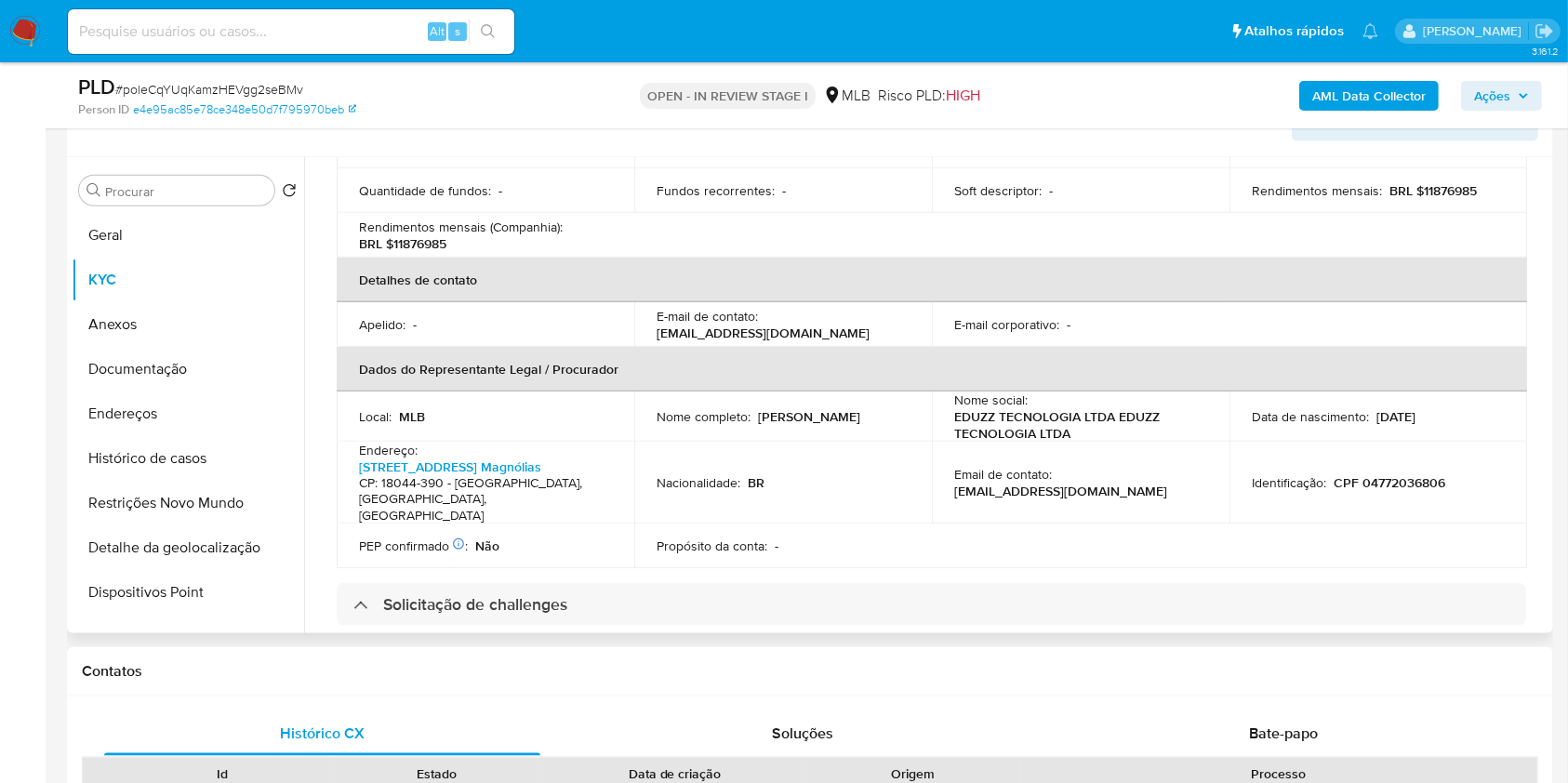
click at [1364, 478] on p "CPF 04772036806" at bounding box center [1389, 482] width 111 height 17
copy p "04772036806"
click at [1490, 104] on span "Ações" at bounding box center [1491, 96] width 36 height 30
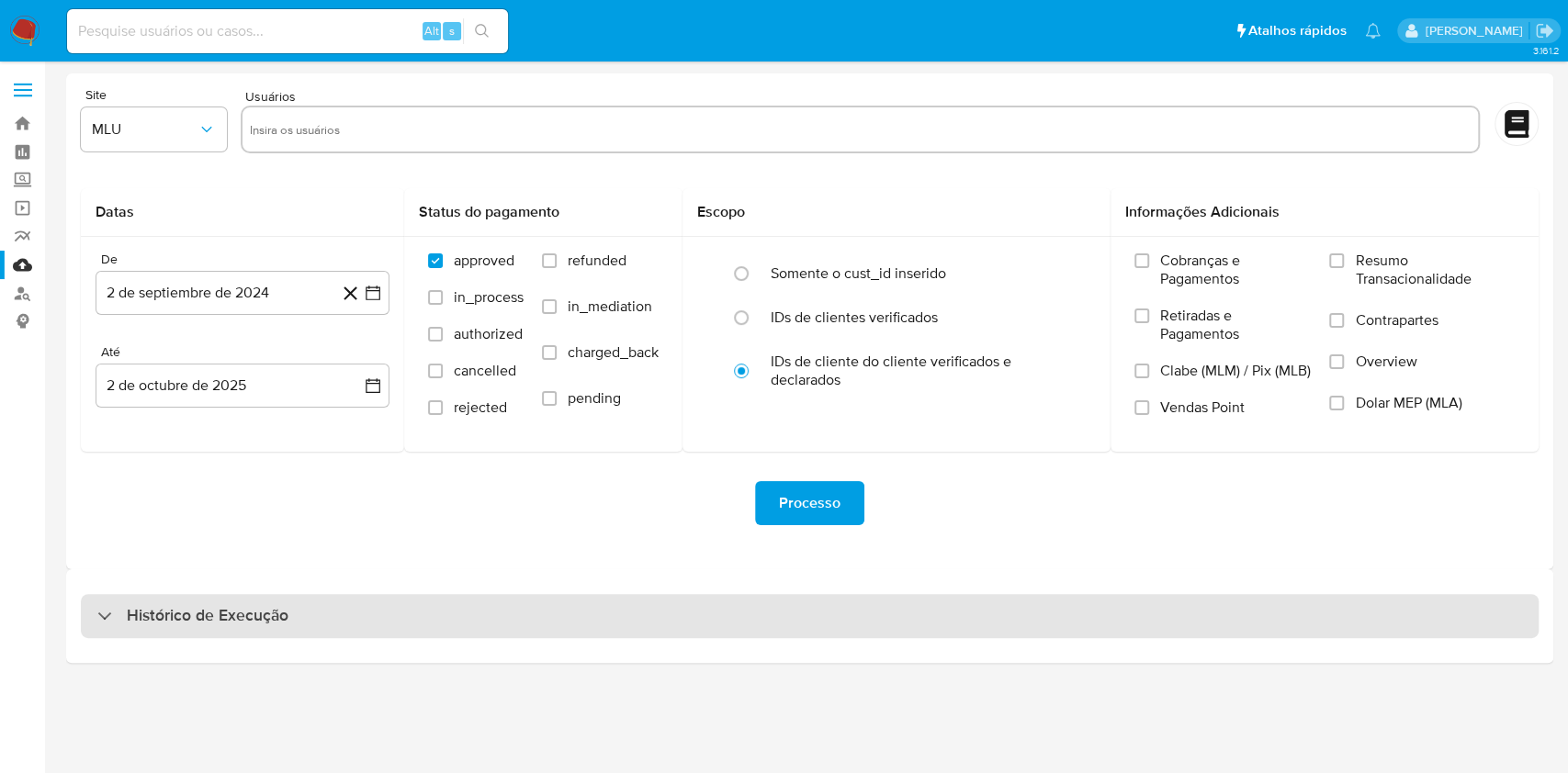
click at [643, 628] on div "Histórico de Execução" at bounding box center [809, 615] width 1457 height 44
click at [666, 618] on div "Histórico de Execução" at bounding box center [809, 615] width 1457 height 44
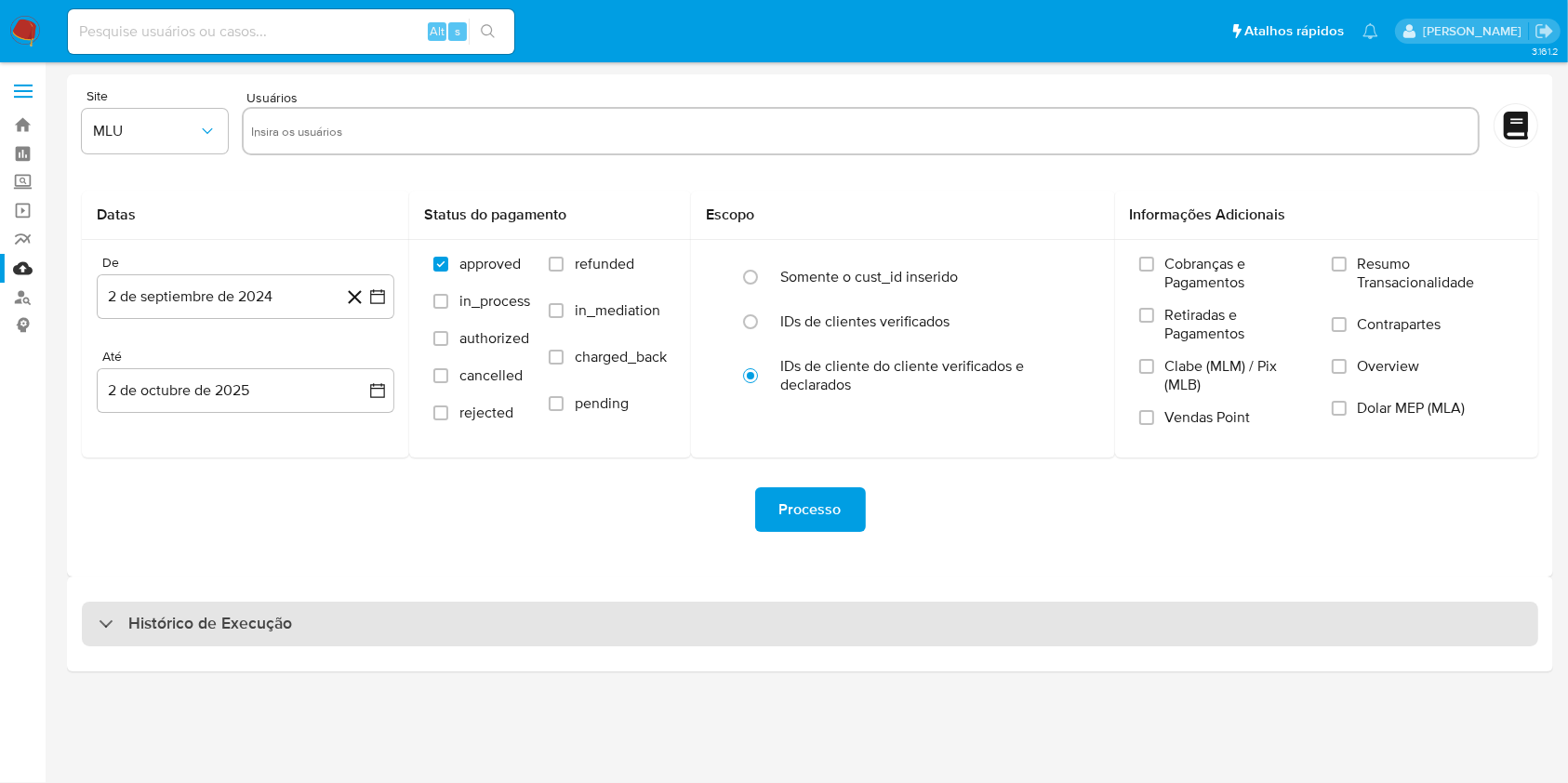
select select "10"
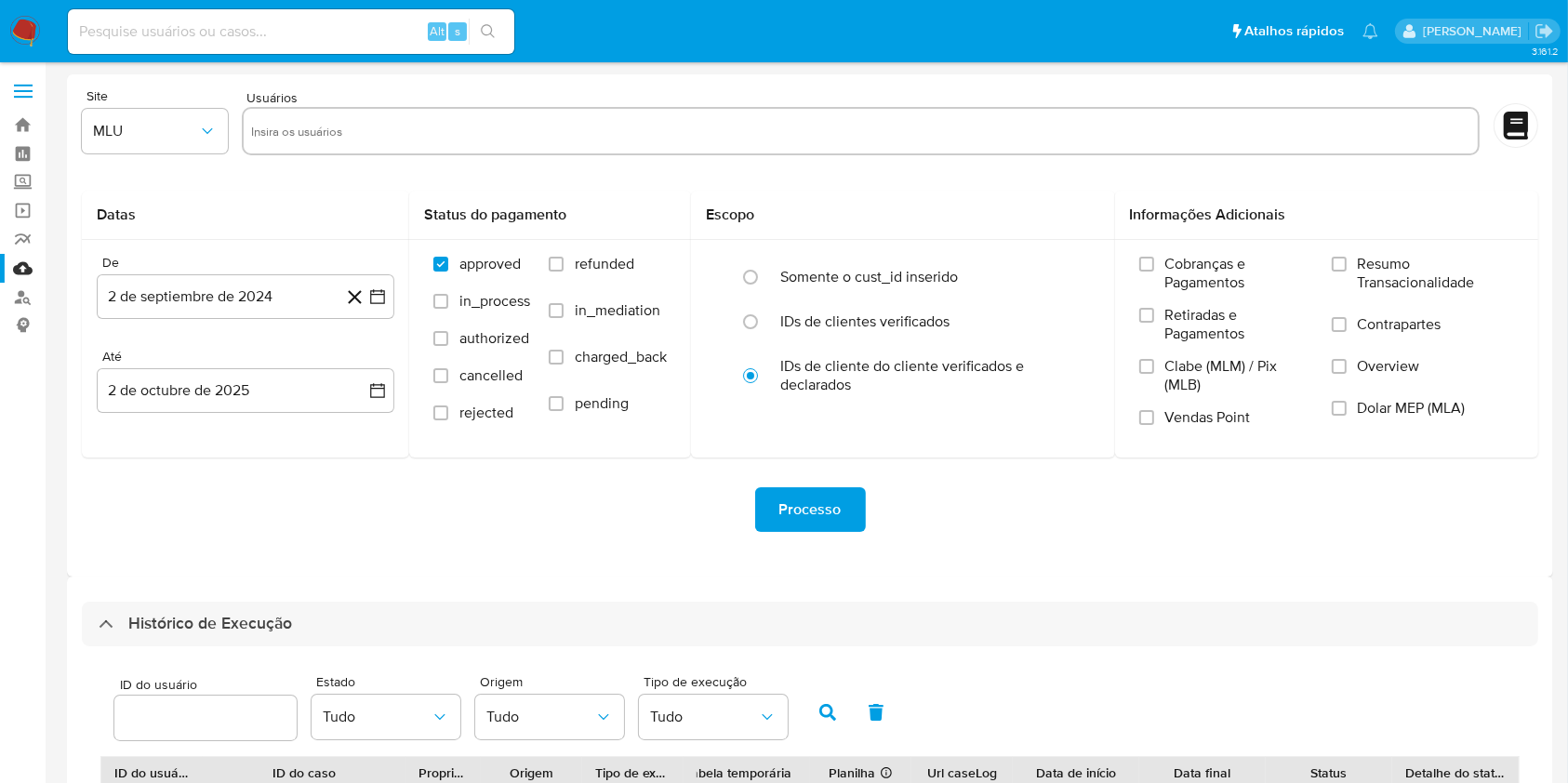
click at [924, 520] on div "Processo" at bounding box center [810, 509] width 1457 height 44
drag, startPoint x: 924, startPoint y: 520, endPoint x: 928, endPoint y: 504, distance: 16.5
click at [928, 504] on div "Processo" at bounding box center [810, 509] width 1457 height 44
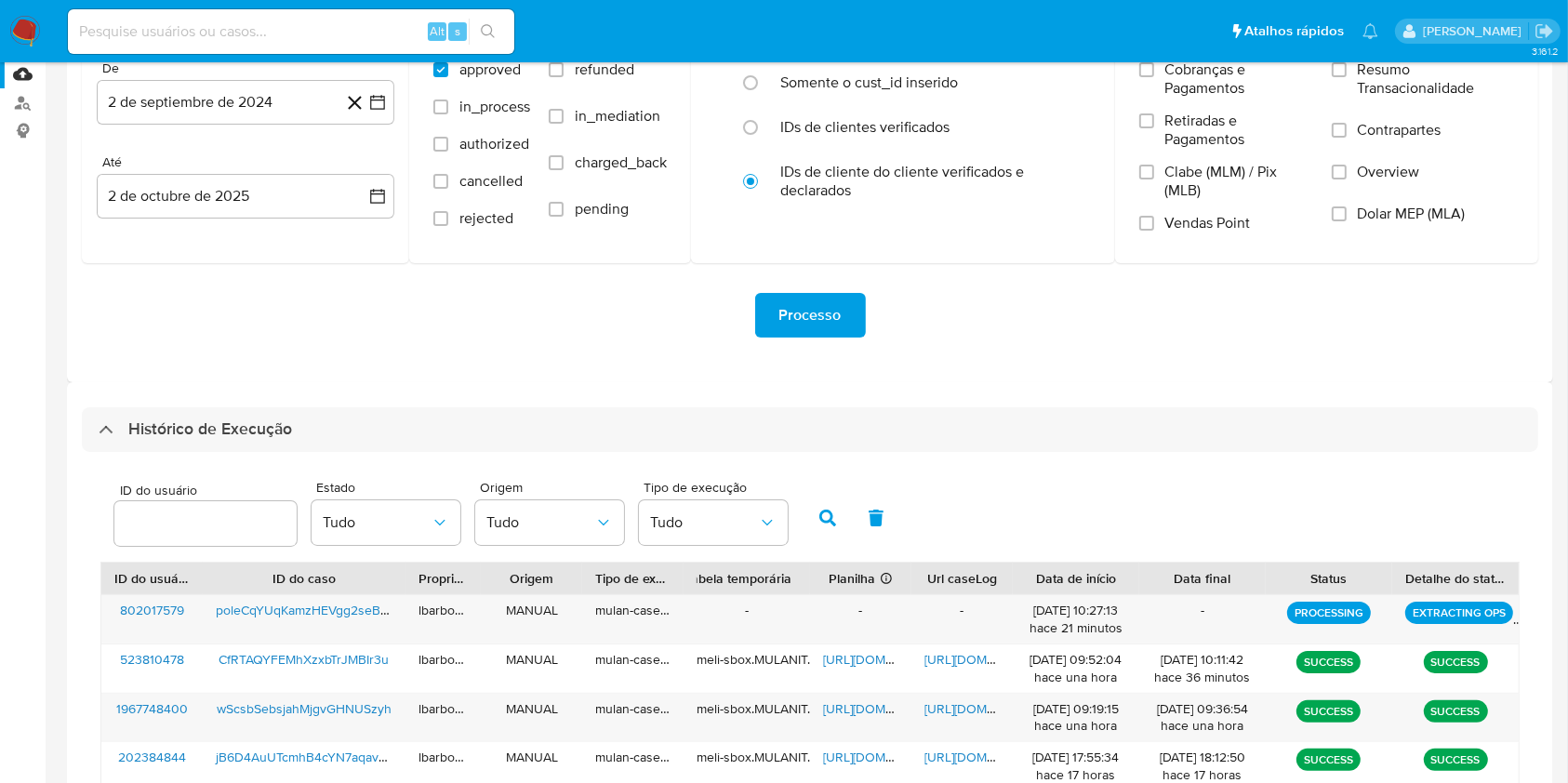
scroll to position [195, 0]
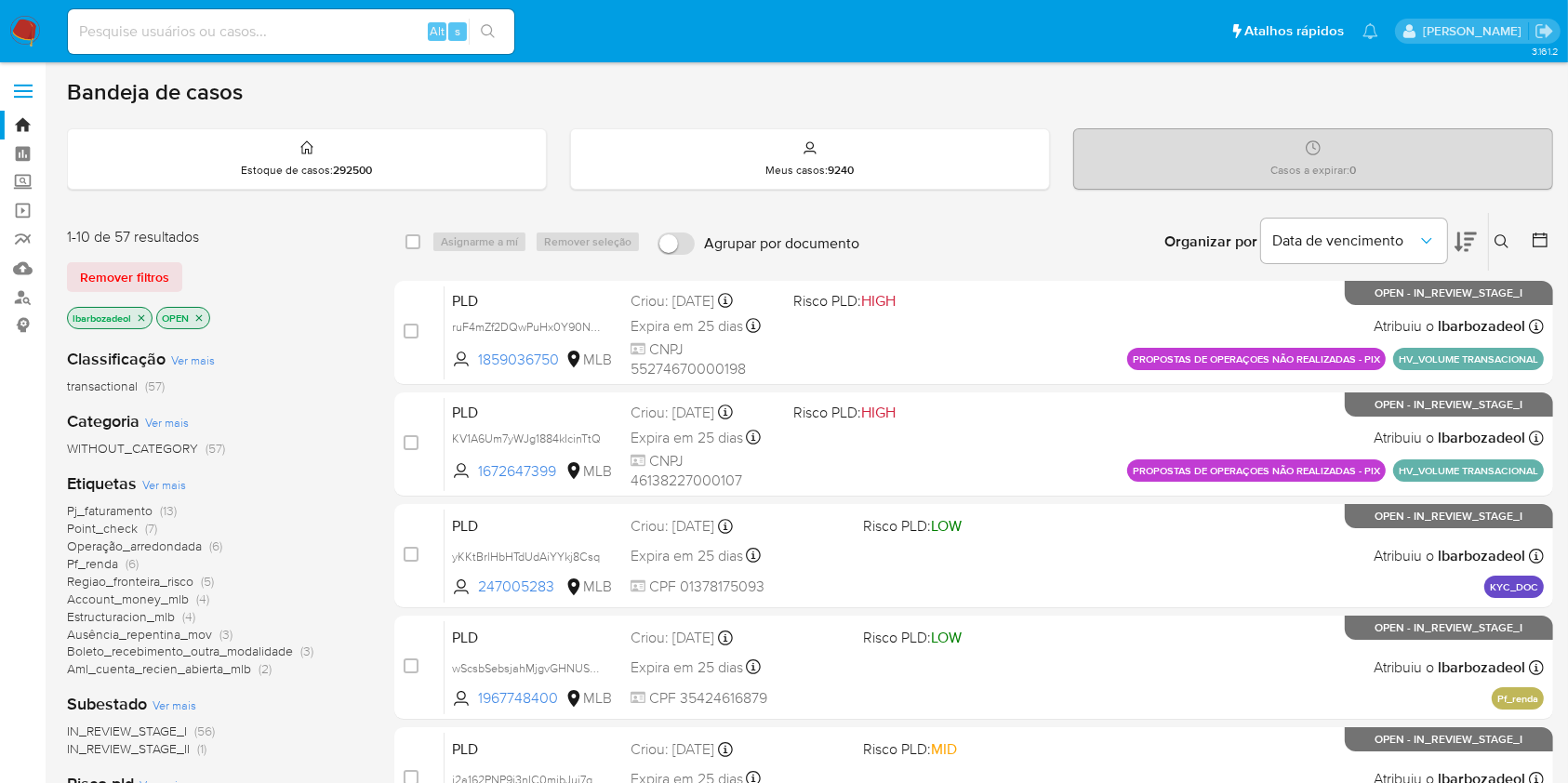
click at [142, 509] on span "Pj_faturamento" at bounding box center [109, 511] width 86 height 19
click at [142, 520] on span "Point_check (7)" at bounding box center [112, 529] width 91 height 18
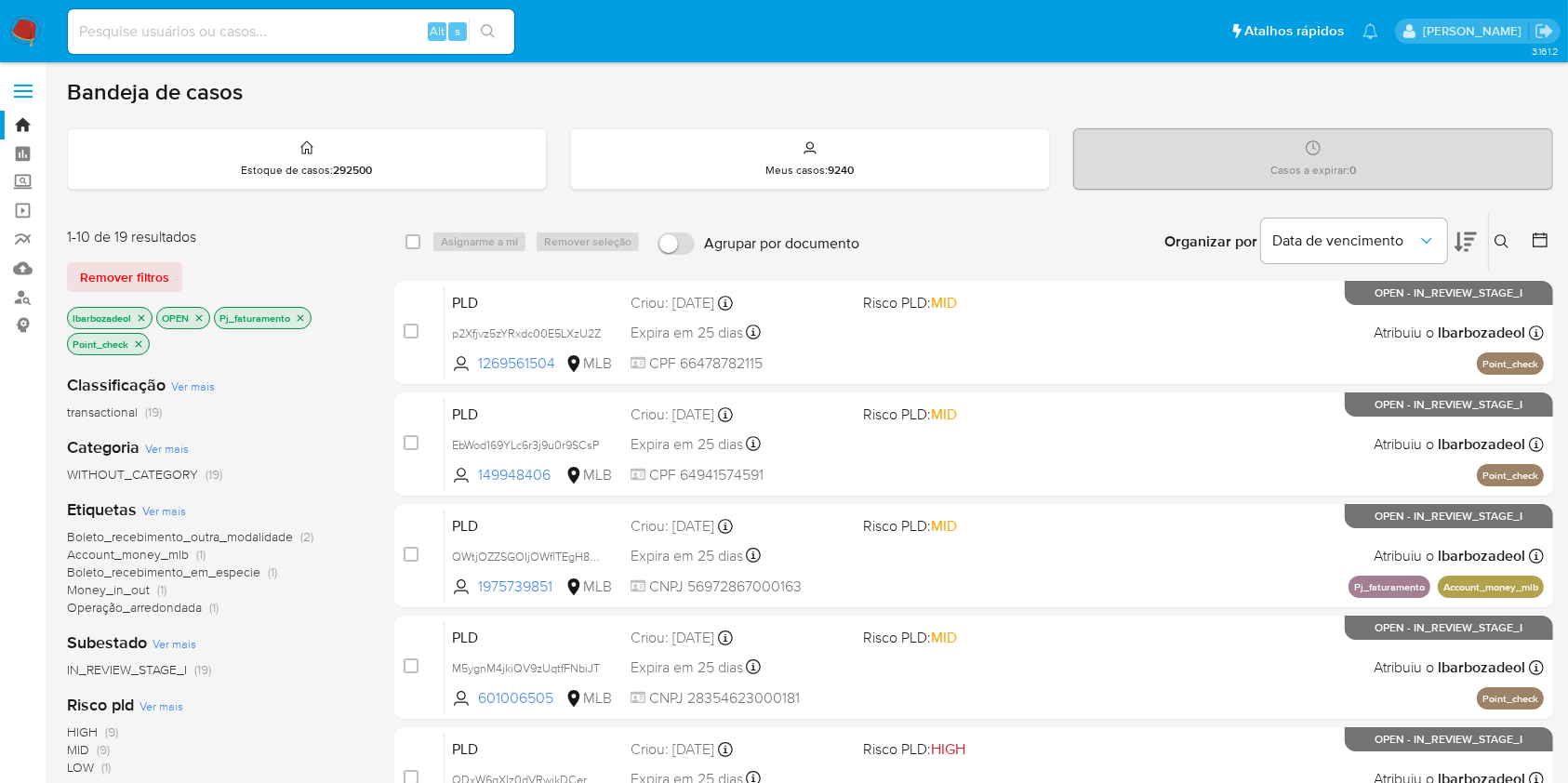
scroll to position [751, 0]
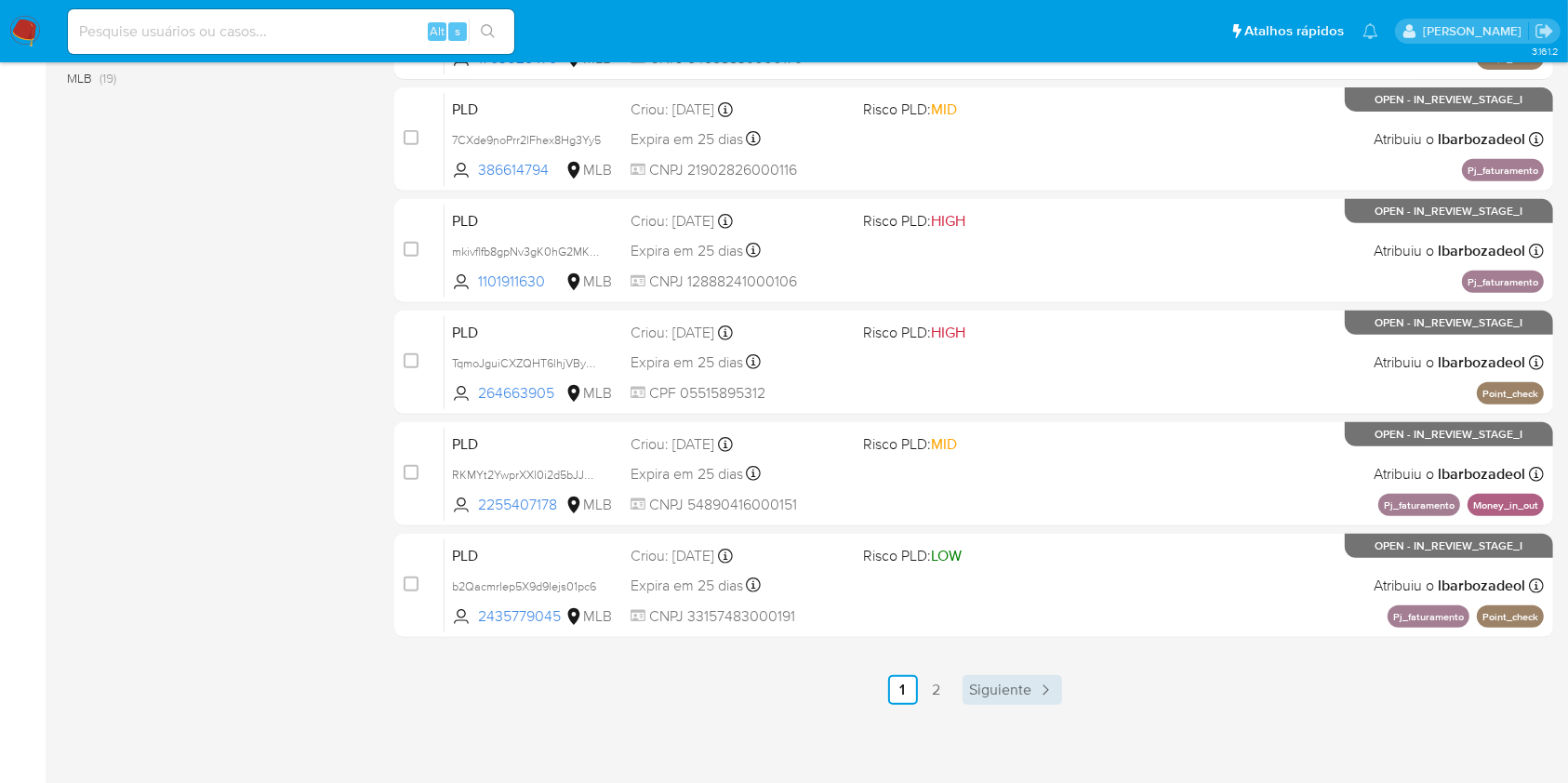
click at [986, 702] on link "Siguiente" at bounding box center [1012, 690] width 100 height 30
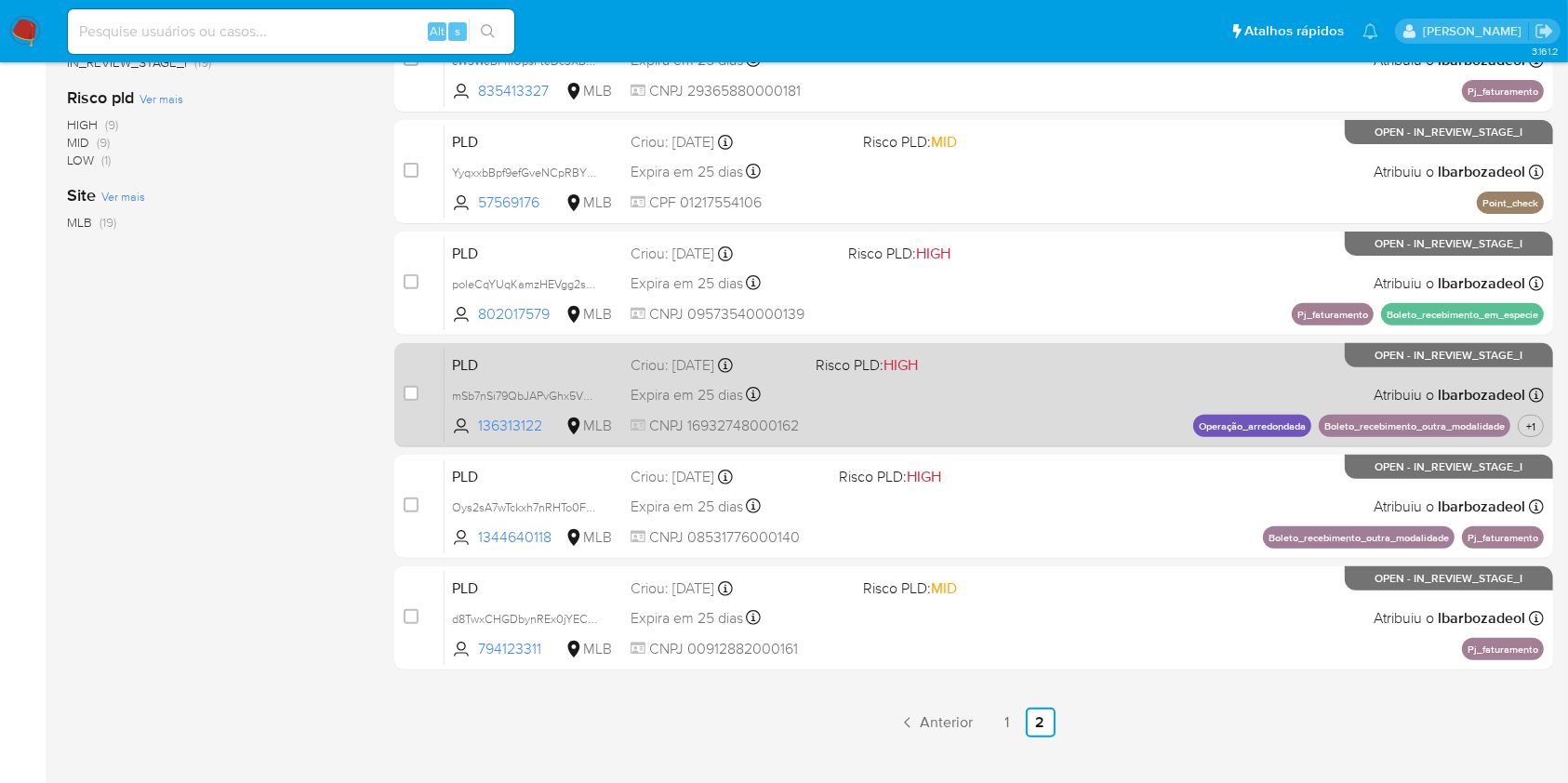
scroll to position [640, 0]
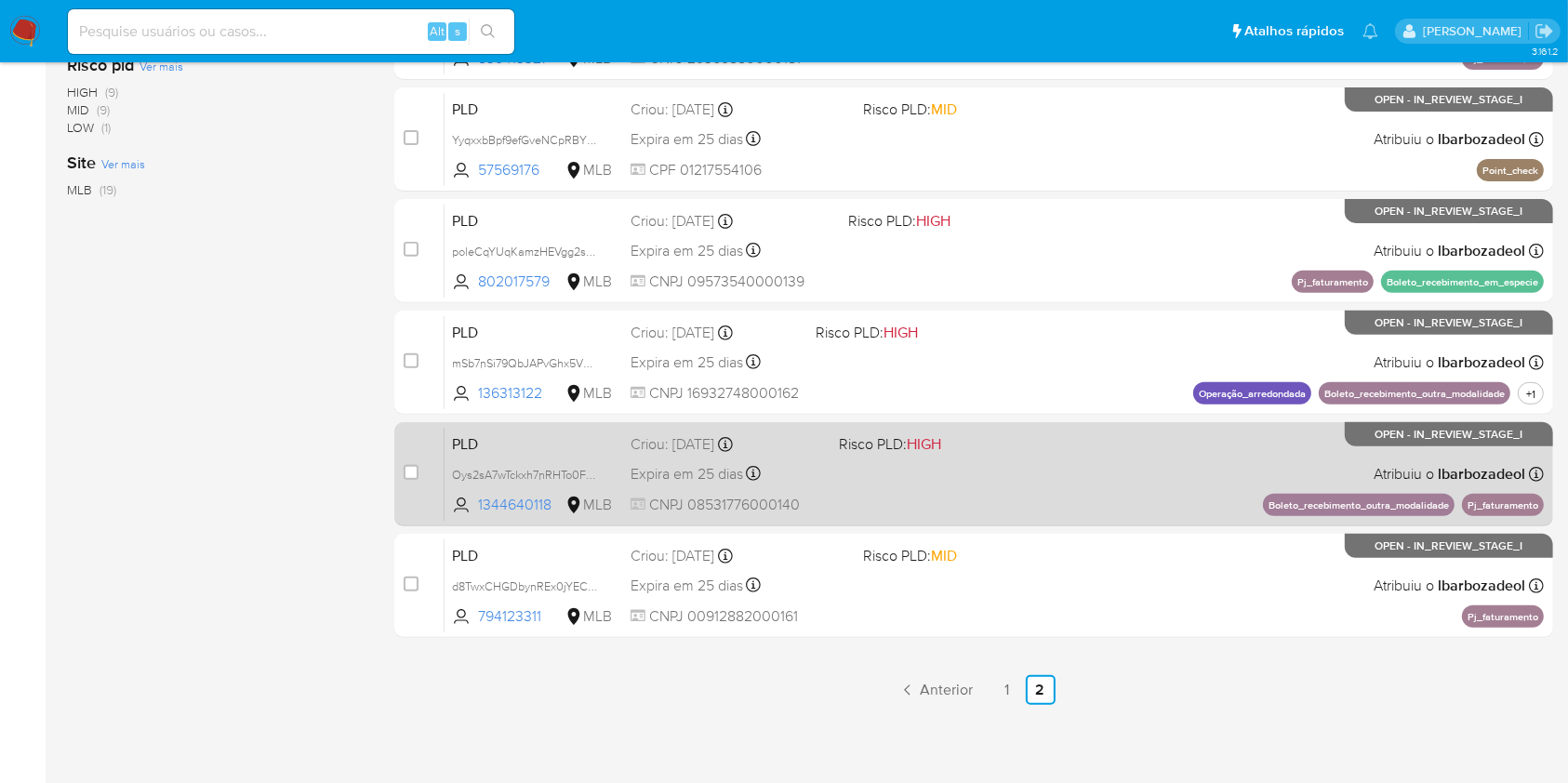
click at [993, 503] on div "PLD Oys2sA7wTckxh7nRHTo0Fxkb 1344640118 MLB Risco PLD: HIGH Criou: 12/09/2025 C…" at bounding box center [993, 473] width 1099 height 94
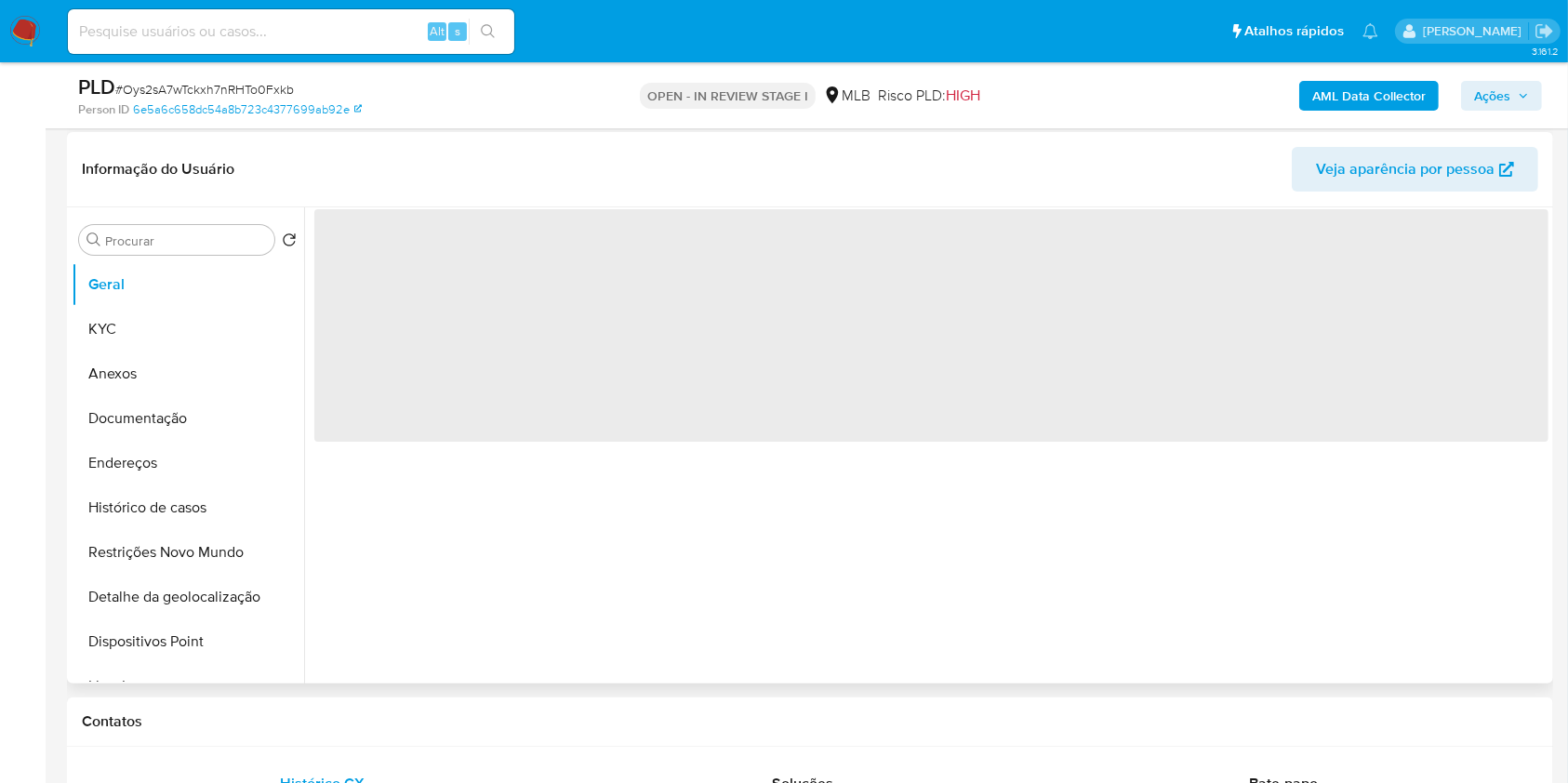
scroll to position [289, 0]
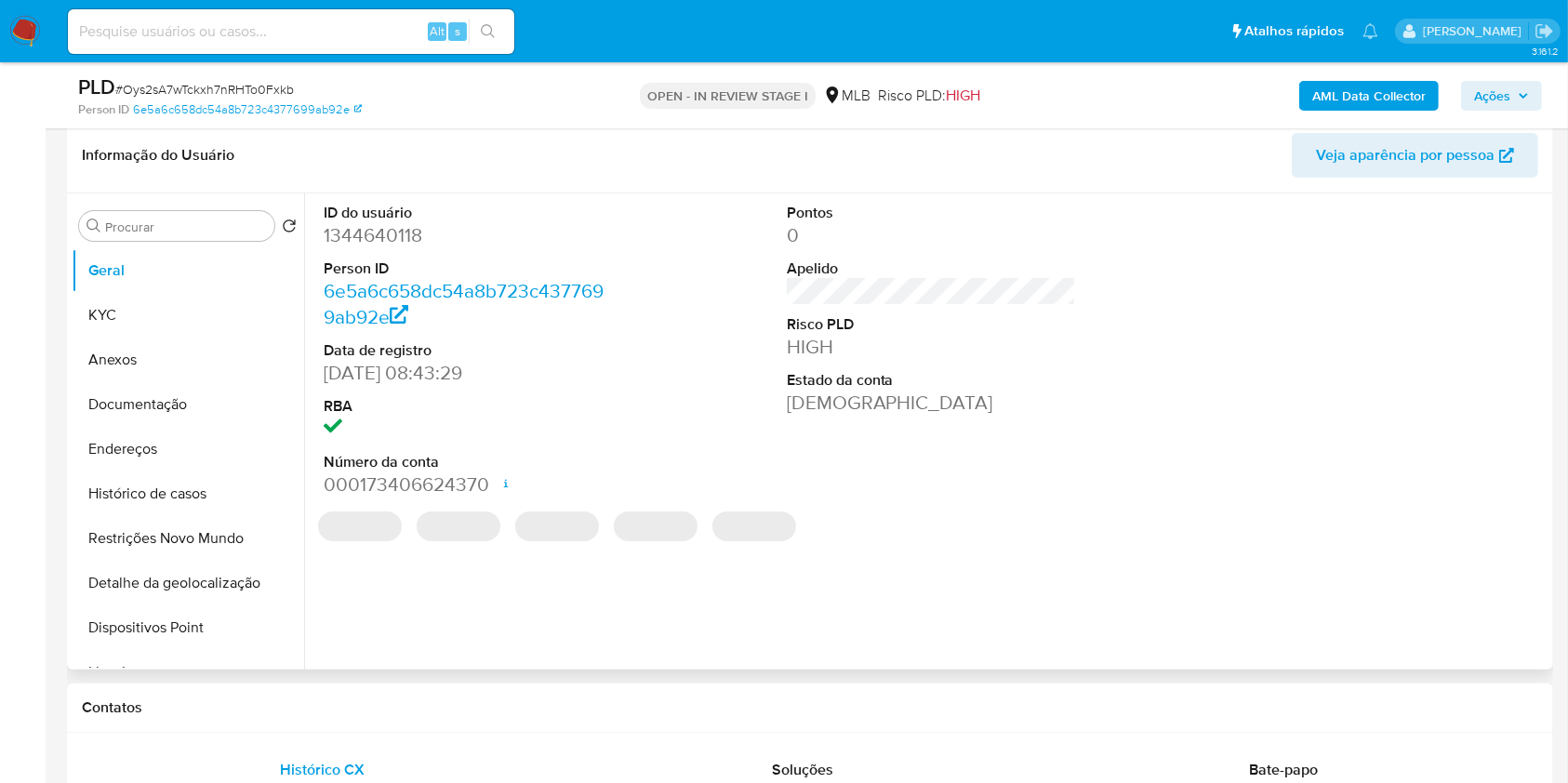
select select "10"
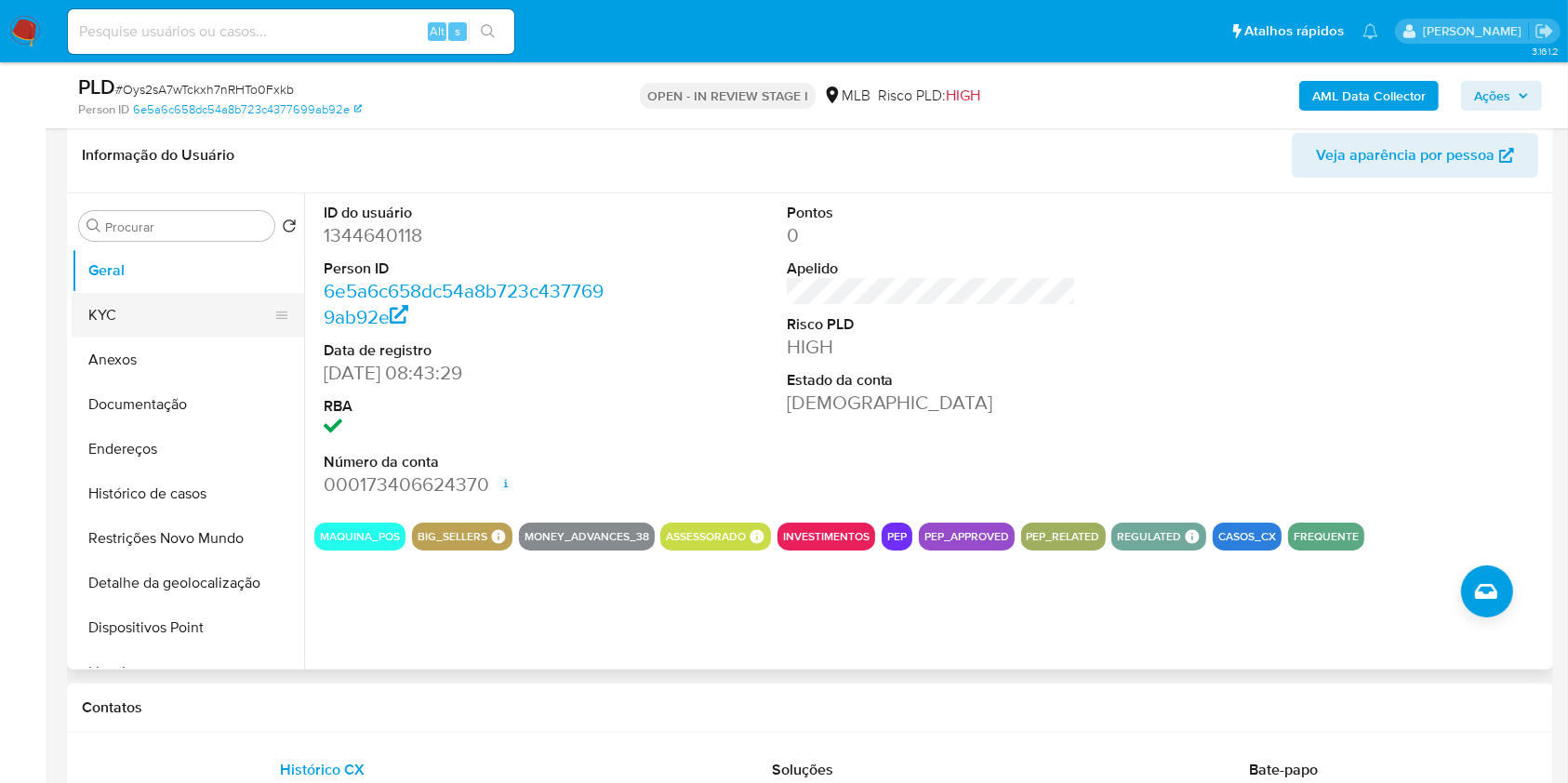
click at [123, 317] on button "KYC" at bounding box center [180, 315] width 218 height 44
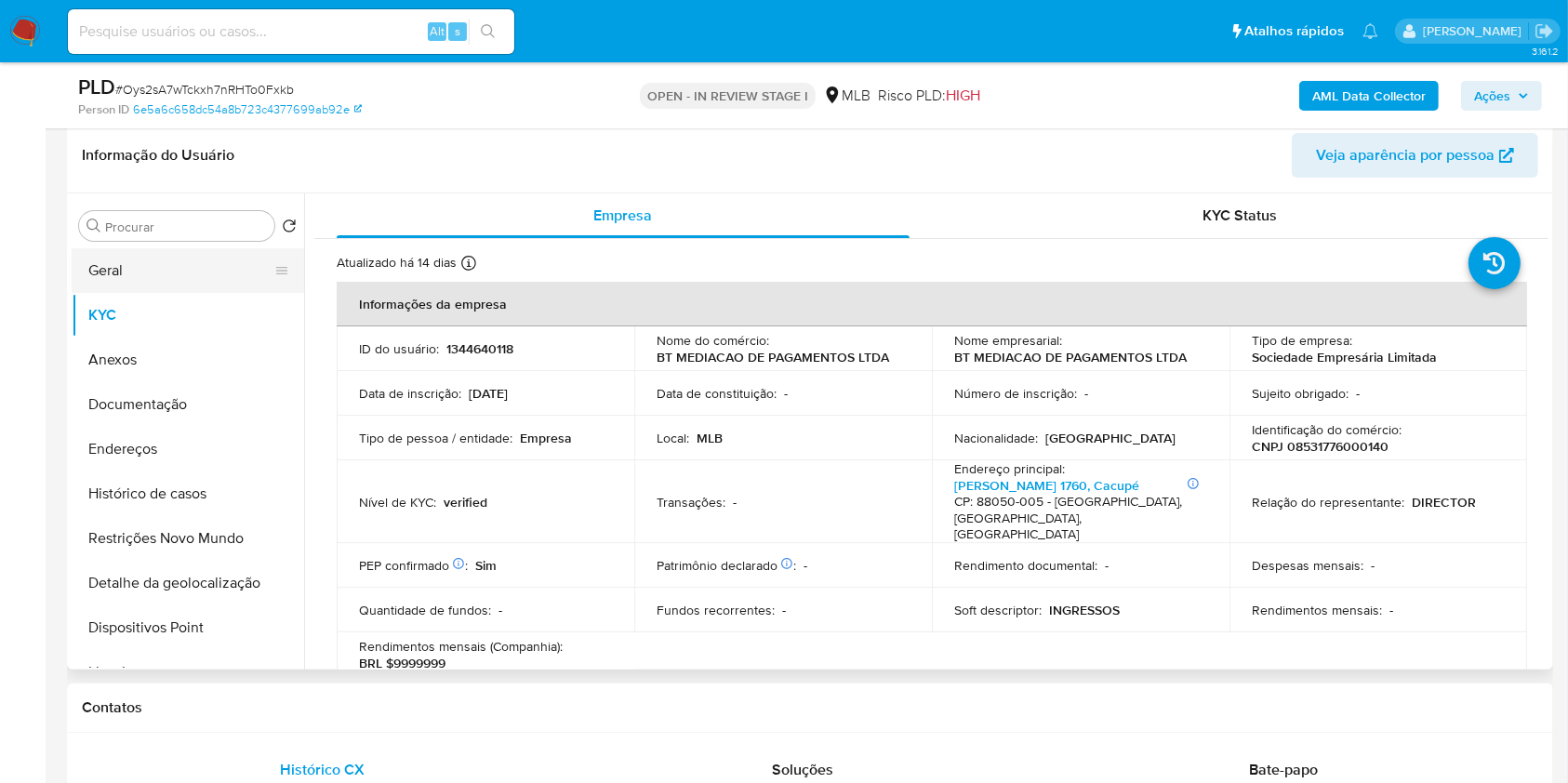
click at [181, 256] on button "Geral" at bounding box center [180, 270] width 218 height 44
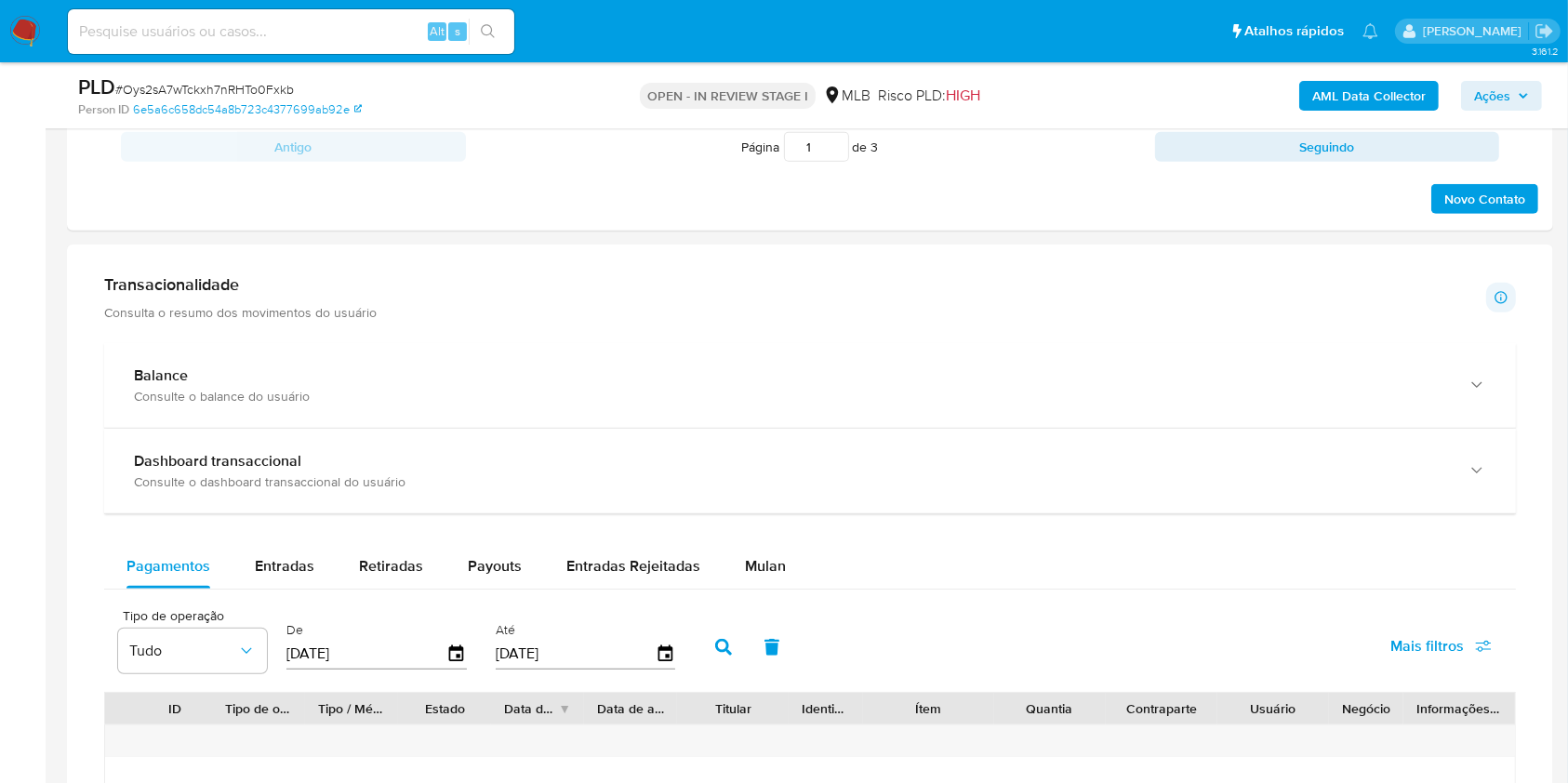
scroll to position [1225, 0]
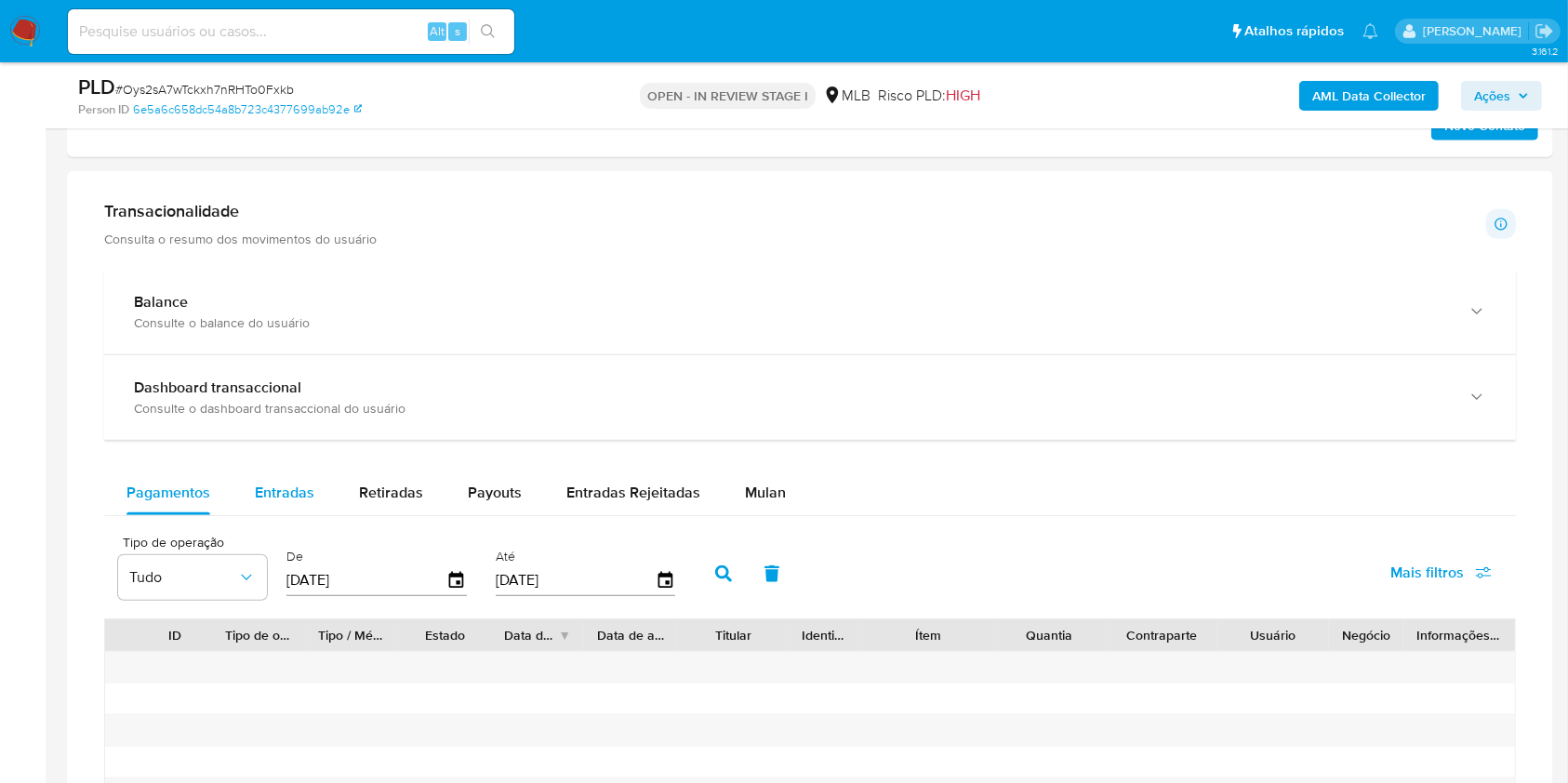
click at [288, 498] on span "Entradas" at bounding box center [285, 493] width 59 height 22
select select "10"
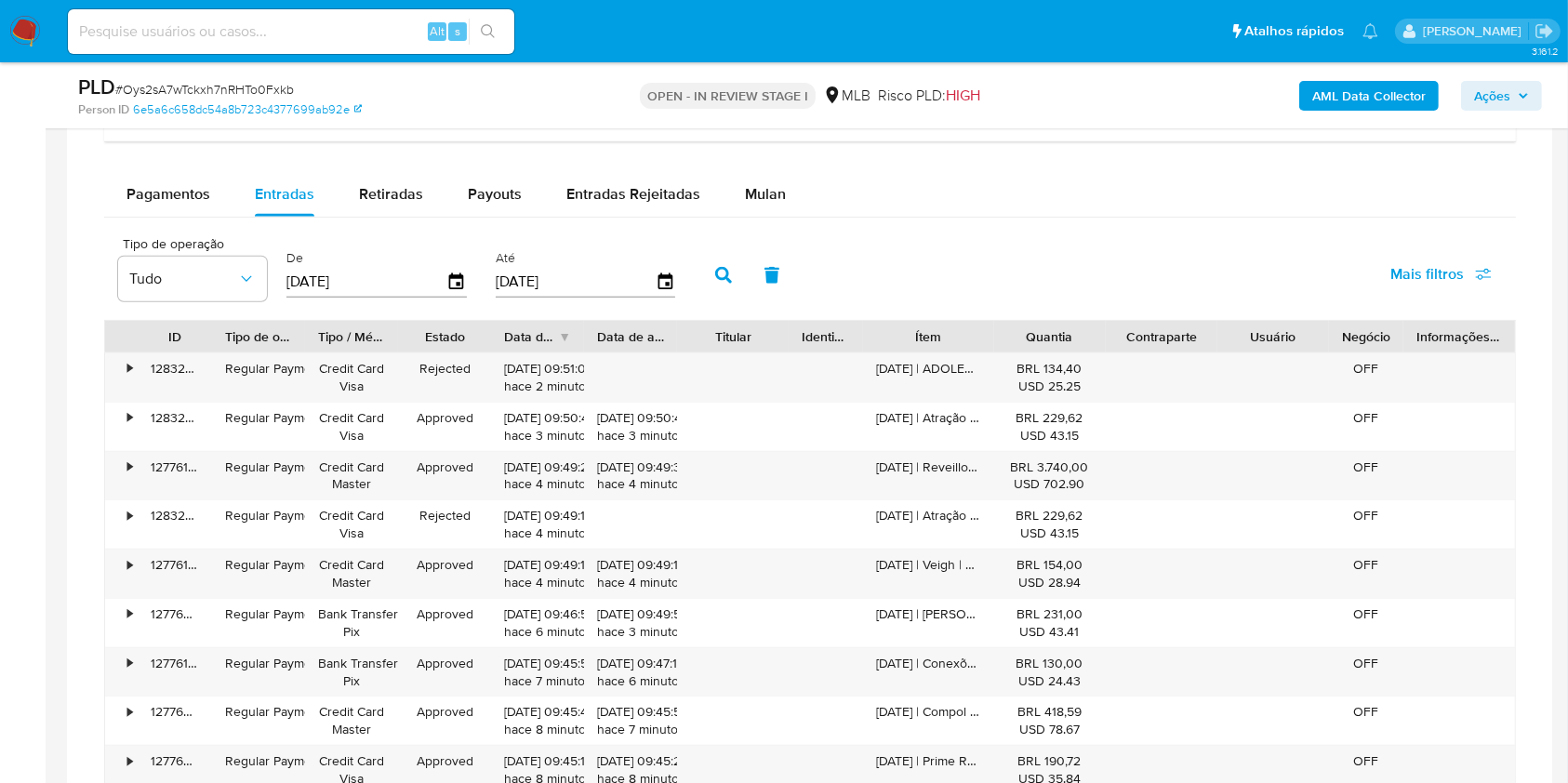
scroll to position [1523, 0]
click at [749, 196] on span "Mulan" at bounding box center [766, 195] width 41 height 22
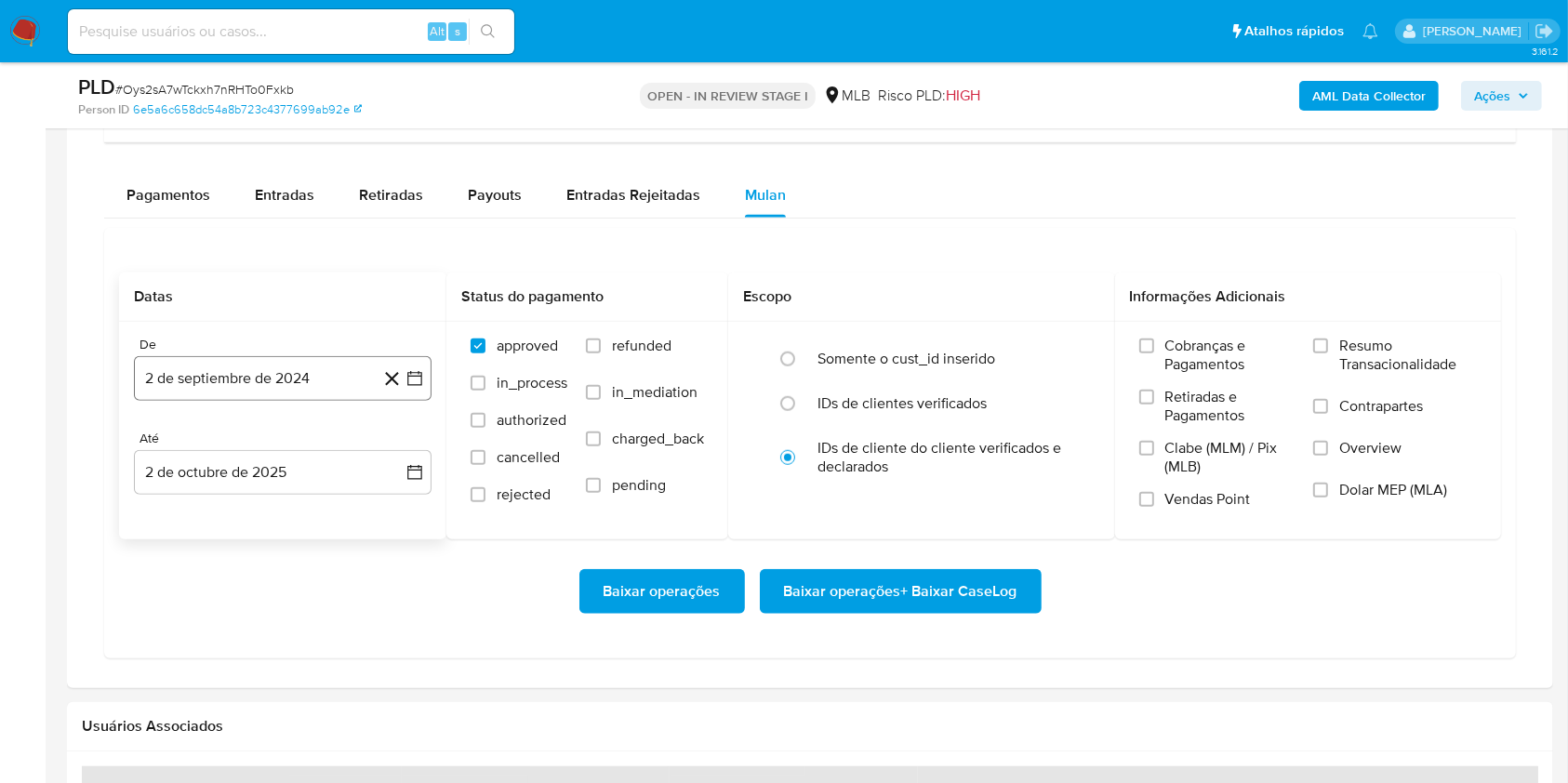
click at [349, 368] on button "2 de septiembre de 2024" at bounding box center [283, 378] width 298 height 44
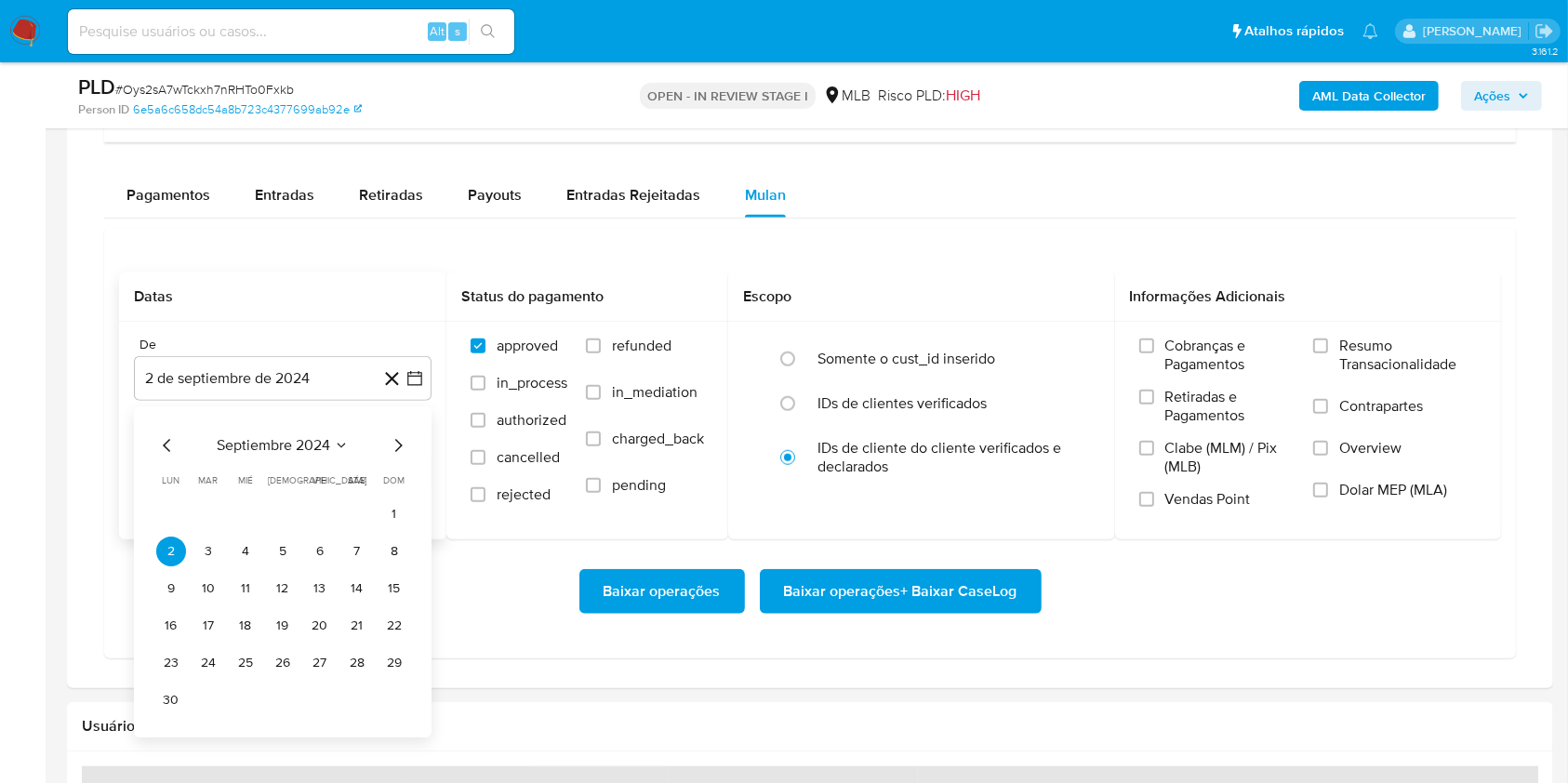
click at [283, 447] on span "septiembre 2024" at bounding box center [273, 446] width 113 height 19
click at [326, 437] on span "septiembre 2024" at bounding box center [273, 446] width 113 height 19
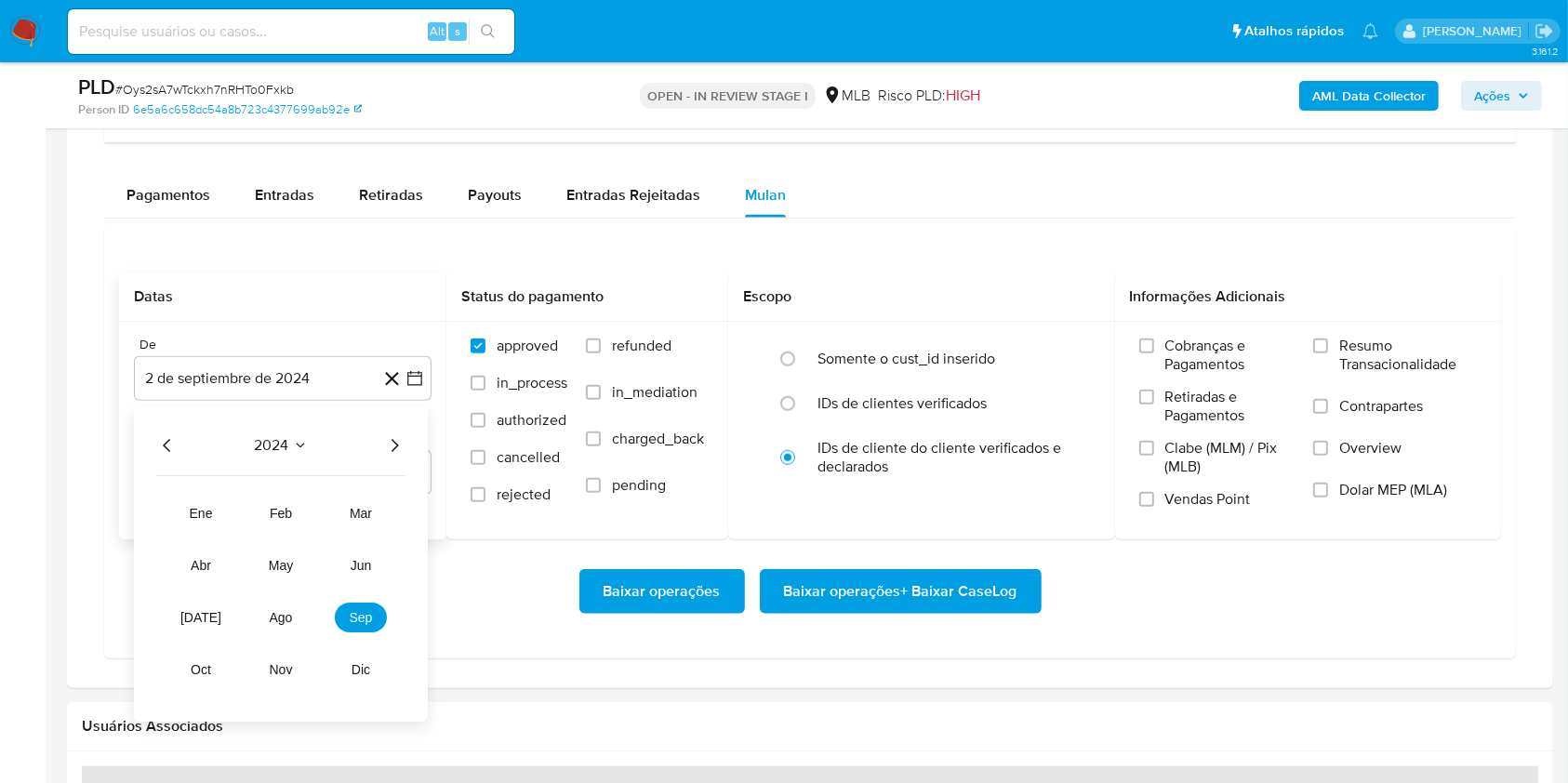
click at [397, 441] on icon "Año siguiente" at bounding box center [394, 446] width 23 height 23
click at [279, 618] on span "ago" at bounding box center [282, 617] width 24 height 15
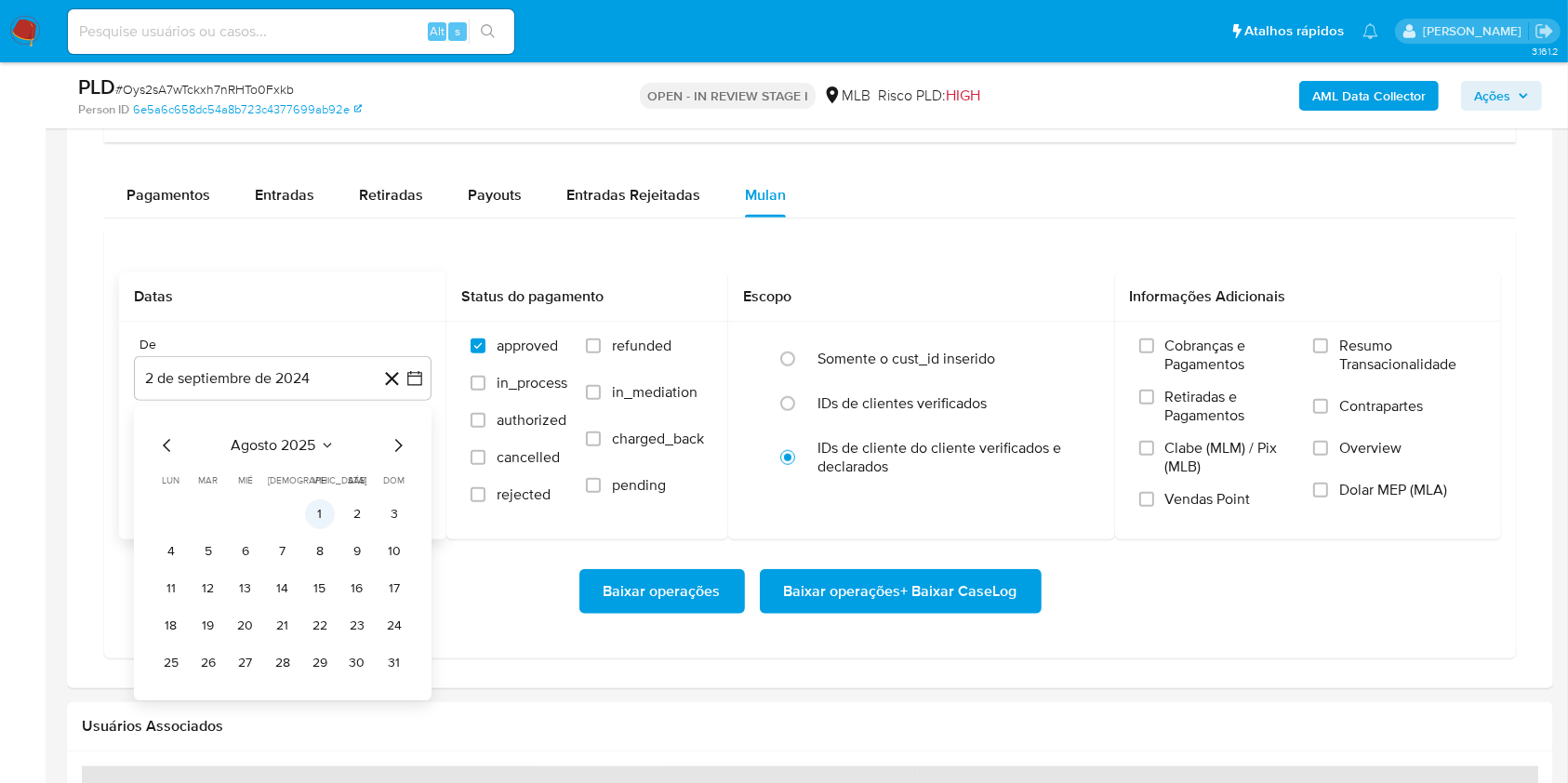
click at [312, 501] on button "1" at bounding box center [319, 515] width 30 height 30
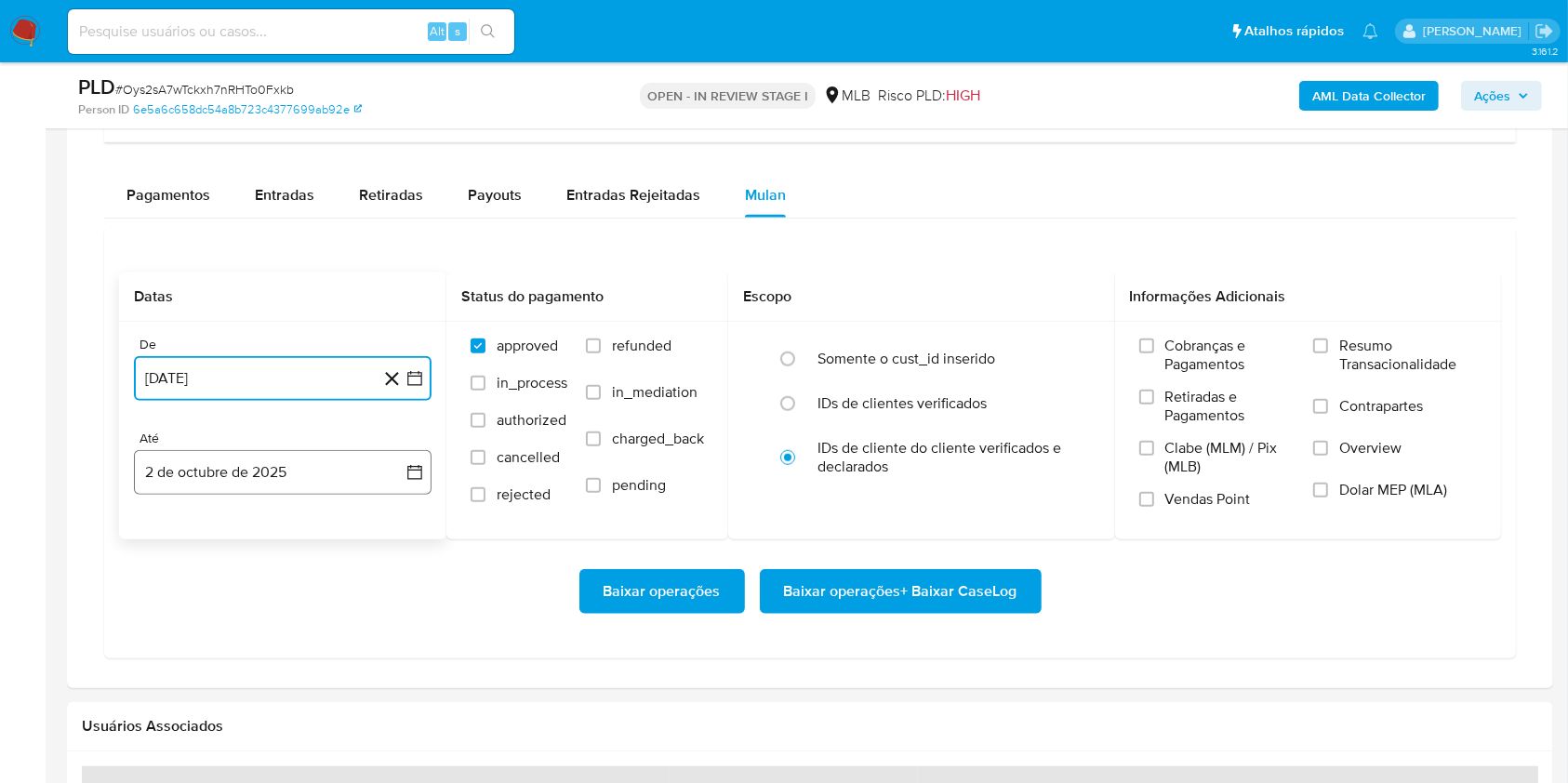
click at [286, 472] on button "2 de octubre de 2025" at bounding box center [283, 472] width 298 height 44
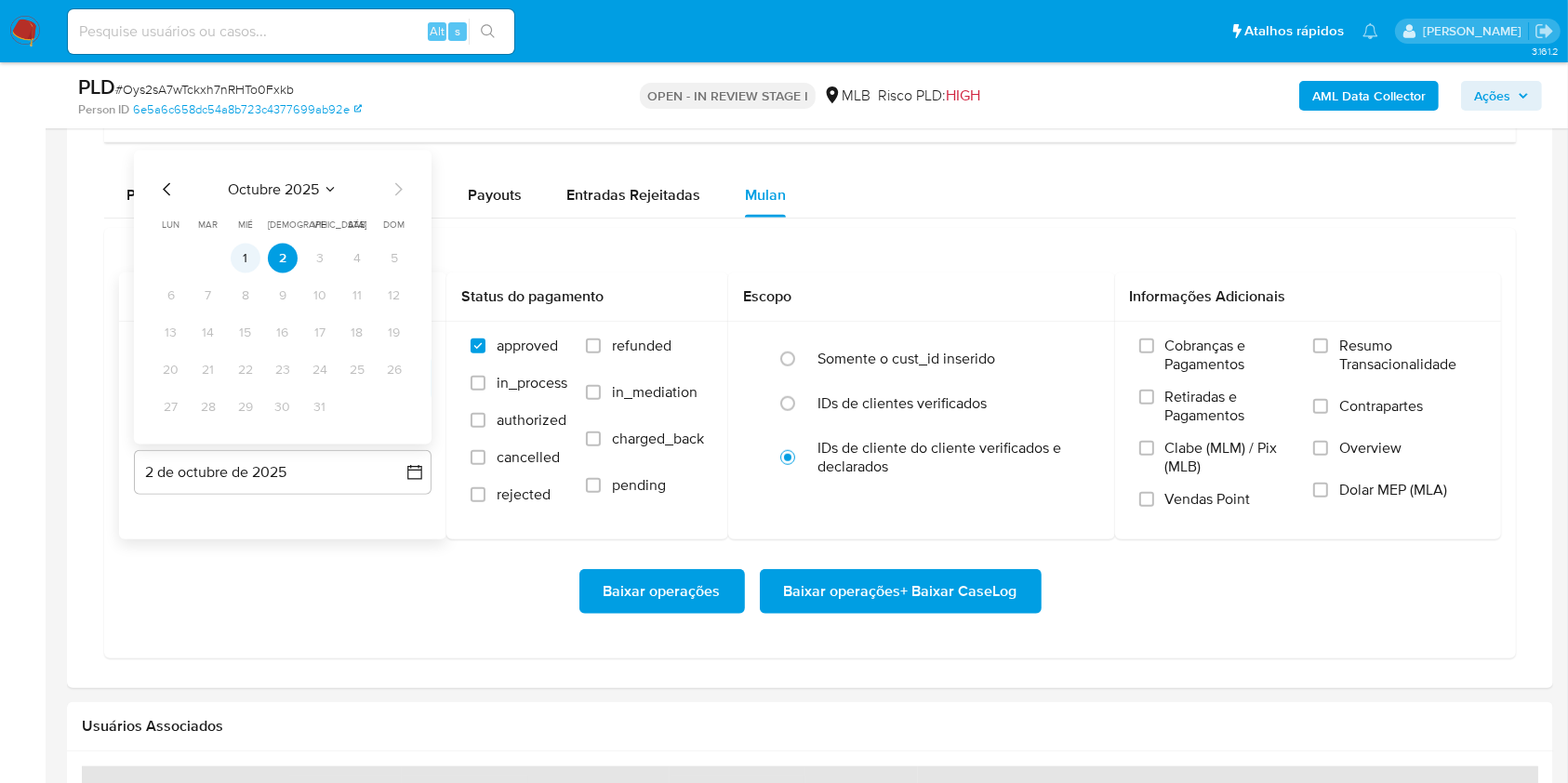
click at [253, 256] on button "1" at bounding box center [245, 258] width 30 height 30
click at [1335, 338] on label "Resumo Transacionalidade" at bounding box center [1395, 367] width 164 height 60
click at [1328, 338] on input "Resumo Transacionalidade" at bounding box center [1320, 345] width 15 height 15
click at [935, 613] on div "Baixar operações Baixar operações + Baixar CaseLog" at bounding box center [810, 592] width 1382 height 105
click at [937, 604] on span "Baixar operações + Baixar CaseLog" at bounding box center [900, 592] width 234 height 41
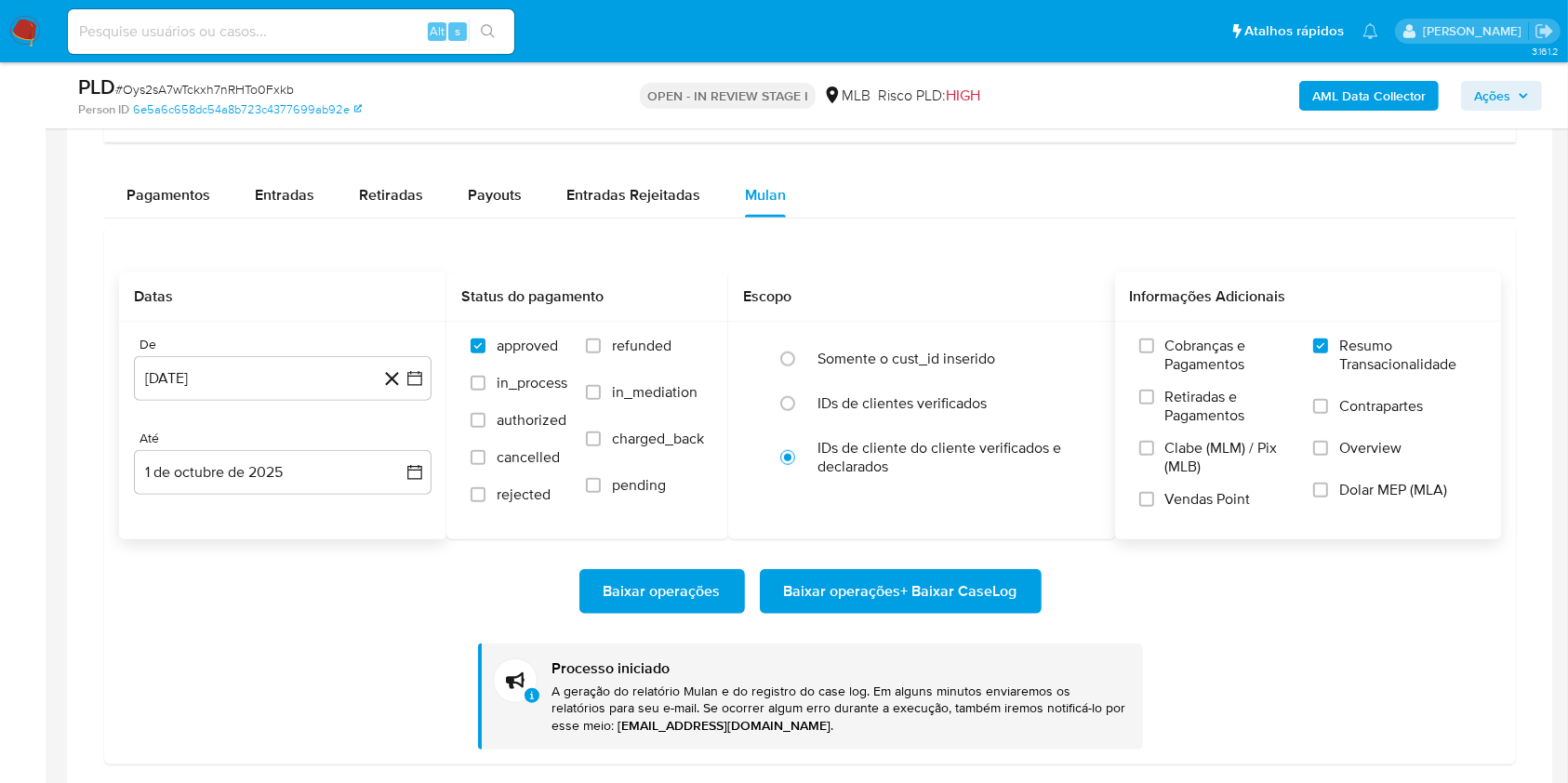
drag, startPoint x: 625, startPoint y: 235, endPoint x: 469, endPoint y: -64, distance: 337.2
click at [469, 0] on html "Pausado Ver notificaciones Alt s Atalhos rápidos Presiona las siguientes teclas…" at bounding box center [784, 214] width 1568 height 3474
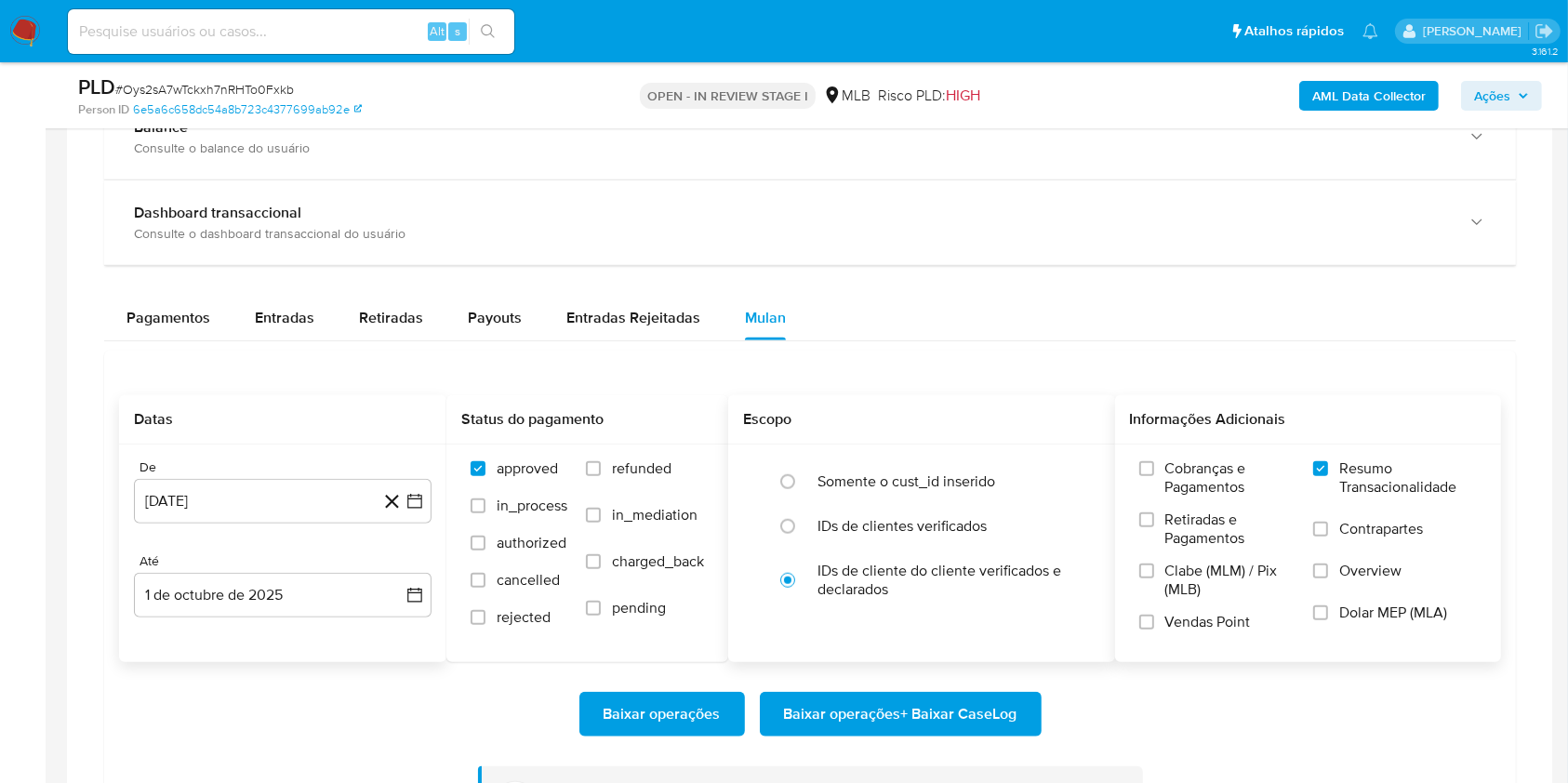
click at [1076, 413] on h2 "Escopo" at bounding box center [921, 419] width 357 height 19
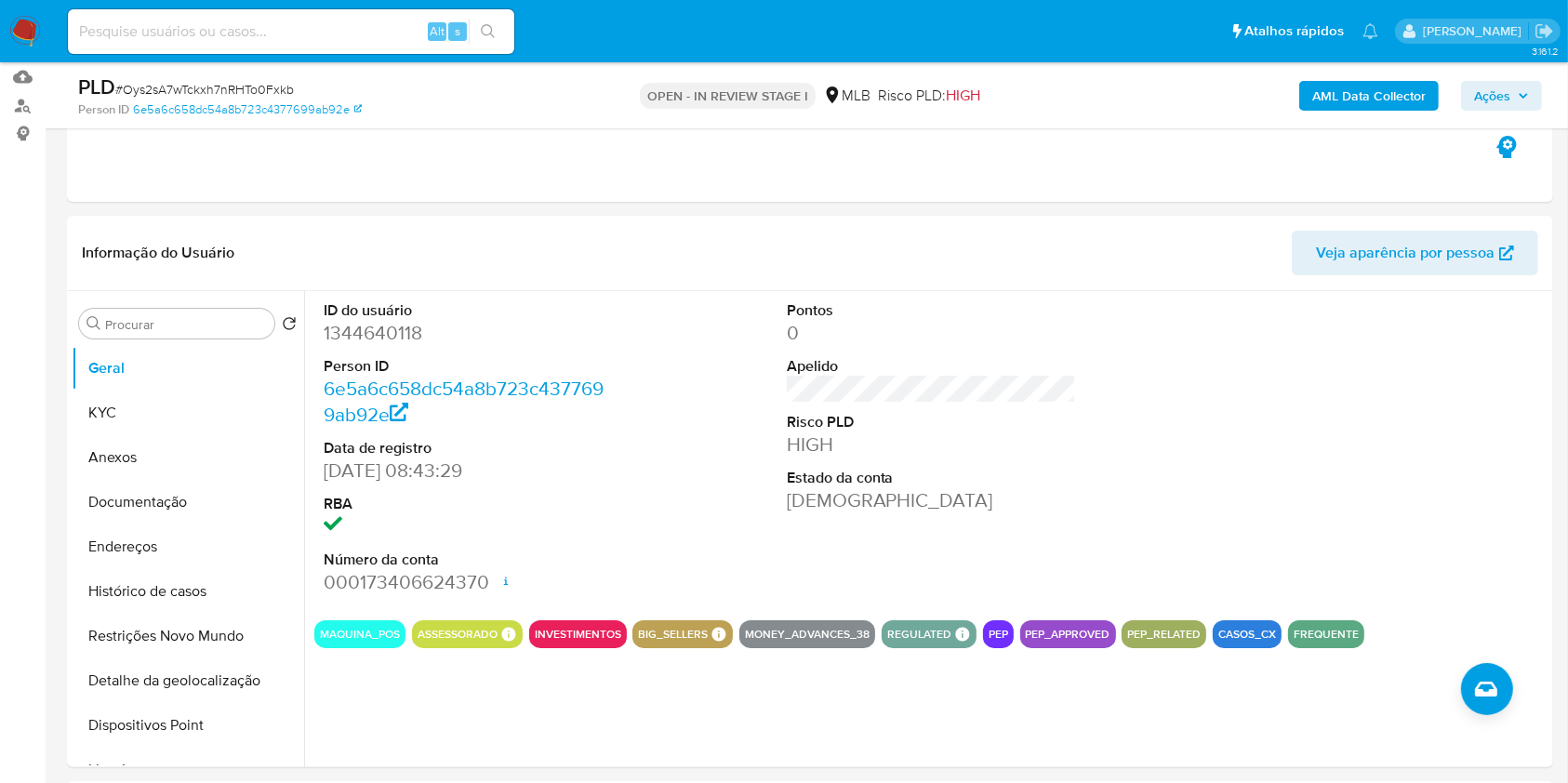
scroll to position [0, 0]
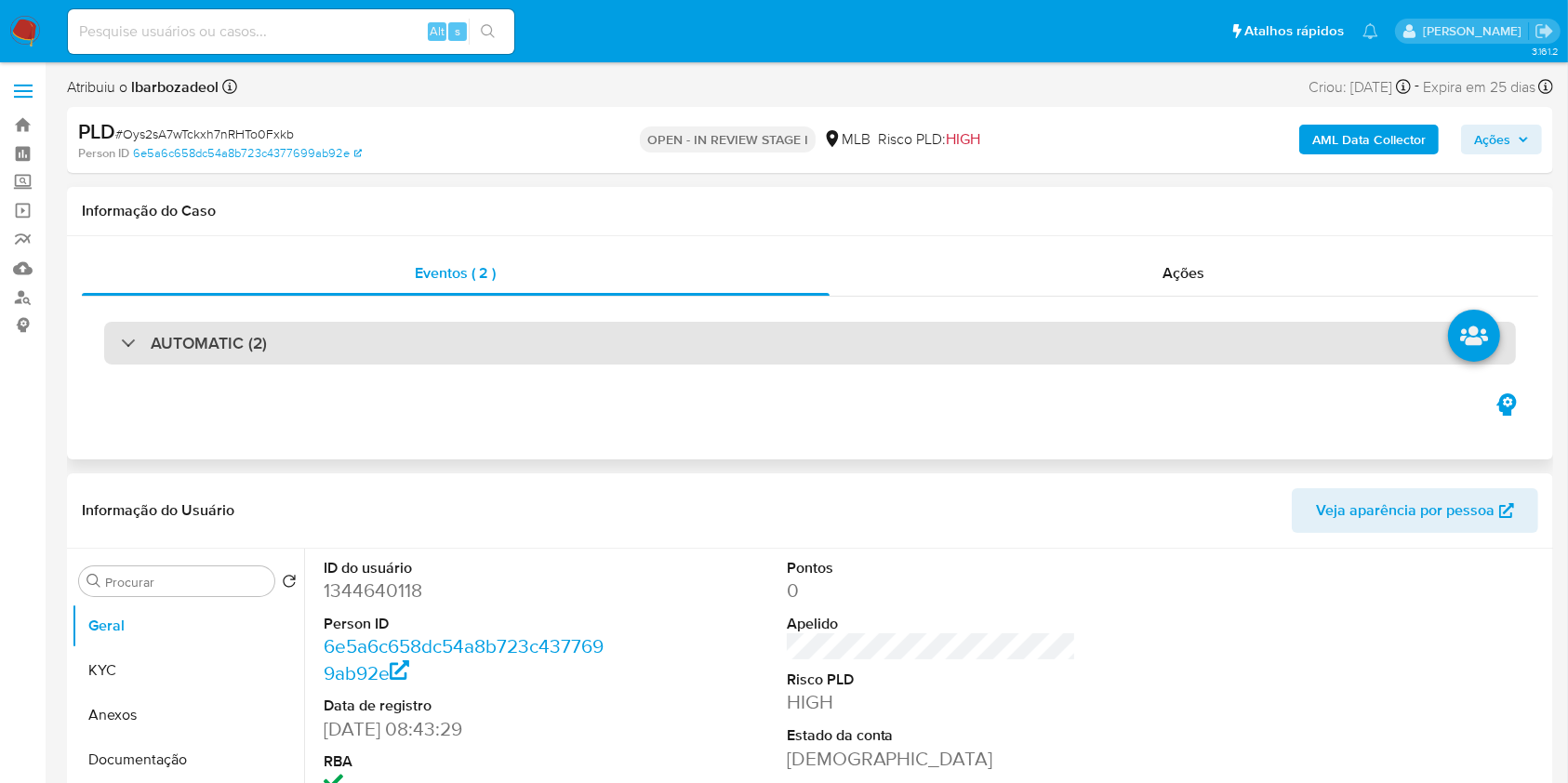
click at [1049, 333] on div "AUTOMATIC (2)" at bounding box center [810, 342] width 1411 height 42
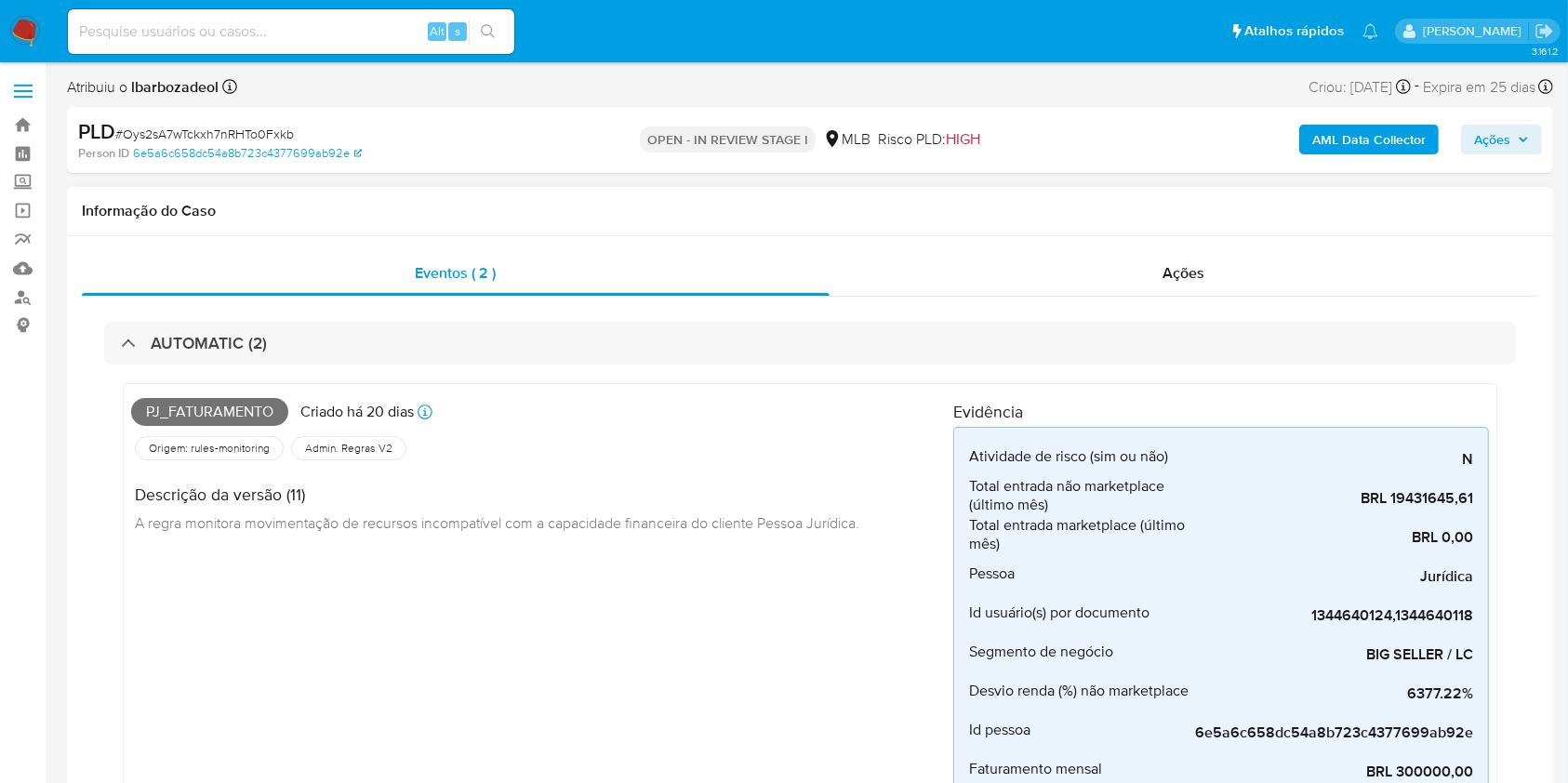
click at [250, 407] on span "Pj_faturamento" at bounding box center [209, 412] width 157 height 28
copy span "Pj_faturamento"
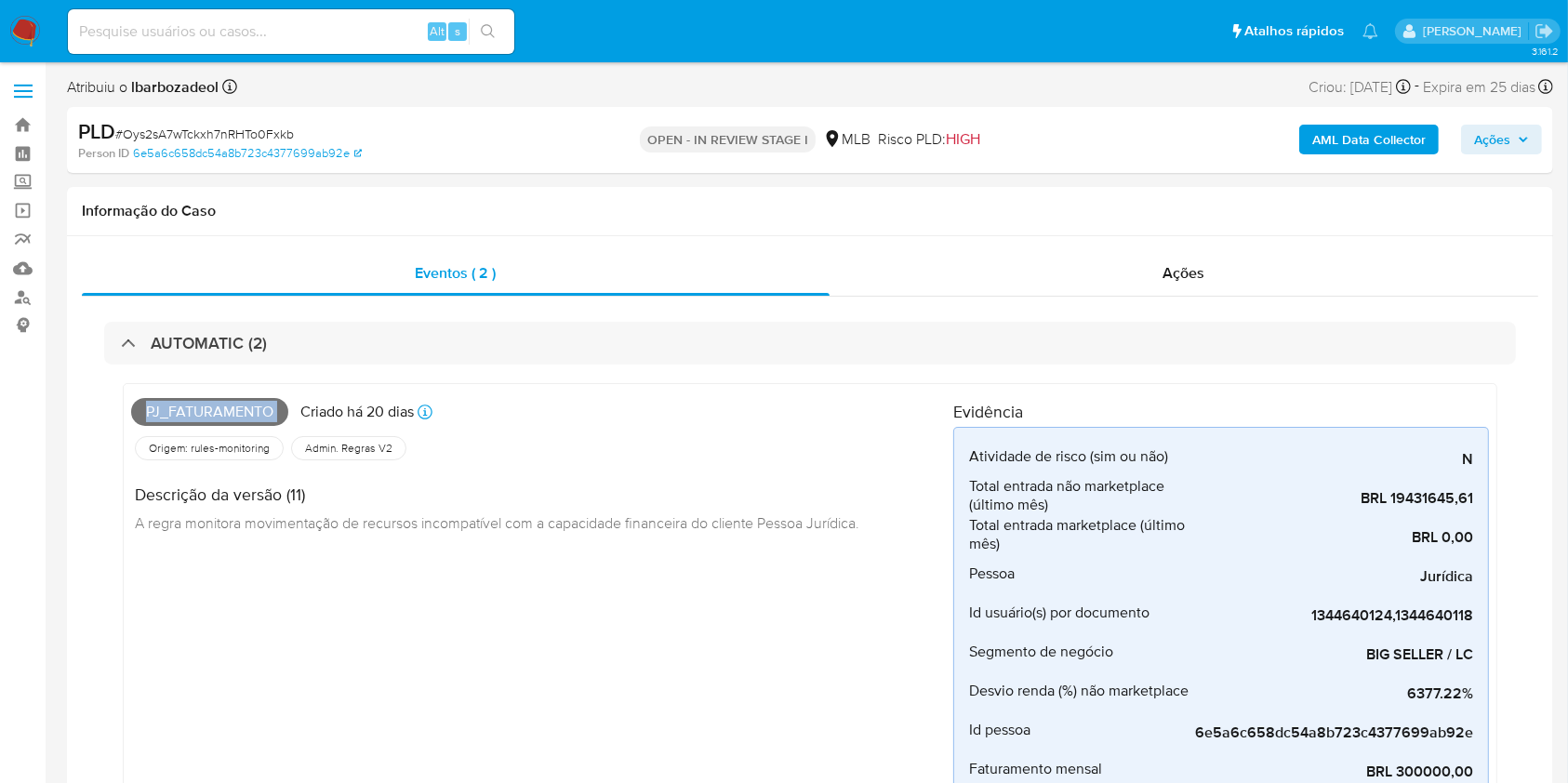
click at [1488, 144] on span "Ações" at bounding box center [1491, 139] width 36 height 30
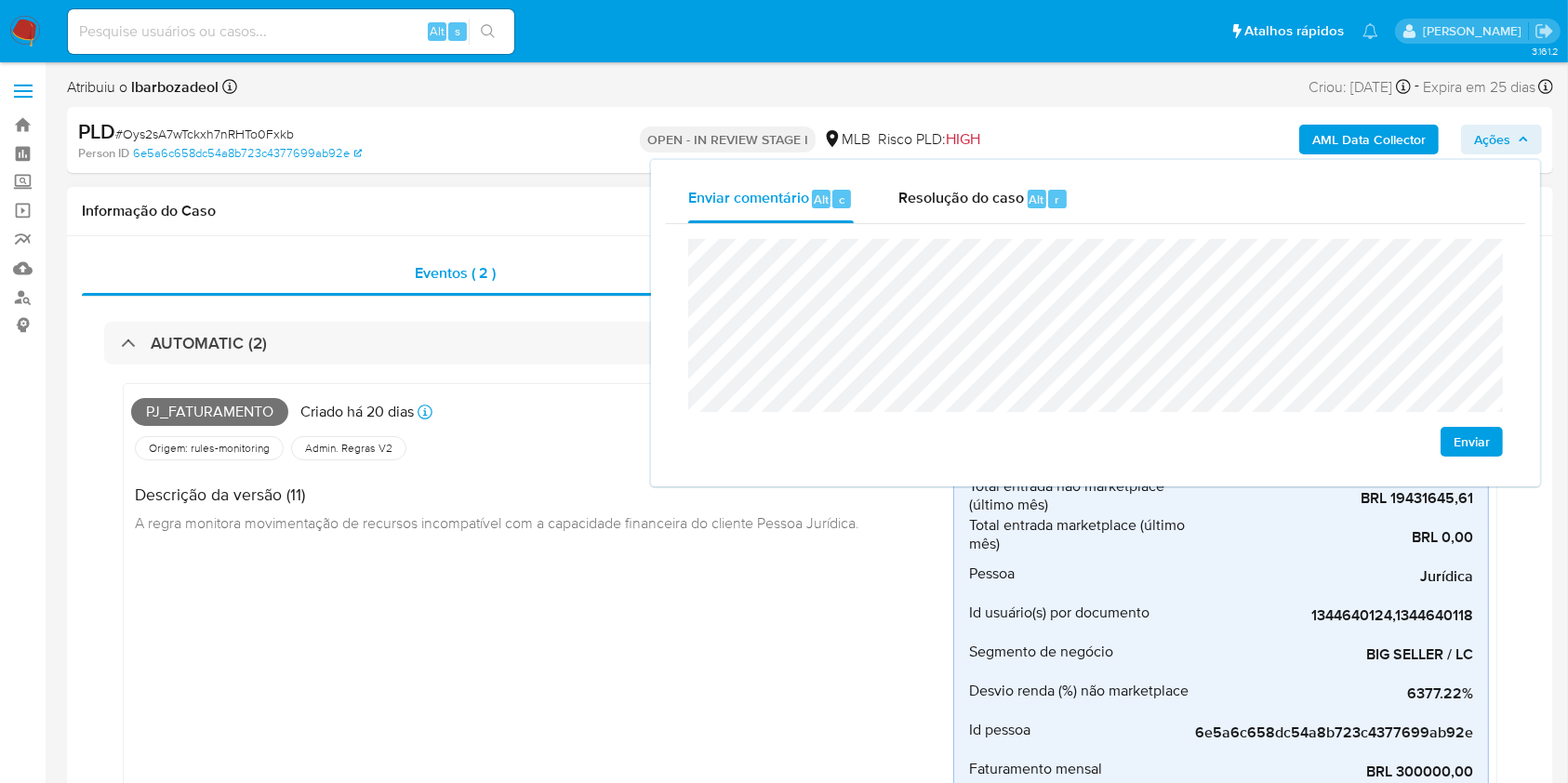
click at [509, 438] on div "Origem: rules-monitoring Referência ao id da tabela de resultados da regra em r…" at bounding box center [542, 449] width 822 height 32
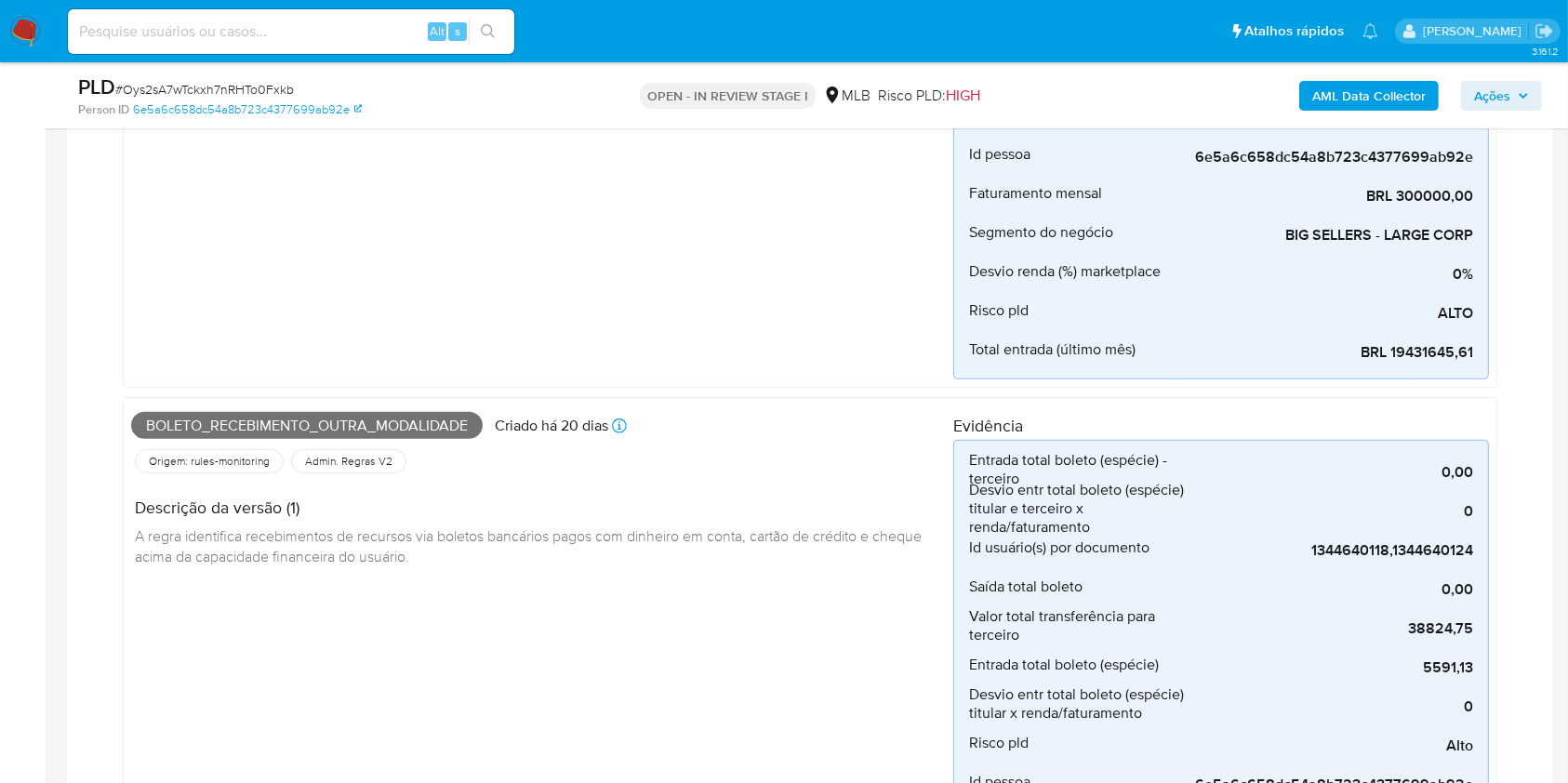
scroll to position [514, 0]
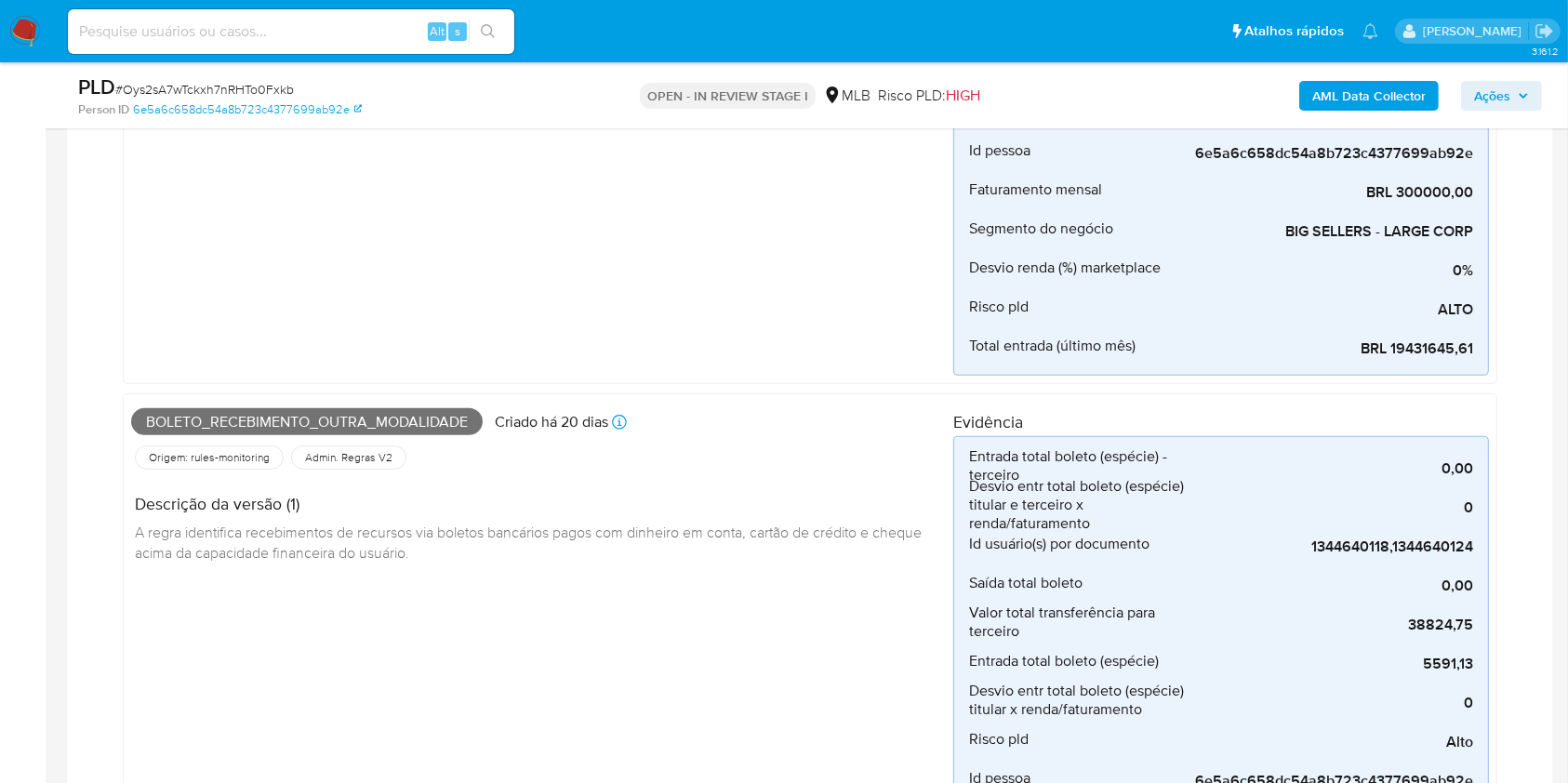
click at [301, 405] on div "Boleto_recebimento_outra_modalidade Criado há 20 dias Criado: 12/09/2025 00:09:…" at bounding box center [542, 423] width 822 height 41
click at [301, 418] on span "Boleto_recebimento_outra_modalidade" at bounding box center [307, 422] width 352 height 28
copy span "Boleto_recebimento_outra_modalidade"
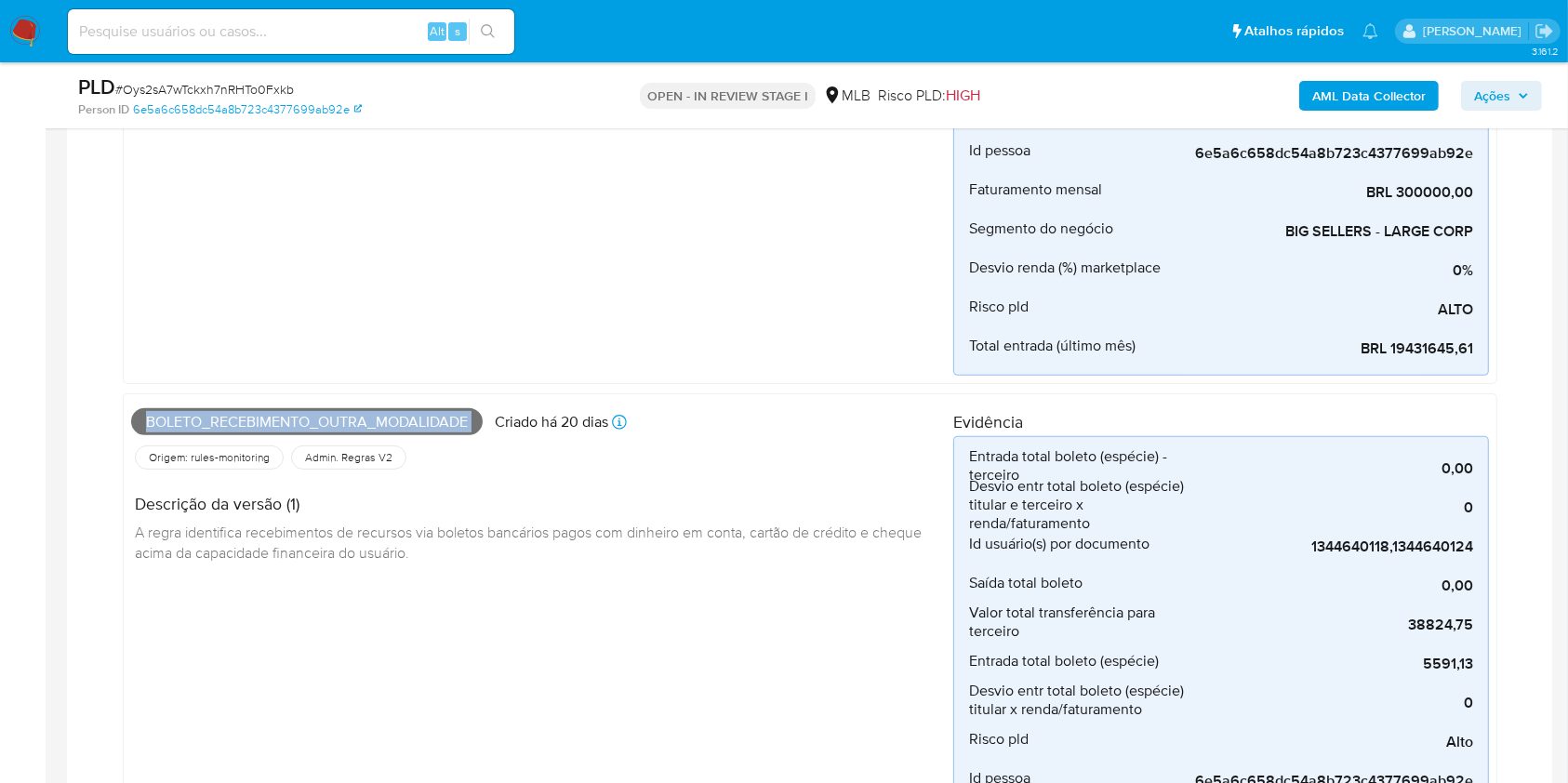
click at [1512, 88] on span "Ações" at bounding box center [1501, 96] width 55 height 26
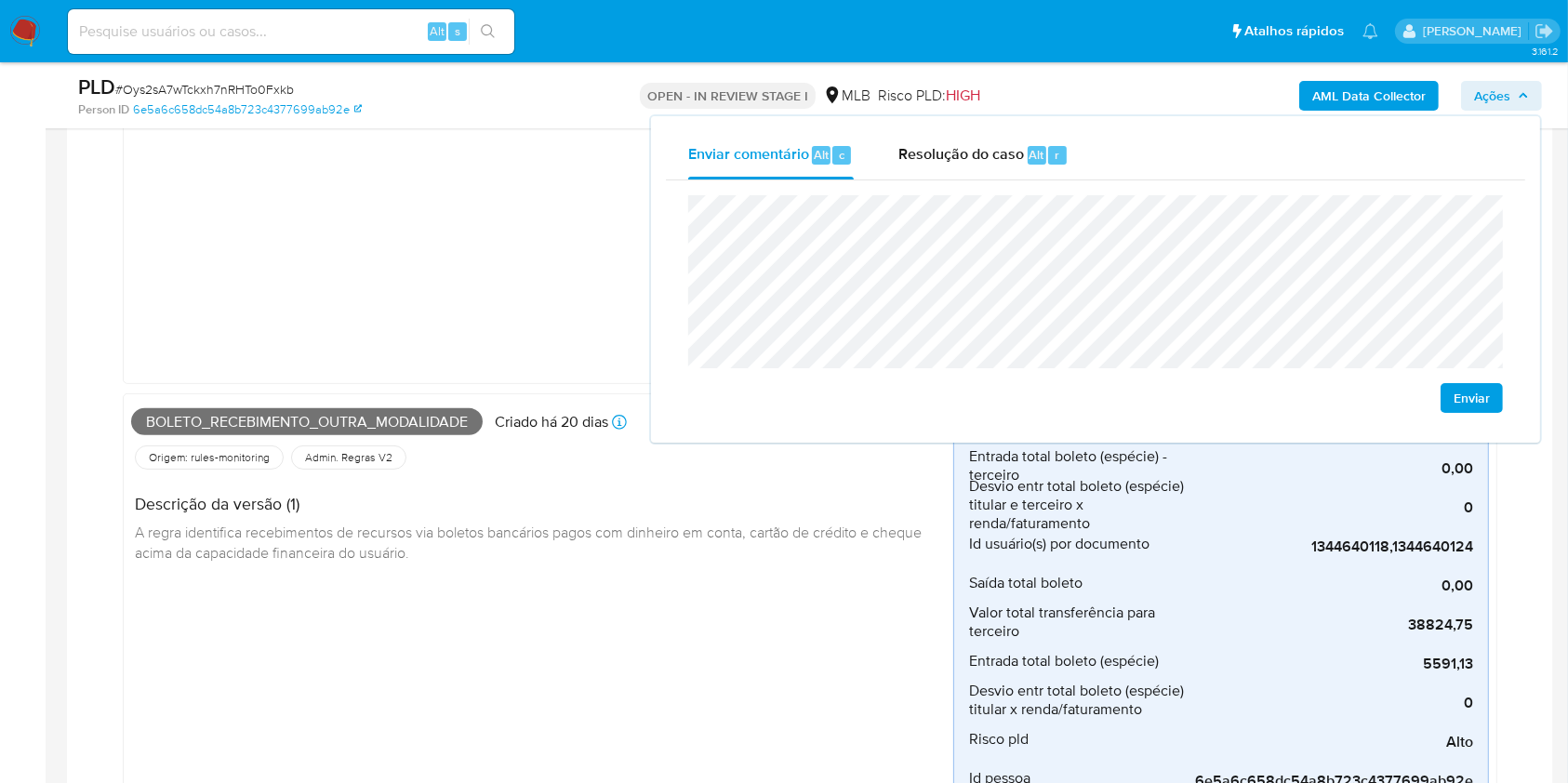
click at [562, 249] on div "Pj_faturamento Criado há 20 dias Criado: 12/09/2025 00:27:40 Origem: rules-moni…" at bounding box center [542, 94] width 822 height 564
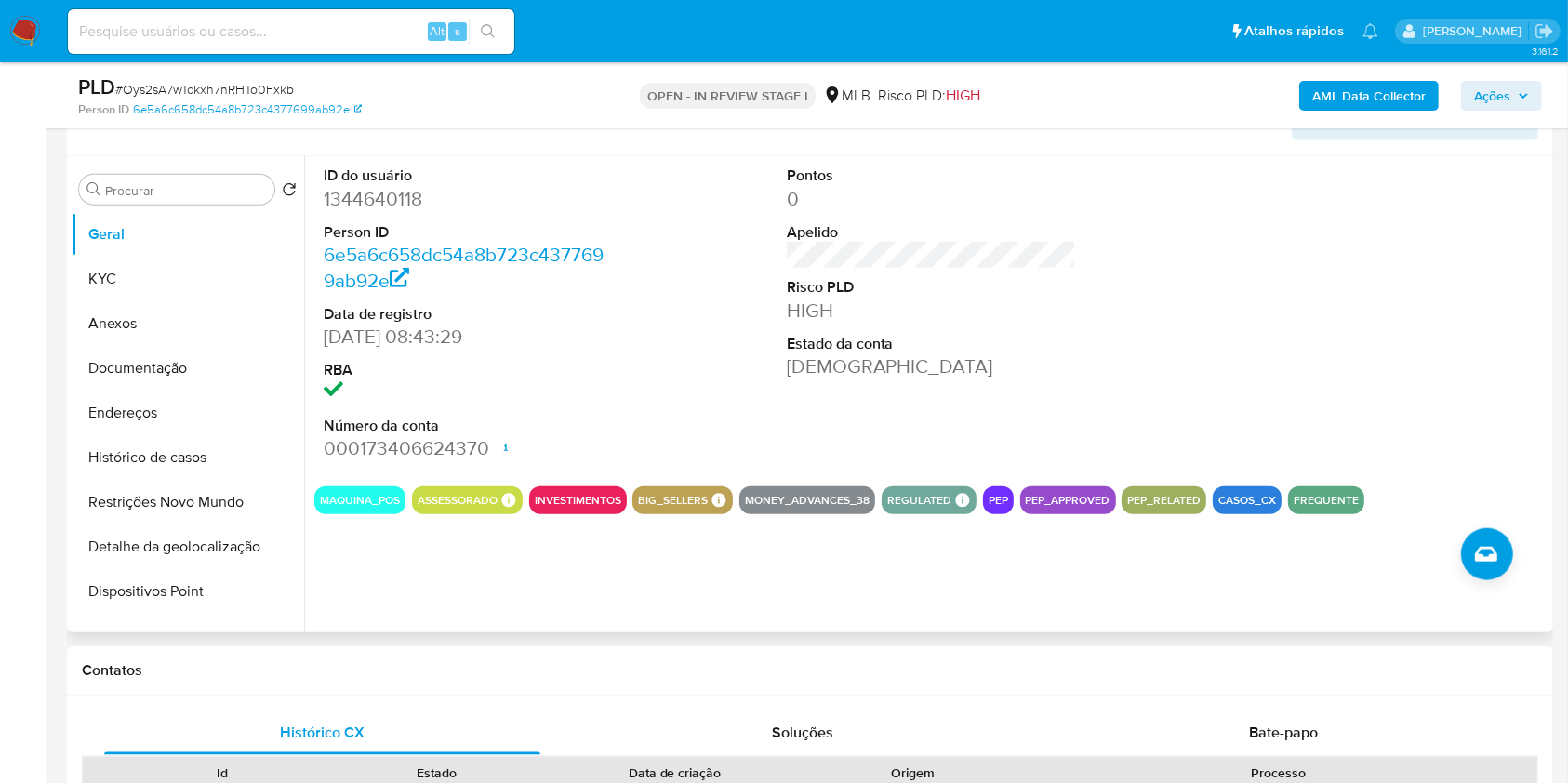
scroll to position [1951, 0]
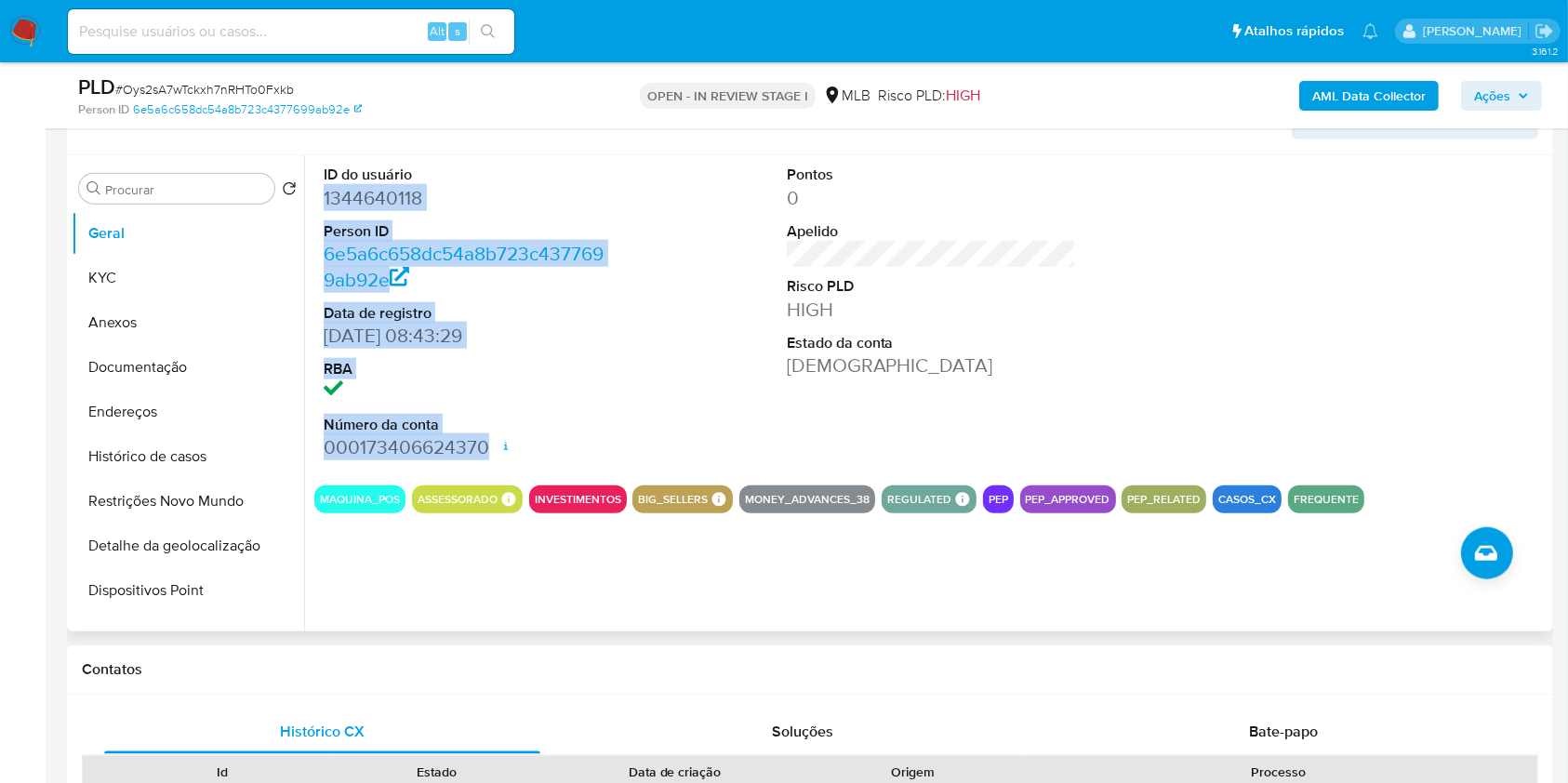
drag, startPoint x: 319, startPoint y: 203, endPoint x: 491, endPoint y: 442, distance: 294.5
click at [490, 442] on div "ID do usuário 1344640118 Person ID 6e5a6c658dc54a8b723c4377699ab92e Data de reg…" at bounding box center [468, 313] width 308 height 315
copy dl "1344640118 Person ID 6e5a6c658dc54a8b723c4377699ab92e Data de registro 03/04/20…"
click at [1491, 96] on span "Ações" at bounding box center [1491, 96] width 36 height 30
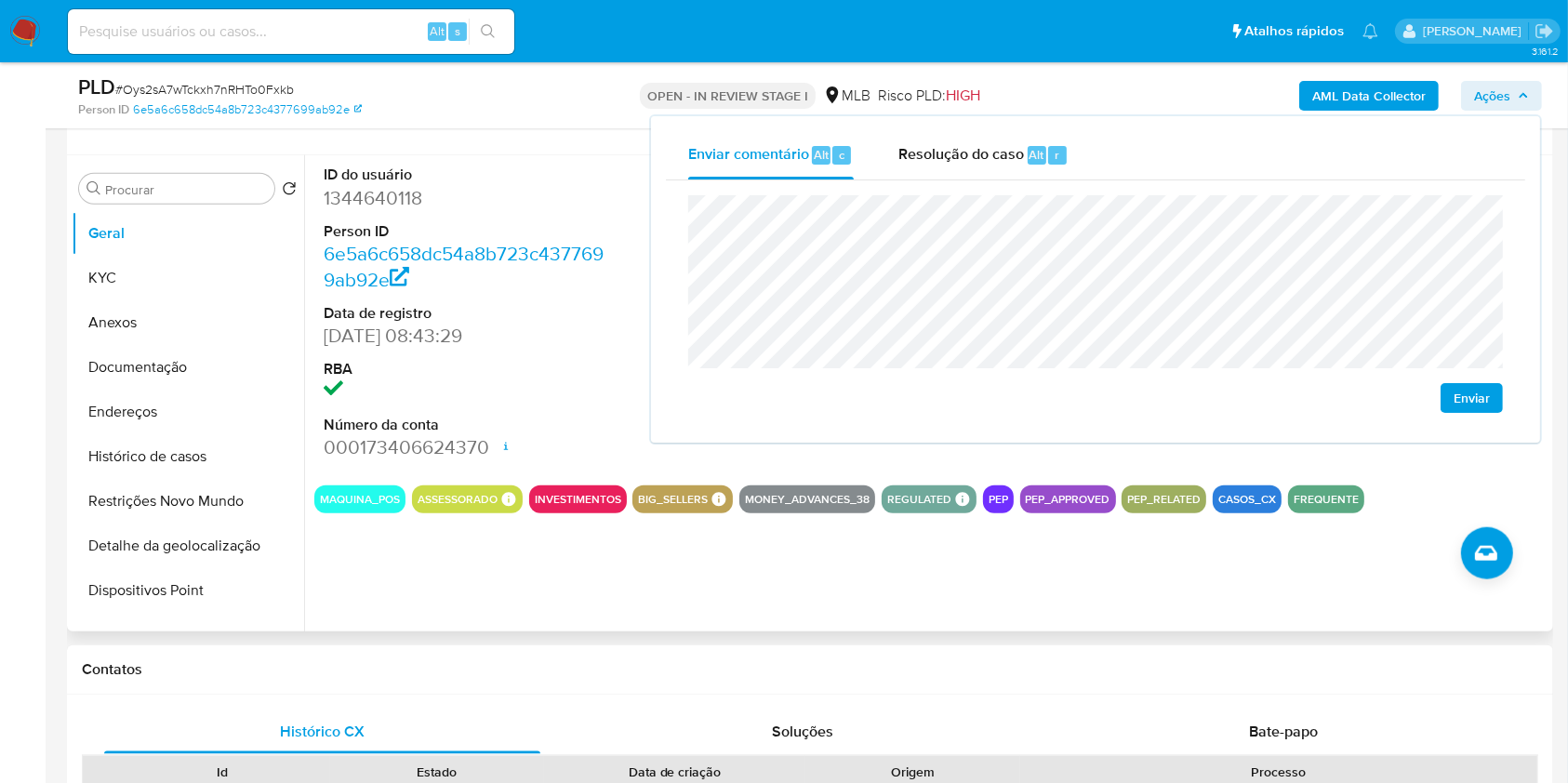
click at [552, 348] on dl "ID do usuário 1344640118 Person ID 6e5a6c658dc54a8b723c4377699ab92e Data de reg…" at bounding box center [468, 313] width 290 height 296
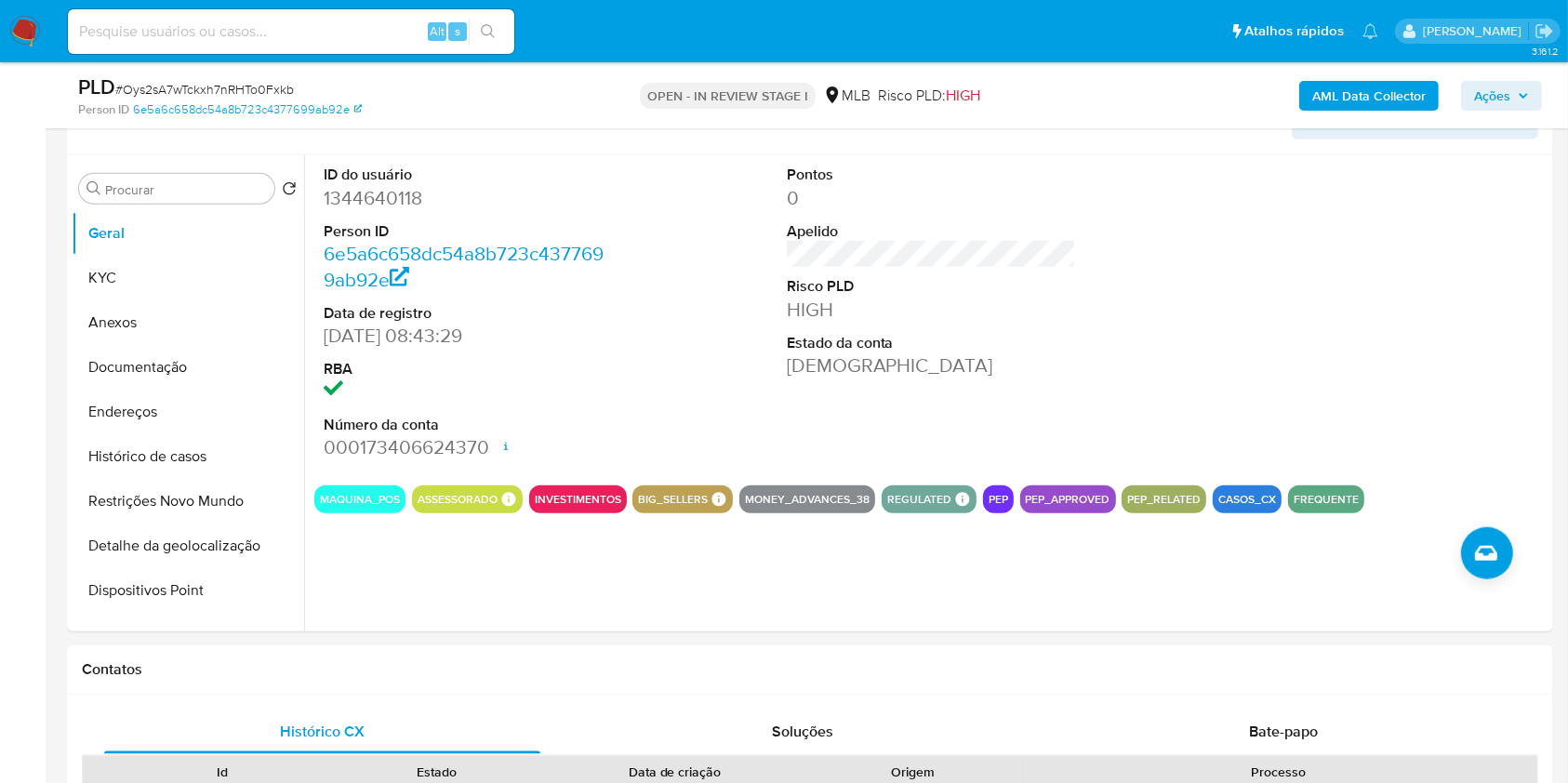
click at [1508, 94] on span "Ações" at bounding box center [1491, 96] width 36 height 30
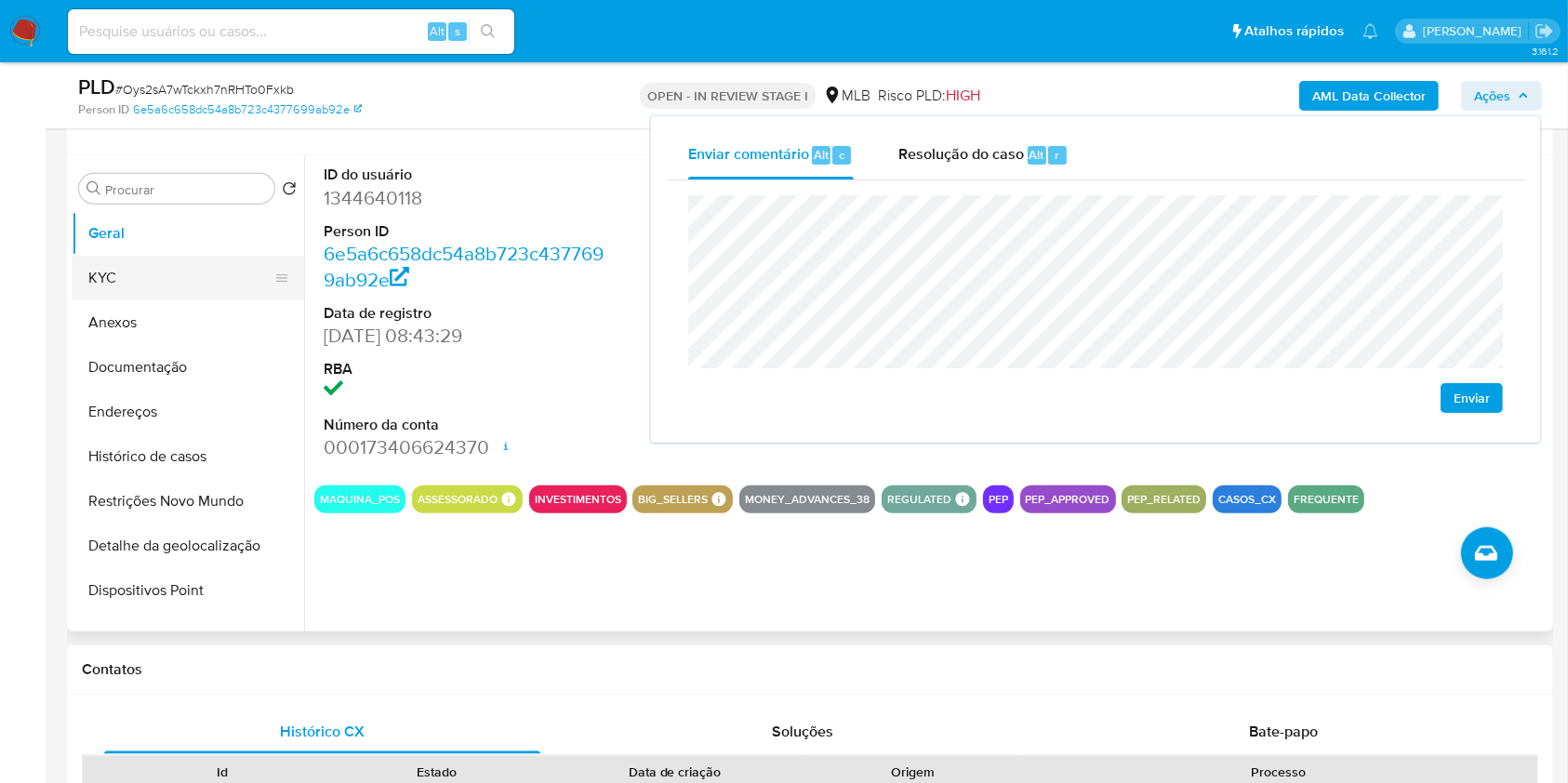
click at [148, 260] on button "KYC" at bounding box center [180, 277] width 218 height 44
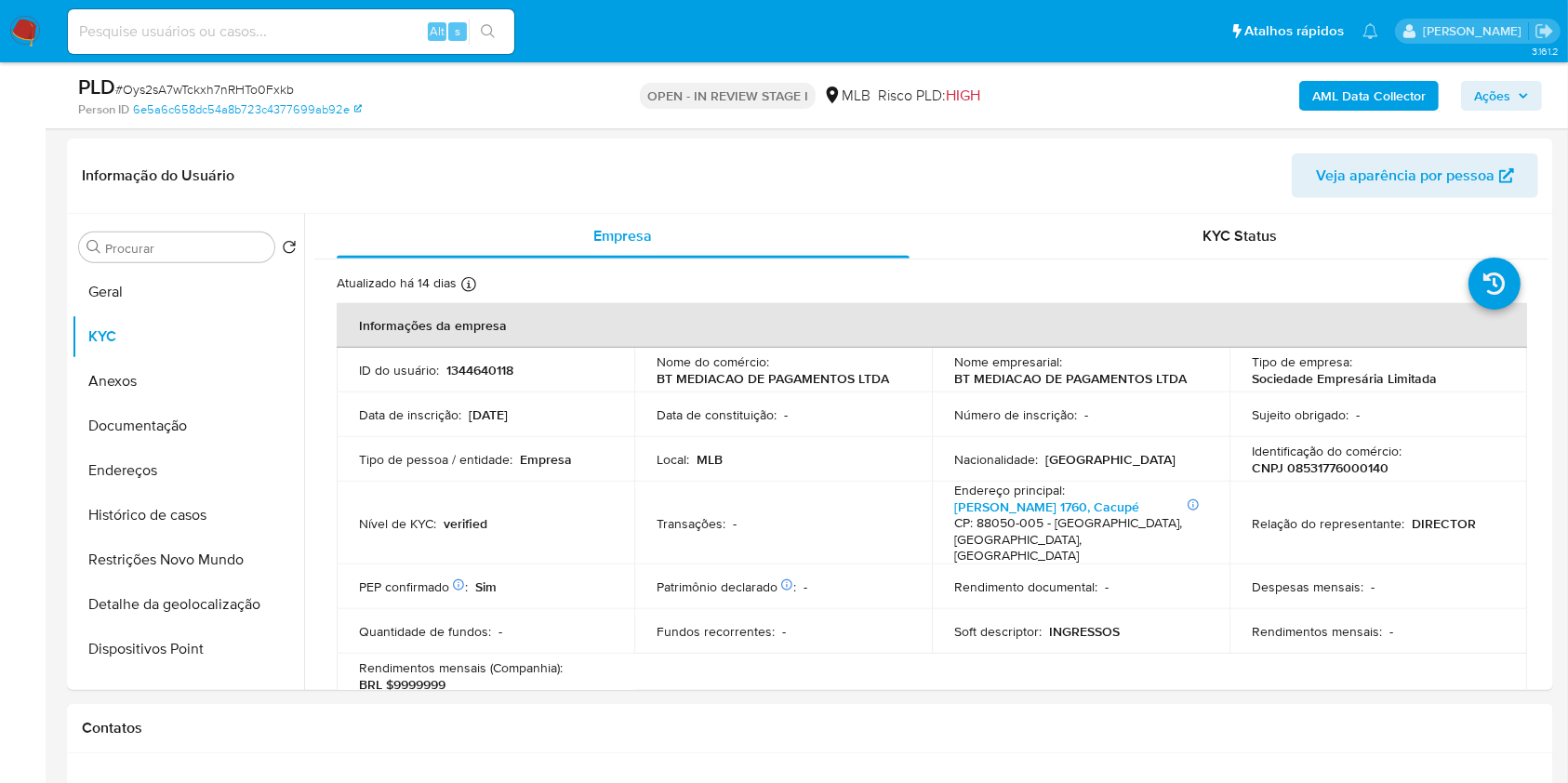
scroll to position [1890, 0]
click at [1302, 470] on p "CNPJ 08531776000140" at bounding box center [1320, 468] width 137 height 17
copy p "08531776000140"
click at [1505, 100] on span "Ações" at bounding box center [1491, 96] width 36 height 30
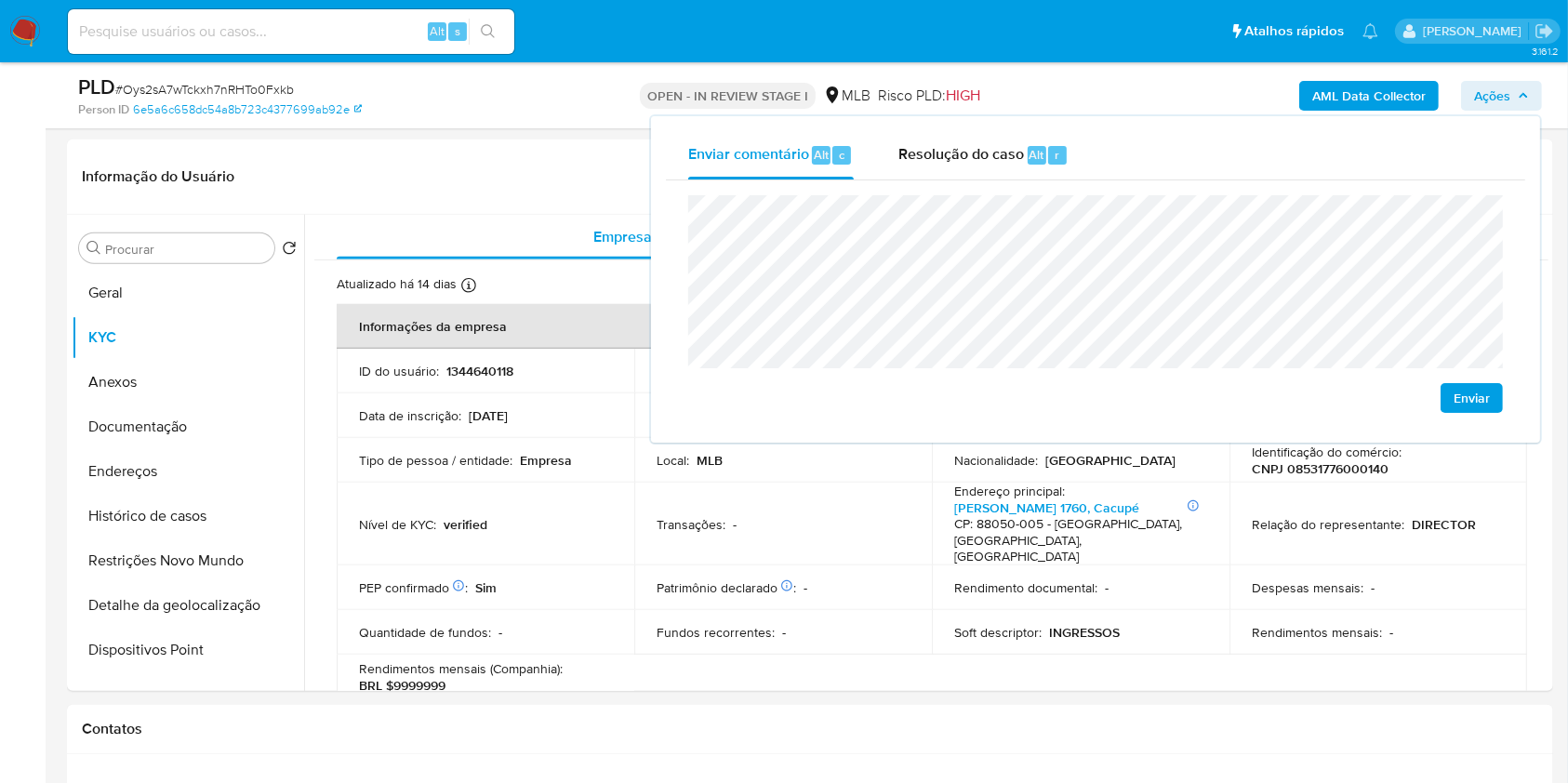
click at [0, 0] on lt-span "econômica" at bounding box center [0, 0] width 0 height 0
click at [0, 0] on lt-strong "ó" at bounding box center [0, 0] width 0 height 0
click at [552, 538] on td "Nível de KYC : verified" at bounding box center [486, 525] width 298 height 83
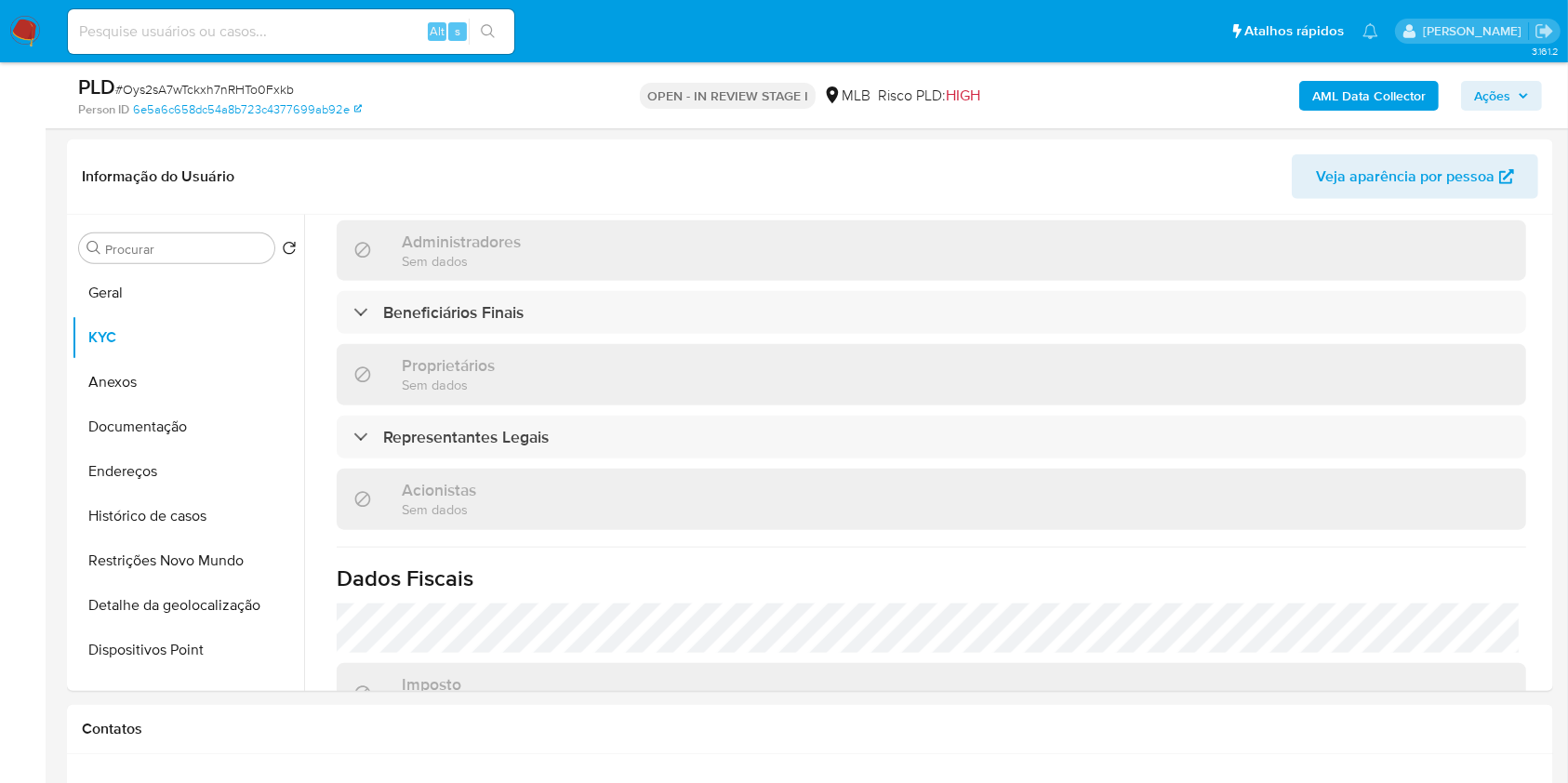
scroll to position [855, 0]
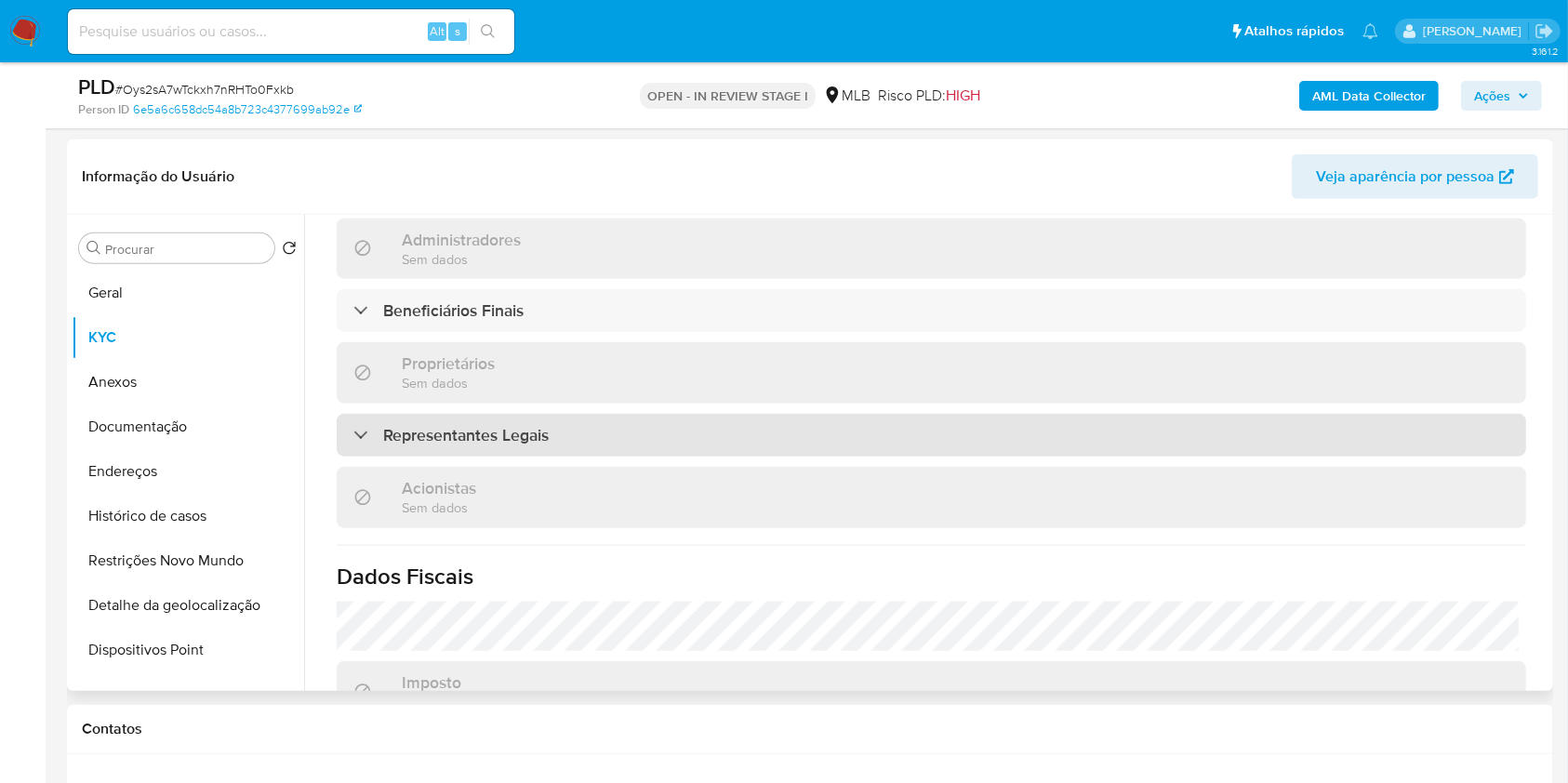
click at [658, 438] on div "Representantes Legais" at bounding box center [931, 435] width 1190 height 42
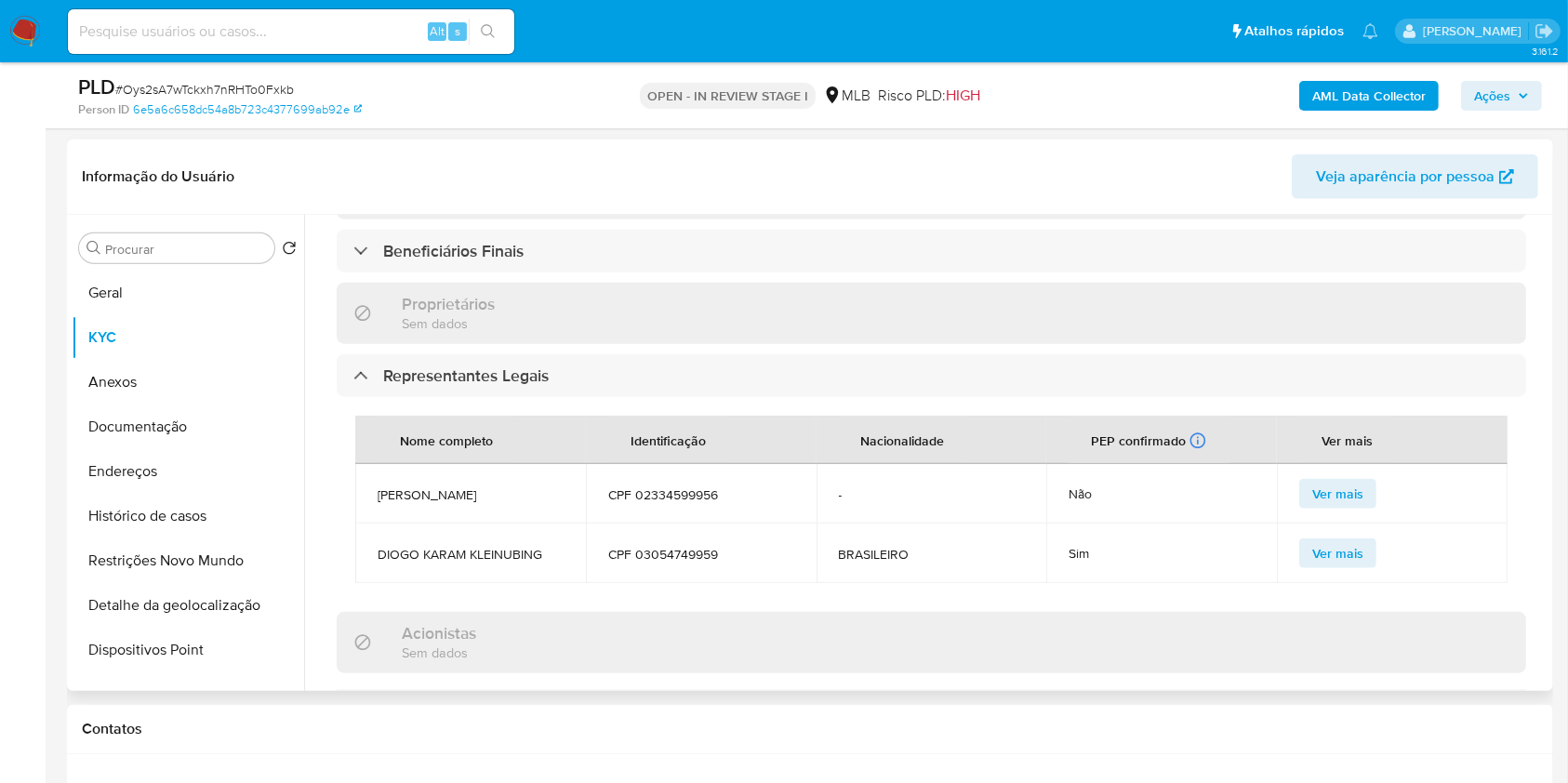
scroll to position [915, 0]
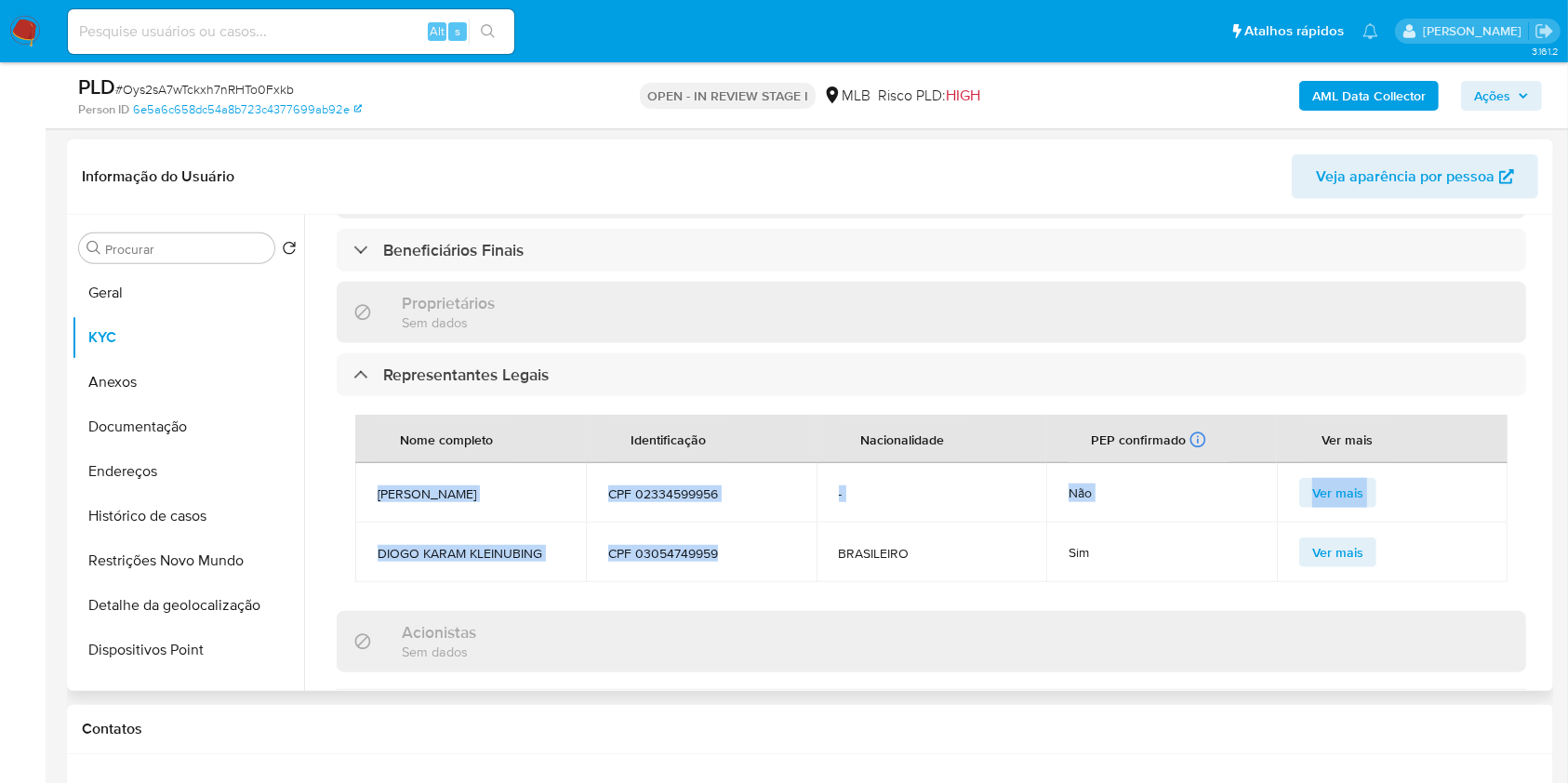
drag, startPoint x: 720, startPoint y: 566, endPoint x: 376, endPoint y: 488, distance: 352.7
click at [376, 488] on tbody "DORENI ISAIAS CARAMORI JUNIOR CPF 02334599956 - Não Ver mais DIOGO KARAM KLEINU…" at bounding box center [930, 523] width 1152 height 119
copy tbody "DORENI ISAIAS CARAMORI JUNIOR CPF 02334599956 - Não Ver mais DIOGO KARAM KLEINU…"
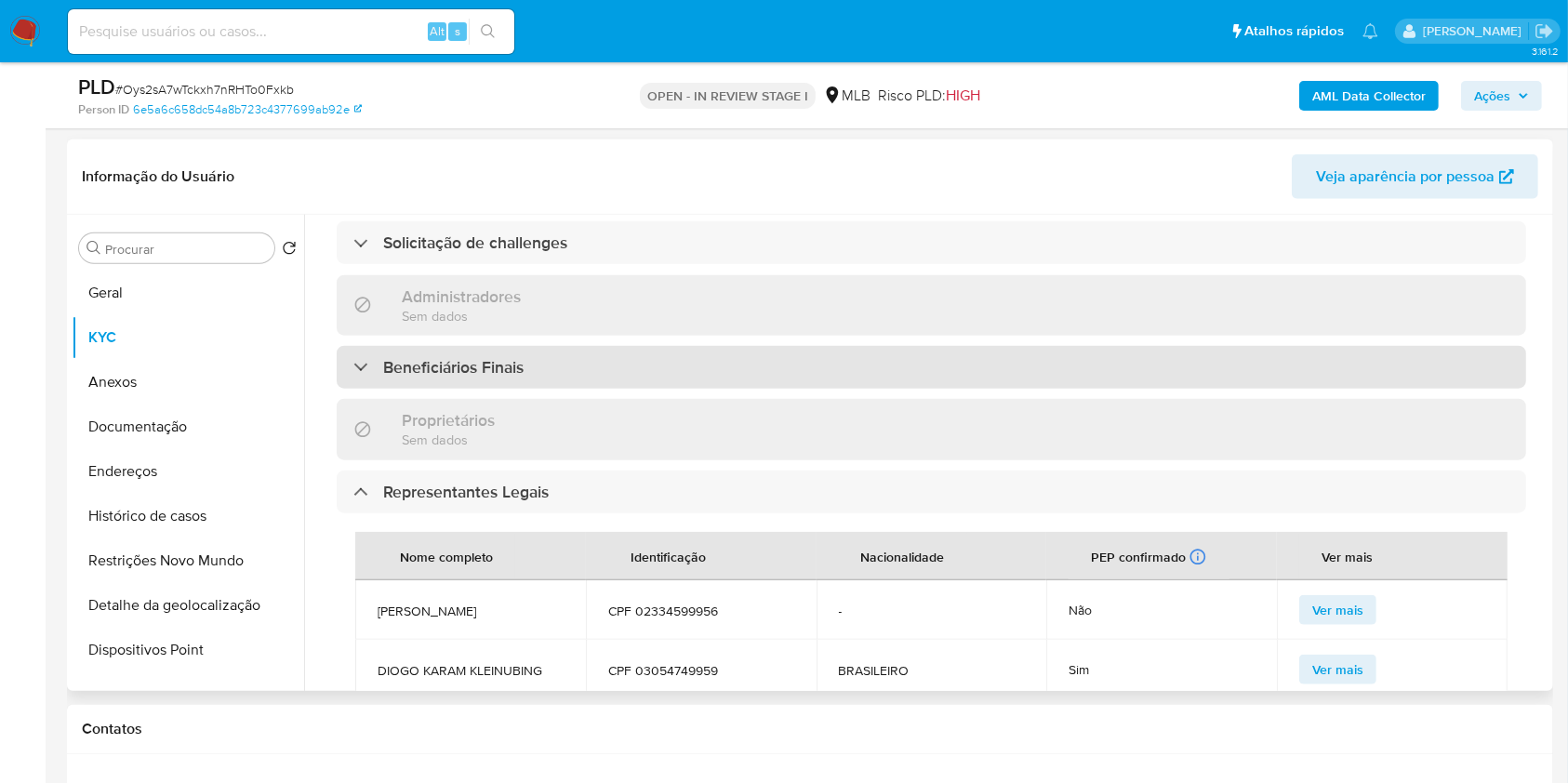
click at [558, 368] on div "Beneficiários Finais" at bounding box center [931, 367] width 1190 height 42
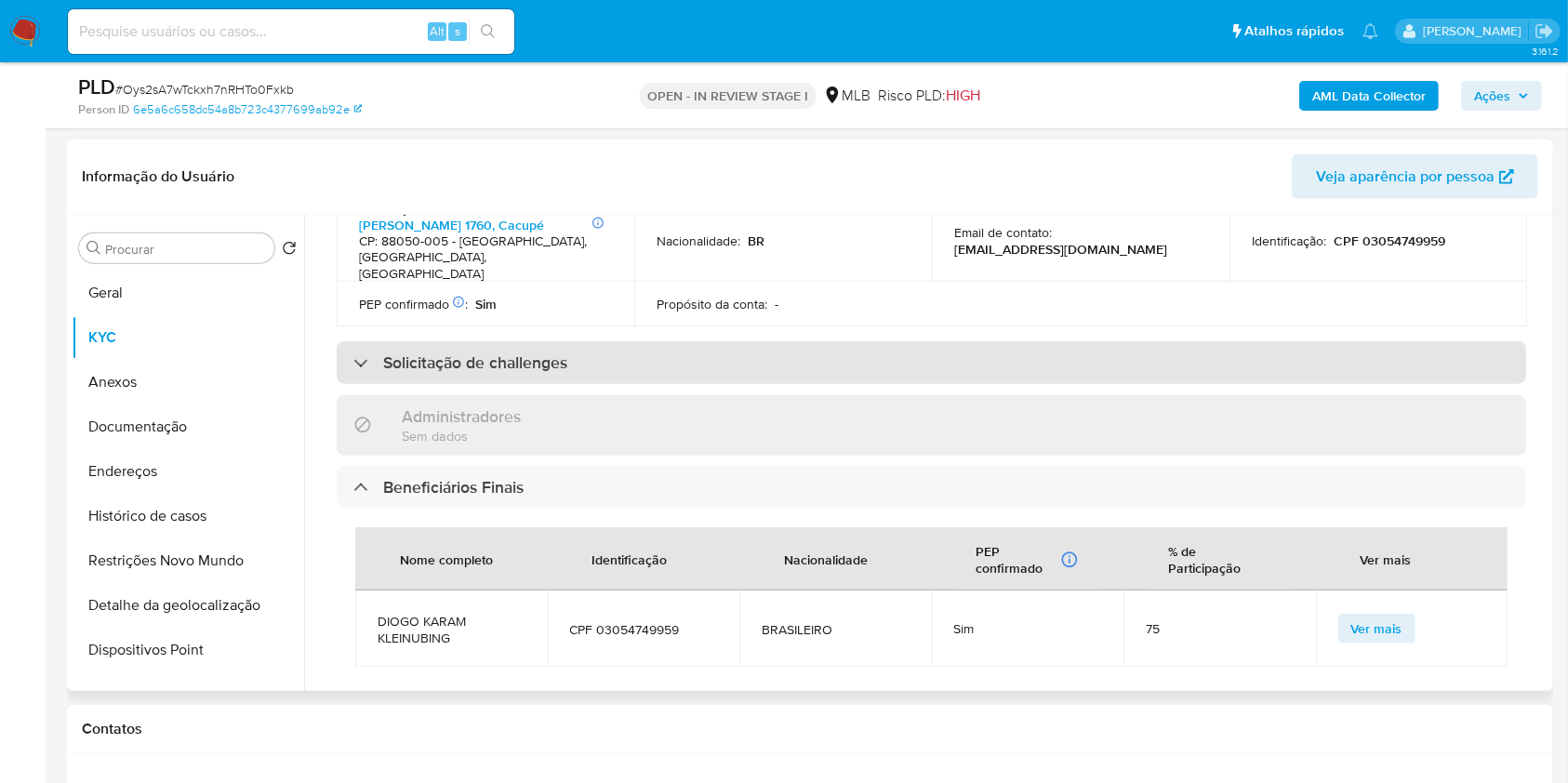
click at [558, 369] on h3 "Solicitação de challenges" at bounding box center [475, 363] width 184 height 21
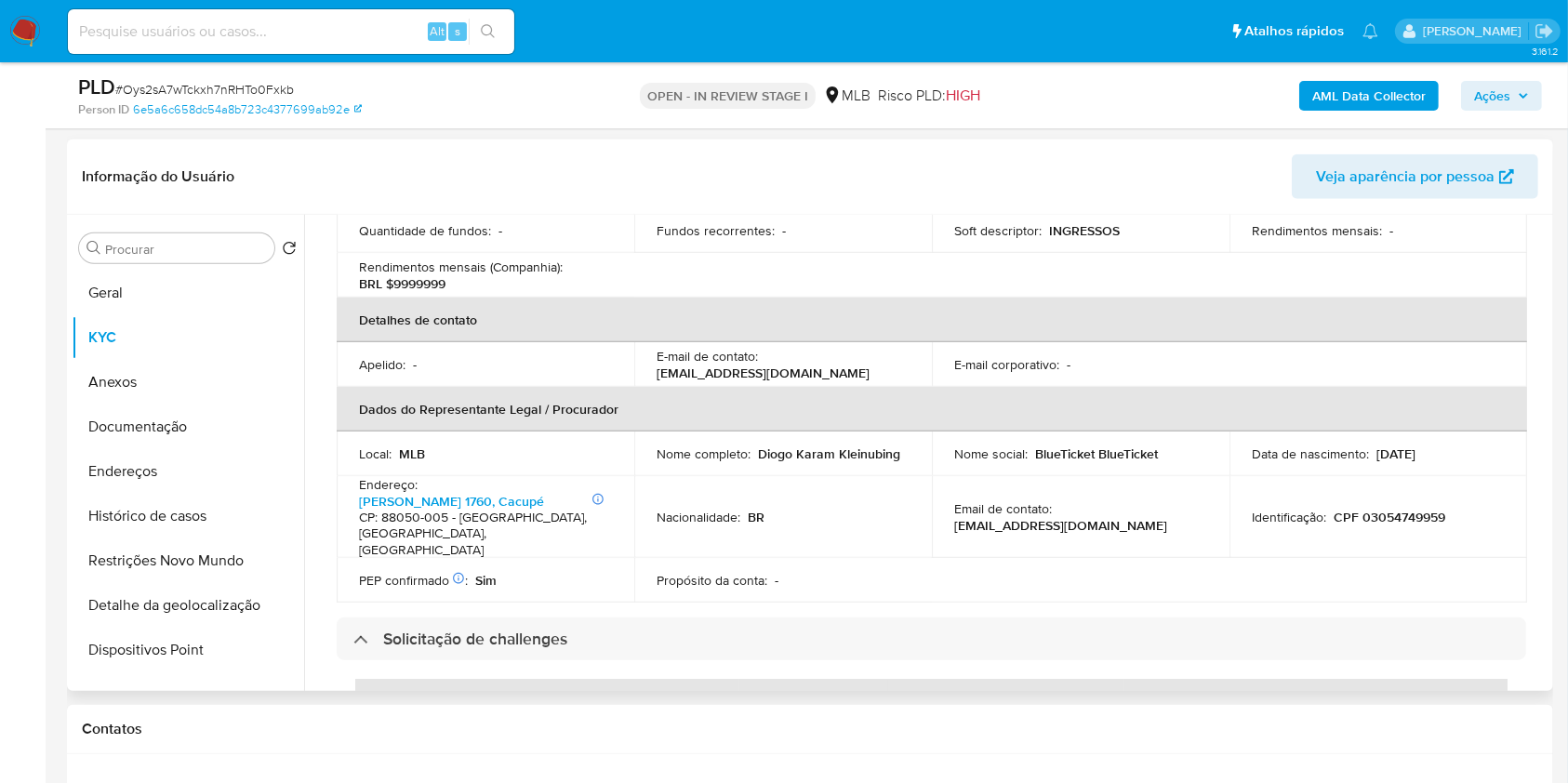
scroll to position [396, 0]
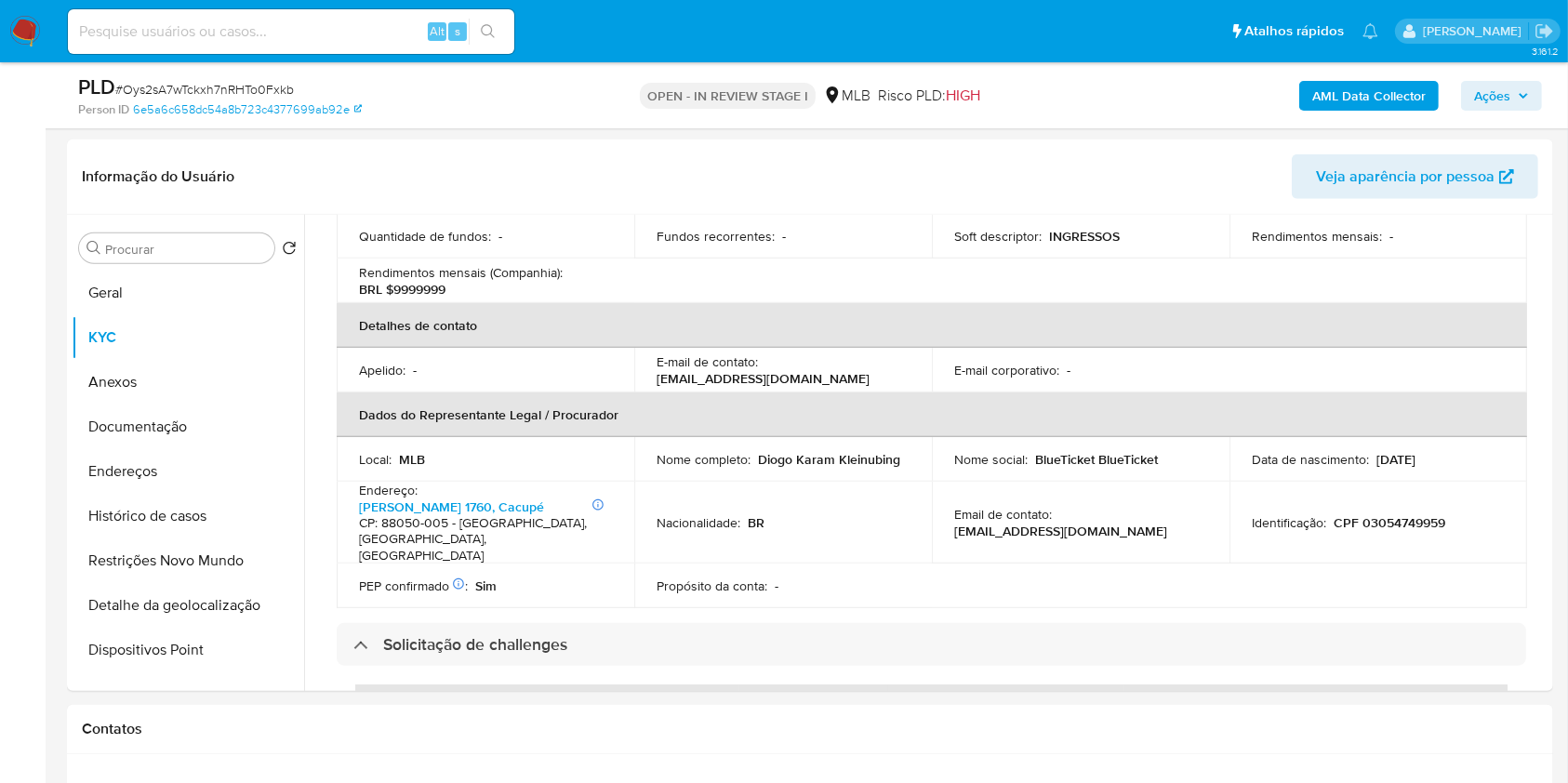
click at [1490, 98] on span "Ações" at bounding box center [1491, 96] width 36 height 30
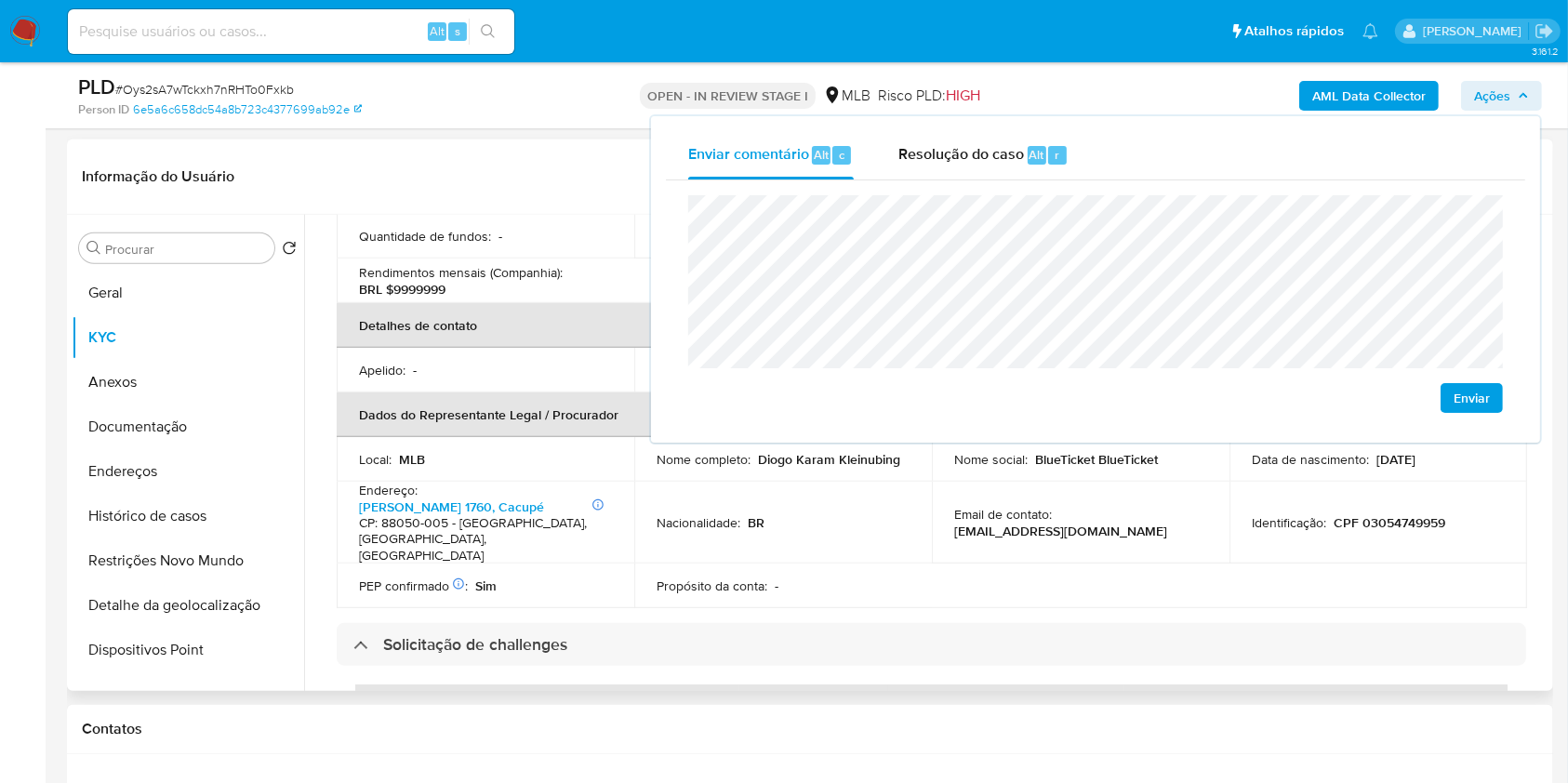
click at [1030, 554] on td "Email de contato : mercadopago@blueticket.com.br" at bounding box center [1080, 524] width 298 height 83
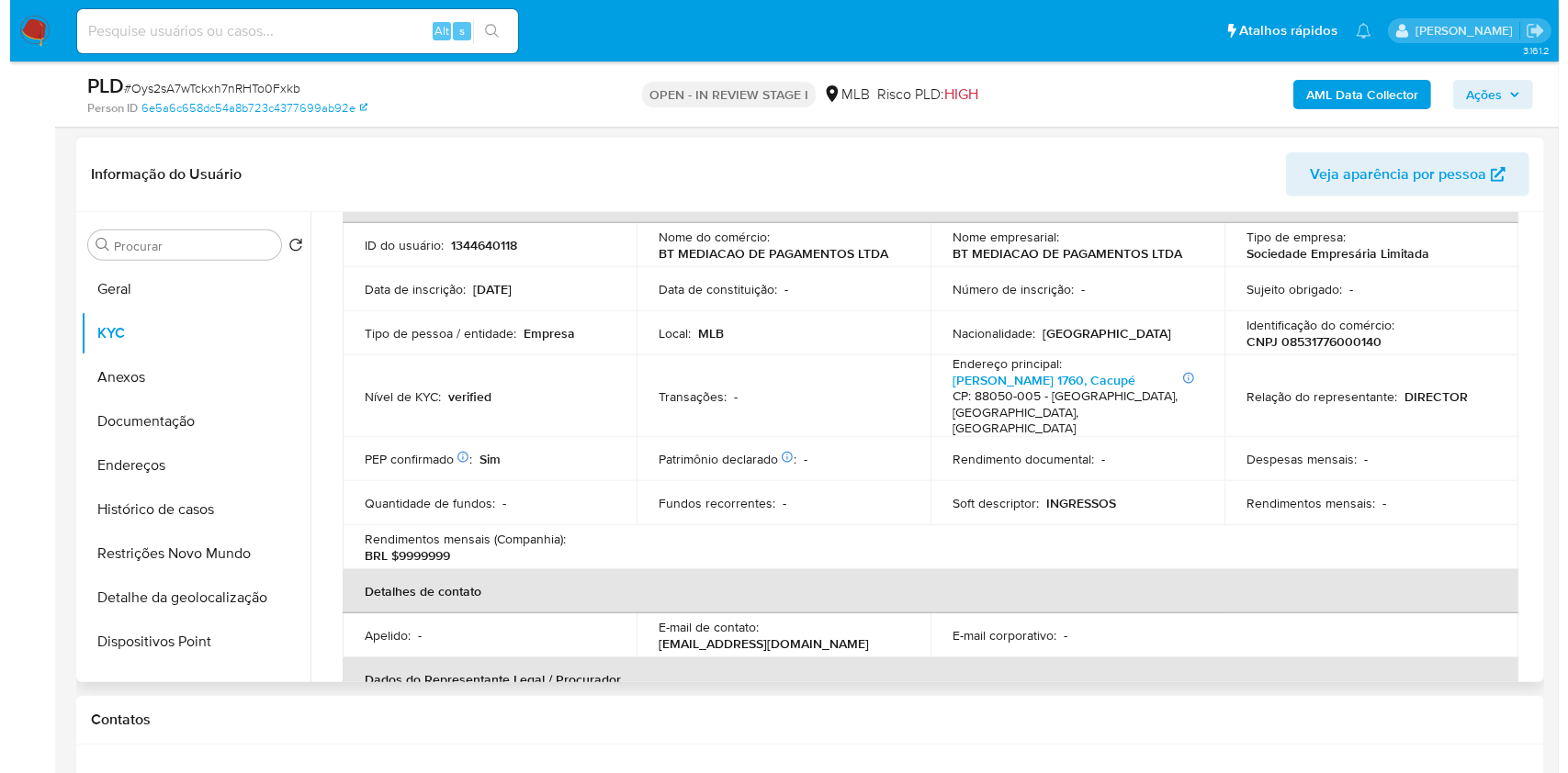
scroll to position [107, 0]
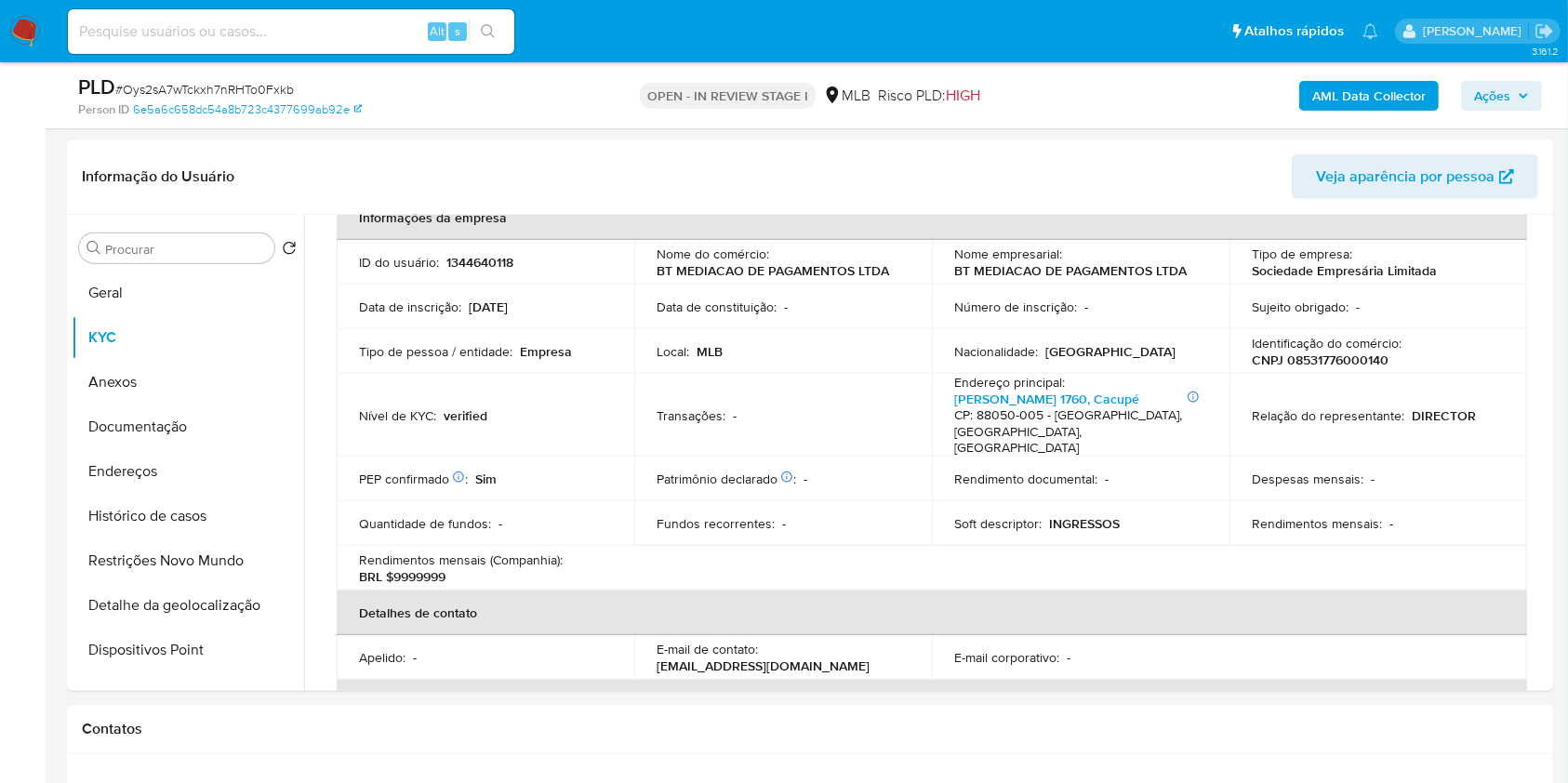
click at [1408, 88] on b "AML Data Collector" at bounding box center [1368, 96] width 113 height 30
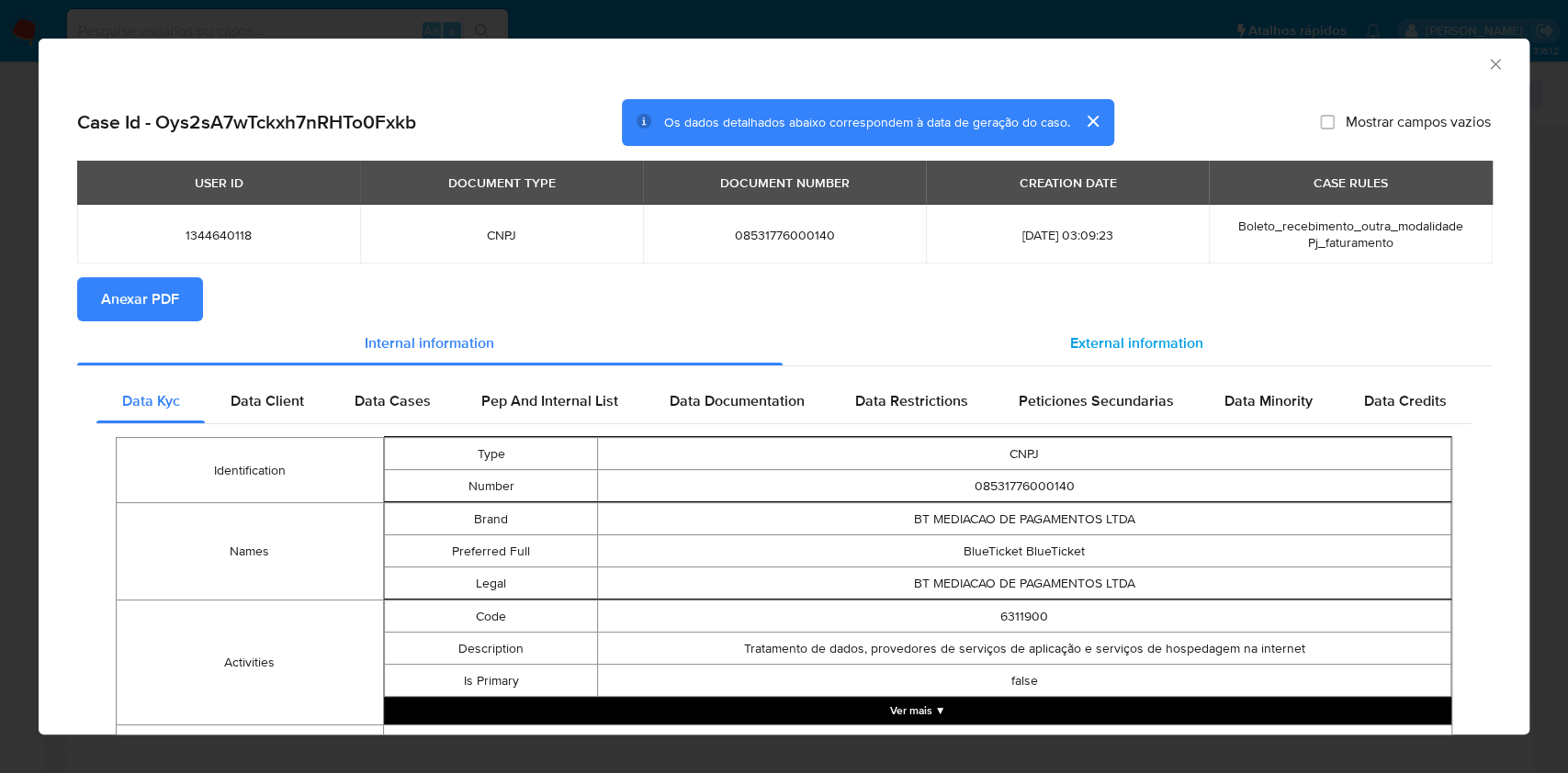
click at [988, 349] on div "External information" at bounding box center [1137, 343] width 709 height 44
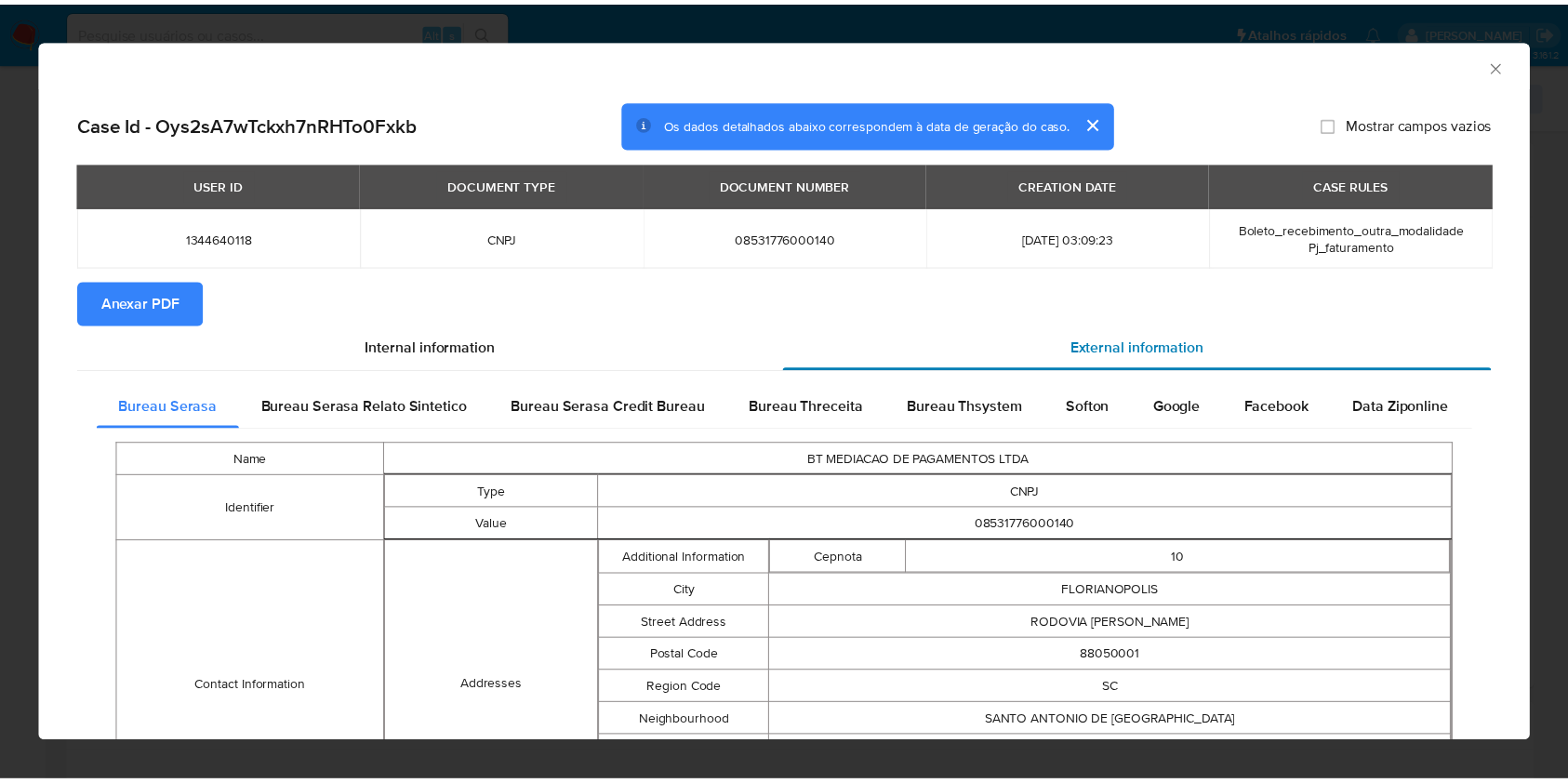
scroll to position [730, 0]
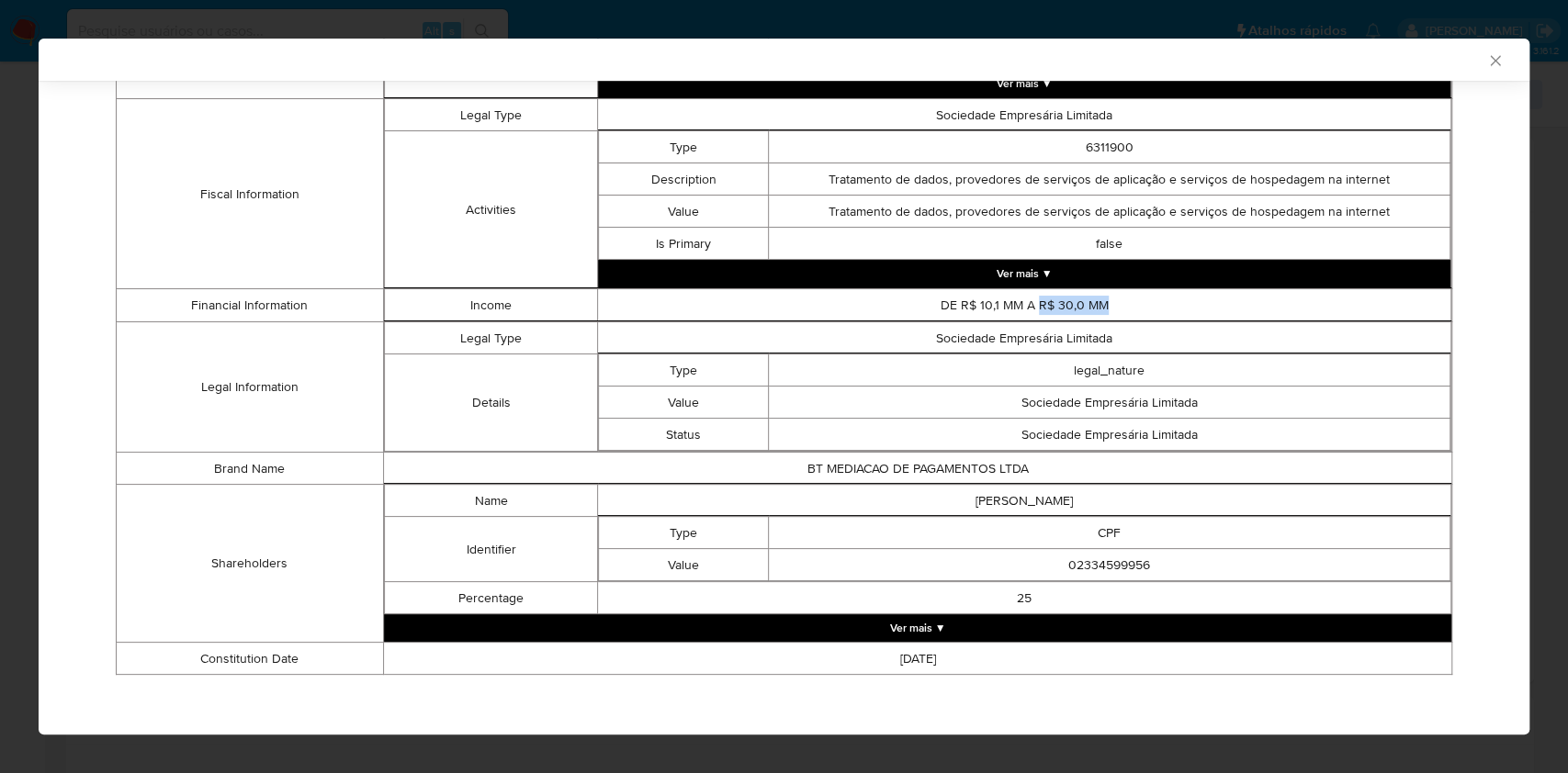
drag, startPoint x: 1091, startPoint y: 301, endPoint x: 1028, endPoint y: 304, distance: 63.1
click at [1028, 304] on td "DE R$ 10,1 MM A R$ 30,0 MM" at bounding box center [1024, 305] width 854 height 32
copy td "R$ 30,0 MM"
click at [1486, 58] on icon "Fechar a janela" at bounding box center [1495, 60] width 18 height 18
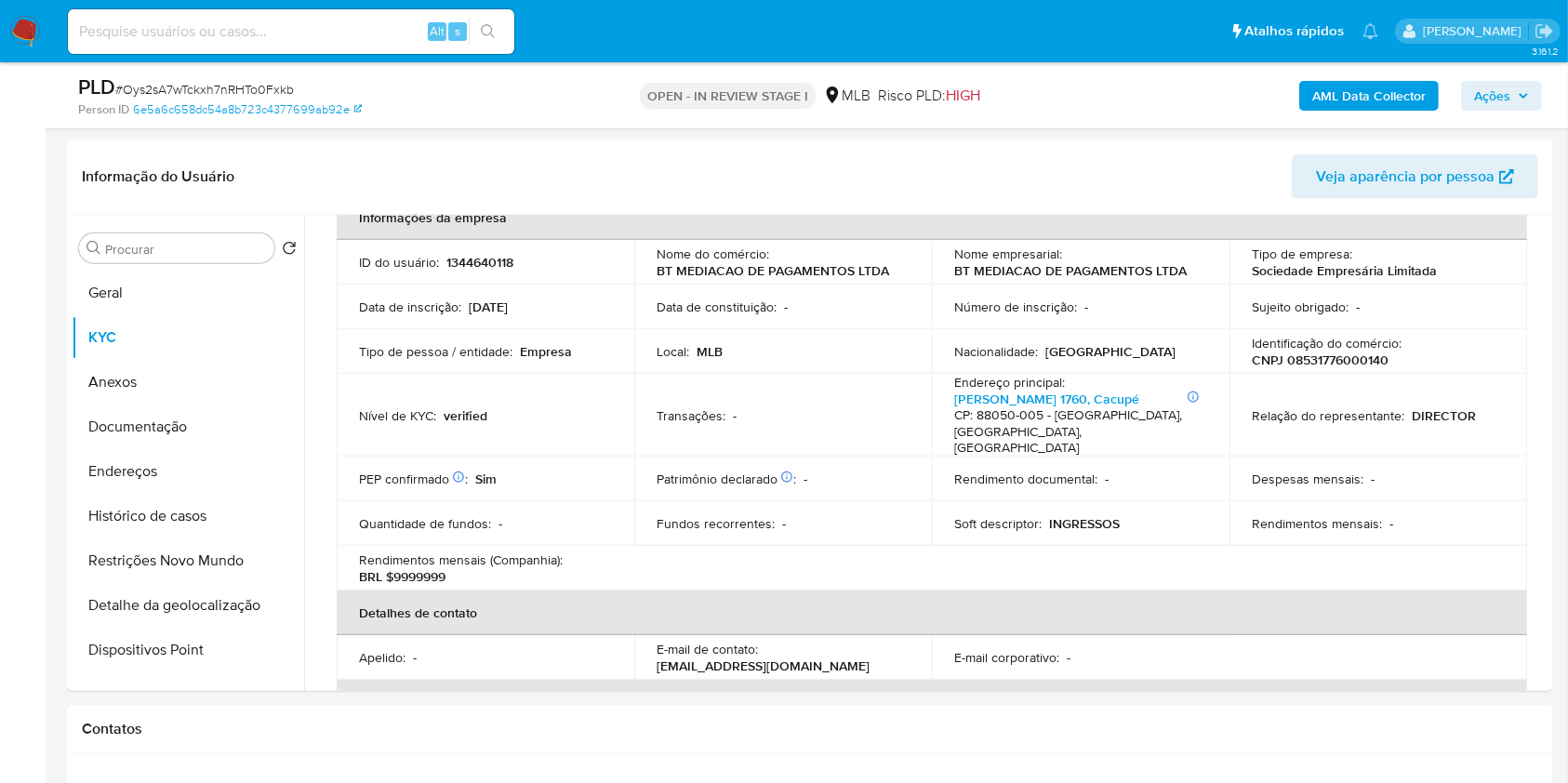
click at [1495, 98] on span "Ações" at bounding box center [1491, 96] width 36 height 30
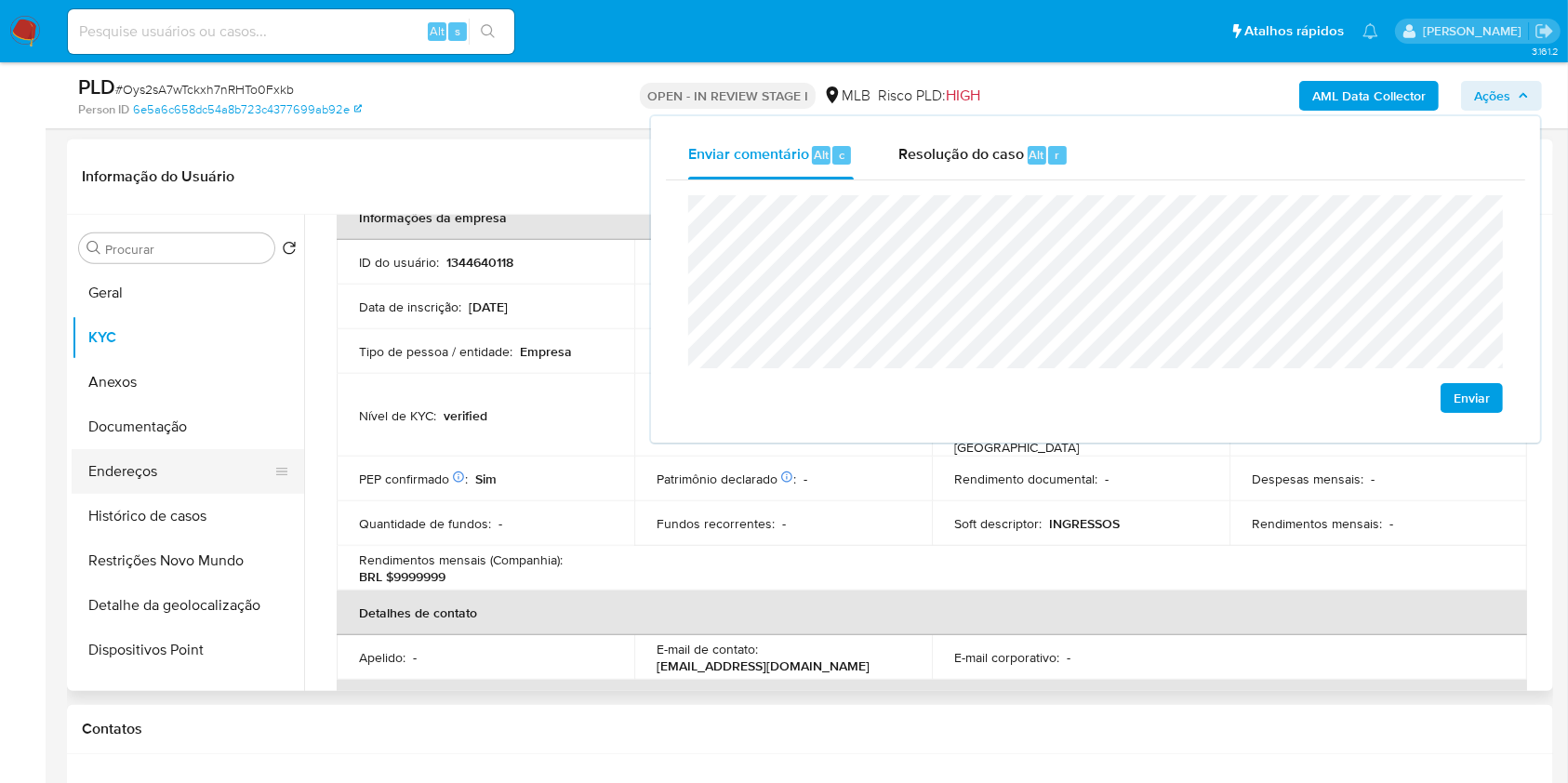
click at [187, 471] on button "Endereços" at bounding box center [180, 471] width 218 height 44
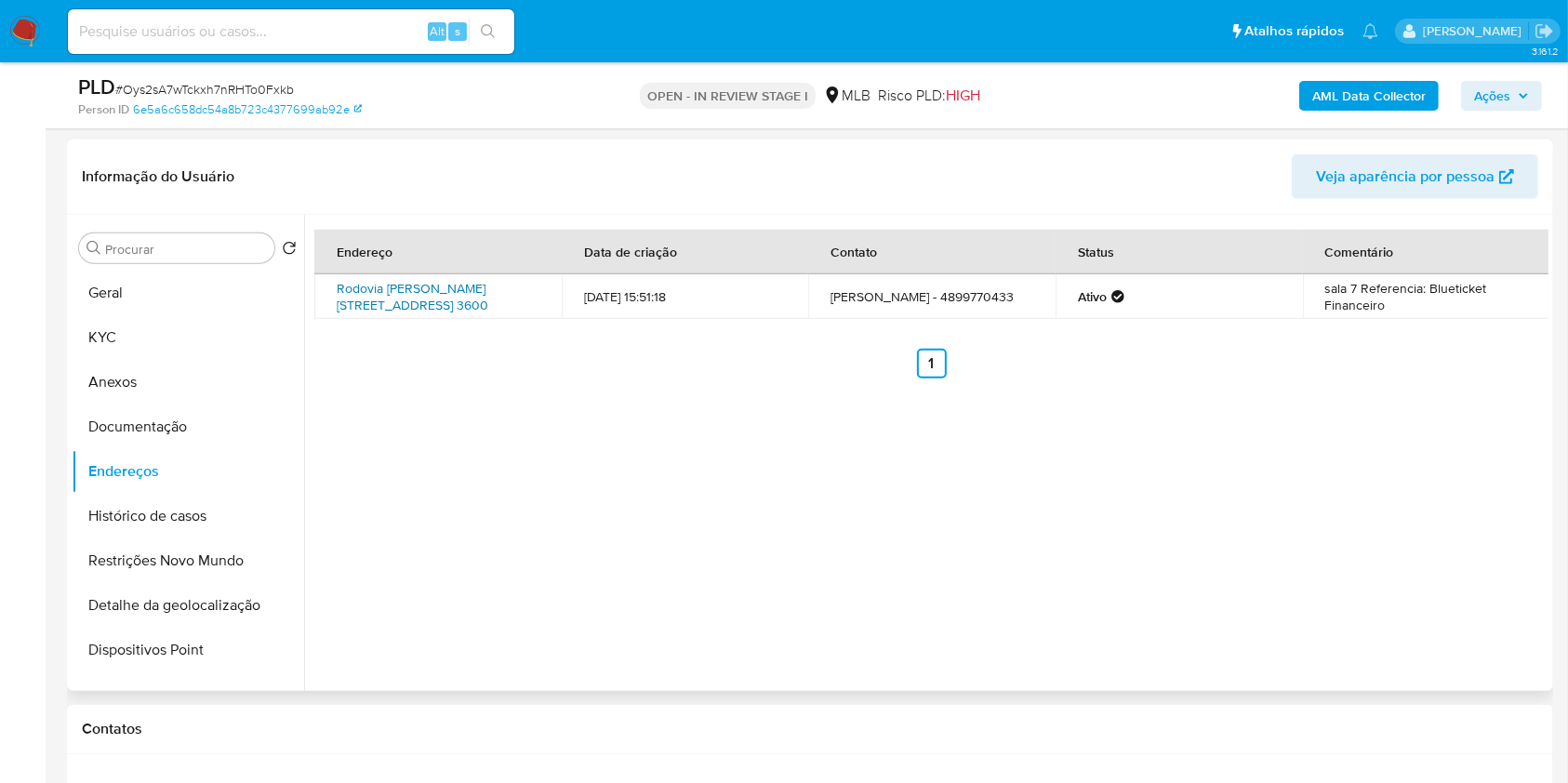
drag, startPoint x: 443, startPoint y: 303, endPoint x: 388, endPoint y: 337, distance: 64.7
click at [443, 303] on link "Rodovia José Carlos Daux 3600, Florianópolis, Santa Catarina, 88050000, Brasil …" at bounding box center [413, 297] width 152 height 36
click at [184, 437] on button "Documentação" at bounding box center [188, 426] width 233 height 44
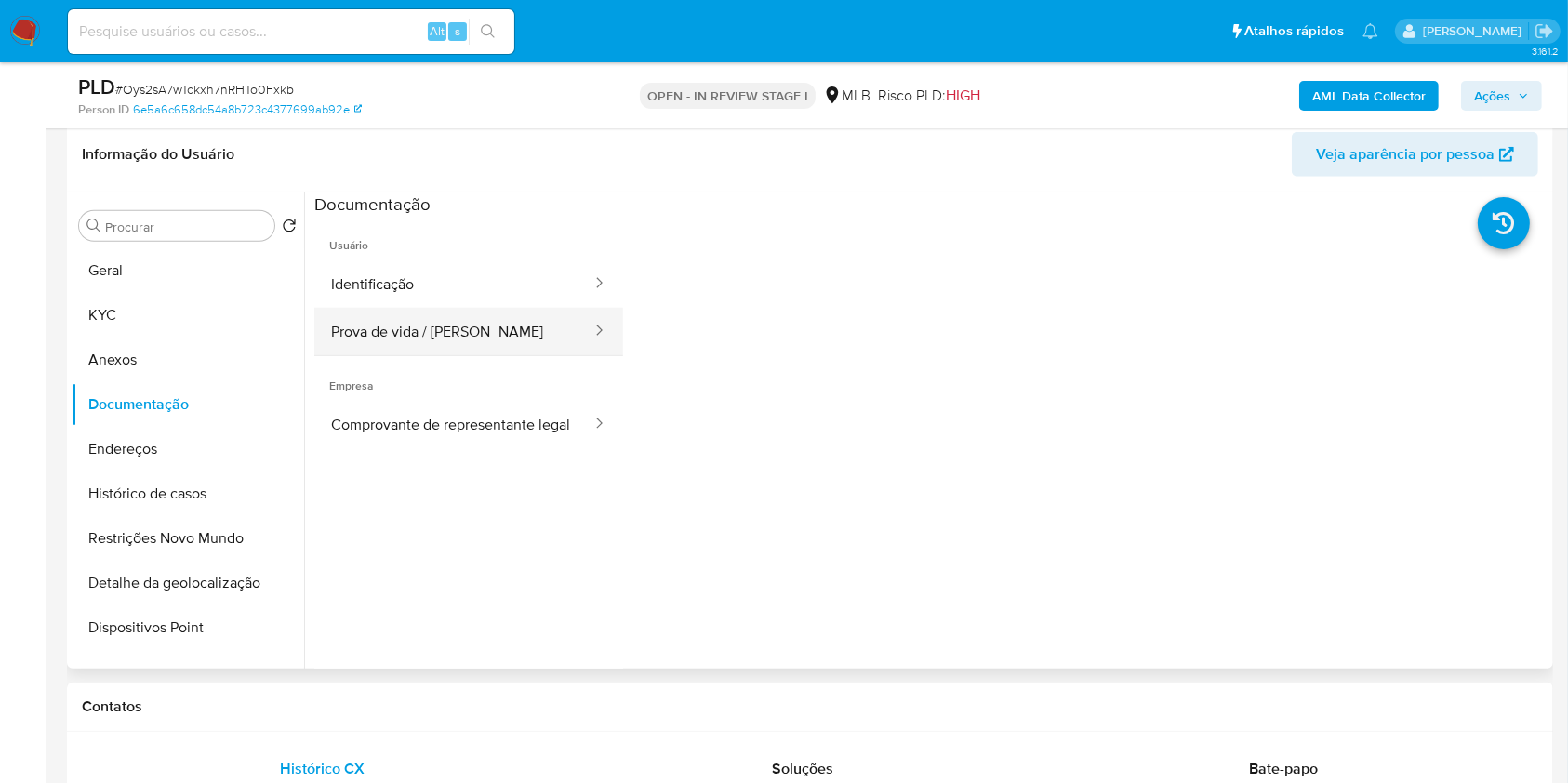
click at [498, 320] on button "Prova de vida / Selfie" at bounding box center [453, 331] width 279 height 47
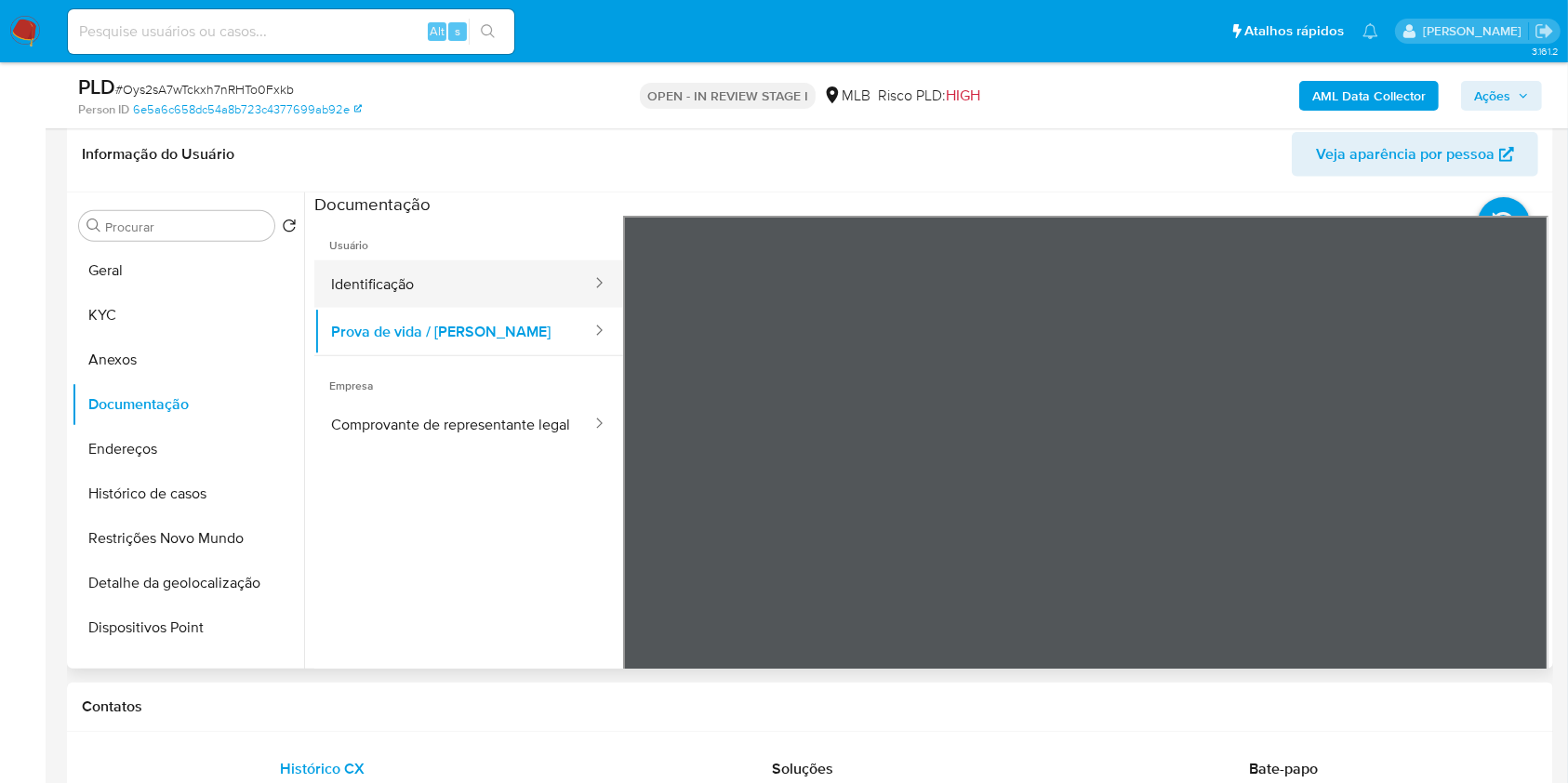
click at [453, 292] on button "Identificação" at bounding box center [453, 284] width 279 height 47
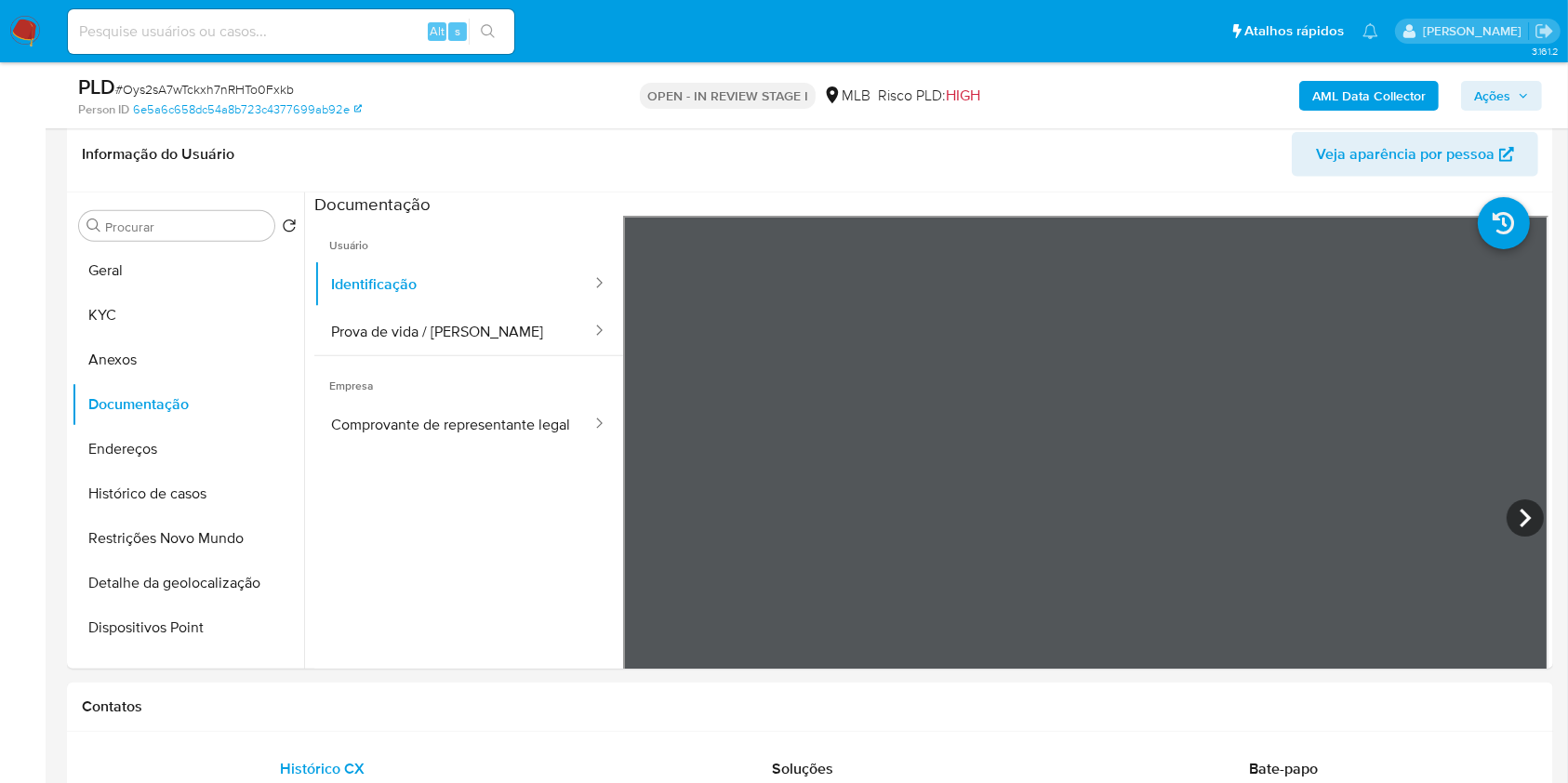
click at [189, 334] on button "KYC" at bounding box center [180, 315] width 218 height 44
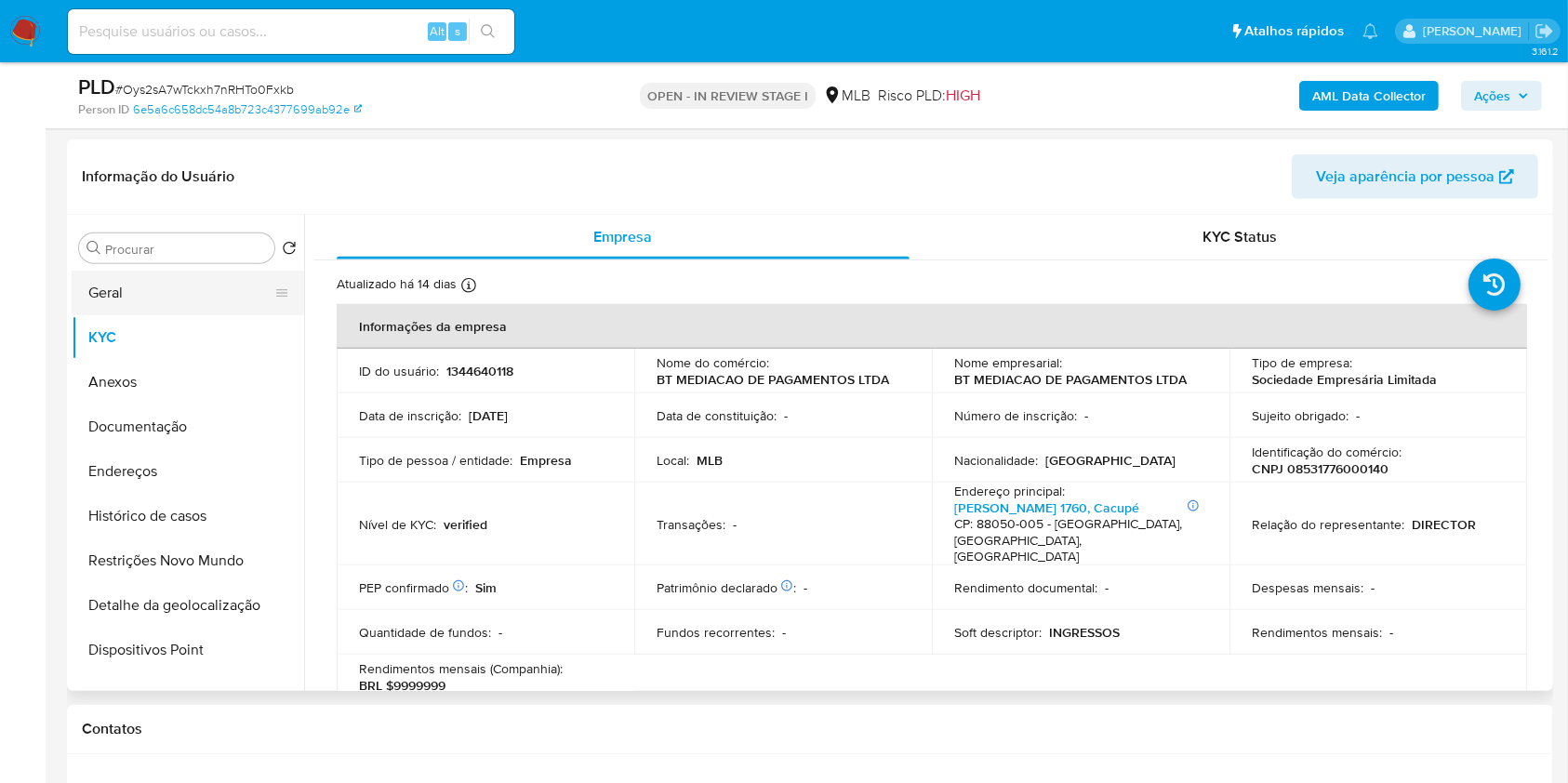
click at [235, 285] on button "Geral" at bounding box center [180, 293] width 218 height 44
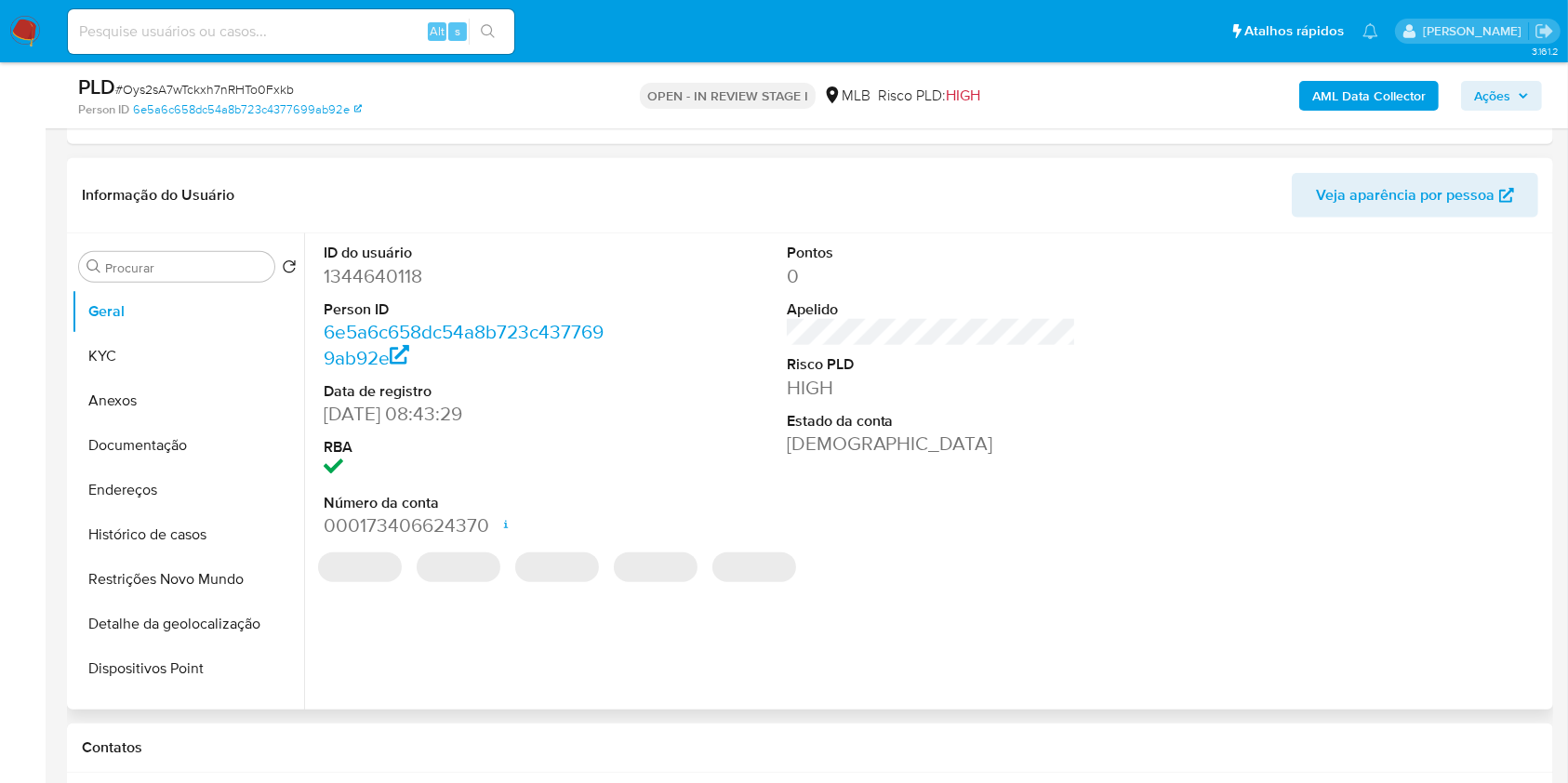
scroll to position [1875, 0]
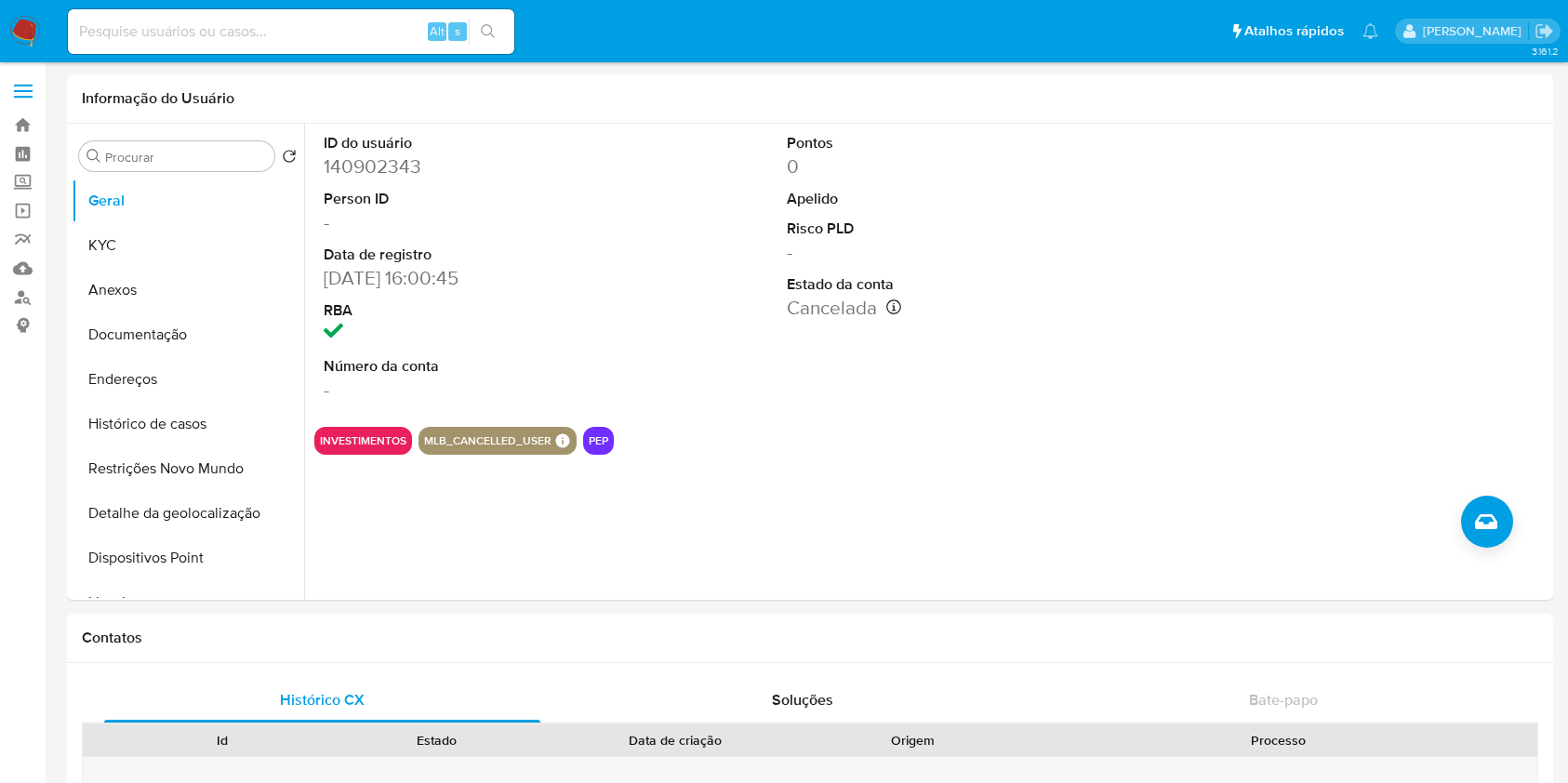
select select "10"
click at [1522, 379] on div at bounding box center [1394, 267] width 308 height 288
click at [1490, 528] on icon "Criar caso manual" at bounding box center [1485, 522] width 23 height 15
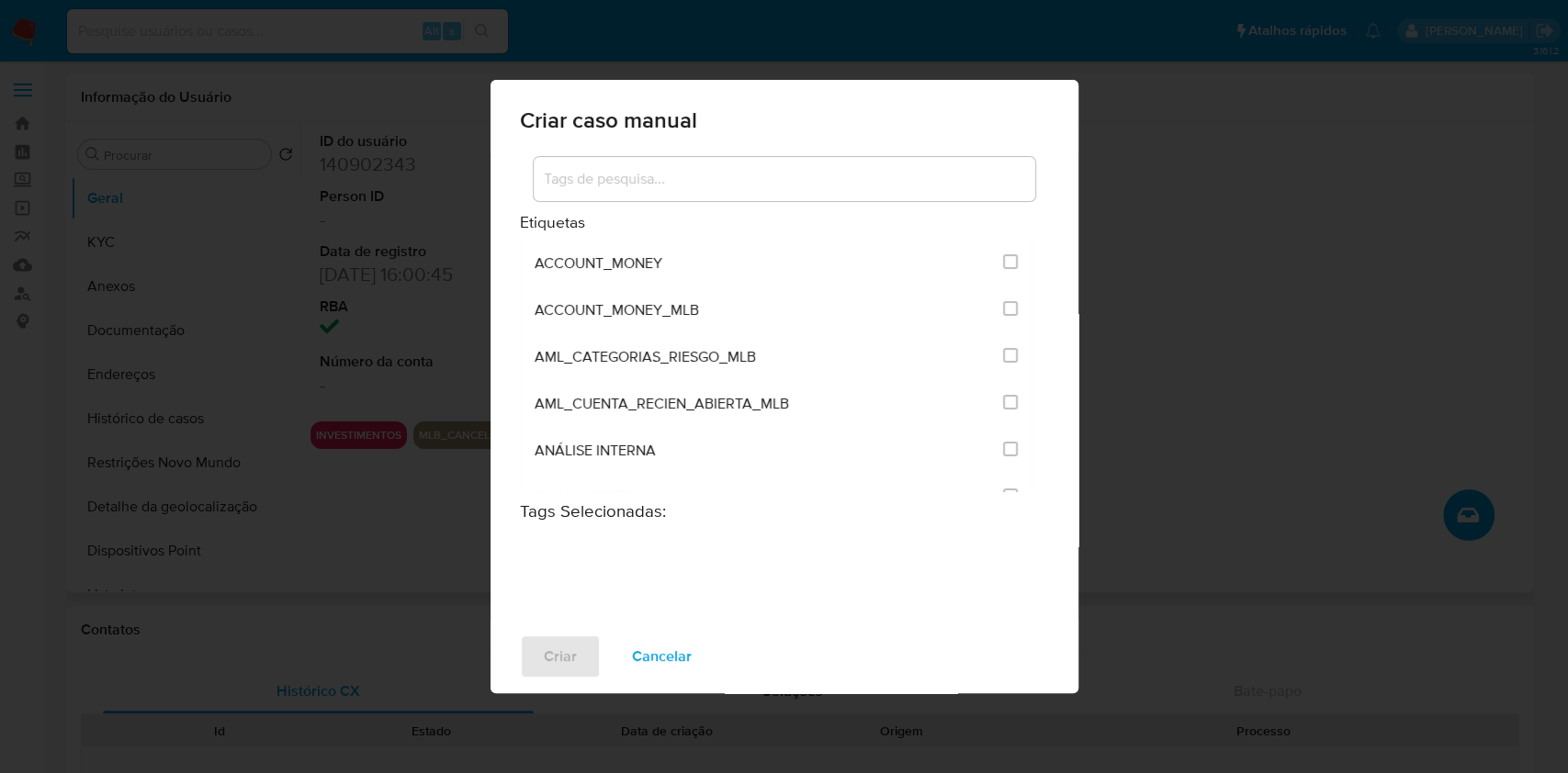
click at [650, 191] on div at bounding box center [784, 178] width 501 height 44
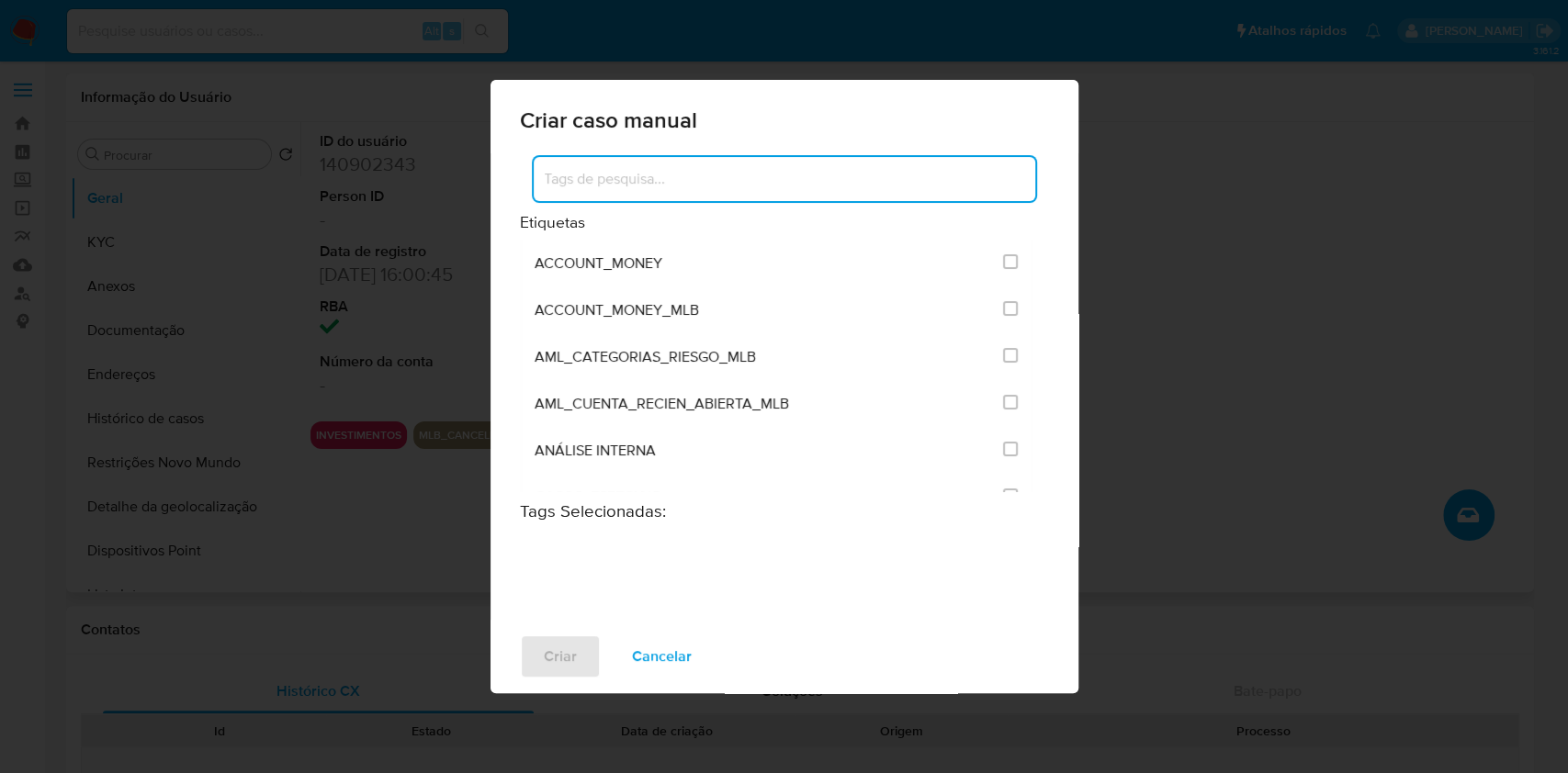
click at [646, 172] on input at bounding box center [784, 179] width 501 height 24
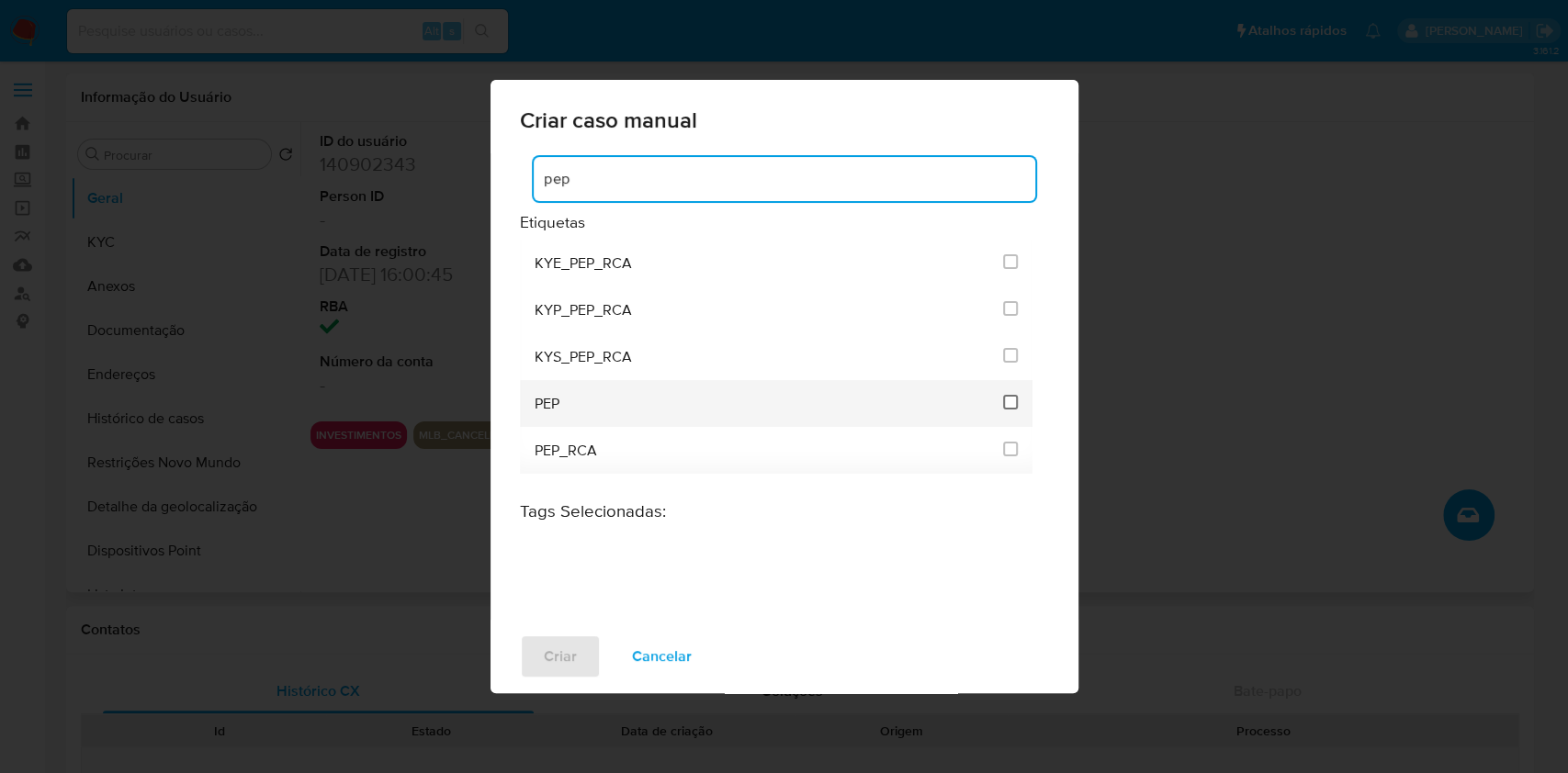
type input "pep"
click at [1011, 399] on input "2512" at bounding box center [1009, 402] width 15 height 15
checkbox input "true"
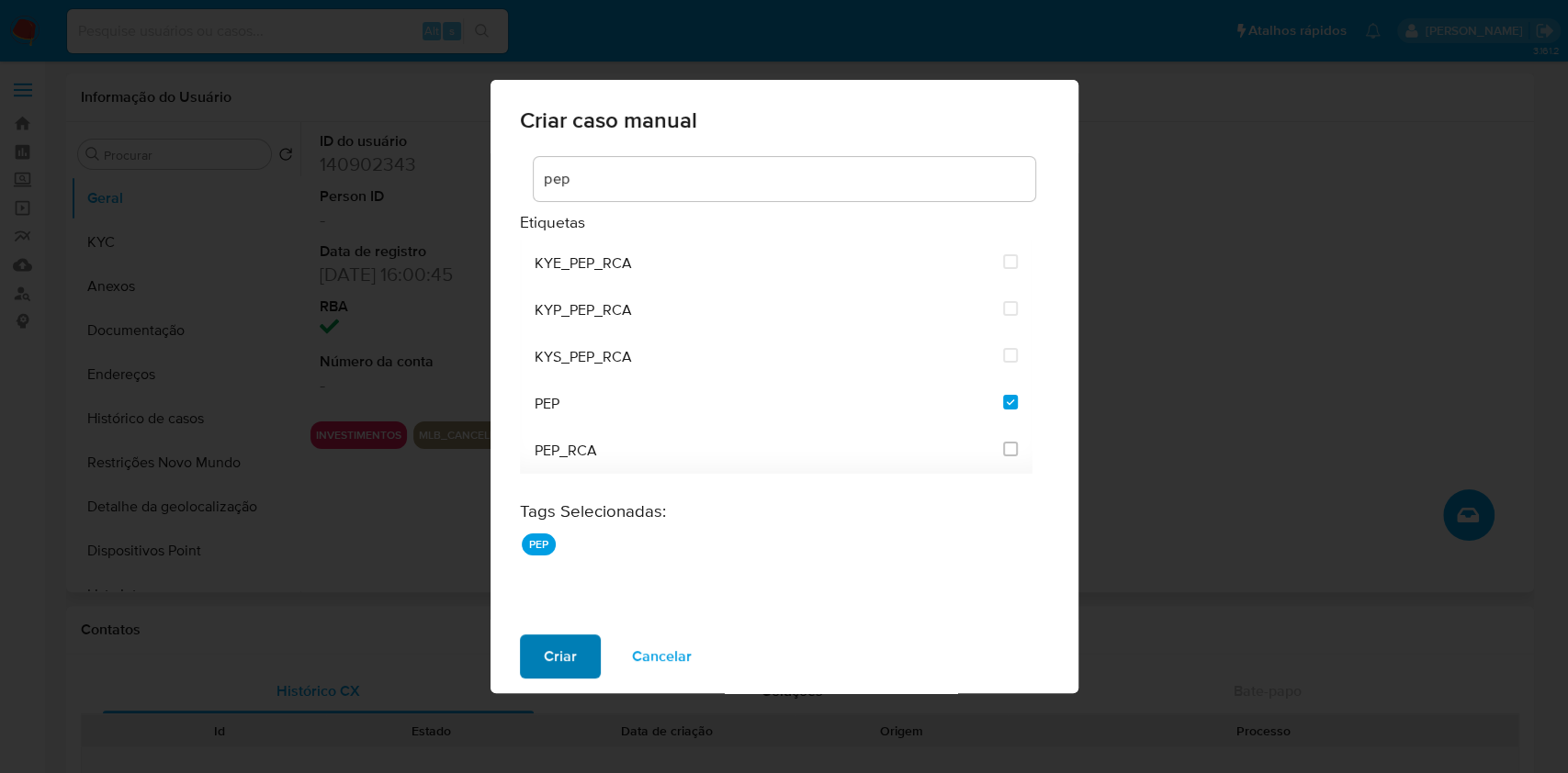
click at [578, 649] on button "Criar" at bounding box center [560, 656] width 81 height 44
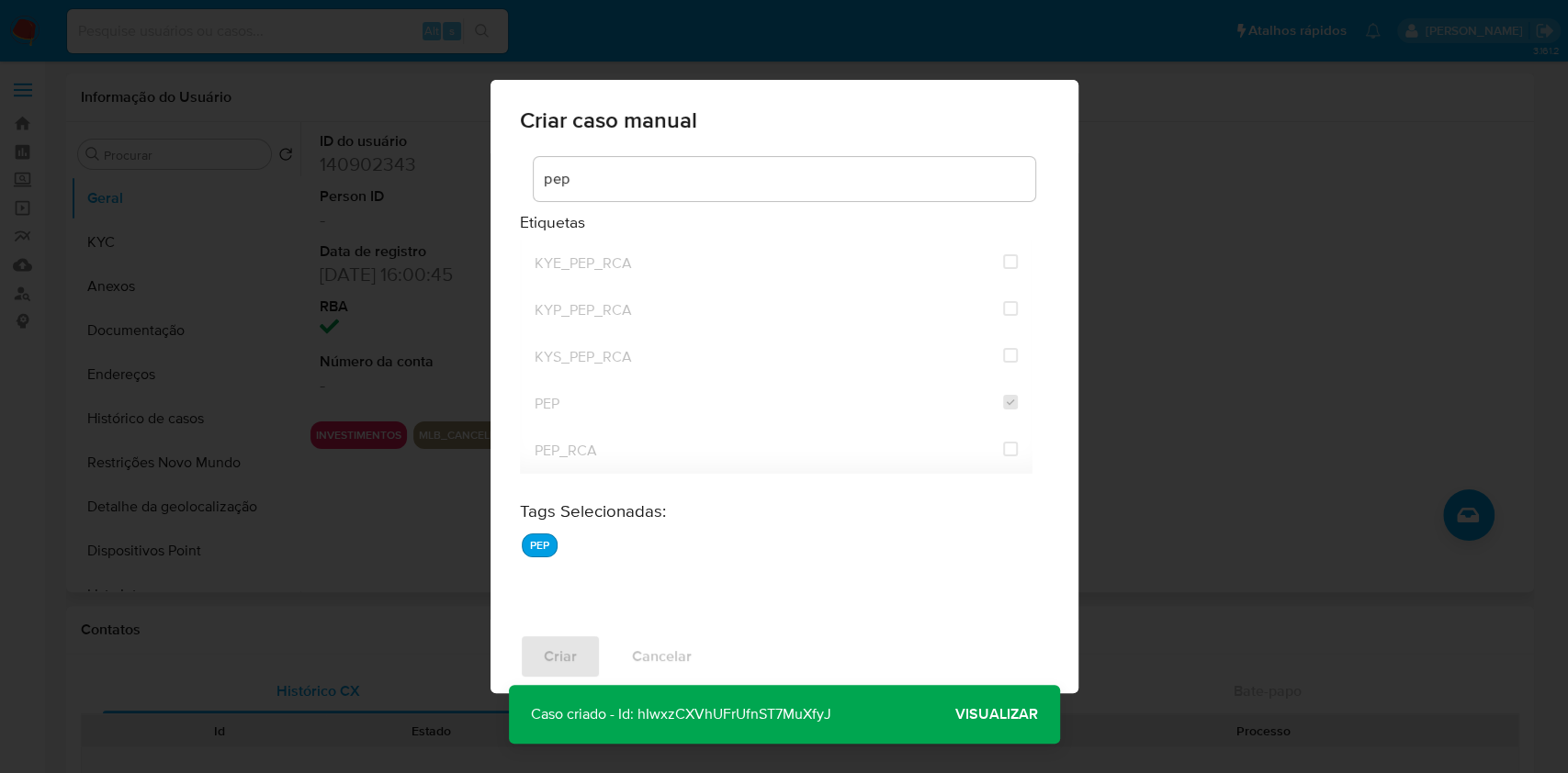
click at [985, 715] on span "Visualizar" at bounding box center [996, 715] width 83 height 0
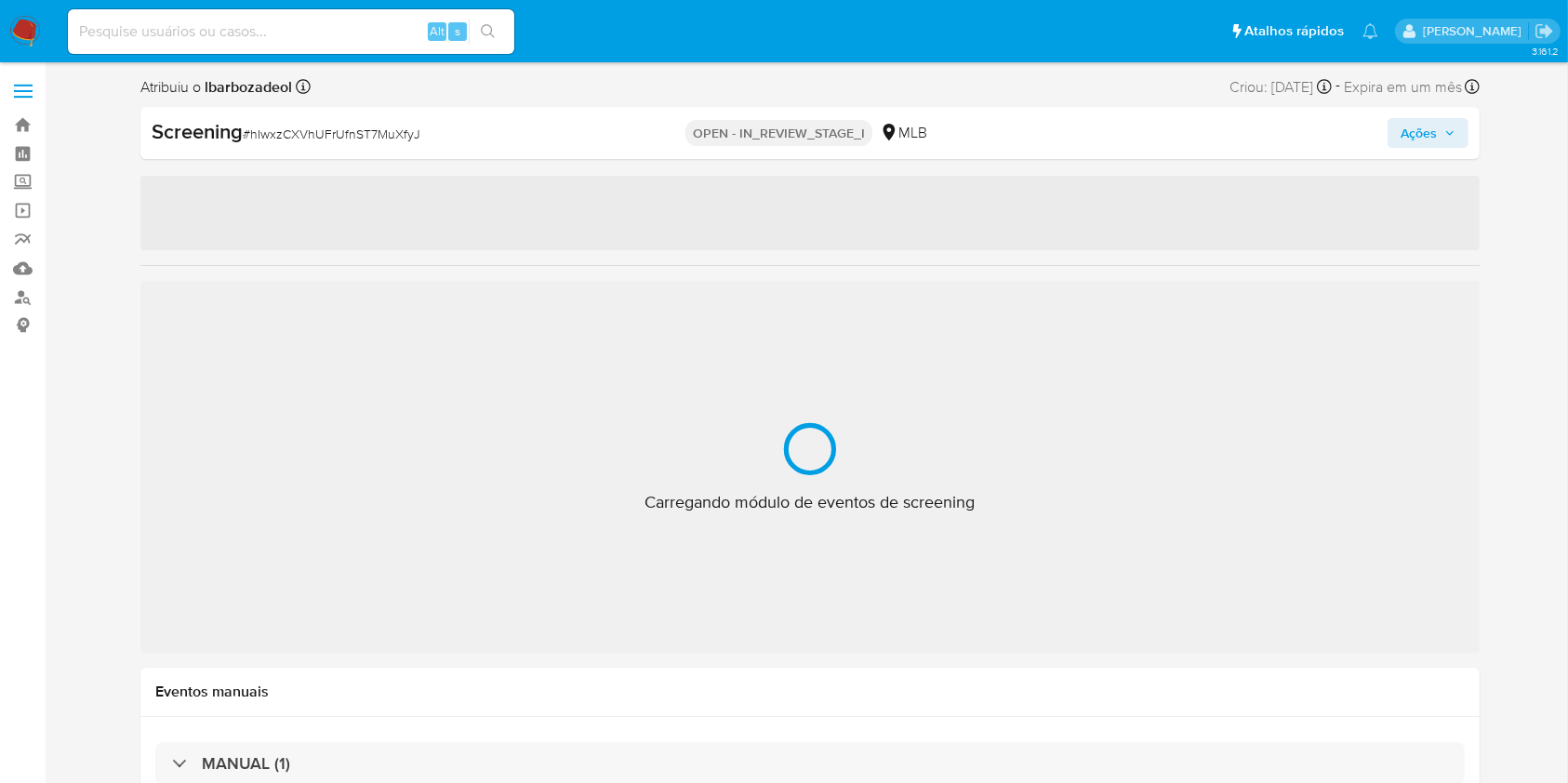
select select "10"
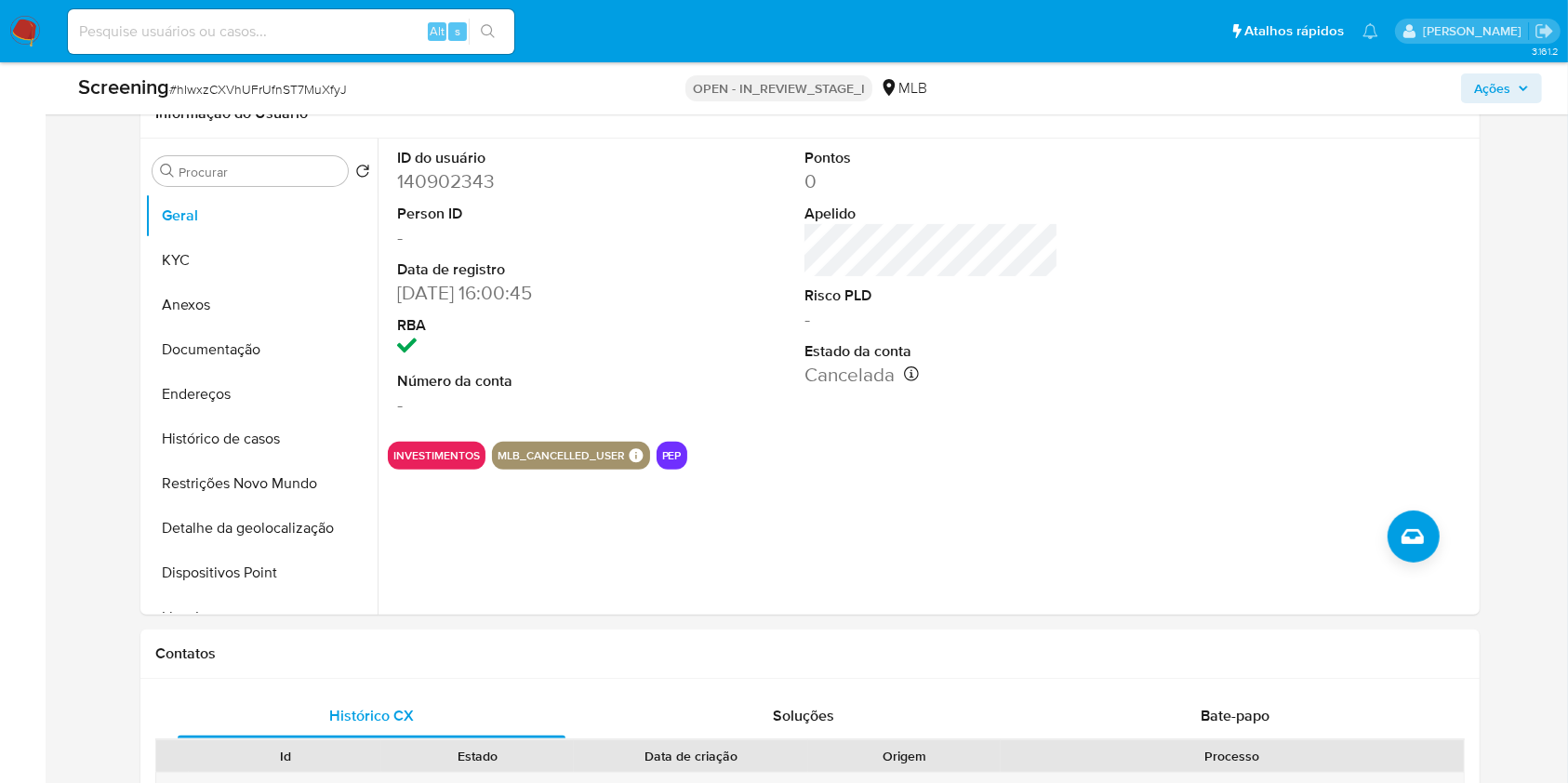
scroll to position [521, 0]
click at [305, 174] on input "Procurar" at bounding box center [259, 174] width 162 height 17
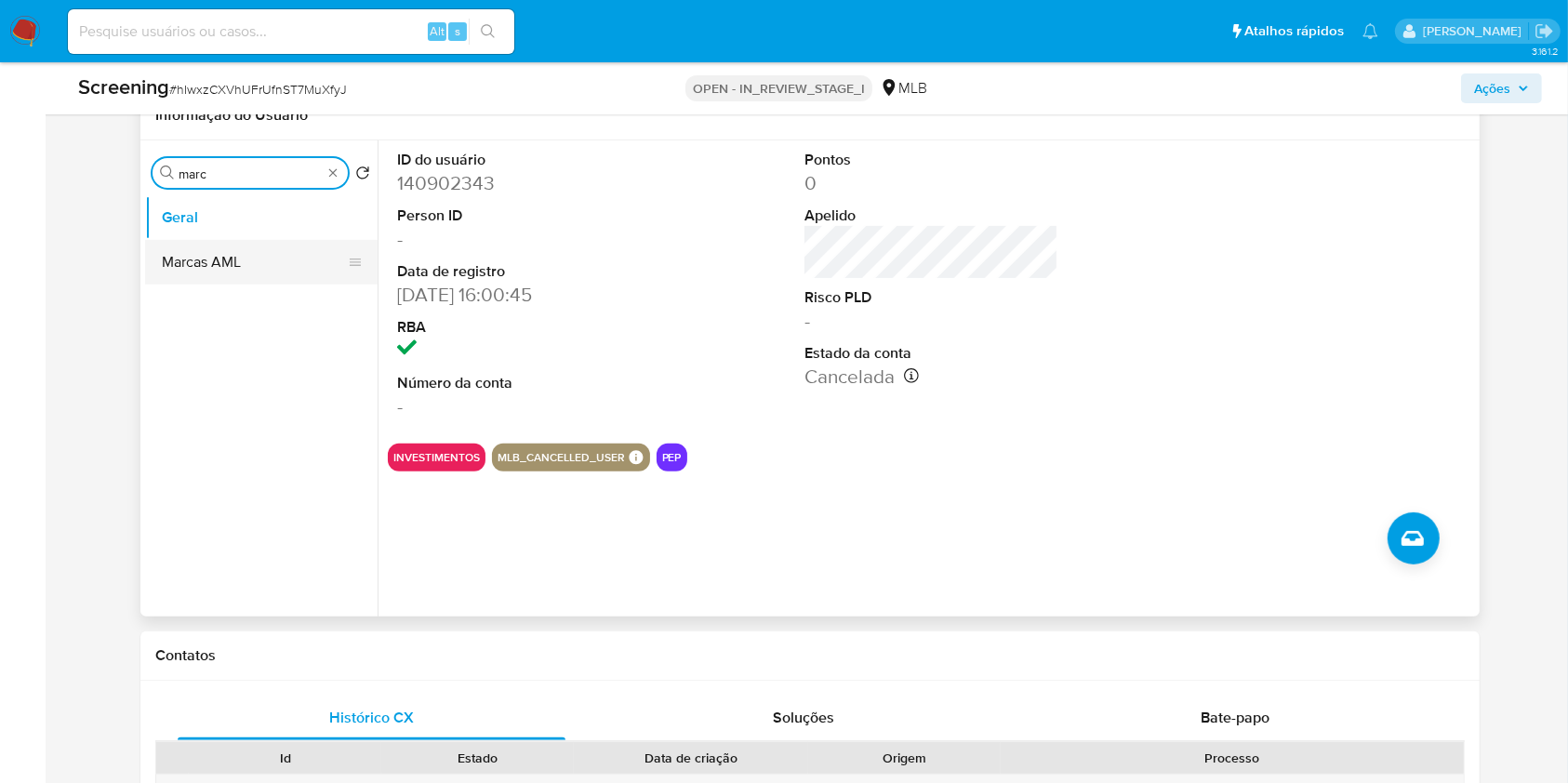
type input "marc"
click at [267, 262] on button "Marcas AML" at bounding box center [253, 261] width 218 height 44
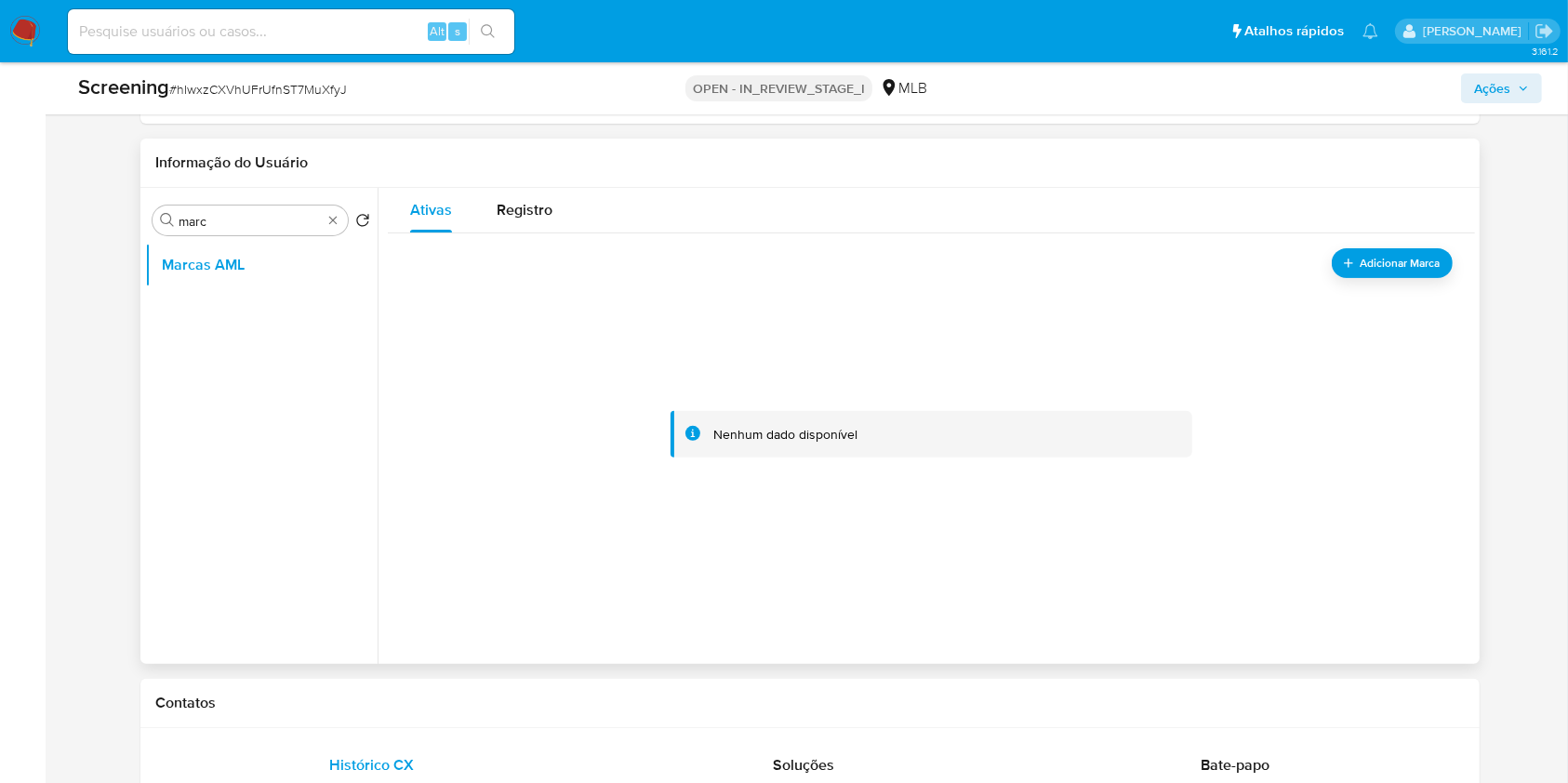
scroll to position [470, 0]
click at [1365, 255] on span "Adicionar Marca" at bounding box center [1399, 267] width 83 height 24
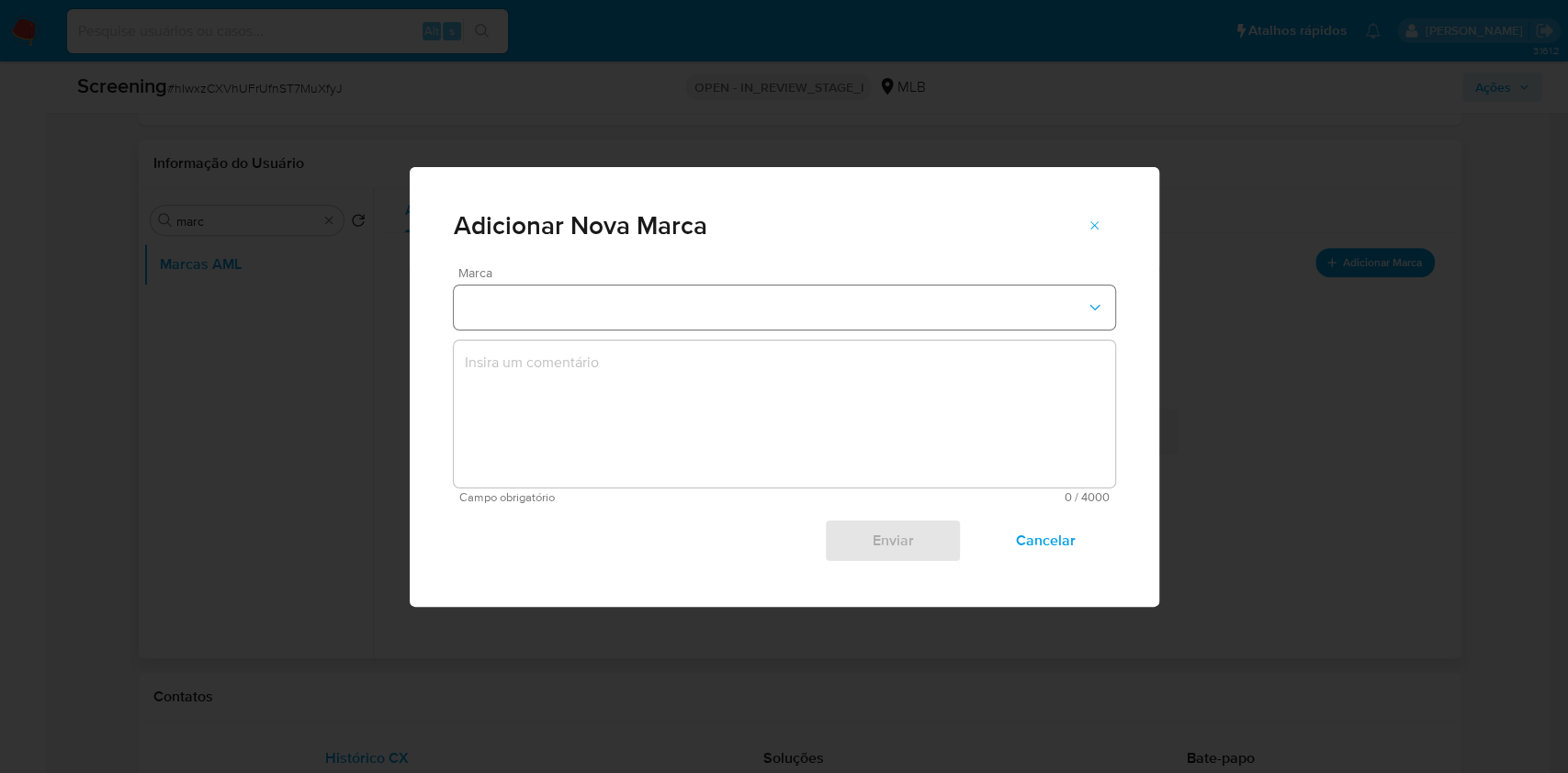
click at [922, 295] on button "marks-modal" at bounding box center [784, 307] width 661 height 44
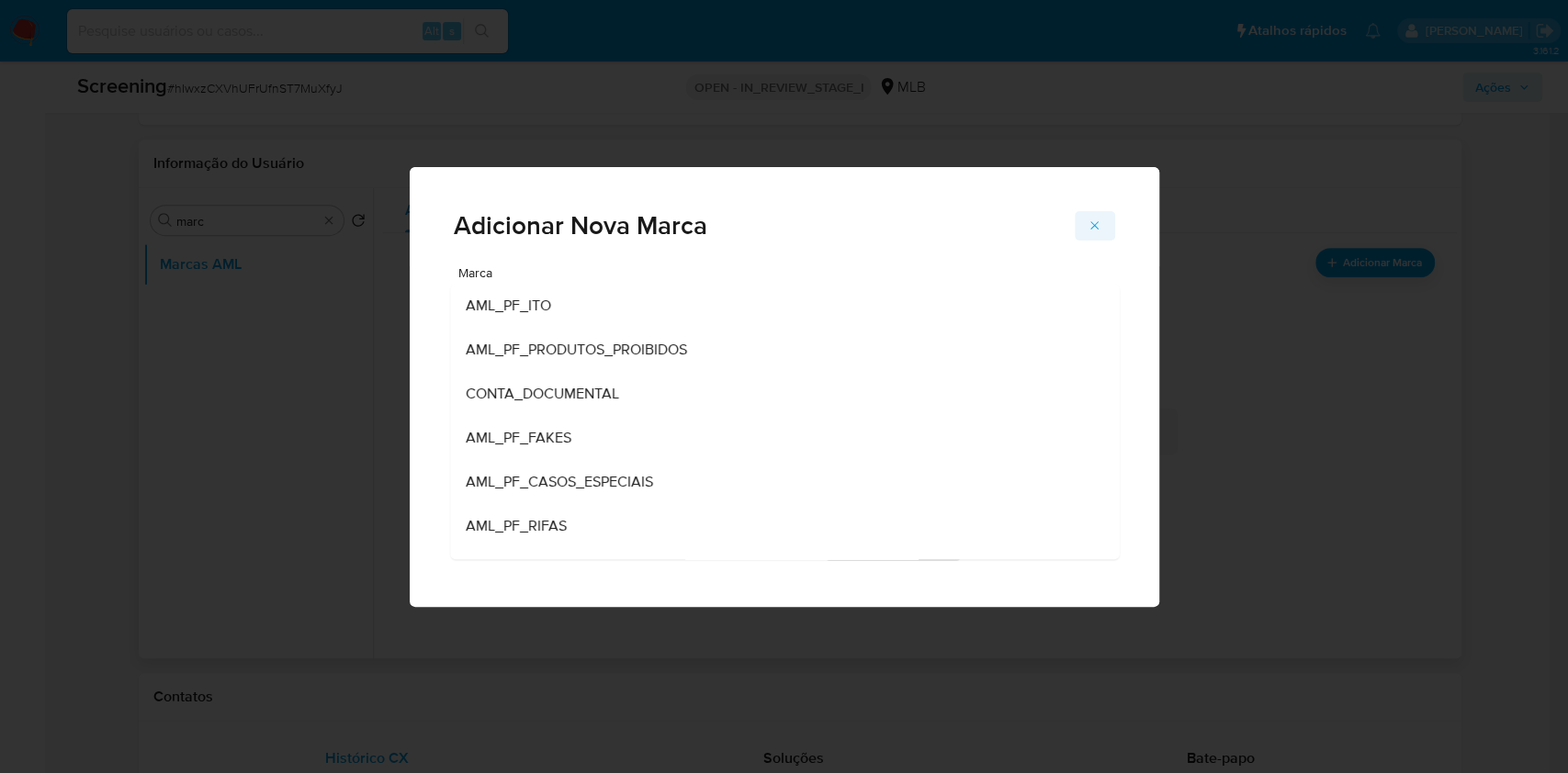
click at [1097, 226] on icon "marks-modal" at bounding box center [1094, 226] width 15 height 15
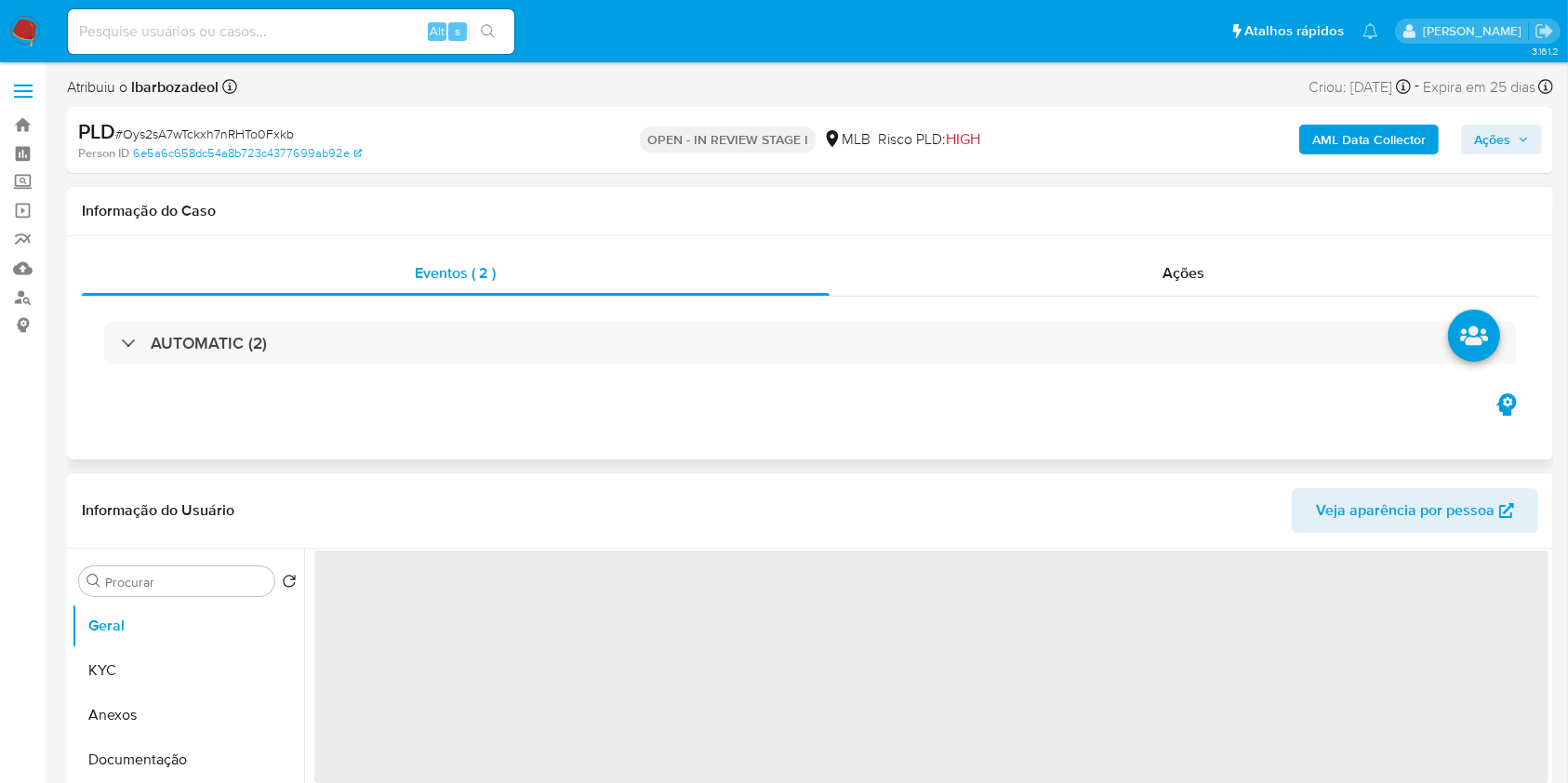
select select "10"
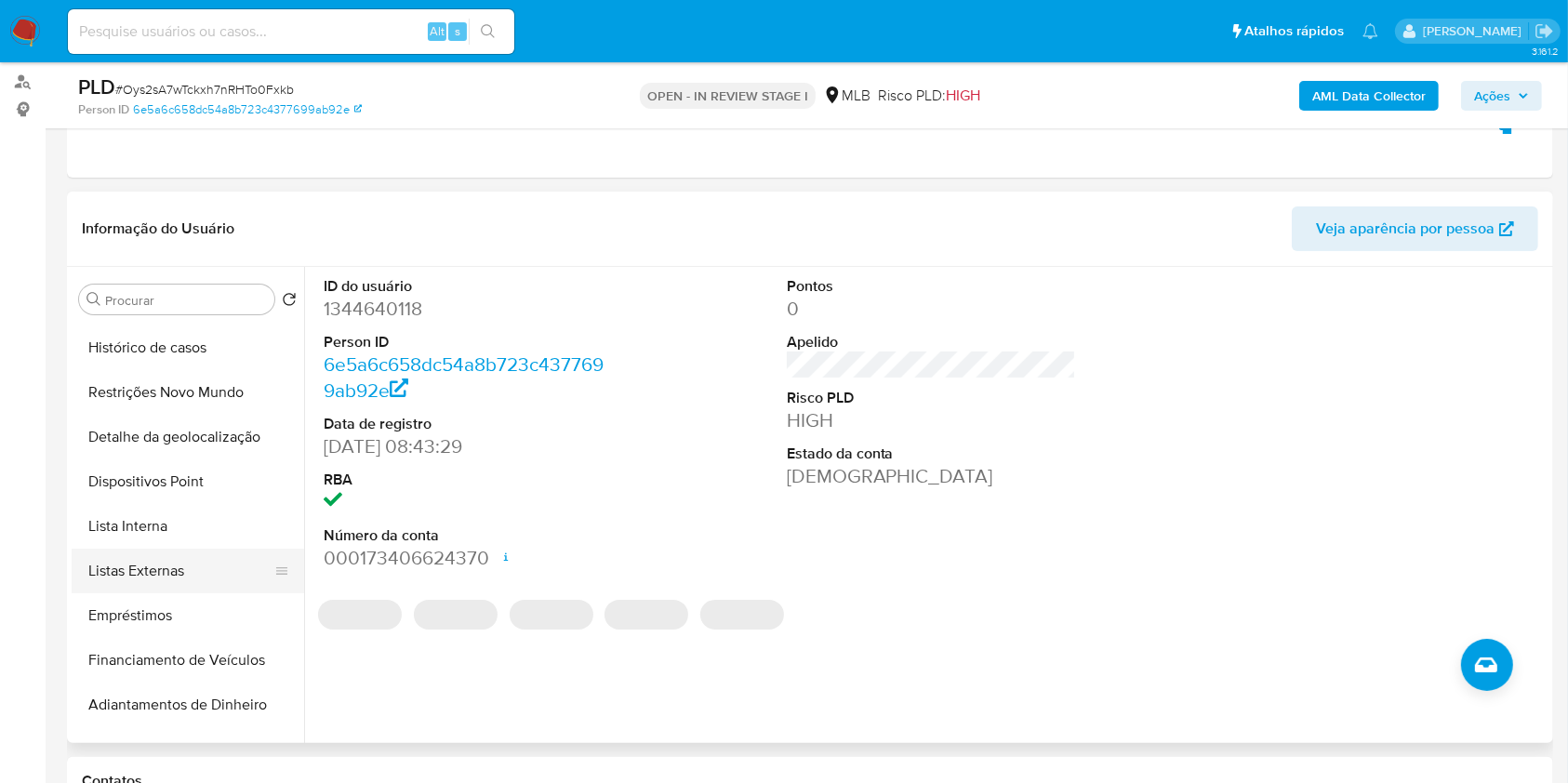
scroll to position [218, 0]
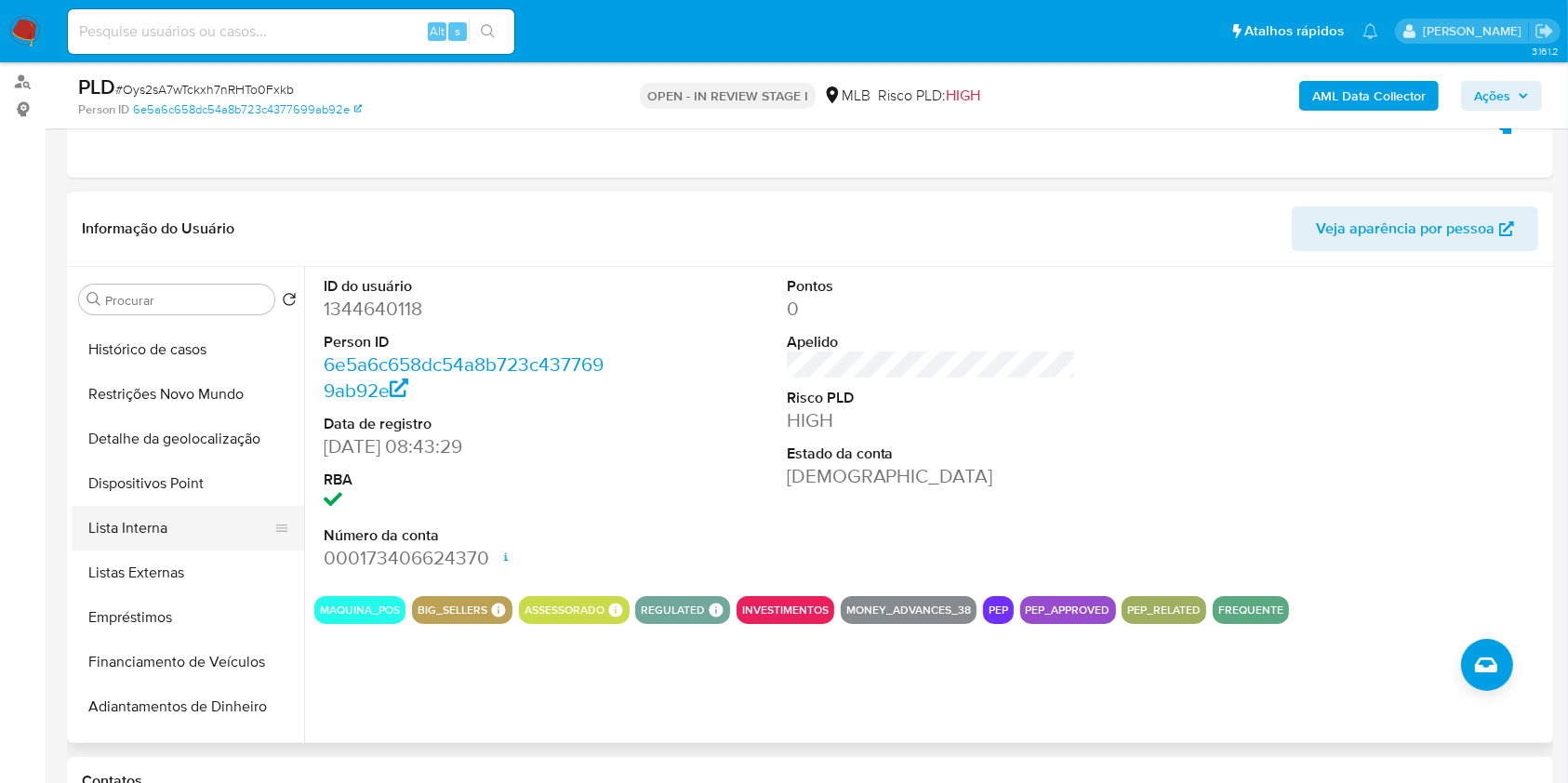
click at [198, 524] on button "Lista Interna" at bounding box center [180, 528] width 218 height 44
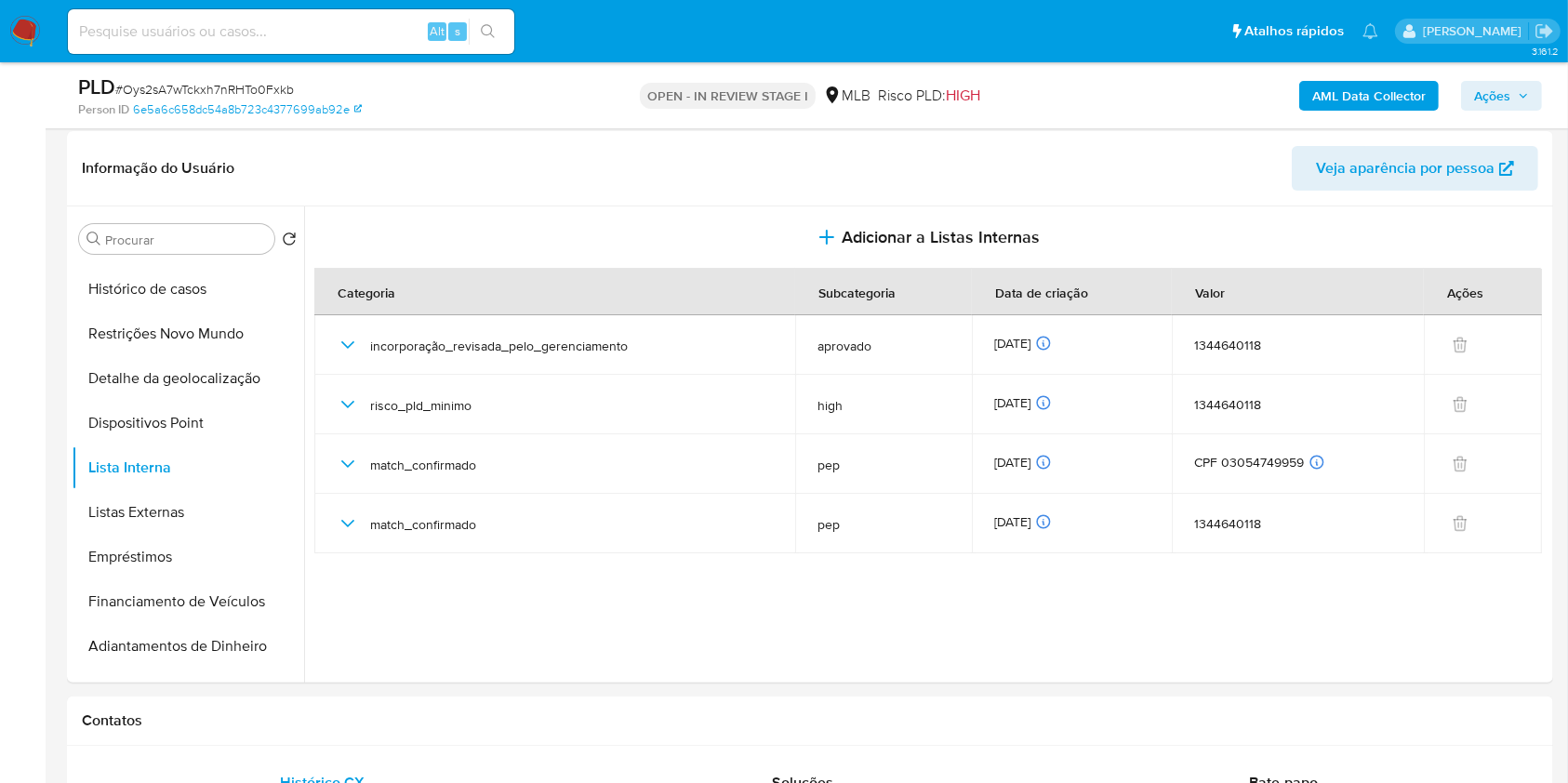
scroll to position [277, 0]
click at [181, 509] on button "Listas Externas" at bounding box center [180, 511] width 218 height 44
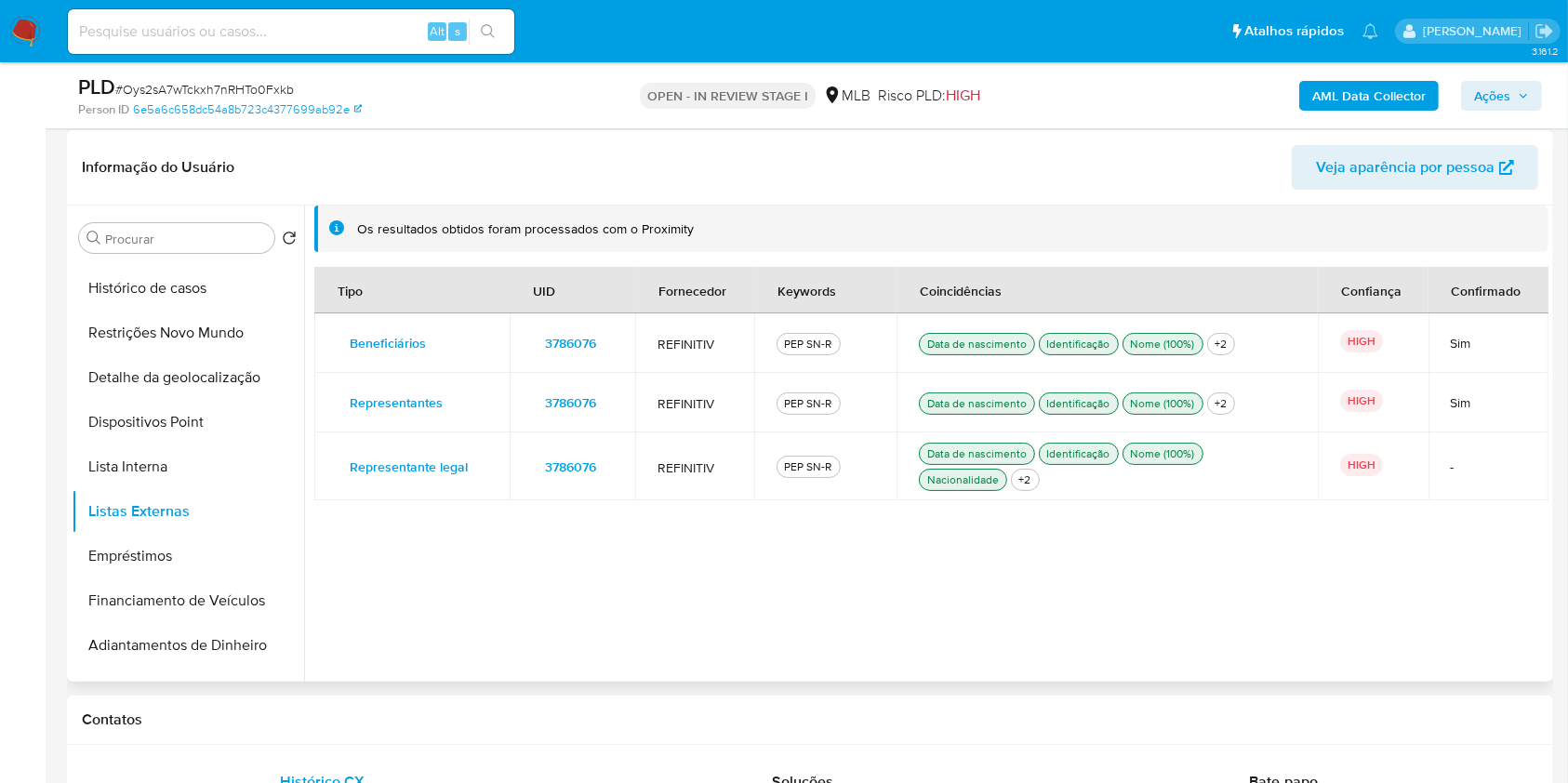
click at [567, 338] on span "3786076" at bounding box center [571, 343] width 51 height 26
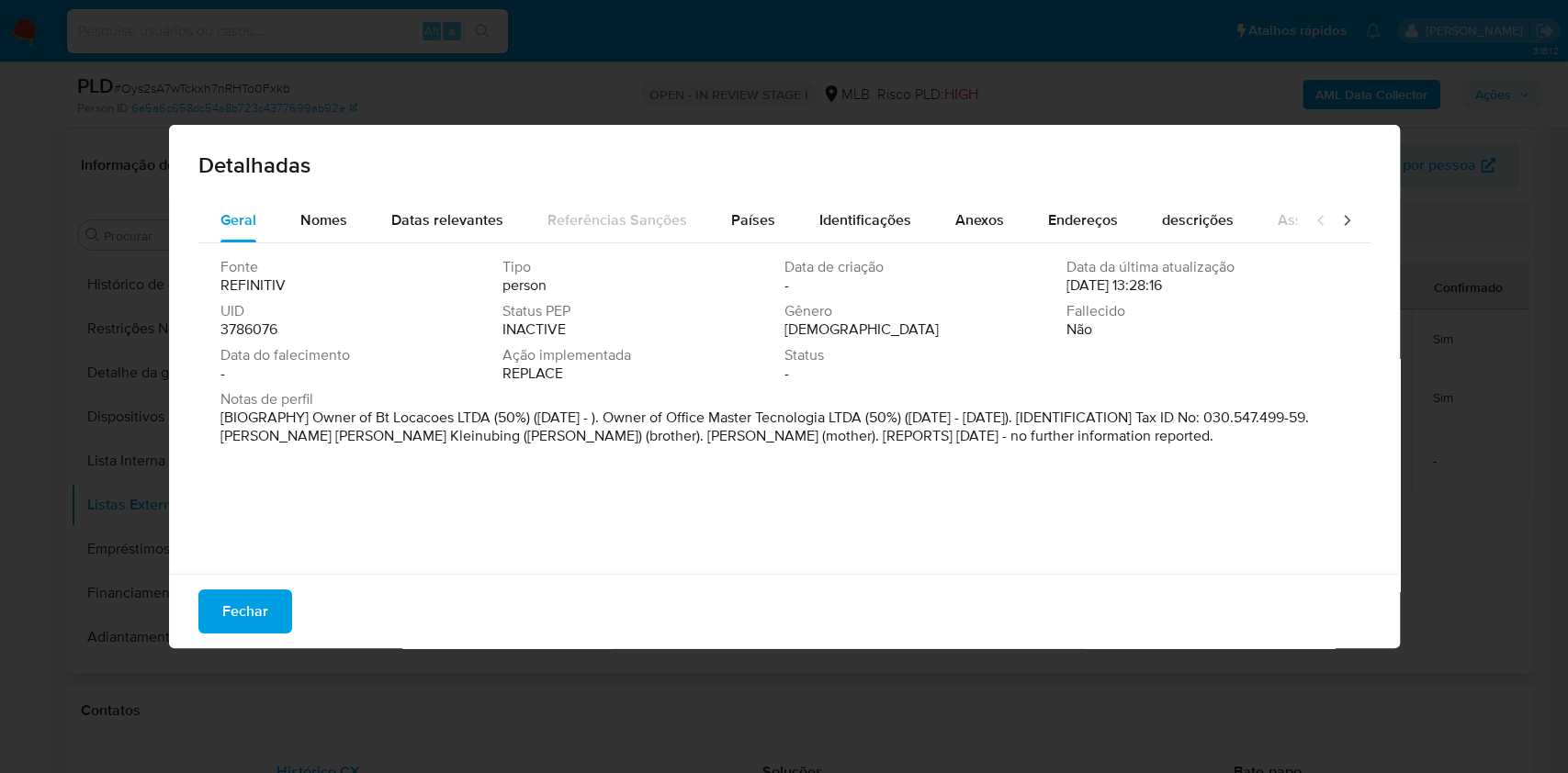
click at [262, 335] on span "3786076" at bounding box center [248, 329] width 56 height 18
click at [261, 335] on span "3786076" at bounding box center [248, 329] width 56 height 18
click at [251, 614] on span "Fechar" at bounding box center [244, 612] width 46 height 41
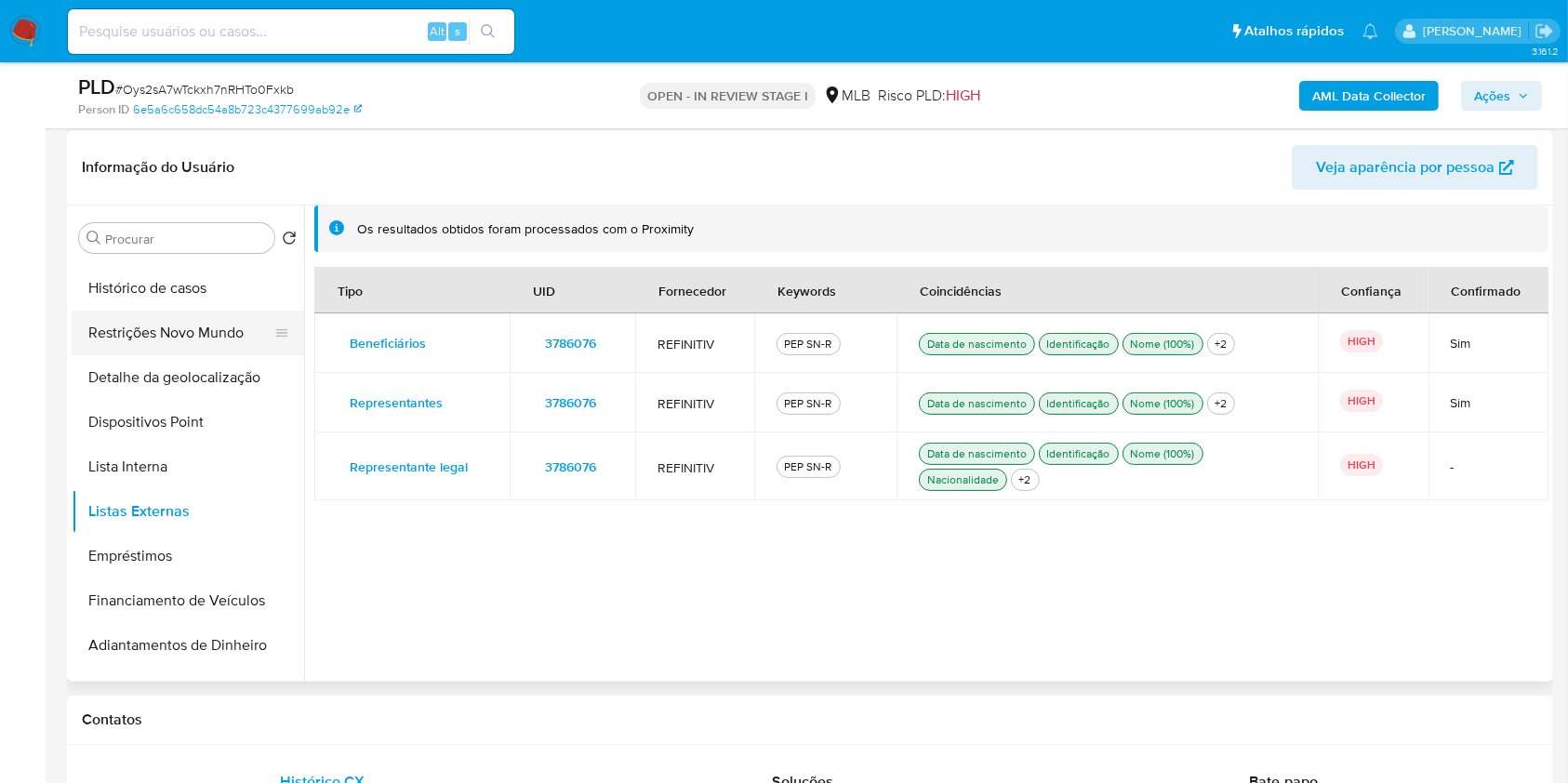
scroll to position [0, 0]
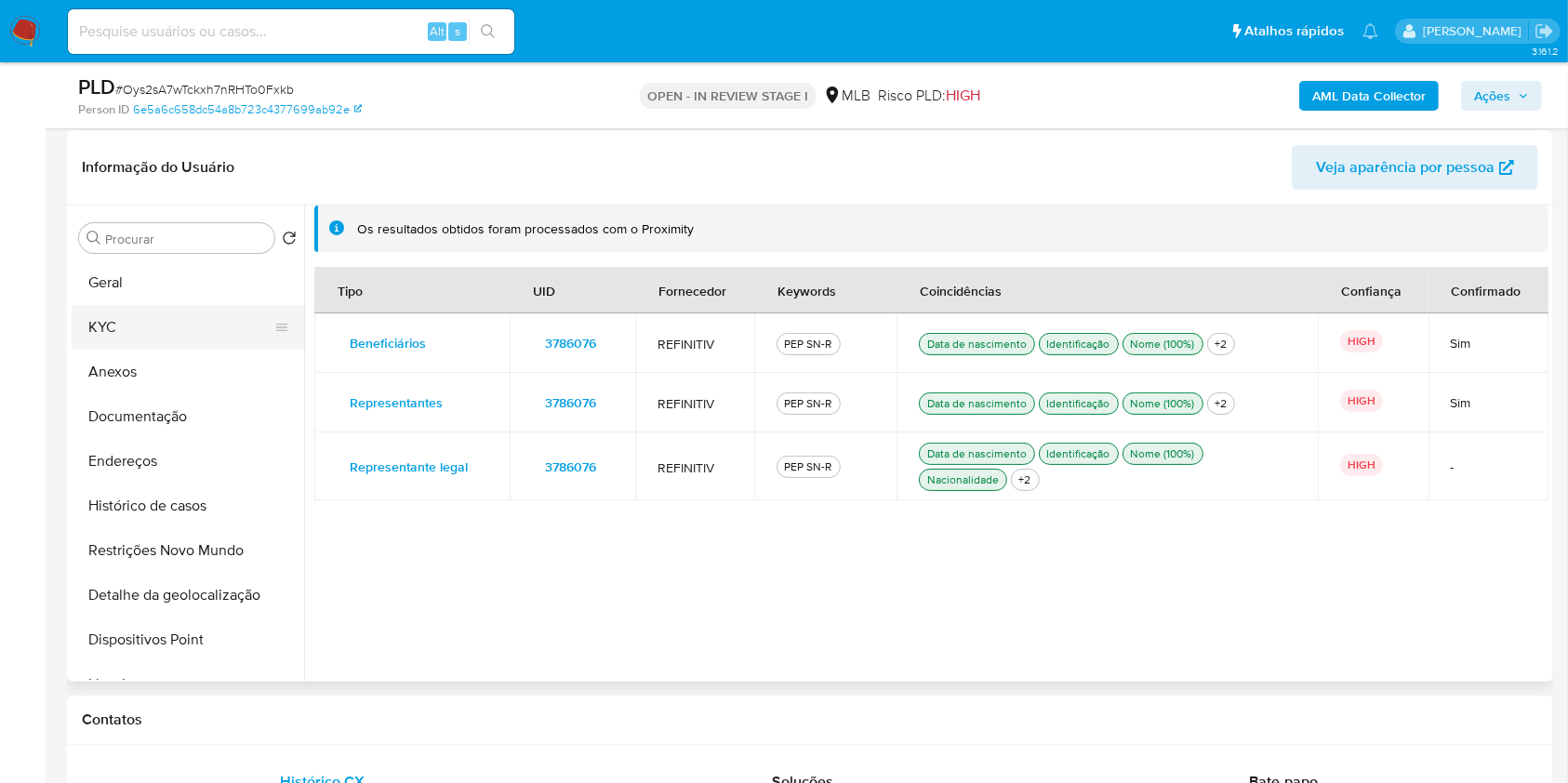
click at [209, 316] on button "KYC" at bounding box center [180, 326] width 218 height 44
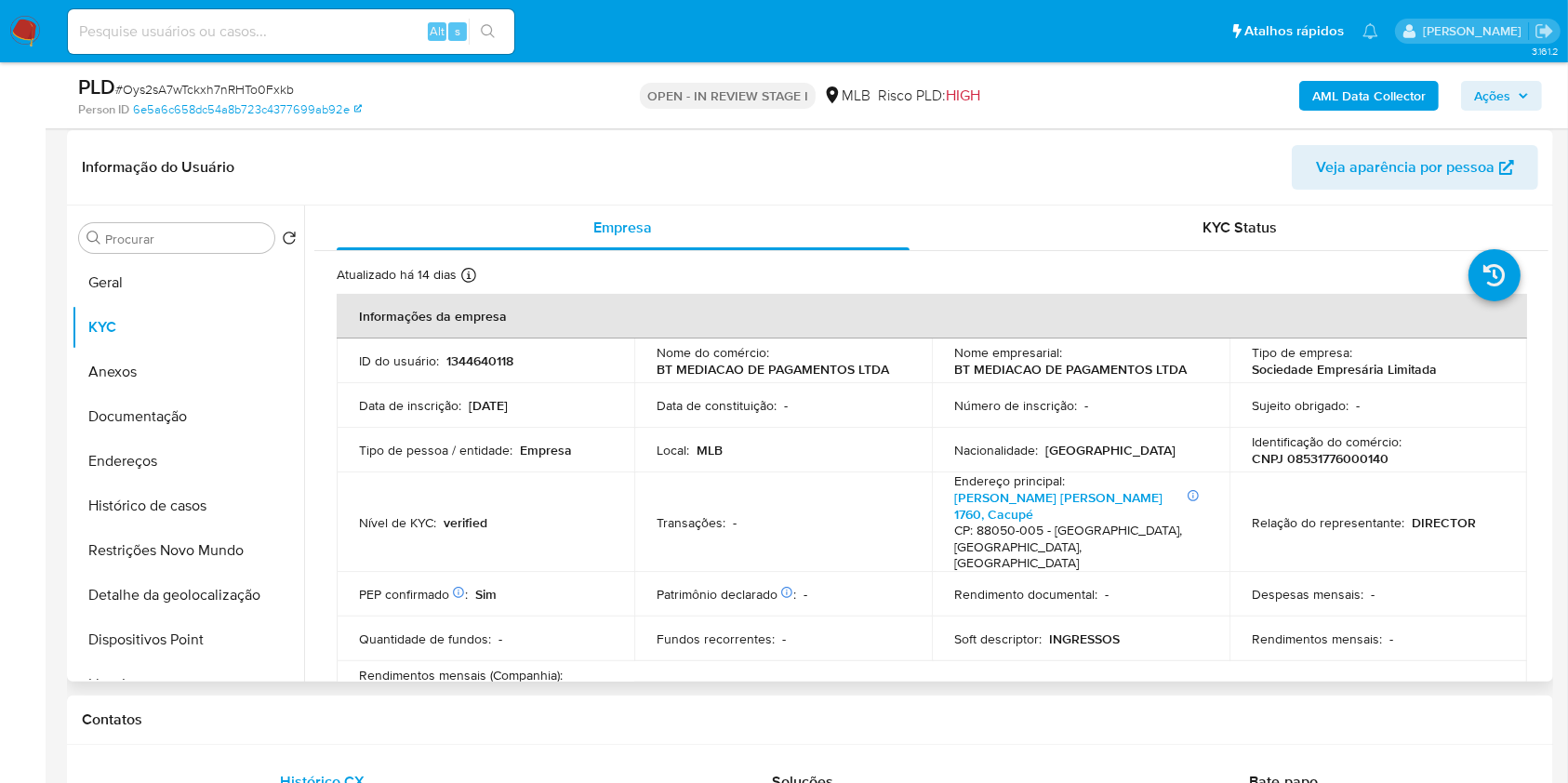
click at [657, 366] on p "BT MEDIACAO DE PAGAMENTOS LTDA" at bounding box center [773, 369] width 233 height 17
click at [651, 369] on td "Nome do comércio : BT MEDIACAO DE PAGAMENTOS LTDA" at bounding box center [783, 360] width 298 height 44
click at [664, 370] on p "BT MEDIACAO DE PAGAMENTOS LTDA" at bounding box center [773, 369] width 233 height 17
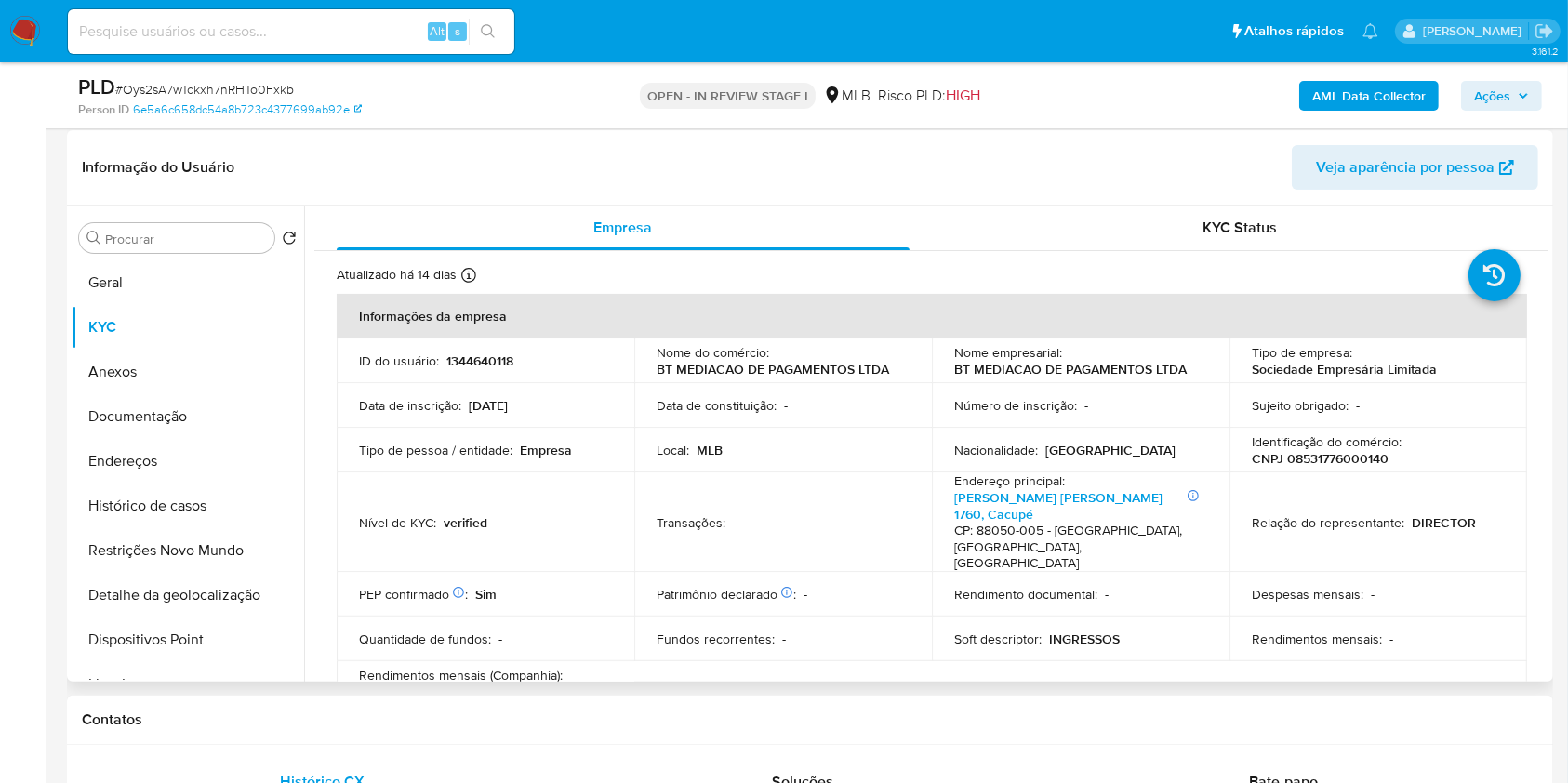
click at [656, 443] on p "Local :" at bounding box center [672, 450] width 33 height 17
drag, startPoint x: 654, startPoint y: 371, endPoint x: 849, endPoint y: 366, distance: 195.1
click at [849, 363] on p "BT MEDIACAO DE PAGAMENTOS LTDA" at bounding box center [773, 369] width 233 height 17
copy p "BT MEDIACAO DE PAGAMENTOS"
click at [204, 498] on button "Histórico de casos" at bounding box center [180, 506] width 218 height 44
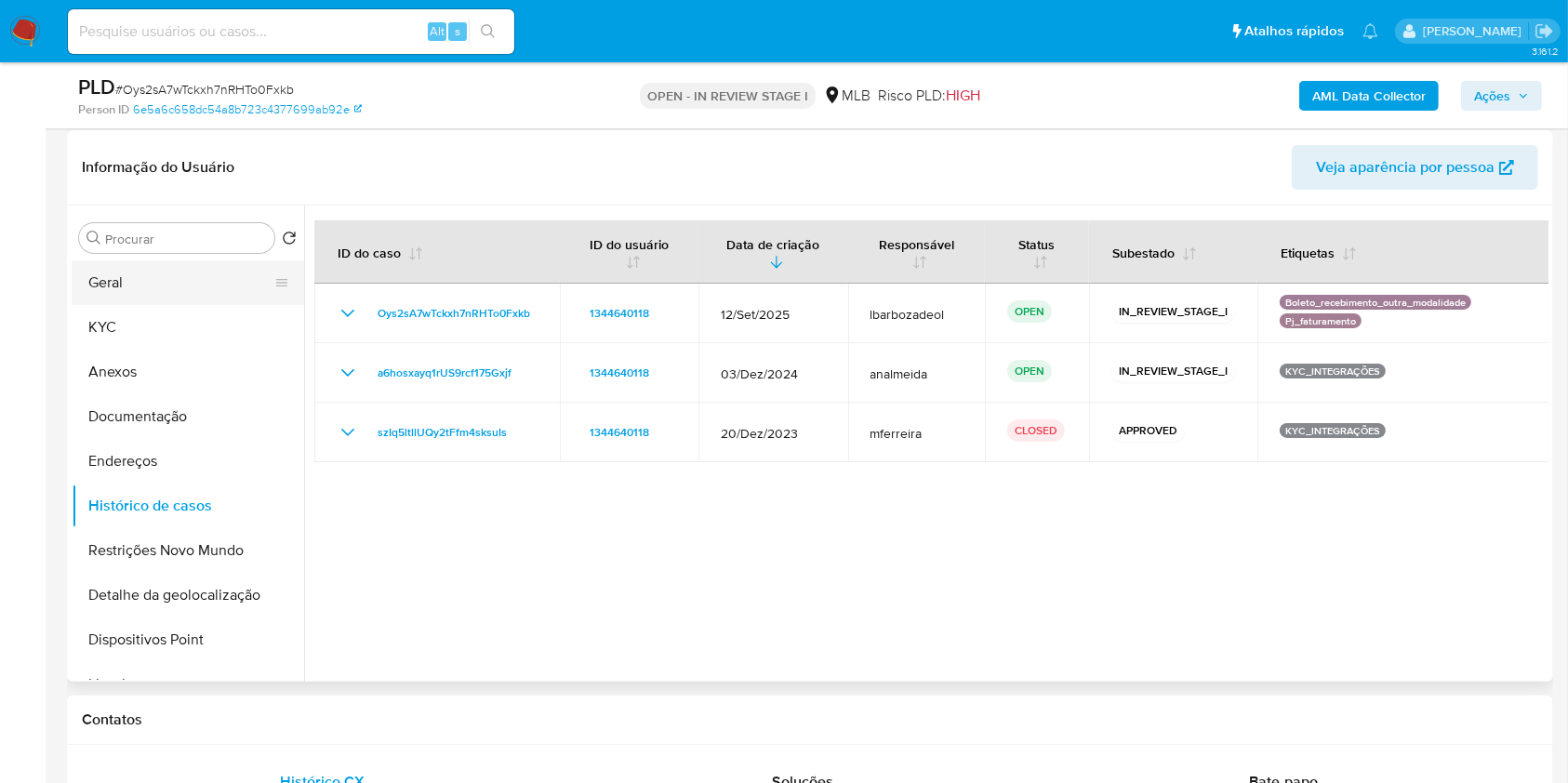
click at [179, 264] on button "Geral" at bounding box center [180, 282] width 218 height 44
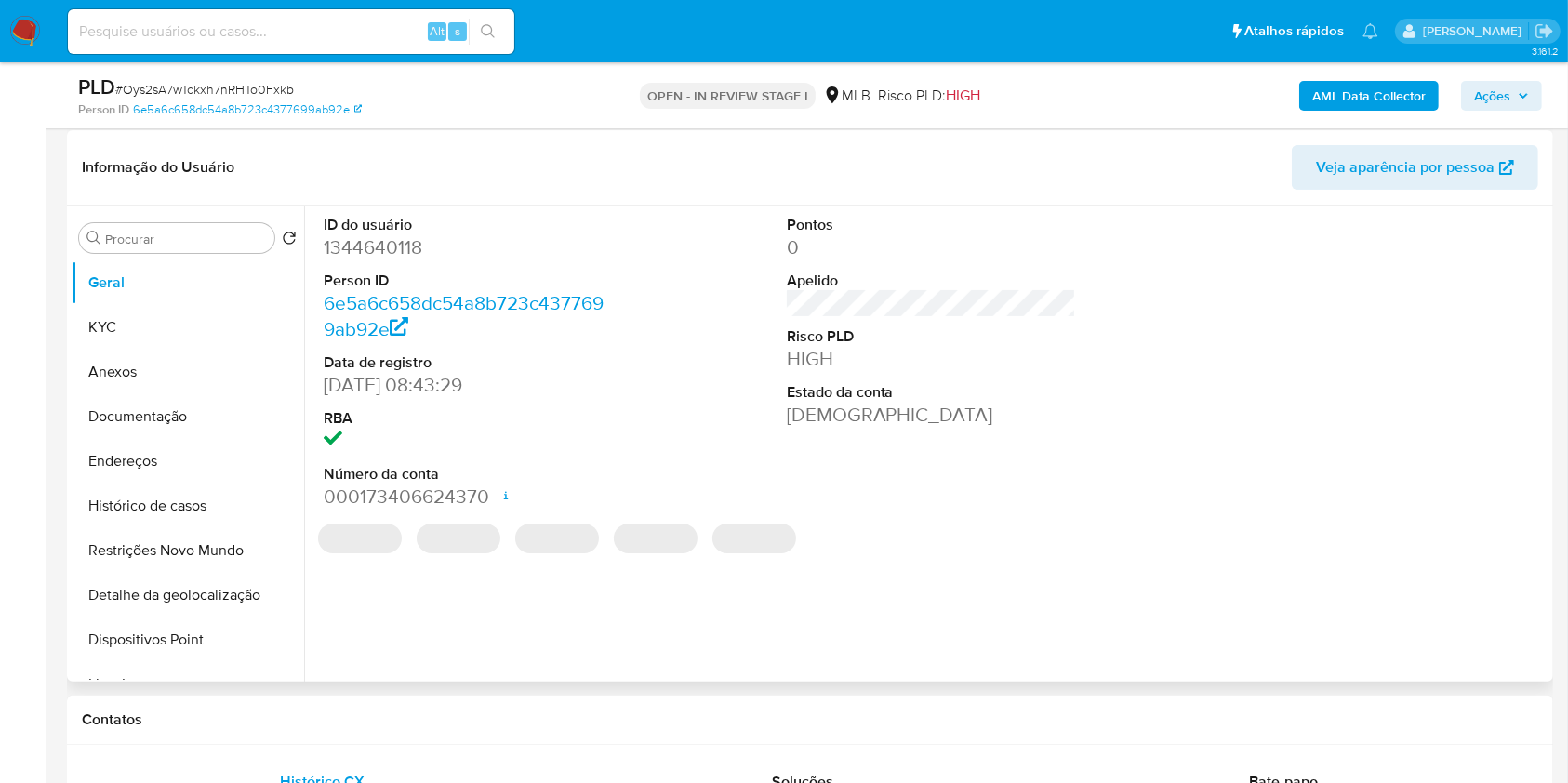
click at [409, 256] on dd "1344640118" at bounding box center [468, 248] width 290 height 26
copy dd "1344640118"
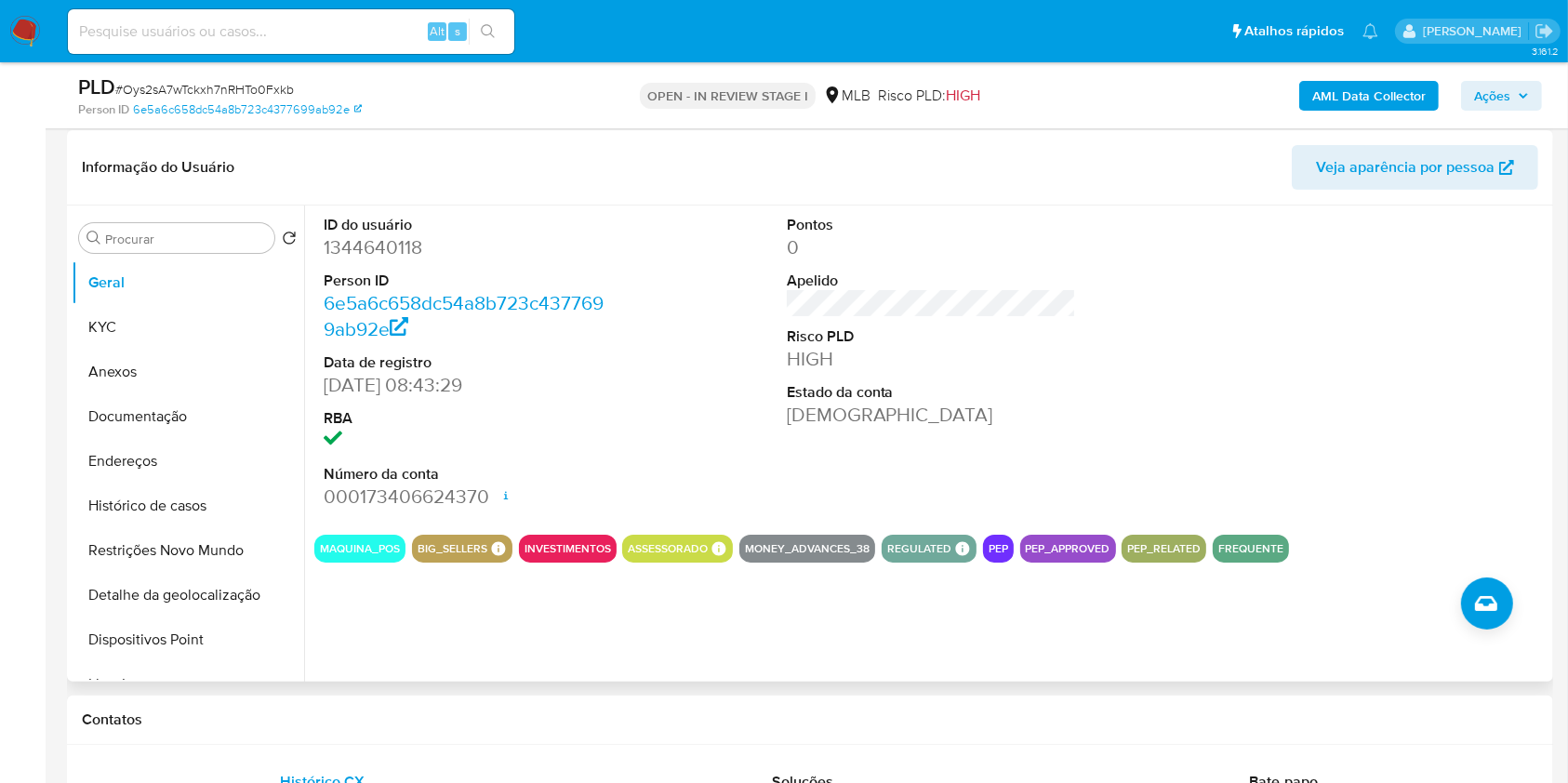
click at [1432, 332] on div at bounding box center [1394, 363] width 308 height 315
click at [189, 423] on button "Documentação" at bounding box center [180, 416] width 218 height 44
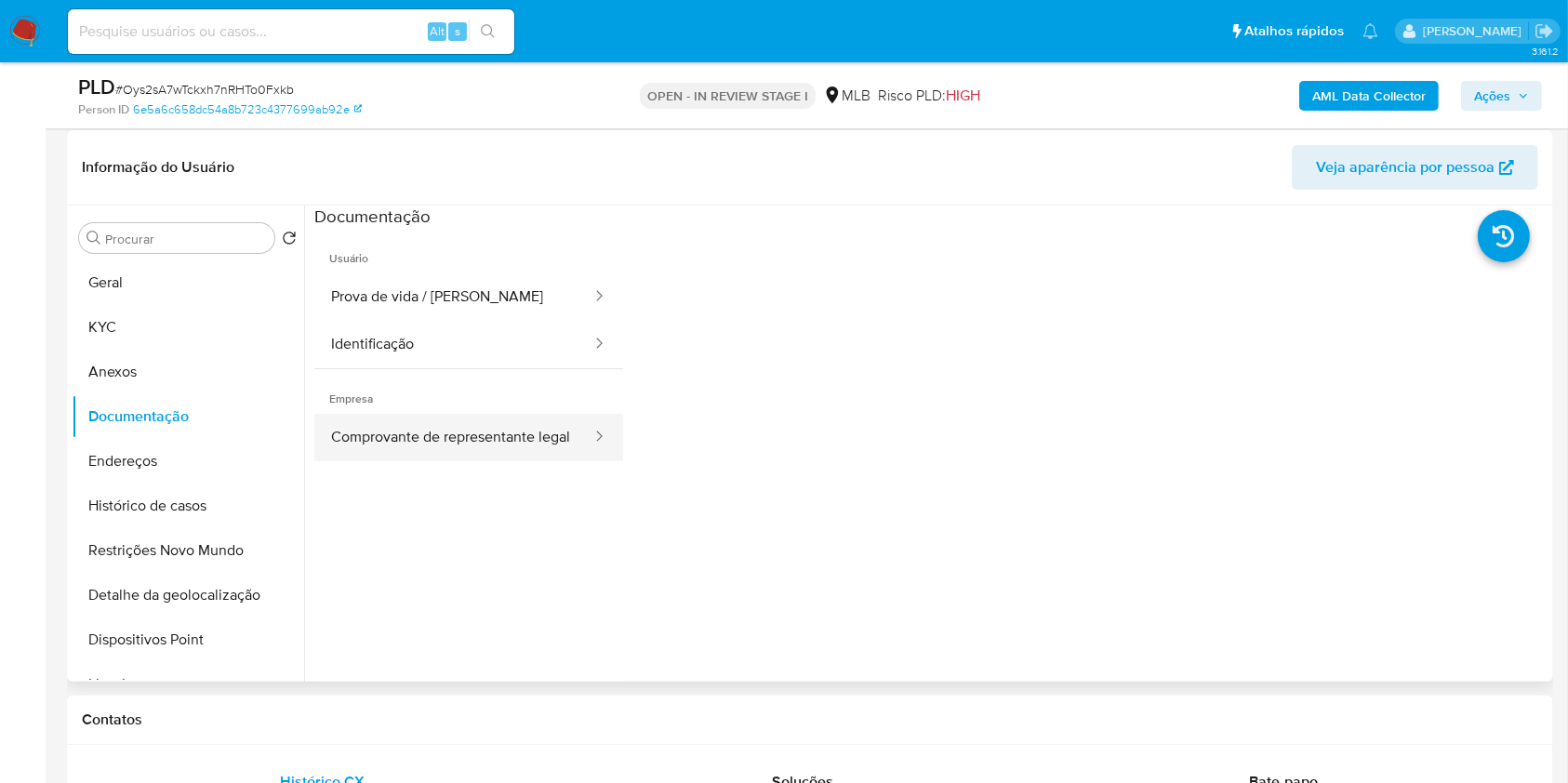
click at [499, 436] on button "Comprovante de representante legal" at bounding box center [453, 438] width 279 height 47
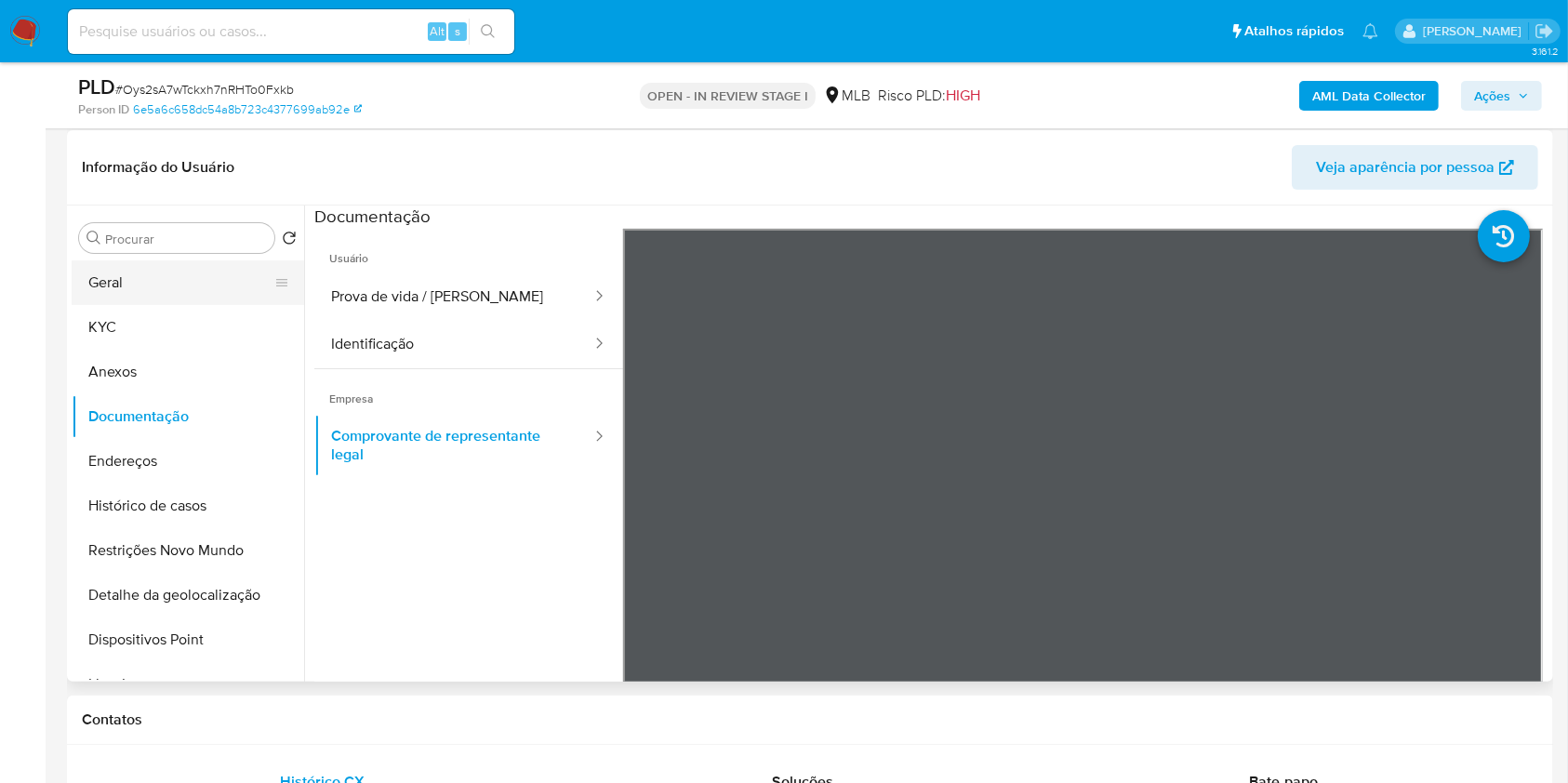
click at [201, 276] on button "Geral" at bounding box center [180, 282] width 218 height 44
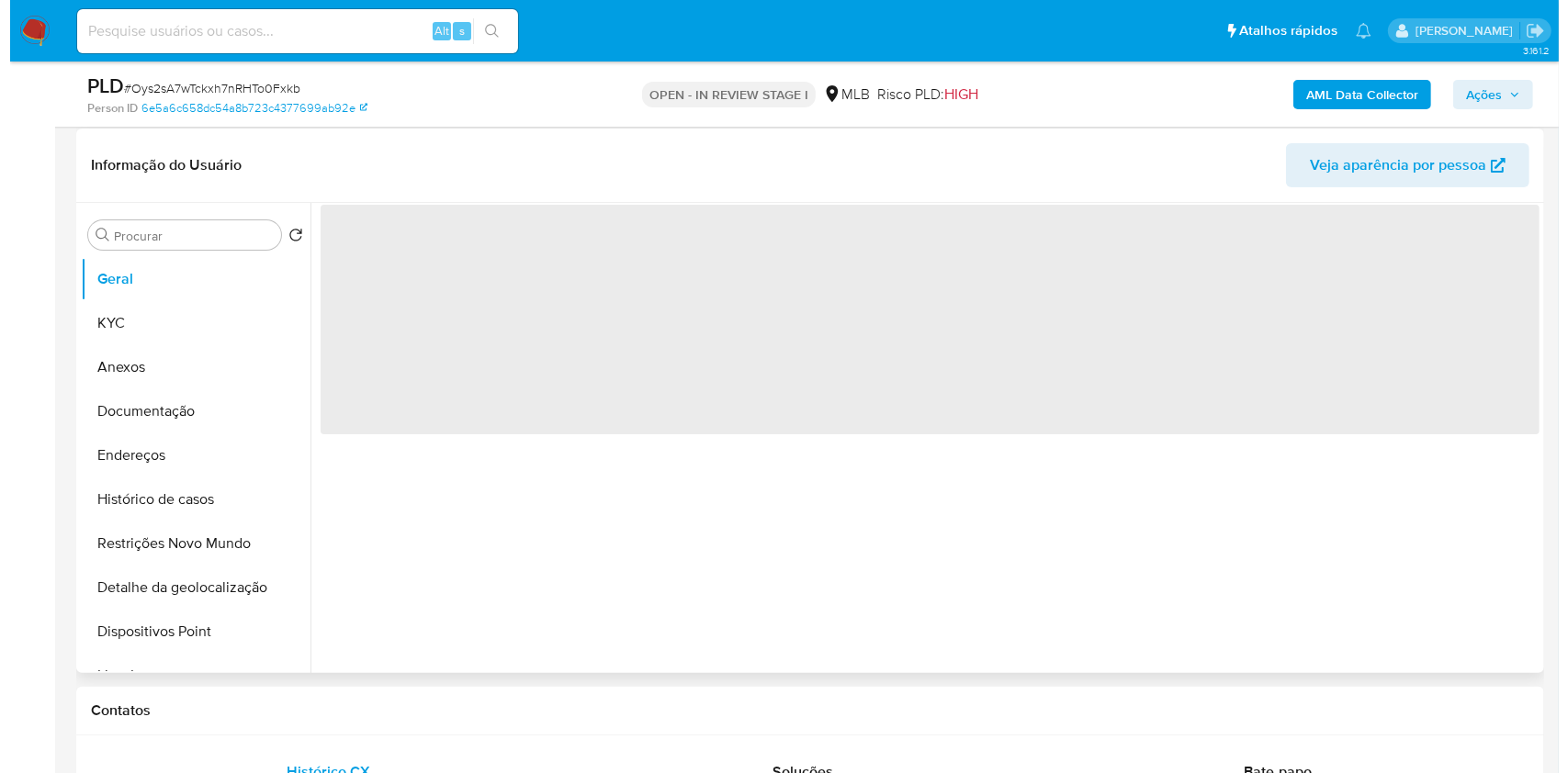
scroll to position [244, 0]
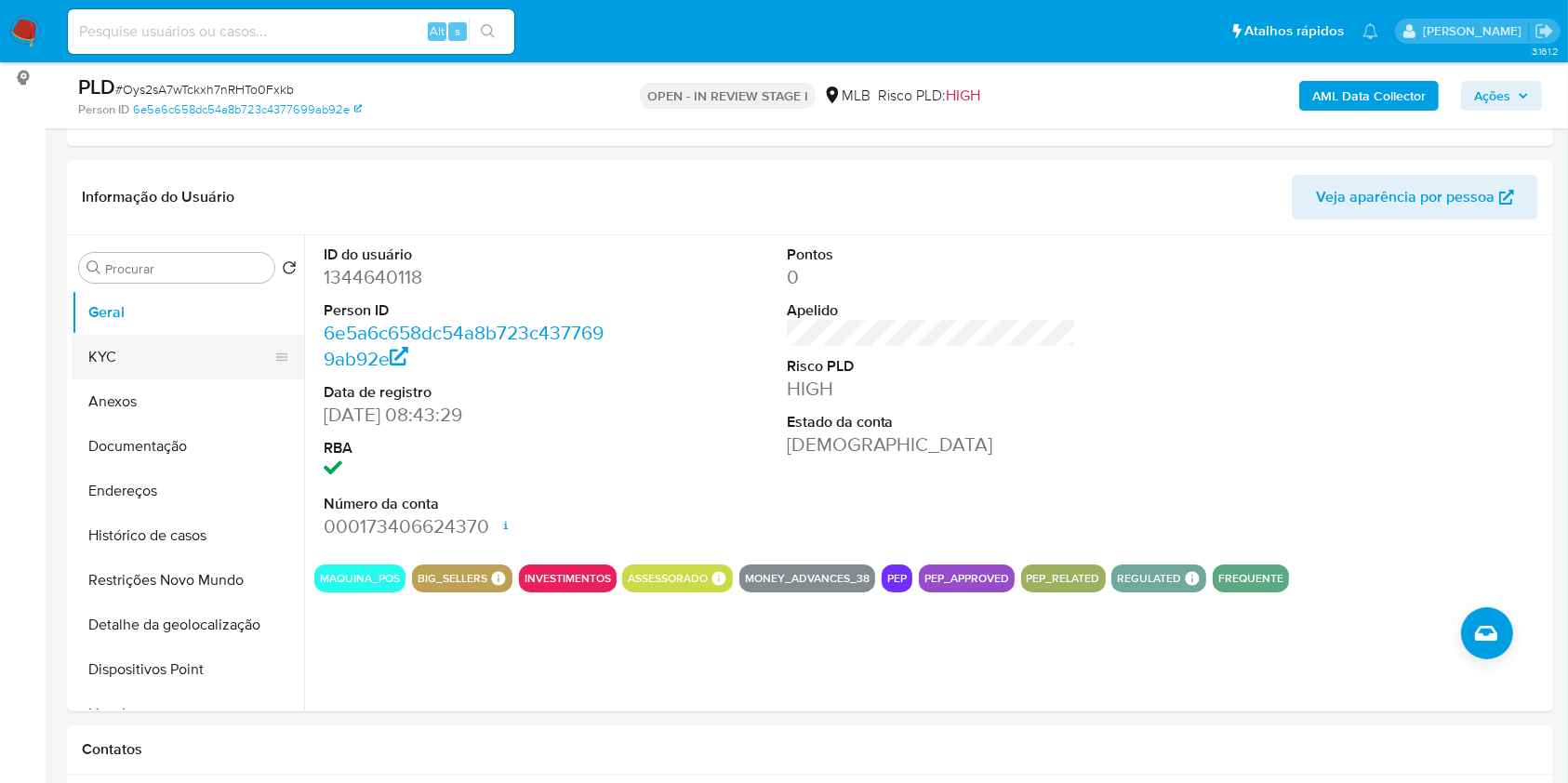
click at [239, 369] on button "KYC" at bounding box center [180, 357] width 218 height 44
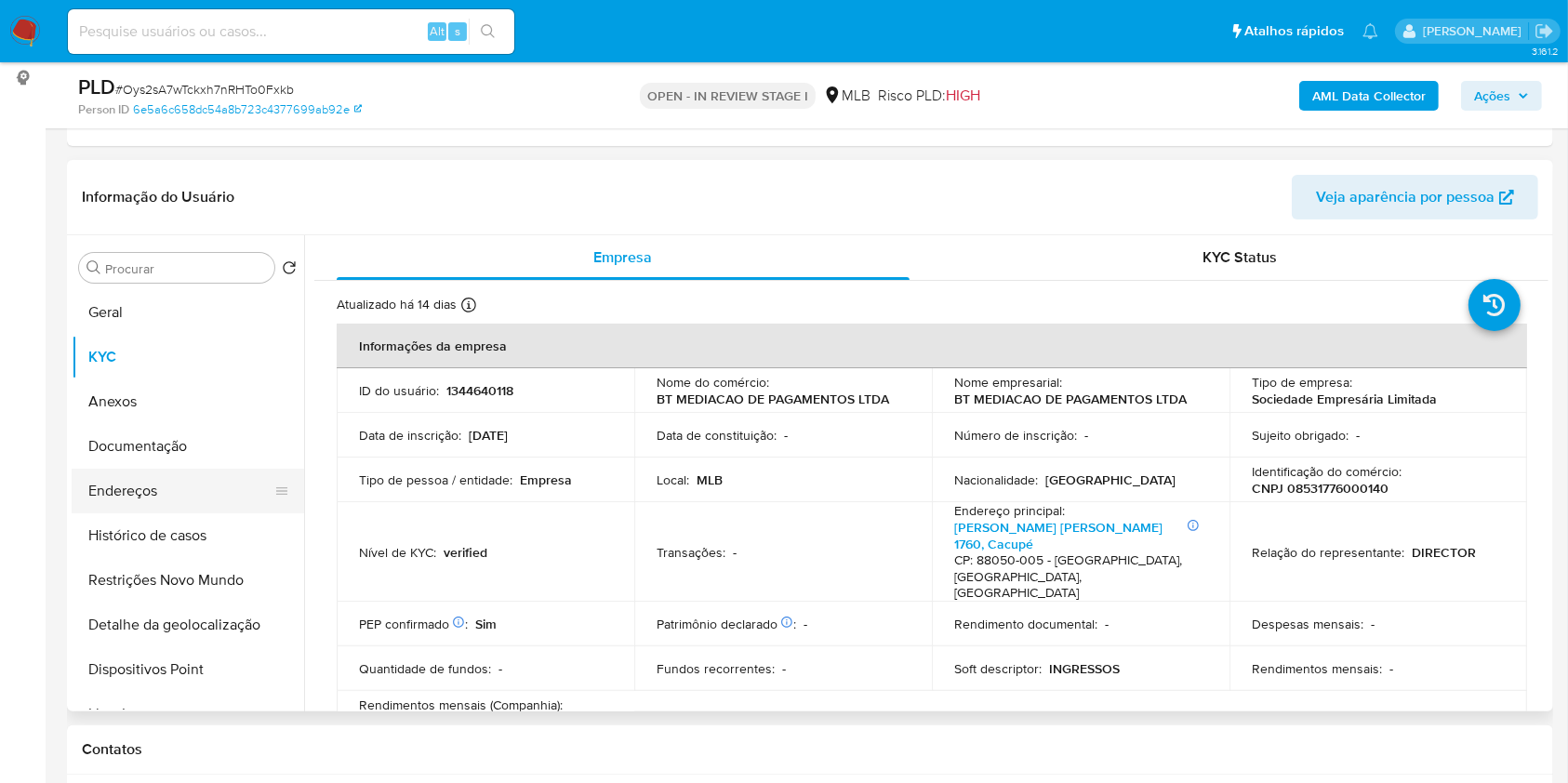
click at [190, 507] on button "Endereços" at bounding box center [180, 491] width 218 height 44
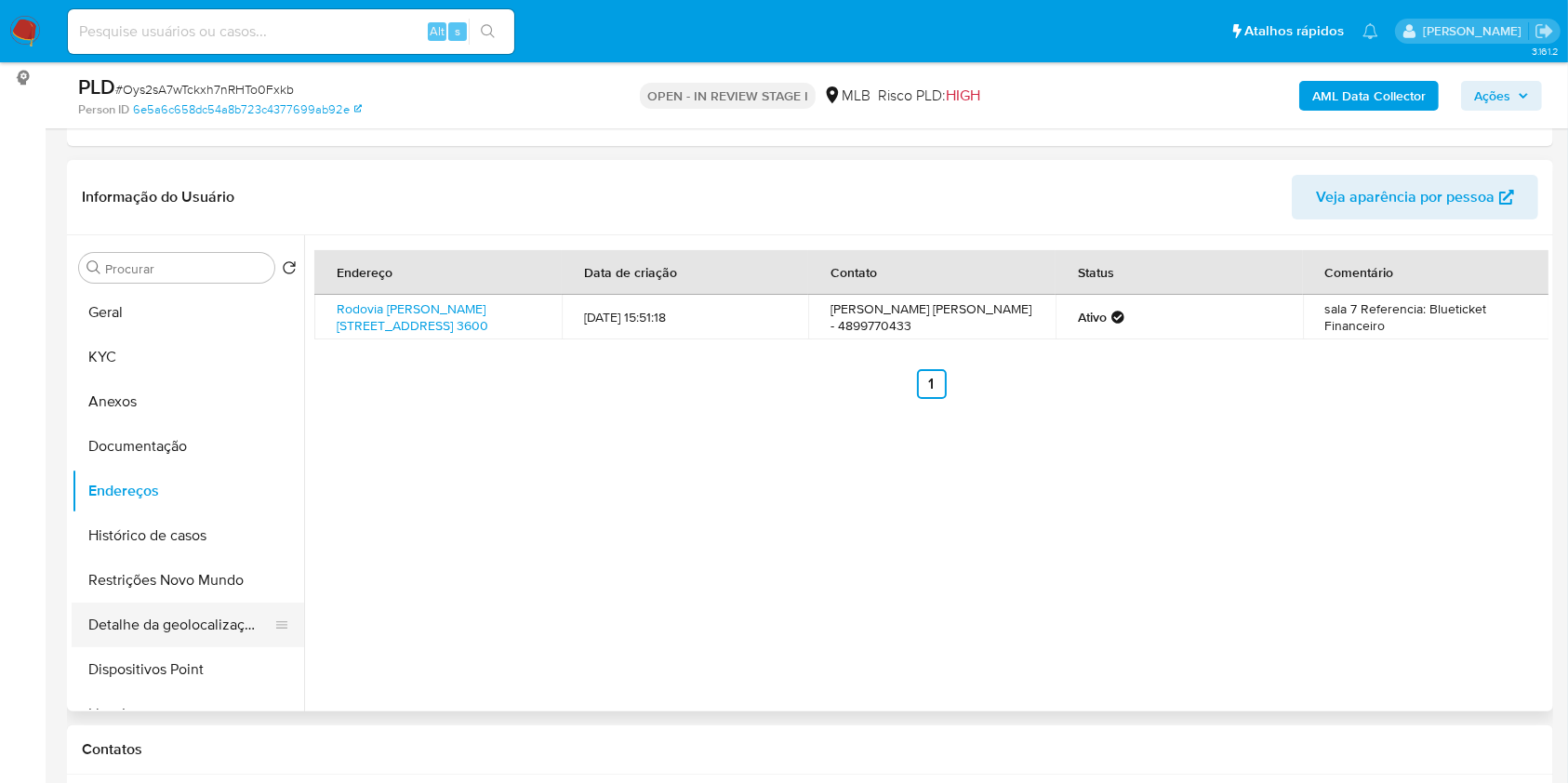
click at [209, 624] on button "Detalhe da geolocalização" at bounding box center [180, 624] width 218 height 44
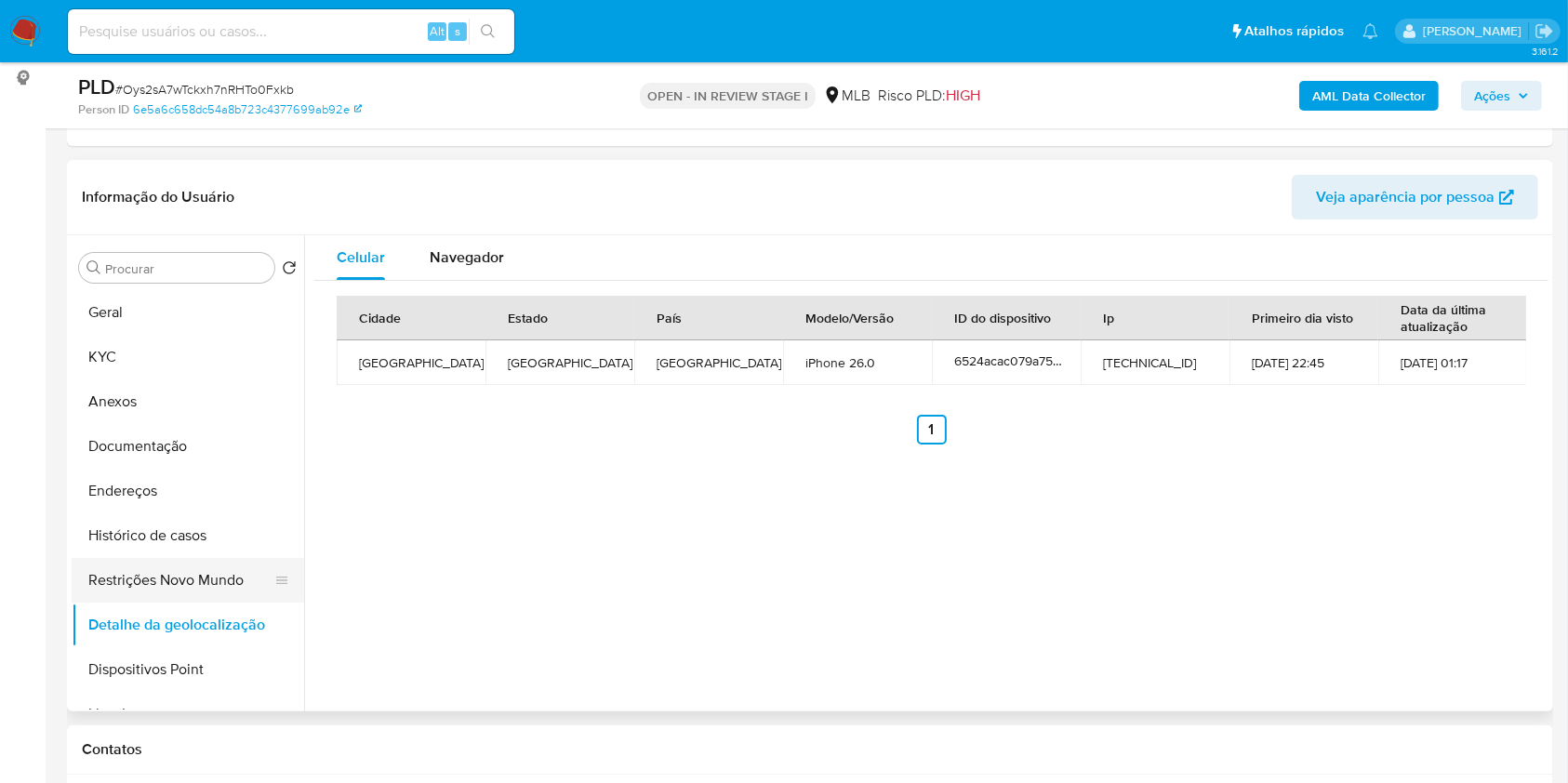
click at [189, 574] on button "Restrições Novo Mundo" at bounding box center [180, 580] width 218 height 44
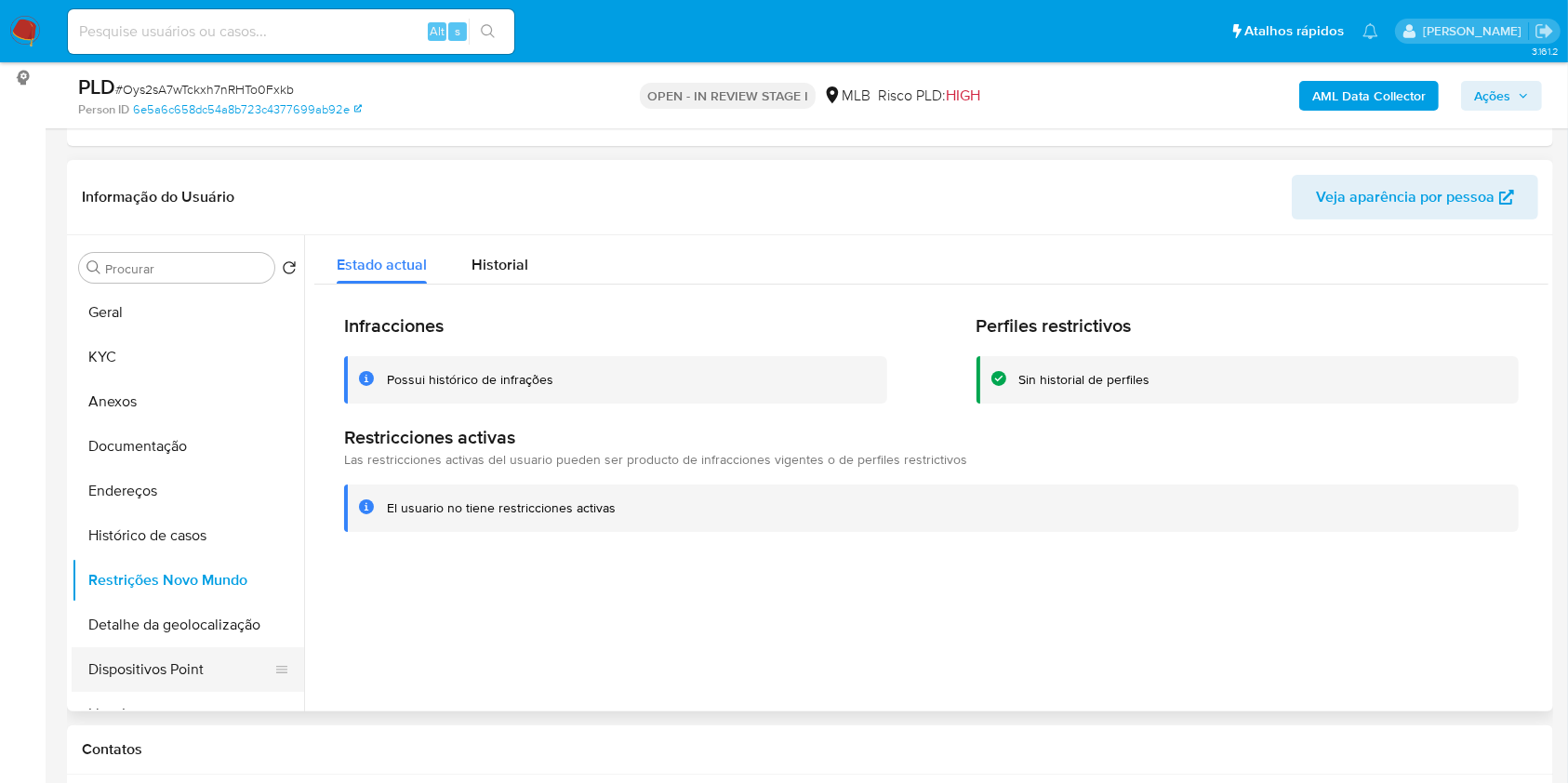
click at [214, 653] on button "Dispositivos Point" at bounding box center [180, 670] width 218 height 44
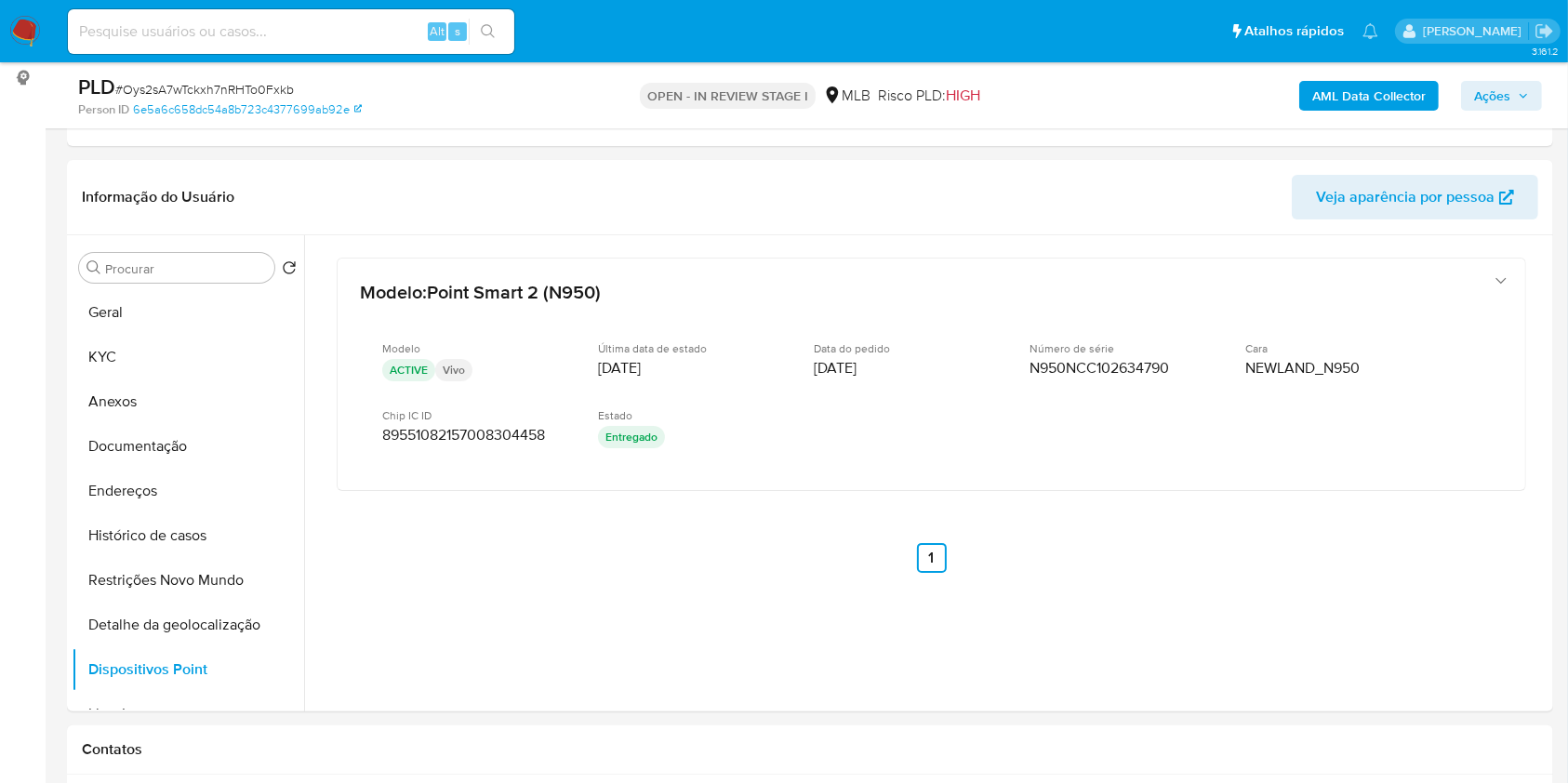
click at [1502, 98] on span "Ações" at bounding box center [1491, 96] width 36 height 30
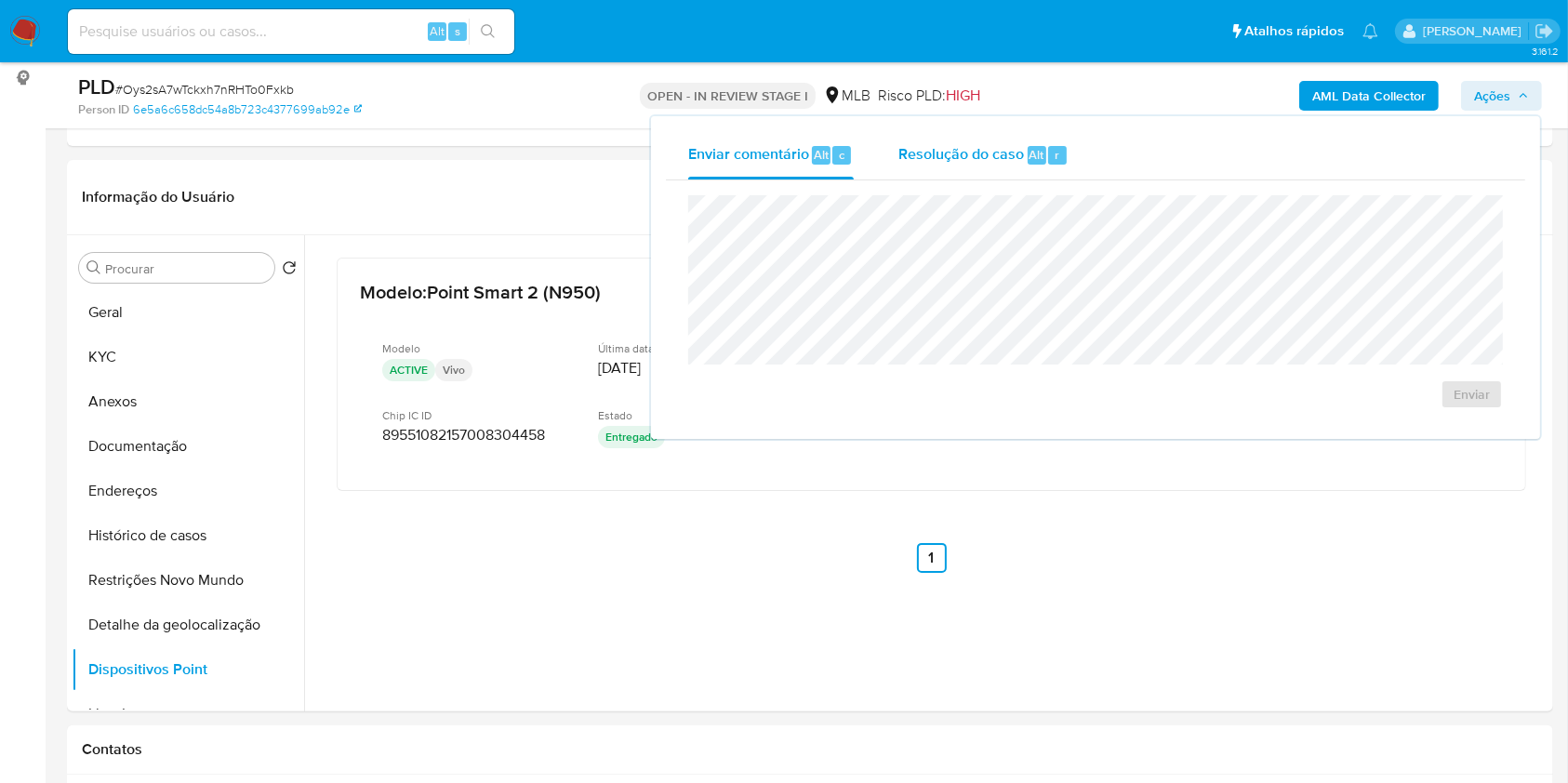
click at [937, 164] on span "Resolução do caso" at bounding box center [960, 154] width 125 height 22
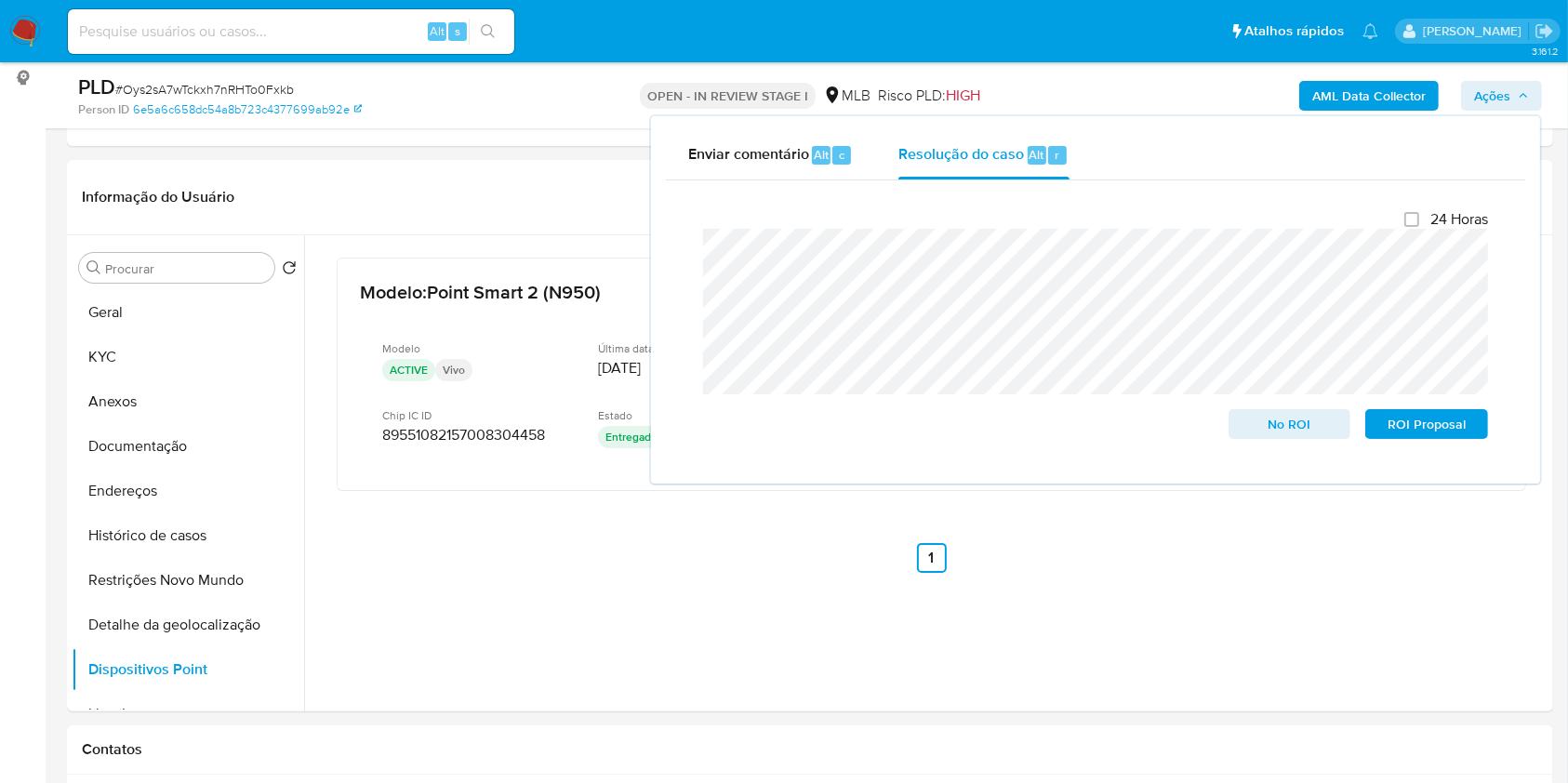
click at [1194, 56] on nav "Pausado Ver notificaciones Alt s Atalhos rápidos Presiona las siguientes teclas…" at bounding box center [784, 31] width 1568 height 62
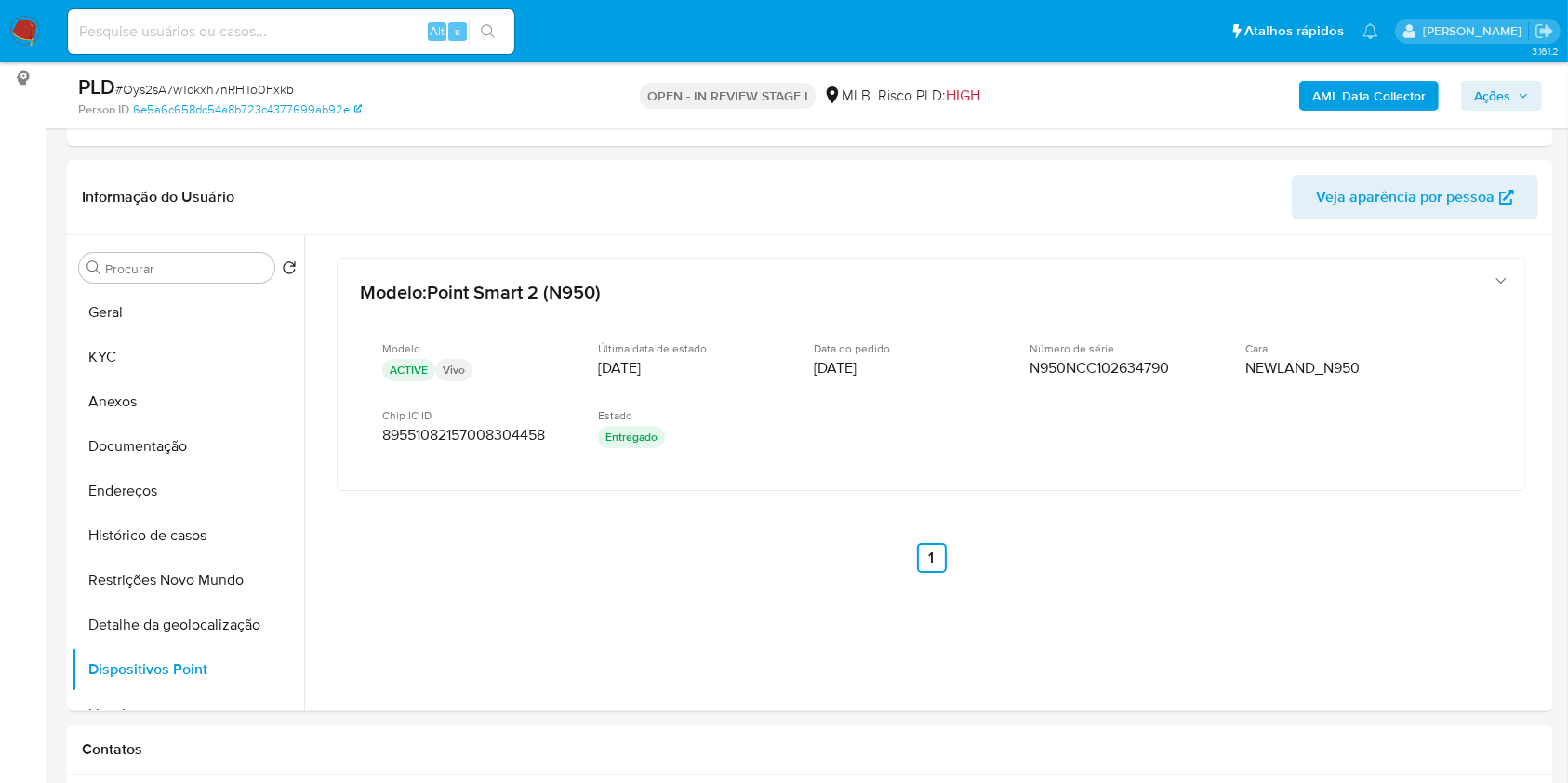
click at [1334, 90] on b "AML Data Collector" at bounding box center [1368, 96] width 113 height 30
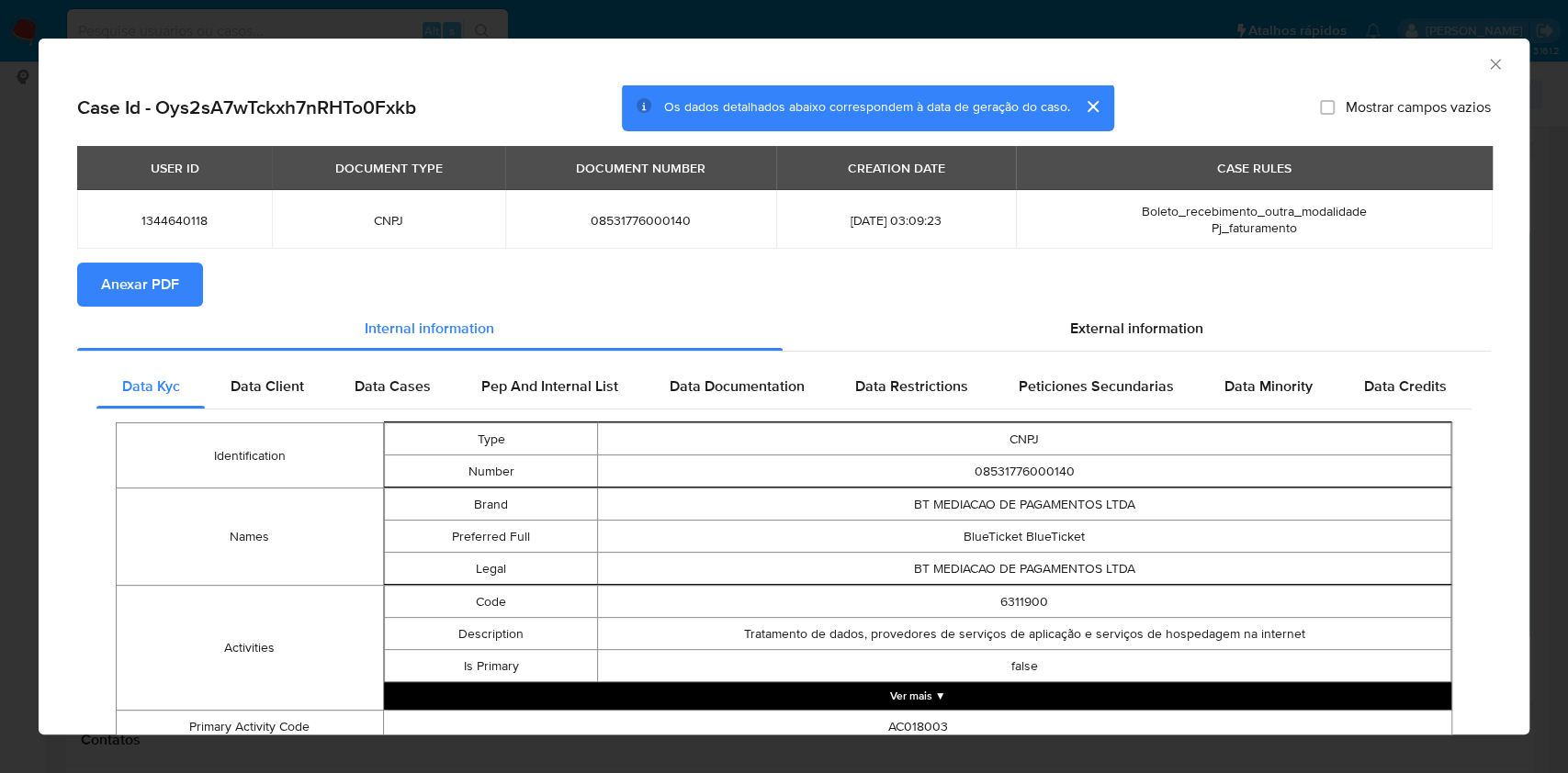
click at [176, 292] on span "Anexar PDF" at bounding box center [140, 285] width 78 height 41
click at [175, 292] on span "Anexar PDF" at bounding box center [140, 285] width 78 height 41
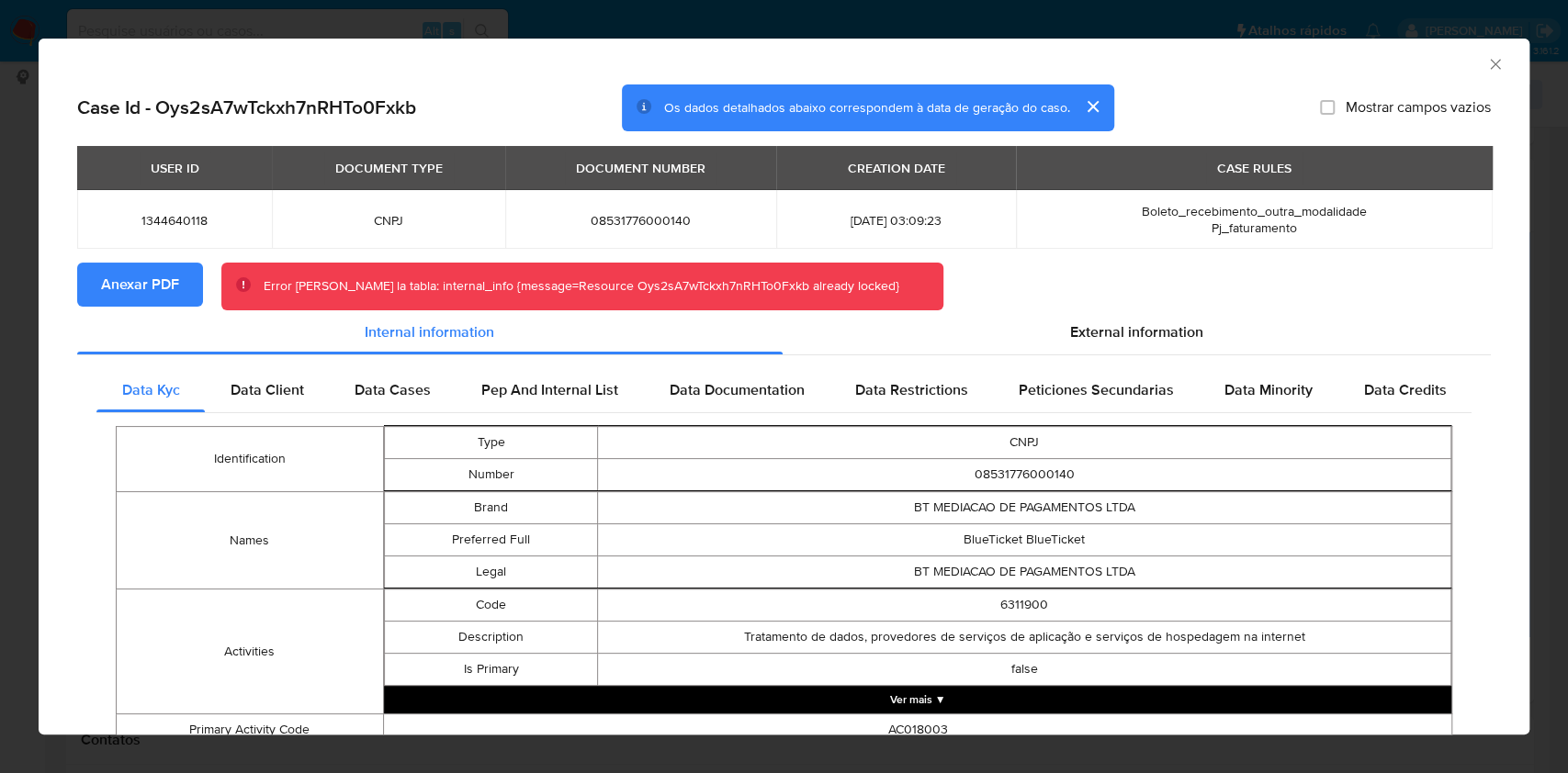
click at [1489, 66] on icon "Fechar a janela" at bounding box center [1494, 63] width 10 height 10
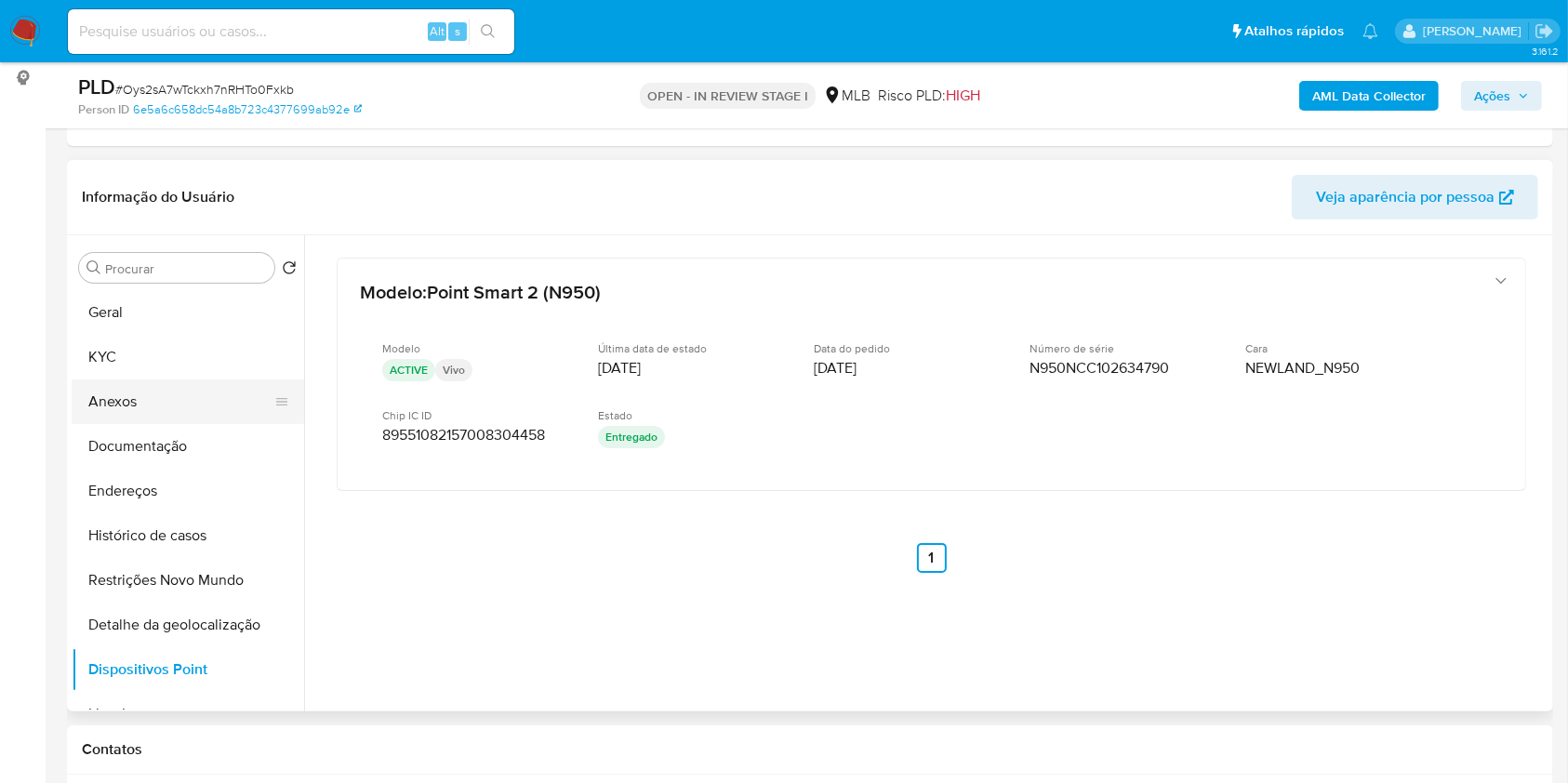
click at [201, 411] on button "Anexos" at bounding box center [180, 401] width 218 height 44
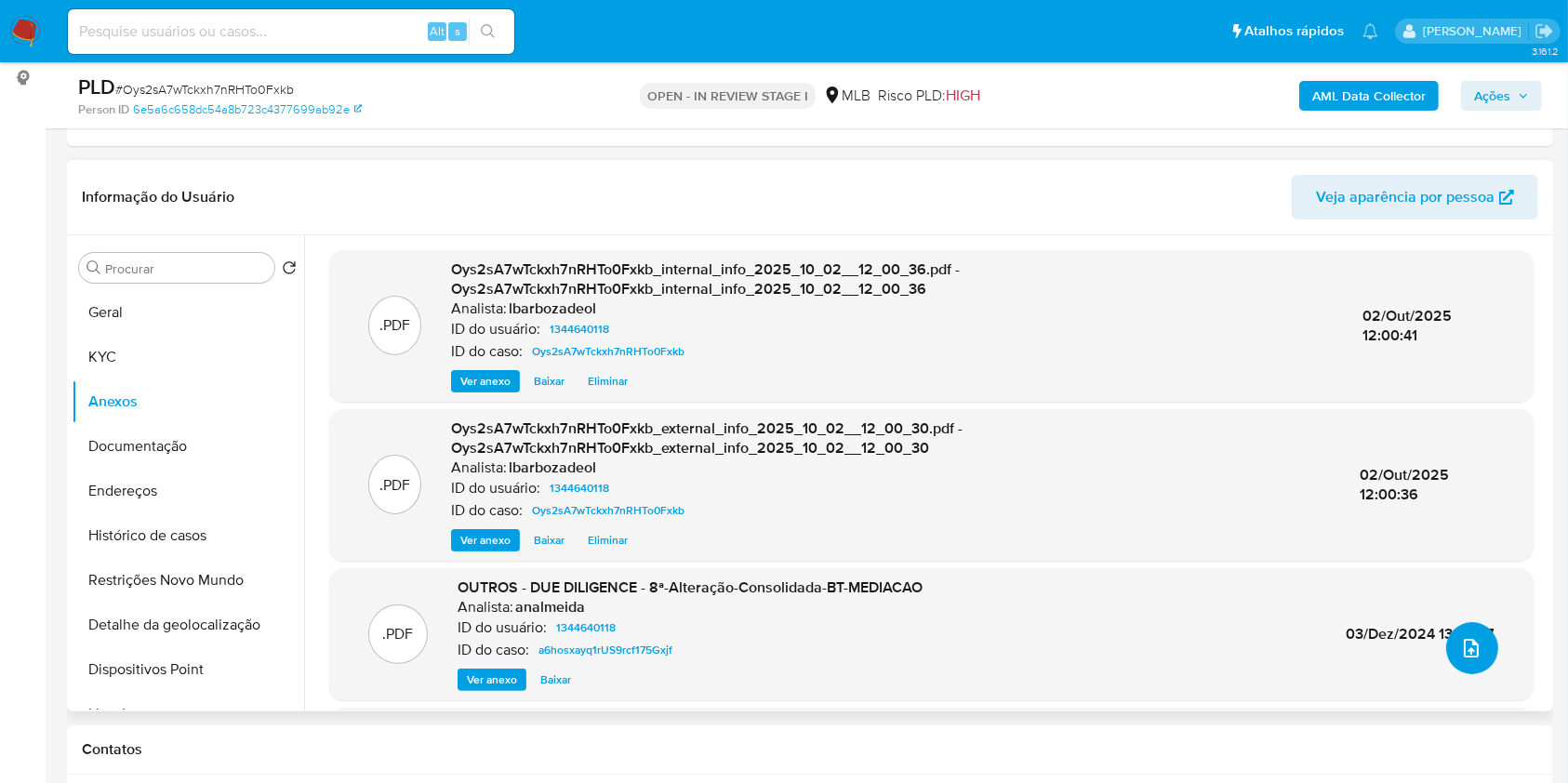
click at [1478, 666] on button "upload-file" at bounding box center [1471, 648] width 52 height 52
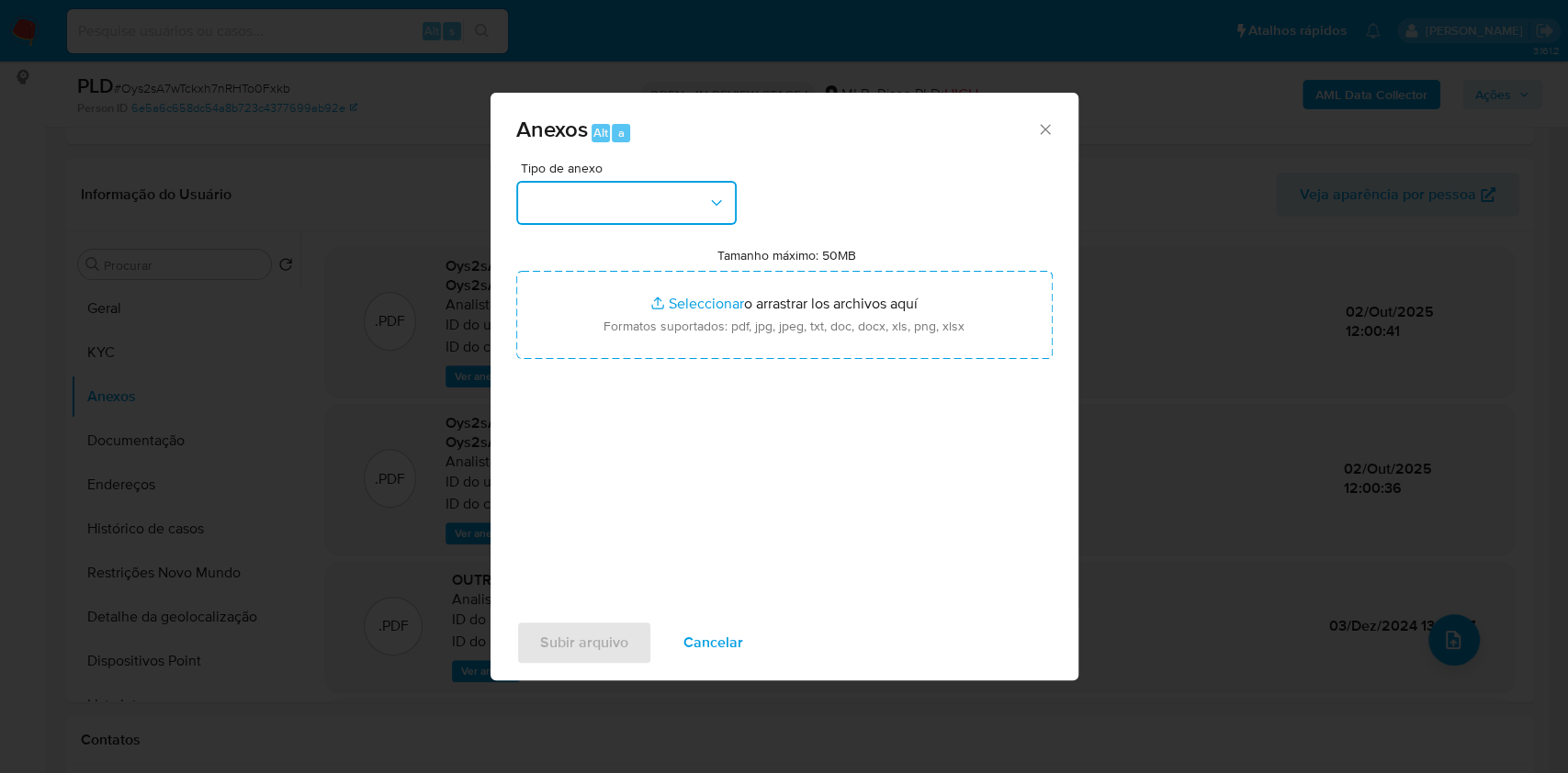
click at [674, 214] on button "button" at bounding box center [626, 202] width 220 height 44
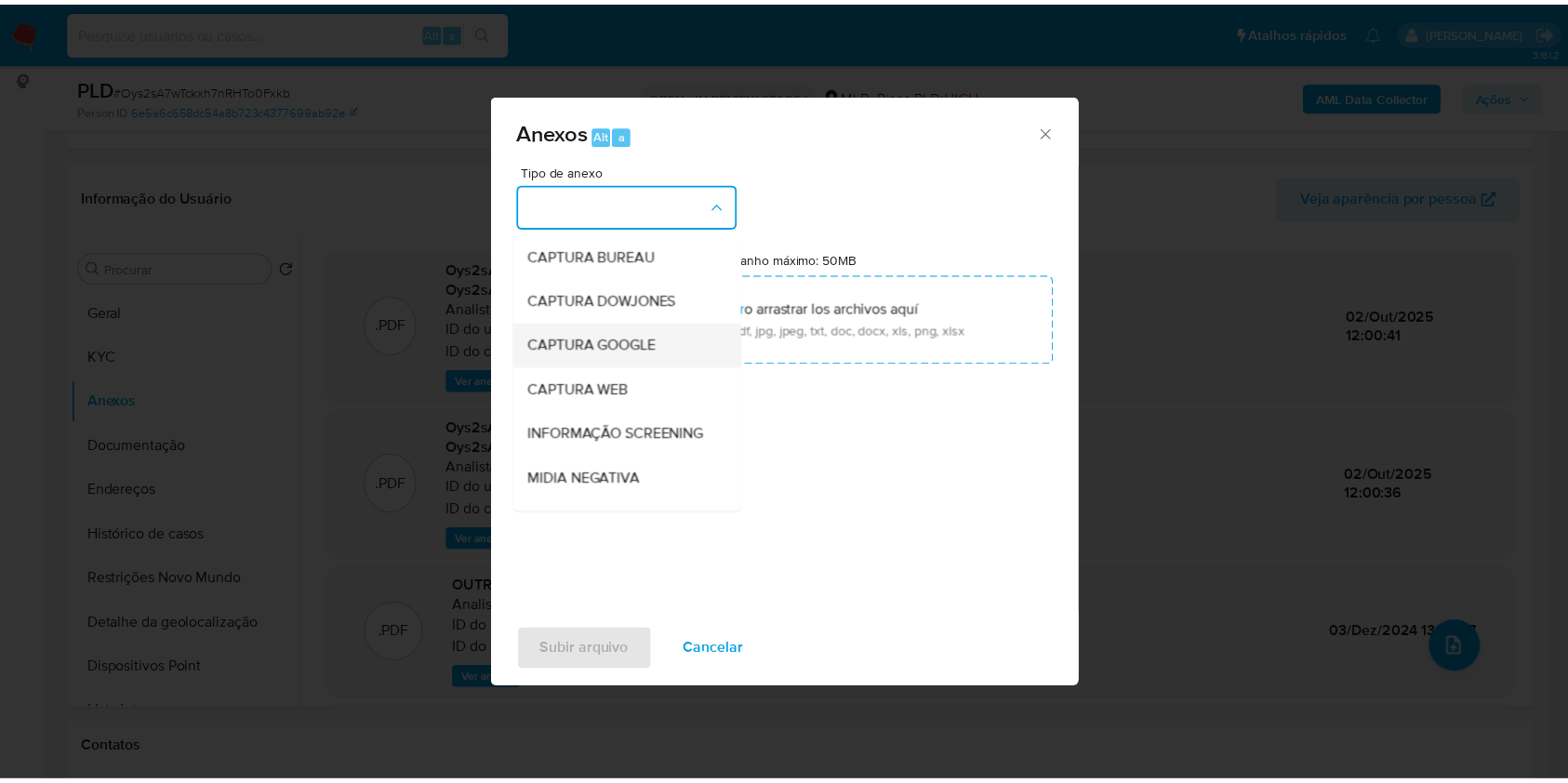
scroll to position [286, 0]
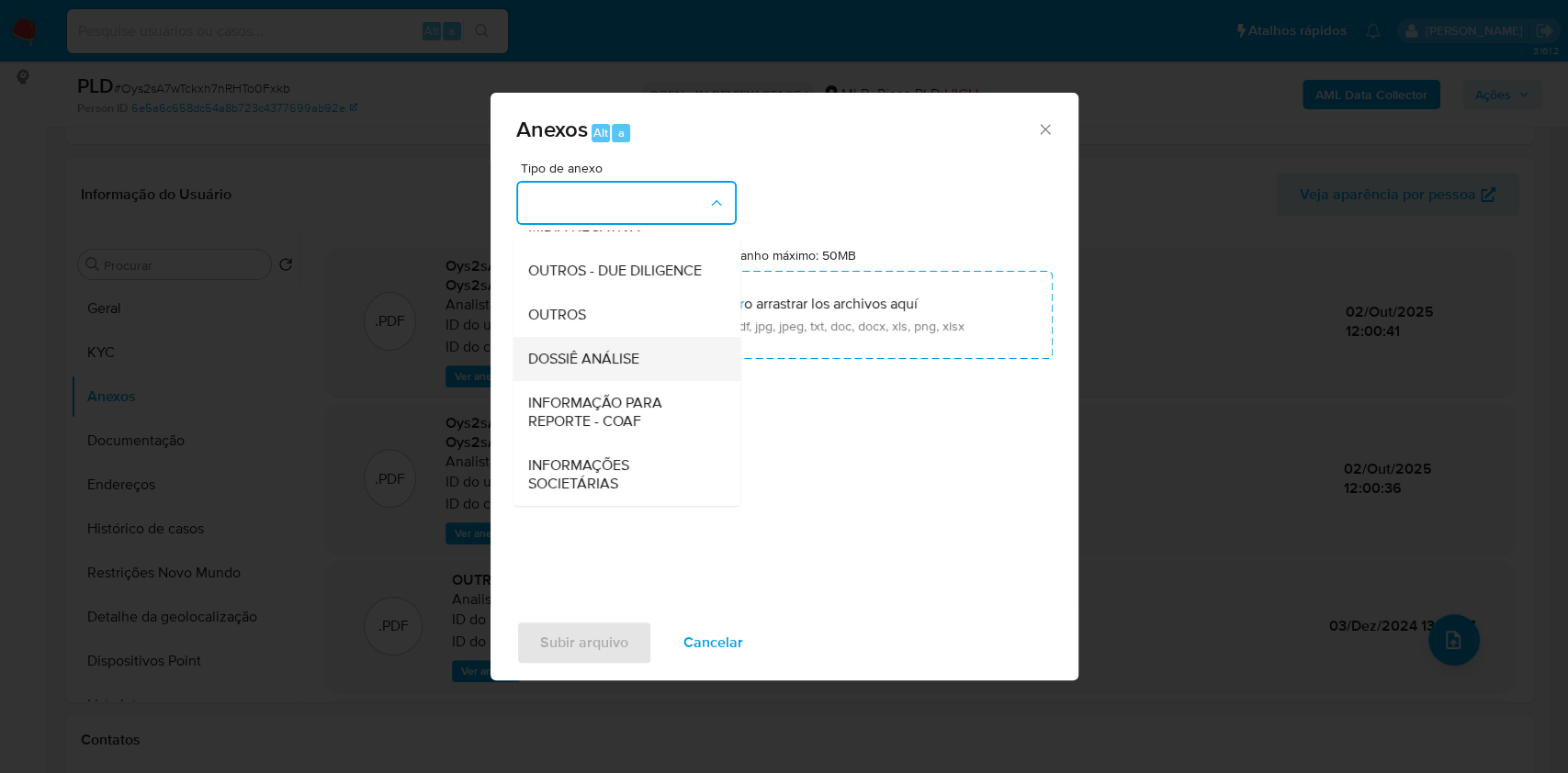
click at [628, 350] on span "DOSSIÊ ANÁLISE" at bounding box center [583, 358] width 111 height 18
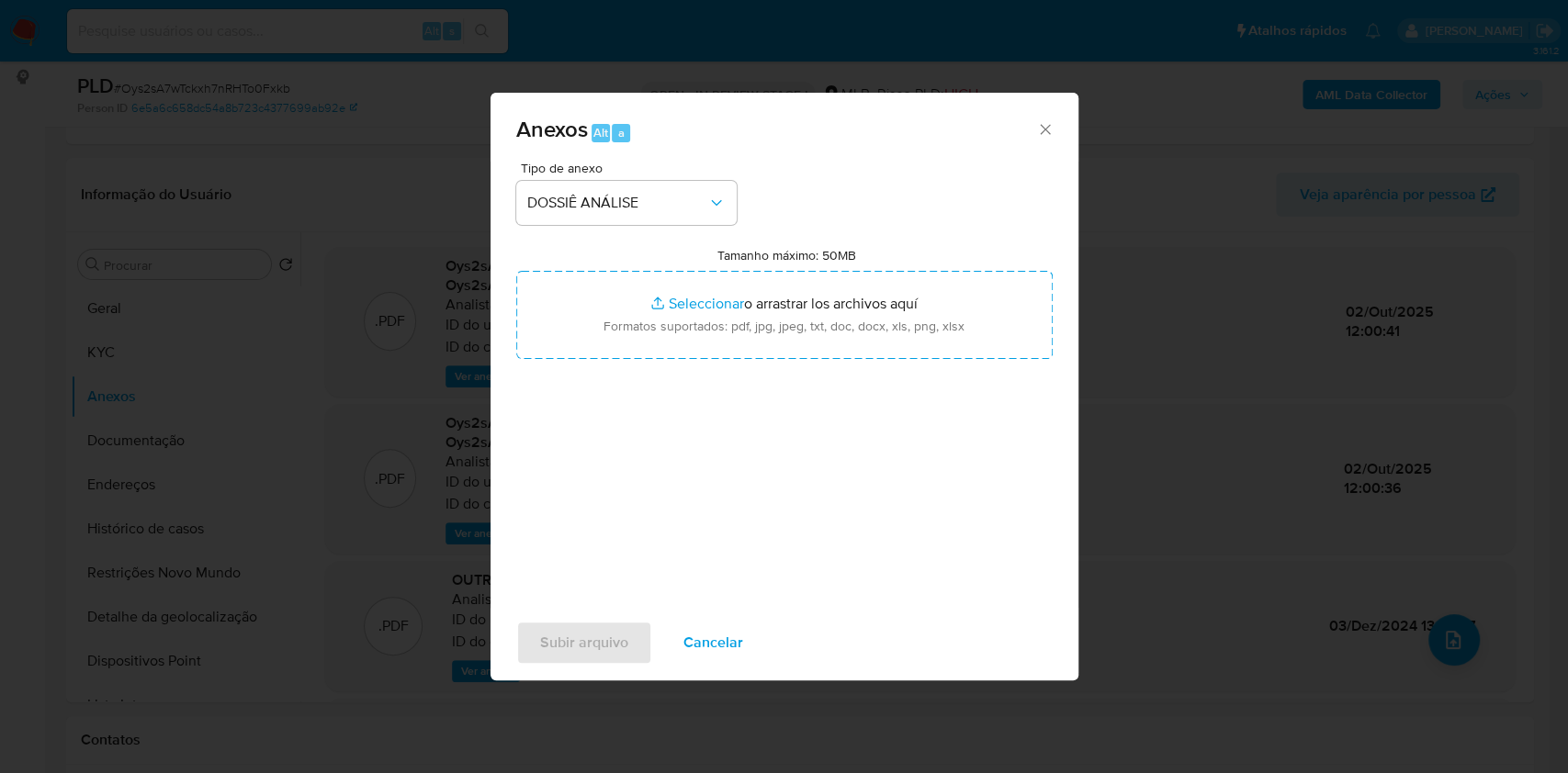
click at [628, 350] on input "Tamanho máximo: 50MB Seleccionar archivos" at bounding box center [784, 314] width 536 height 89
type input "C:\fakepath\Declinio - XXXX - CNPJ 08531776000140 - BT MEDIACAO DE PAGAMENTOS L…"
click at [566, 652] on span "Subir arquivo" at bounding box center [584, 644] width 89 height 41
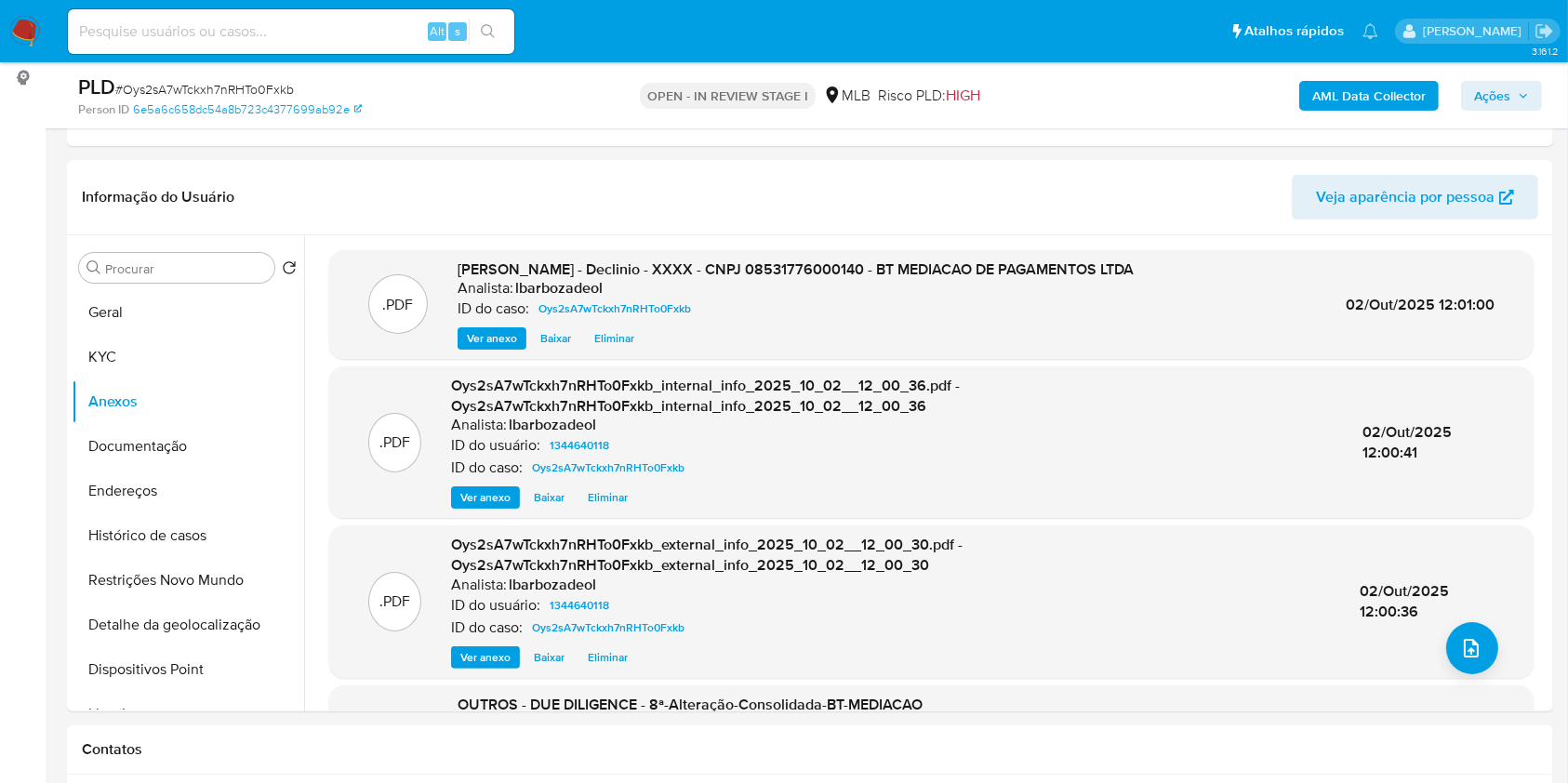
click at [1500, 109] on div "AML Data Collector Ações" at bounding box center [1301, 96] width 483 height 43
click at [1502, 103] on span "Ações" at bounding box center [1491, 96] width 36 height 30
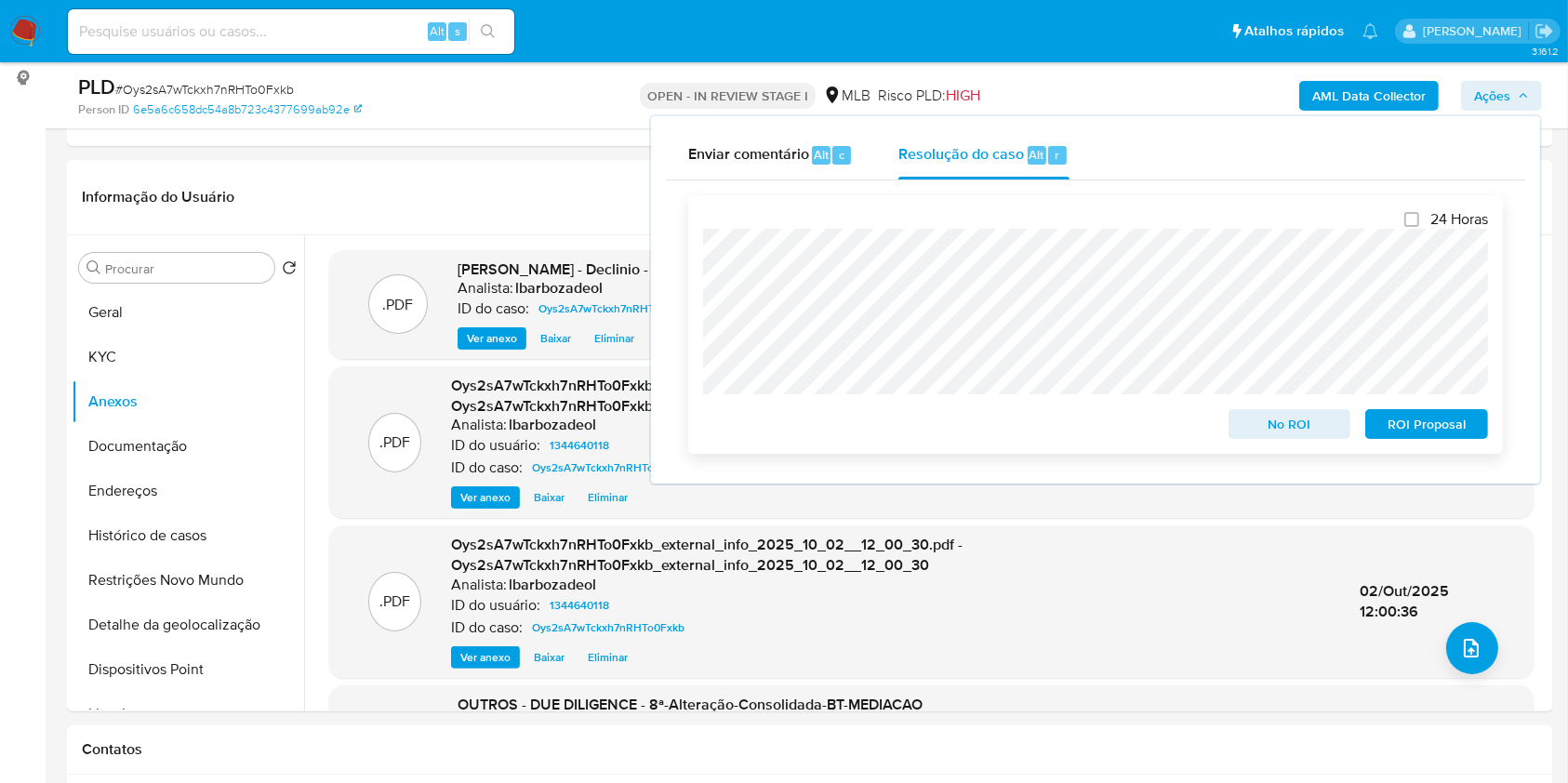
click at [1258, 418] on span "No ROI" at bounding box center [1290, 424] width 97 height 26
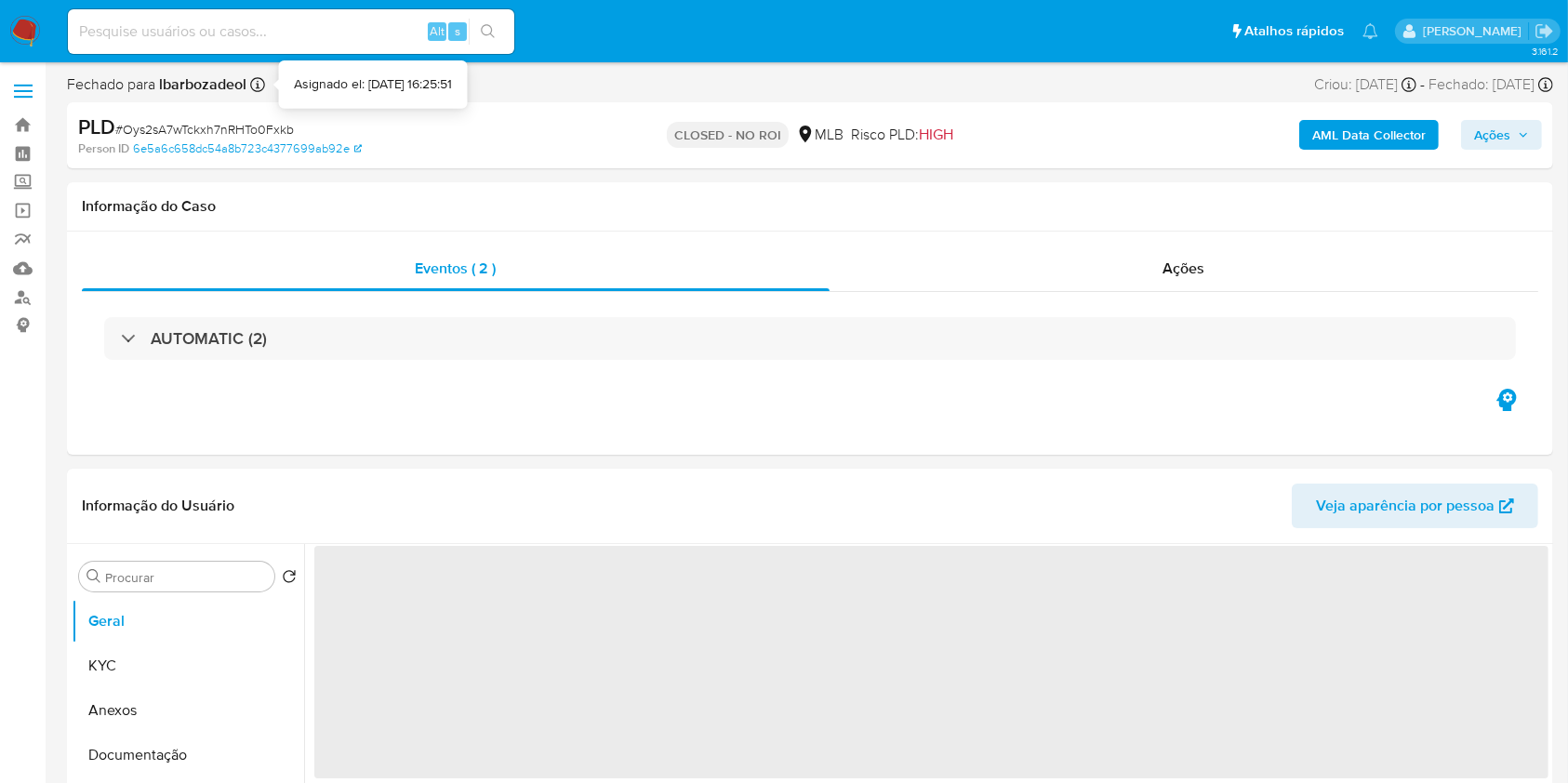
select select "10"
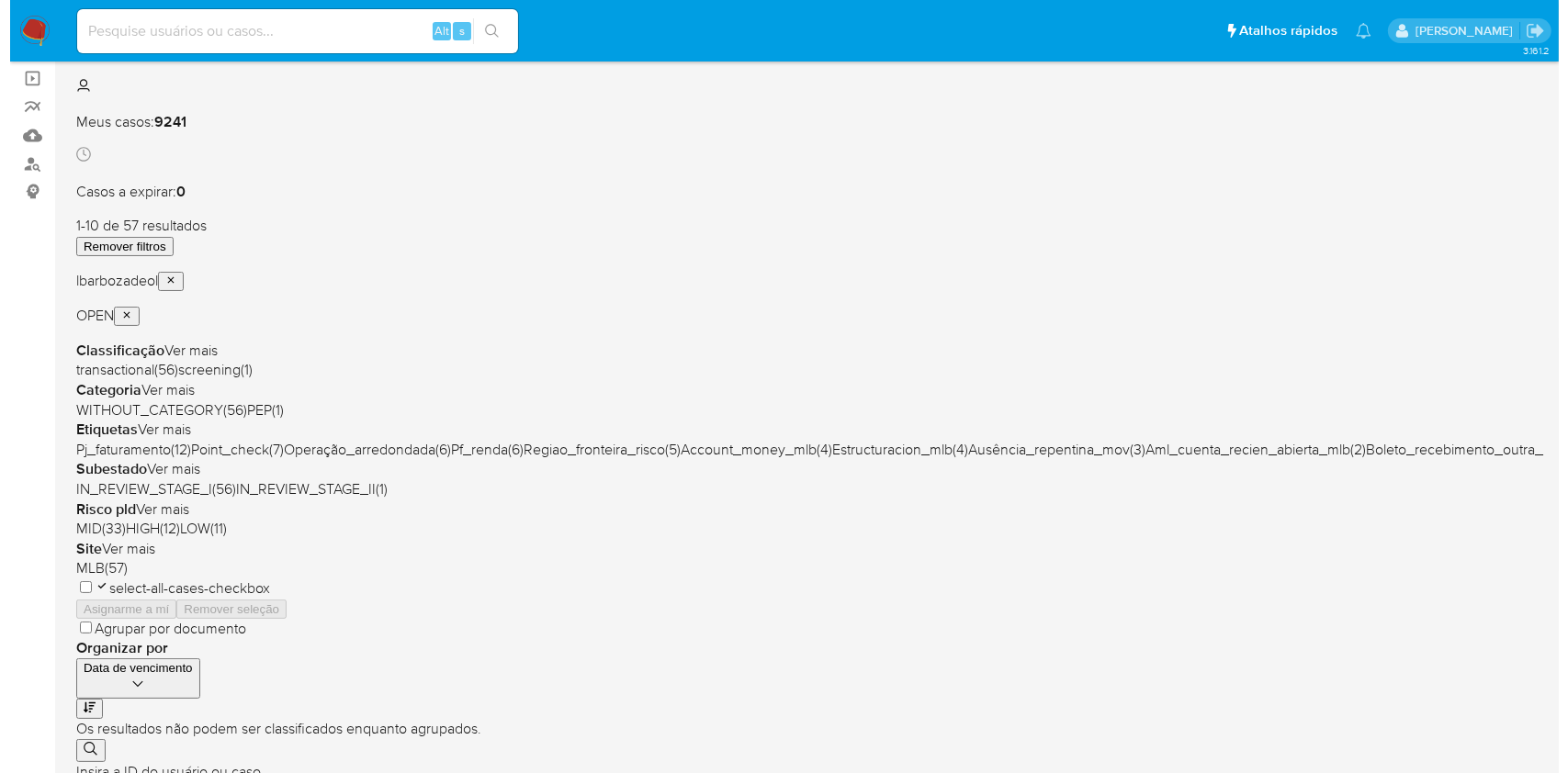
scroll to position [139, 0]
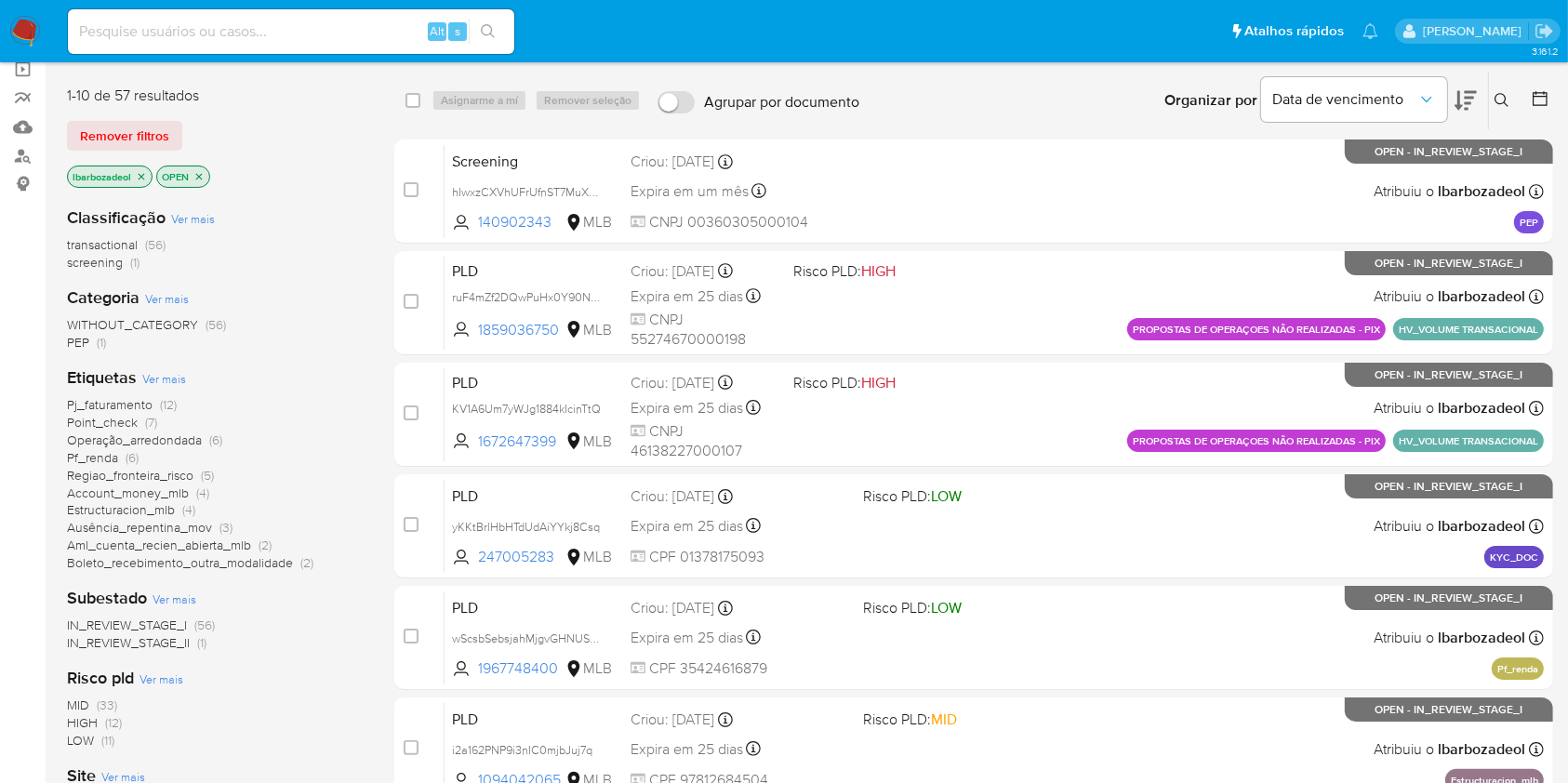
click at [166, 378] on span "Ver mais" at bounding box center [164, 379] width 43 height 17
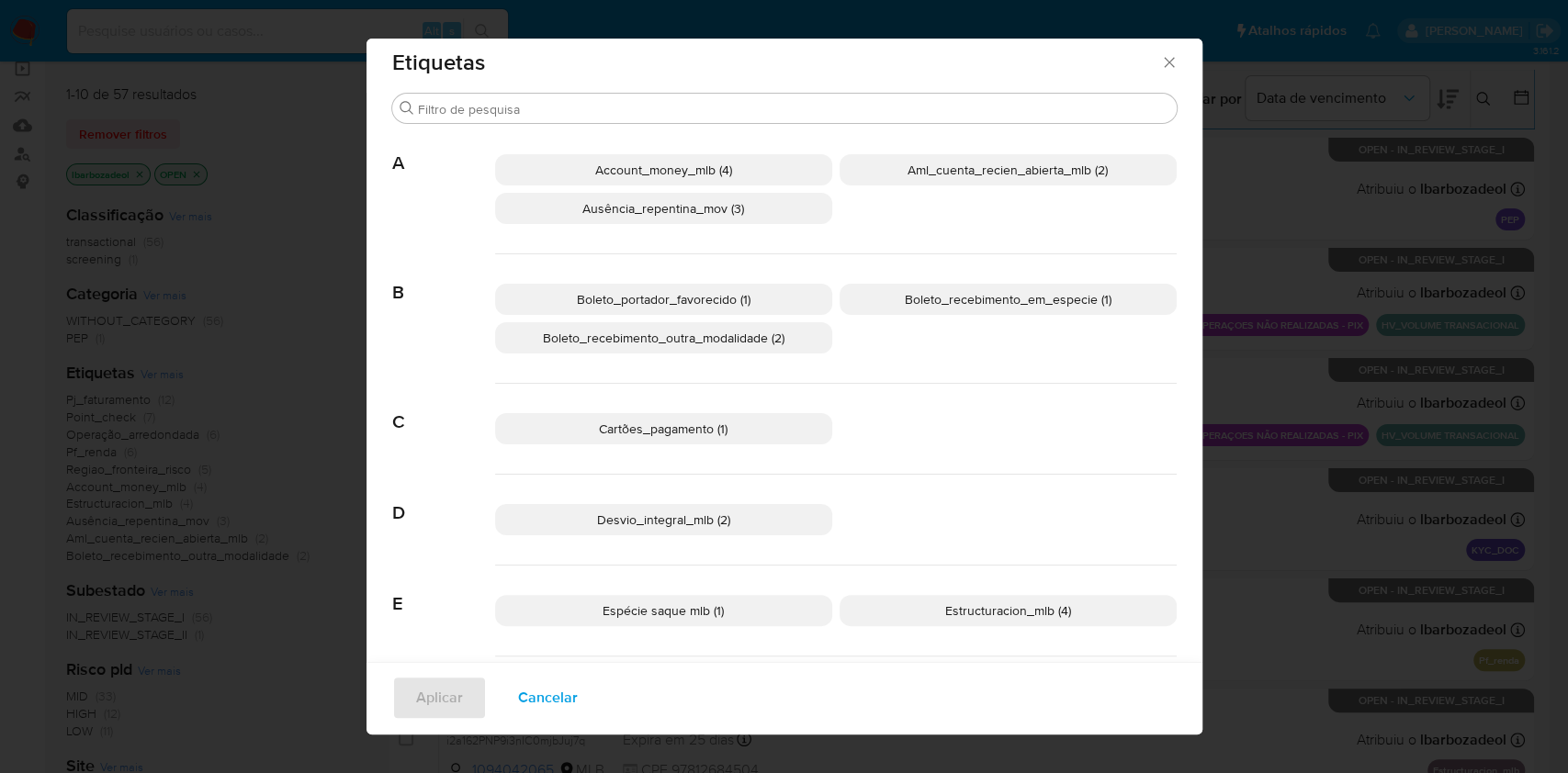
scroll to position [0, 0]
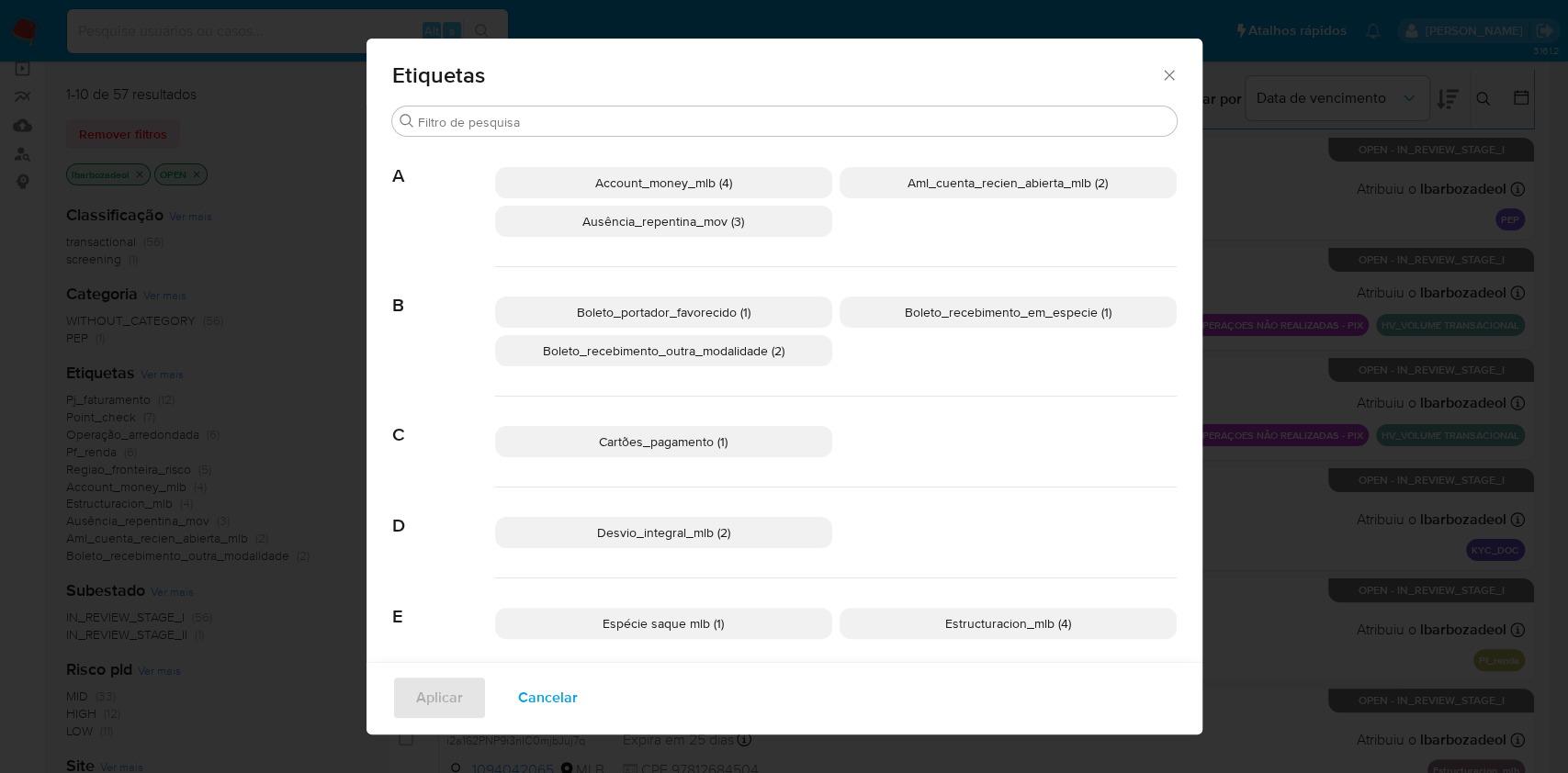
click at [926, 184] on span "Aml_cuenta_recien_abierta_mlb (2)" at bounding box center [1007, 182] width 201 height 18
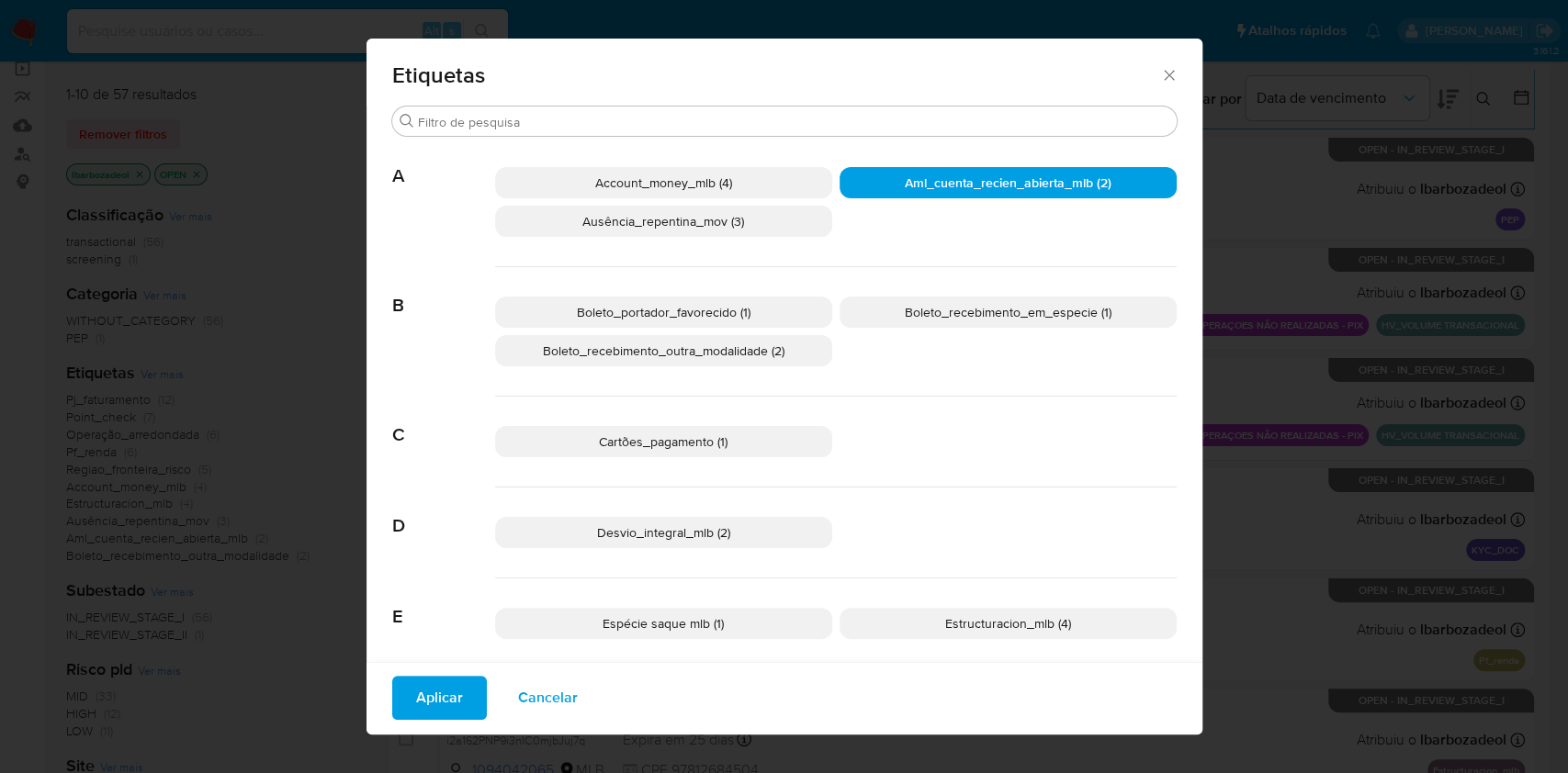
click at [445, 700] on span "Aplicar" at bounding box center [439, 698] width 47 height 41
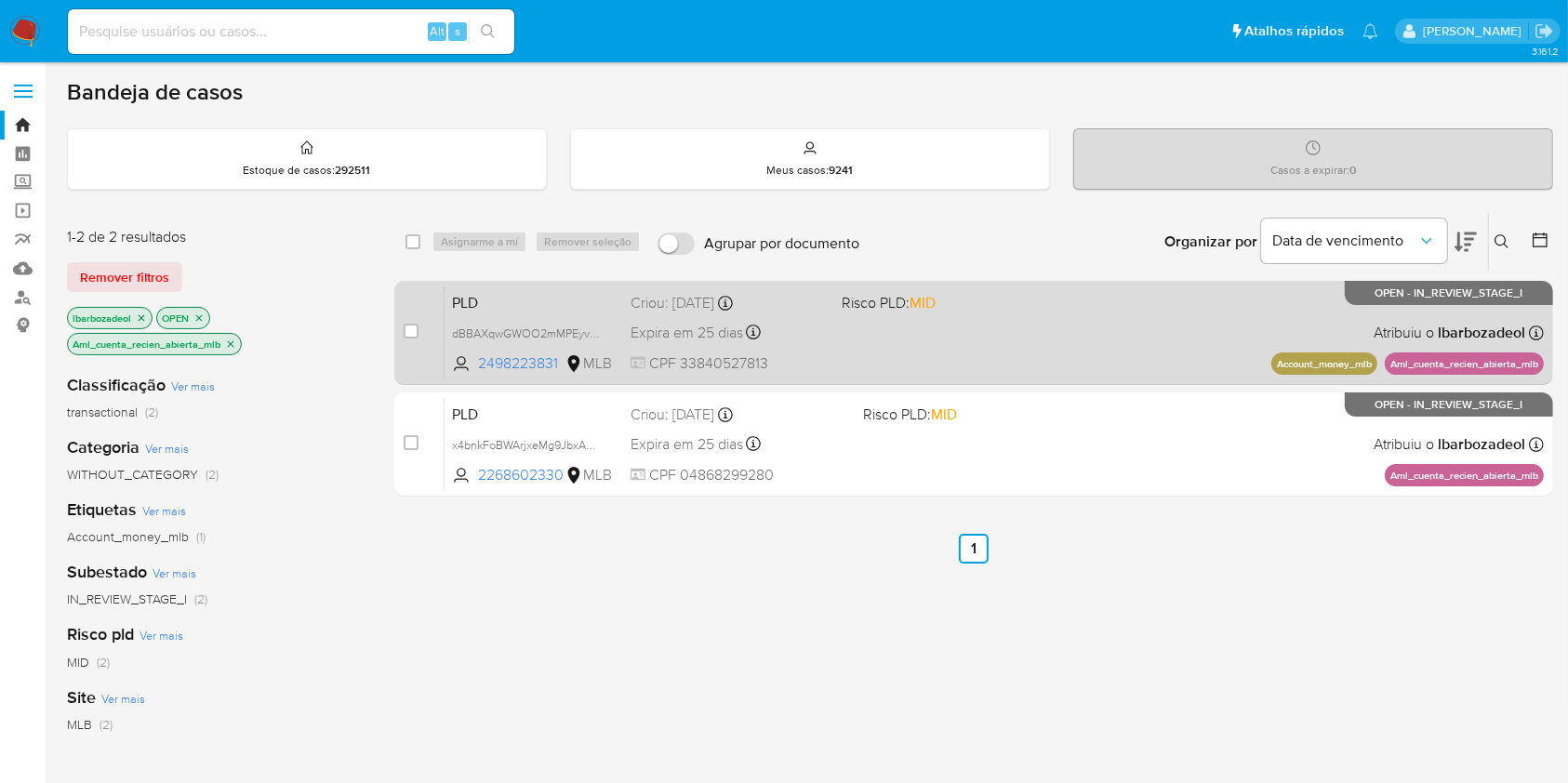
click at [919, 373] on div "PLD dBBAXqwGWOO2mMPEyv8udkSU 2498223831 MLB Risco PLD: MID Criou: [DATE] Criou:…" at bounding box center [993, 332] width 1099 height 94
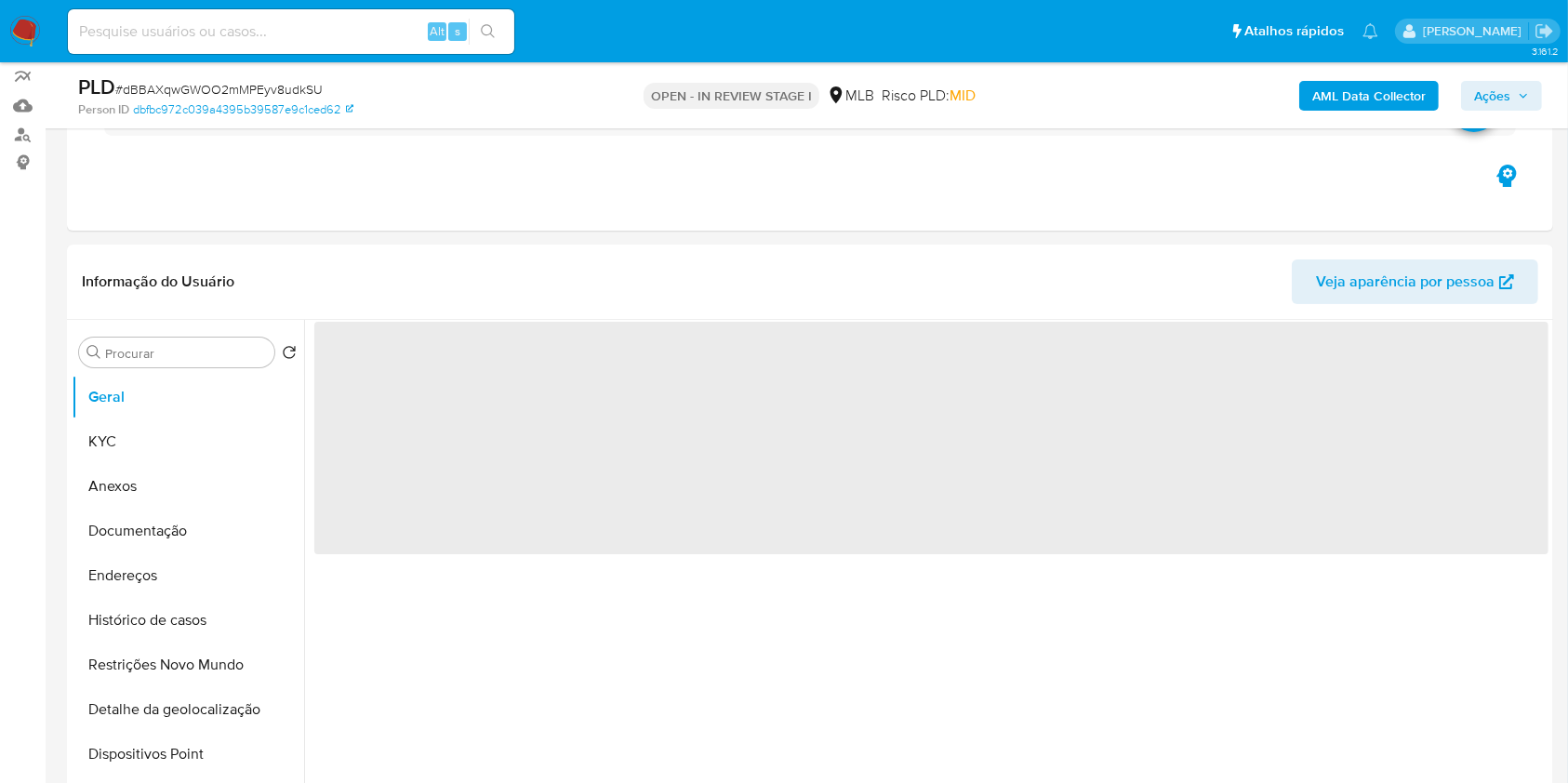
scroll to position [168, 0]
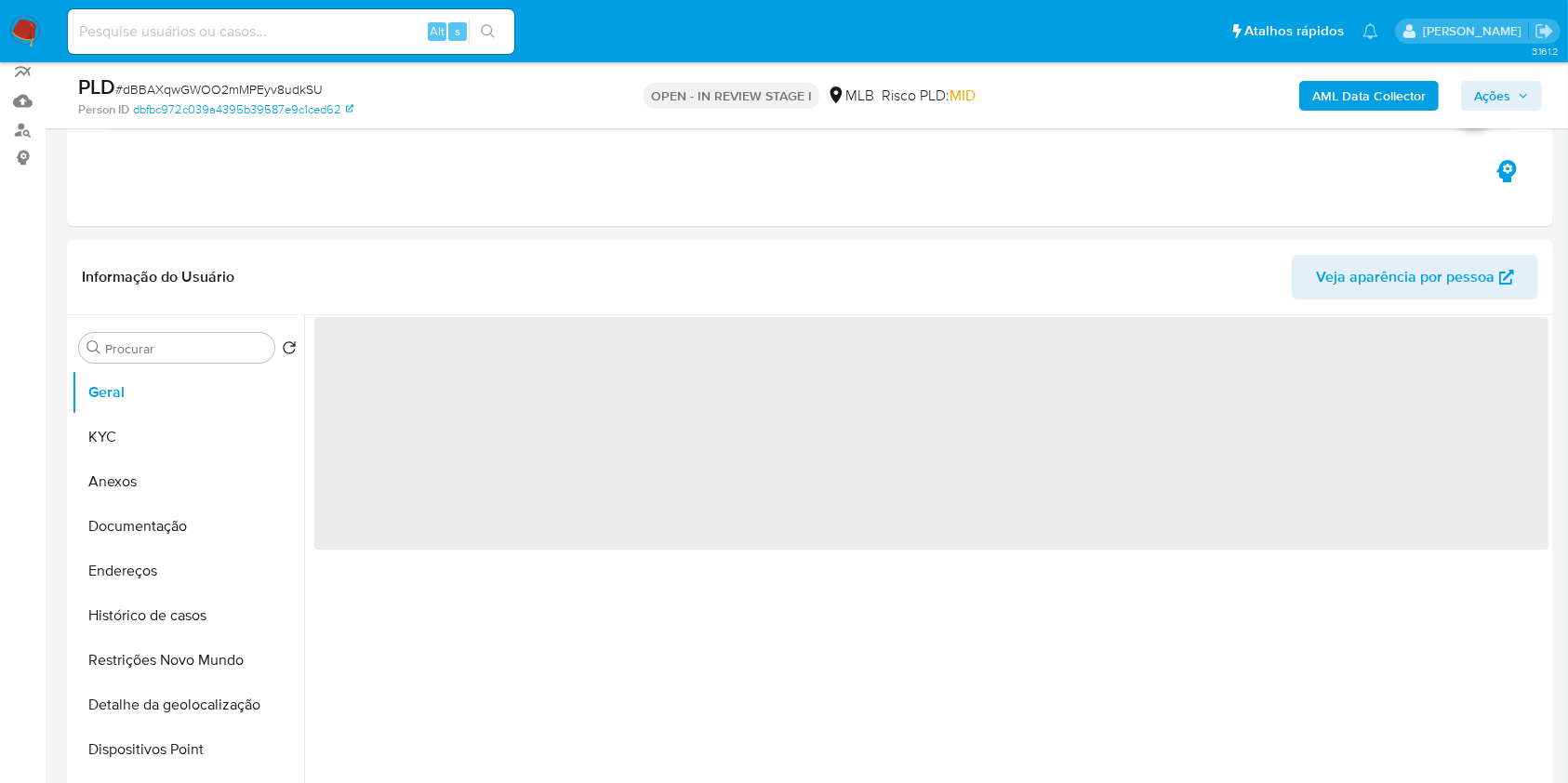
select select "10"
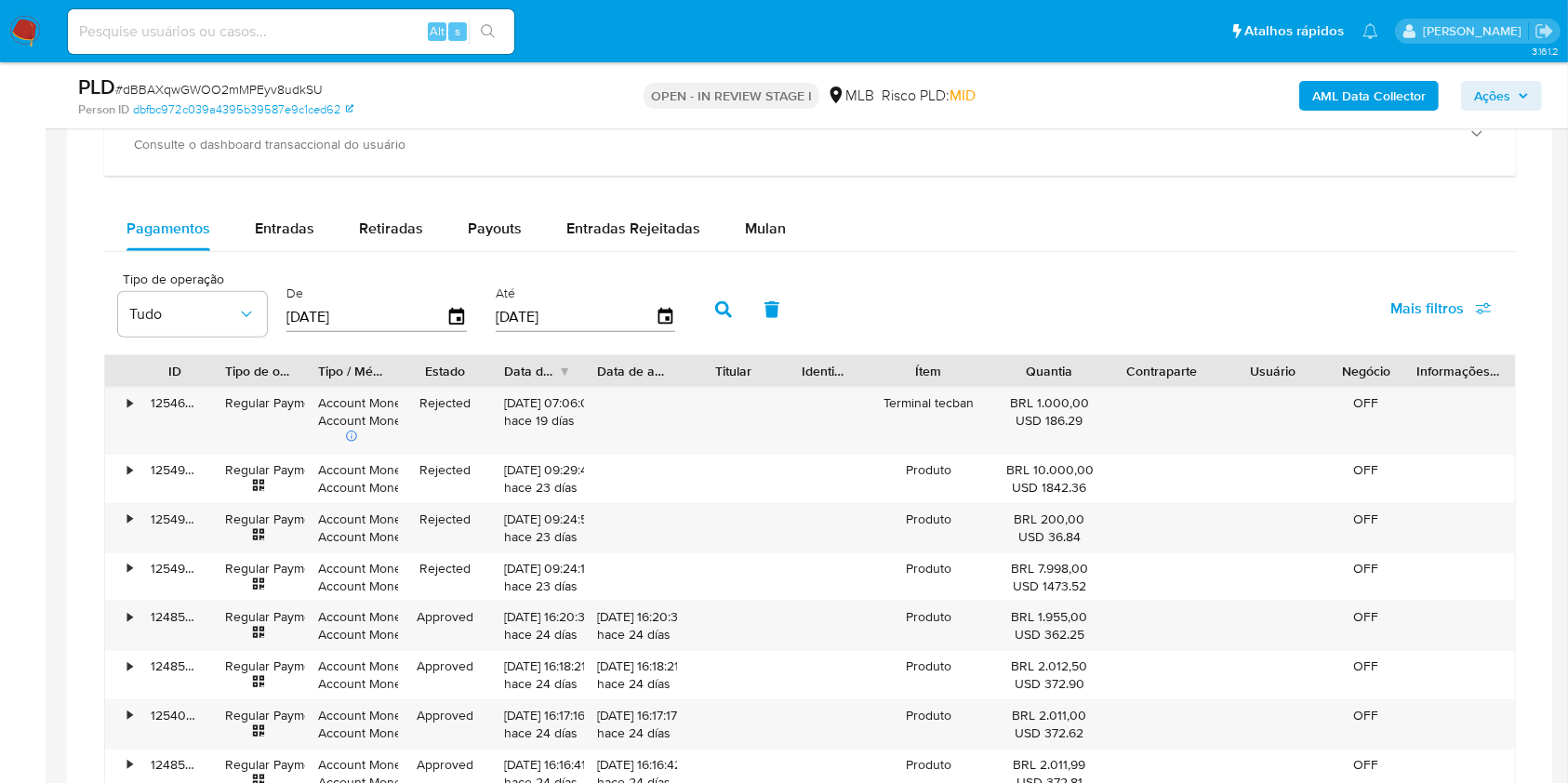
scroll to position [1410, 0]
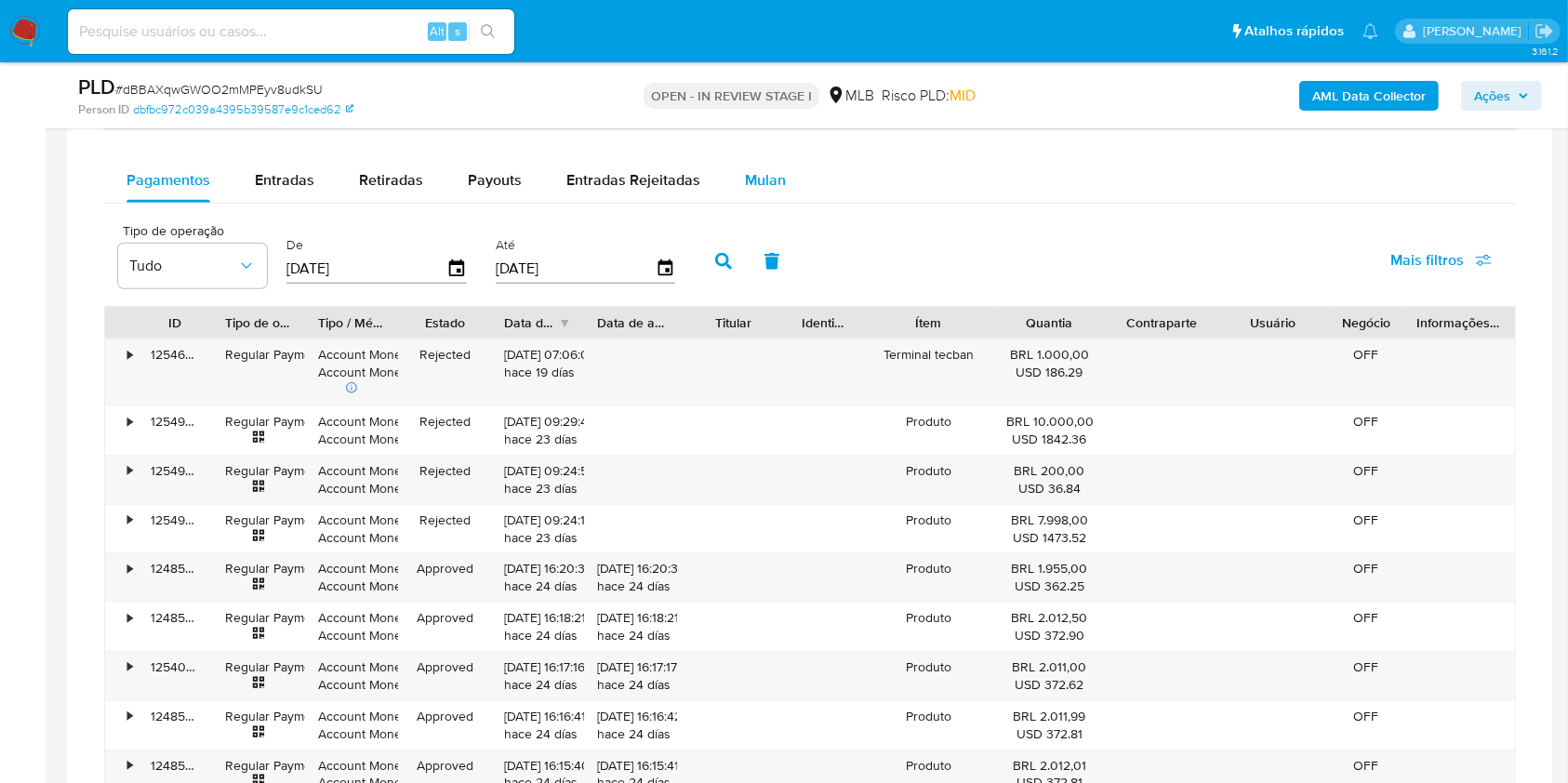
click at [766, 193] on div "Mulan" at bounding box center [766, 179] width 41 height 44
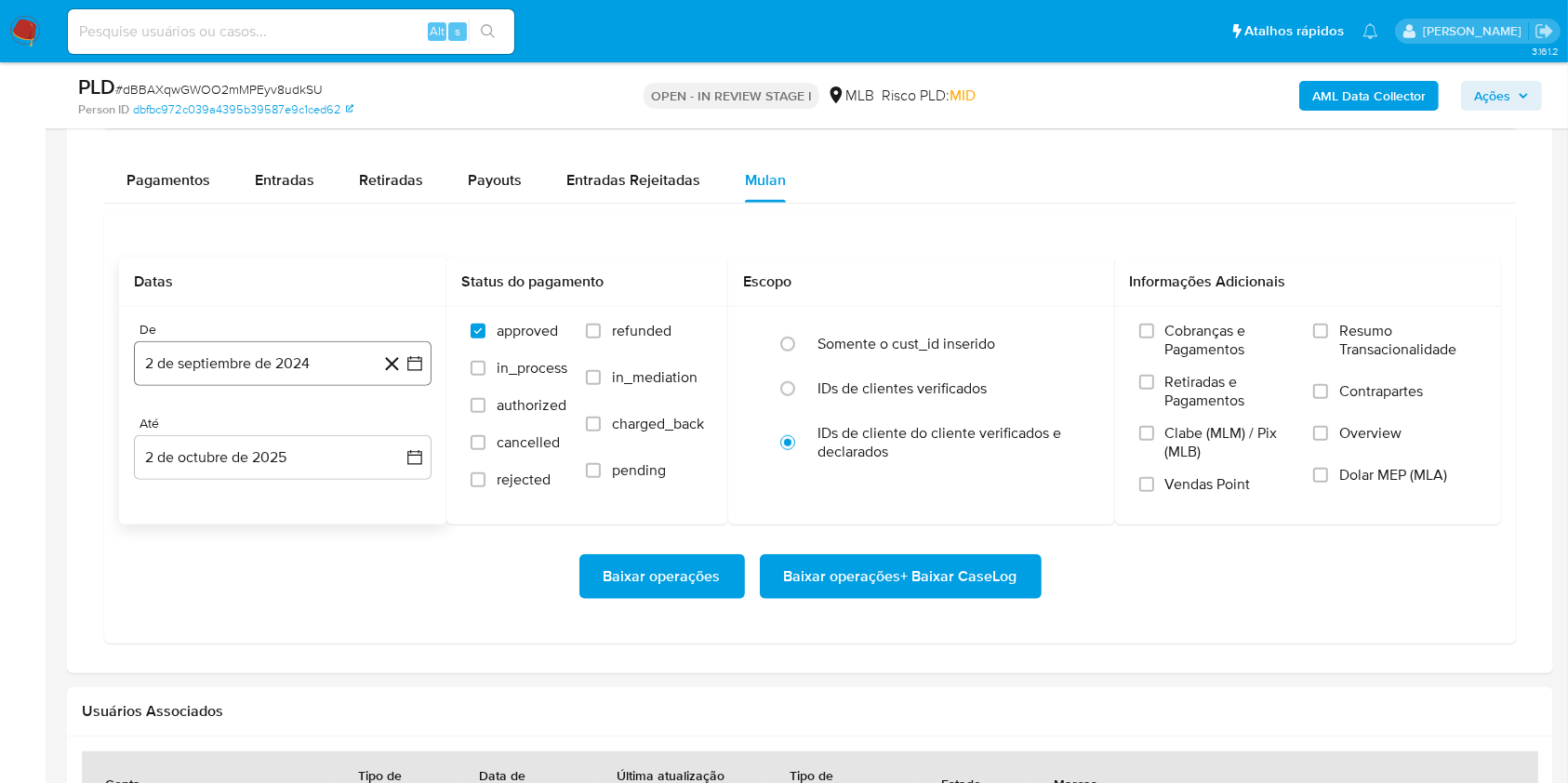
click at [311, 353] on button "2 de septiembre de 2024" at bounding box center [283, 363] width 298 height 44
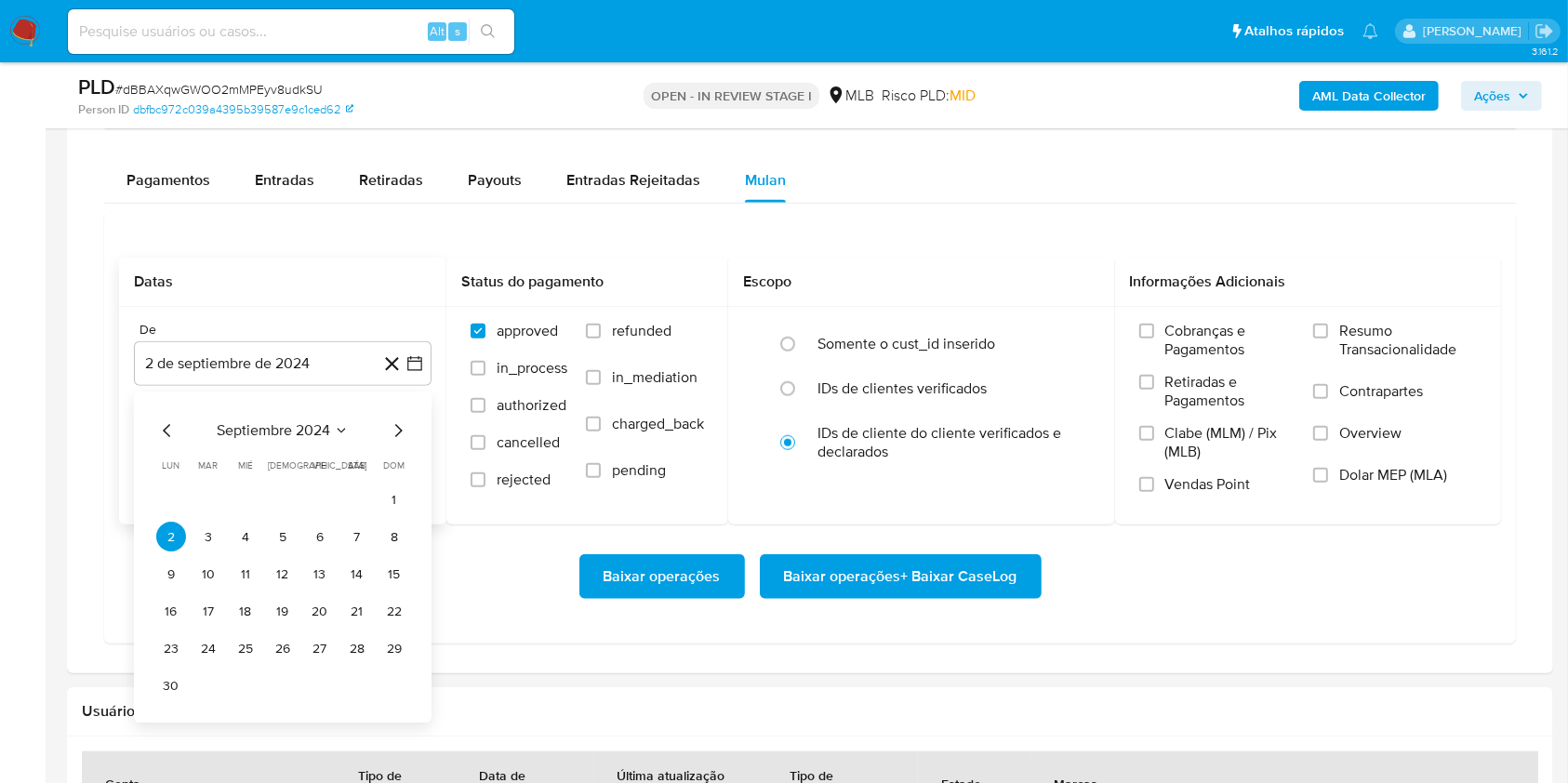
click at [294, 428] on span "septiembre 2024" at bounding box center [273, 431] width 113 height 19
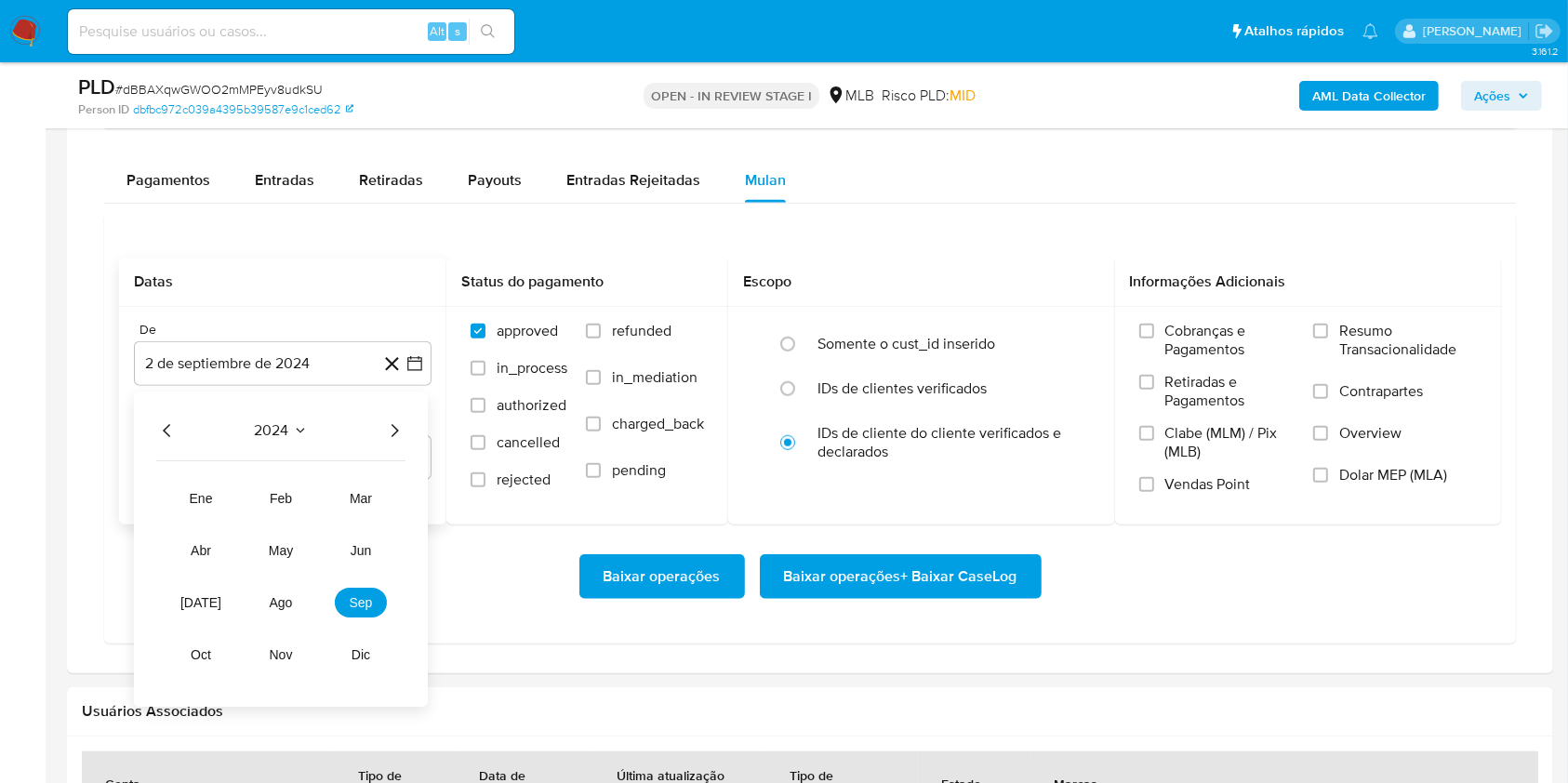
click at [392, 429] on icon "Año siguiente" at bounding box center [394, 431] width 23 height 23
click at [290, 600] on span "ago" at bounding box center [282, 604] width 24 height 15
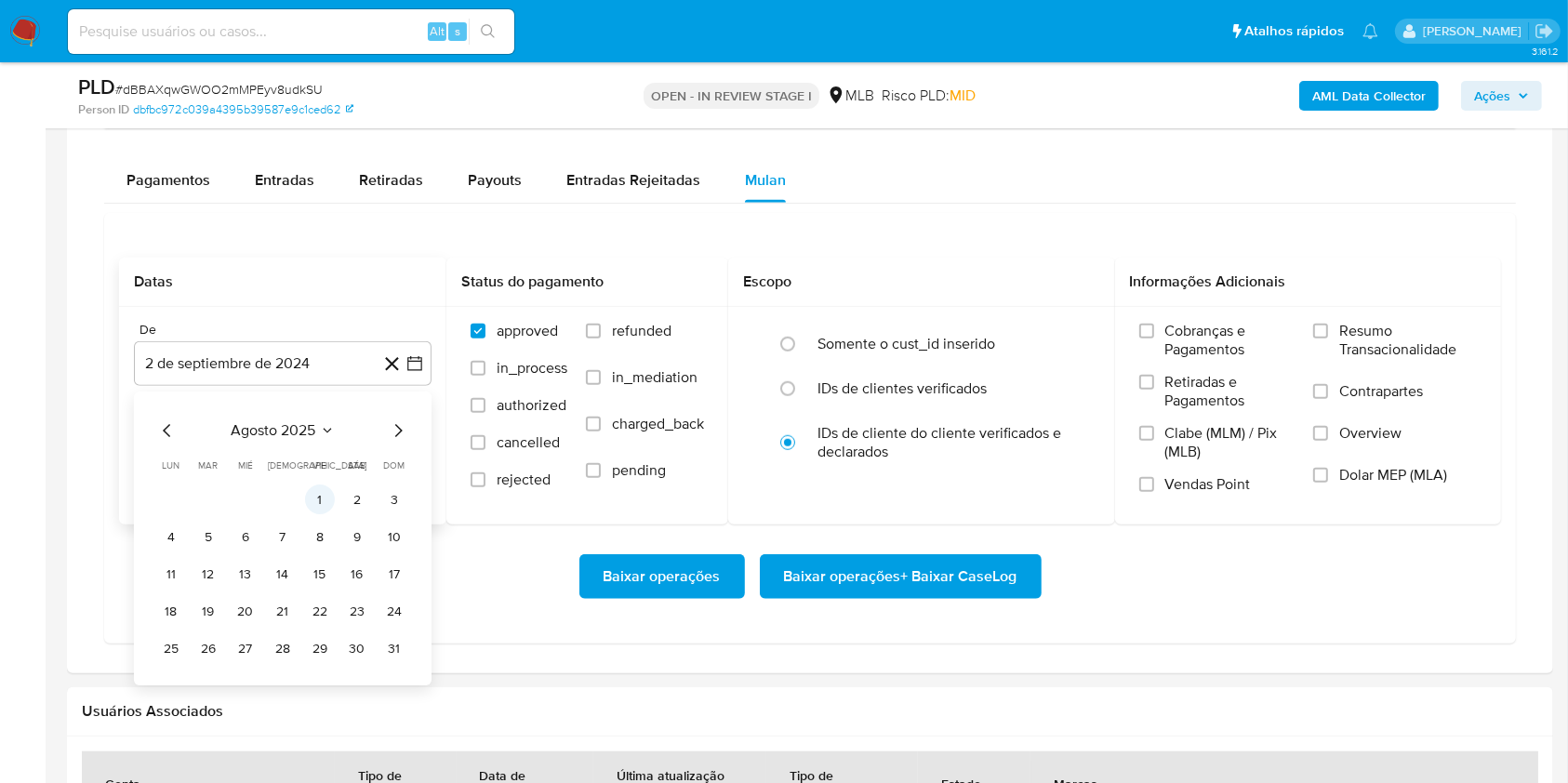
click at [327, 488] on button "1" at bounding box center [319, 501] width 30 height 30
click at [327, 488] on div "De 2 de septiembre de 2024 agosto 2025 agosto 2025 lun lunes mar martes mié mié…" at bounding box center [283, 415] width 327 height 218
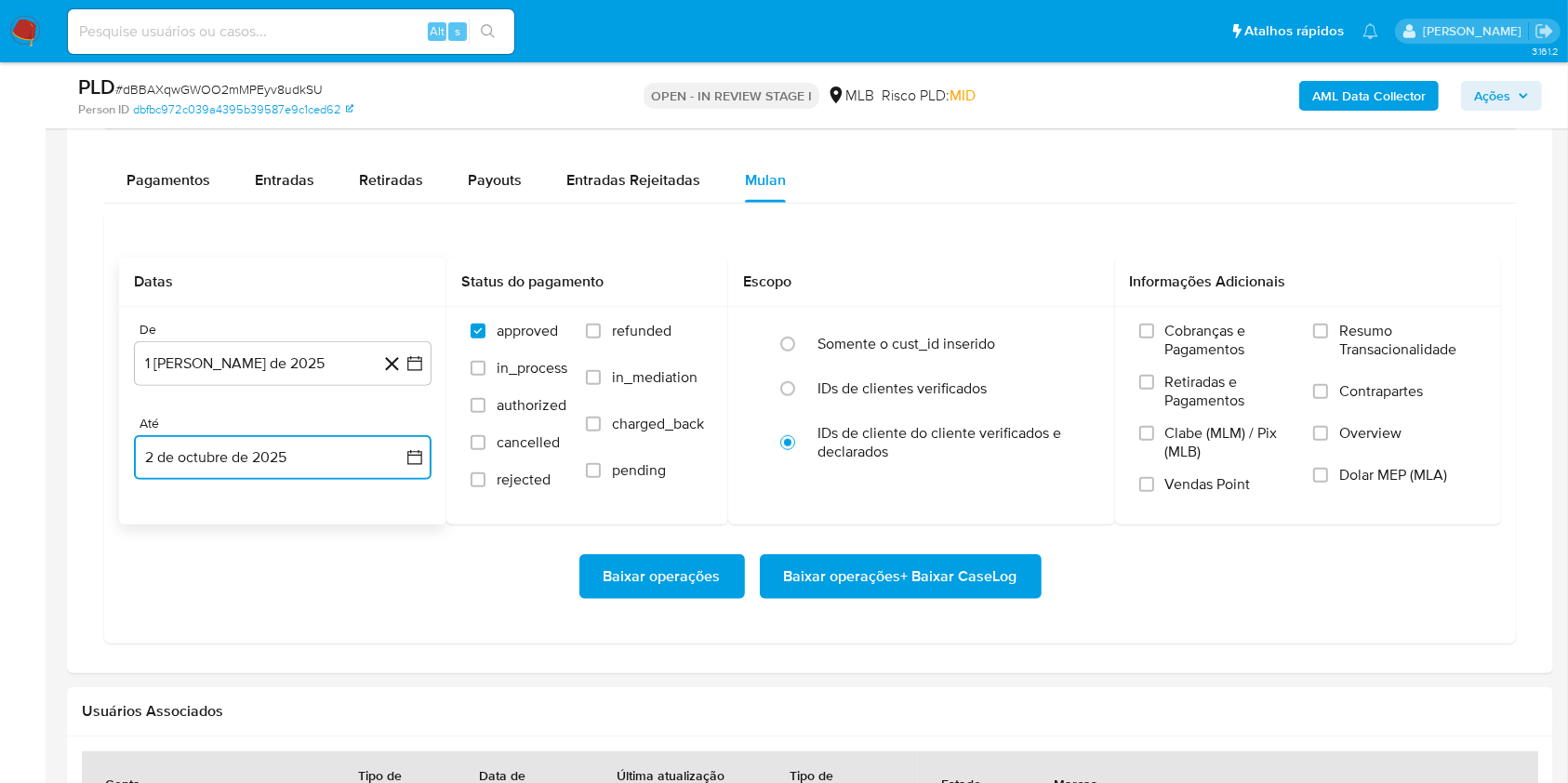
click at [326, 459] on button "2 de octubre de 2025" at bounding box center [283, 458] width 298 height 44
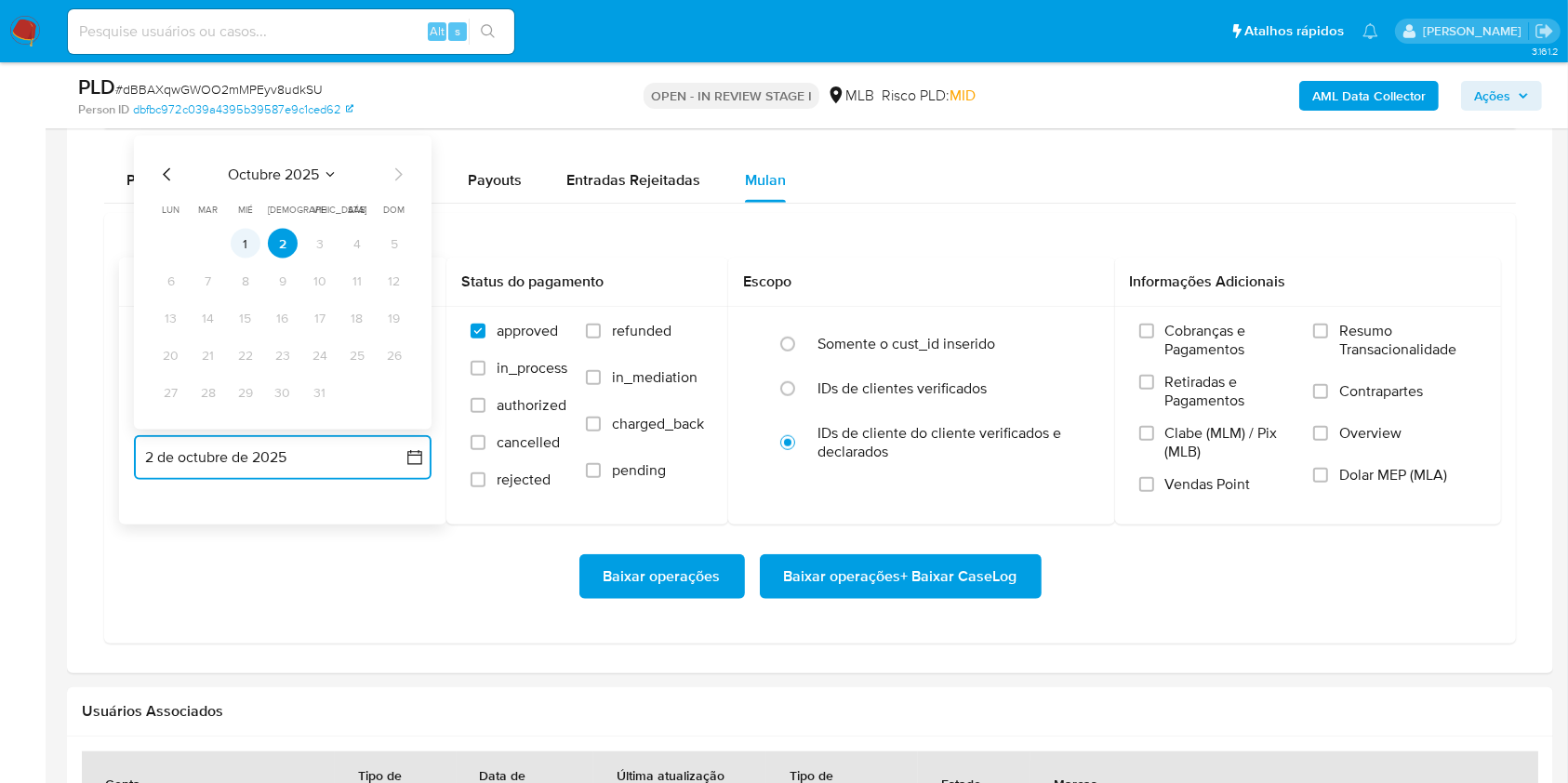
click at [239, 249] on button "1" at bounding box center [245, 244] width 30 height 30
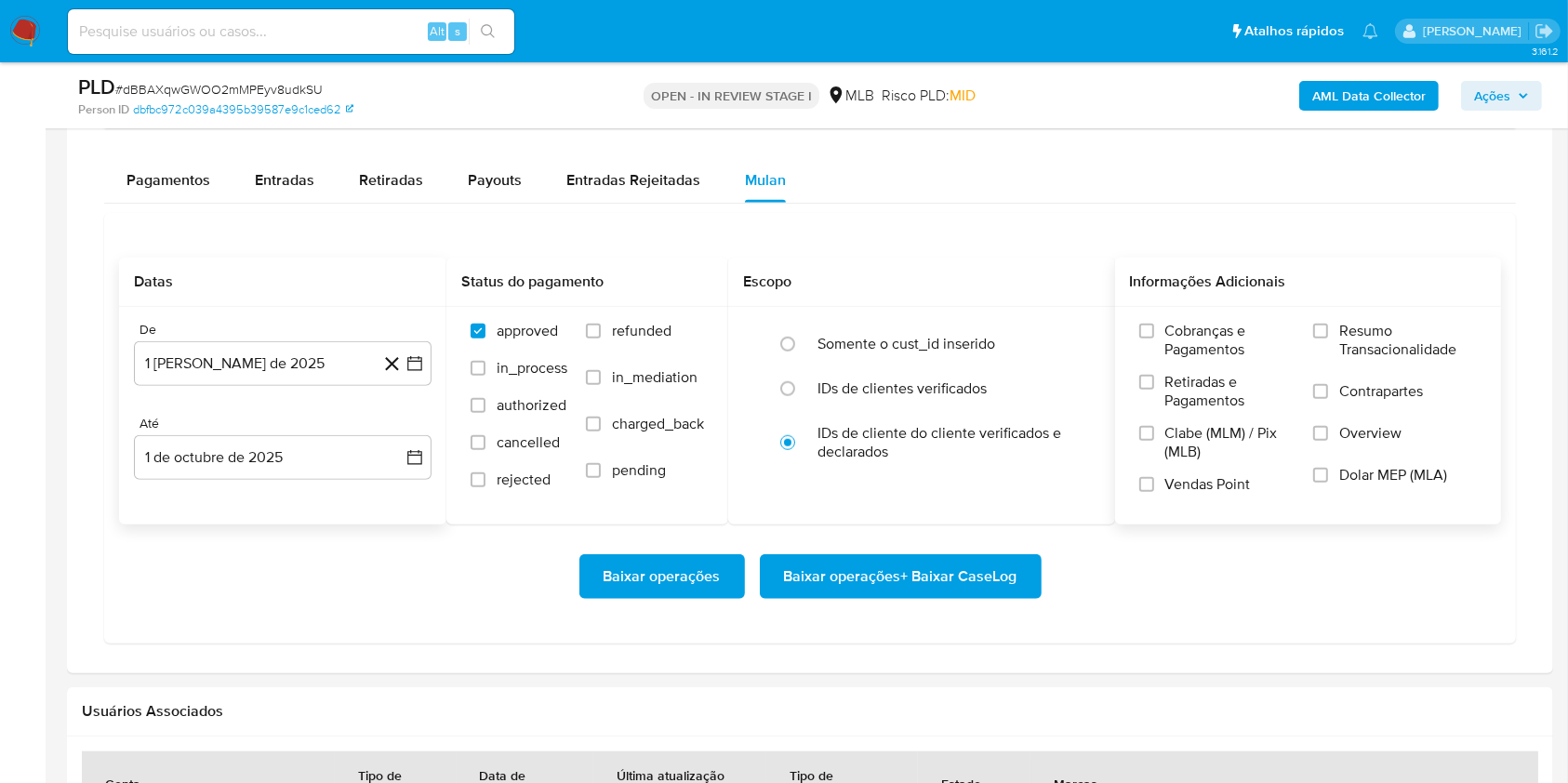
click at [1357, 349] on span "Resumo Transacionalidade" at bounding box center [1408, 340] width 138 height 37
click at [1328, 338] on input "Resumo Transacionalidade" at bounding box center [1320, 330] width 15 height 15
click at [938, 581] on span "Baixar operações + Baixar CaseLog" at bounding box center [900, 577] width 234 height 41
